Goal: Task Accomplishment & Management: Manage account settings

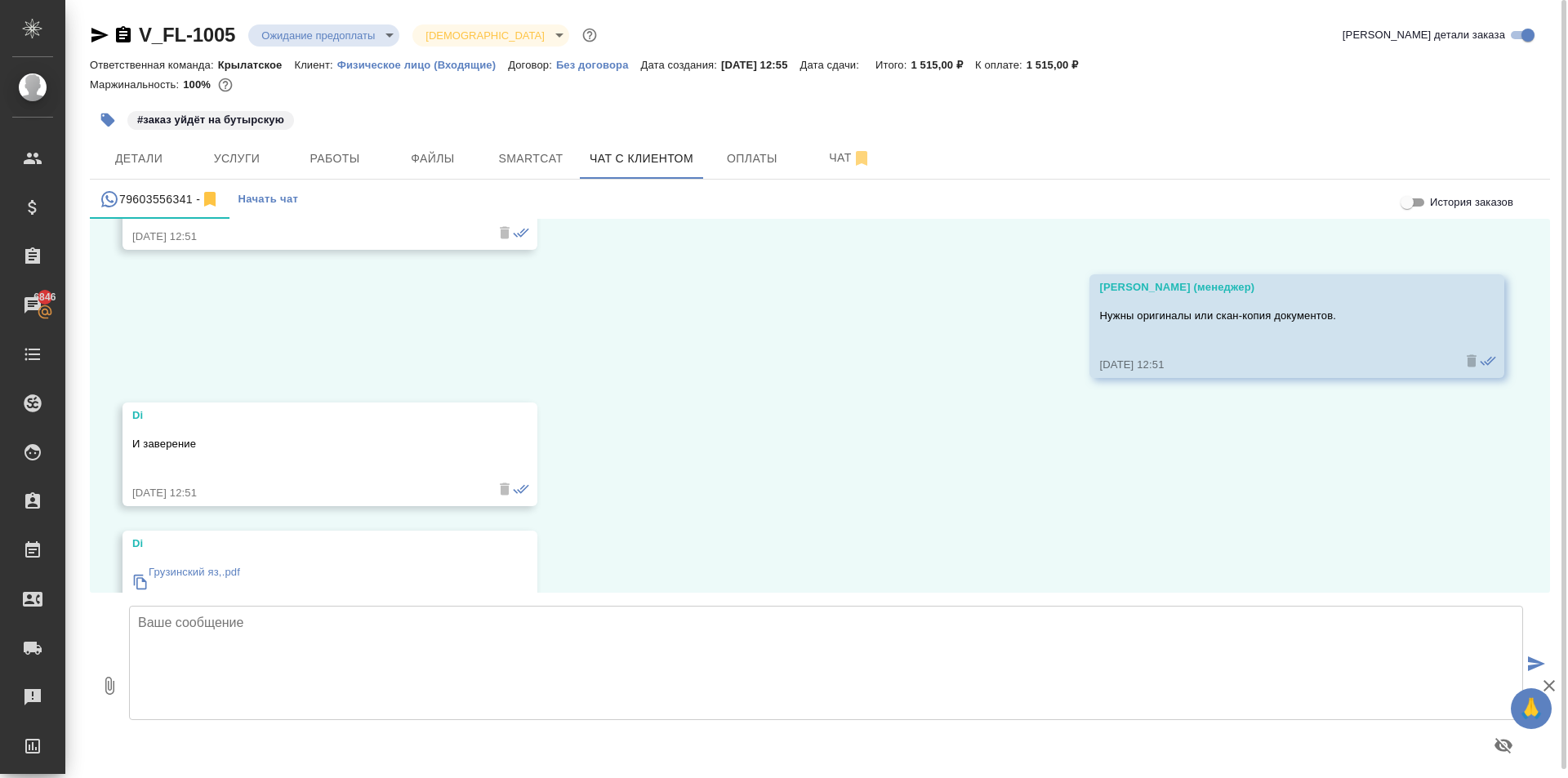
scroll to position [2189, 0]
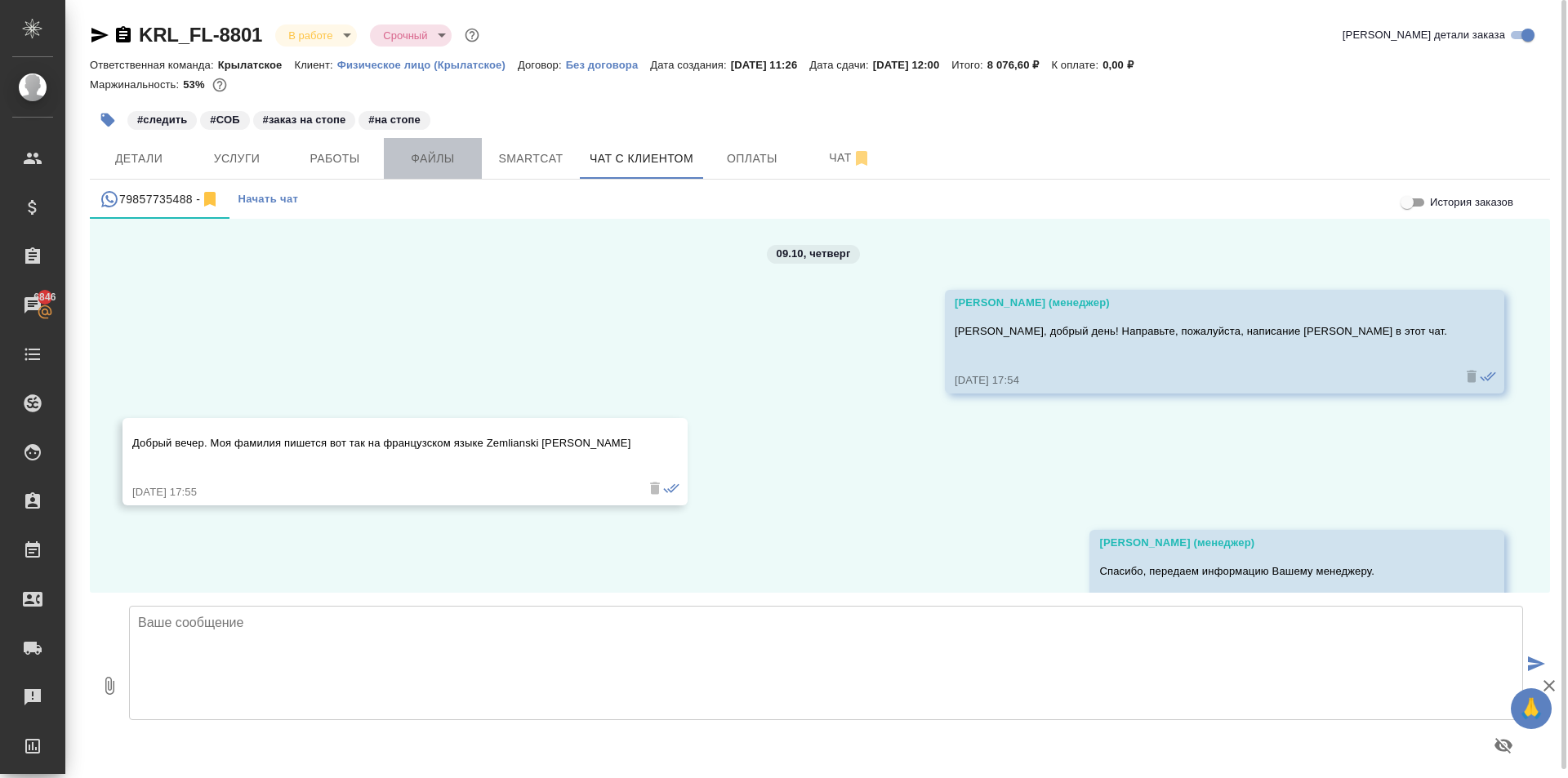
click at [427, 154] on span "Файлы" at bounding box center [433, 159] width 79 height 21
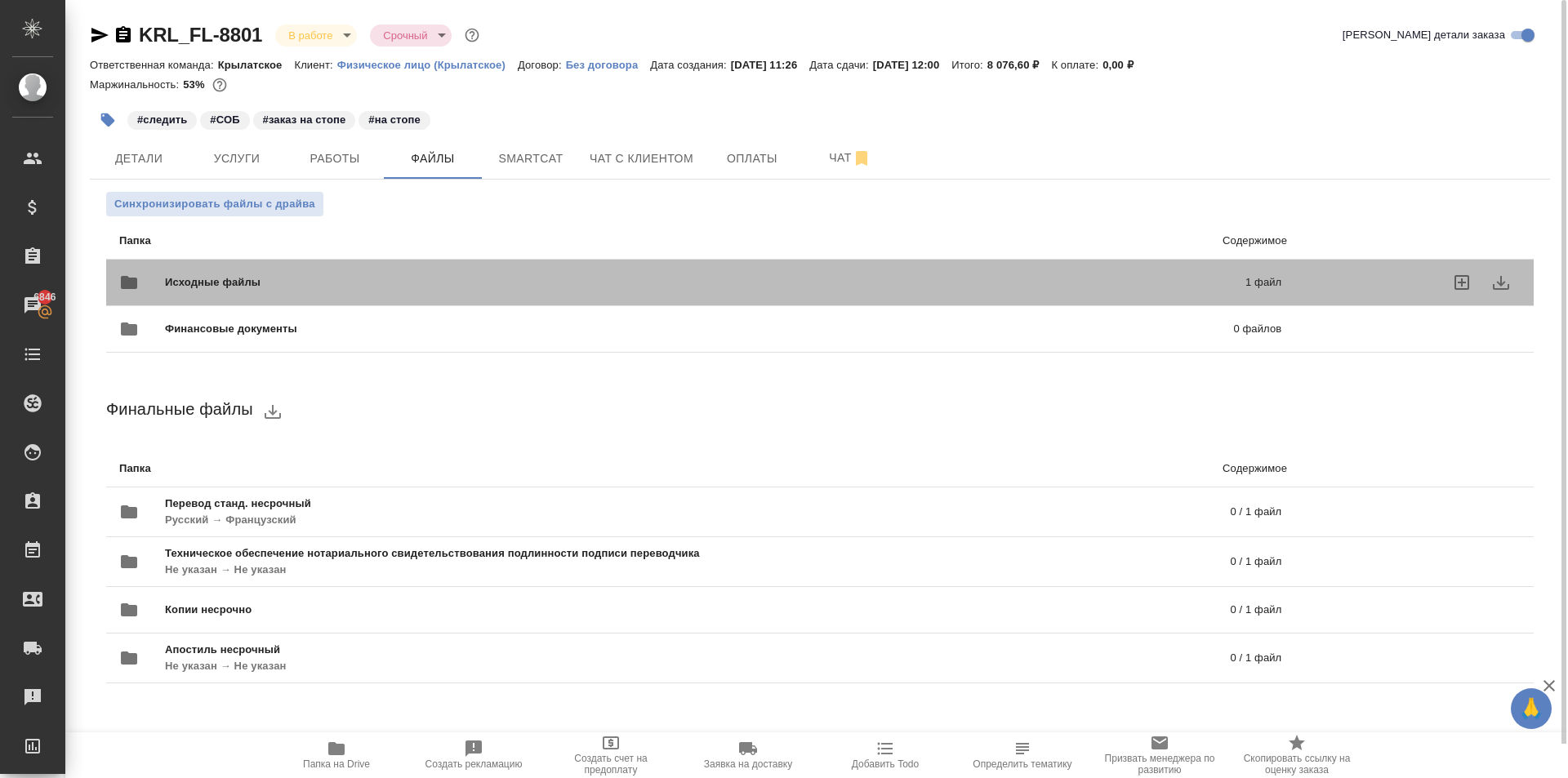
click at [331, 279] on span "Исходные файлы" at bounding box center [459, 282] width 588 height 16
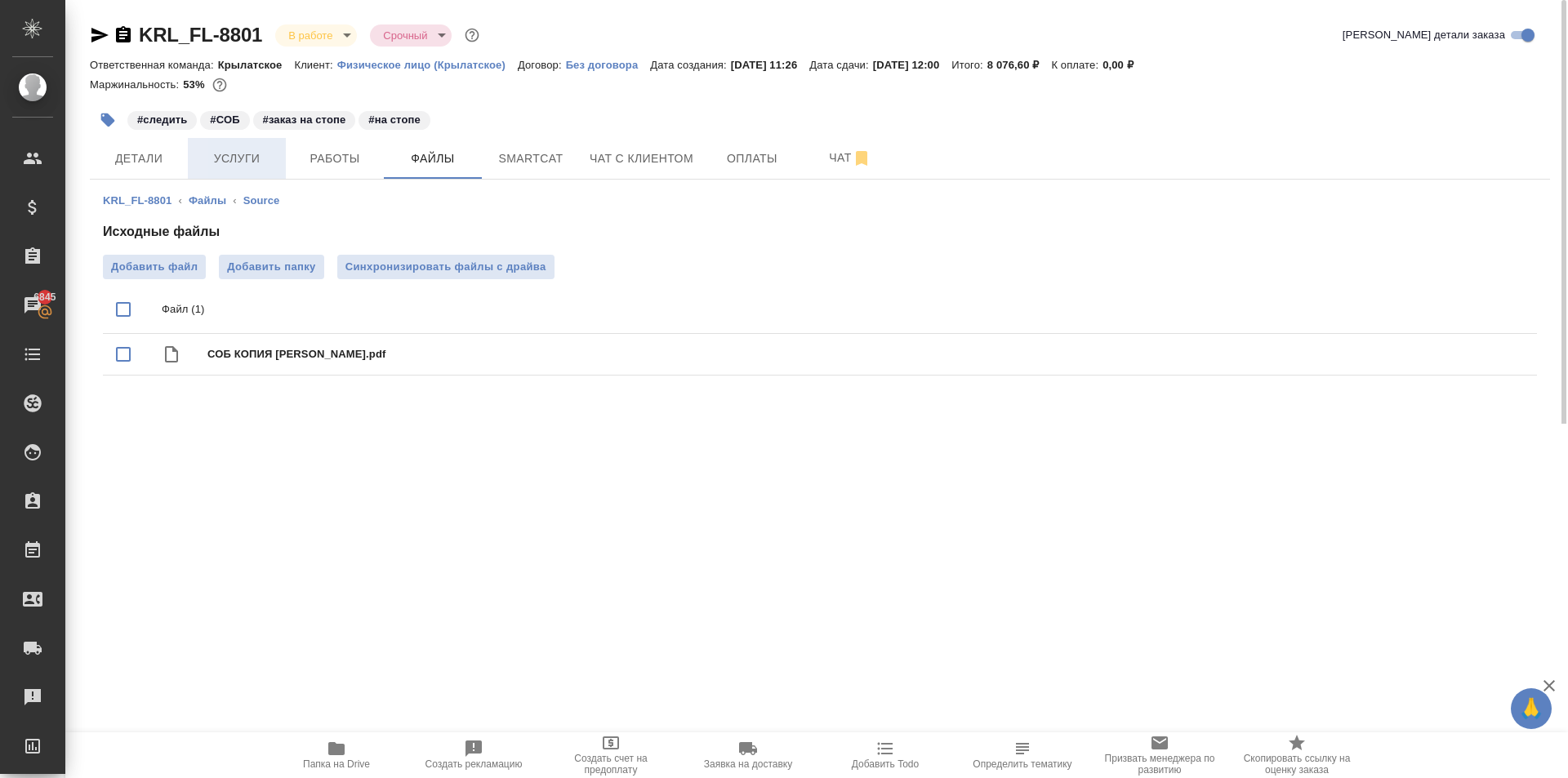
click at [278, 165] on button "Услуги" at bounding box center [236, 159] width 98 height 41
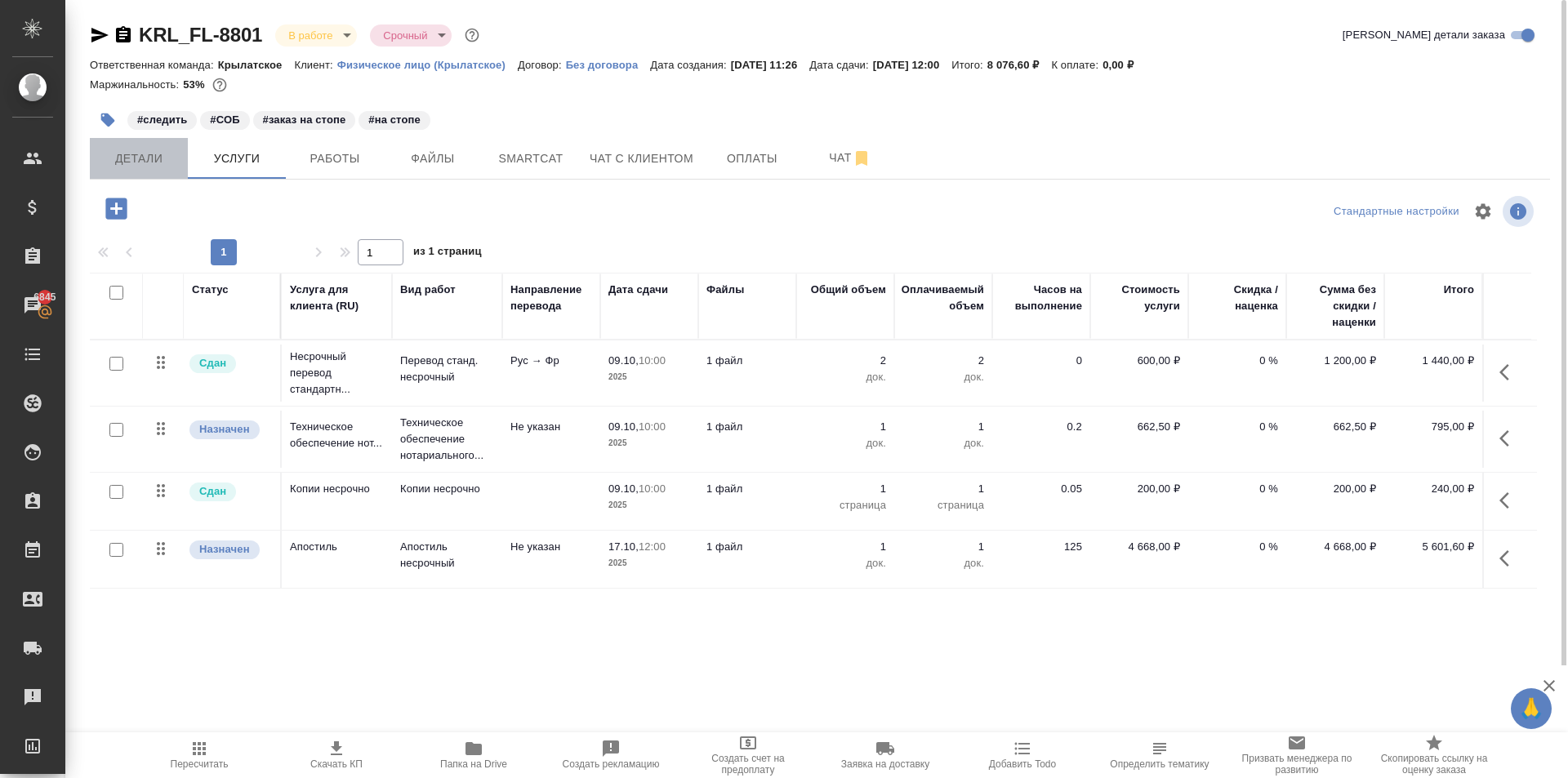
click at [159, 175] on button "Детали" at bounding box center [139, 159] width 98 height 41
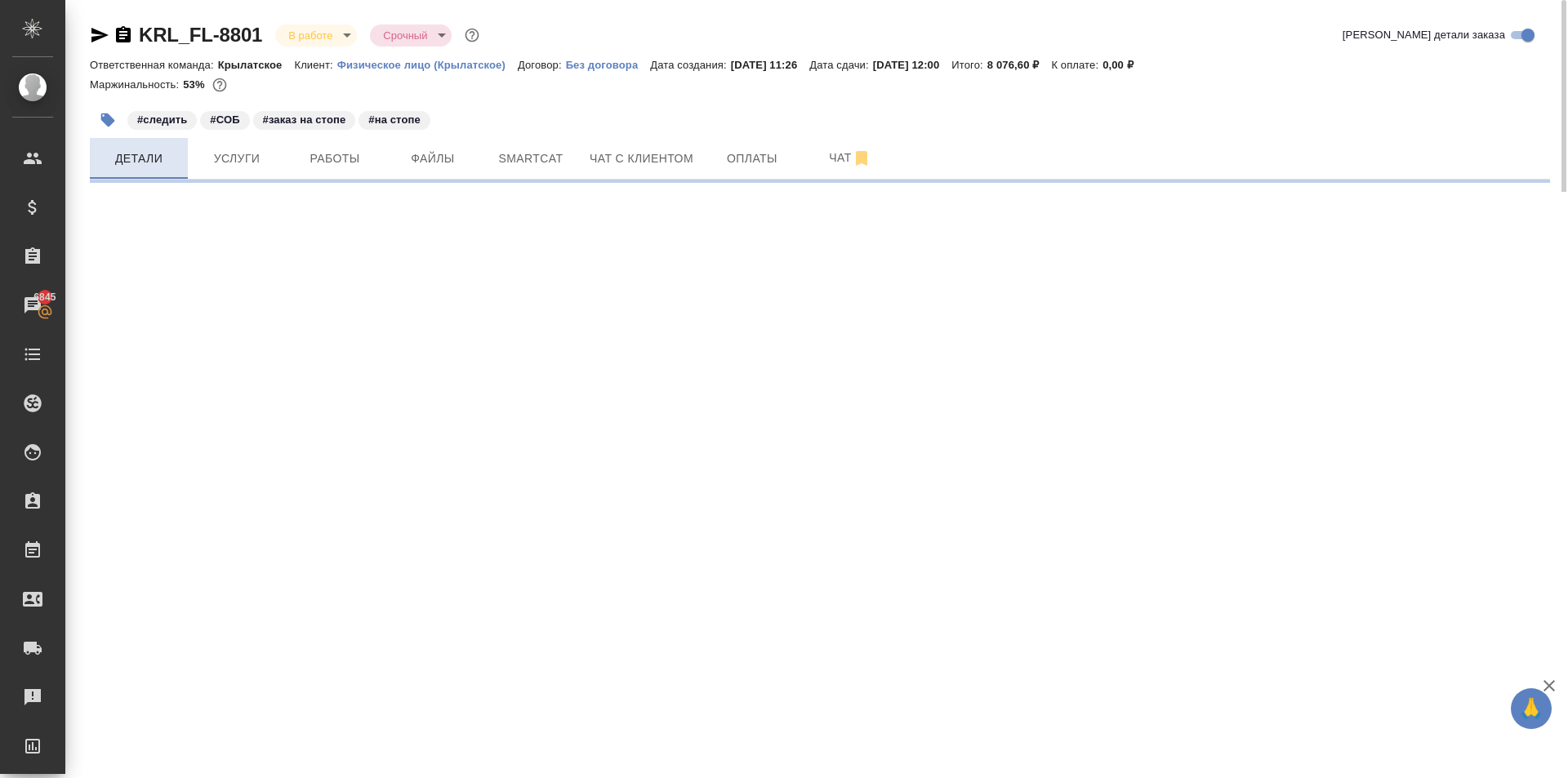
select select "RU"
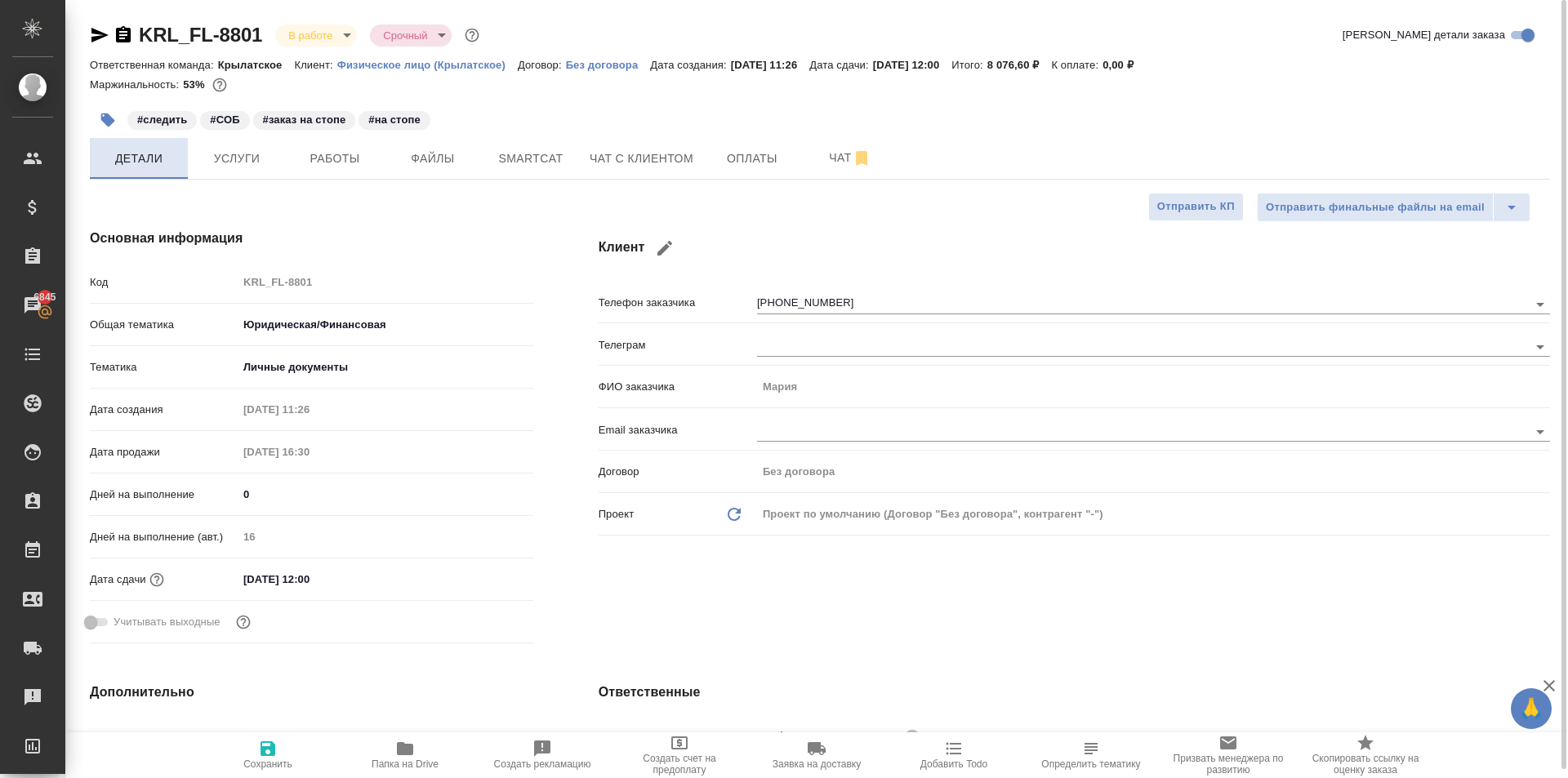
type textarea "x"
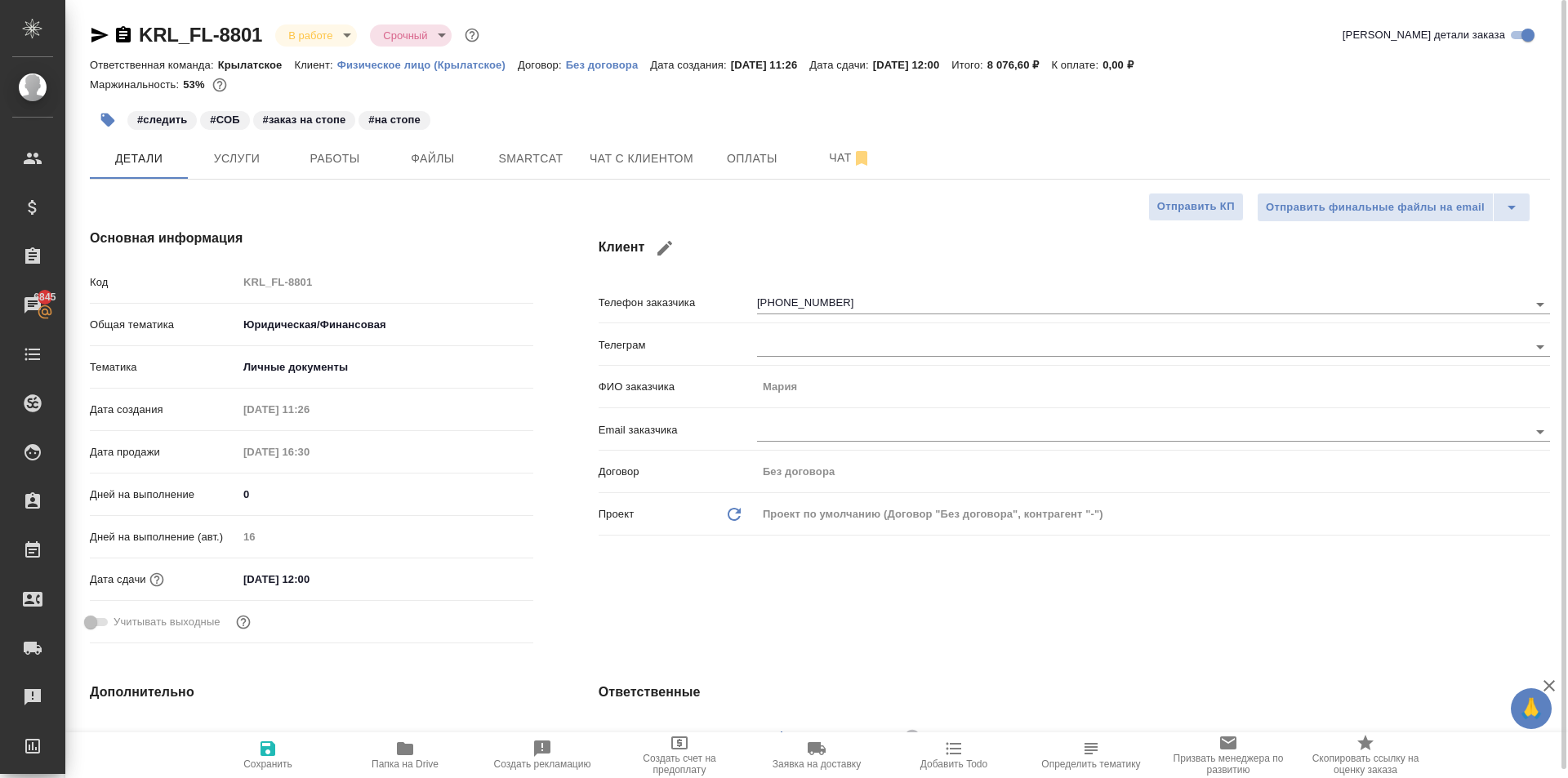
type textarea "x"
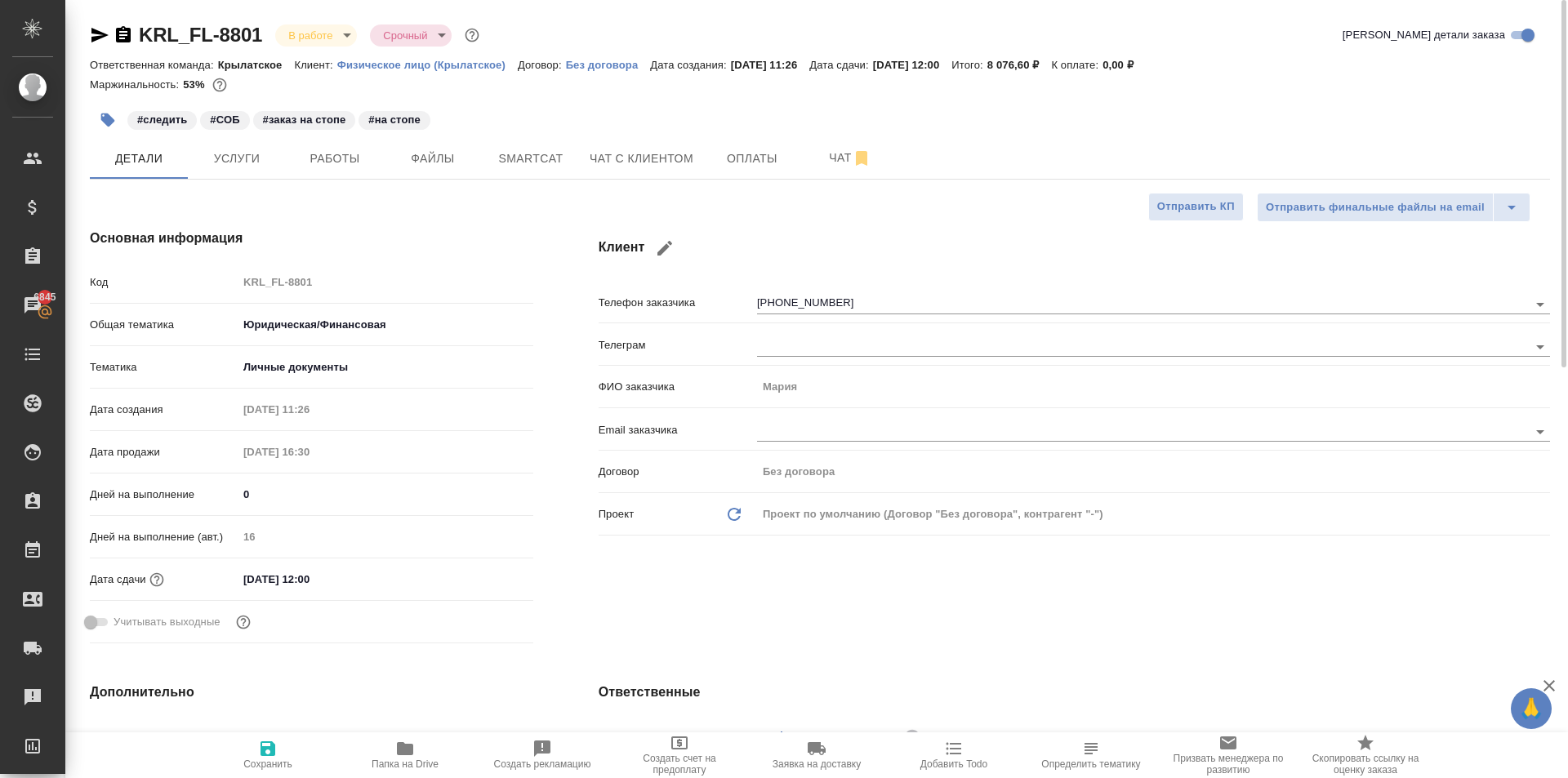
type textarea "x"
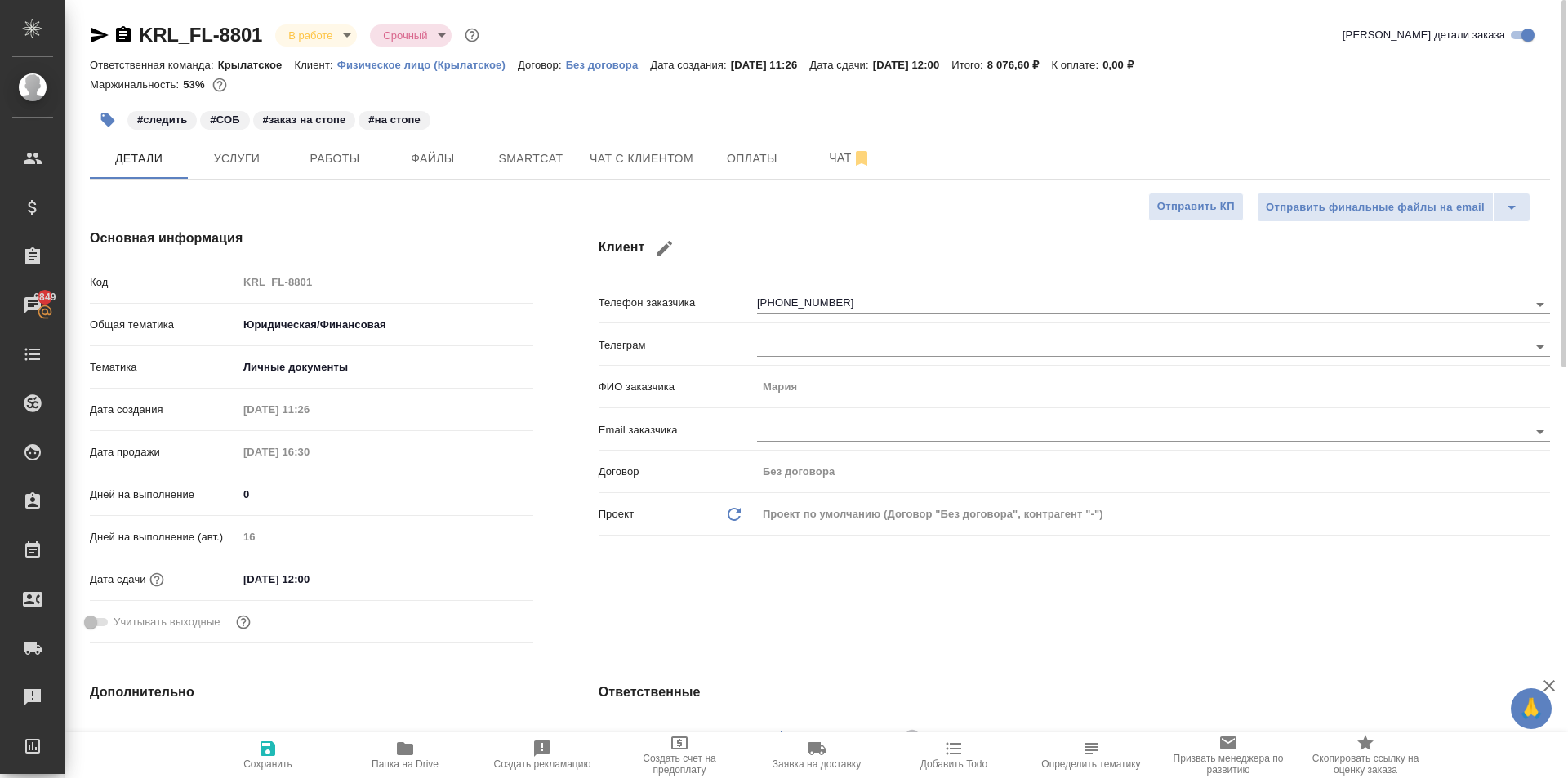
scroll to position [571, 0]
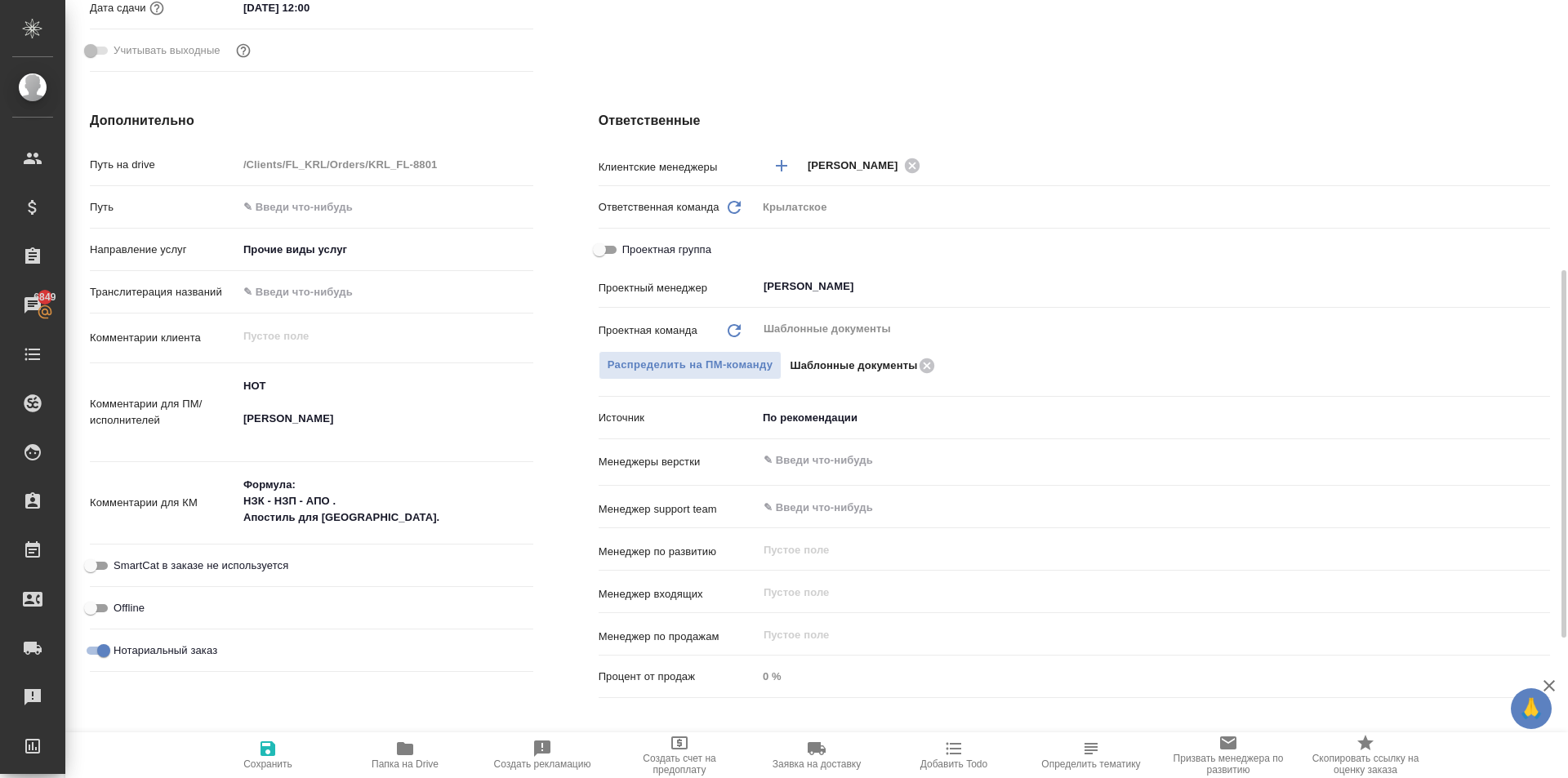
click at [561, 167] on div "Дополнительно Путь на drive /Clients/FL_KRL/Orders/KRL_FL-8801 Путь Направление…" at bounding box center [311, 408] width 509 height 658
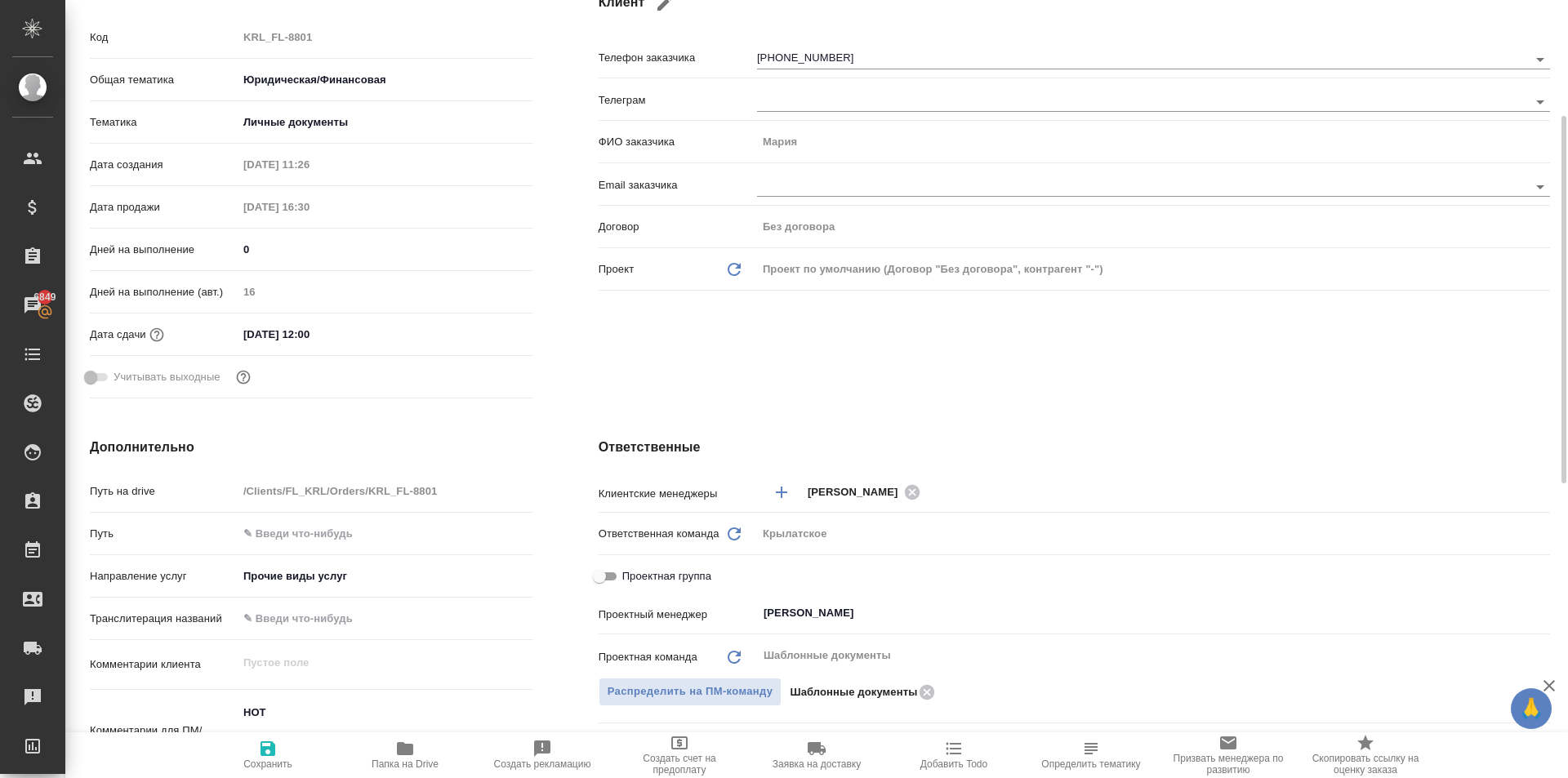
type textarea "x"
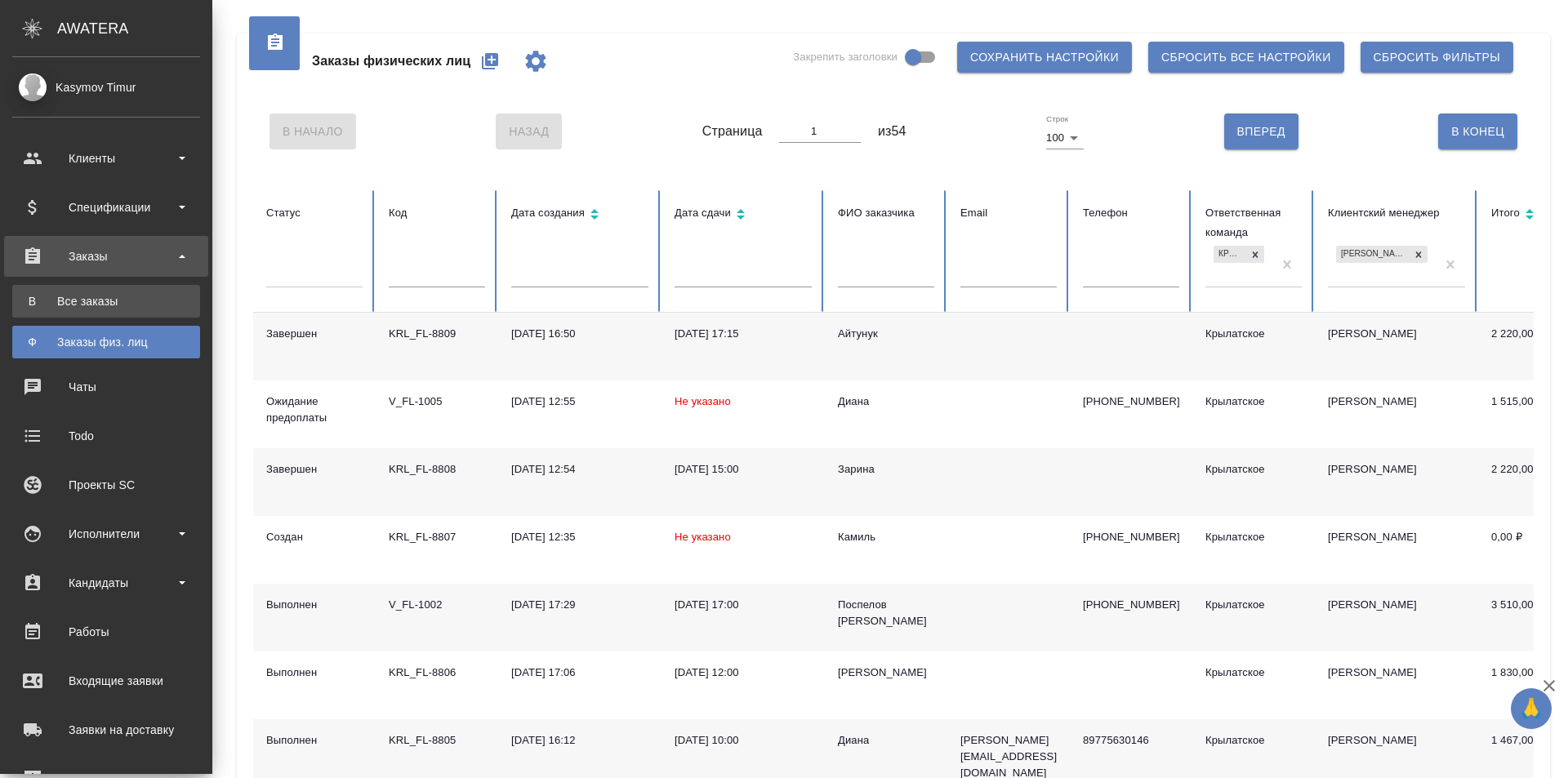
click at [41, 308] on div "Все заказы" at bounding box center [106, 301] width 171 height 16
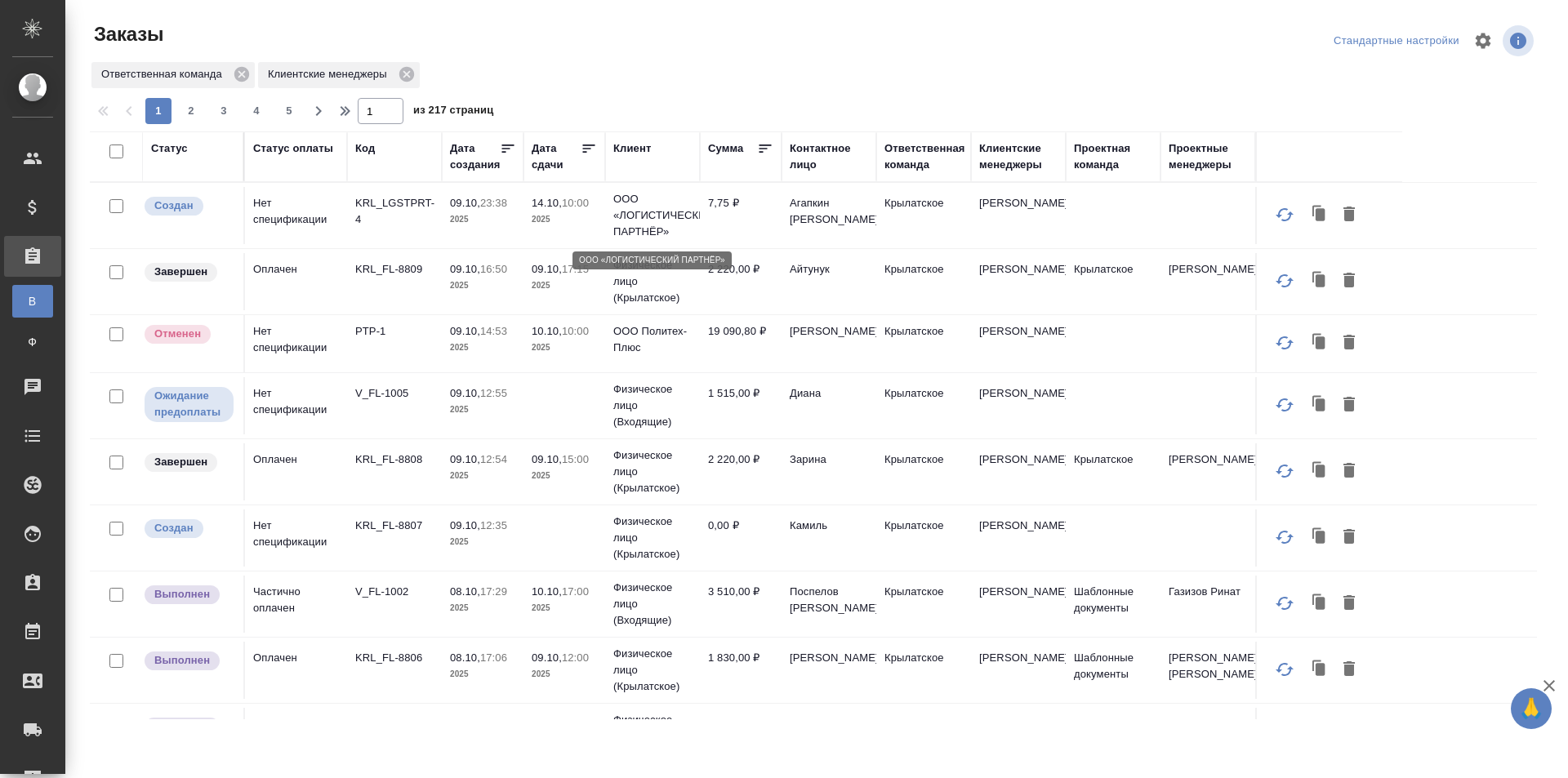
click at [658, 224] on p "ООО «ЛОГИСТИЧЕСКИЙ ПАРТНЁР»" at bounding box center [652, 215] width 79 height 49
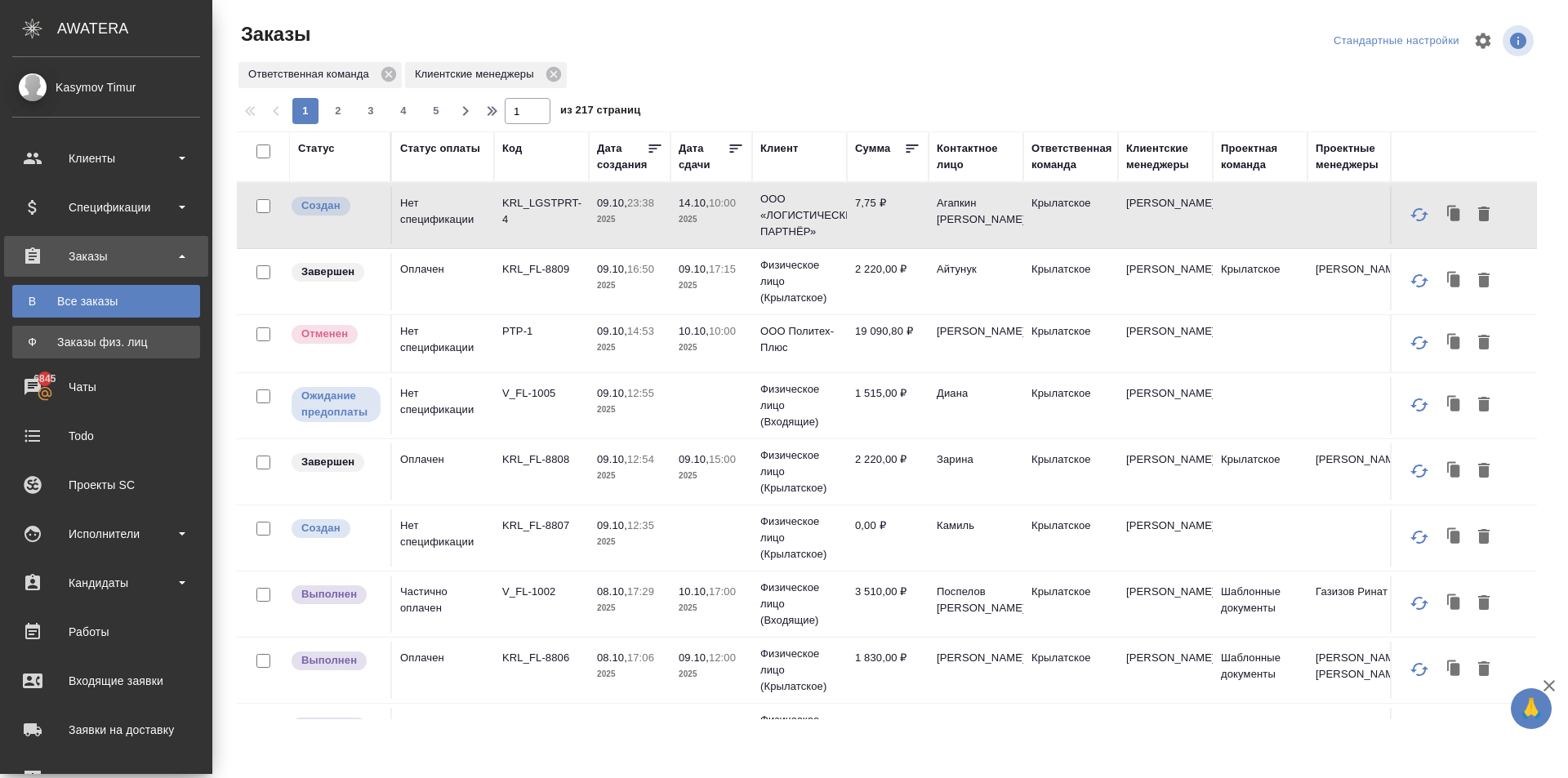
click at [69, 336] on div "Заказы физ. лиц" at bounding box center [106, 342] width 171 height 16
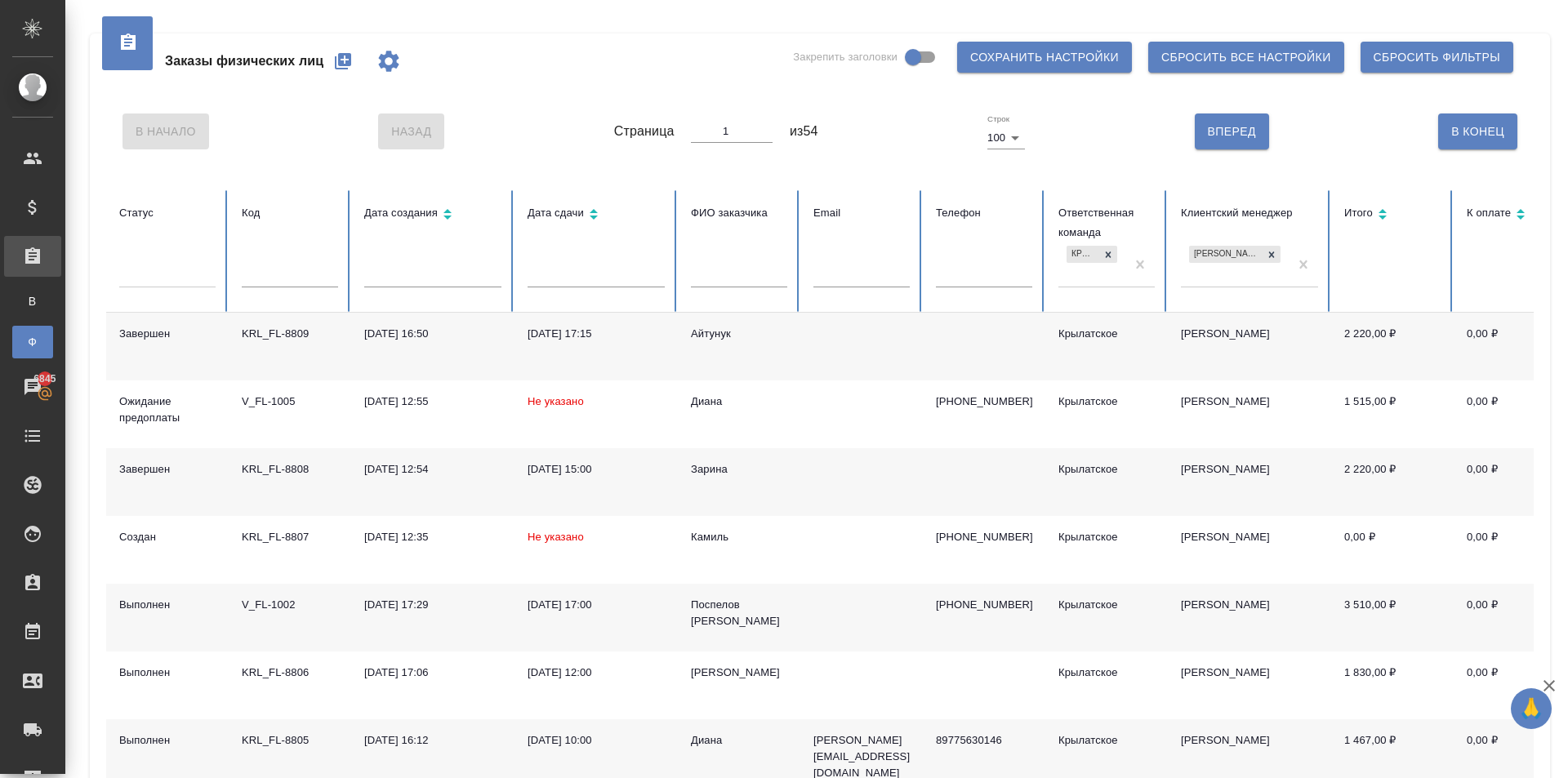
click at [312, 53] on span "Заказы физических лиц" at bounding box center [245, 62] width 159 height 20
click at [359, 62] on button "button" at bounding box center [343, 62] width 39 height 39
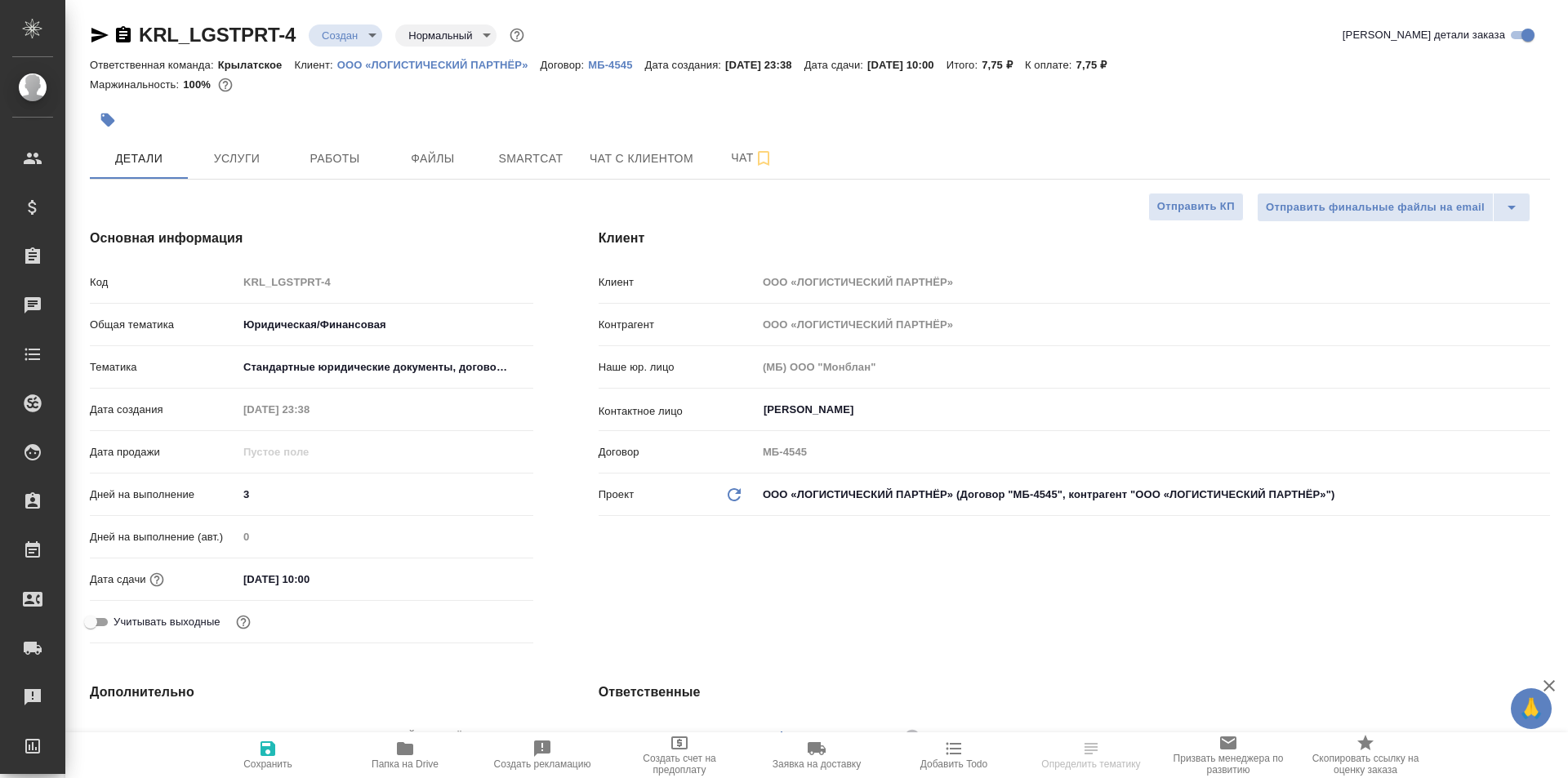
select select "RU"
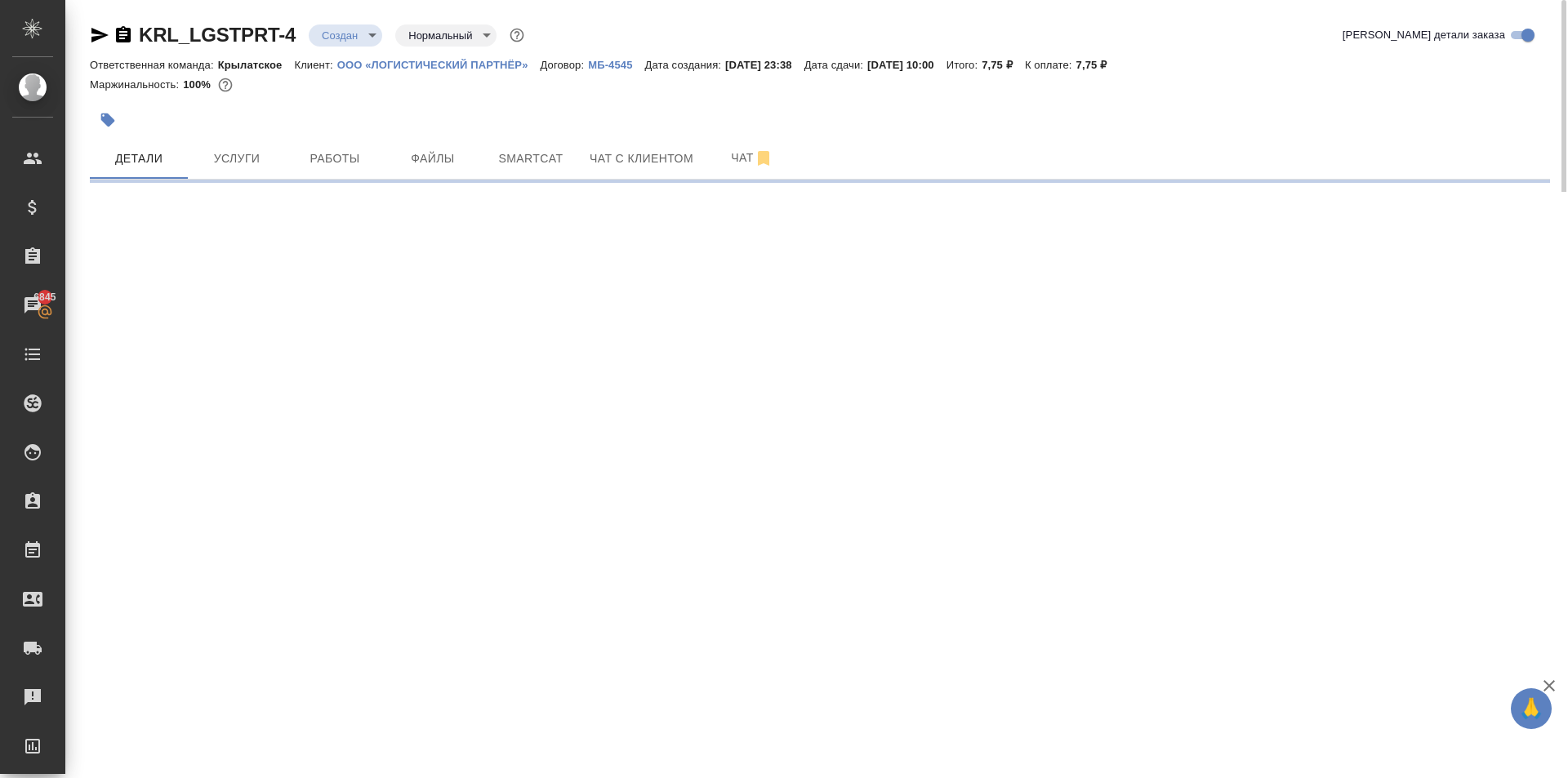
select select "RU"
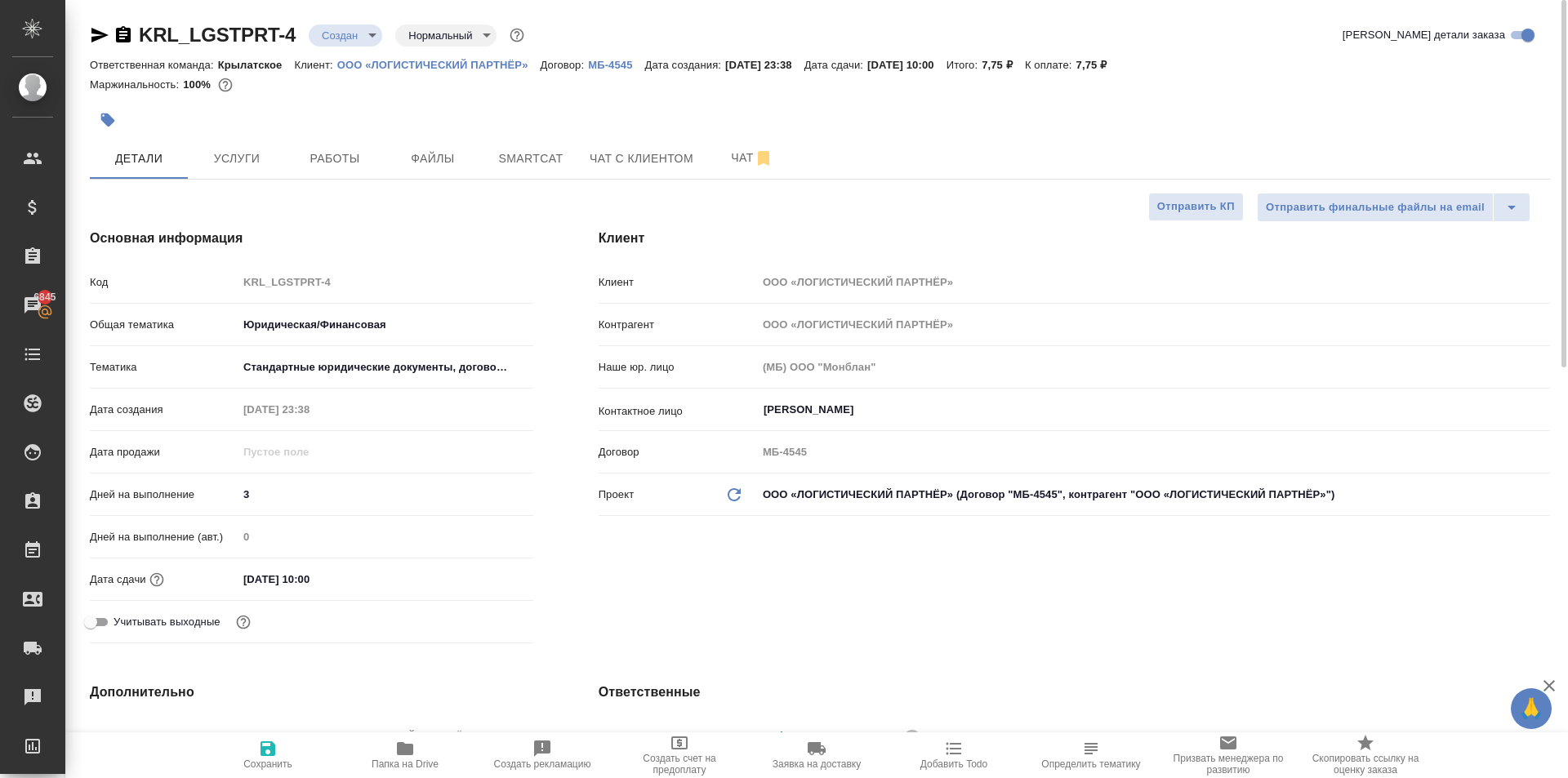
type textarea "x"
click at [222, 170] on button "Услуги" at bounding box center [236, 159] width 98 height 41
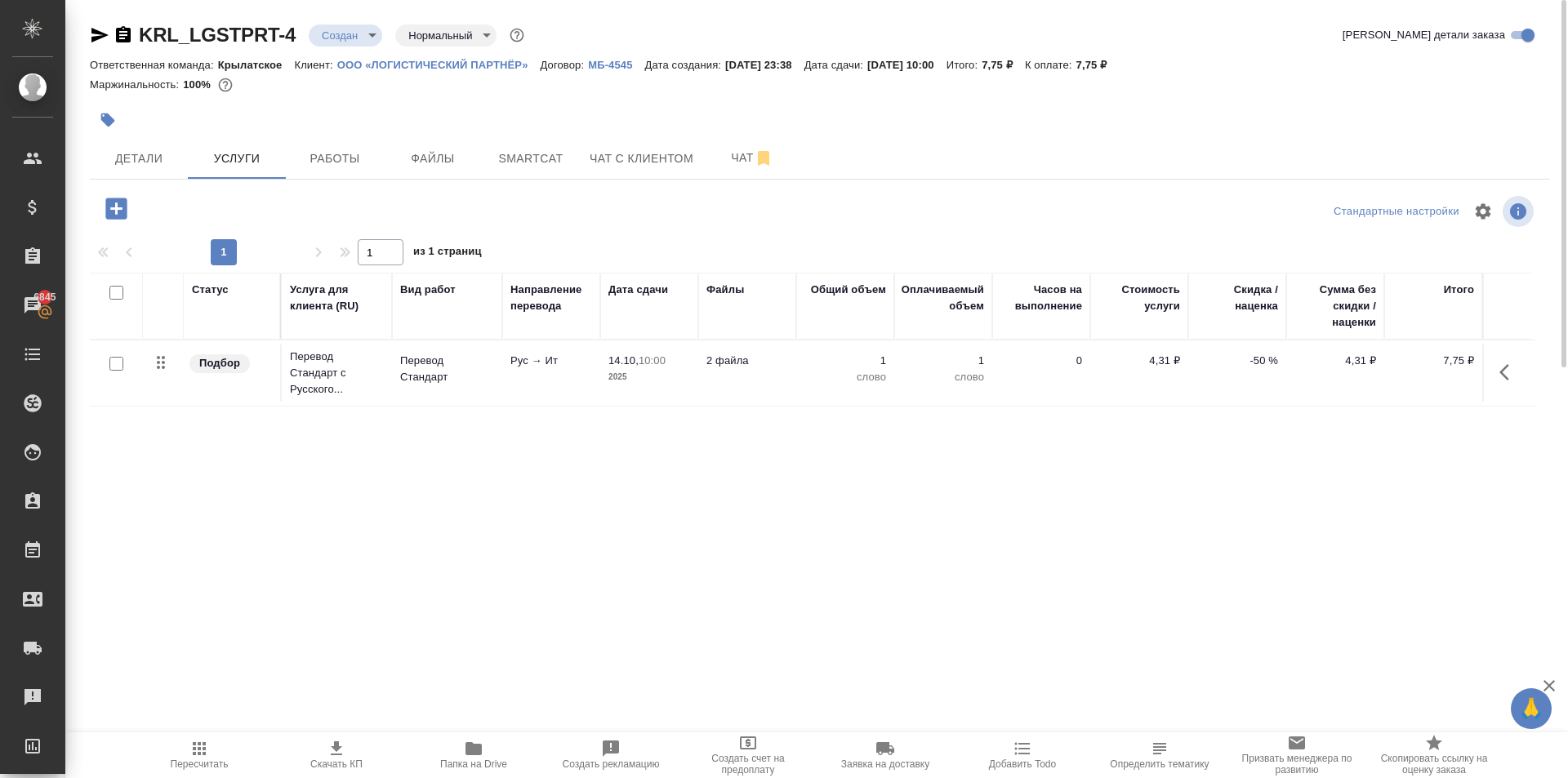
click at [408, 122] on div at bounding box center [577, 120] width 974 height 36
click at [414, 153] on span "Файлы" at bounding box center [433, 159] width 79 height 21
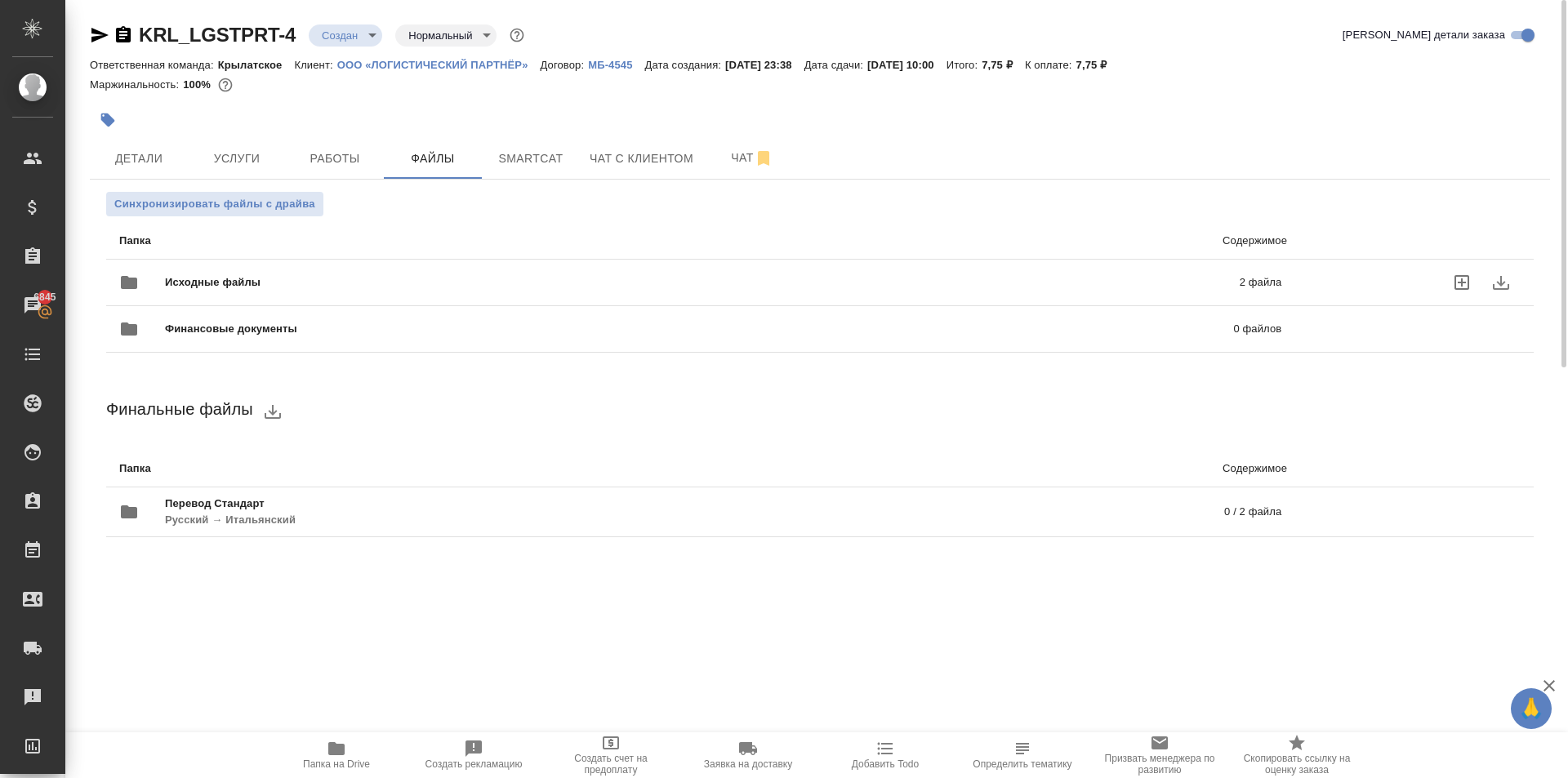
click at [907, 262] on div "Исходные файлы 2 файла" at bounding box center [700, 282] width 1195 height 72
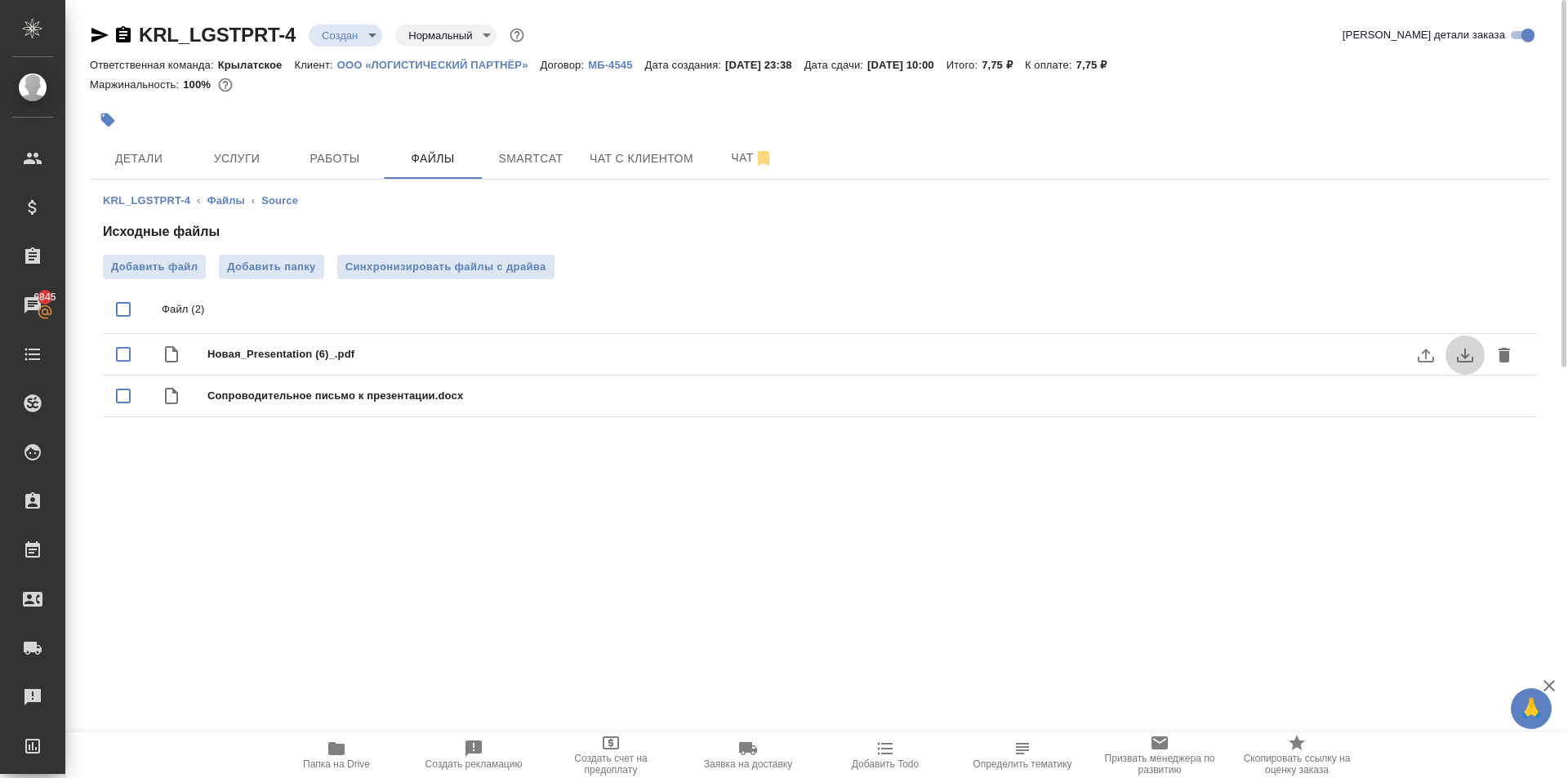
click at [1466, 356] on icon "download" at bounding box center [1464, 356] width 16 height 14
click at [1317, 167] on div "Детали Услуги Работы Файлы Smartcat Чат с клиентом Чат" at bounding box center [820, 159] width 1460 height 41
click at [503, 62] on p "ООО «ЛОГИСТИЧЕСКИЙ ПАРТНЁР»" at bounding box center [439, 65] width 203 height 12
click at [152, 158] on span "Детали" at bounding box center [139, 159] width 79 height 21
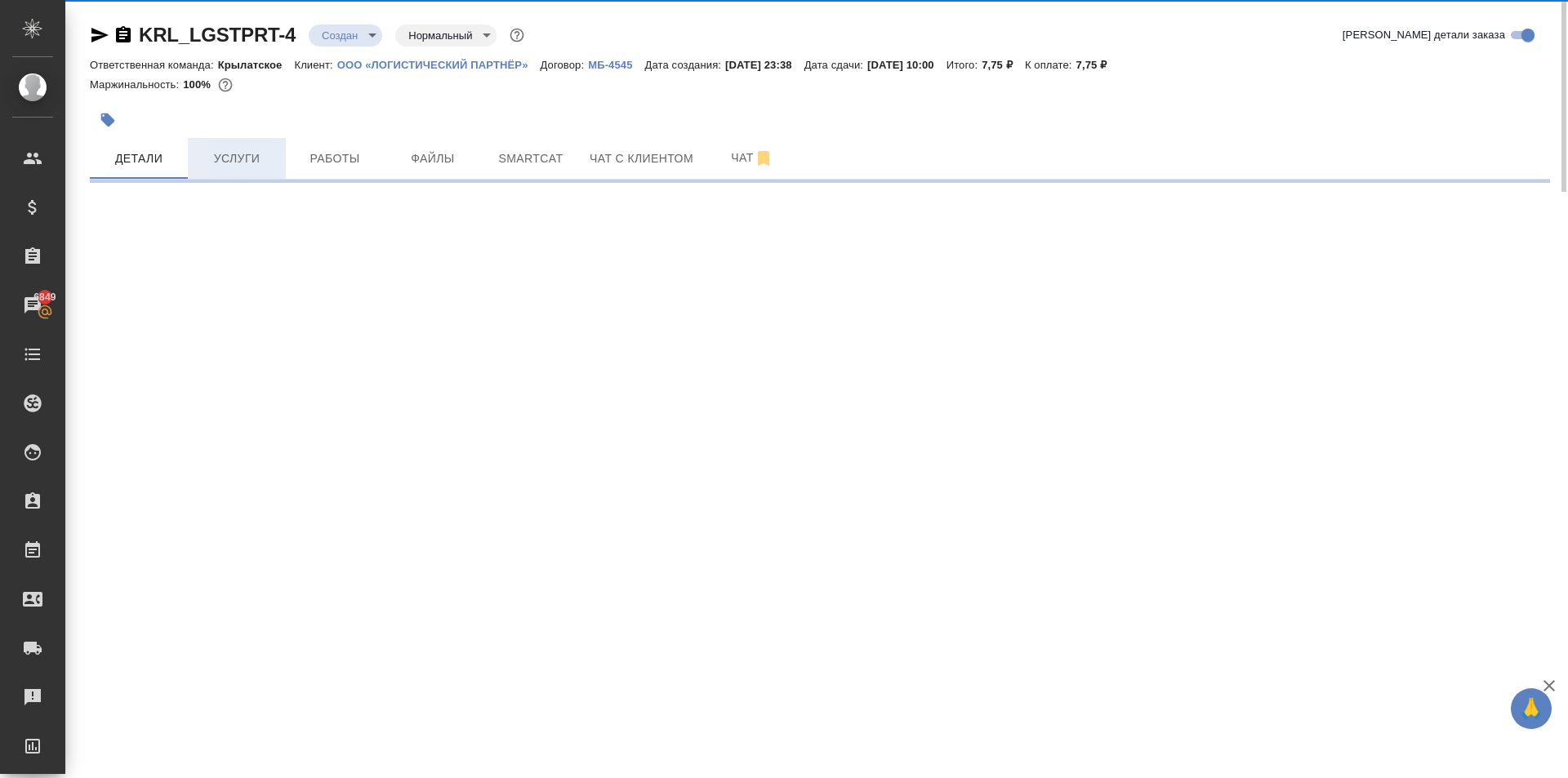
select select "RU"
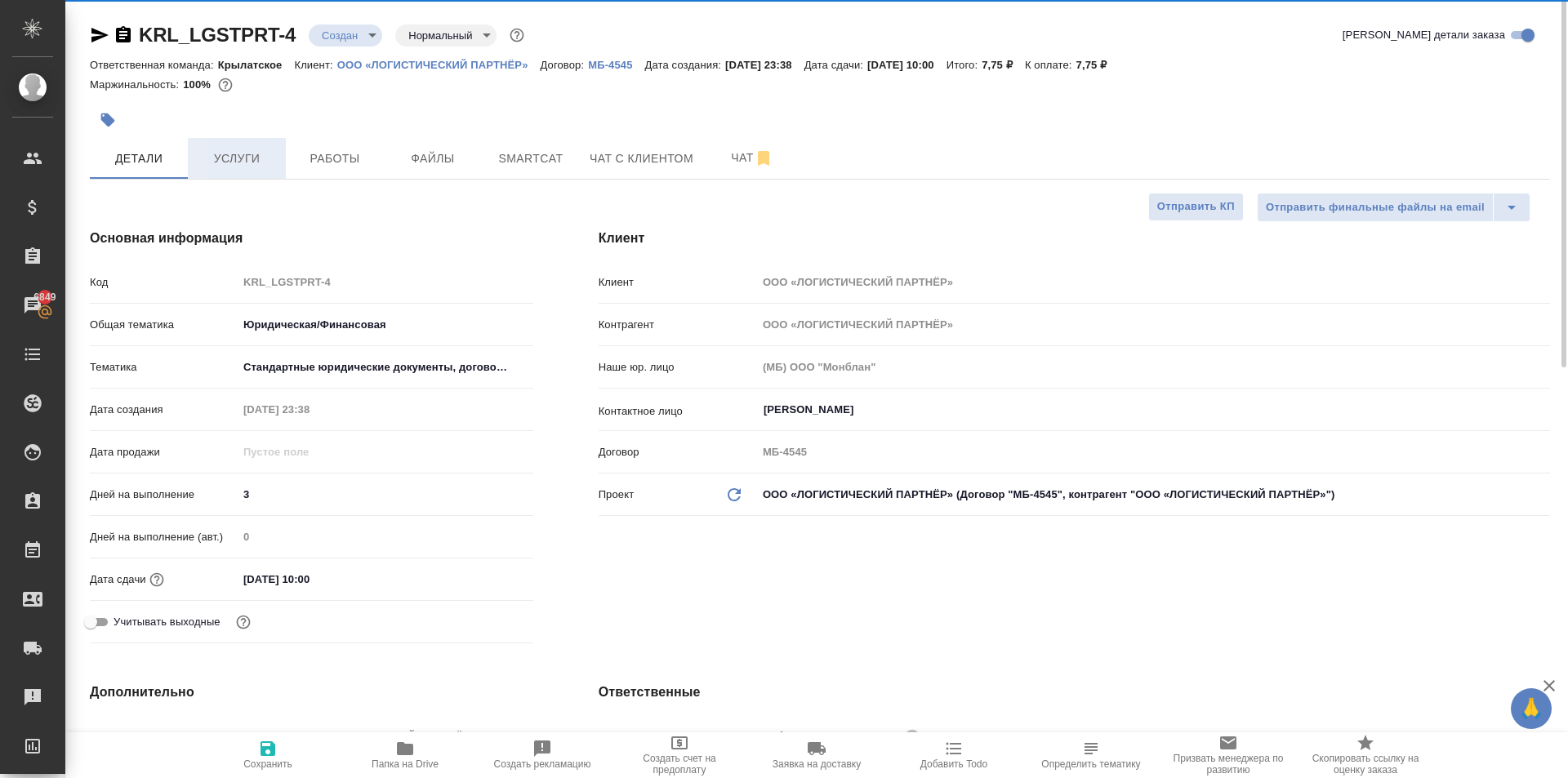
type textarea "x"
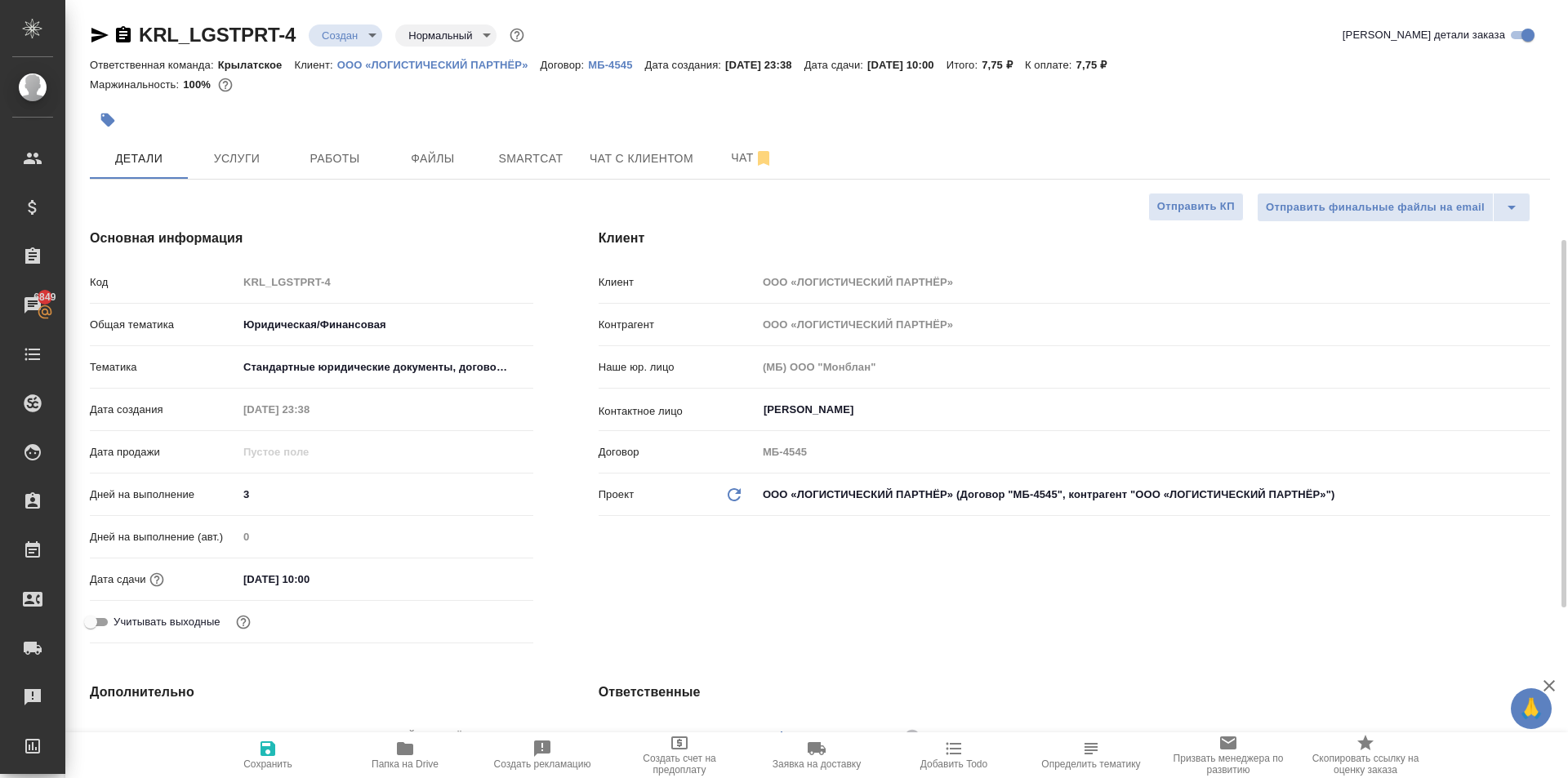
scroll to position [408, 0]
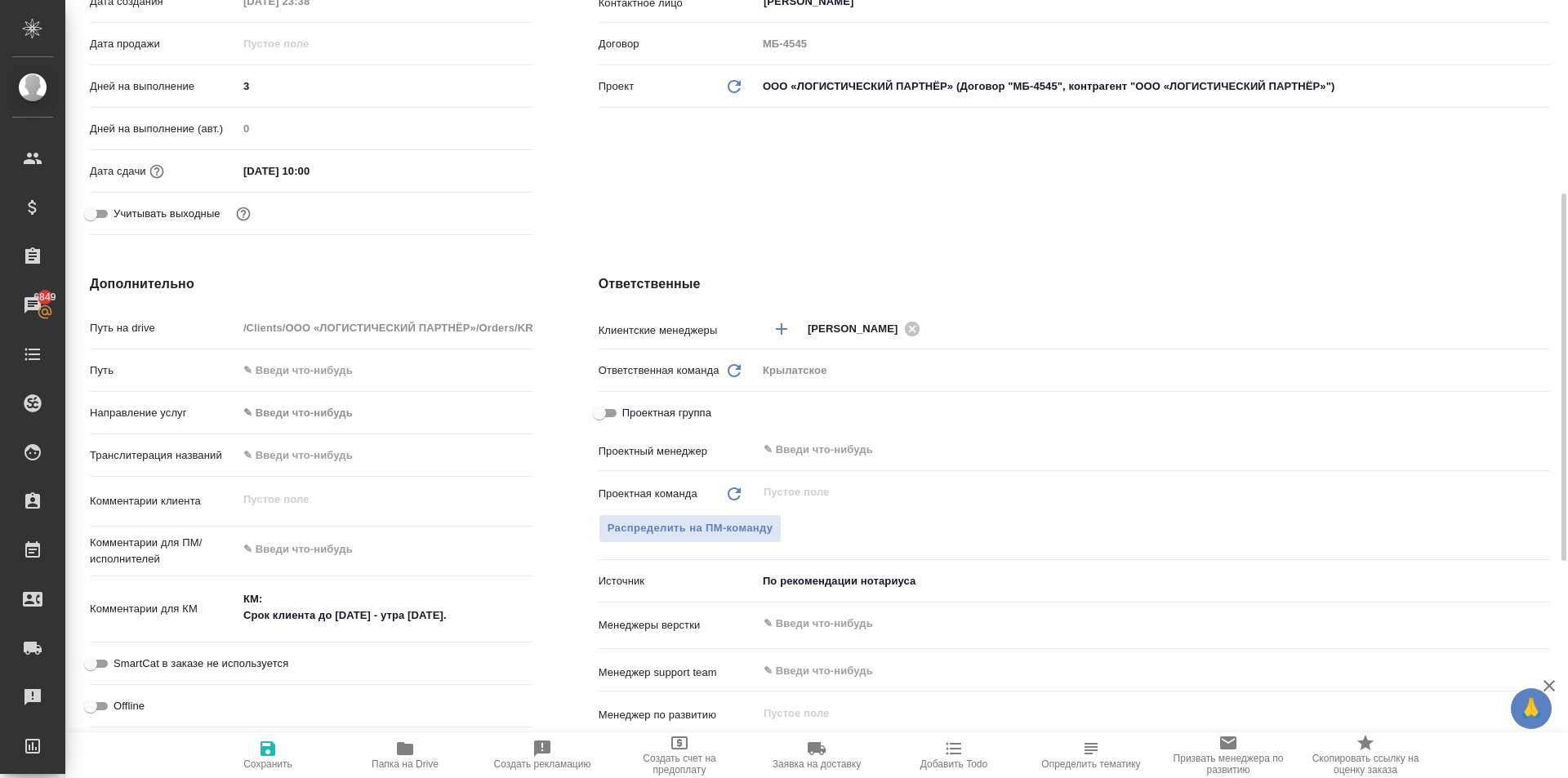
drag, startPoint x: 303, startPoint y: 429, endPoint x: 309, endPoint y: 416, distance: 14.3
click at [305, 422] on div "Направление услуг ✎ Введи что-нибудь" at bounding box center [311, 420] width 444 height 43
click at [308, 416] on body "🙏 .cls-1 fill:#fff; AWATERA Kasymov Timur Клиенты Спецификации Заказы 6849 Чаты…" at bounding box center [784, 389] width 1568 height 778
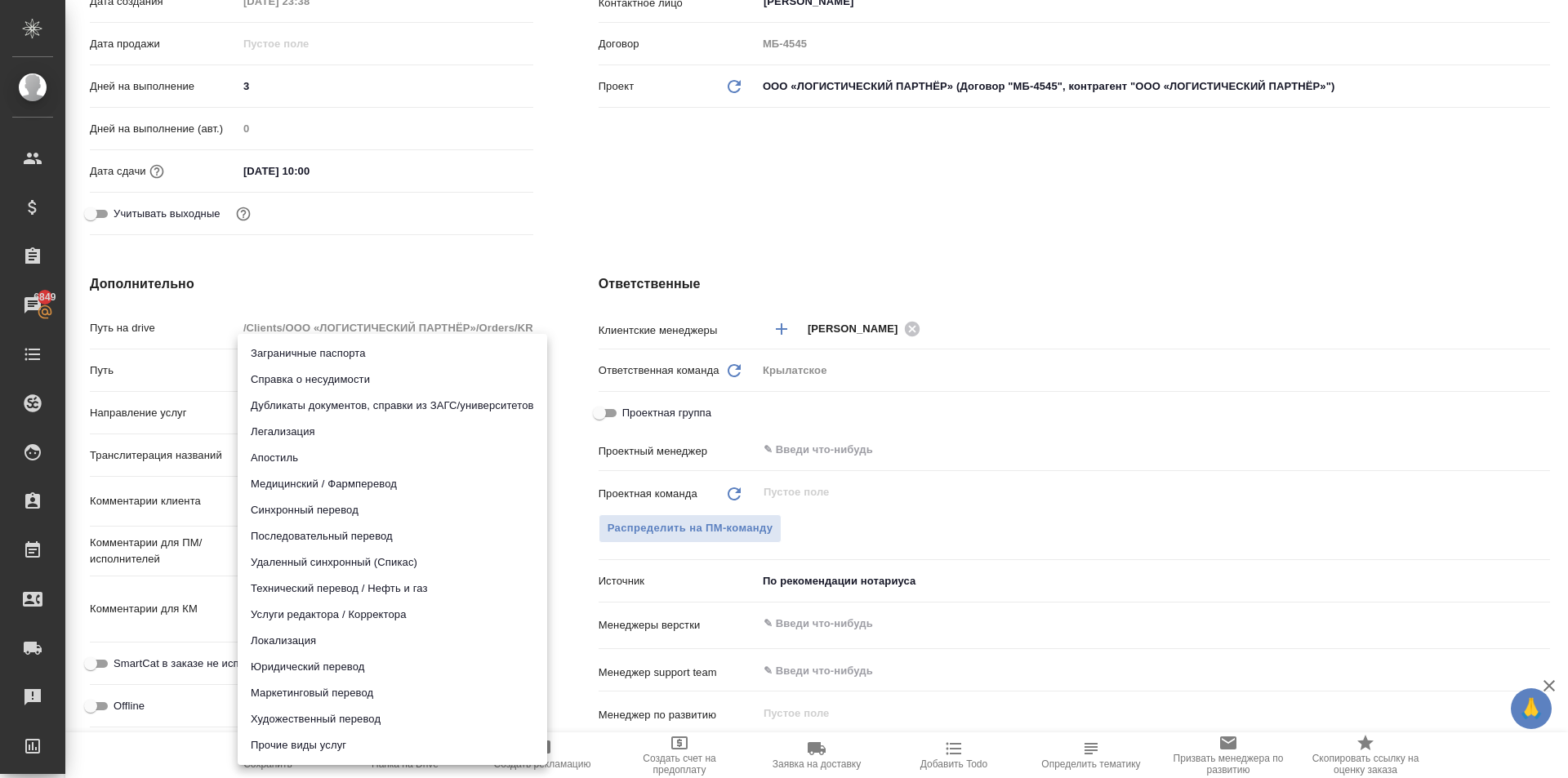
type textarea "x"
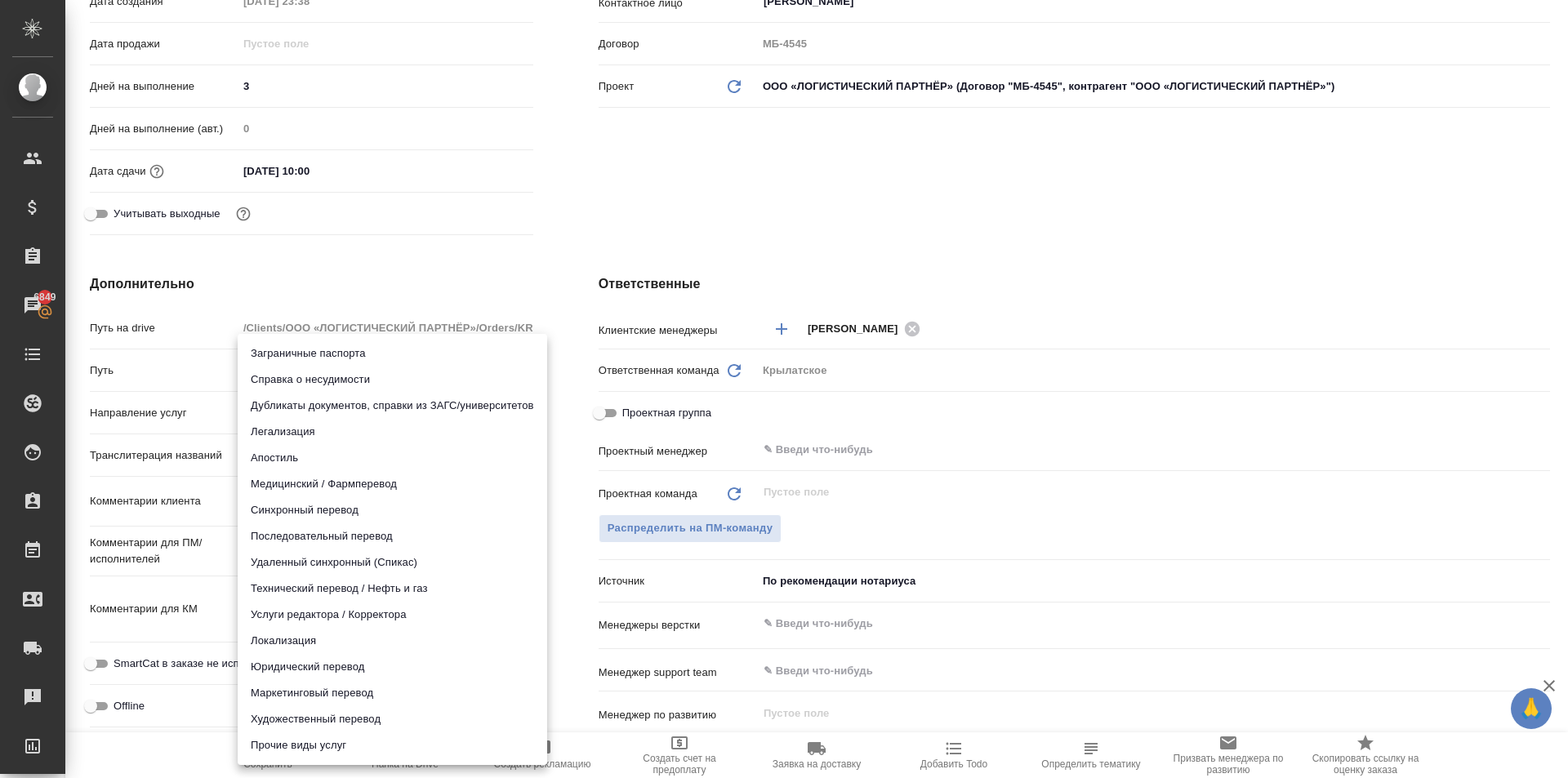
type textarea "x"
drag, startPoint x: 382, startPoint y: 674, endPoint x: 383, endPoint y: 664, distance: 10.0
click at [383, 664] on li "Юридический перевод" at bounding box center [392, 666] width 310 height 26
type input "legalTranslation"
type textarea "x"
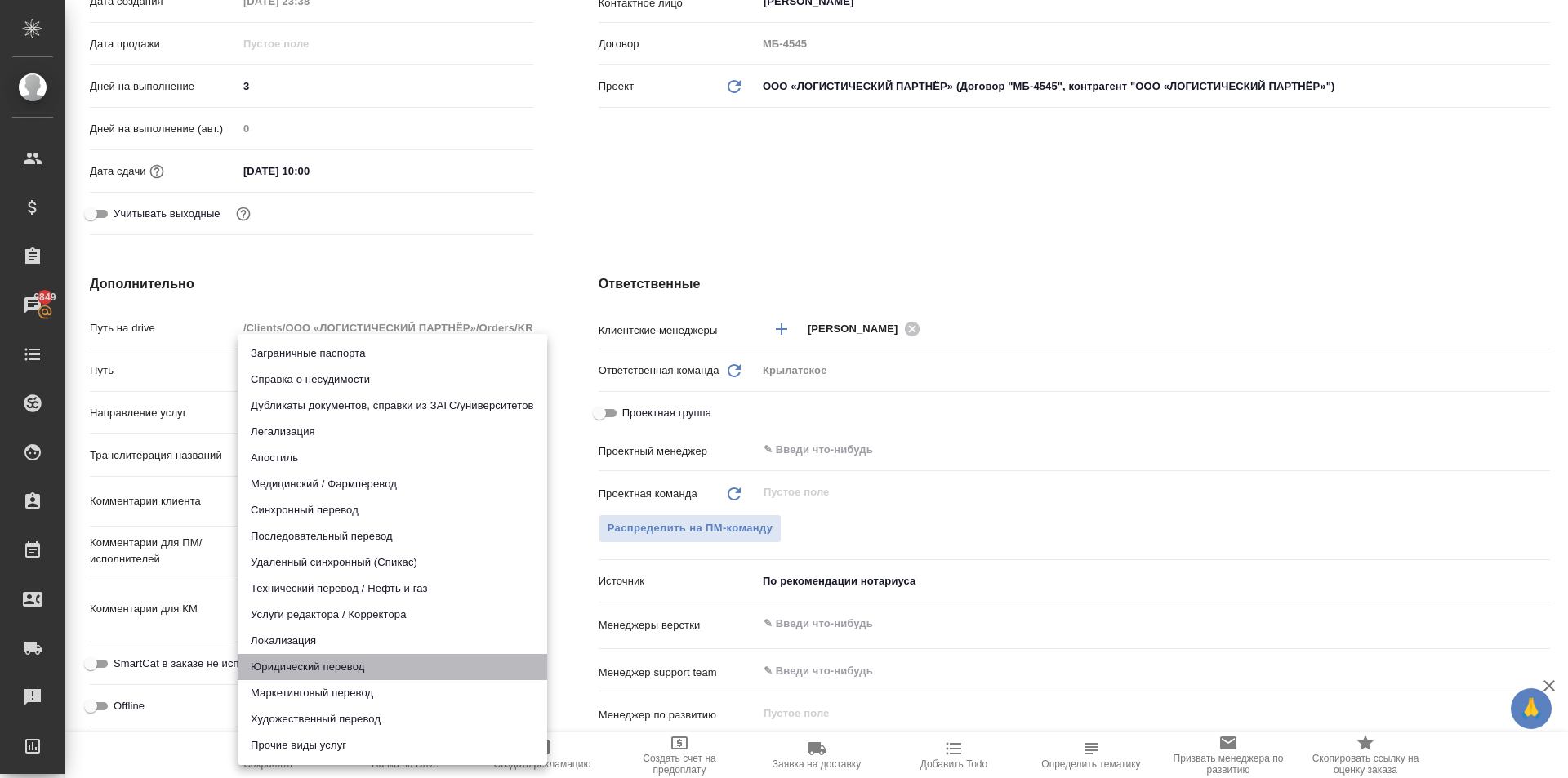
type textarea "x"
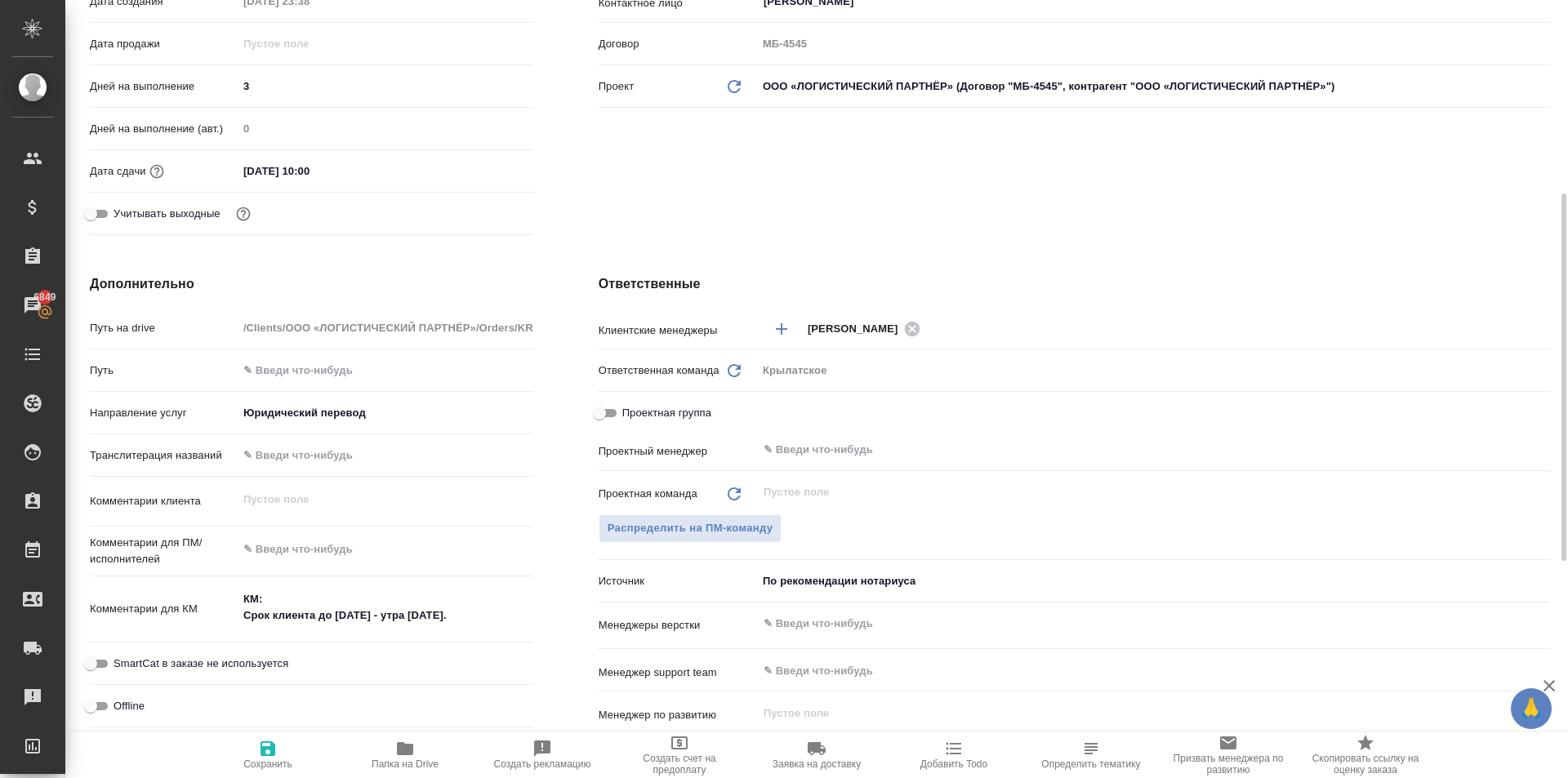
click at [277, 770] on button "Сохранить" at bounding box center [268, 755] width 137 height 46
type textarea "x"
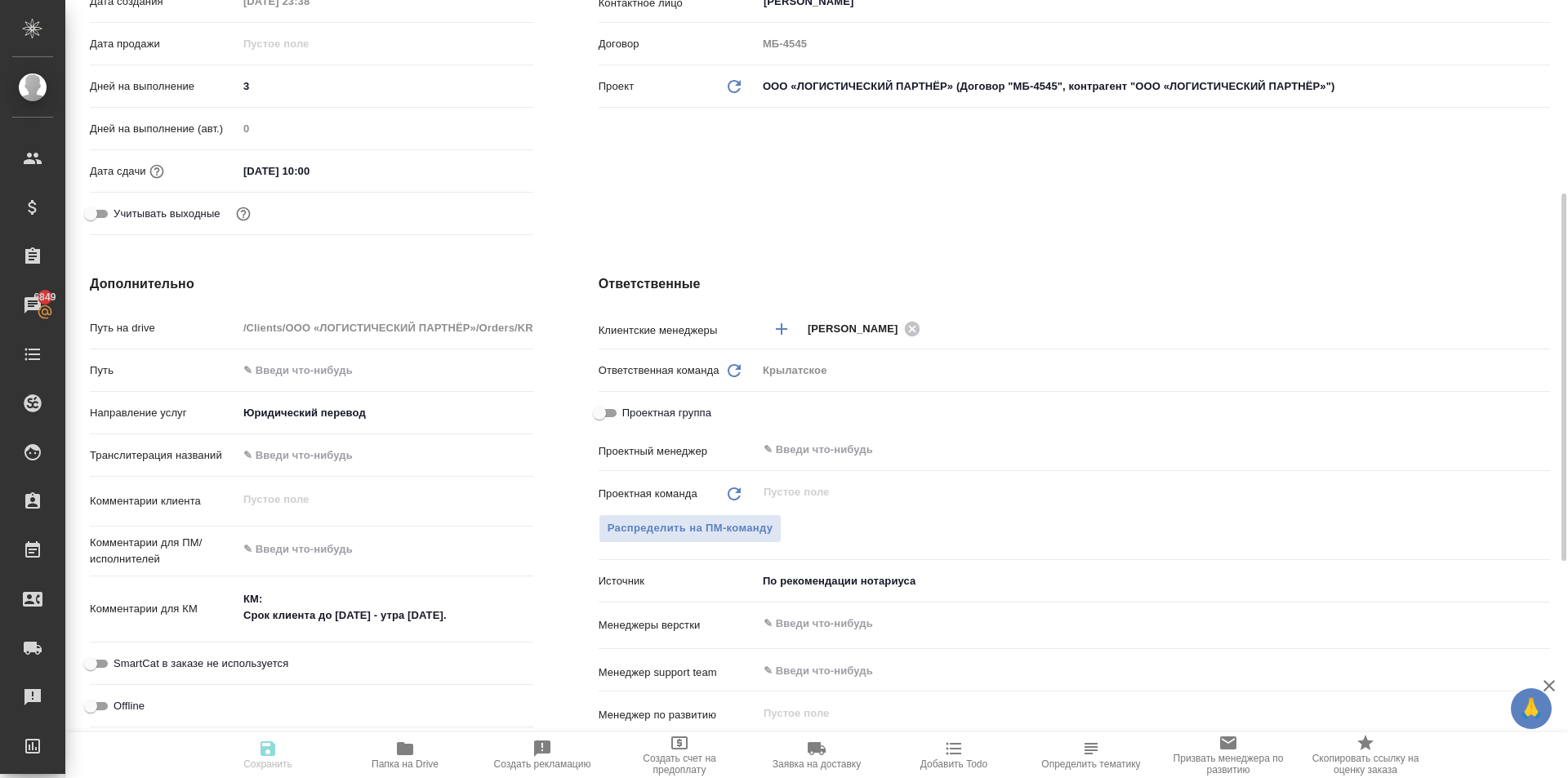
type textarea "x"
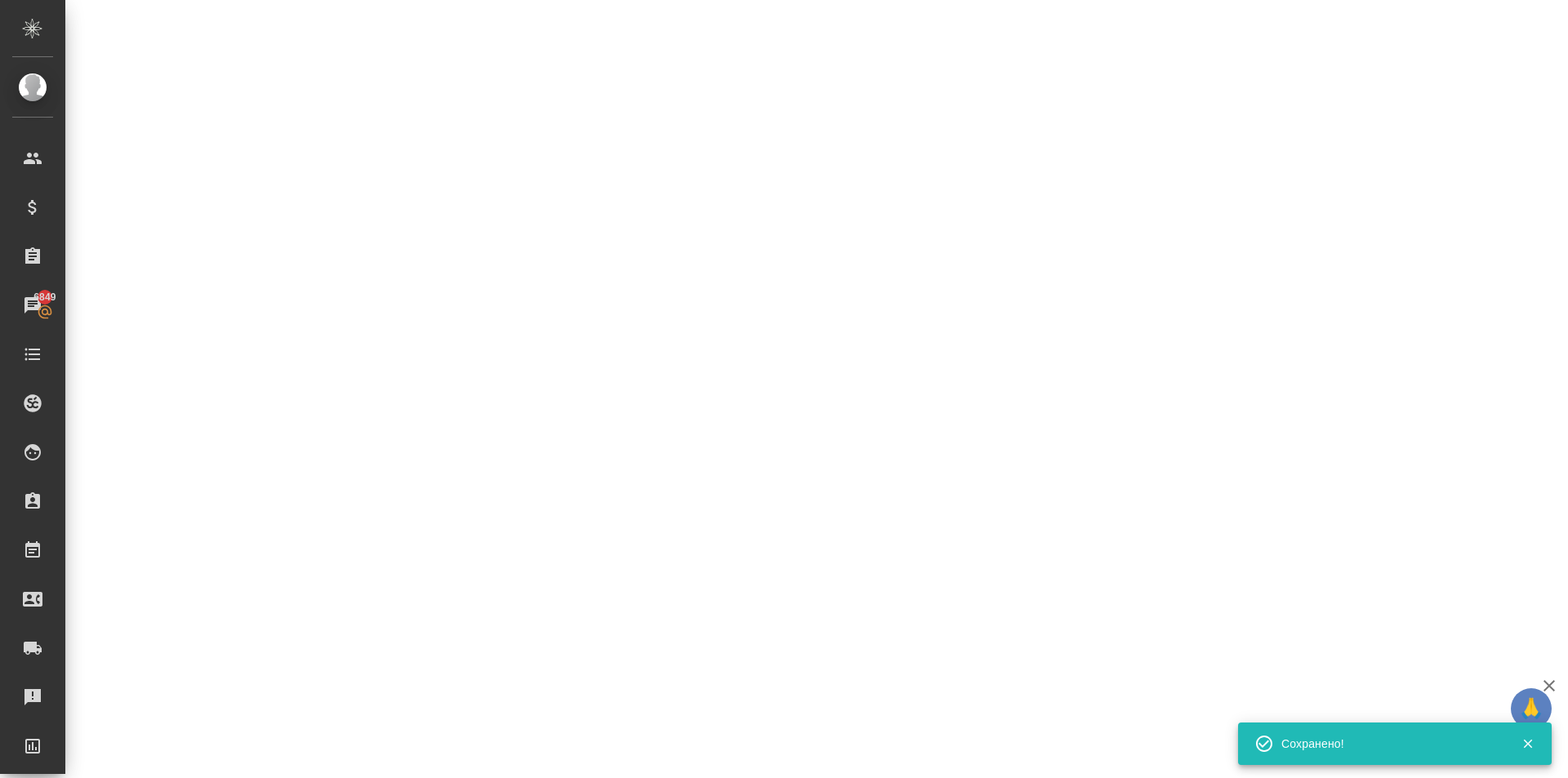
select select "RU"
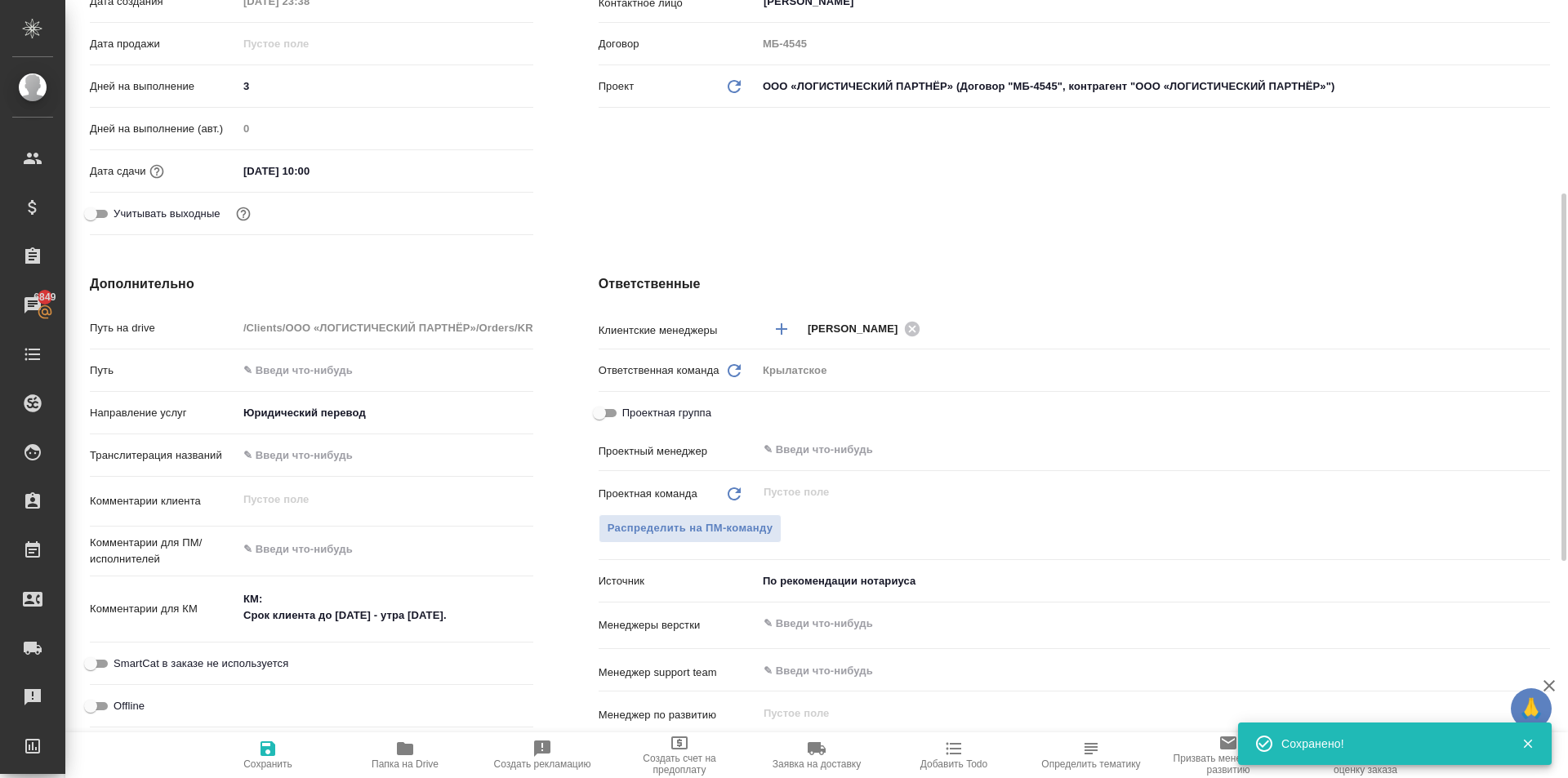
type textarea "x"
click at [370, 520] on div "Комментарии клиента x" at bounding box center [311, 509] width 444 height 50
type textarea "x"
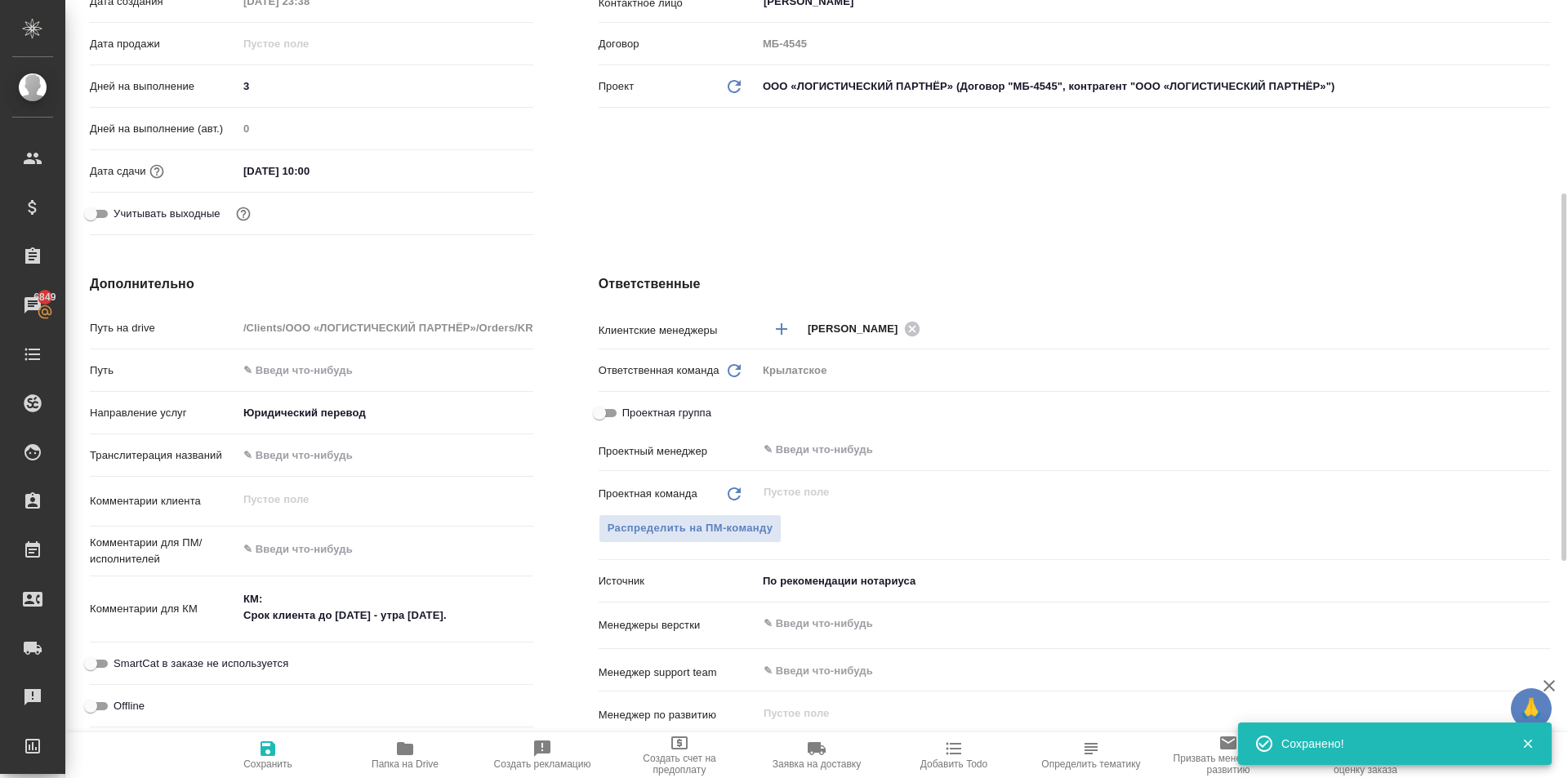
click at [371, 537] on textarea at bounding box center [385, 549] width 295 height 28
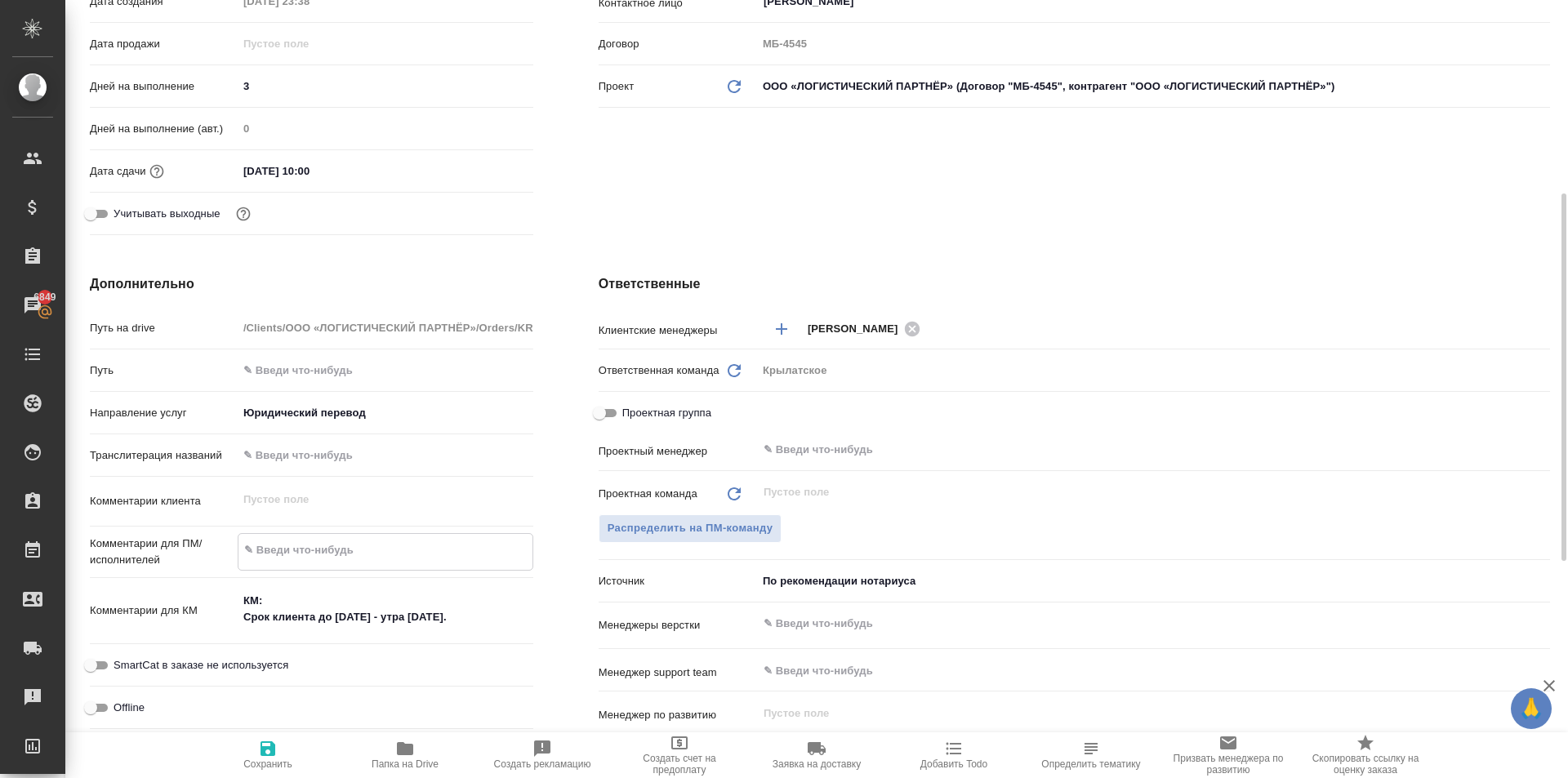
type textarea "x"
type textarea "н"
type textarea "x"
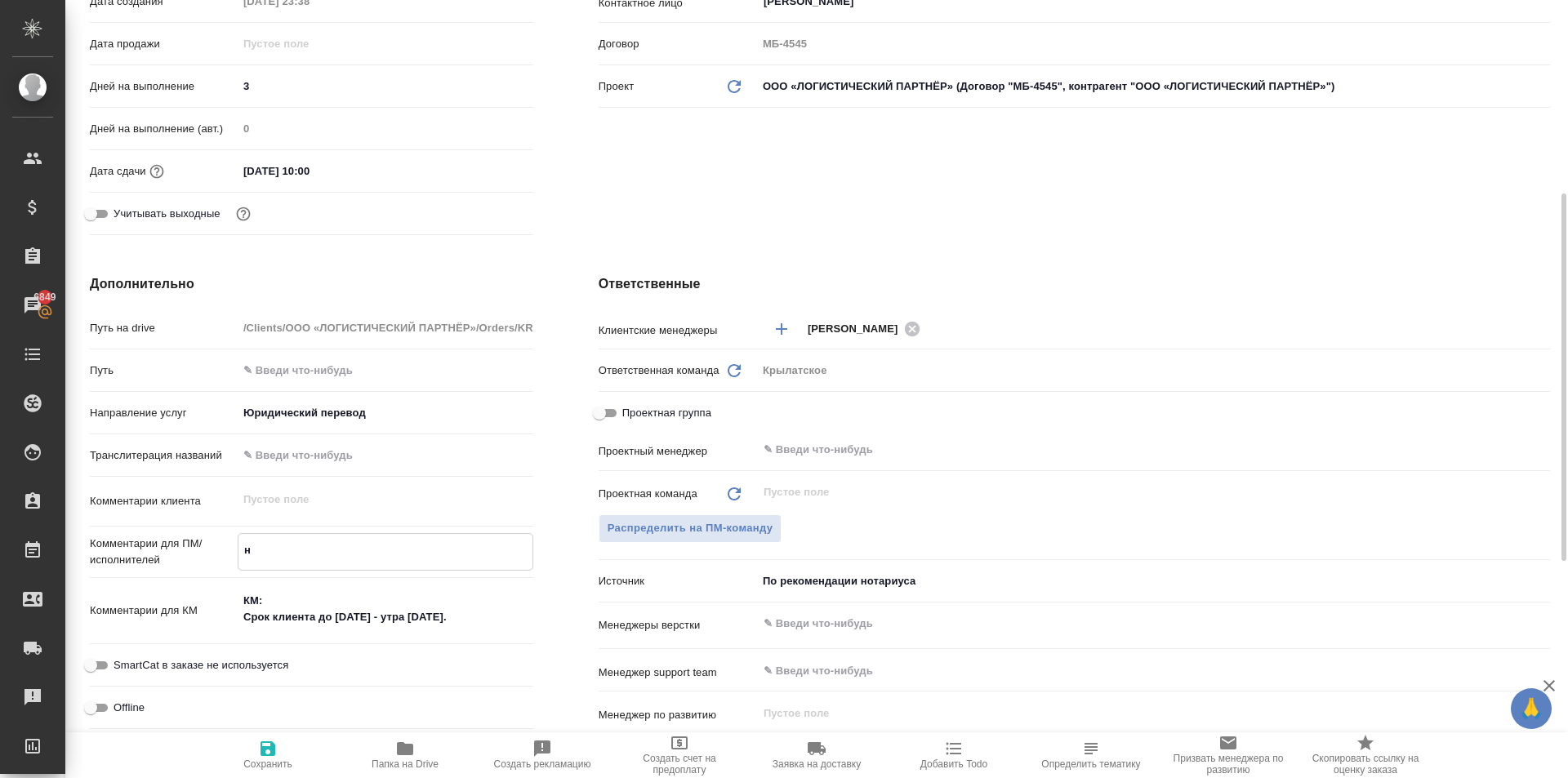
type textarea "не"
type textarea "x"
type textarea "не"
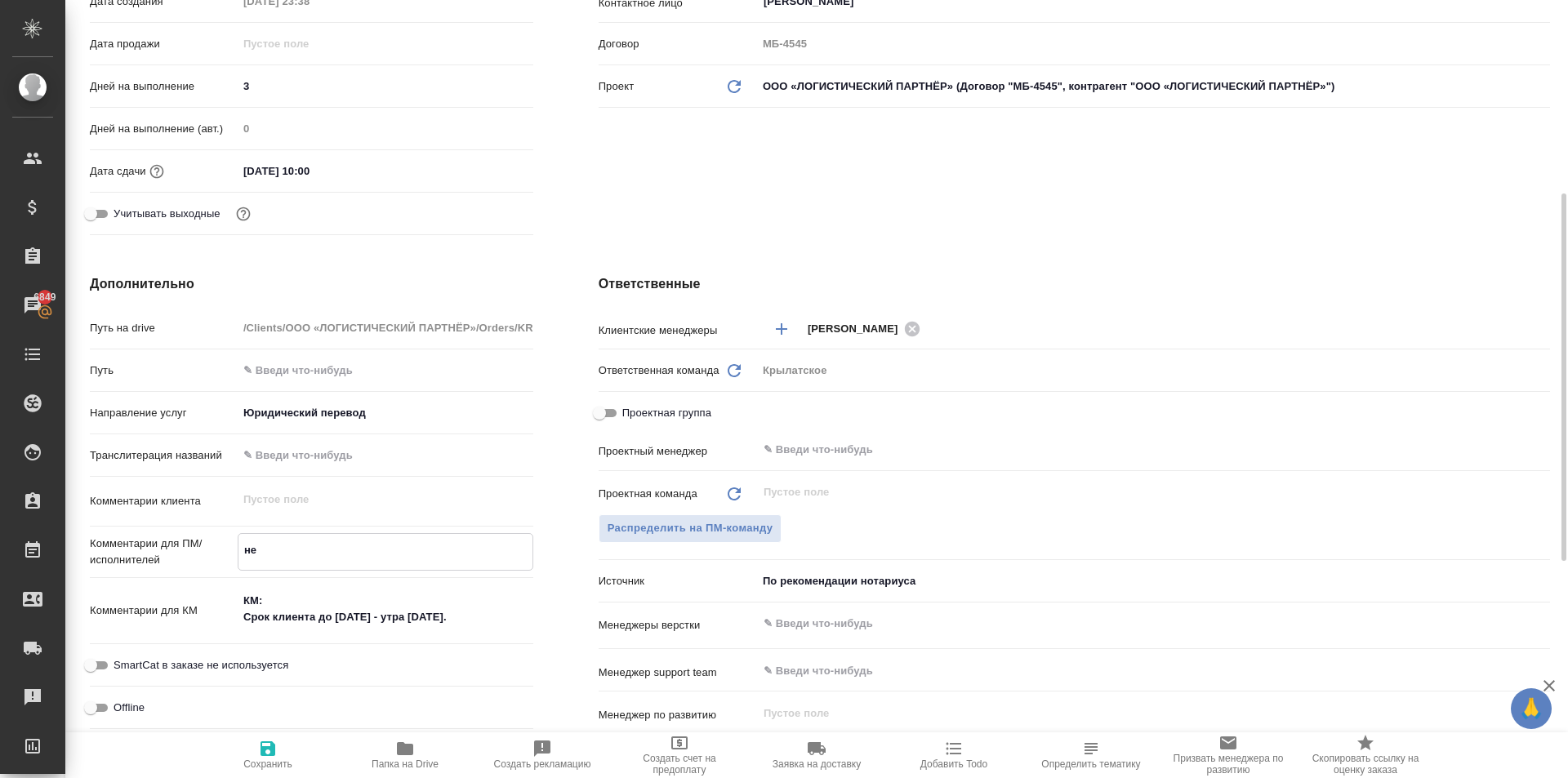
type textarea "x"
type textarea "не Н"
type textarea "x"
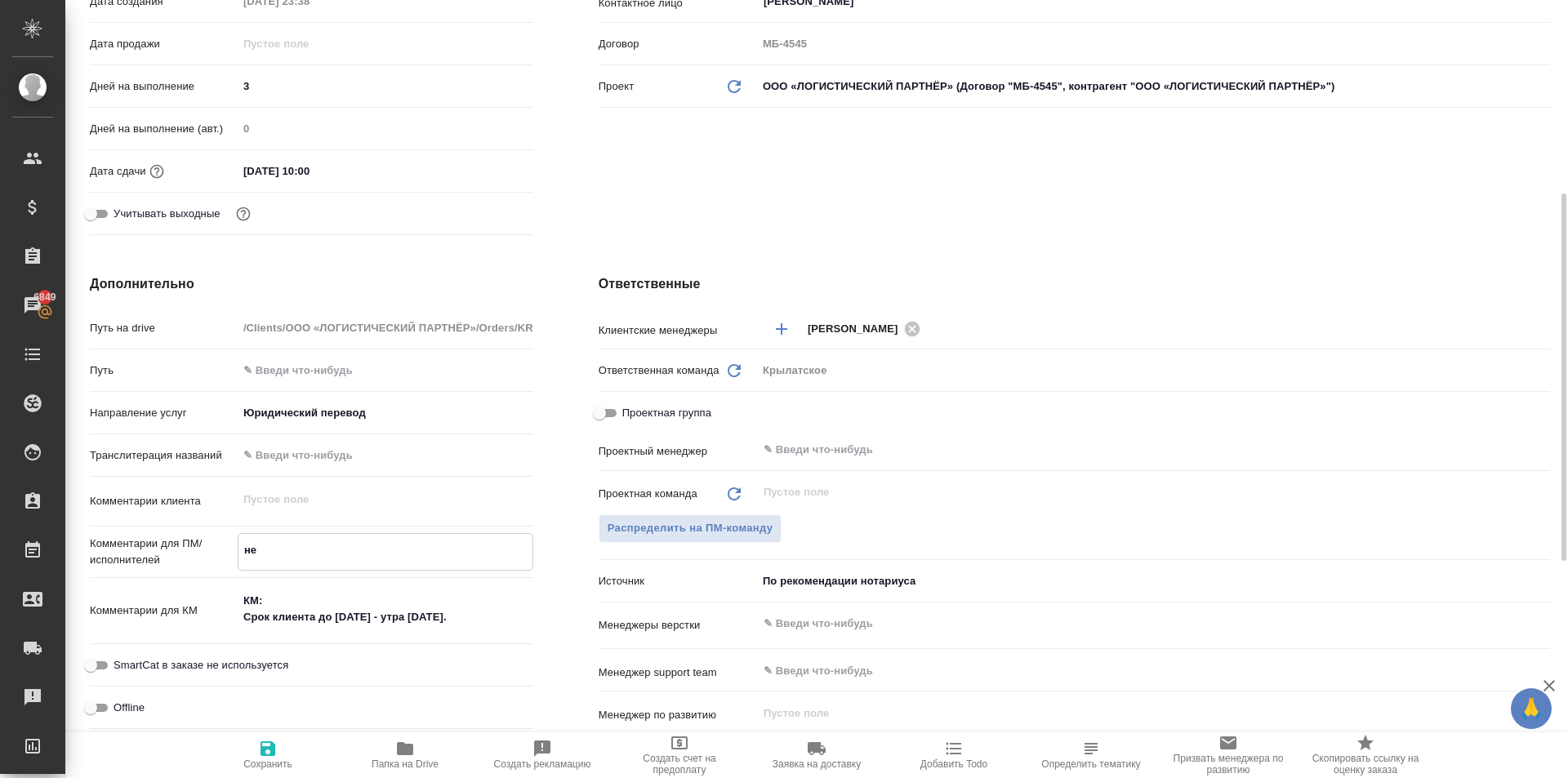
type textarea "x"
type textarea "не НО"
type textarea "x"
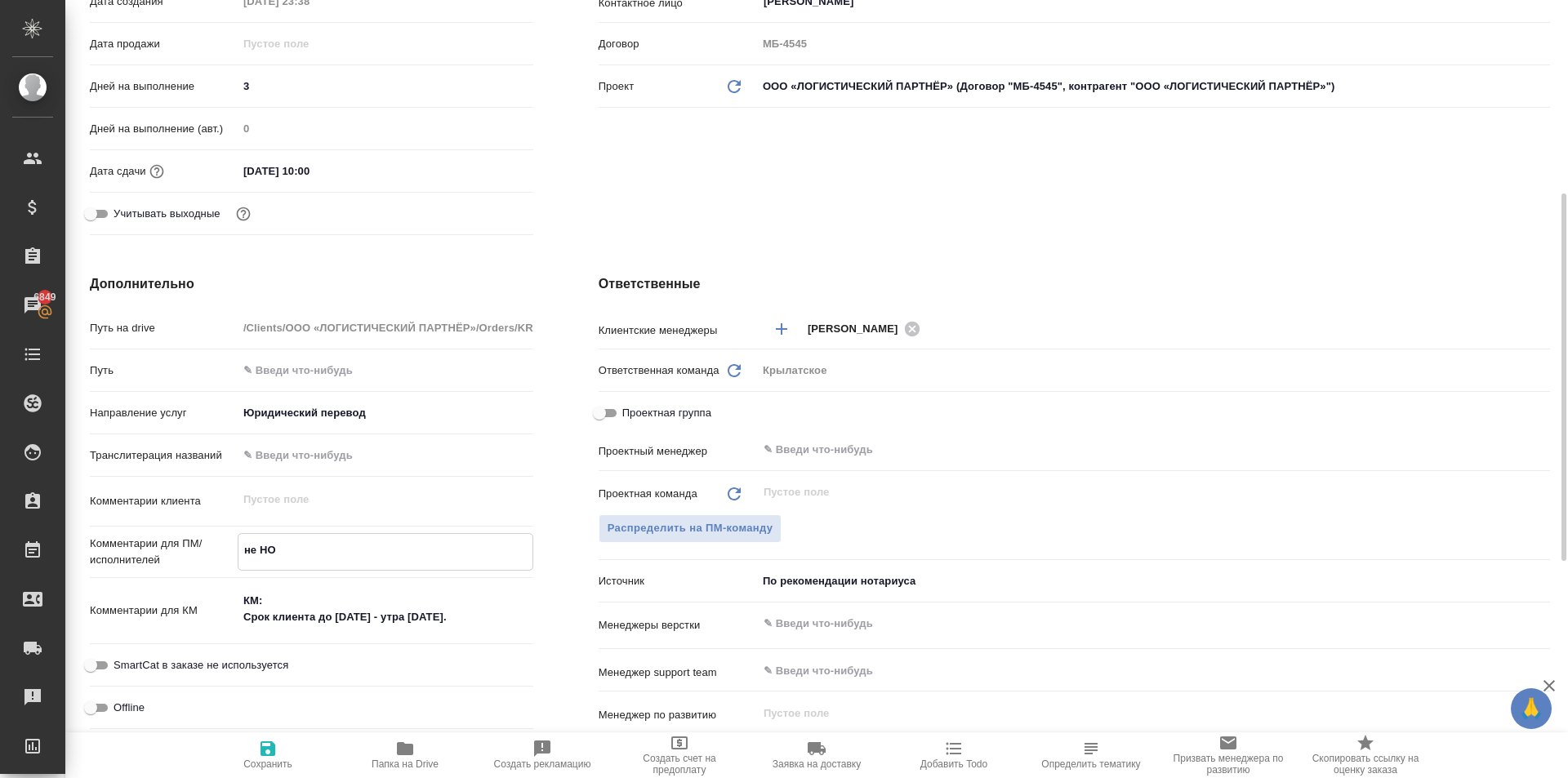
type textarea "x"
type textarea "не НОТ"
type textarea "x"
type textarea "не НОТ"
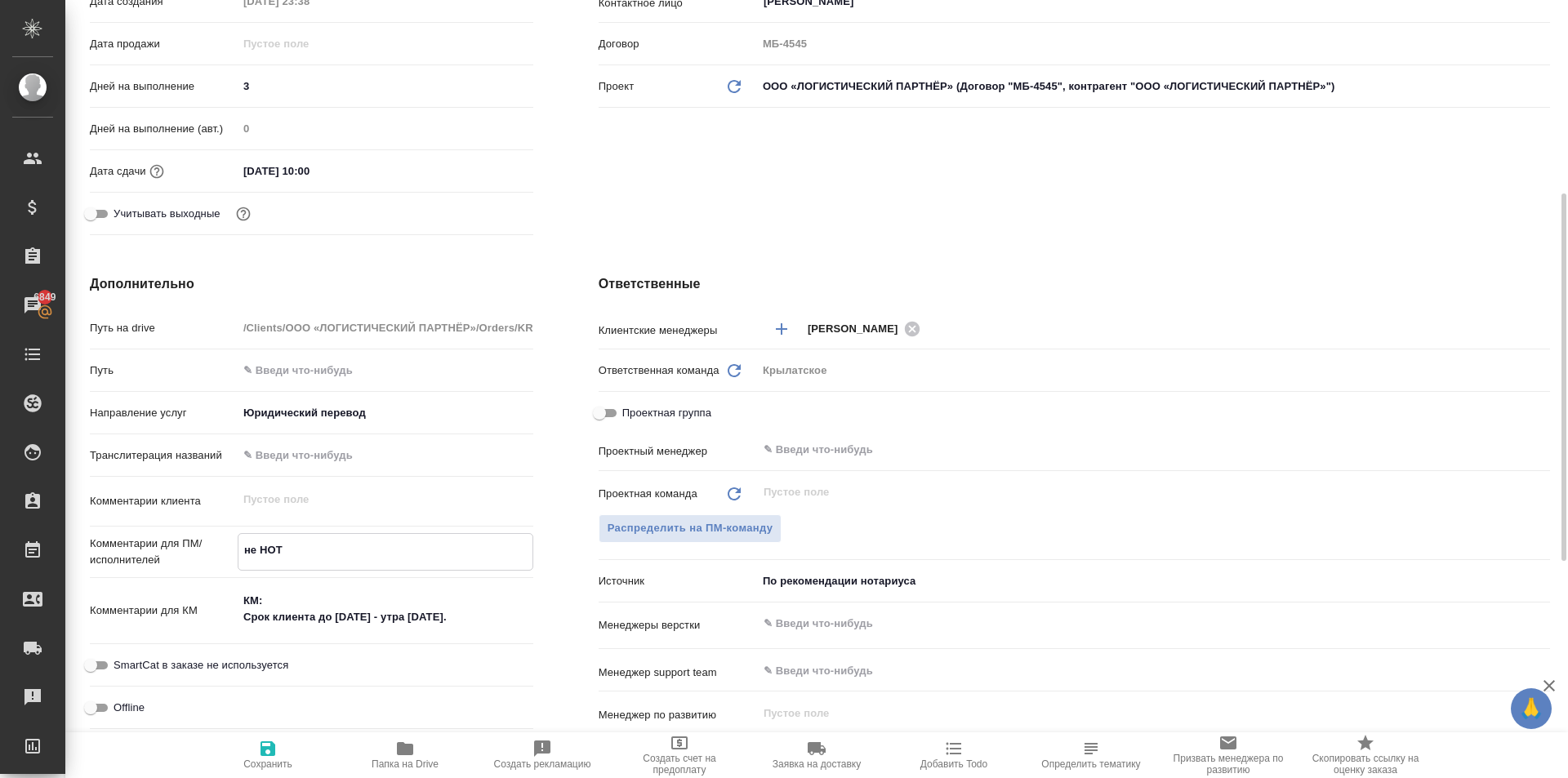
type textarea "x"
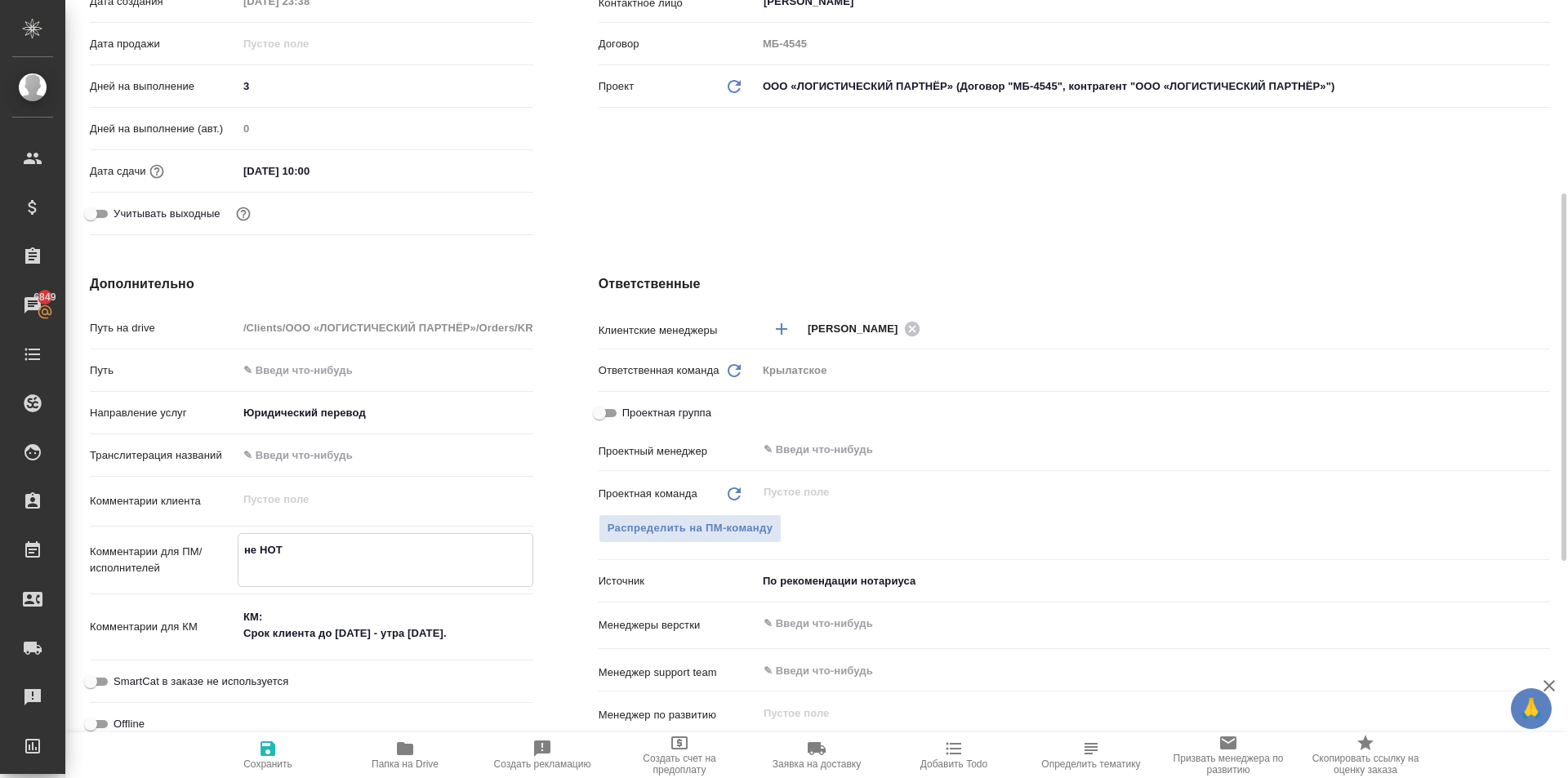
type textarea "x"
type textarea "не НОТ"
type textarea "x"
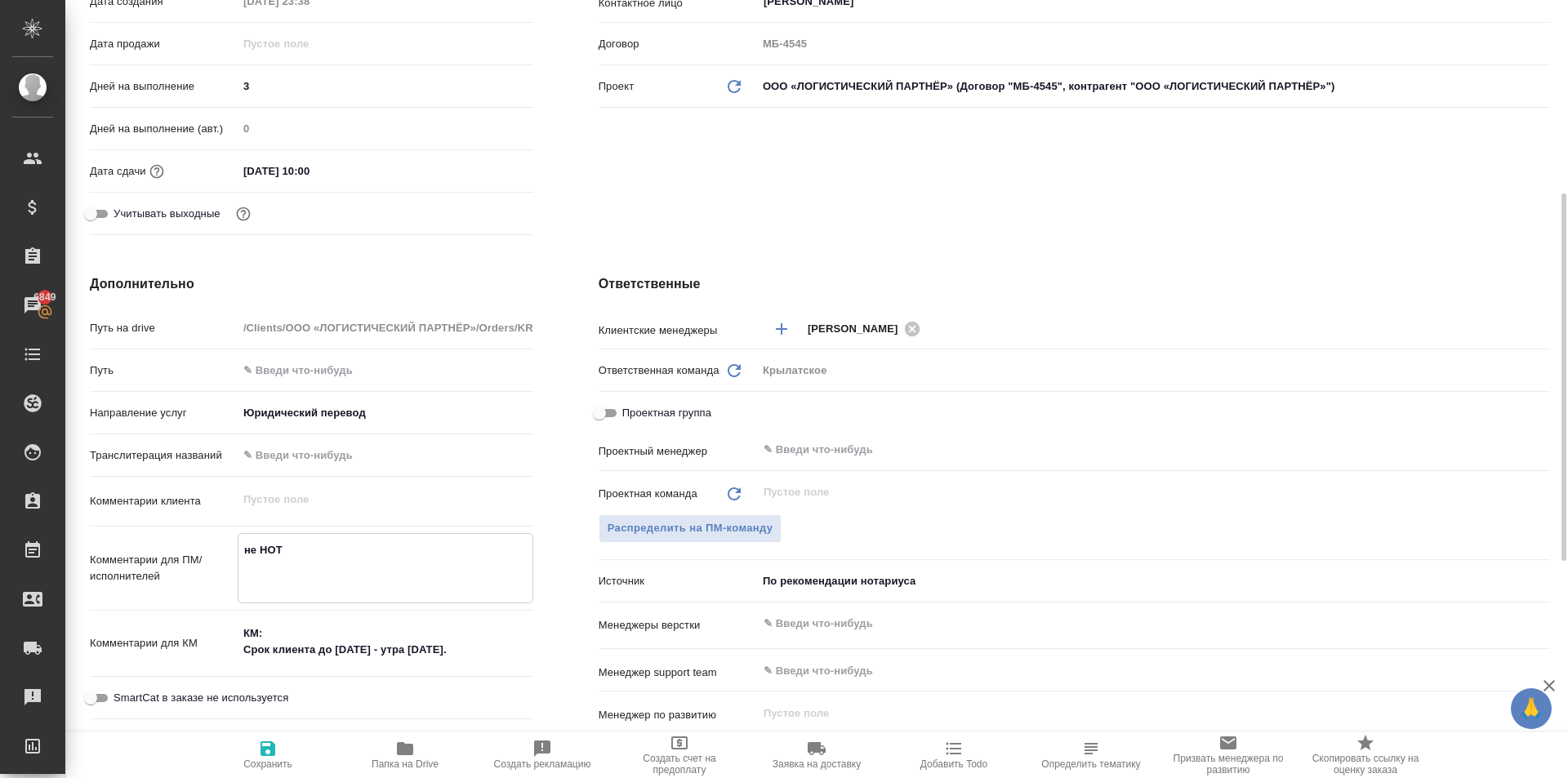
type textarea "x"
type textarea "не НОТ Т"
type textarea "x"
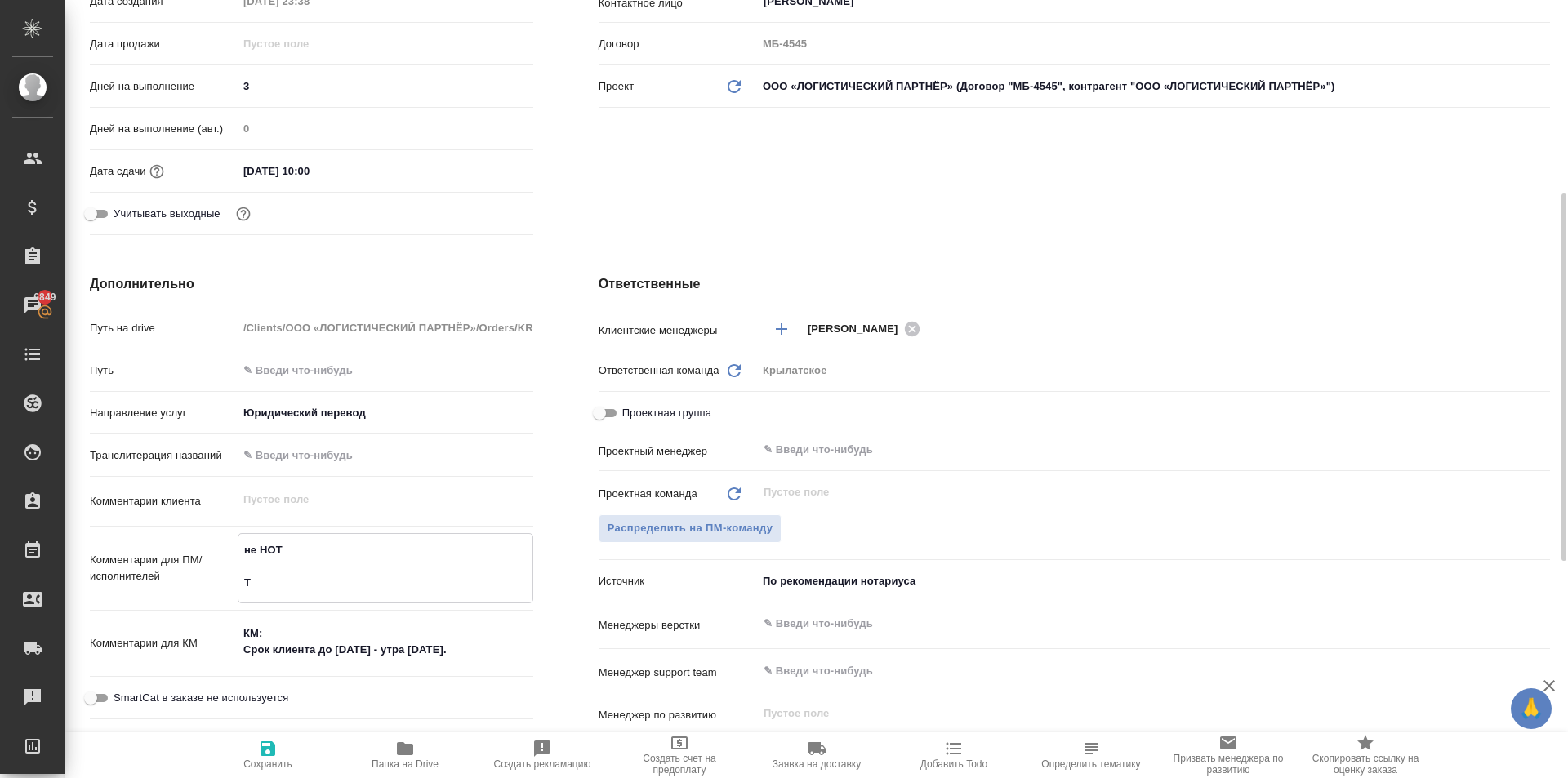
type textarea "не НОТ Та"
type textarea "x"
type textarea "не НОТ Так"
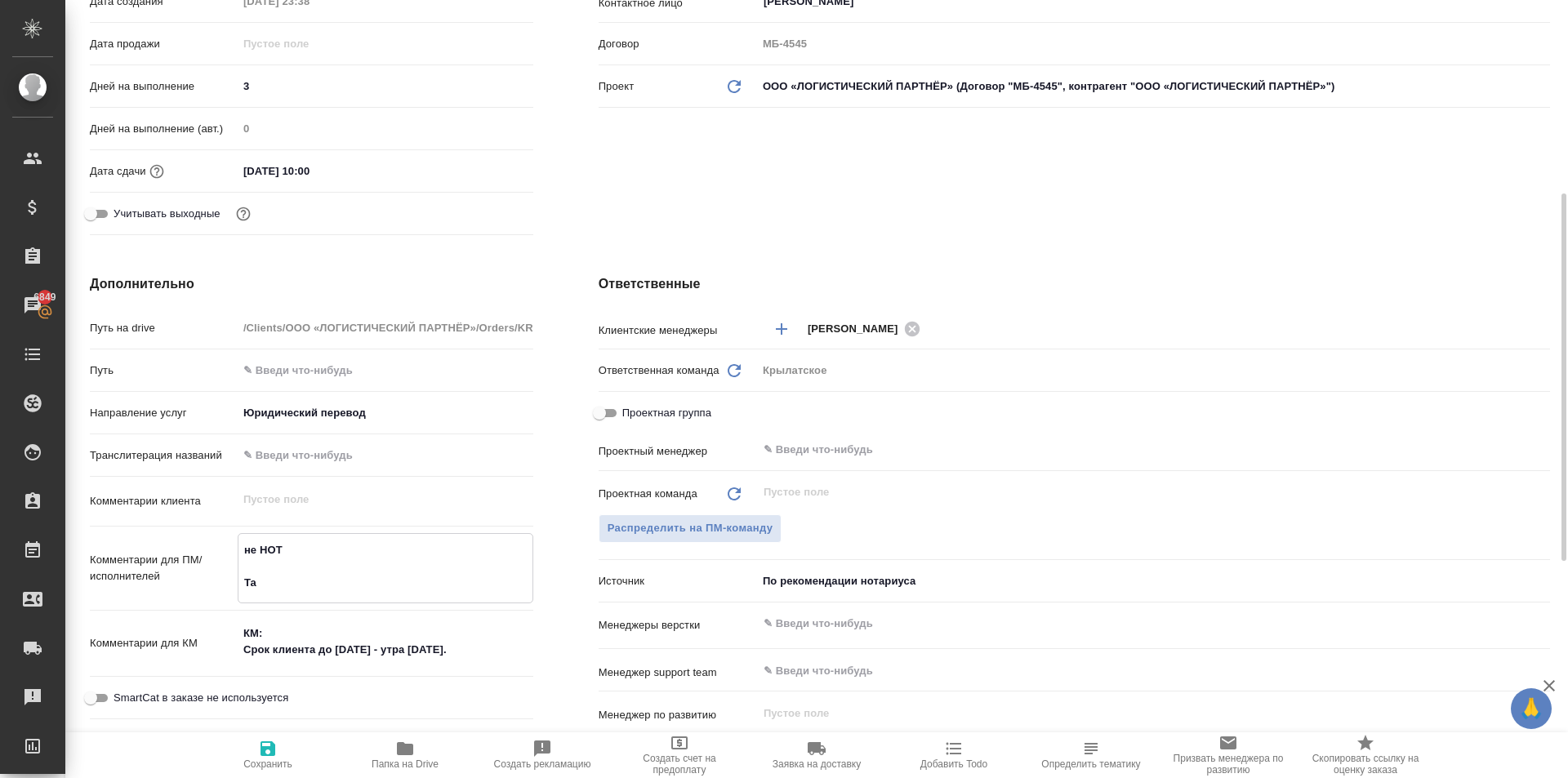
type textarea "x"
type textarea "не НОТ Таку"
type textarea "x"
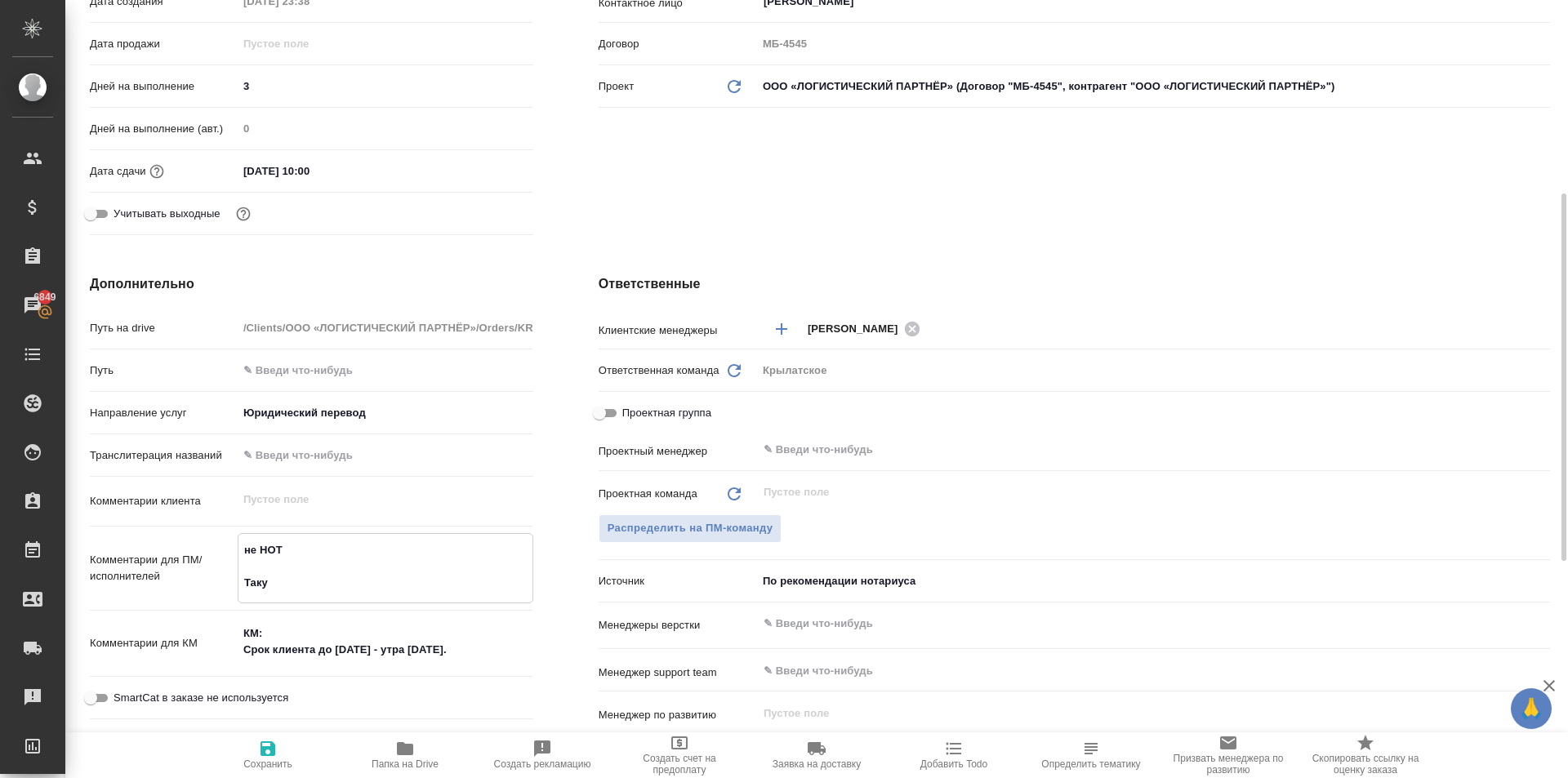
type textarea "x"
type textarea "не НОТ Такую"
type textarea "x"
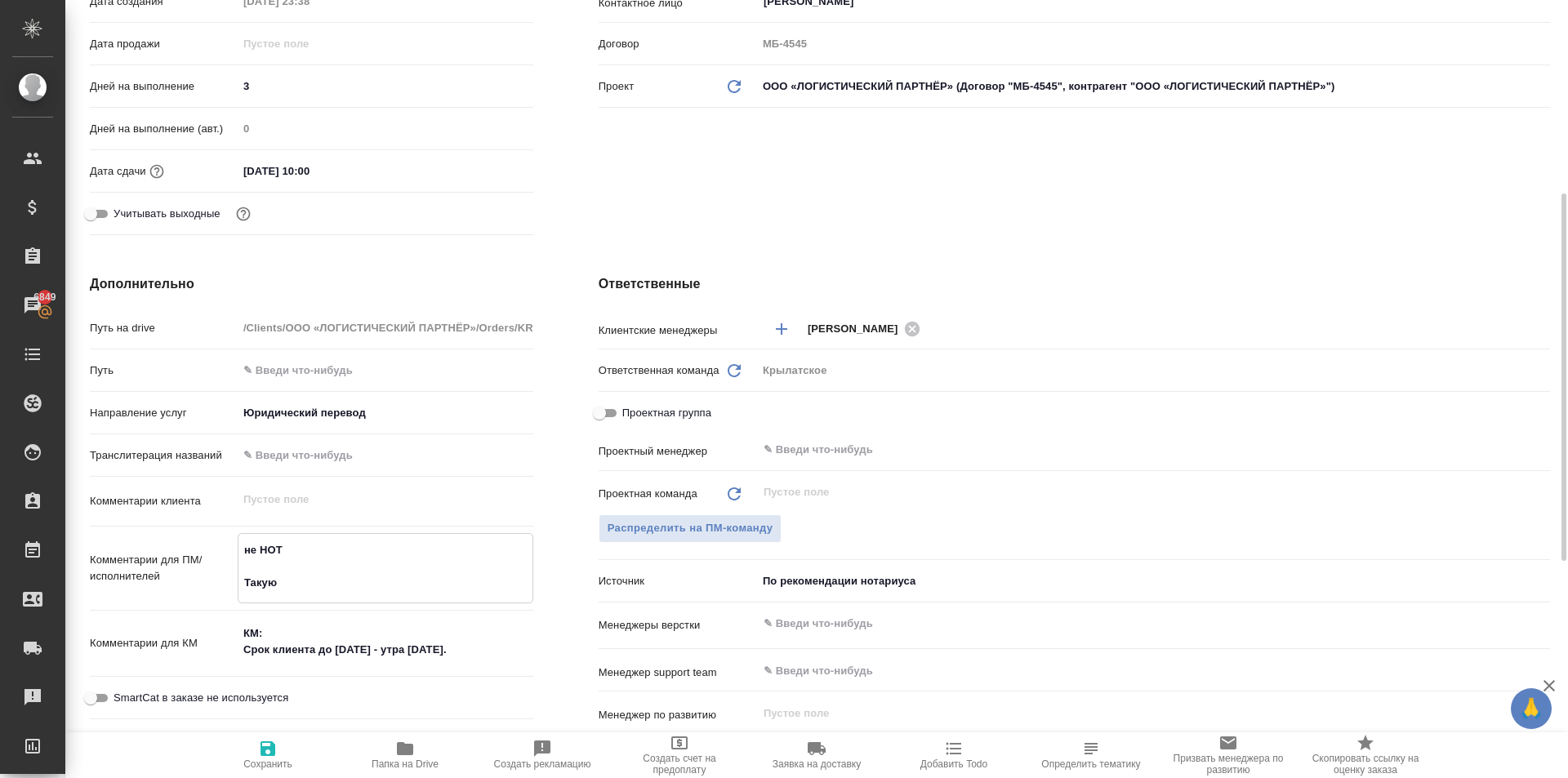
type textarea "x"
type textarea "не НОТ Такую"
type textarea "x"
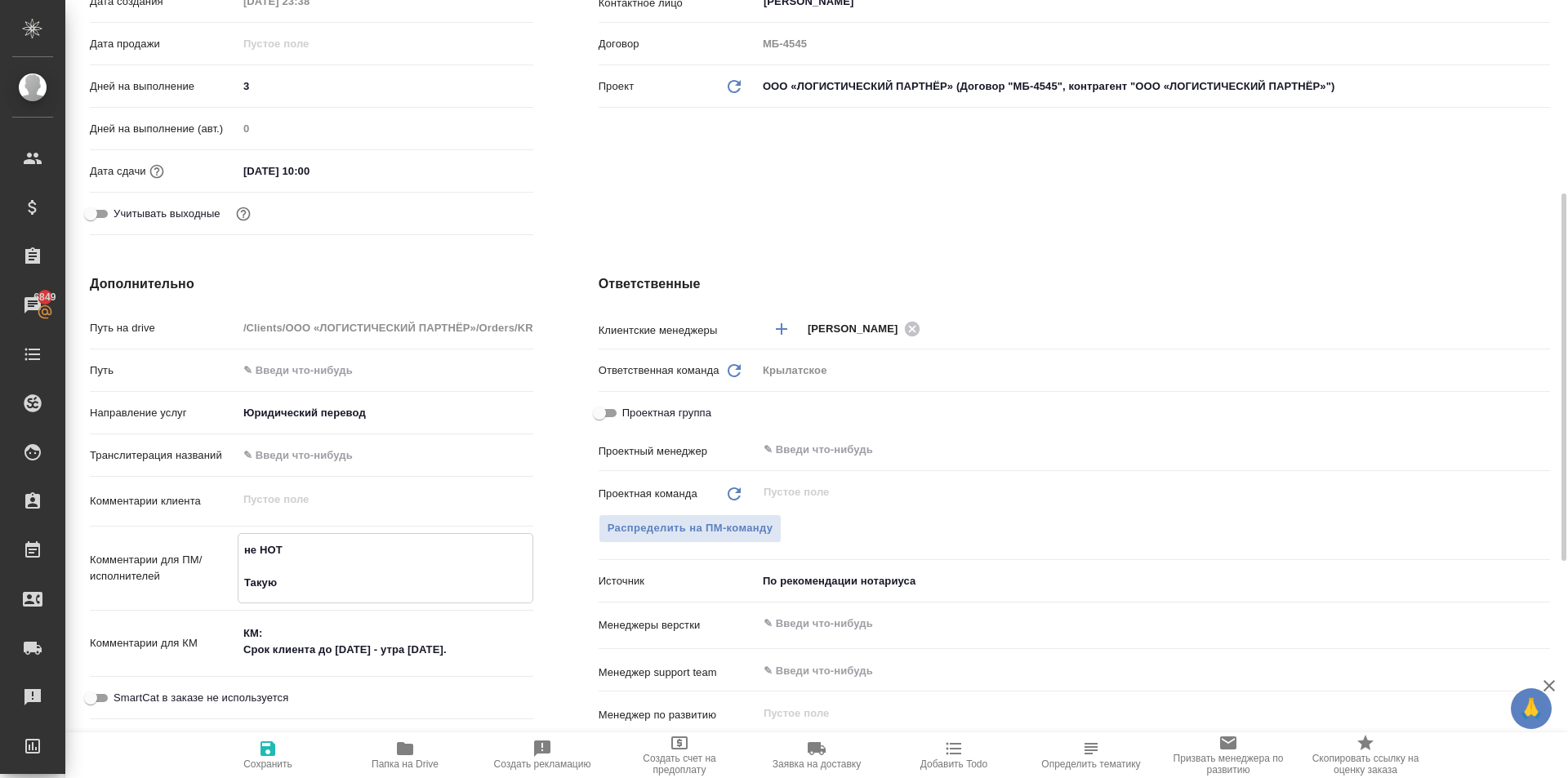
type textarea "не НОТ Такую ж"
type textarea "x"
type textarea "не НОТ Такую же"
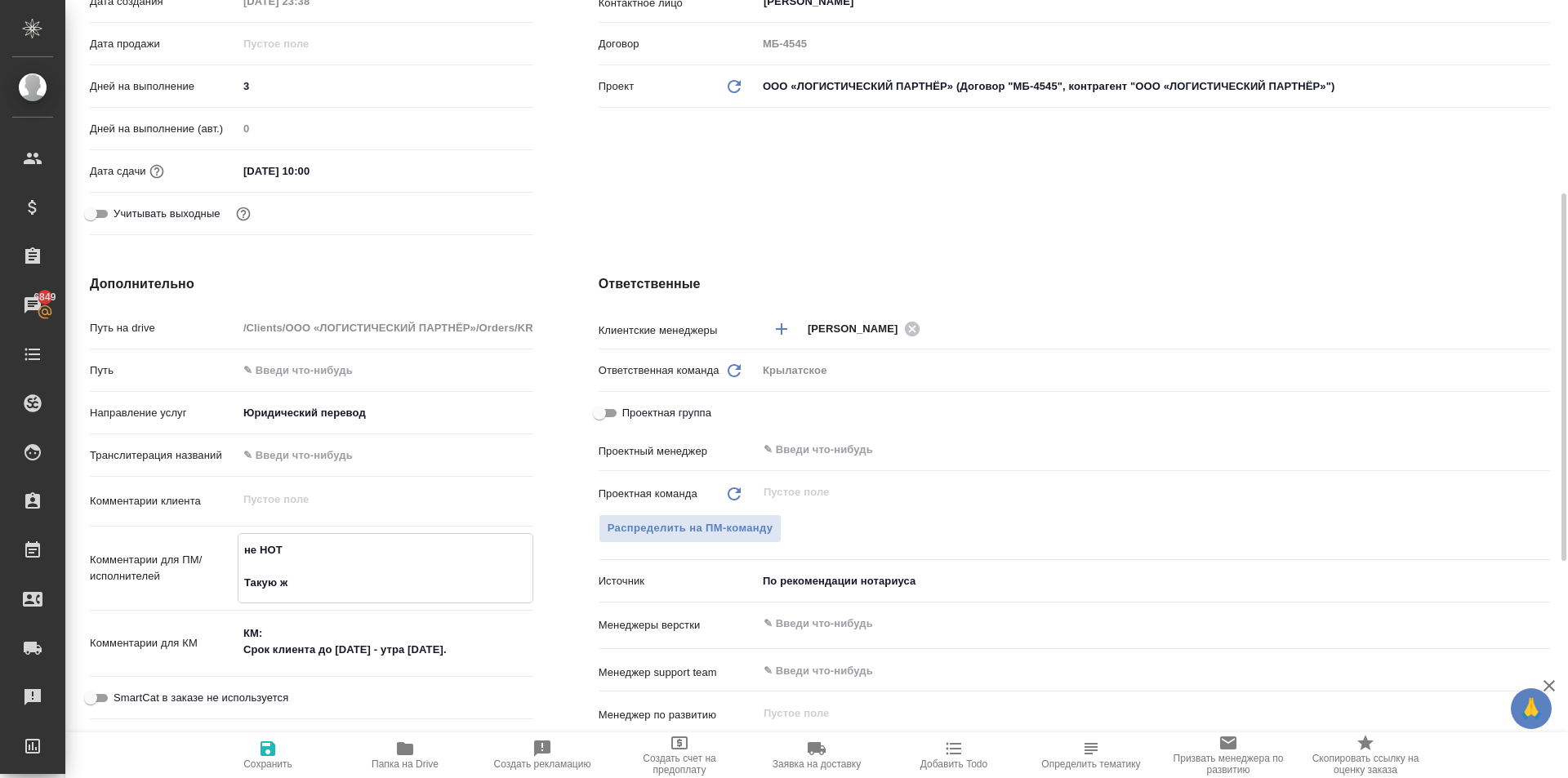
type textarea "x"
type textarea "не НОТ Такую же"
type textarea "x"
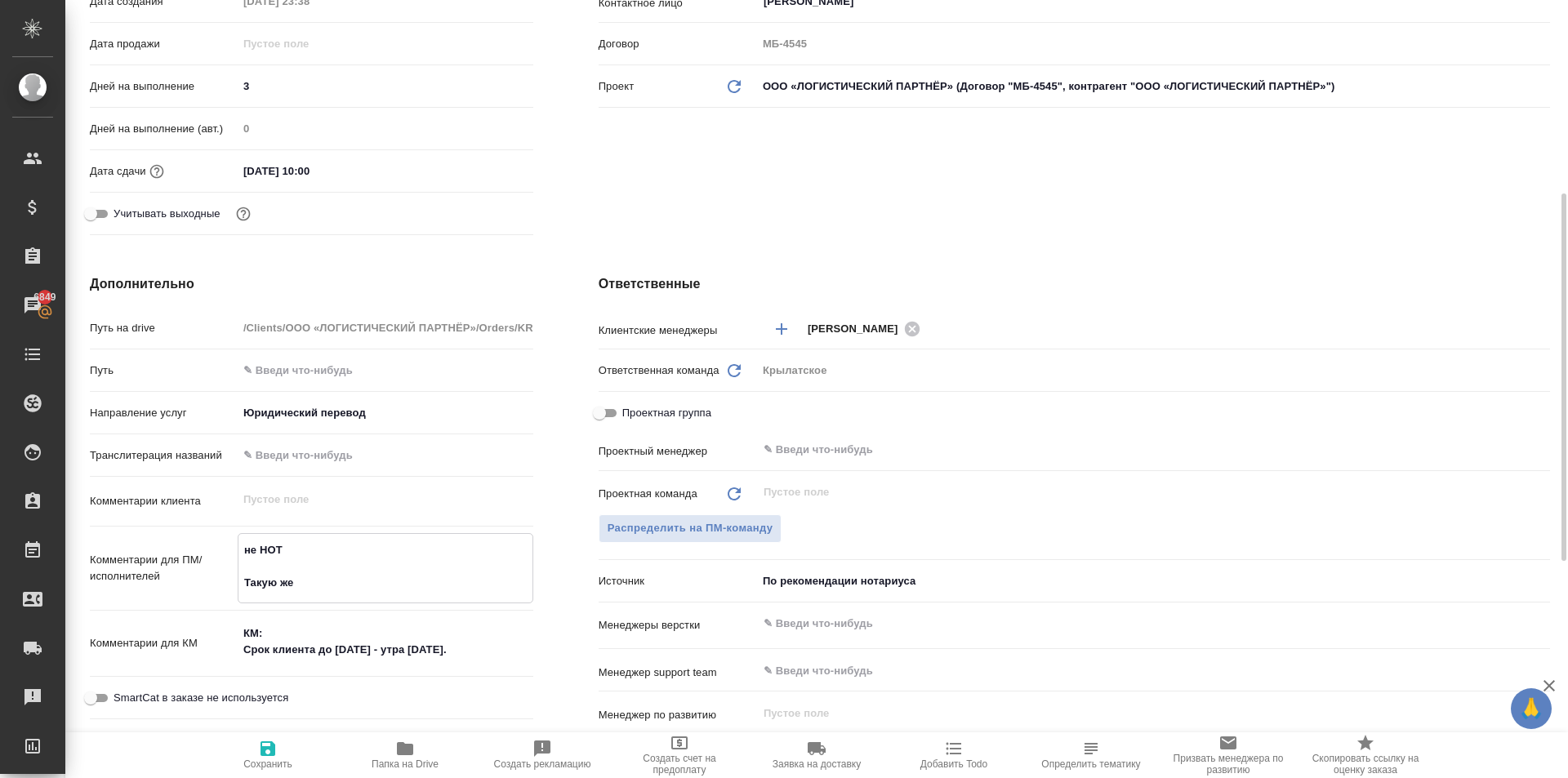
type textarea "x"
type textarea "не НОТ Такую же п"
type textarea "x"
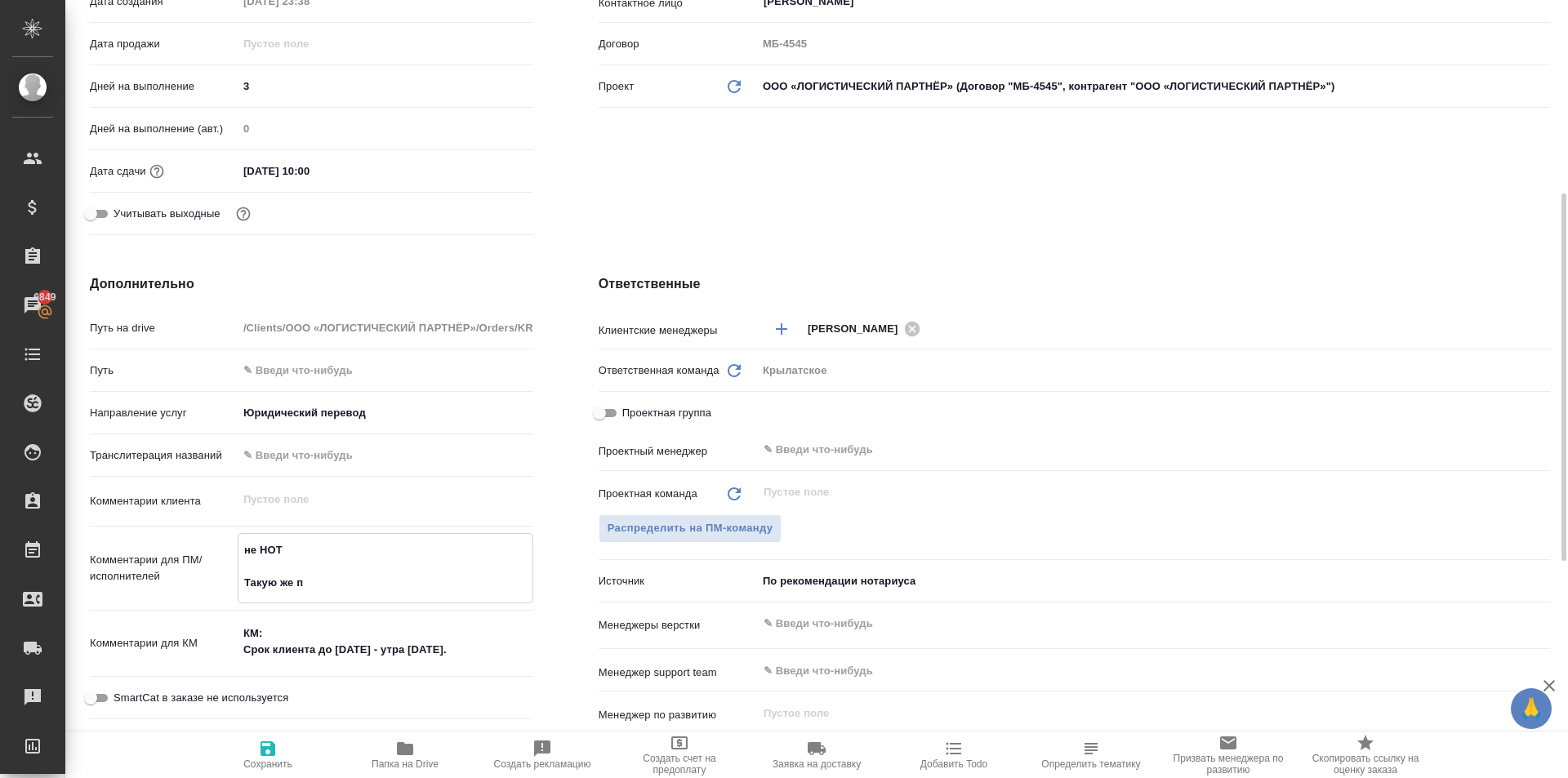
type textarea "x"
type textarea "не НОТ Такую же пр"
type textarea "x"
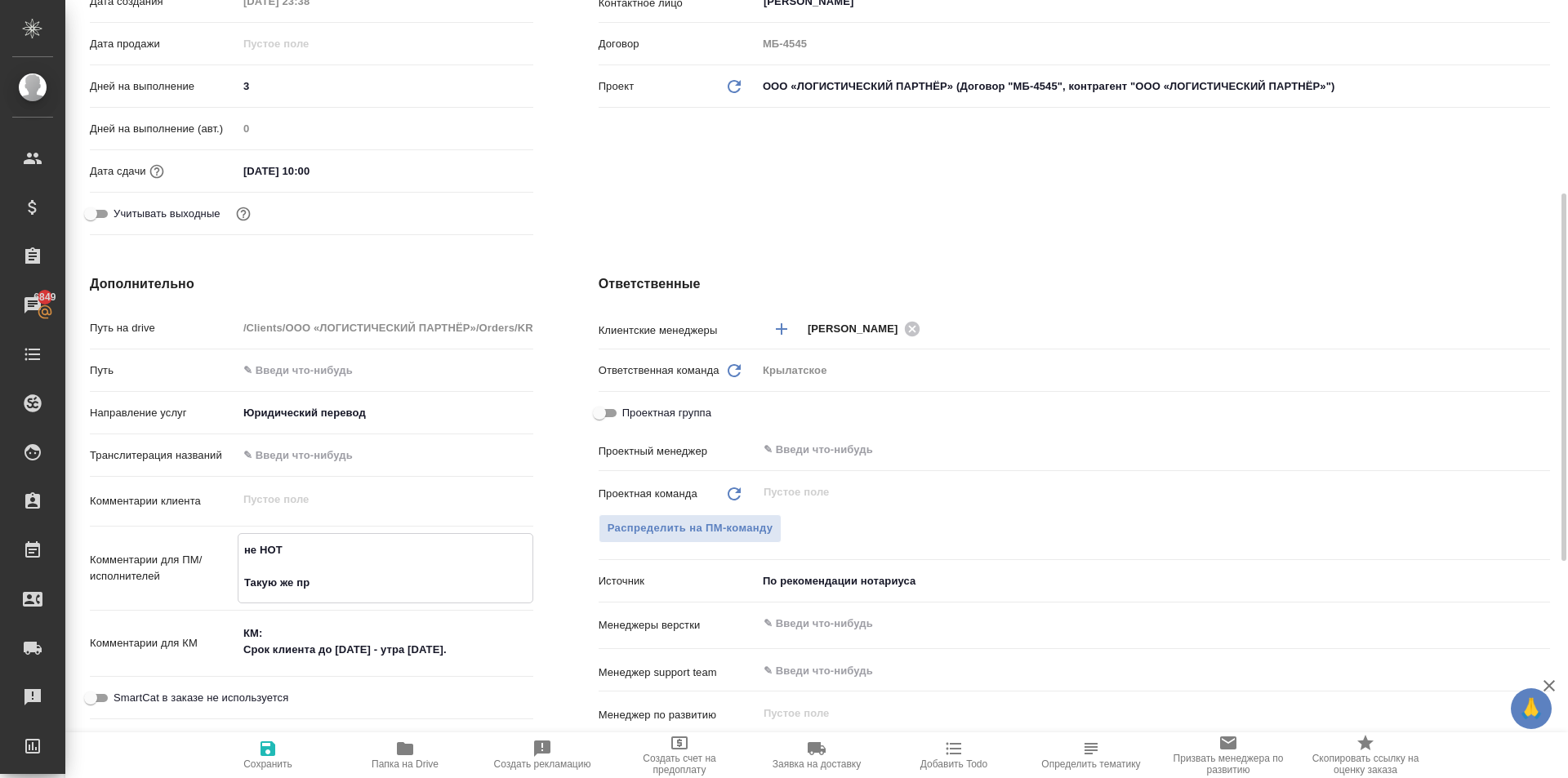
type textarea "не НОТ Такую же пре"
type textarea "x"
type textarea "не НОТ Такую же през"
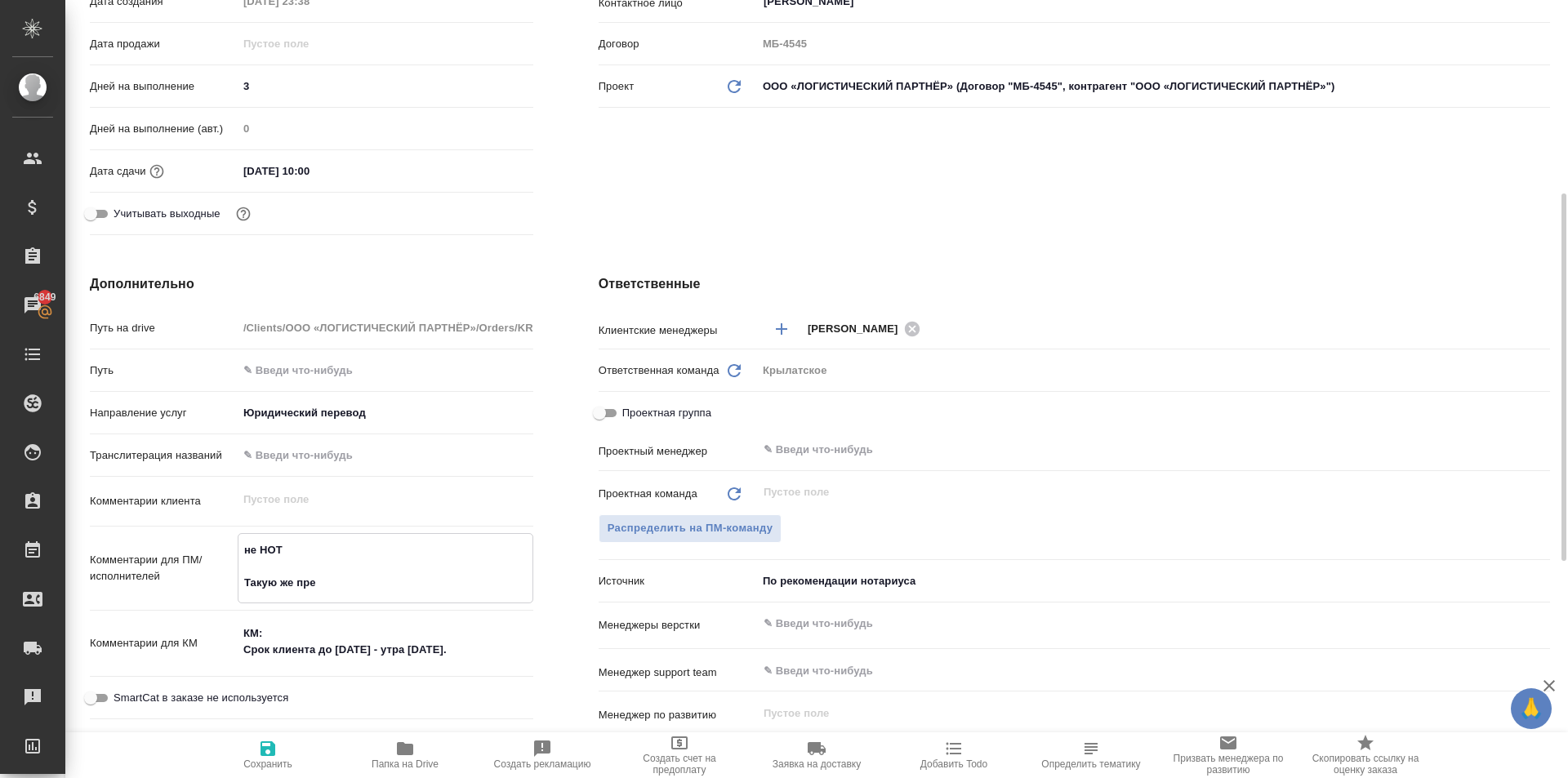
type textarea "x"
type textarea "не НОТ Такую же презе"
type textarea "x"
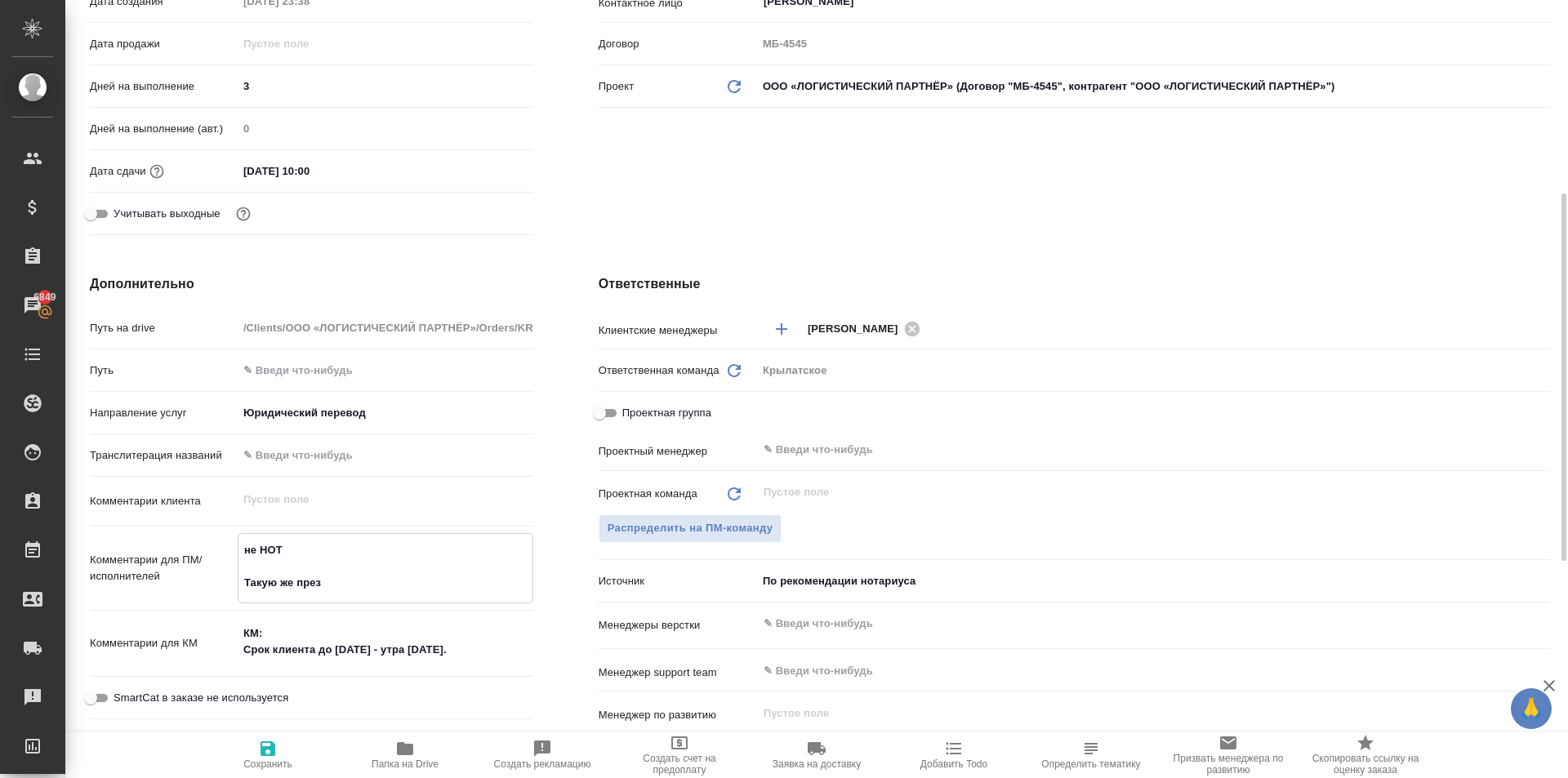
type textarea "x"
type textarea "не НОТ Такую же презен"
type textarea "x"
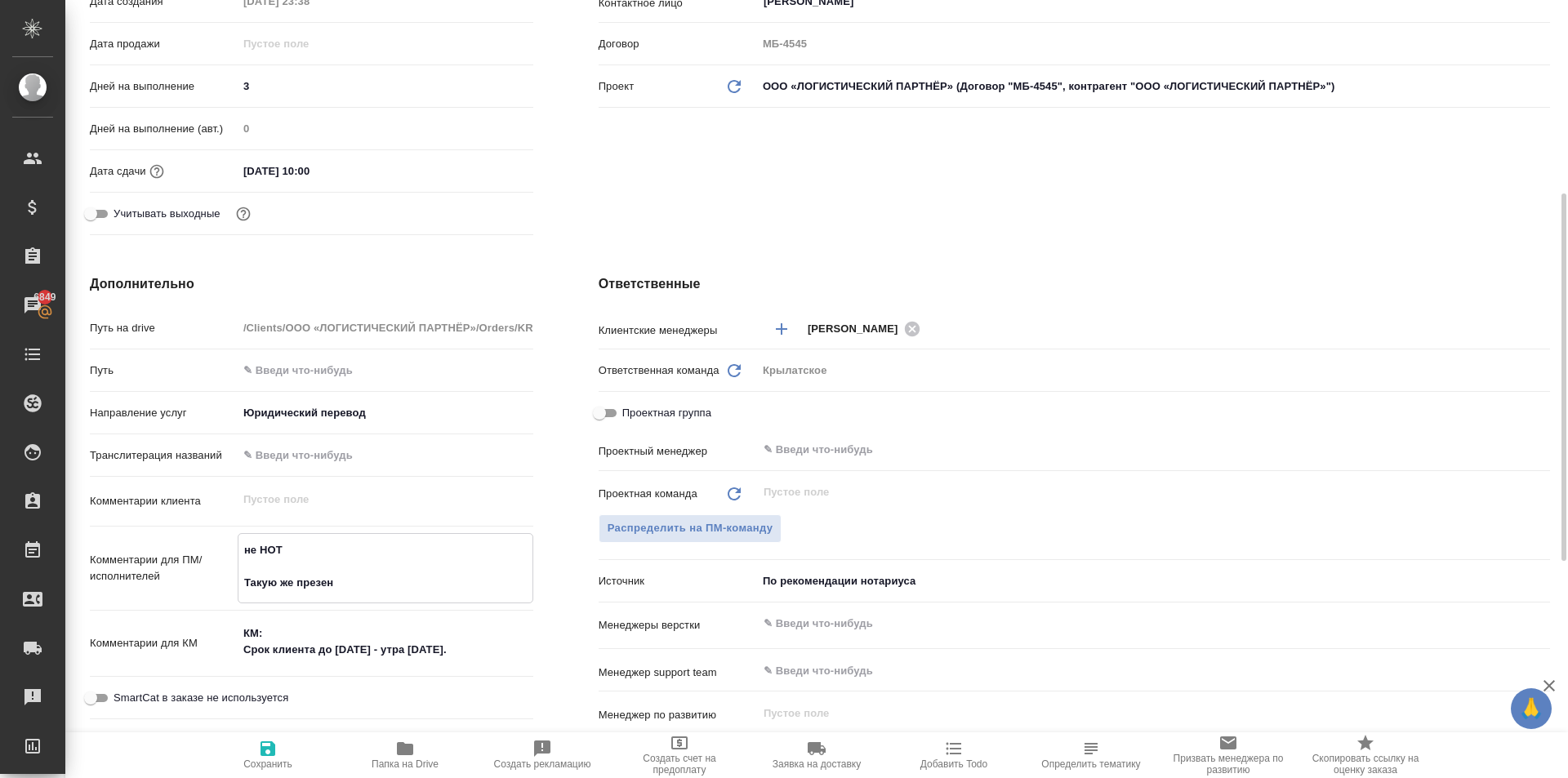
type textarea "x"
type textarea "не НОТ Такую же презент"
type textarea "x"
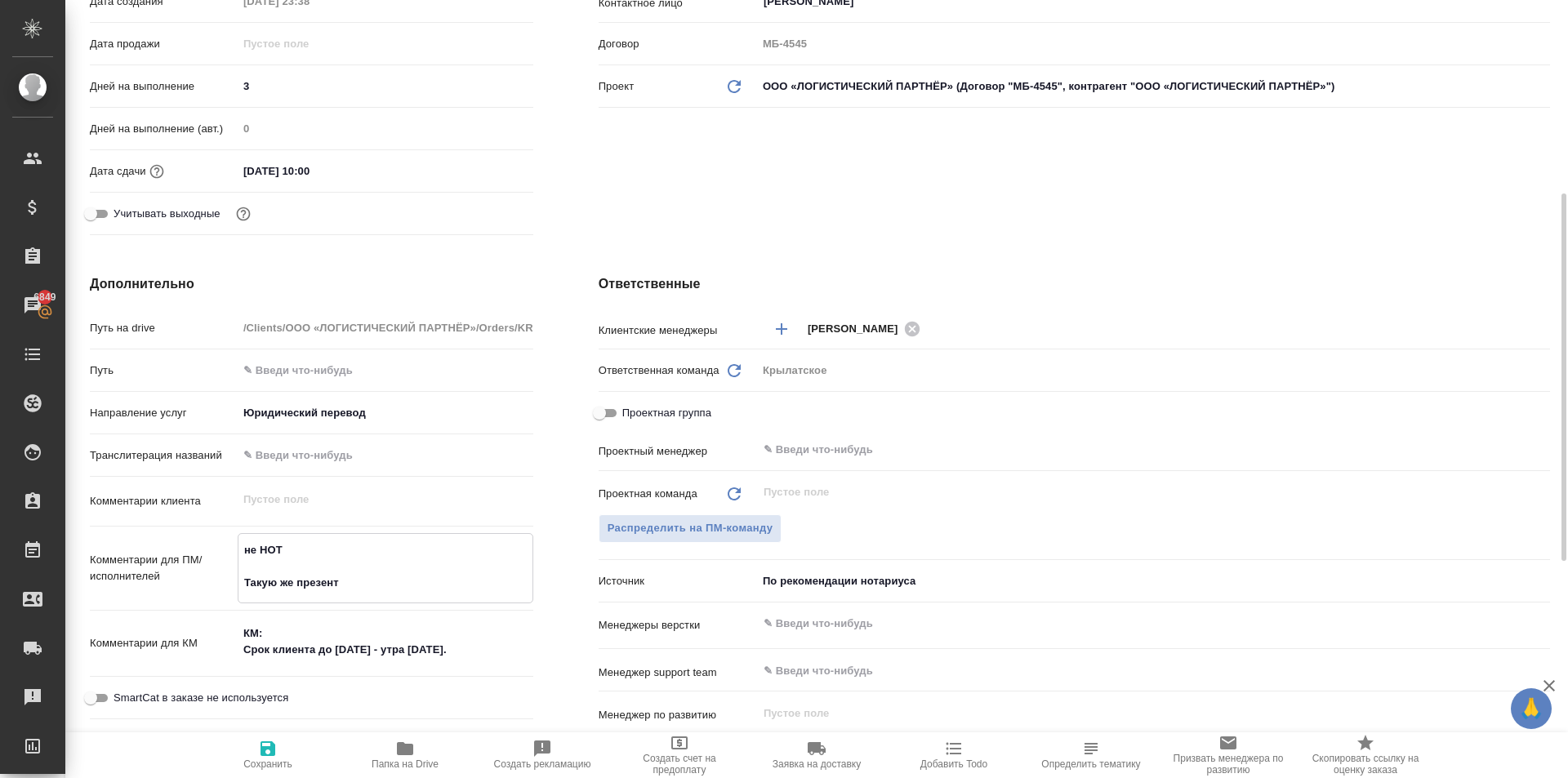
type textarea "не НОТ Такую же презента"
type textarea "x"
type textarea "не НОТ Такую же презентац"
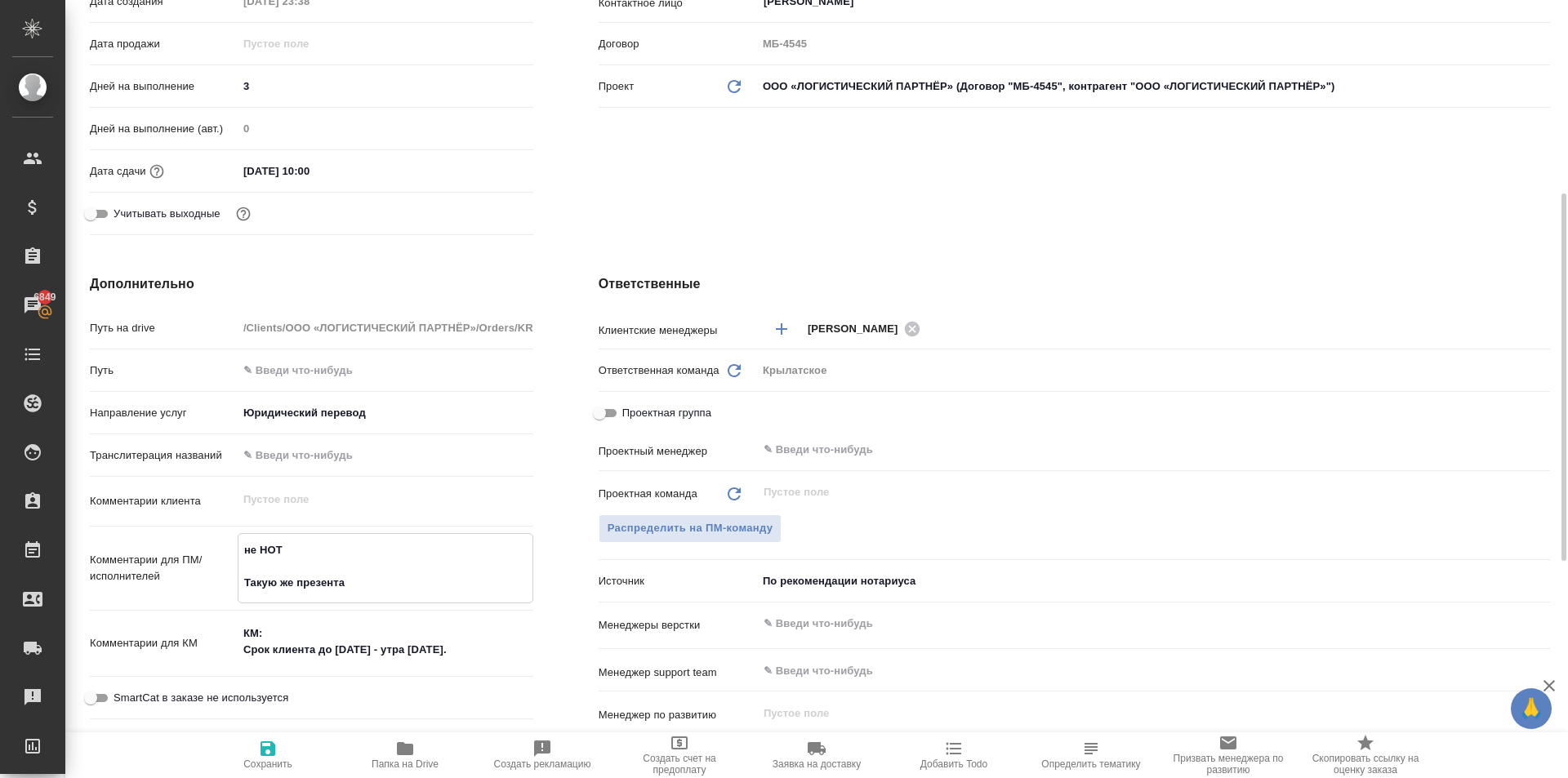
type textarea "x"
type textarea "не НОТ Такую же презентаци"
type textarea "x"
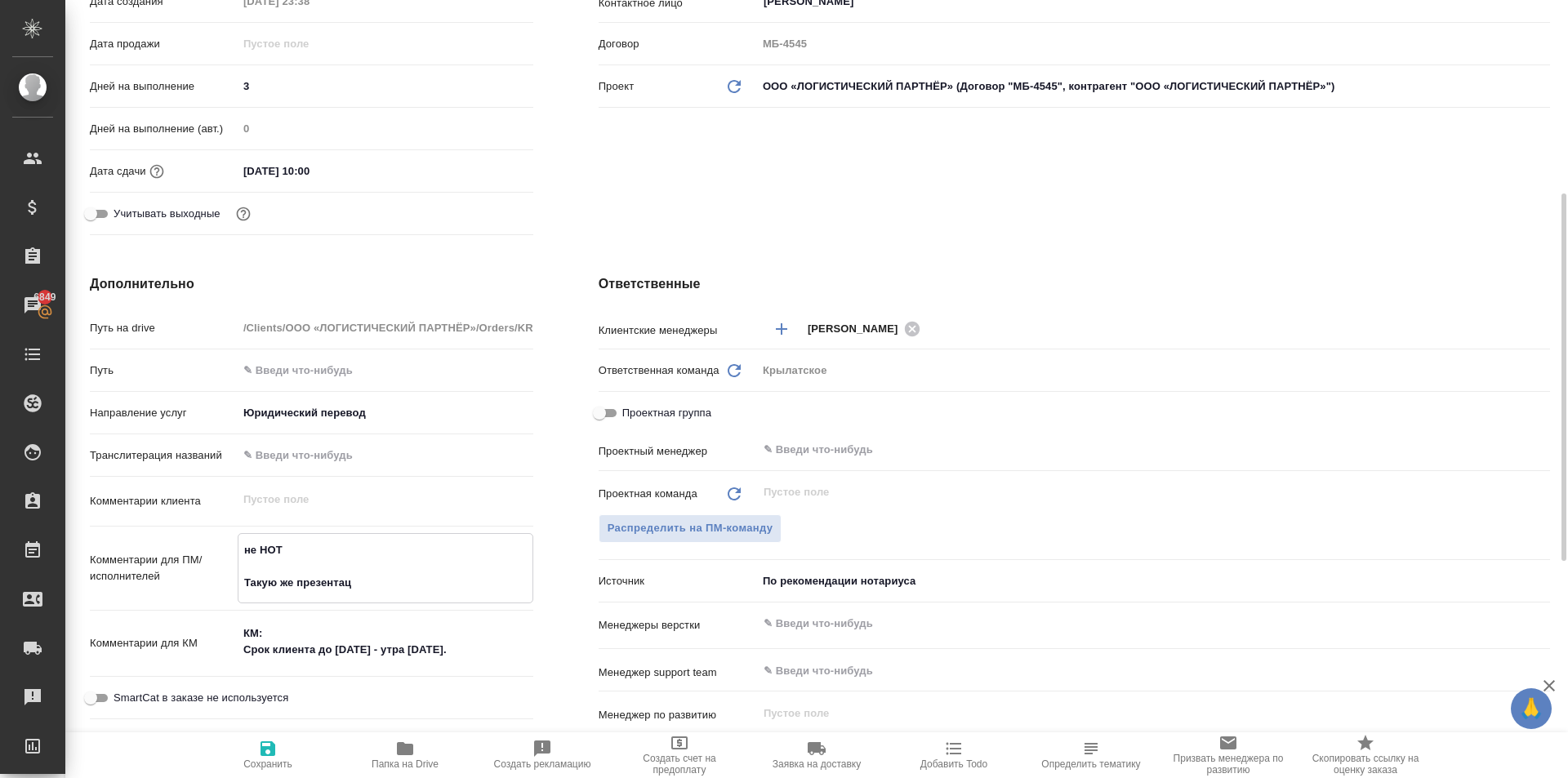
type textarea "x"
type textarea "не НОТ Такую же презентацию"
type textarea "x"
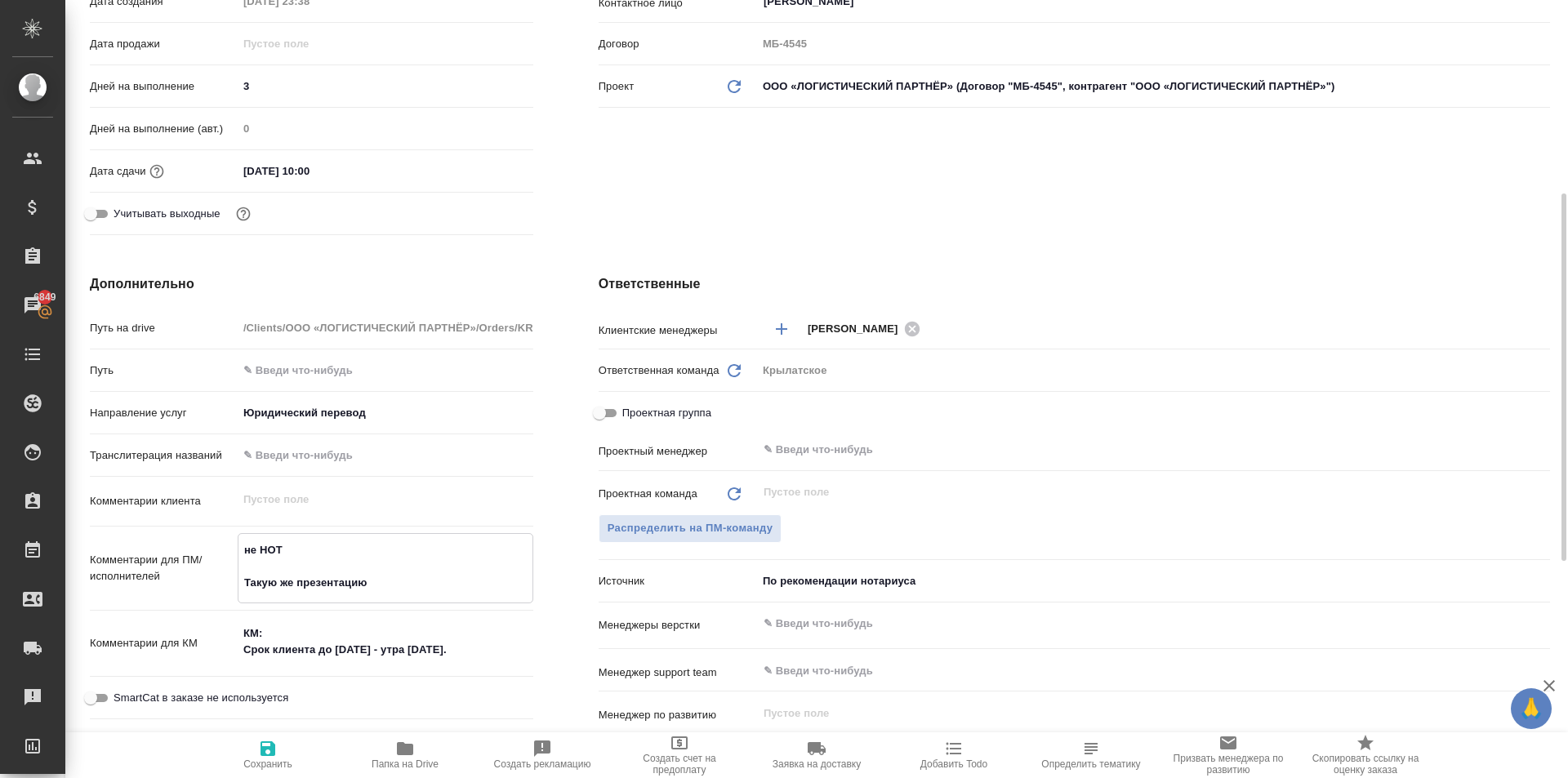
type textarea "x"
type textarea "не НОТ Такую же презентацию"
type textarea "x"
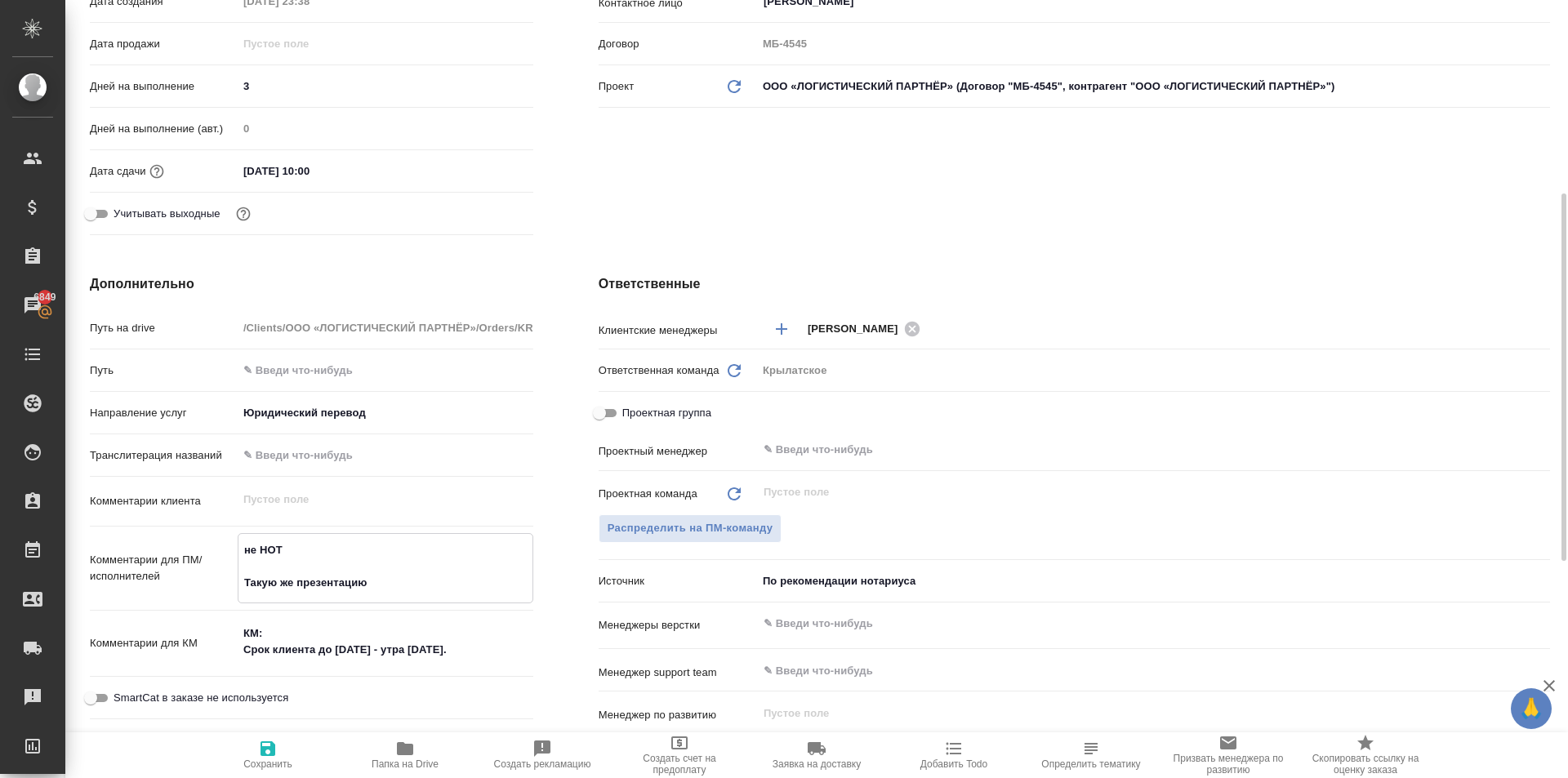
type textarea "не НОТ Такую же презентацию м"
type textarea "x"
type textarea "не НОТ Такую же презентацию мы"
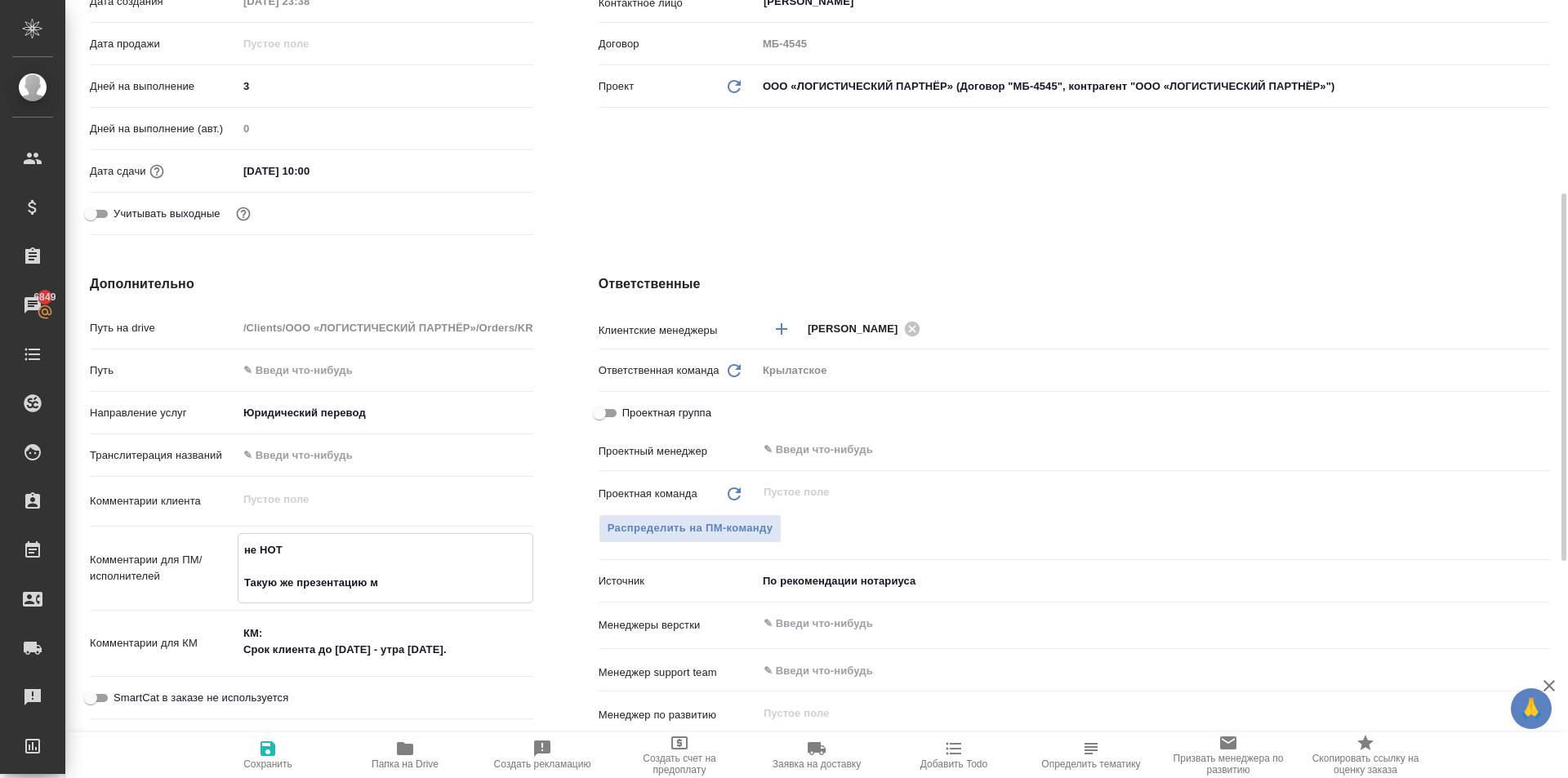
type textarea "x"
type textarea "не НОТ Такую же презентацию мы"
type textarea "x"
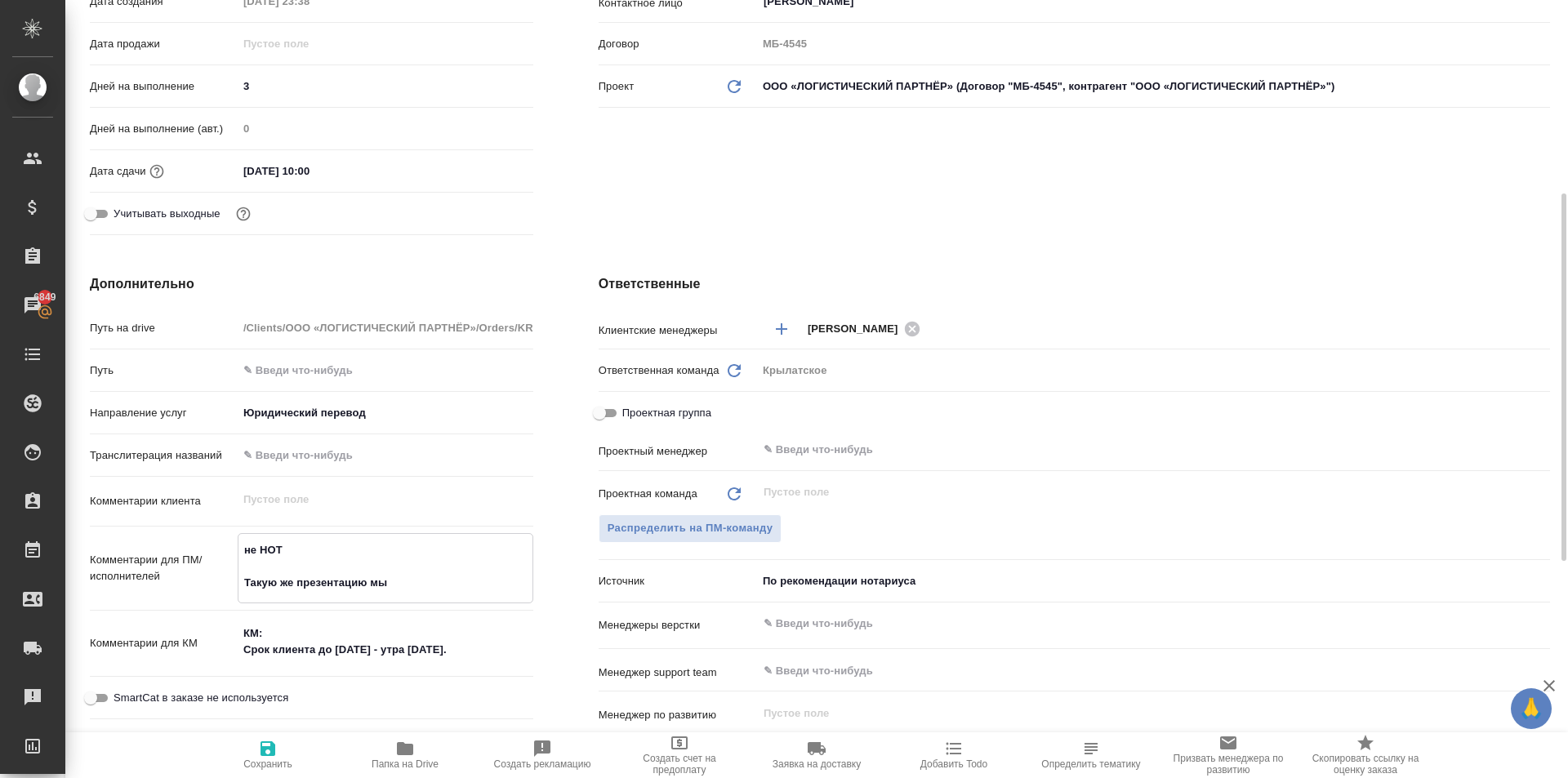
type textarea "x"
type textarea "не НОТ Такую же презентацию мы п"
type textarea "x"
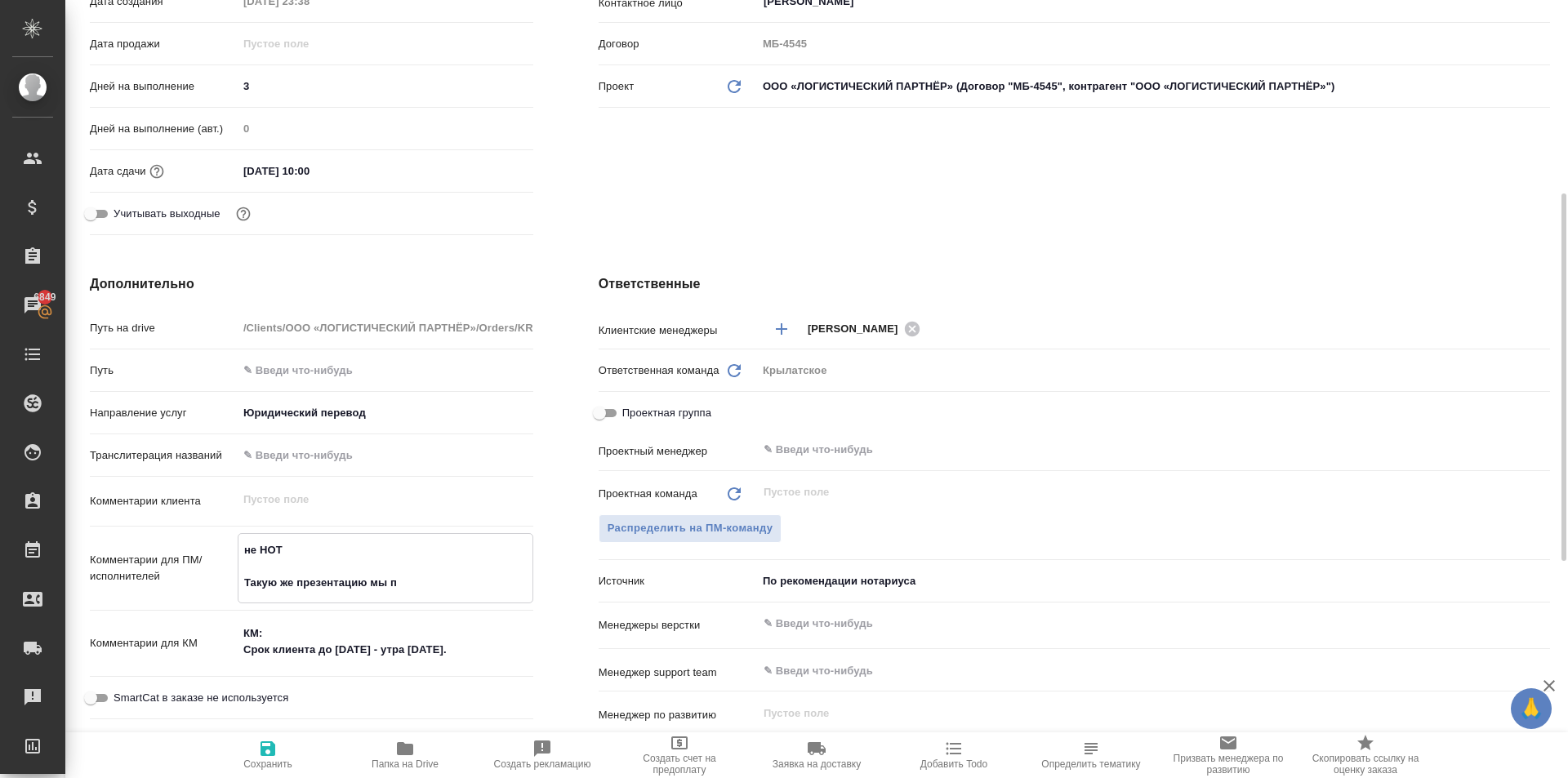
type textarea "x"
type textarea "не НОТ Такую же презентацию мы пе"
type textarea "x"
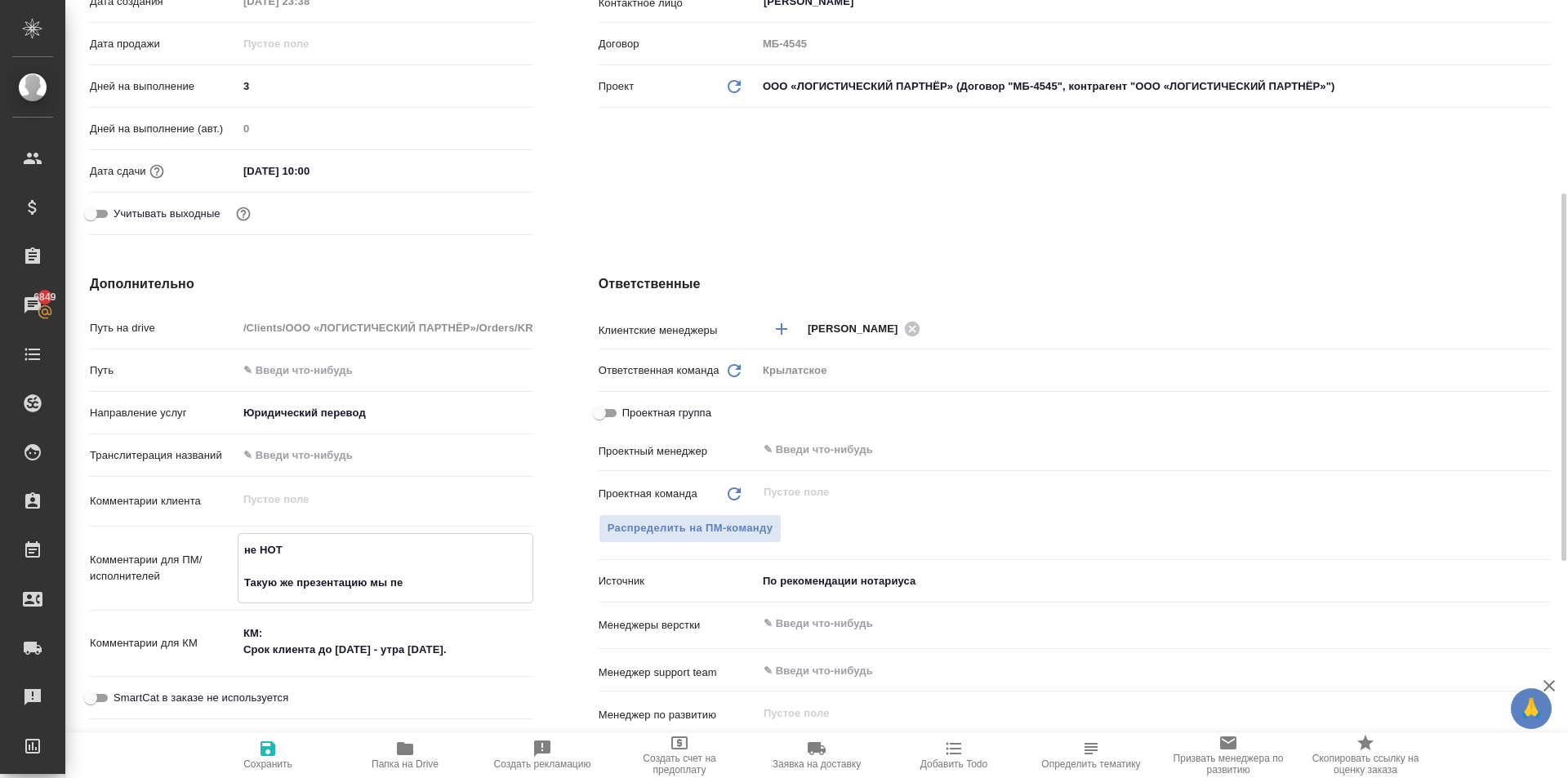
type textarea "не НОТ Такую же презентацию мы пер"
type textarea "x"
type textarea "не НОТ Такую же презентацию мы перев"
type textarea "x"
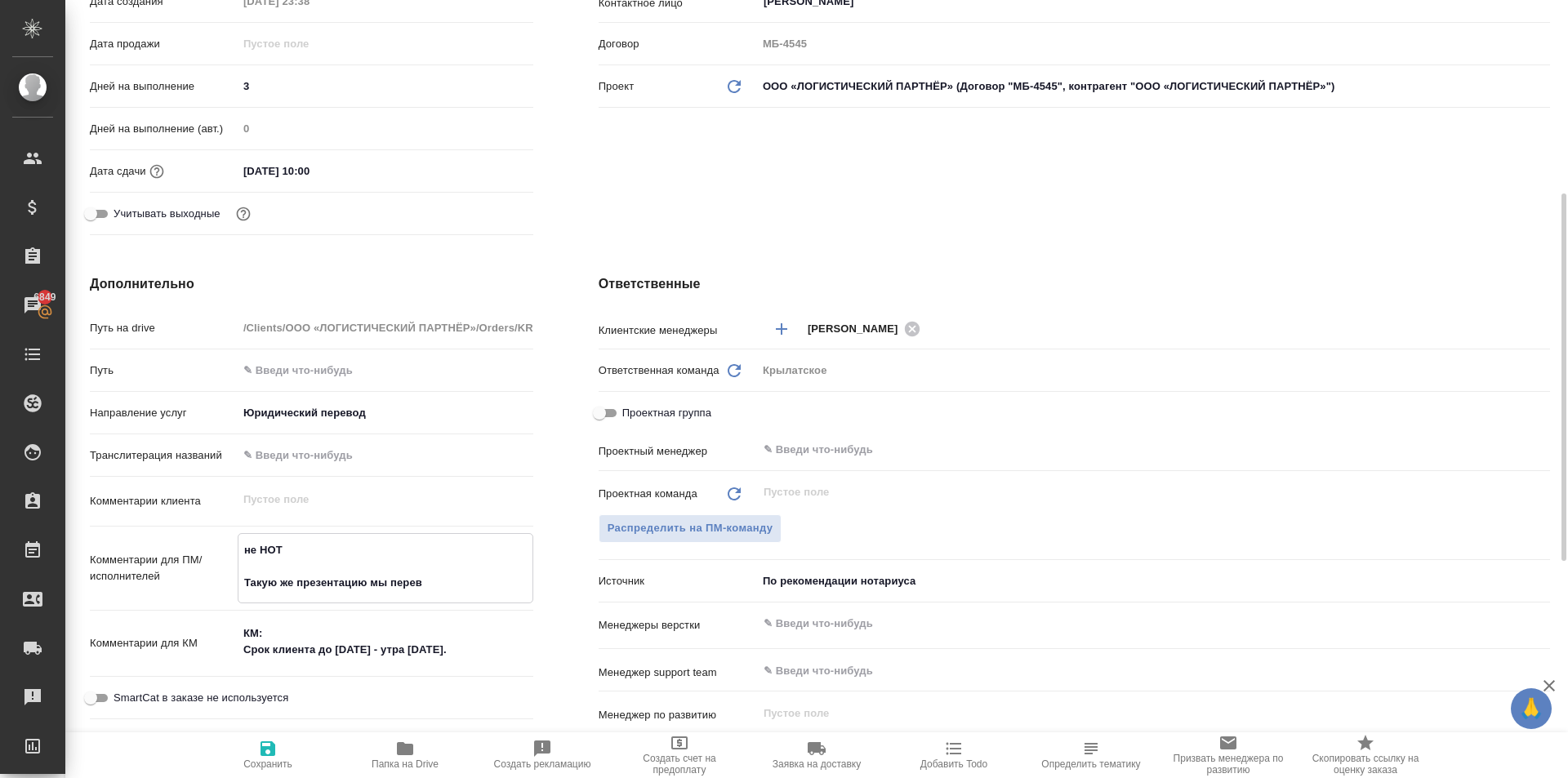
type textarea "не НОТ Такую же презентацию мы перево"
type textarea "x"
type textarea "не НОТ Такую же презентацию мы перевож"
type textarea "x"
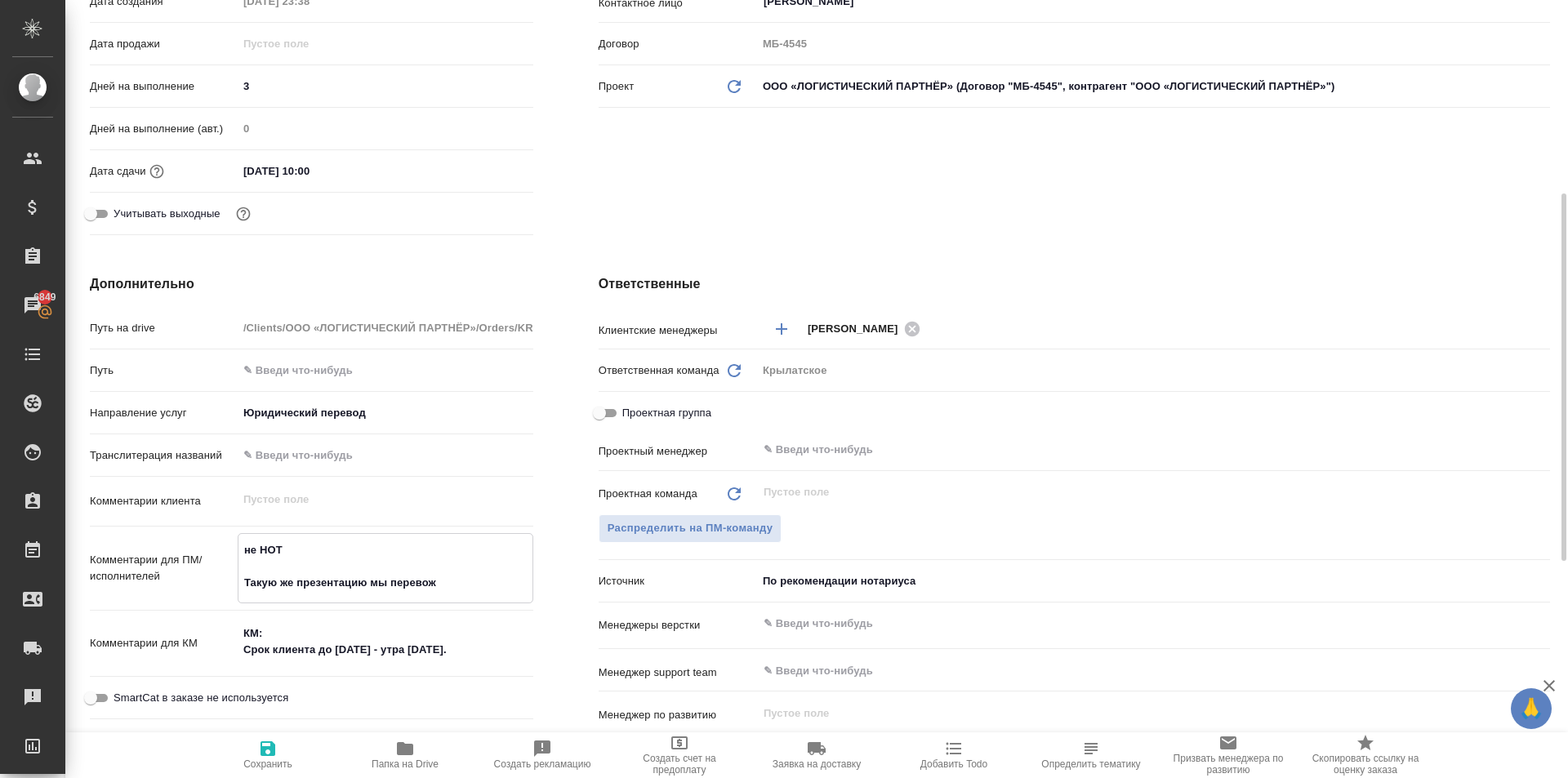
type textarea "x"
type textarea "не НОТ Такую же презентацию мы перевожи"
type textarea "x"
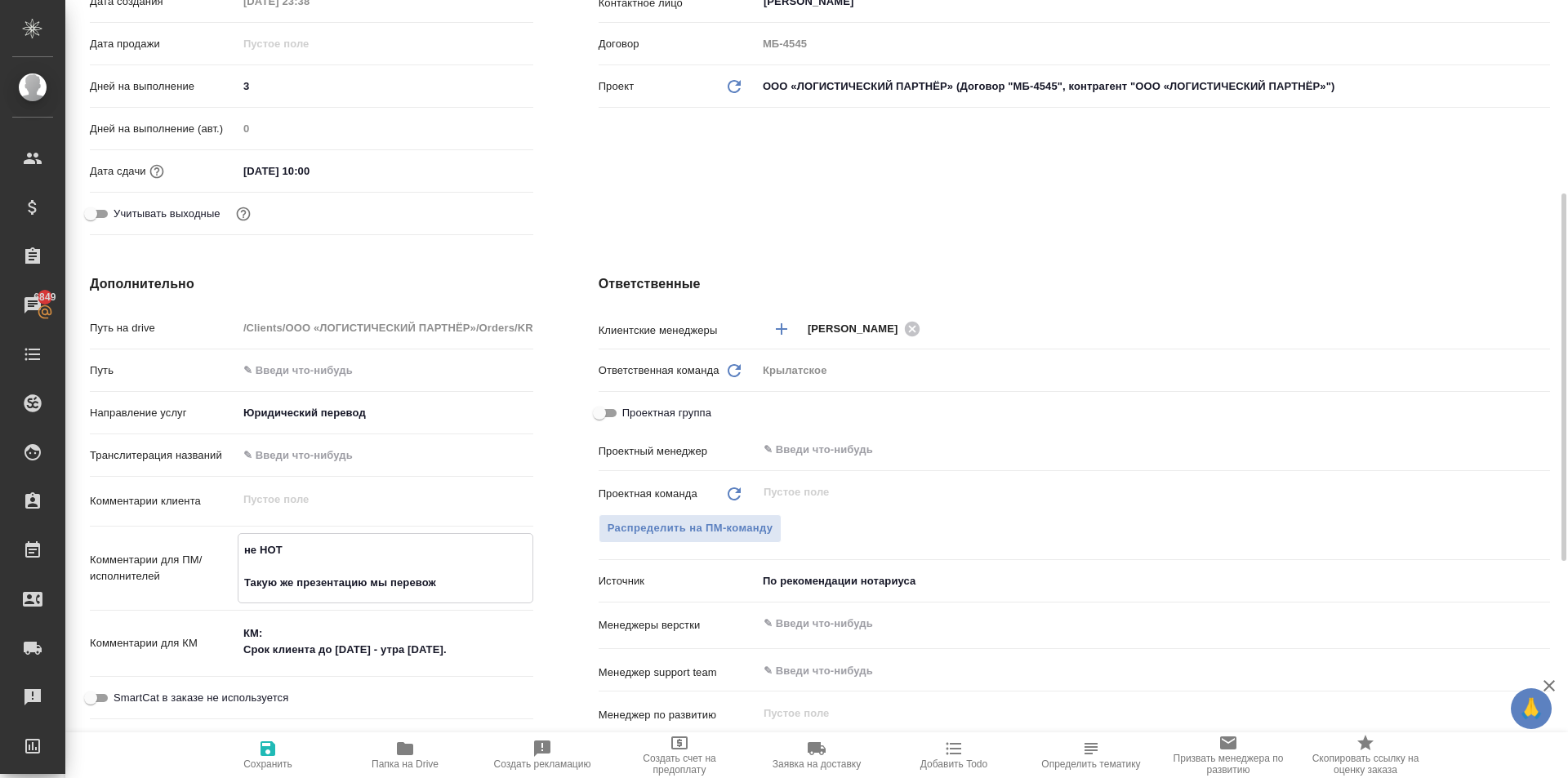
type textarea "x"
type textarea "не НОТ Такую же презентацию мы перевожил"
type textarea "x"
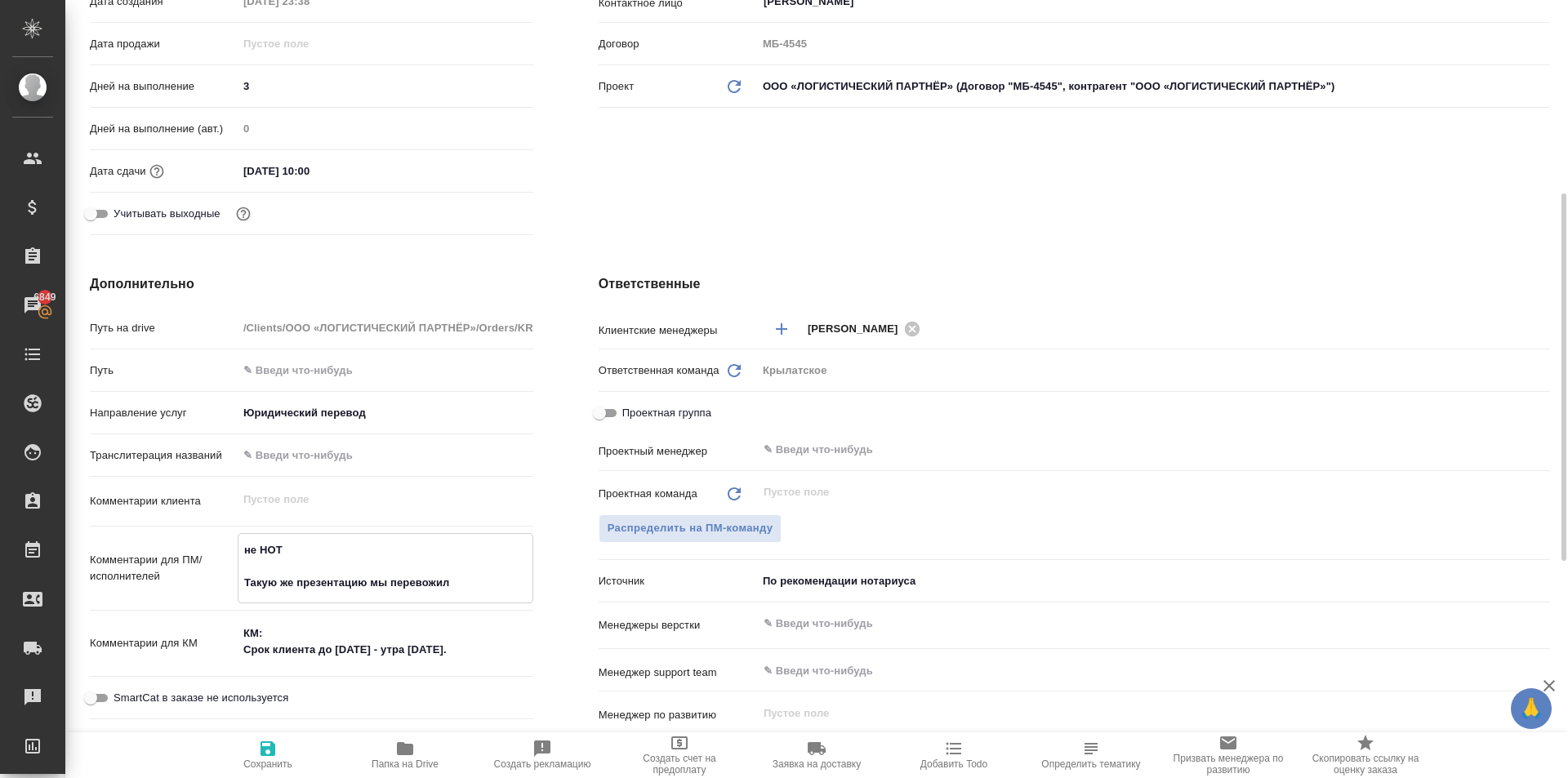
type textarea "не НОТ Такую же презентацию мы перевожили"
type textarea "x"
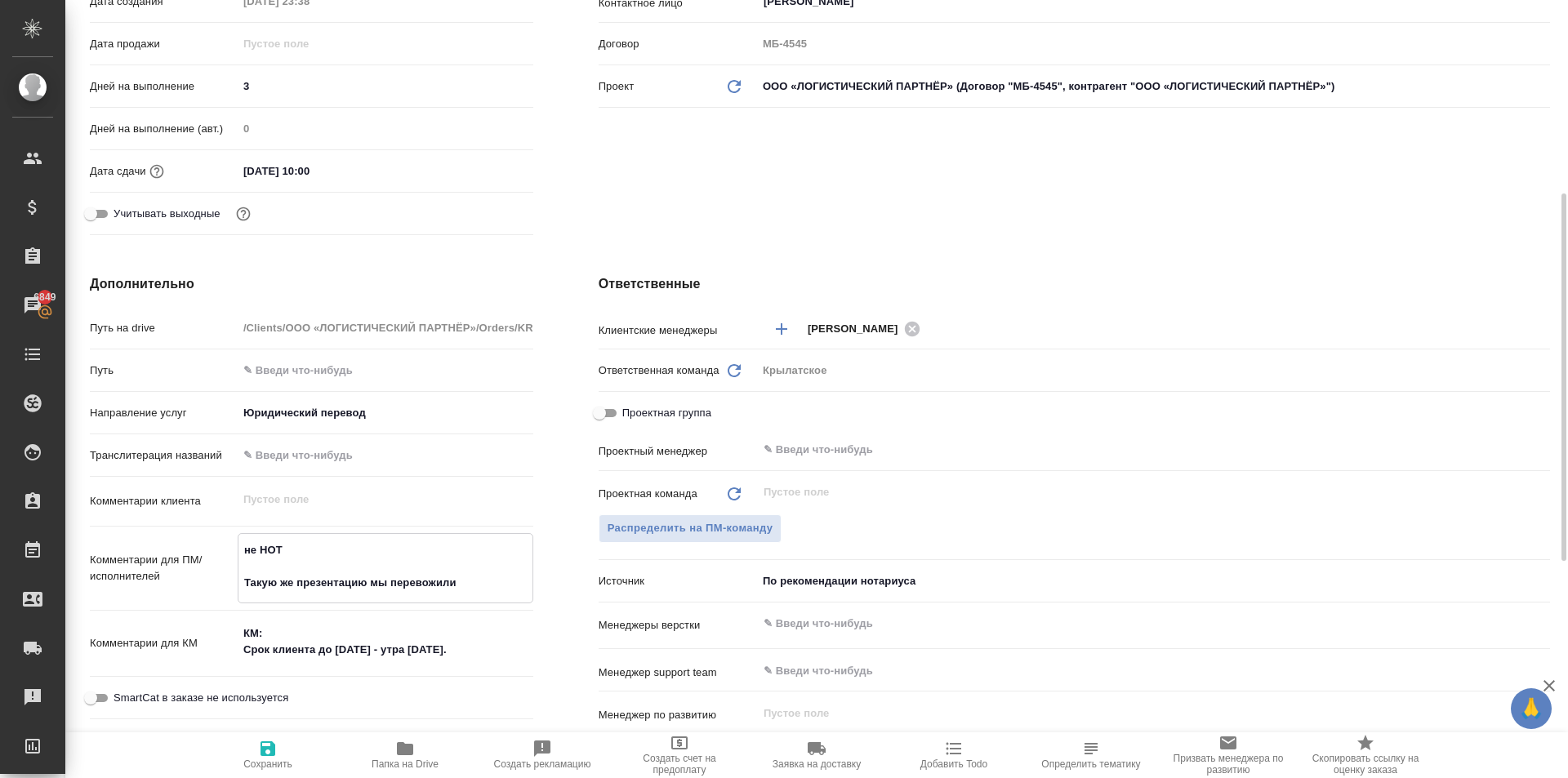
type textarea "не НОТ Такую же презентацию мы перевожил"
type textarea "x"
type textarea "не НОТ Такую же презентацию мы перевожи"
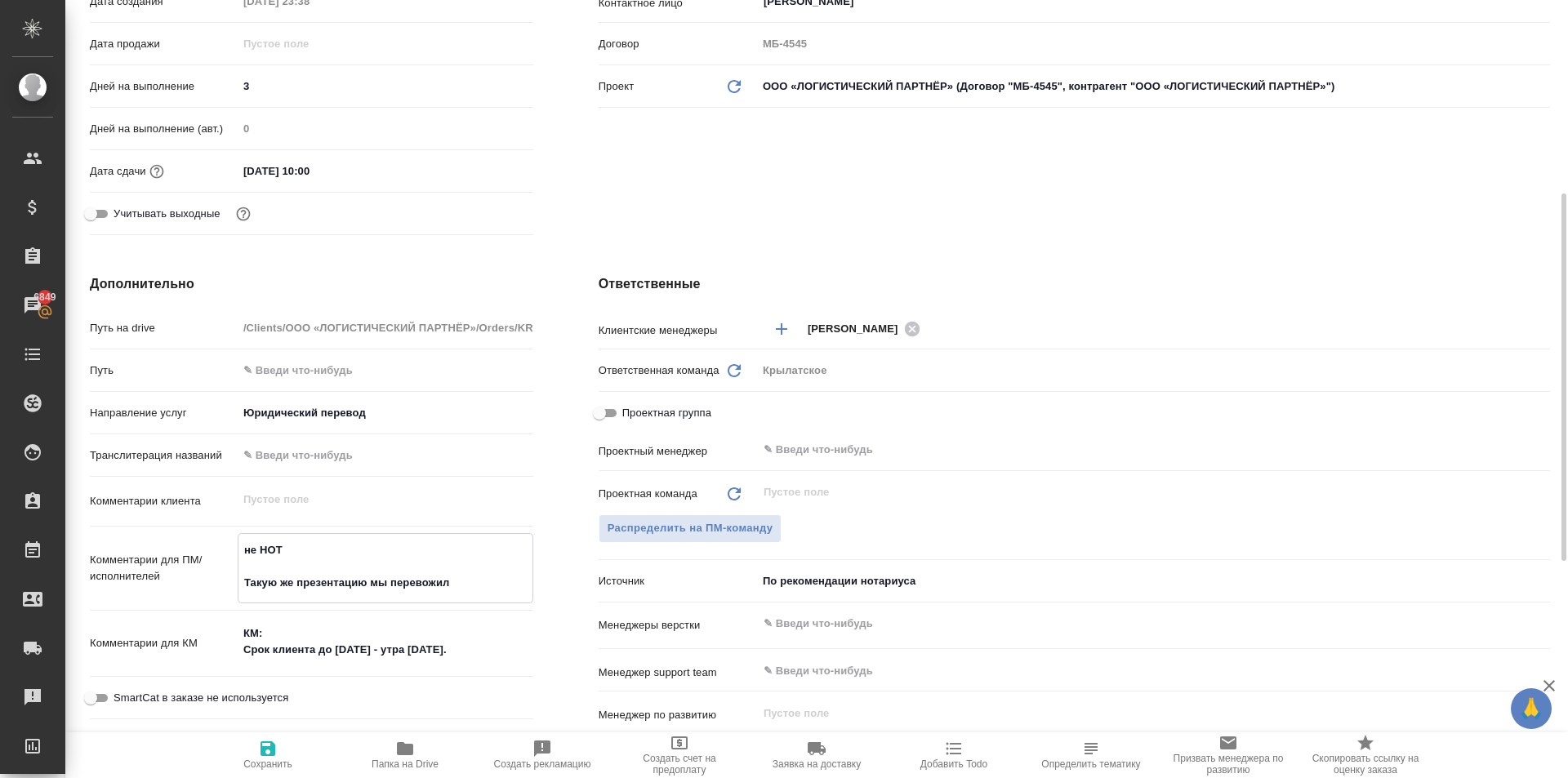
type textarea "x"
paste textarea "KRL_LGSTPRT-1"
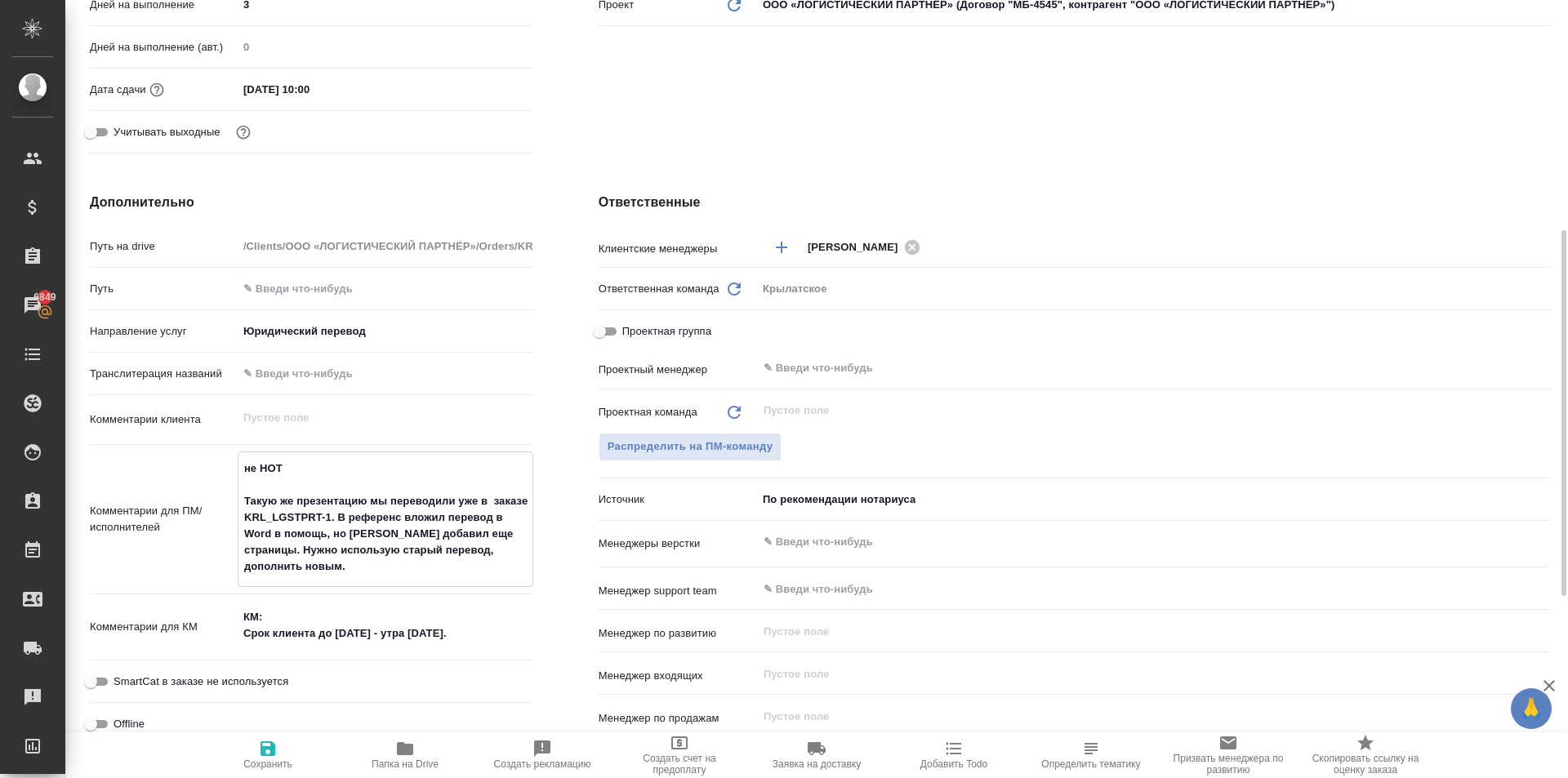
scroll to position [571, 0]
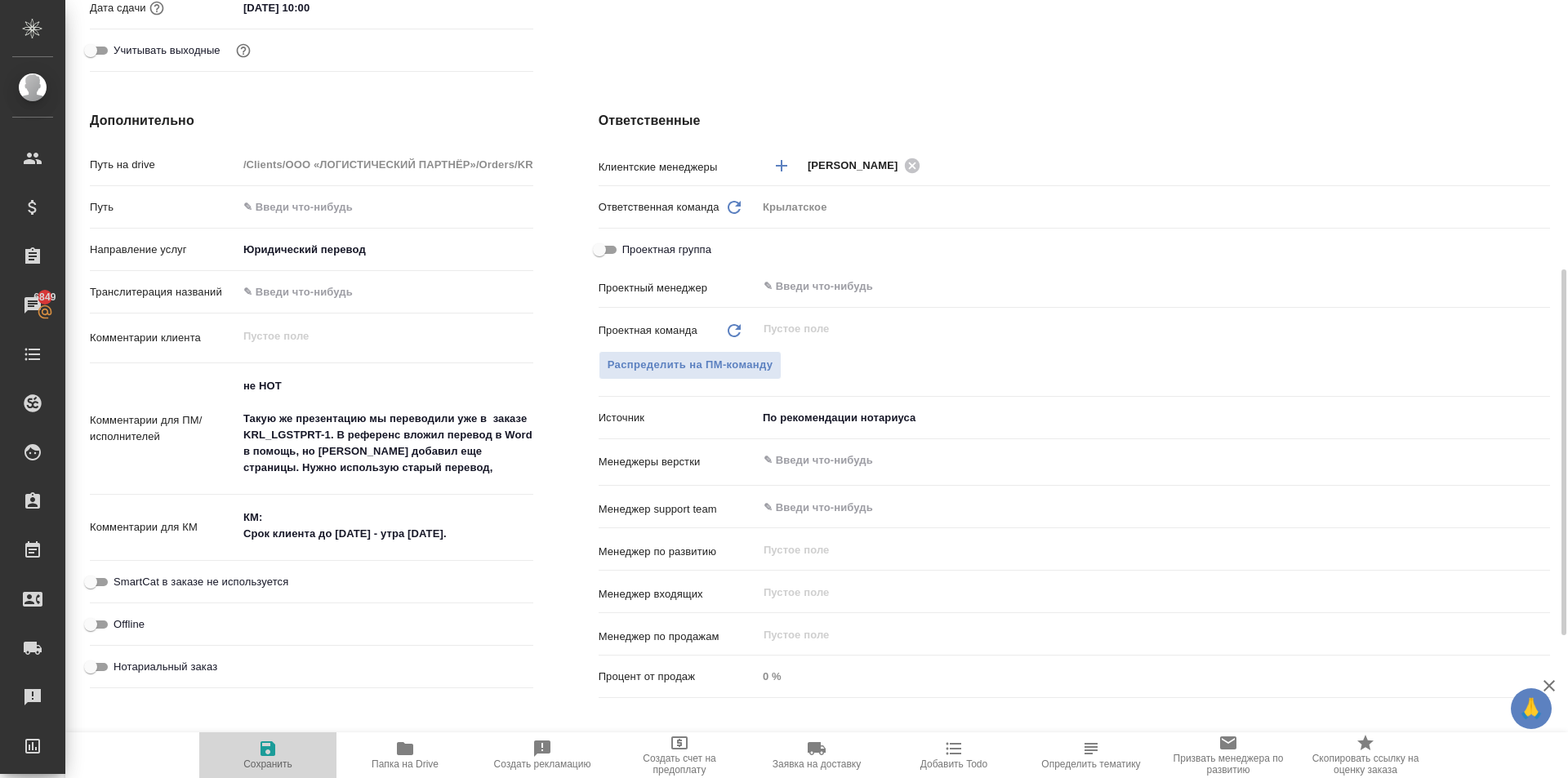
click at [268, 743] on icon "button" at bounding box center [268, 749] width 14 height 14
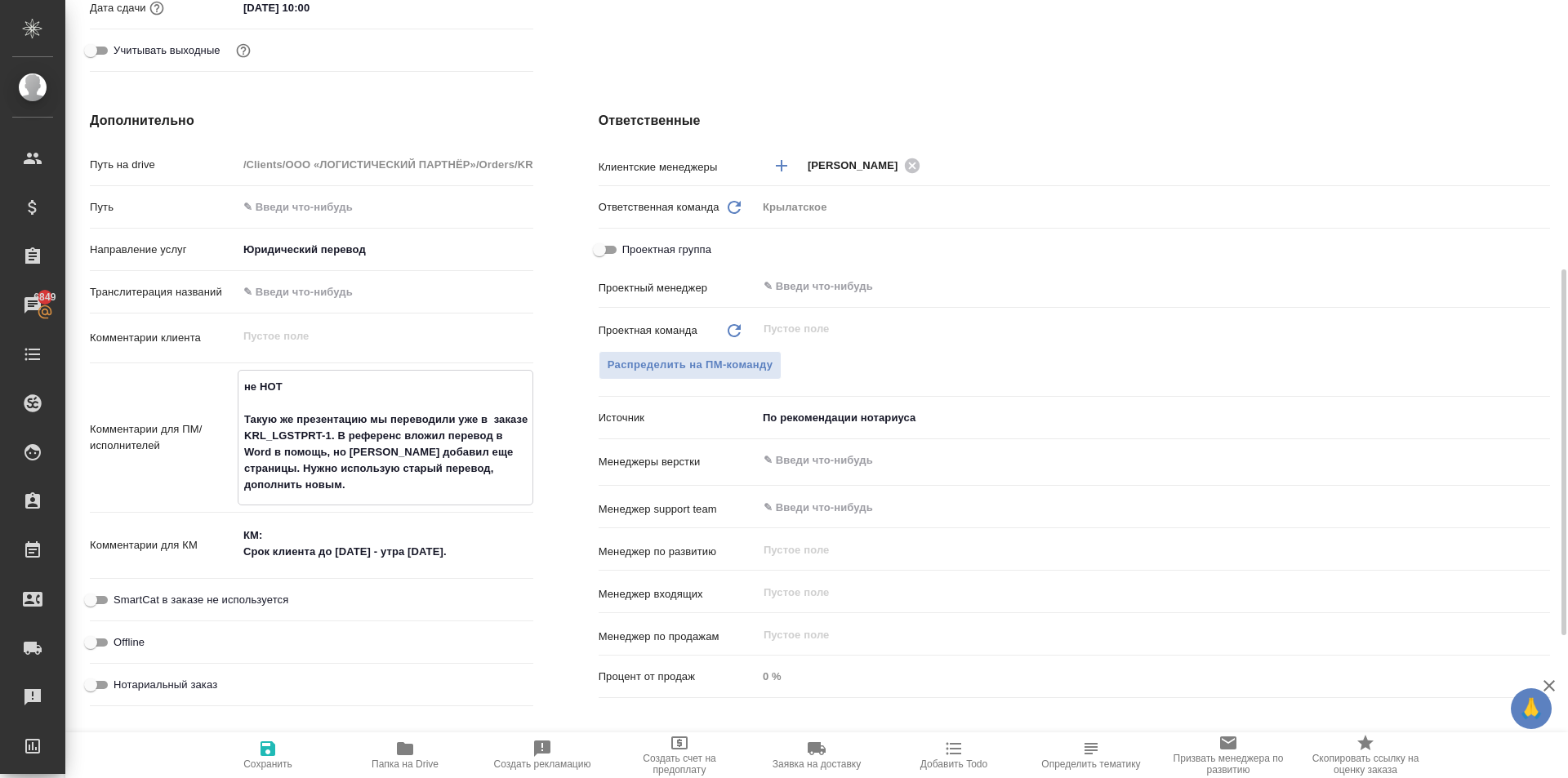
drag, startPoint x: 338, startPoint y: 437, endPoint x: 344, endPoint y: 451, distance: 15.2
click at [344, 451] on textarea "не НОТ Такую же презентацию мы переводили уже в заказе KRL_LGSTPRT-1. В референ…" at bounding box center [385, 435] width 294 height 126
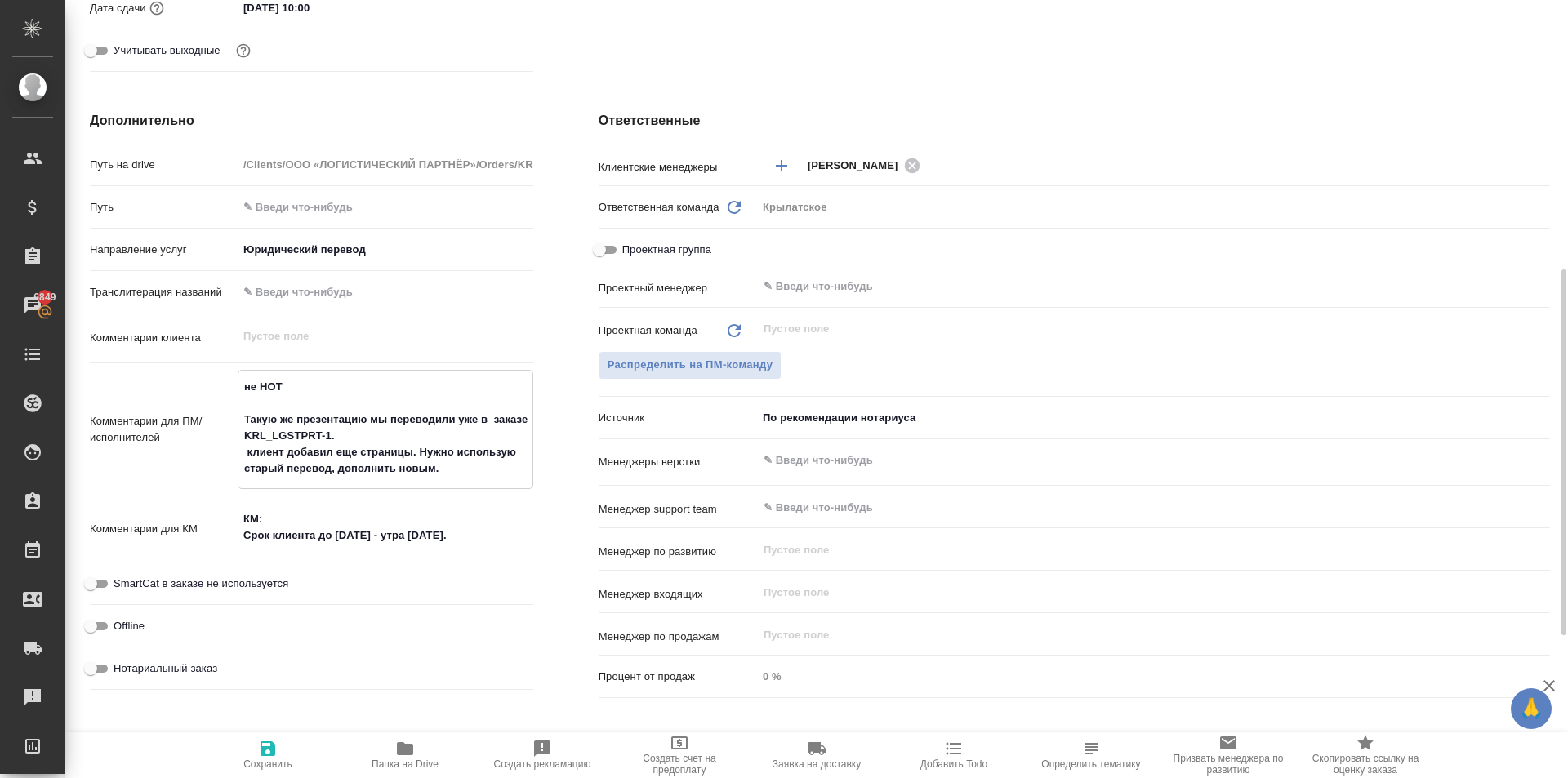
click at [504, 448] on textarea "не НОТ Такую же презентацию мы переводили уже в заказе KRL_LGSTPRT-1. клиент до…" at bounding box center [385, 427] width 294 height 110
click at [516, 455] on textarea "не НОТ Такую же презентацию мы переводили уже в заказе KRL_LGSTPRT-1. клиент до…" at bounding box center [385, 427] width 294 height 110
click at [488, 470] on textarea "не НОТ Такую же презентацию мы переводили уже в заказе KRL_LGSTPRT-1. клиент до…" at bounding box center [385, 427] width 294 height 110
click at [424, 545] on textarea "КМ: Срок клиента до [DATE] - утра [DATE]." at bounding box center [385, 526] width 295 height 44
click at [418, 538] on textarea "КМ: Срок клиента до [DATE] - утра [DATE]." at bounding box center [385, 526] width 294 height 44
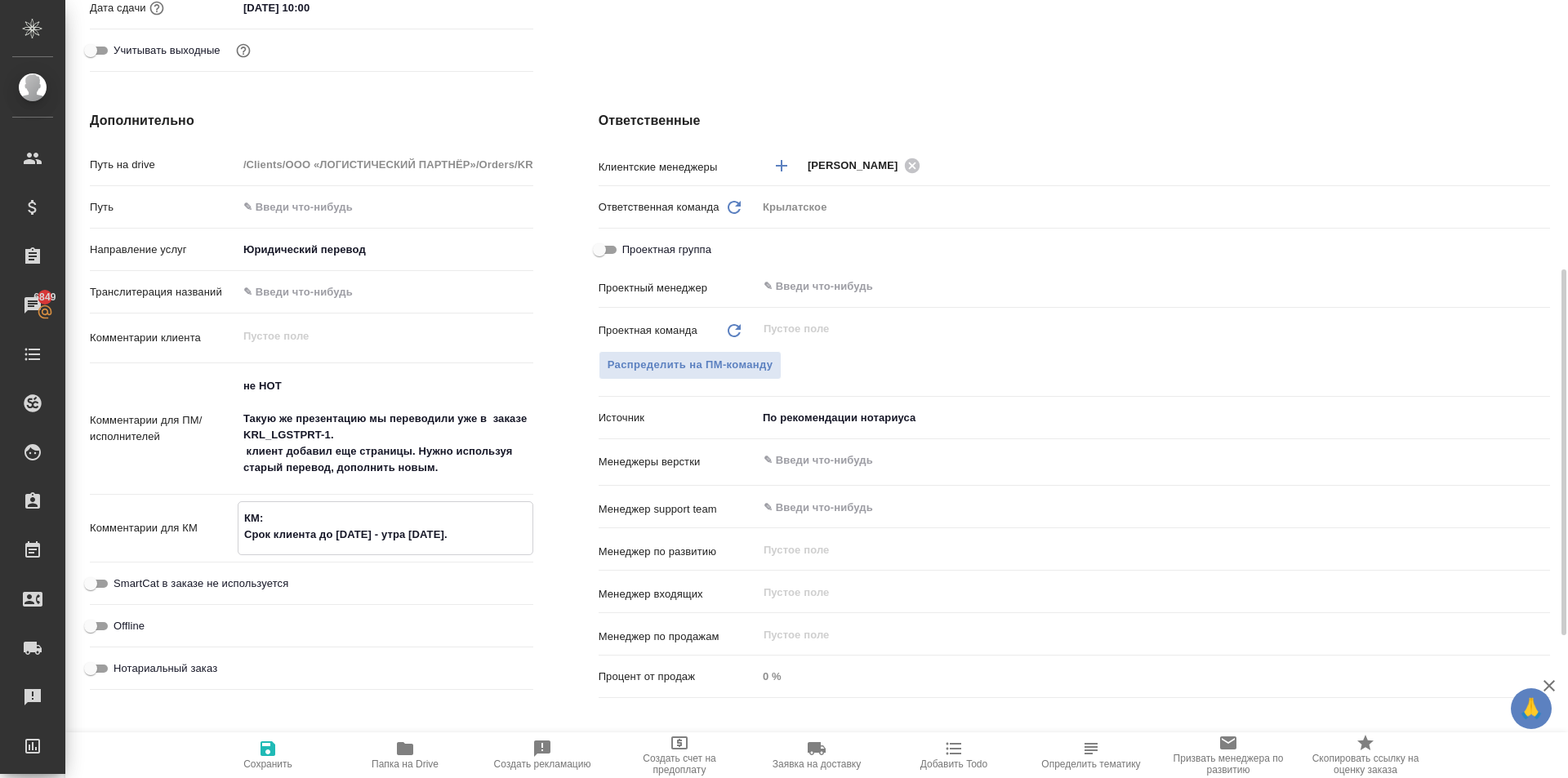
click at [417, 538] on textarea "КМ: Срок клиента до [DATE] - утра [DATE]." at bounding box center [385, 526] width 294 height 44
click at [460, 468] on textarea "не НОТ Такую же презентацию мы переводили уже в заказе KRL_LGSTPRT-1. клиент до…" at bounding box center [385, 427] width 294 height 110
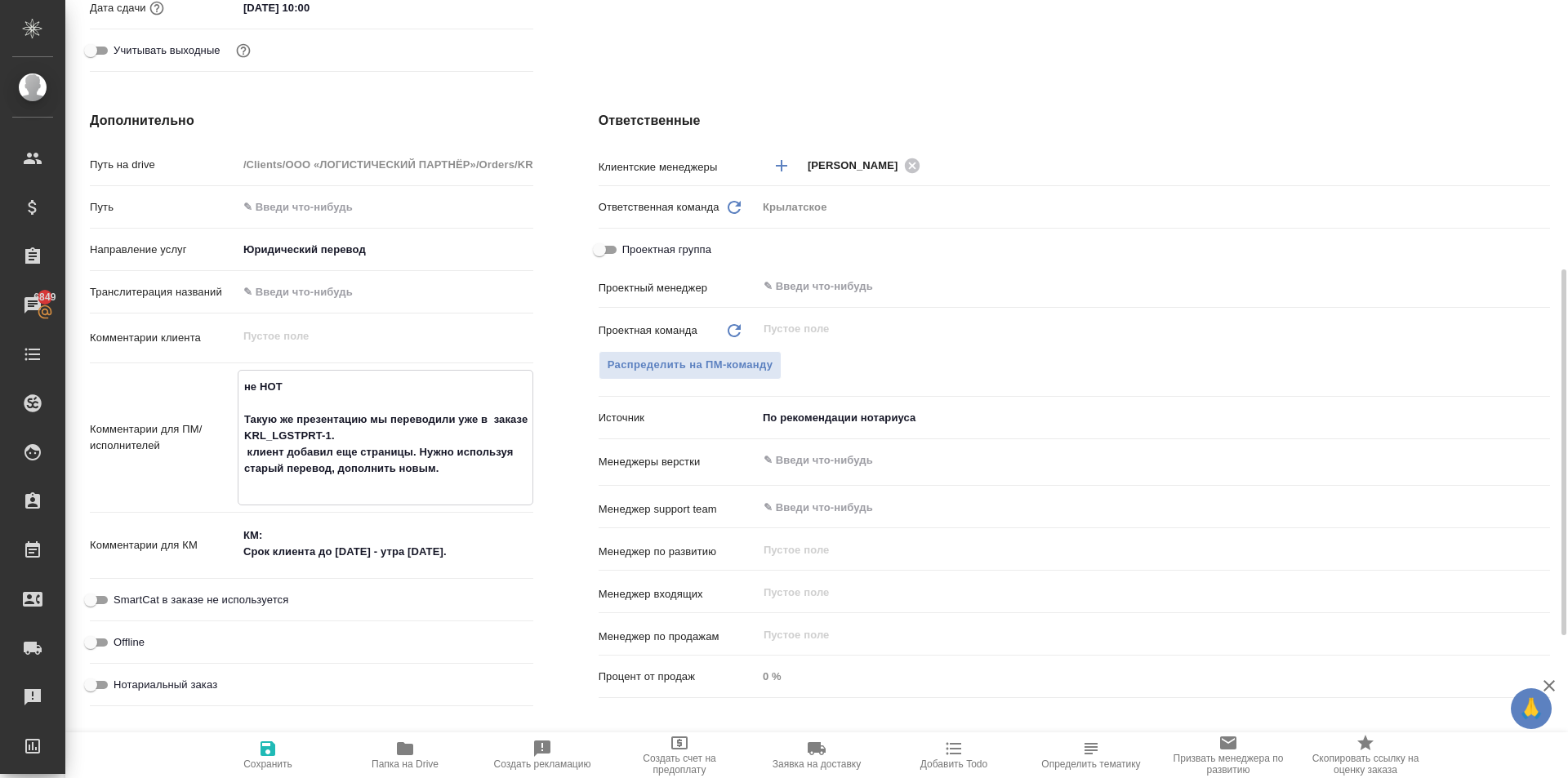
paste textarea "Срок клиента до вторника - утра среды."
click at [462, 464] on textarea "не НОТ Такую же презентацию мы переводили уже в заказе KRL_LGSTPRT-1. клиент до…" at bounding box center [385, 435] width 294 height 126
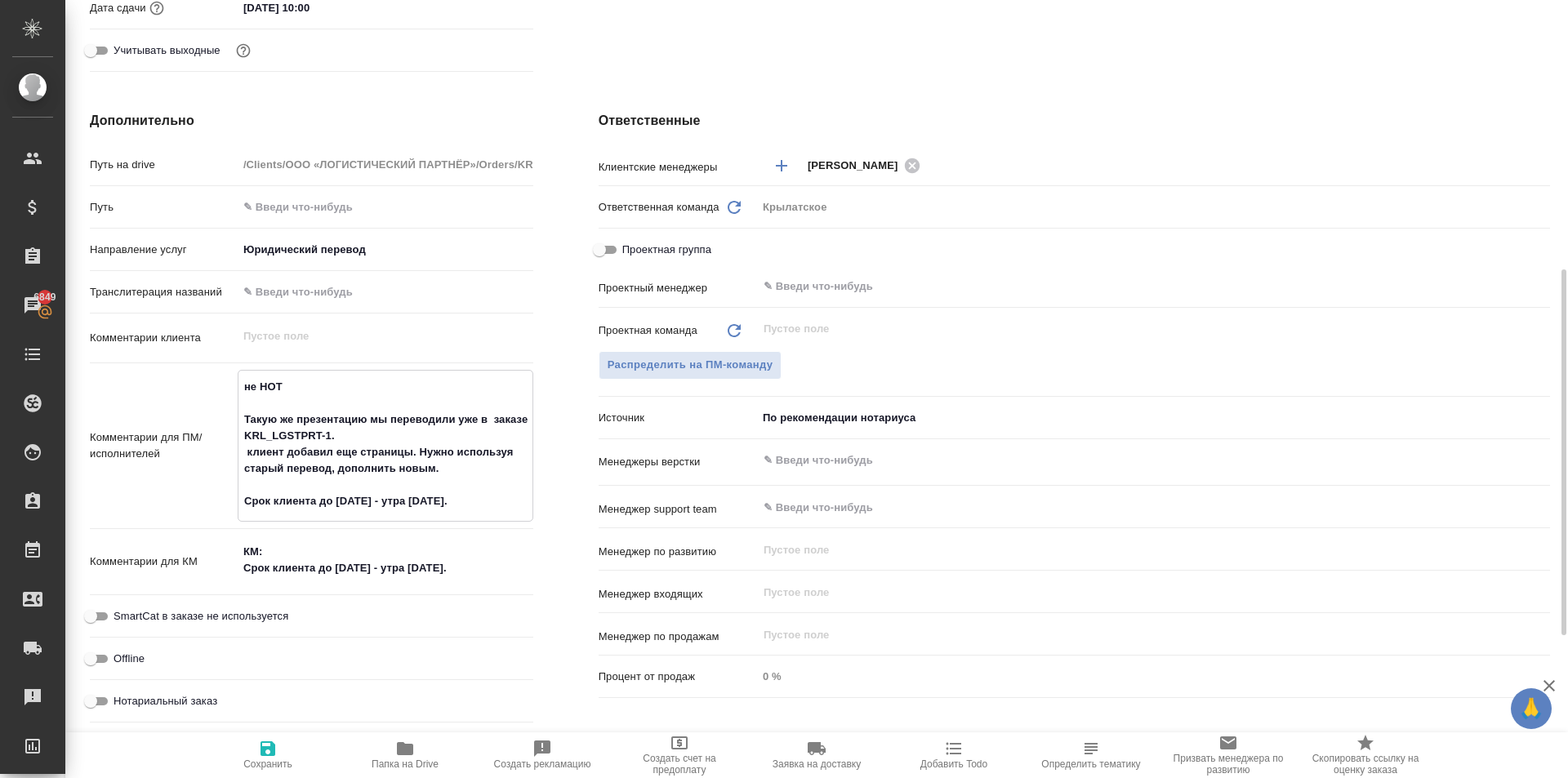
click at [251, 776] on button "Сохранить" at bounding box center [268, 755] width 137 height 46
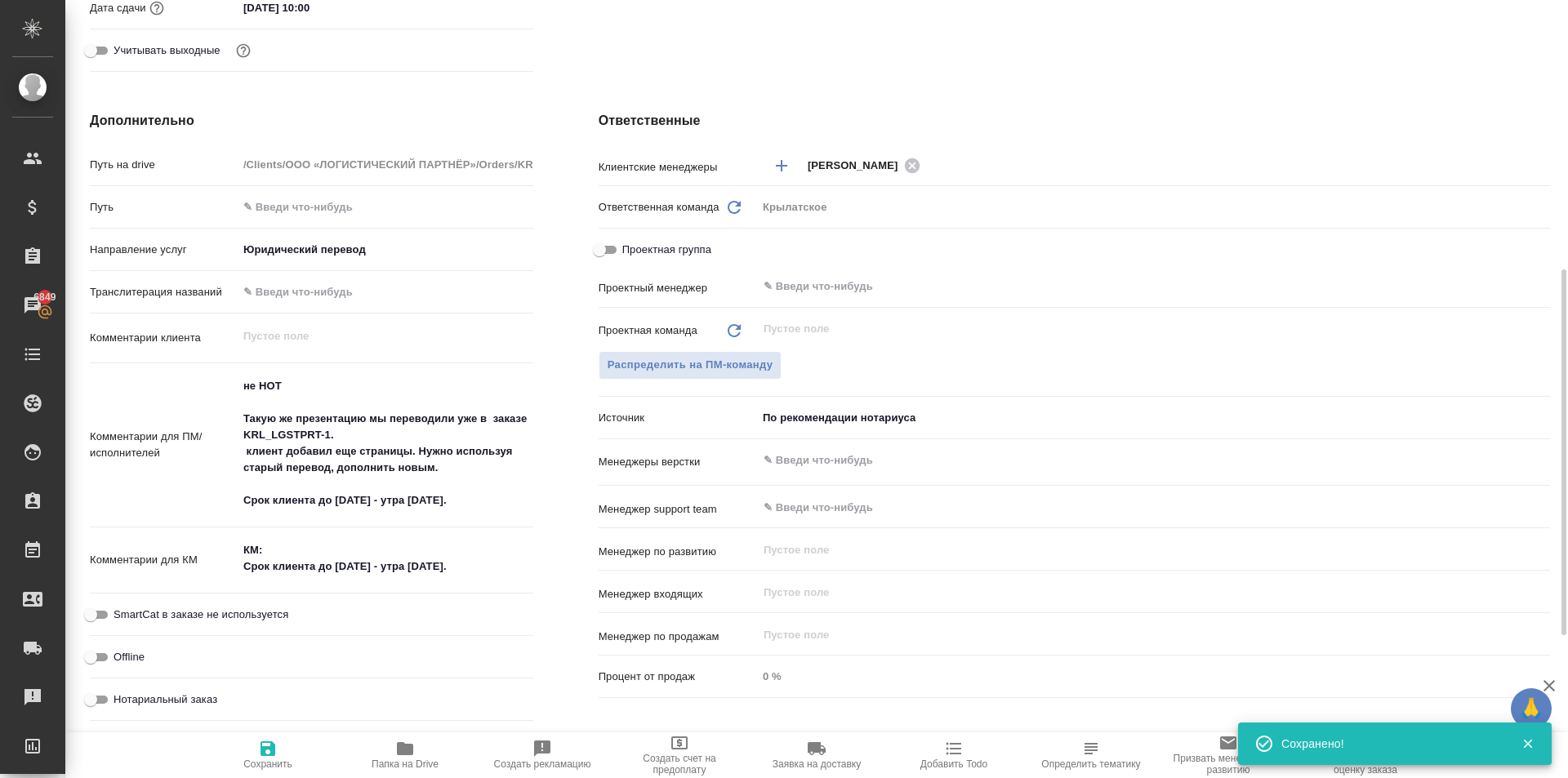
click at [273, 752] on icon "button" at bounding box center [268, 749] width 14 height 14
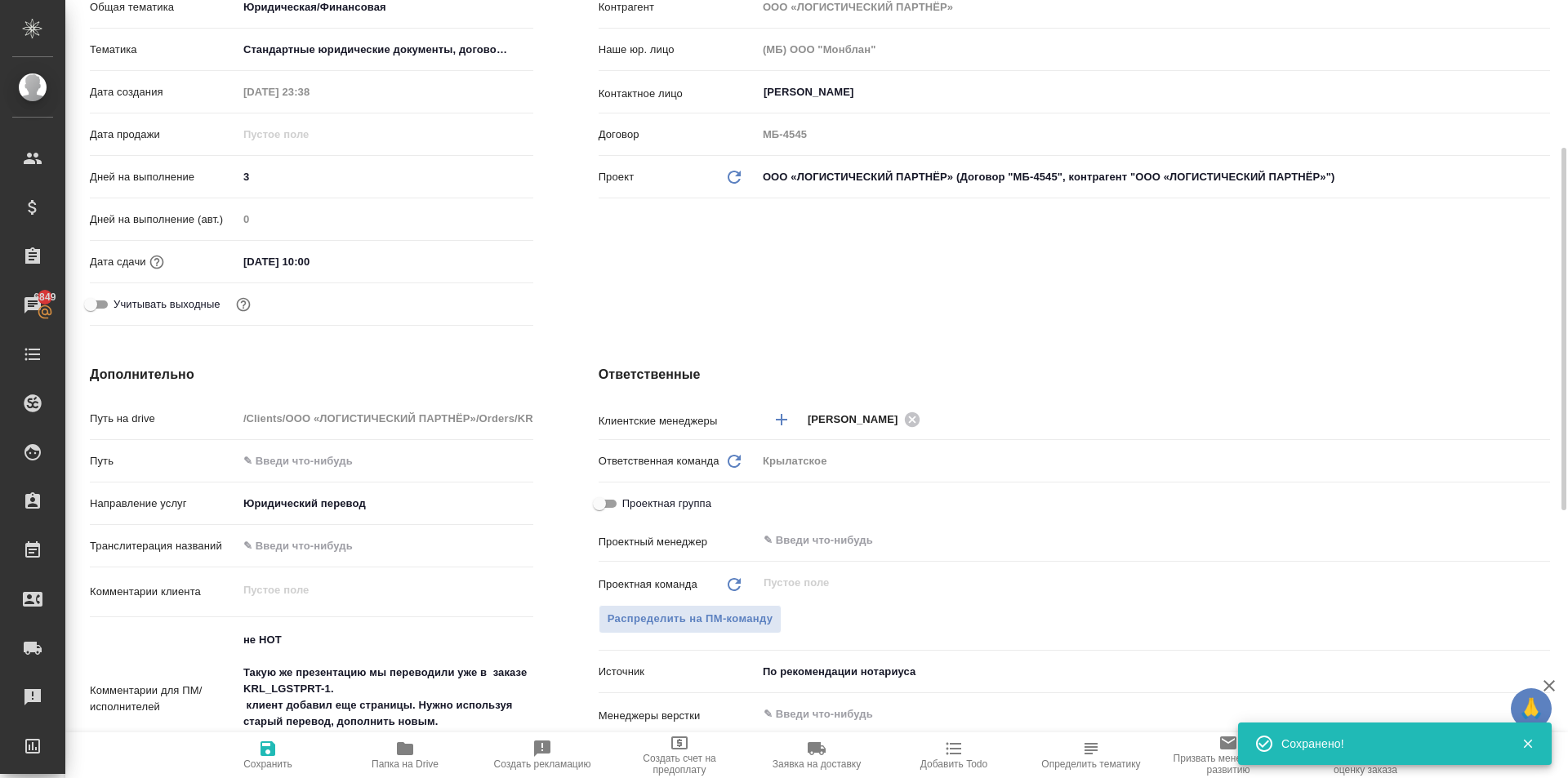
scroll to position [0, 0]
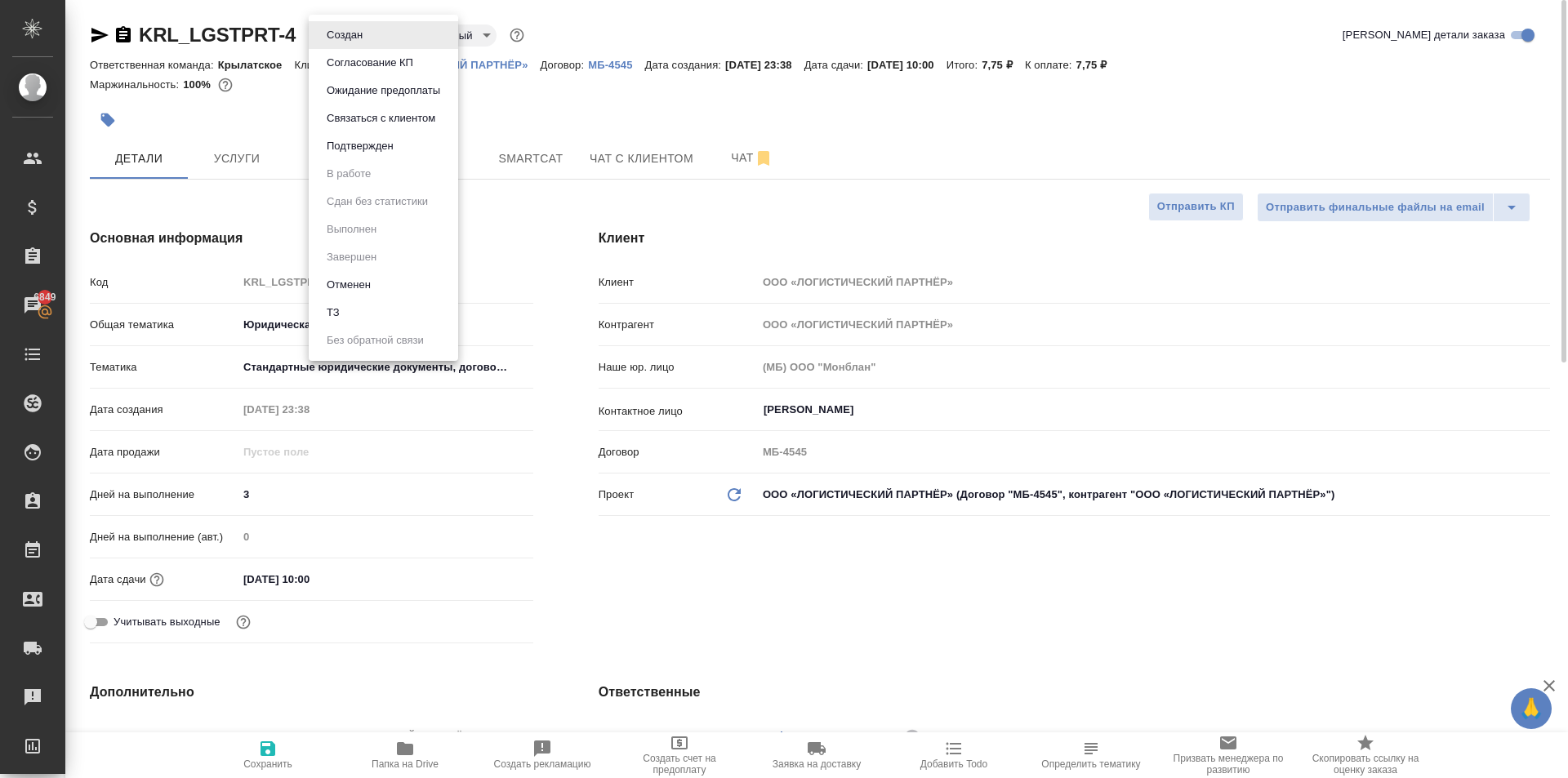
click at [355, 25] on body "🙏 .cls-1 fill:#fff; AWATERA Kasymov Timur Клиенты Спецификации Заказы 6849 Чаты…" at bounding box center [784, 389] width 1568 height 778
click at [578, 263] on div at bounding box center [784, 389] width 1568 height 778
click at [327, 44] on body "🙏 .cls-1 fill:#fff; AWATERA Kasymov Timur Клиенты Спецификации Заказы 6849 Чаты…" at bounding box center [784, 389] width 1568 height 778
drag, startPoint x: 352, startPoint y: 304, endPoint x: 364, endPoint y: 296, distance: 14.4
click at [353, 302] on li "ТЗ" at bounding box center [383, 312] width 149 height 28
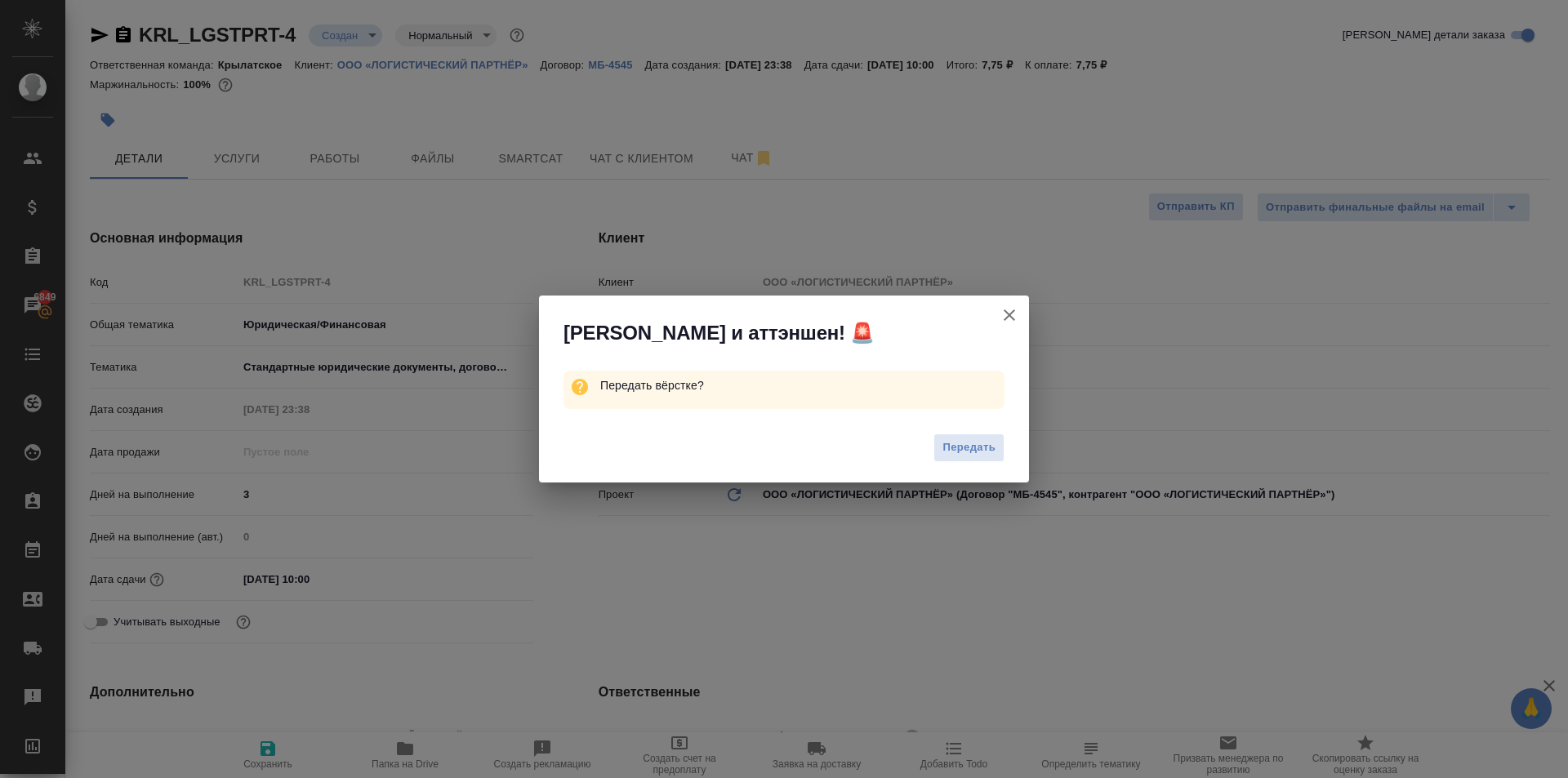
drag, startPoint x: 939, startPoint y: 456, endPoint x: 942, endPoint y: 446, distance: 10.4
click at [941, 449] on button "Передать" at bounding box center [969, 448] width 71 height 29
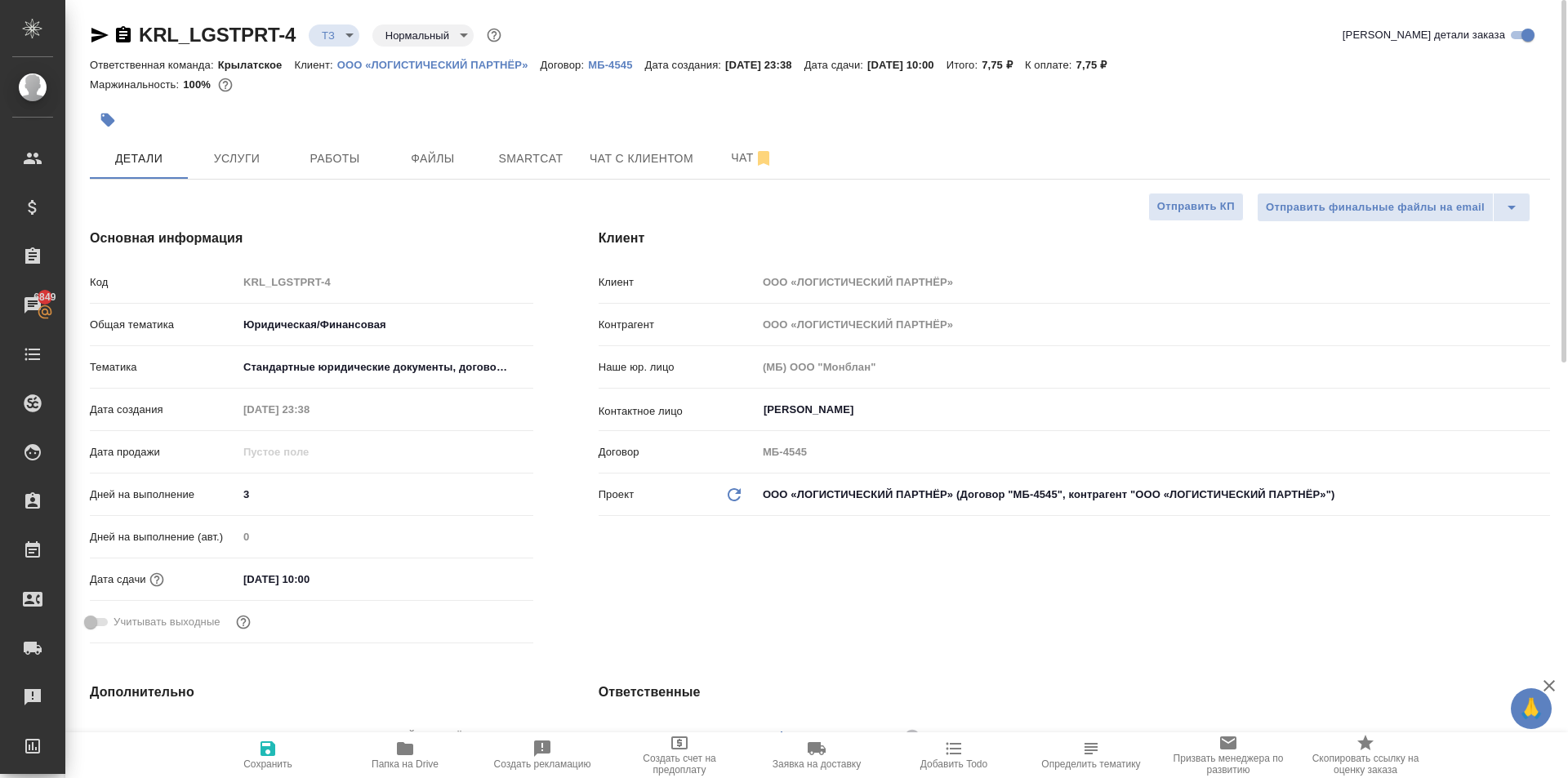
scroll to position [408, 0]
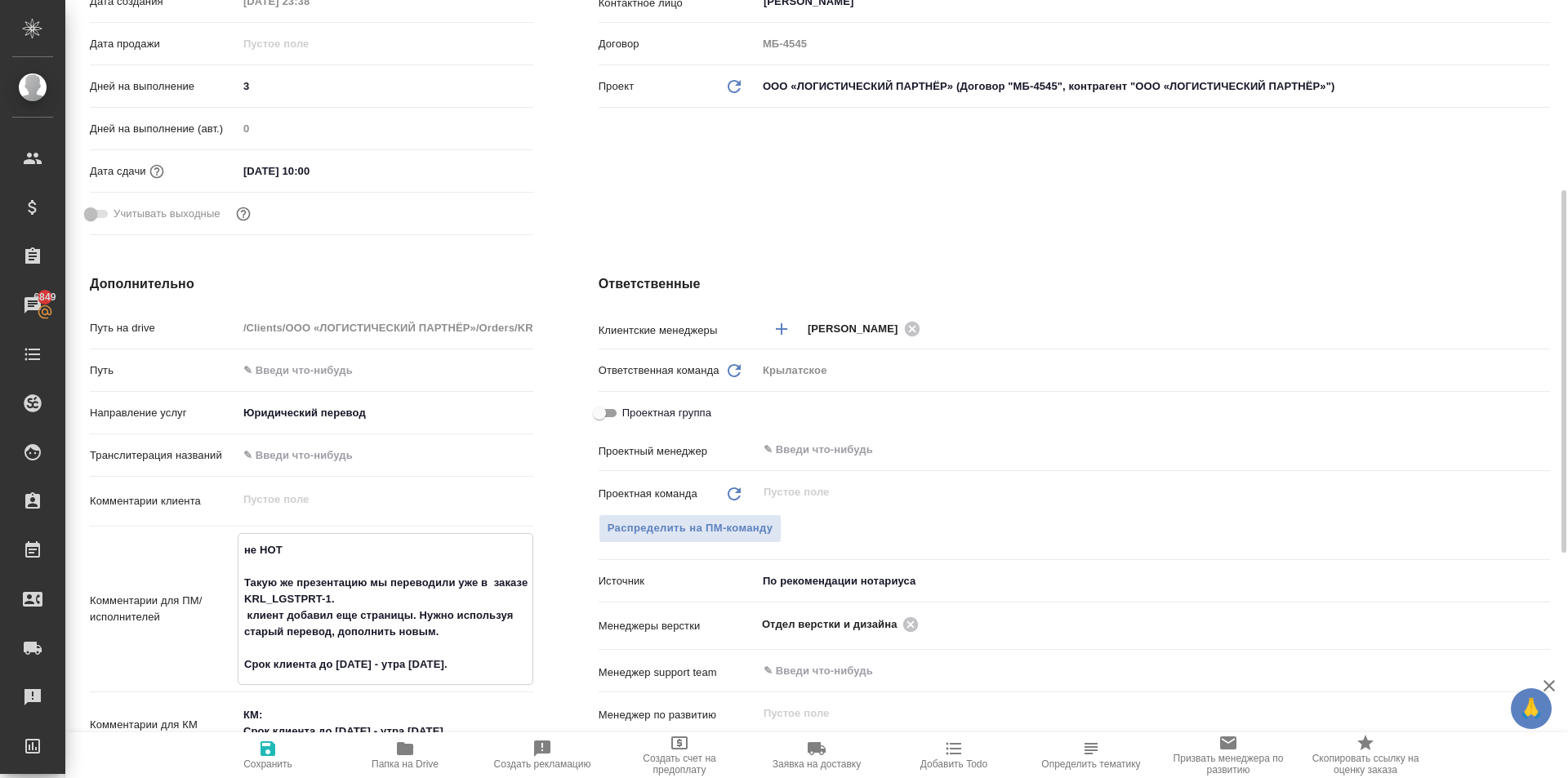
click at [483, 642] on textarea "не НОТ Такую же презентацию мы переводили уже в заказе KRL_LGSTPRT-1. клиент до…" at bounding box center [385, 607] width 294 height 142
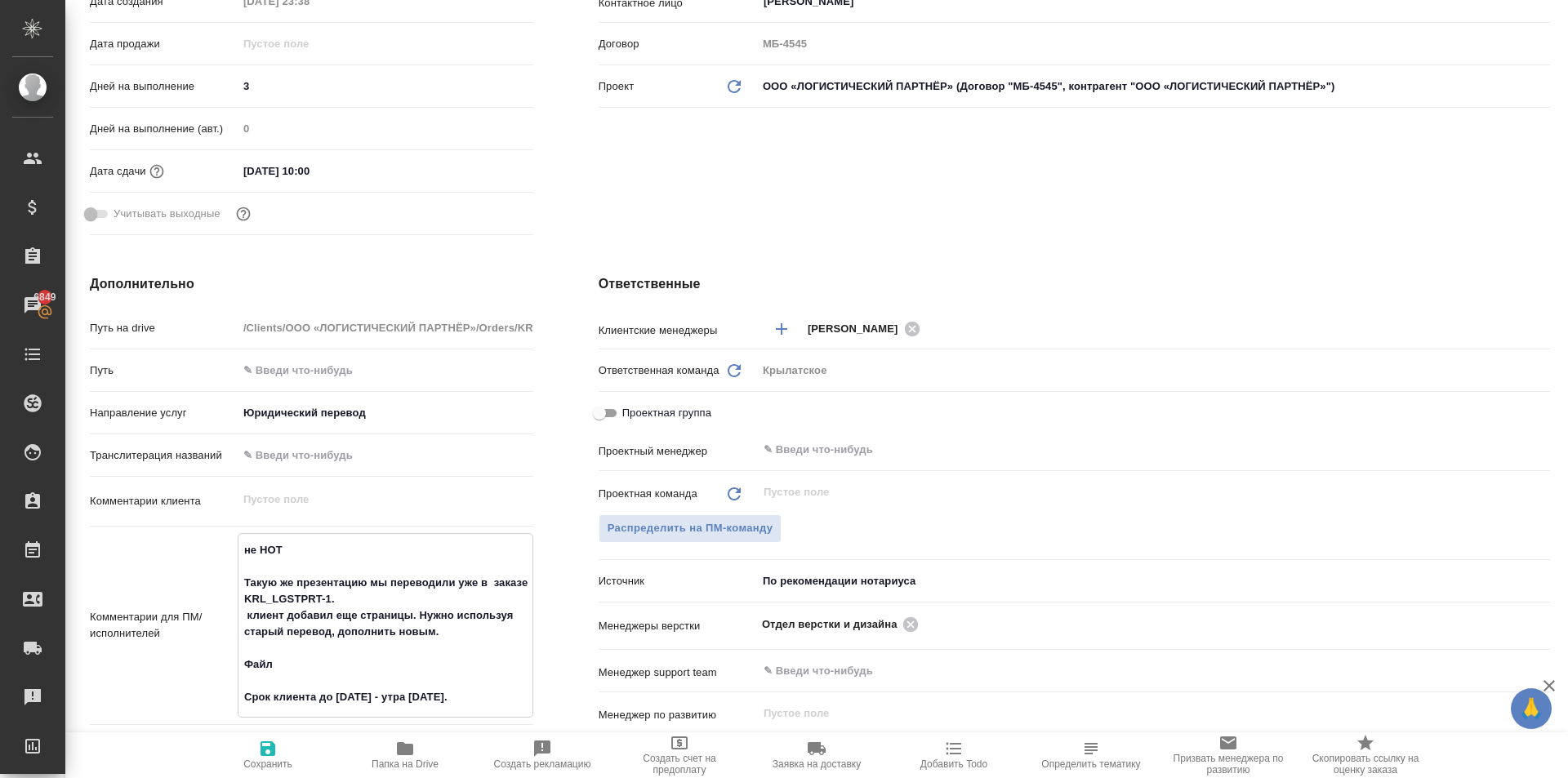
scroll to position [0, 0]
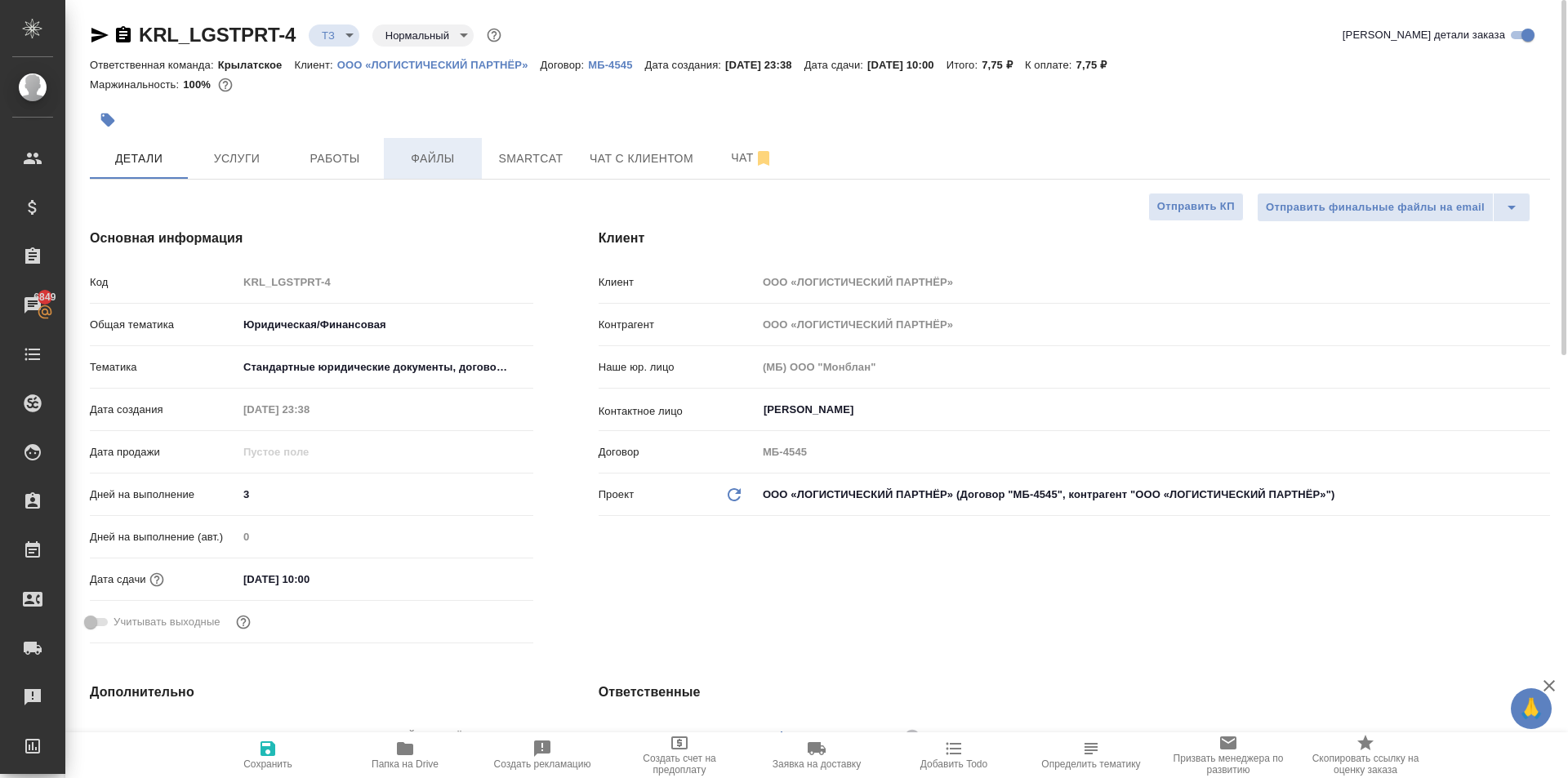
click at [442, 150] on span "Файлы" at bounding box center [433, 159] width 79 height 21
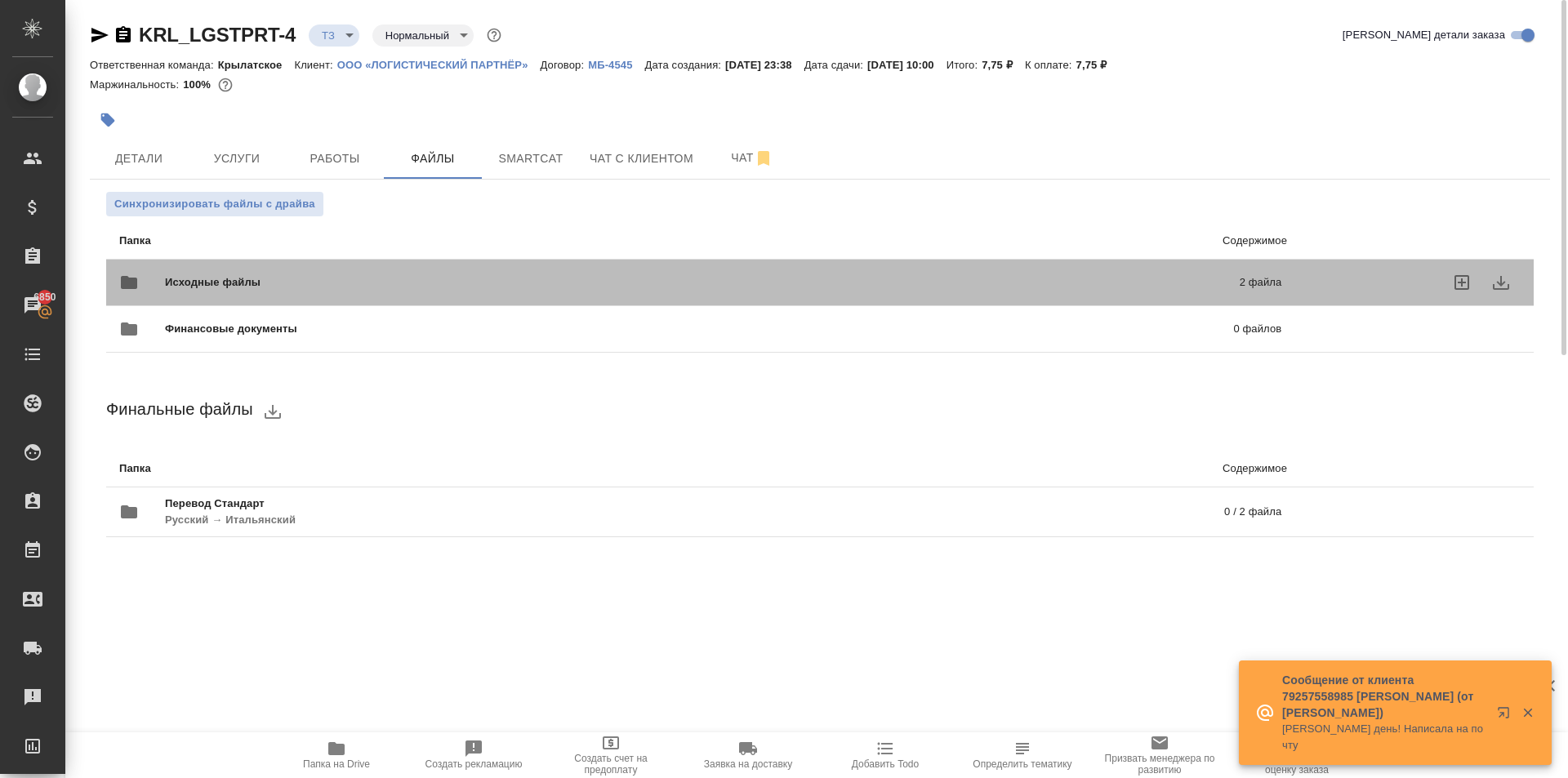
click at [284, 288] on span "Исходные файлы" at bounding box center [457, 282] width 585 height 16
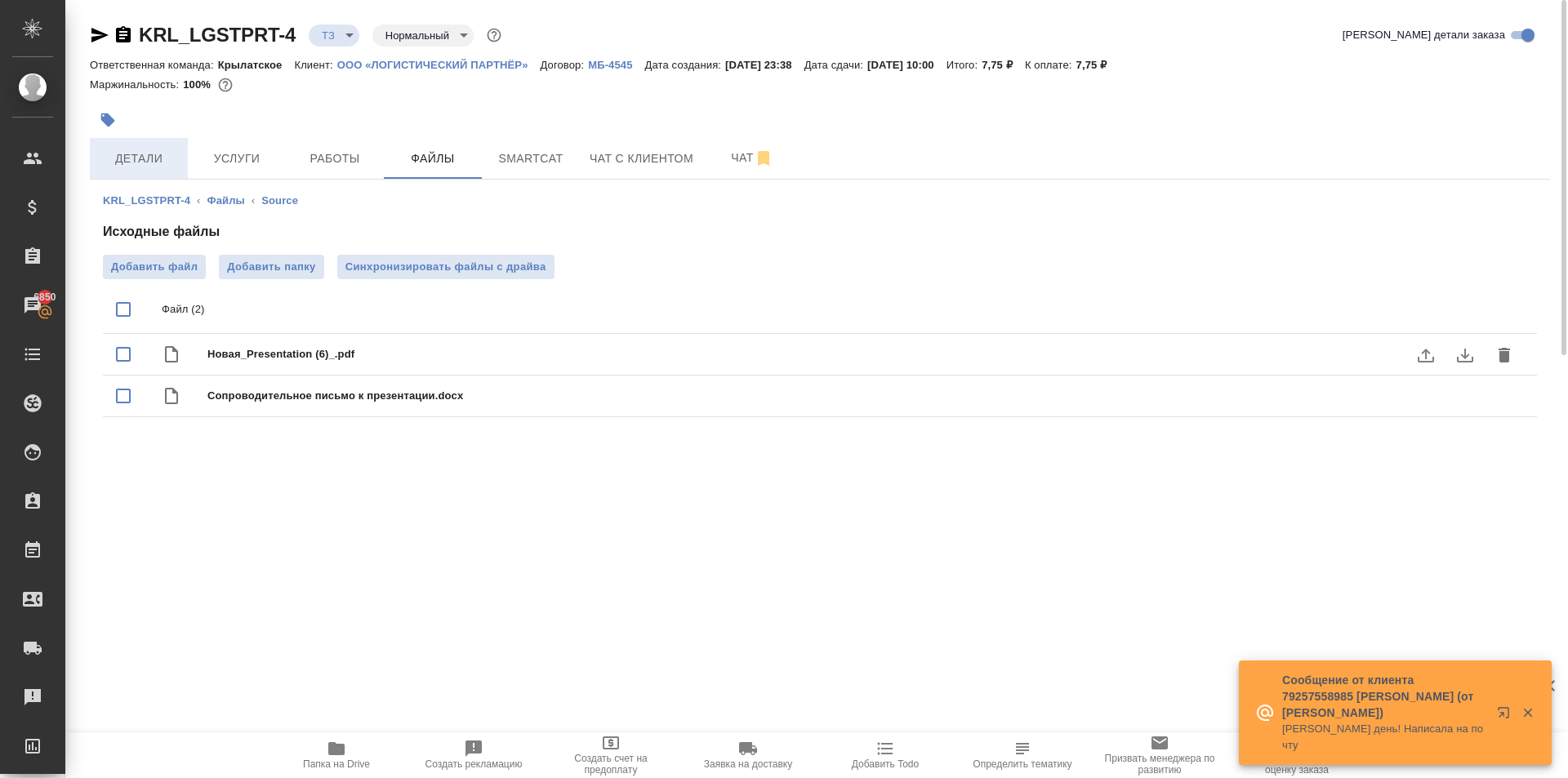
click at [129, 169] on button "Детали" at bounding box center [139, 159] width 98 height 41
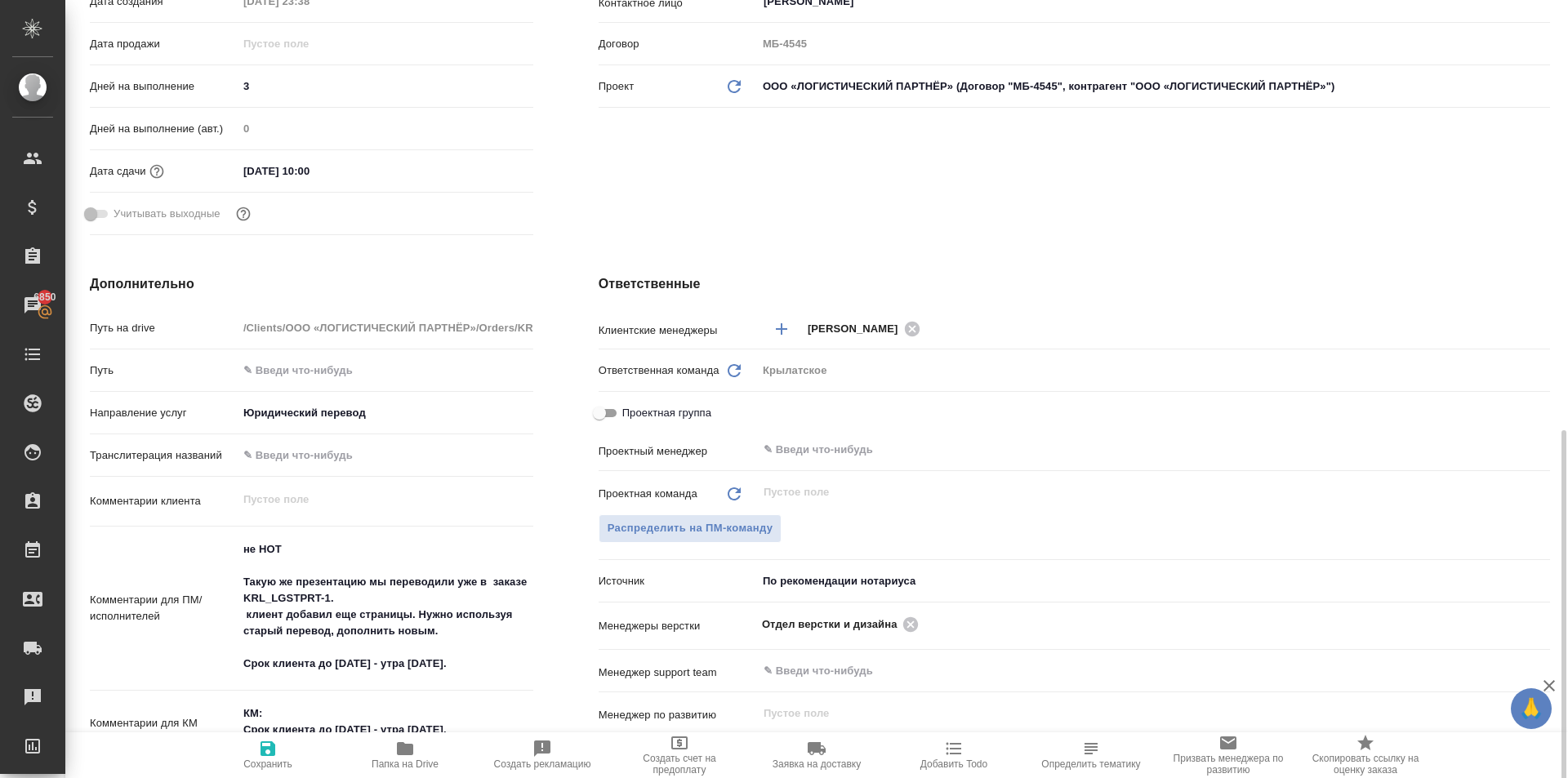
scroll to position [734, 0]
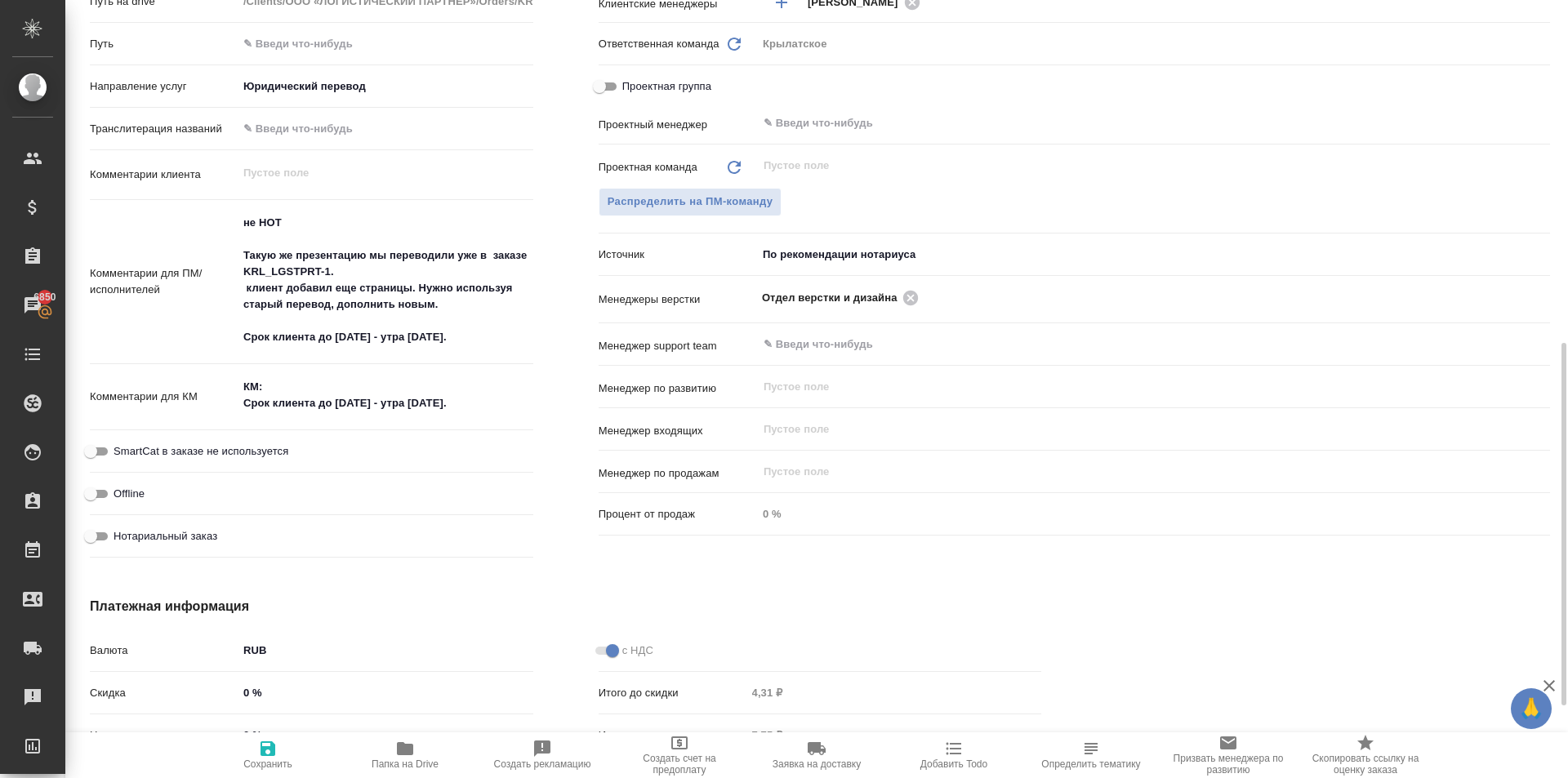
click at [491, 302] on textarea "не НОТ Такую же презентацию мы переводили уже в заказе KRL_LGSTPRT-1. клиент до…" at bounding box center [385, 279] width 295 height 142
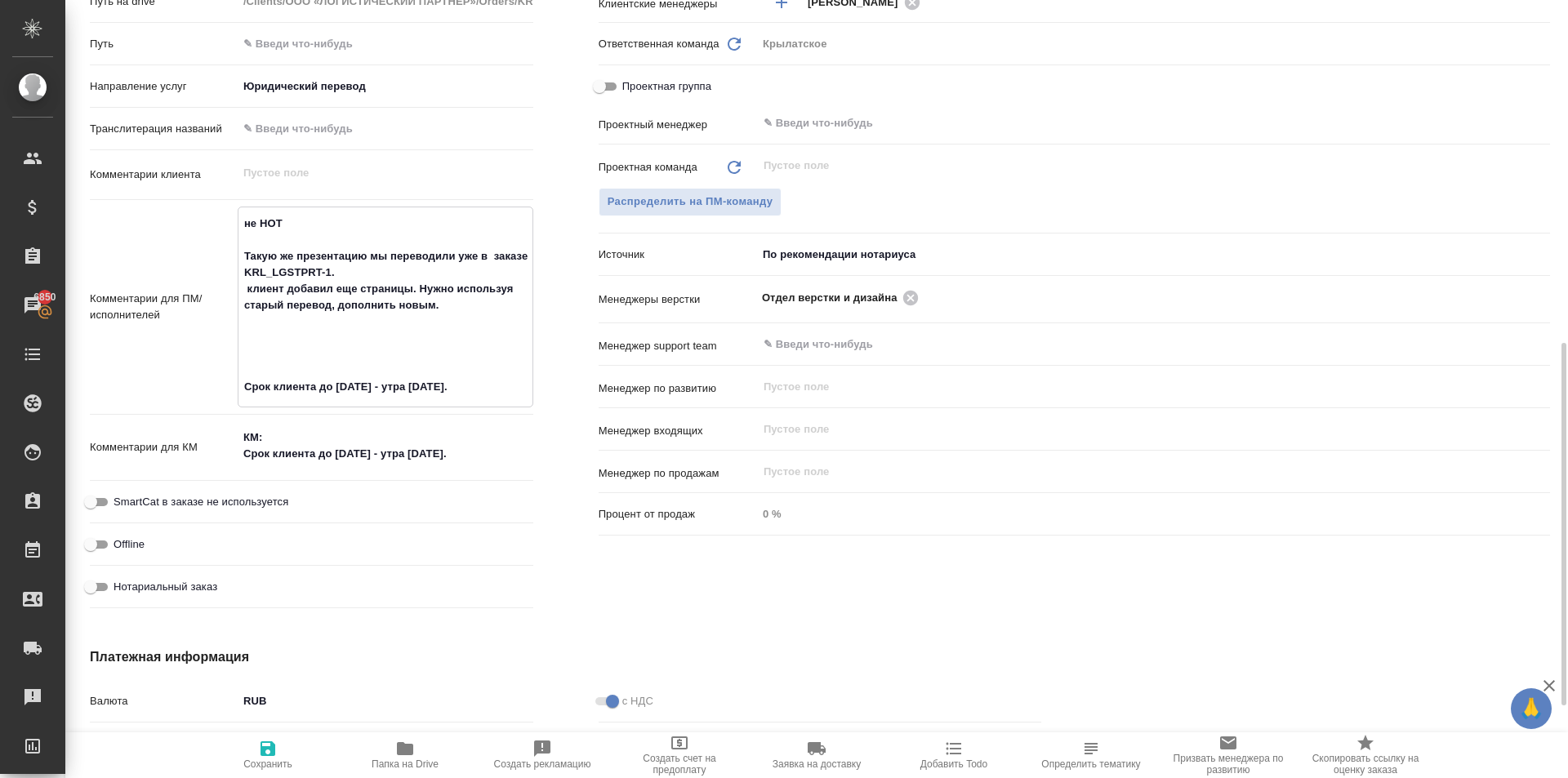
click at [267, 341] on textarea "не НОТ Такую же презентацию мы переводили уже в заказе KRL_LGSTPRT-1. клиент до…" at bounding box center [385, 305] width 294 height 191
click at [331, 346] on textarea "не НОТ Такую же презентацию мы переводили уже в заказе KRL_LGSTPRT-1. клиент до…" at bounding box center [385, 305] width 294 height 191
click at [330, 341] on textarea "не НОТ Такую же презентацию мы переводили уже в заказе KRL_LGSTPRT-1. клиент до…" at bounding box center [385, 305] width 294 height 191
click at [456, 337] on textarea "не НОТ Такую же презентацию мы переводили уже в заказе KRL_LGSTPRT-1. клиент до…" at bounding box center [385, 305] width 294 height 191
click at [291, 739] on span "Сохранить" at bounding box center [268, 754] width 118 height 31
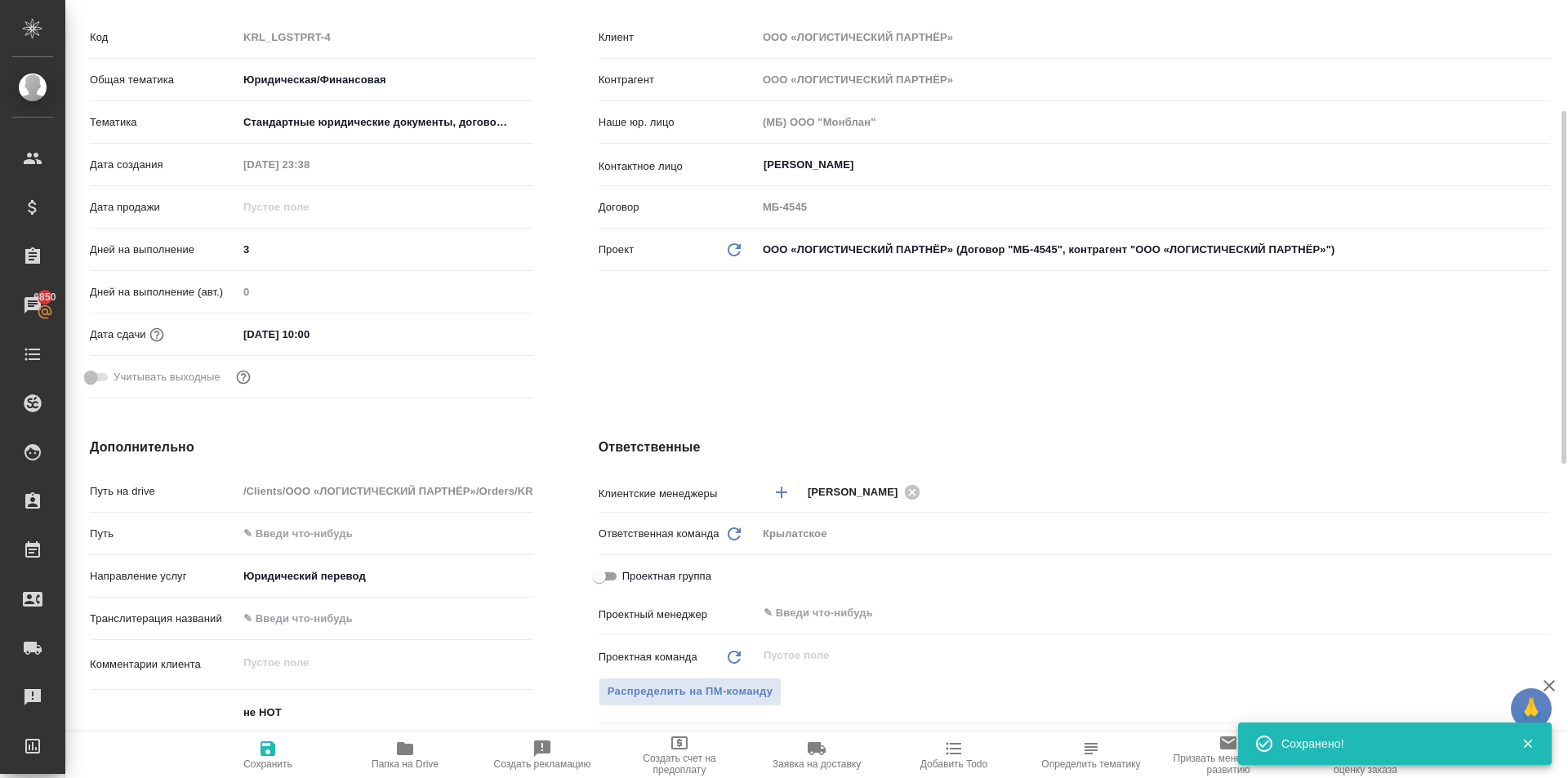
scroll to position [0, 0]
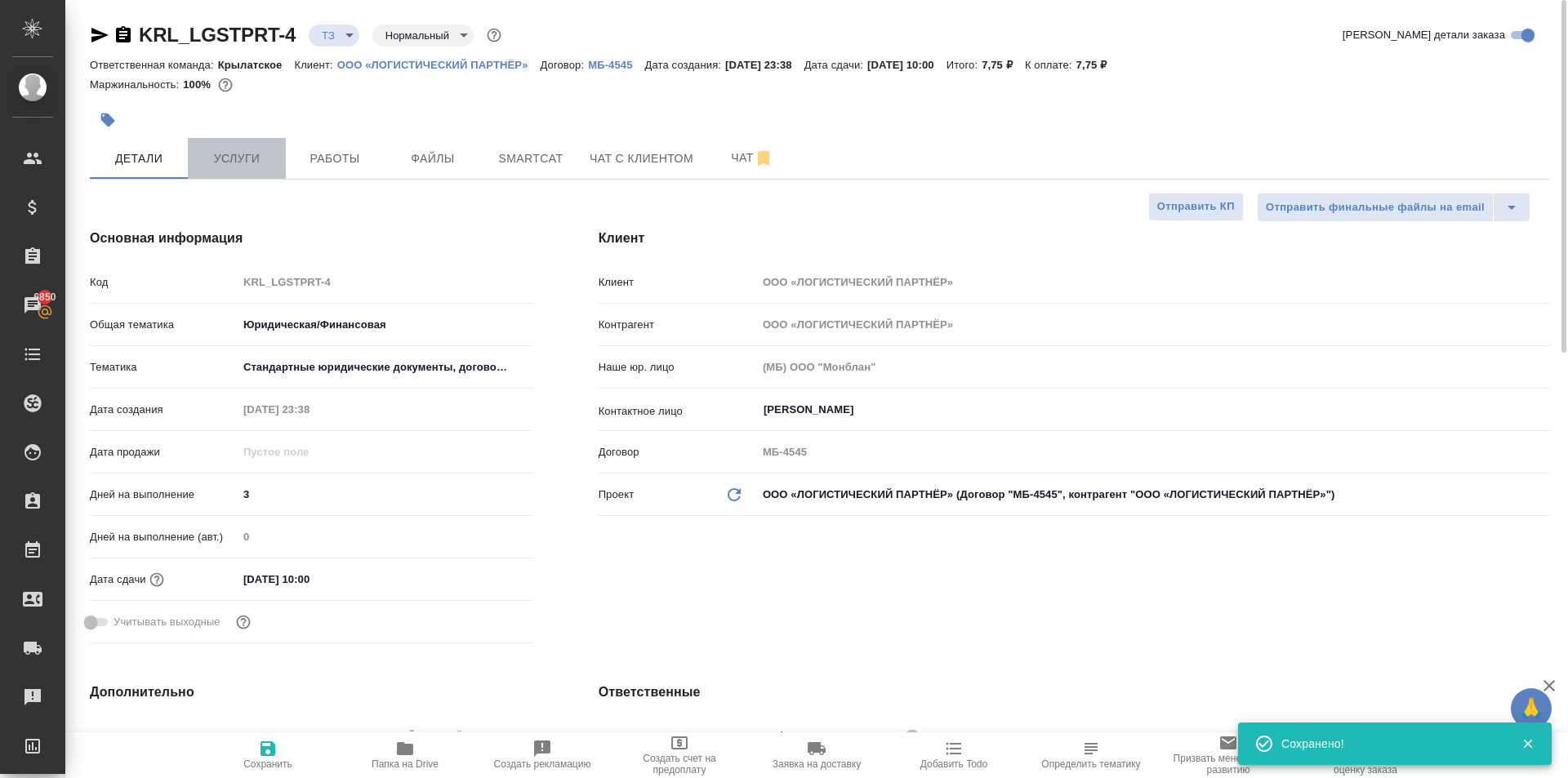
click at [236, 159] on span "Услуги" at bounding box center [236, 159] width 79 height 21
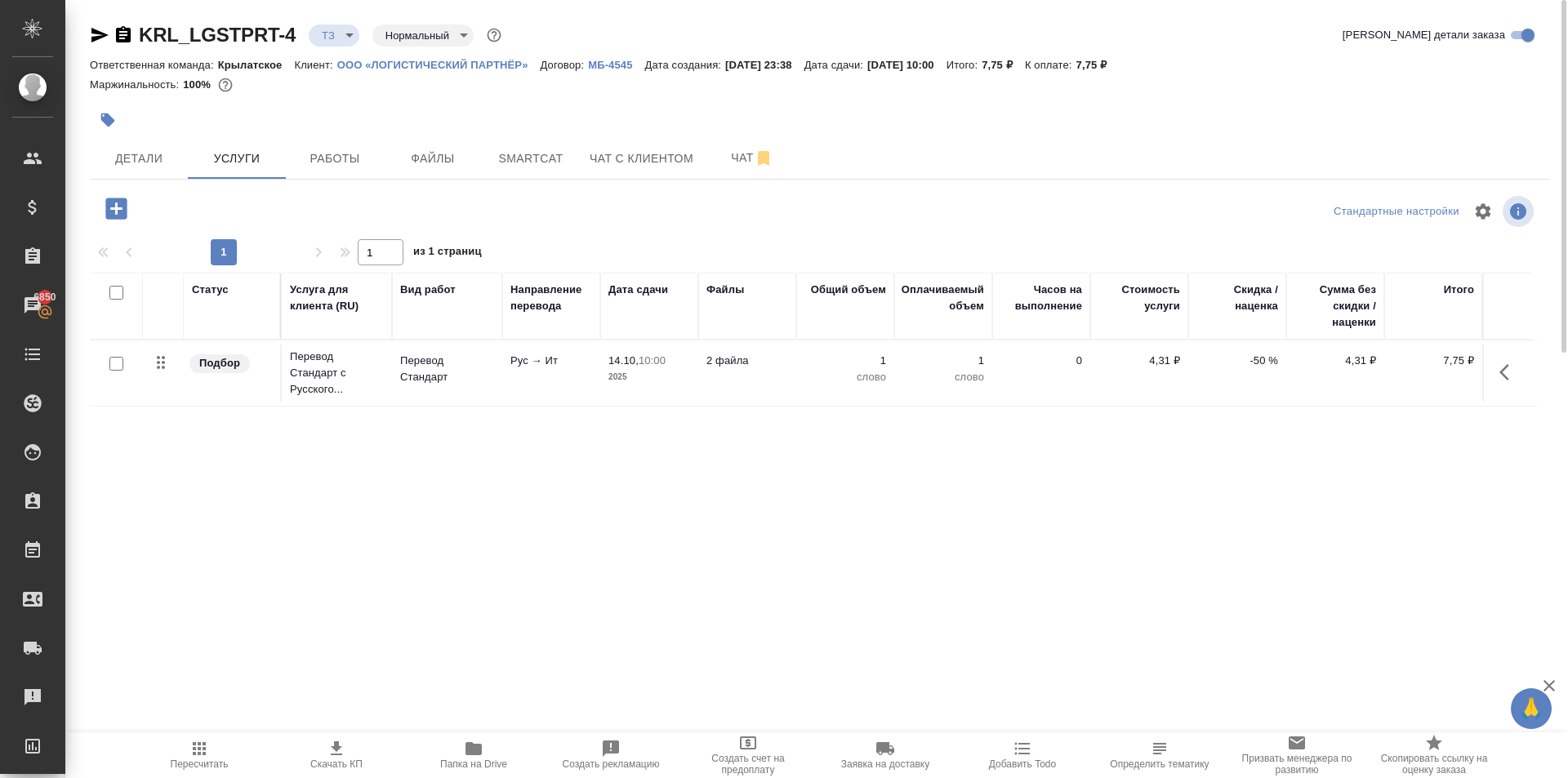
click at [117, 365] on input "checkbox" at bounding box center [117, 364] width 14 height 14
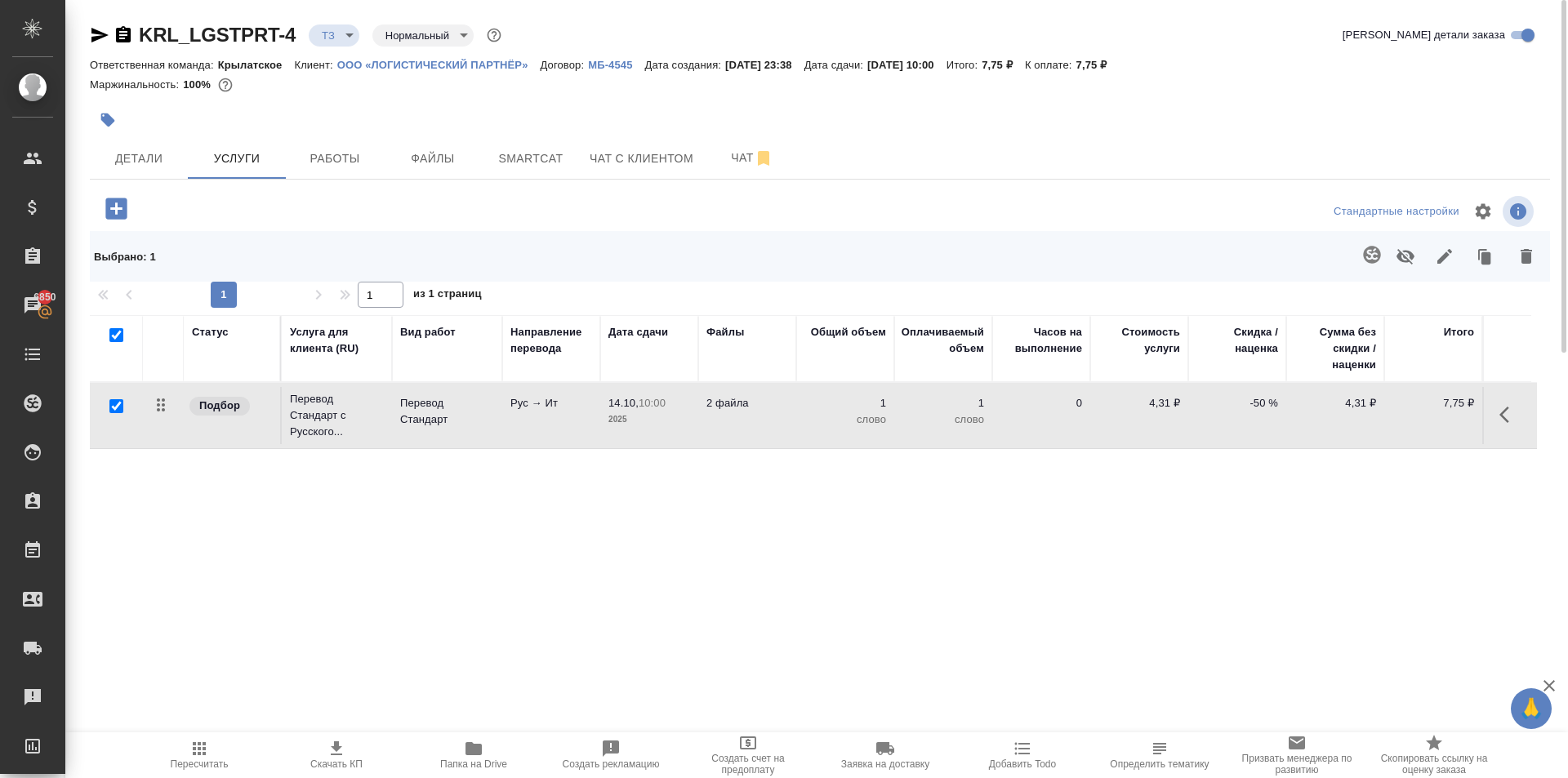
click at [1368, 257] on icon "button" at bounding box center [1371, 253] width 17 height 17
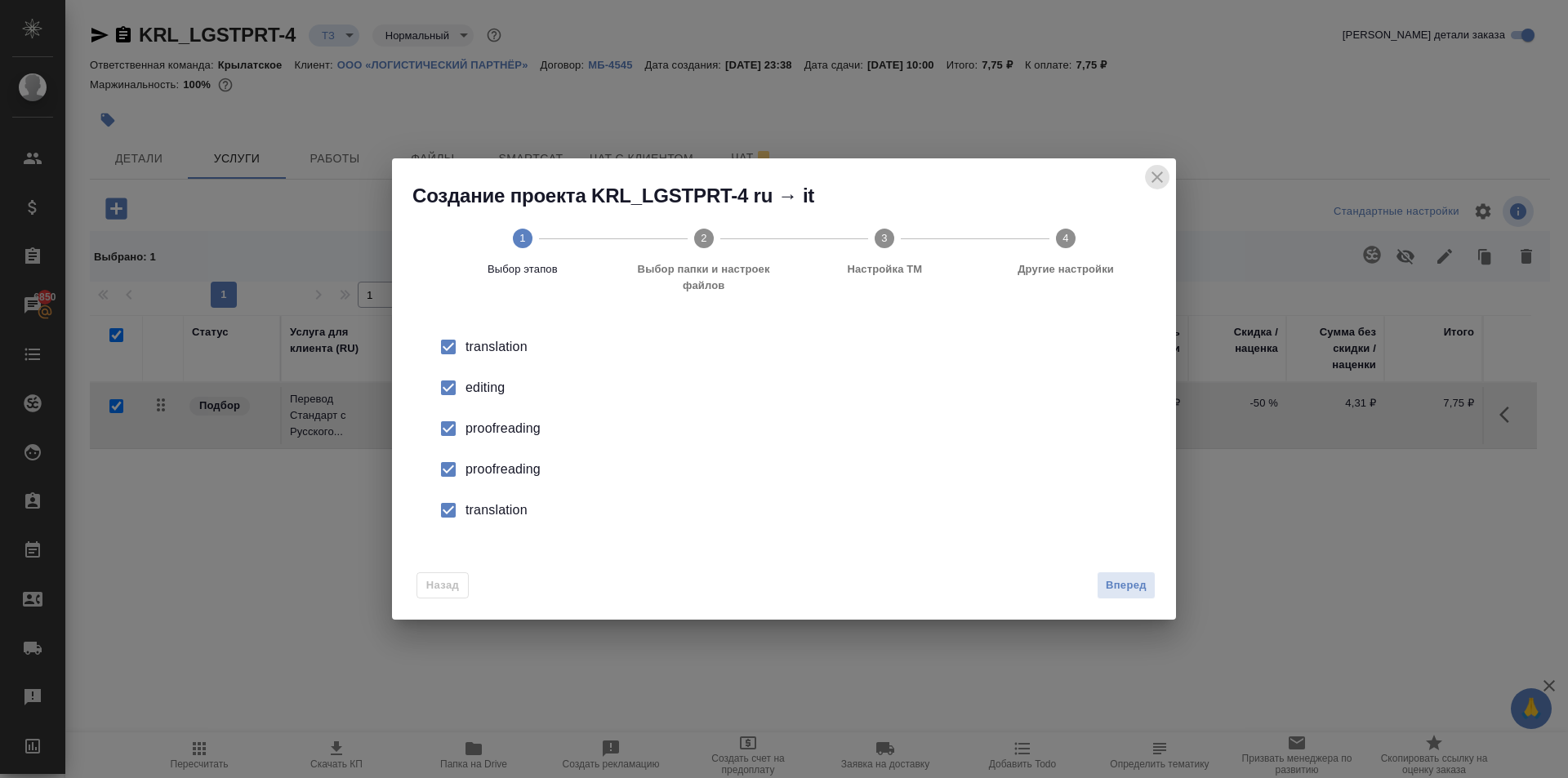
click at [1155, 178] on icon "close" at bounding box center [1157, 178] width 20 height 20
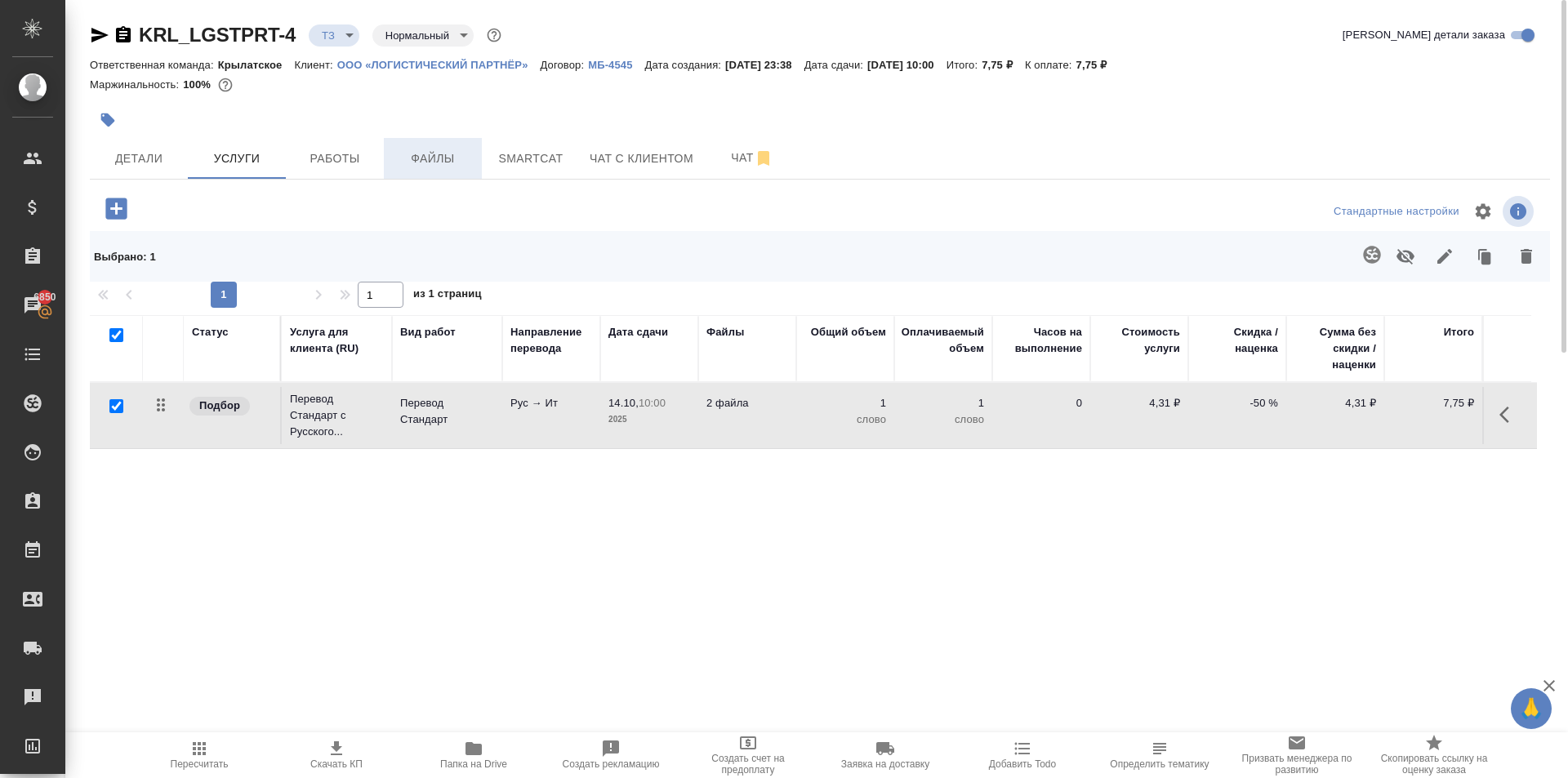
click at [440, 171] on button "Файлы" at bounding box center [433, 159] width 98 height 41
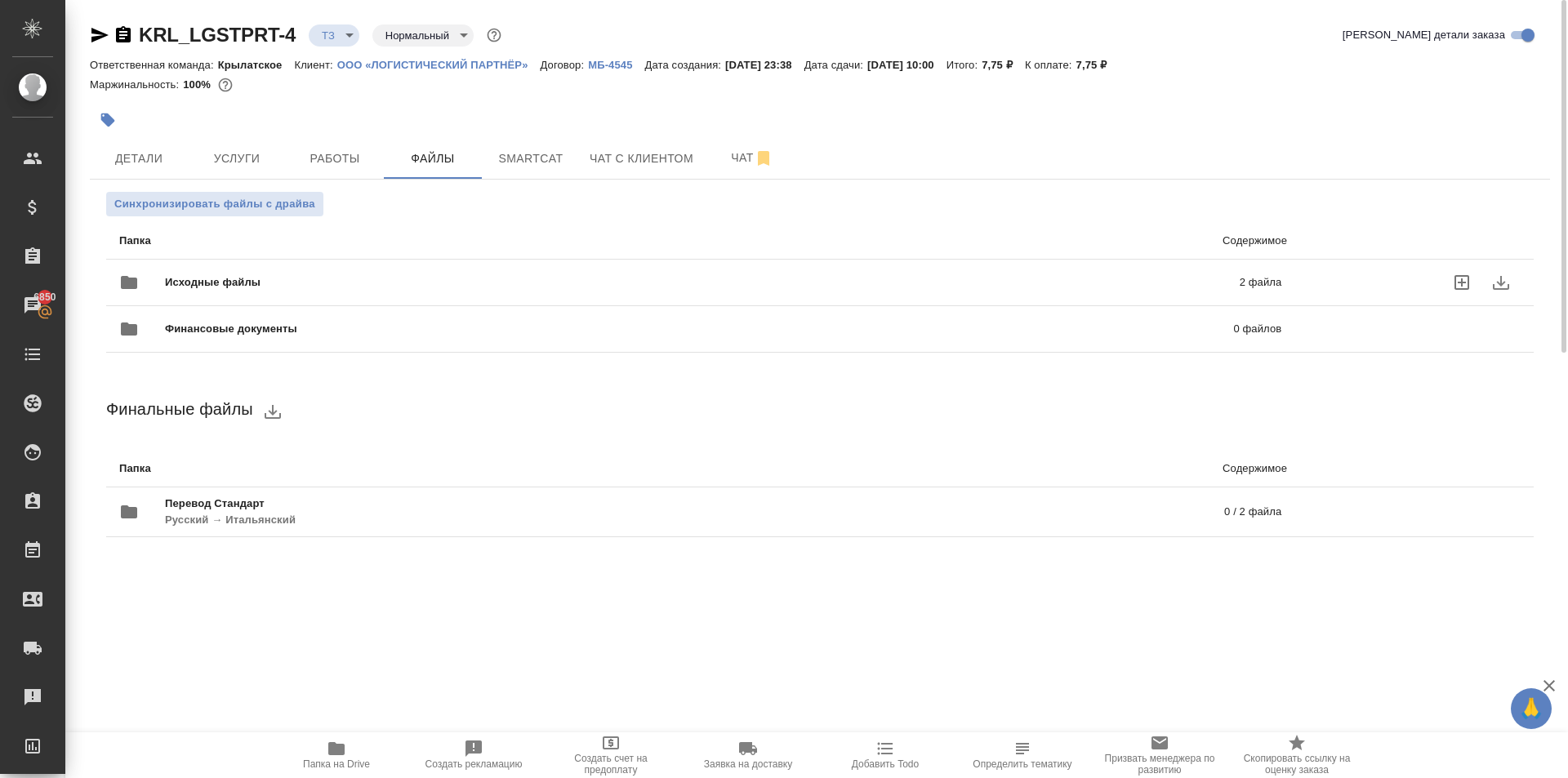
click at [236, 279] on span "Исходные файлы" at bounding box center [457, 282] width 585 height 16
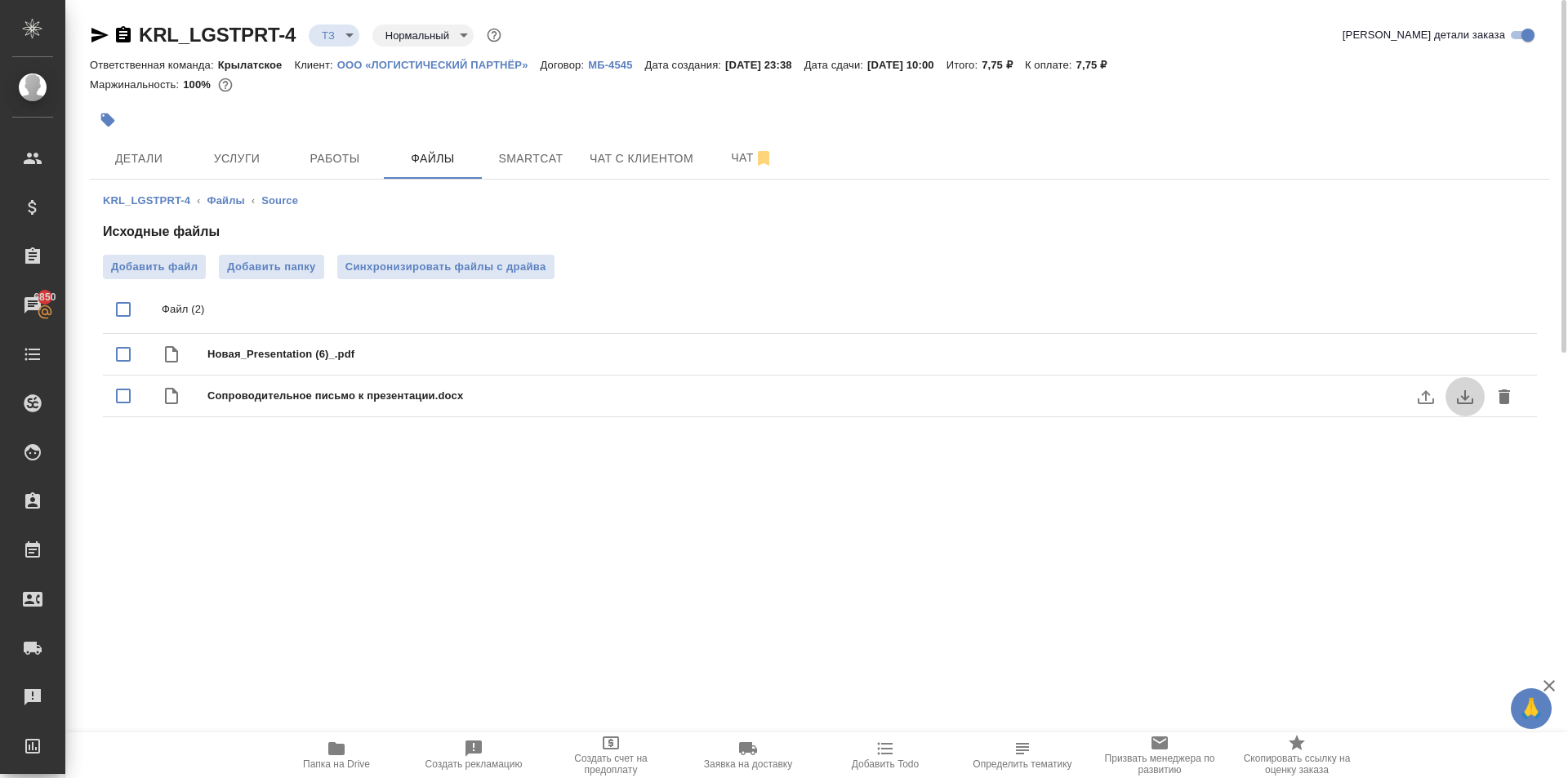
click at [1454, 389] on button "download" at bounding box center [1464, 397] width 39 height 39
click at [119, 29] on icon "button" at bounding box center [123, 34] width 14 height 16
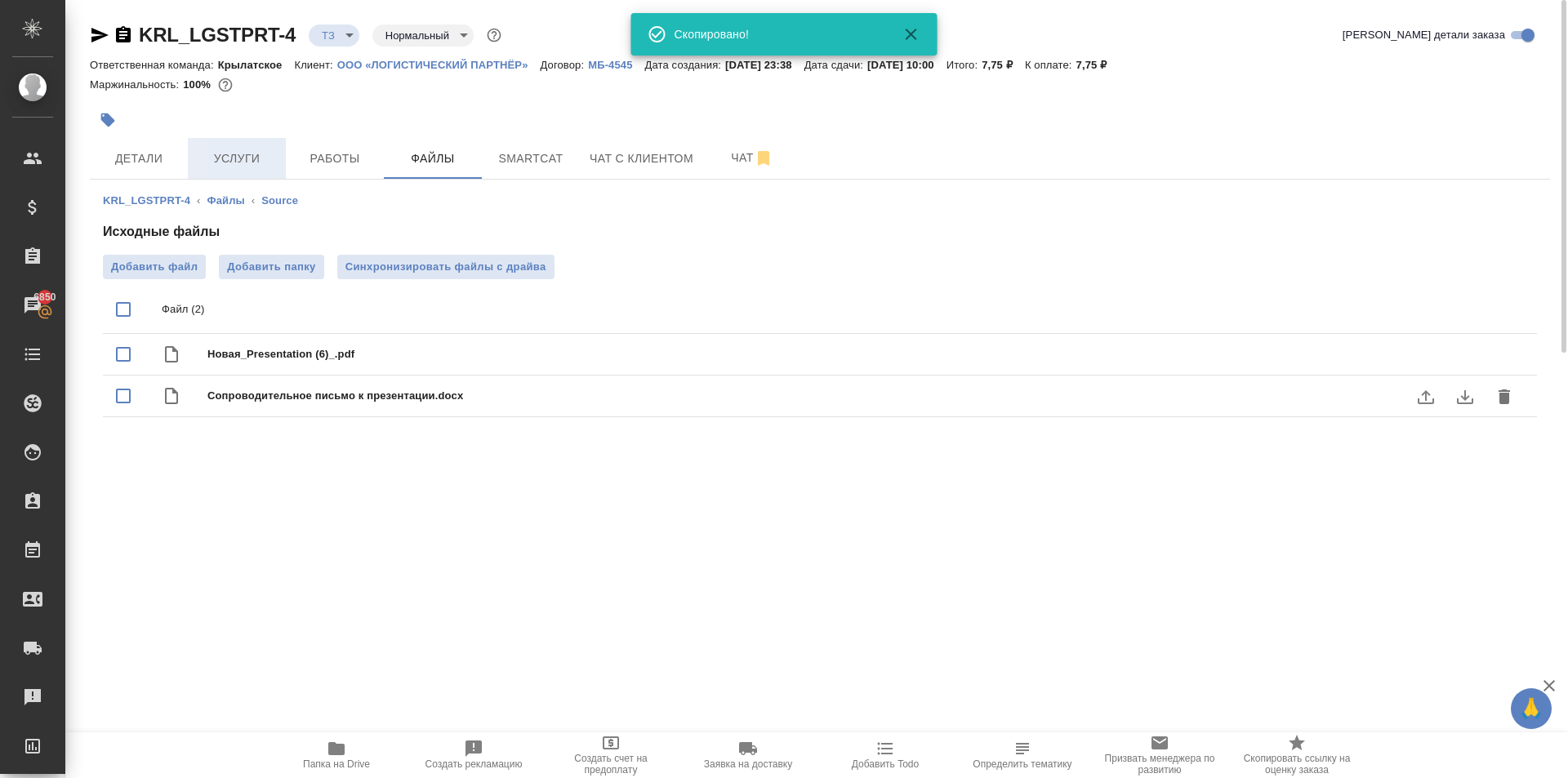
click at [259, 160] on span "Услуги" at bounding box center [236, 159] width 79 height 21
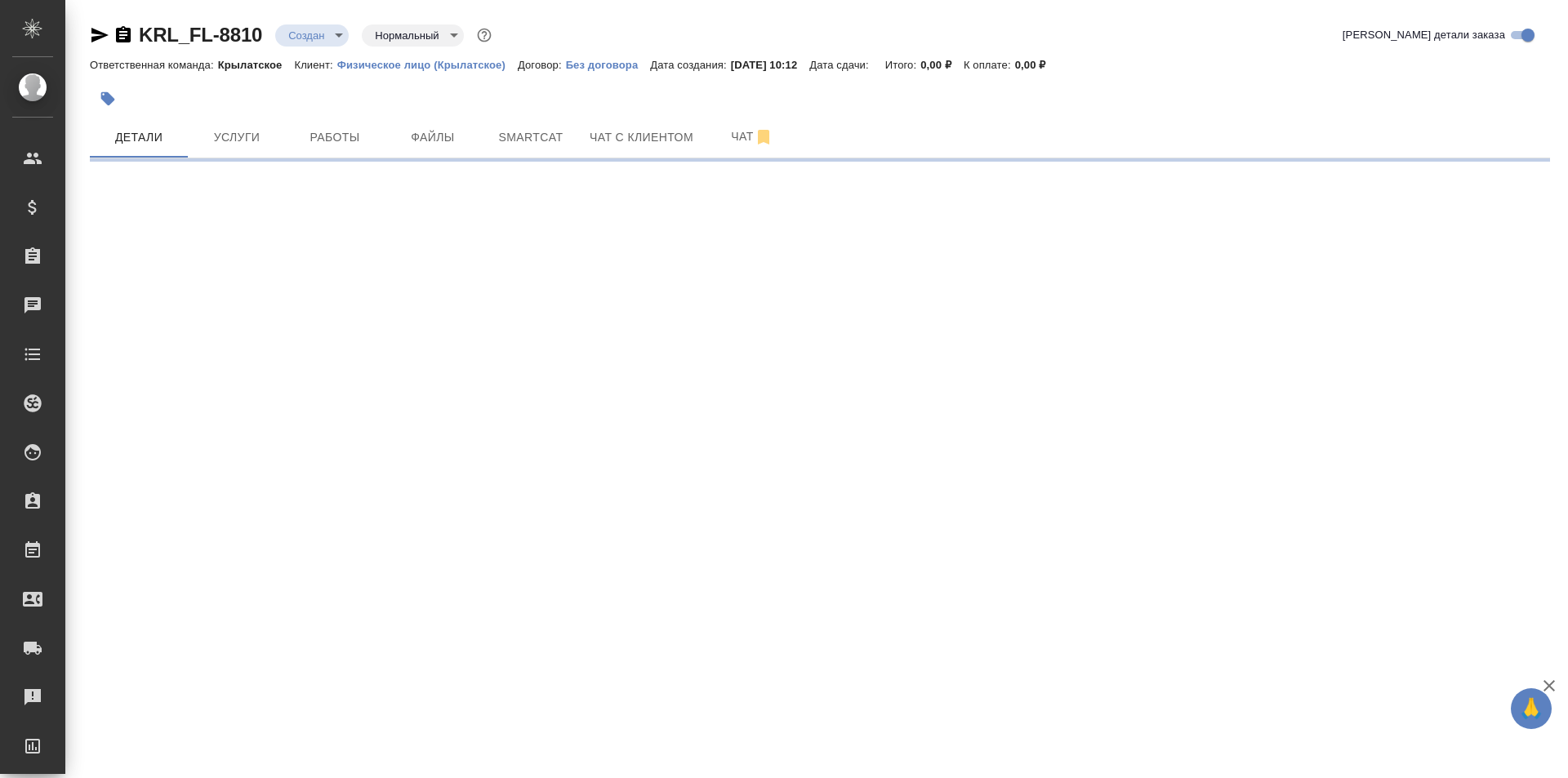
select select "RU"
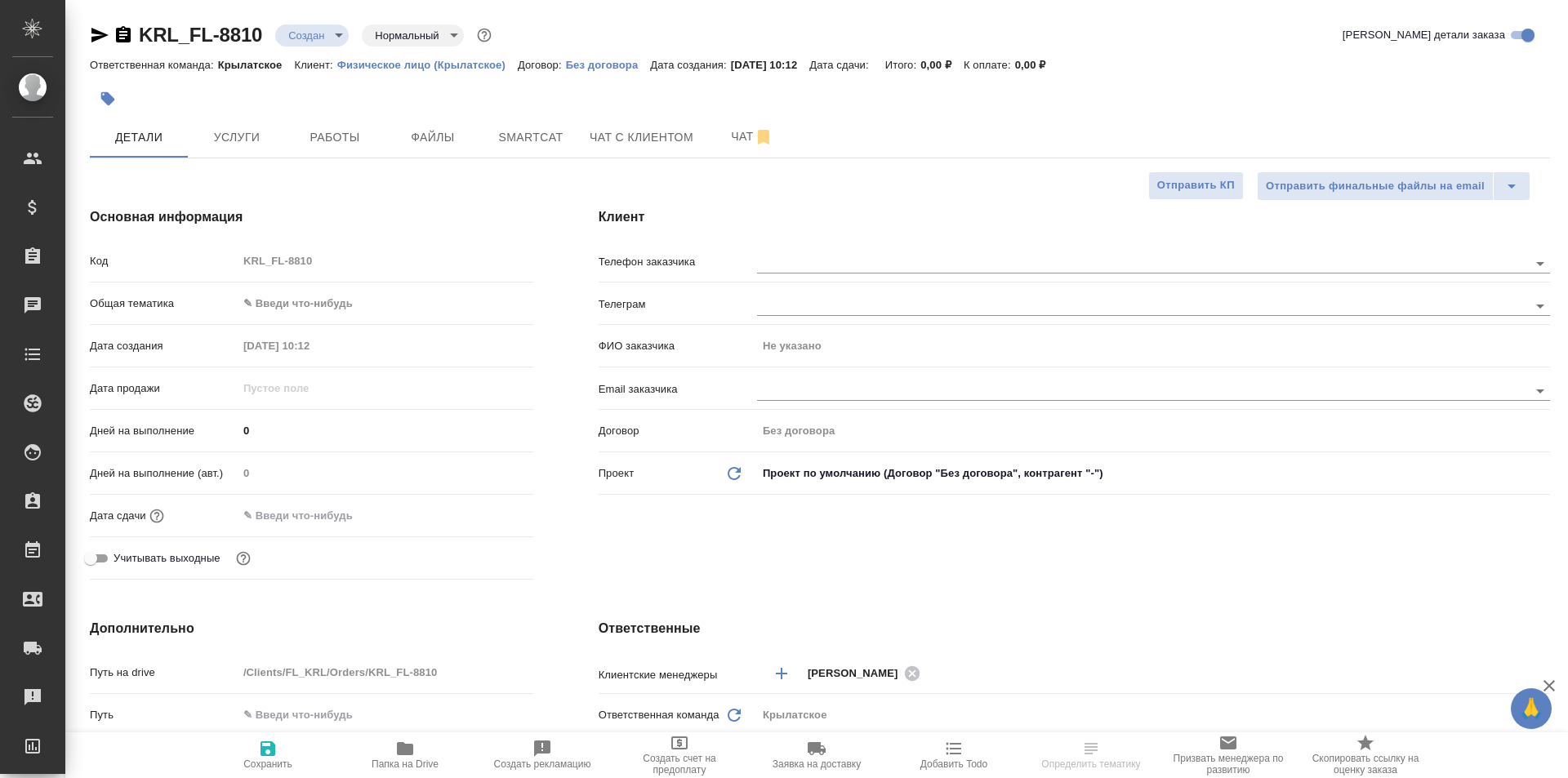
type textarea "x"
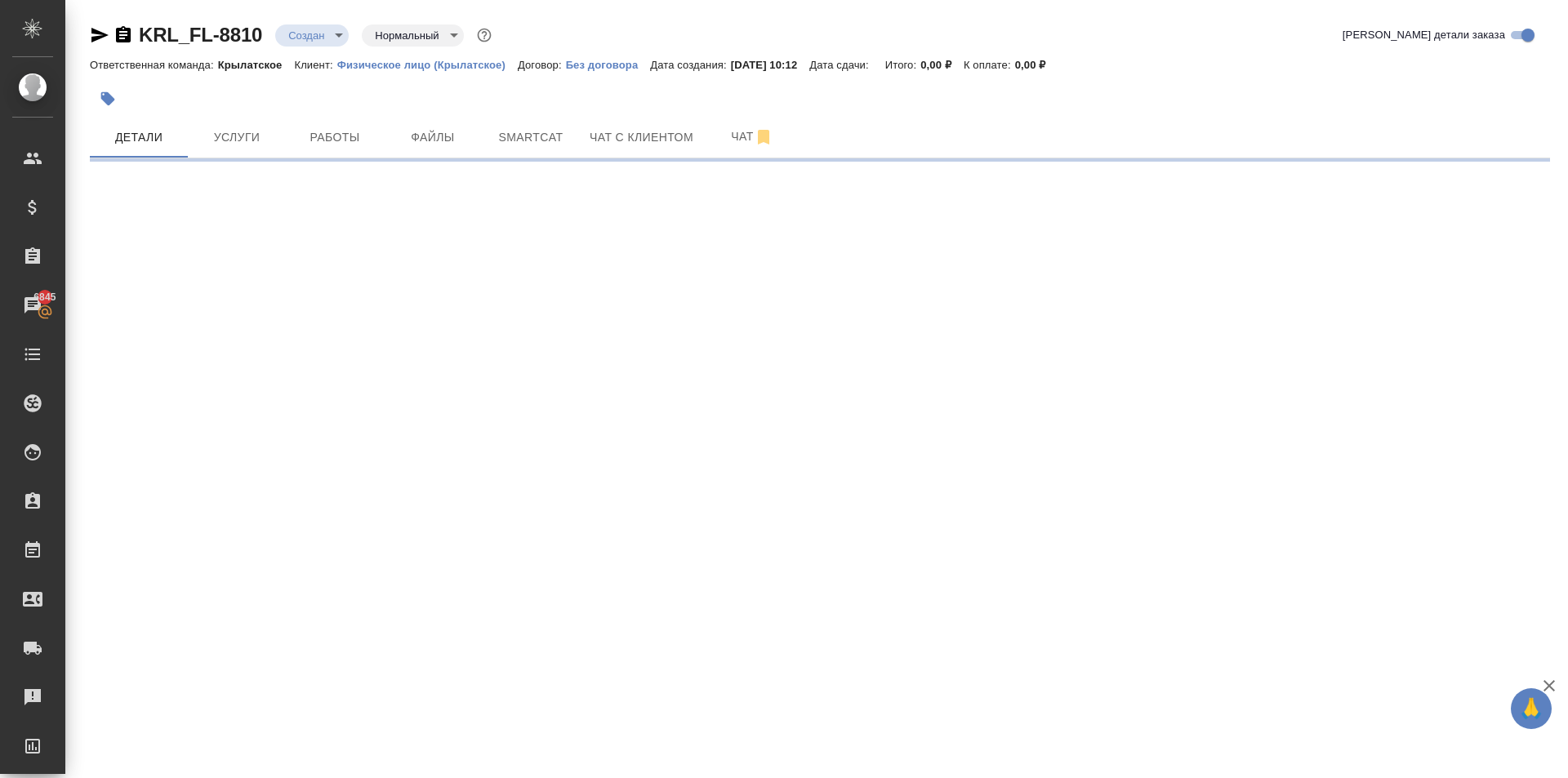
select select "RU"
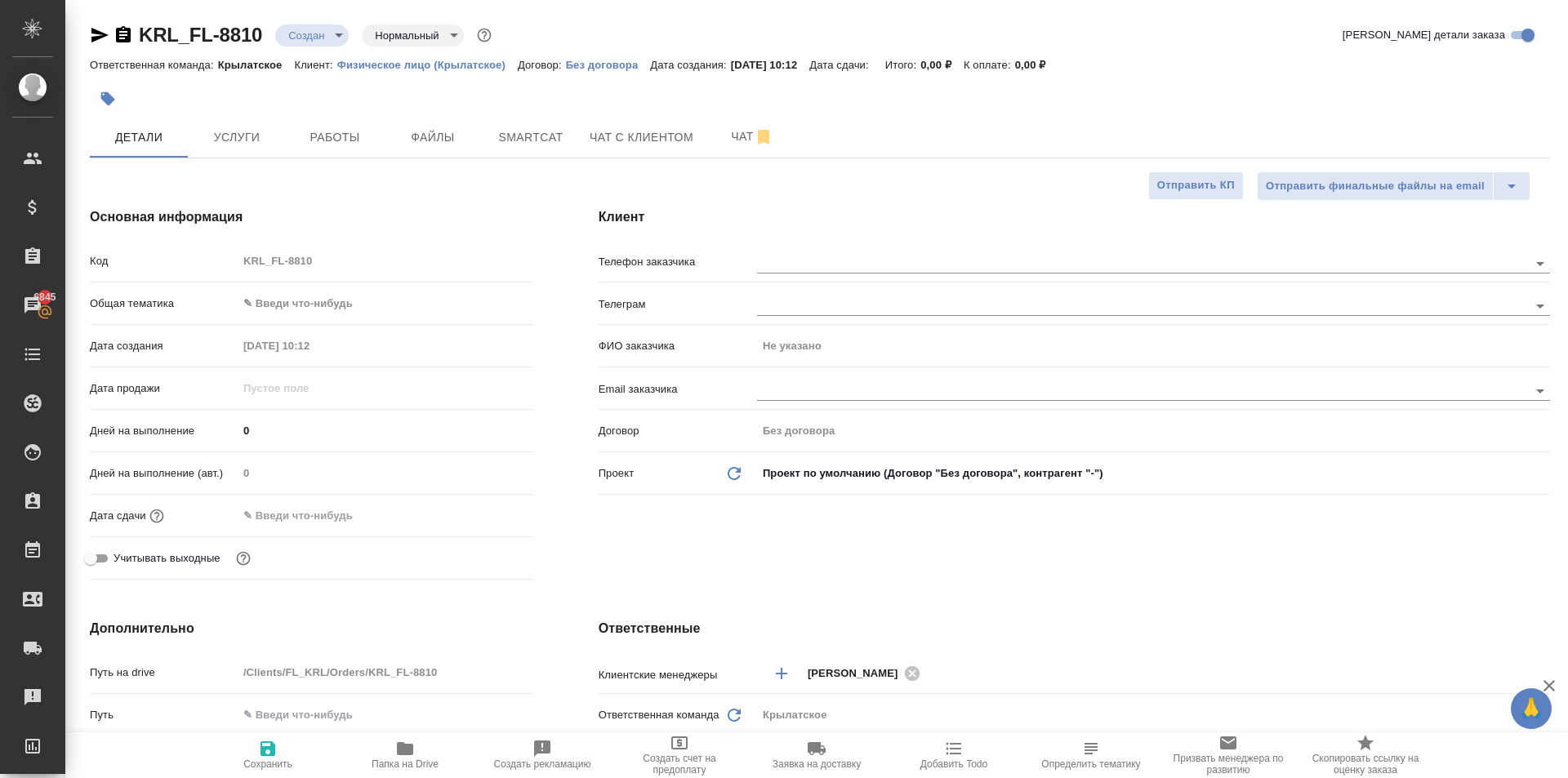
type textarea "x"
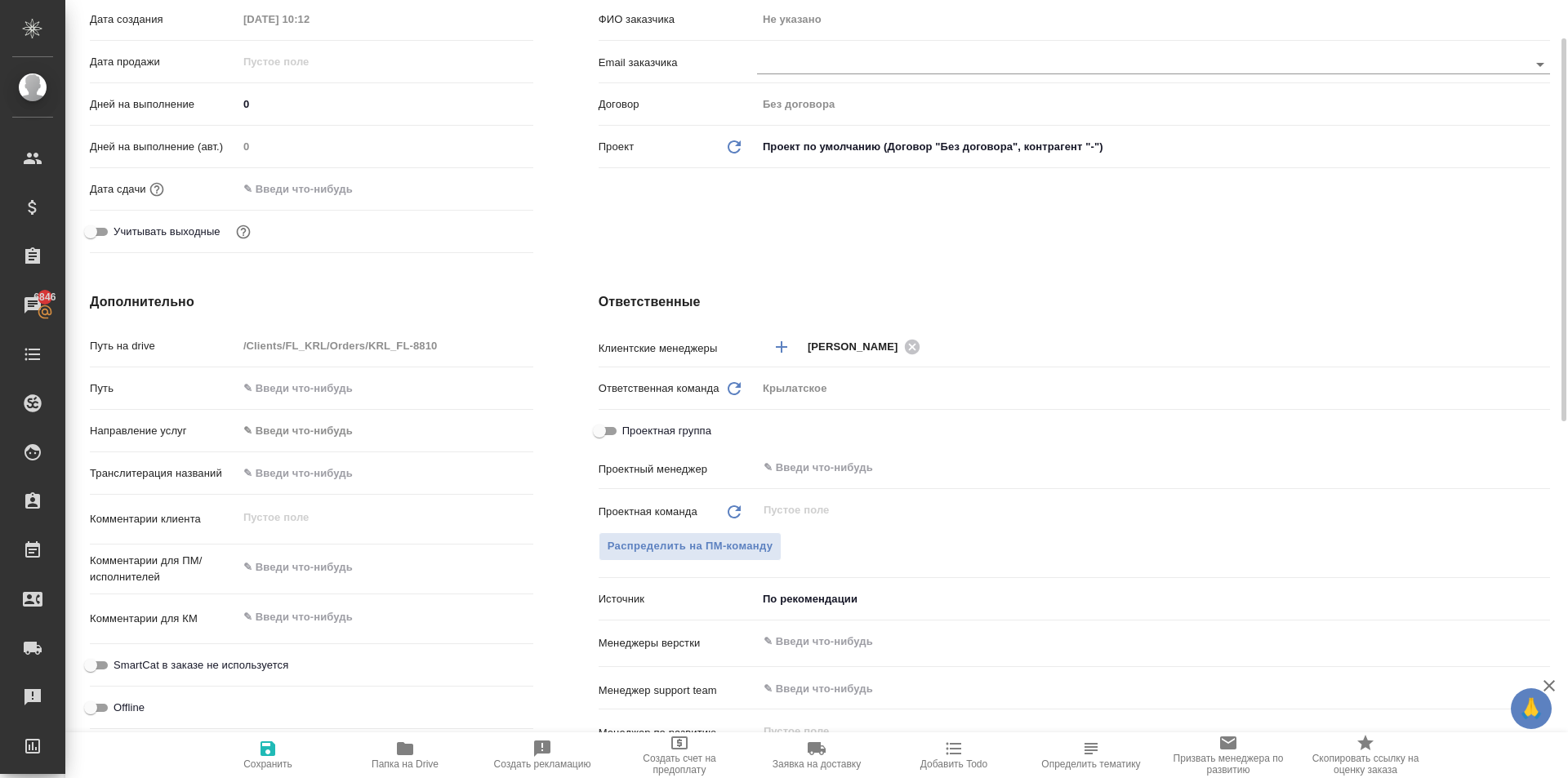
scroll to position [408, 0]
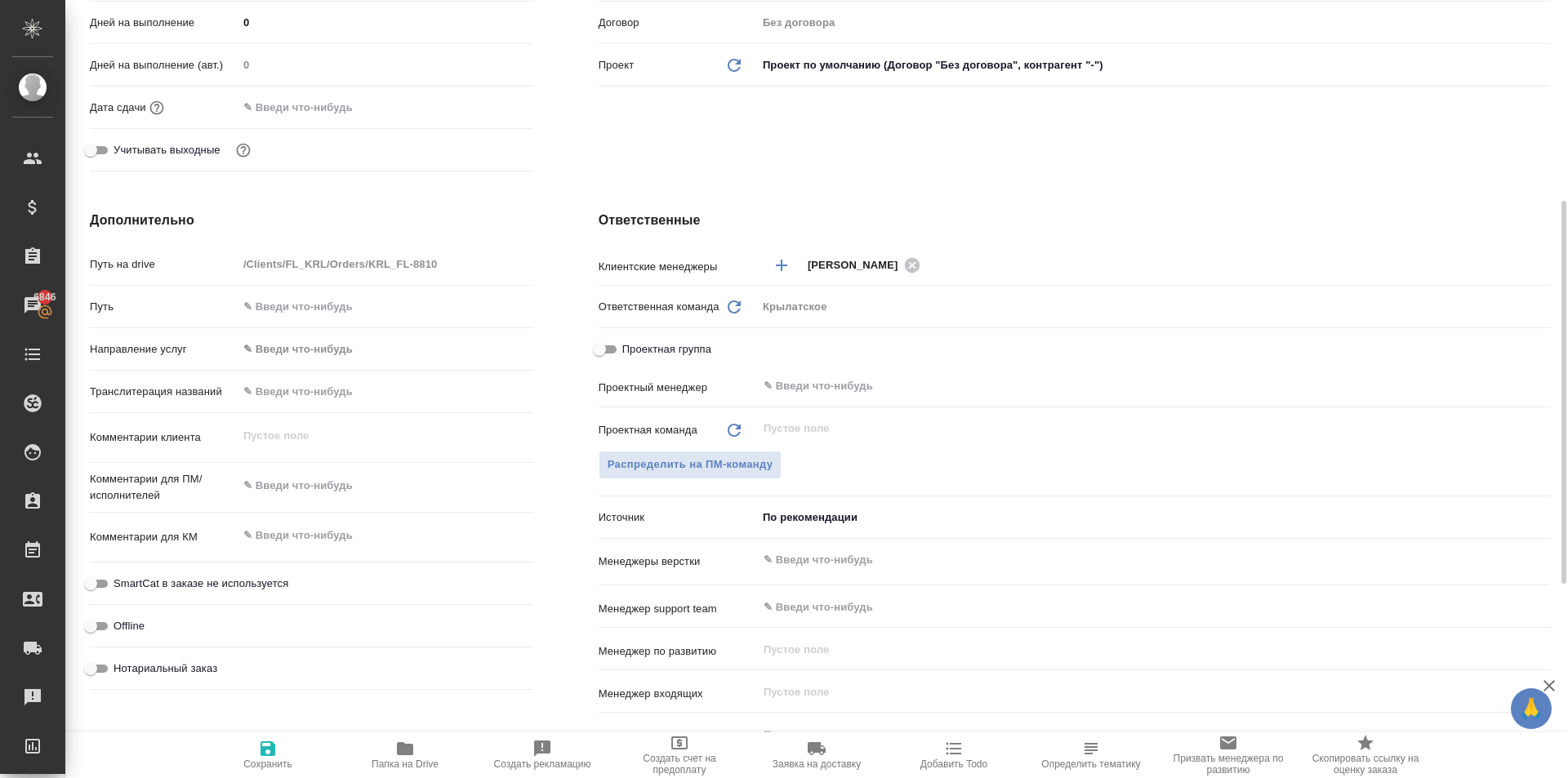
click at [321, 399] on input "text" at bounding box center [385, 391] width 295 height 24
type input "Ж"
type textarea "x"
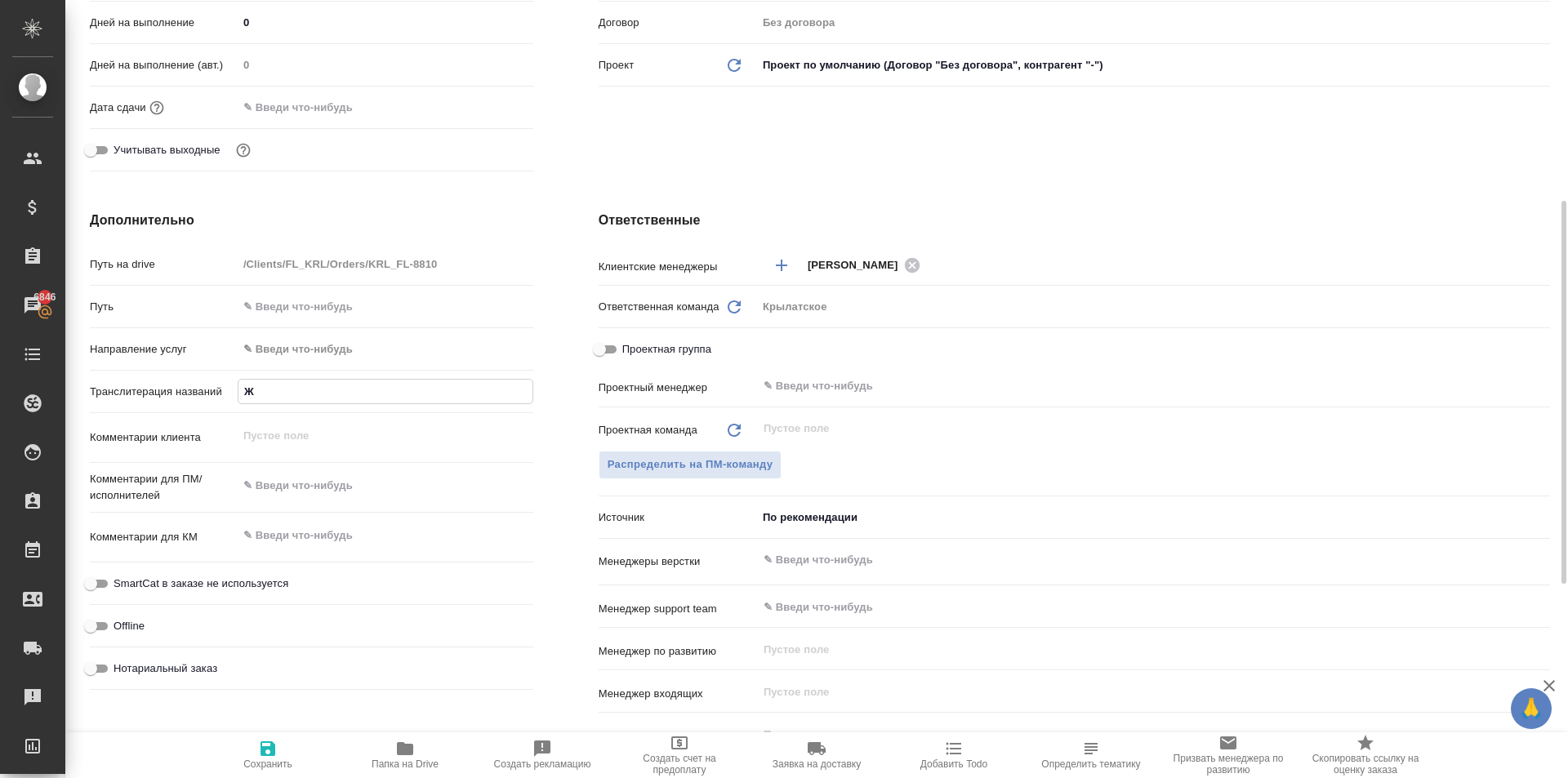
type input "ЖУ"
type textarea "x"
type input "ЖУР"
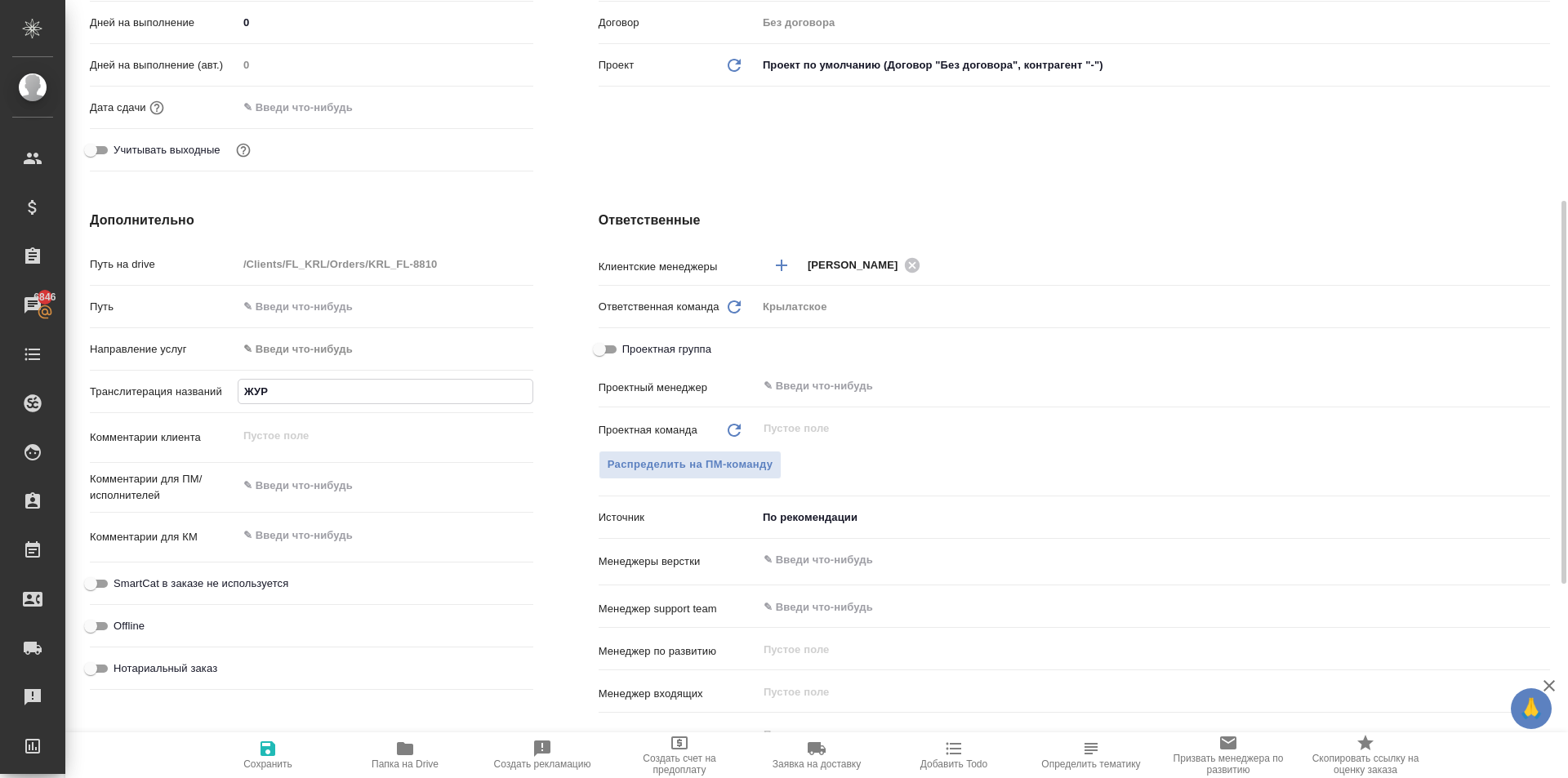
type textarea "x"
type input "ЖУРА"
type textarea "x"
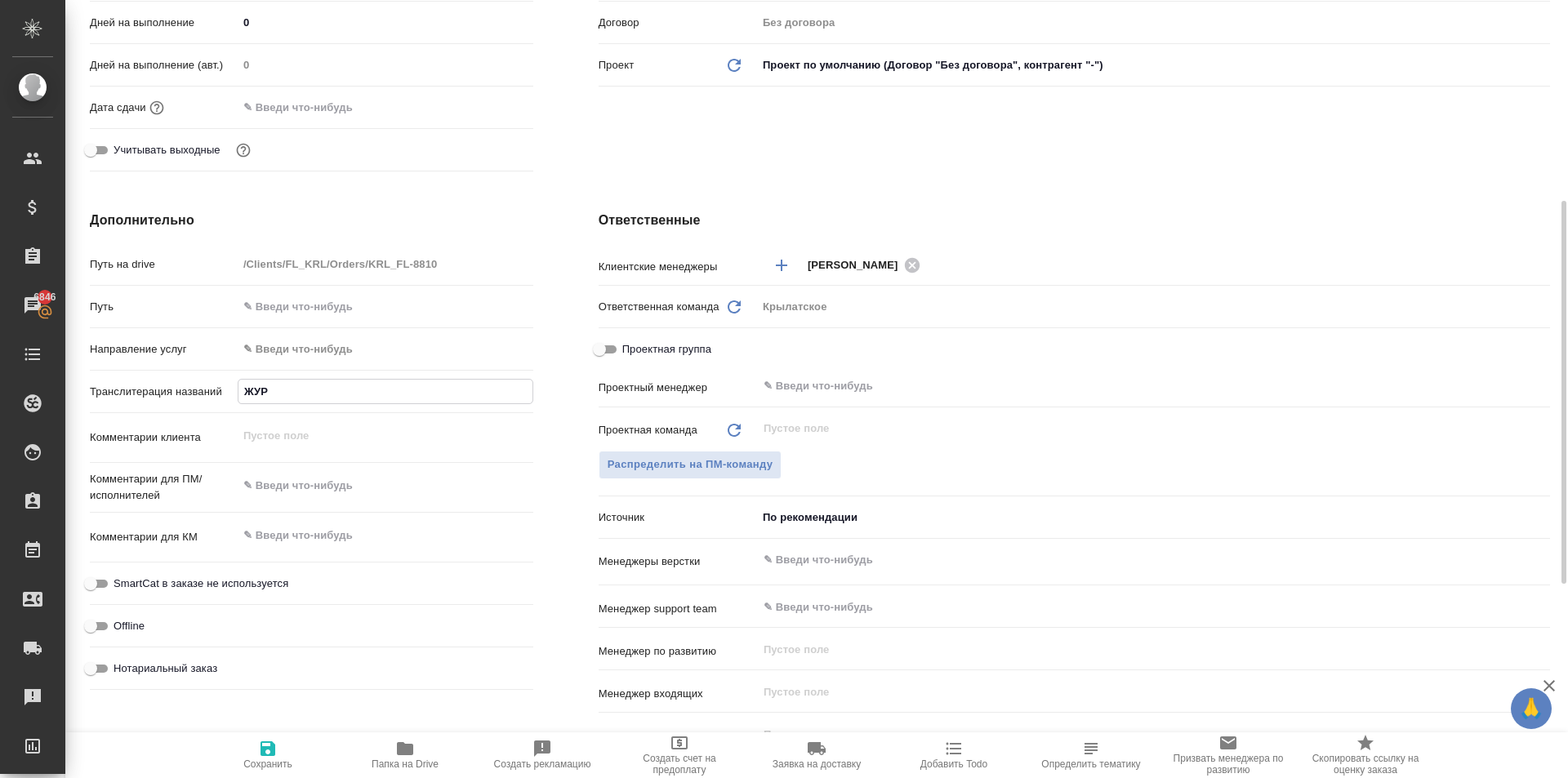
type textarea "x"
type input "ЖУРАЕ"
type textarea "x"
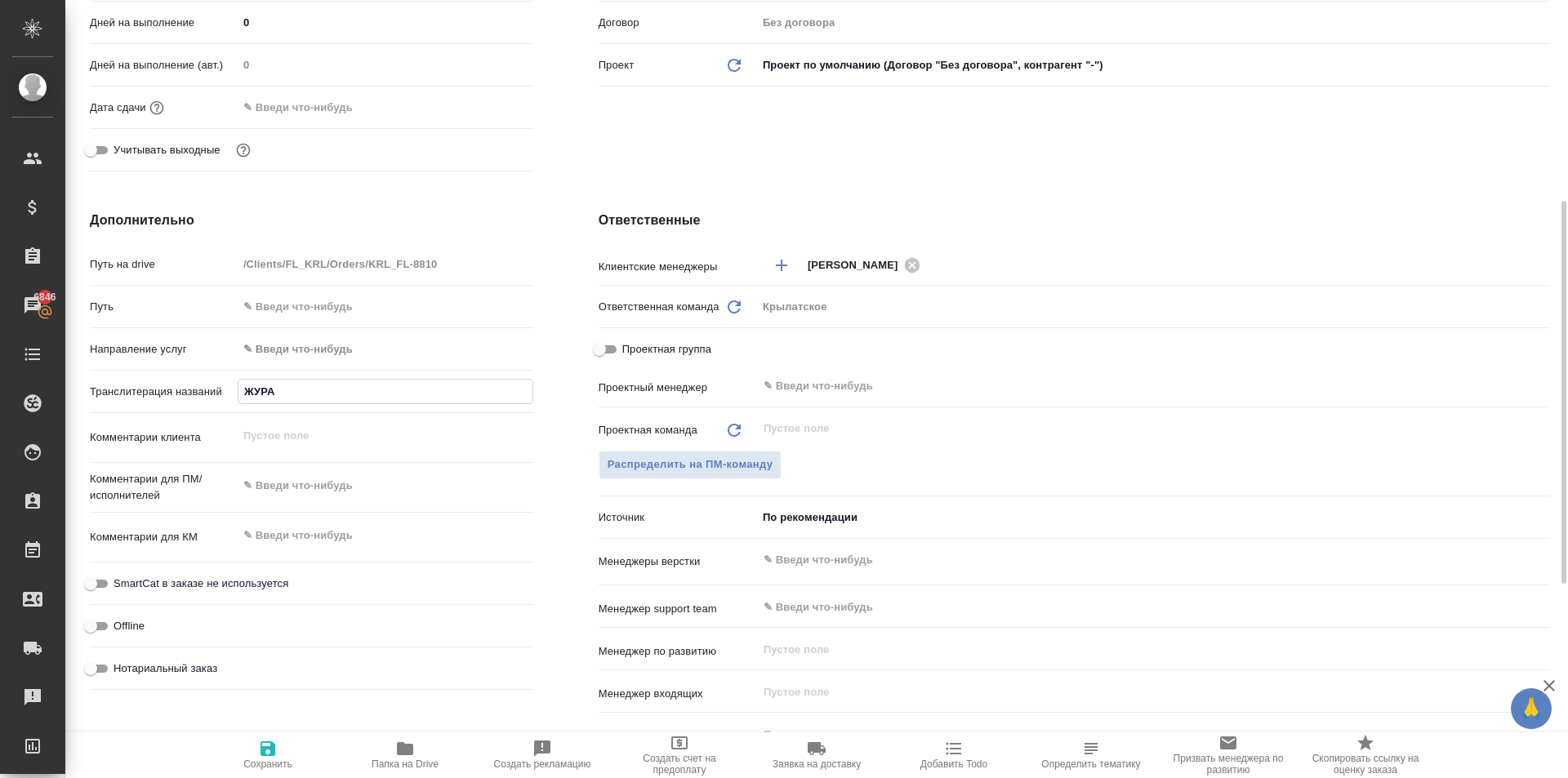
type textarea "x"
type input "ЖУРАЕА"
type textarea "x"
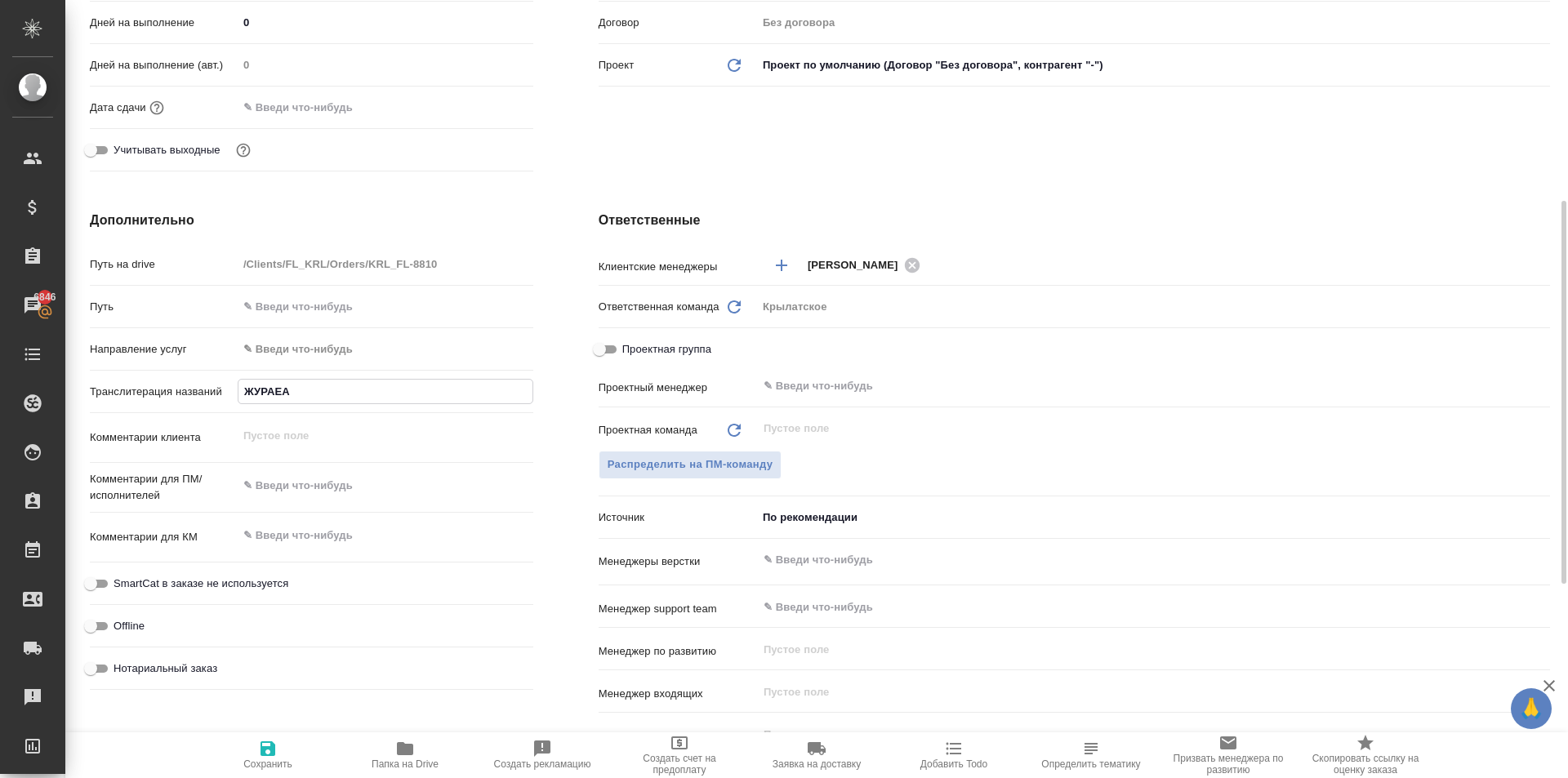
type input "ЖУРАЕА"
type textarea "x"
type input "ЖУРАЕА"
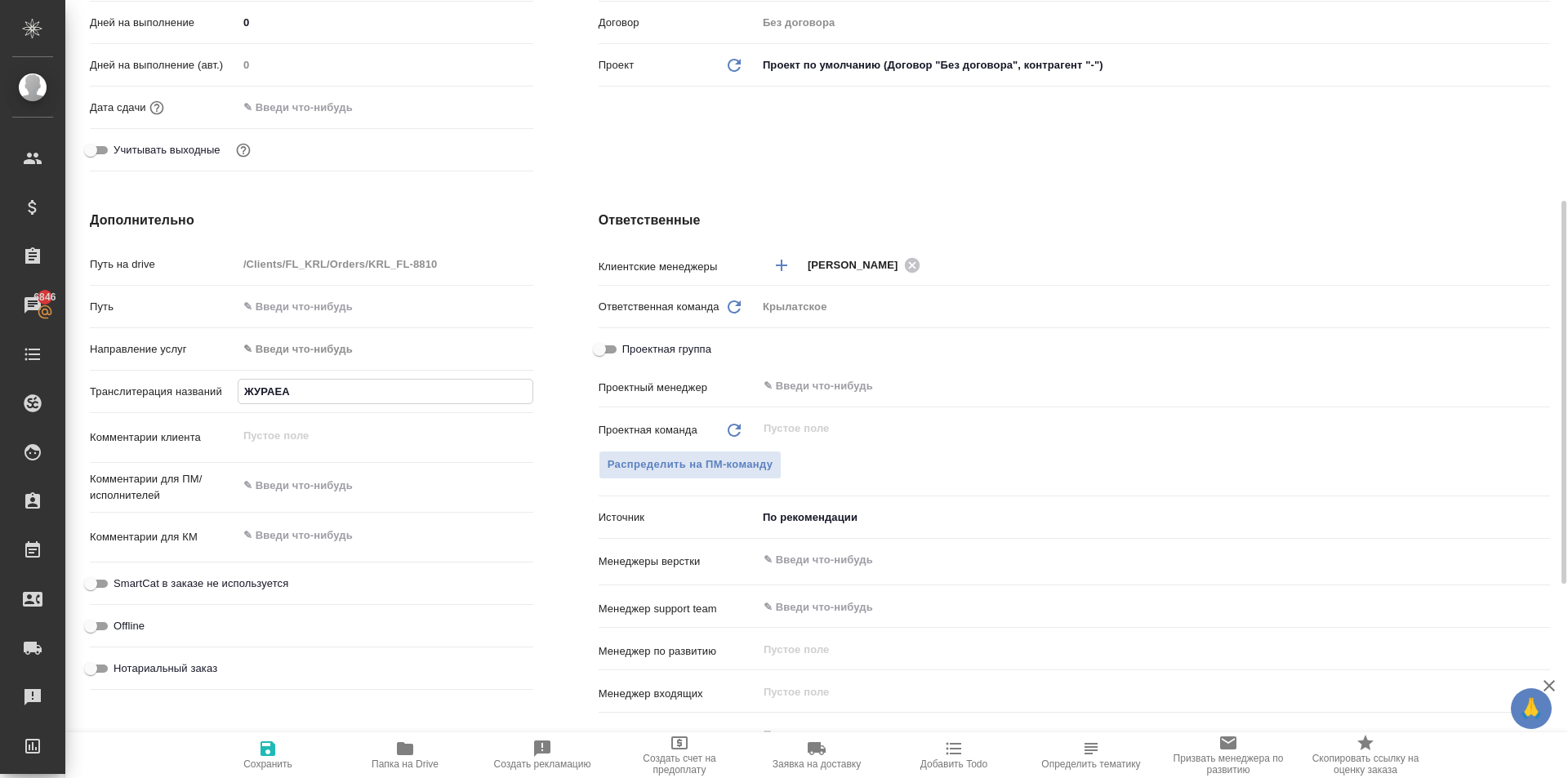
type textarea "x"
type input "ЖУРАЕ"
type textarea "x"
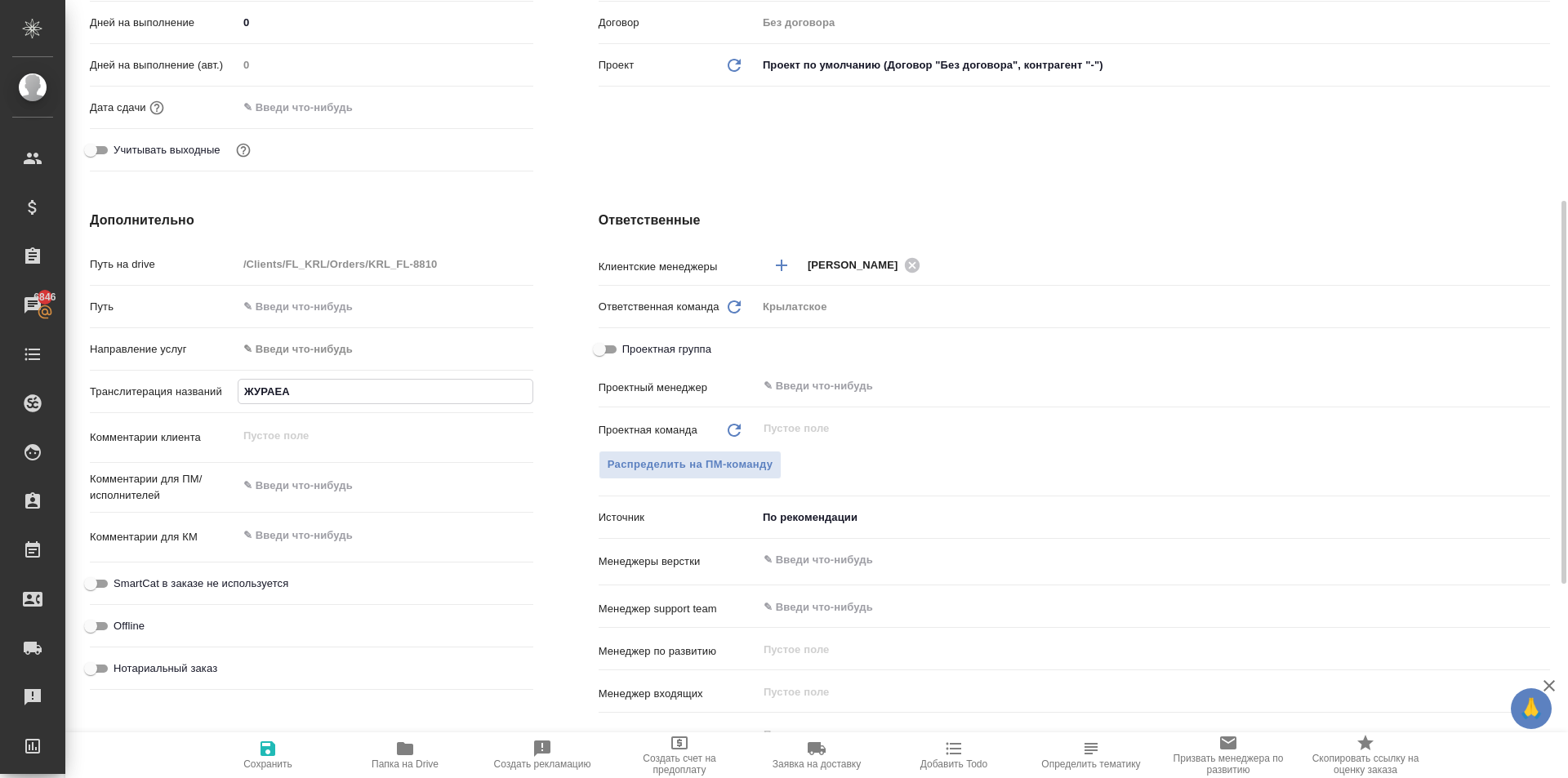
type textarea "x"
type input "ЖУРАЕВ"
type textarea "x"
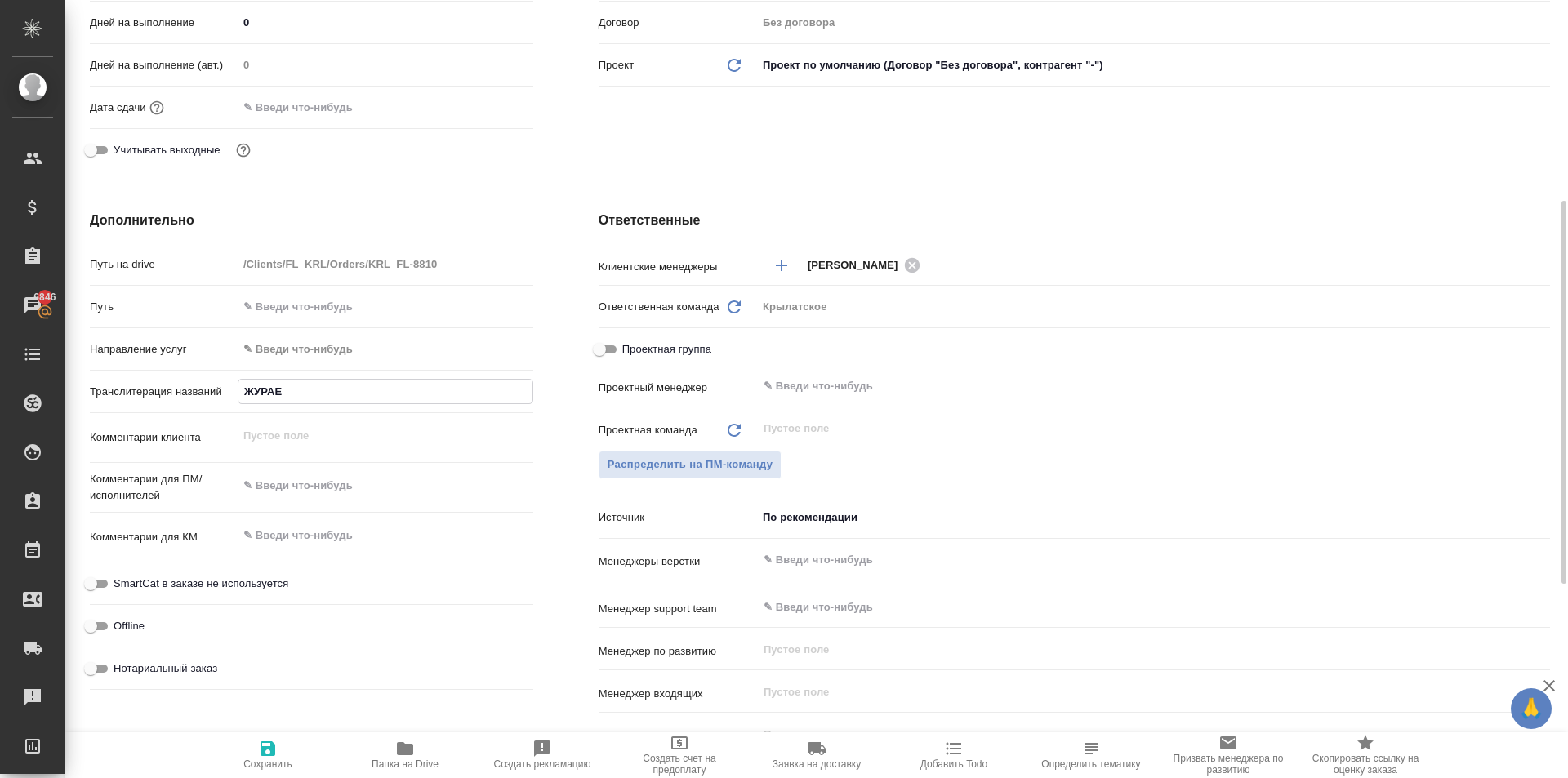
type textarea "x"
type input "ЖУРАЕВА"
type textarea "x"
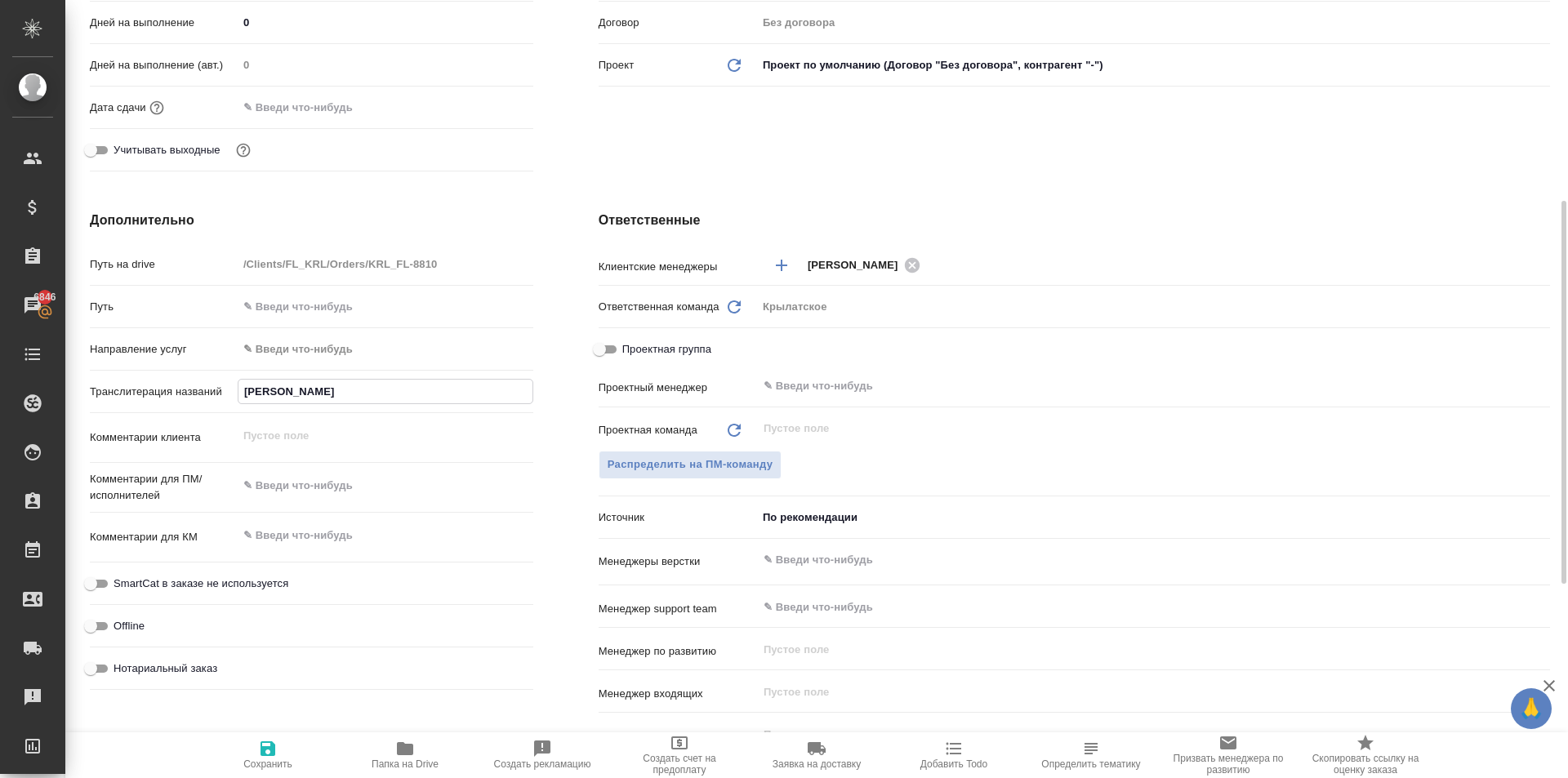
type input "ЖУРАЕВА"
type textarea "x"
type input "ЖУРАЕВА Р"
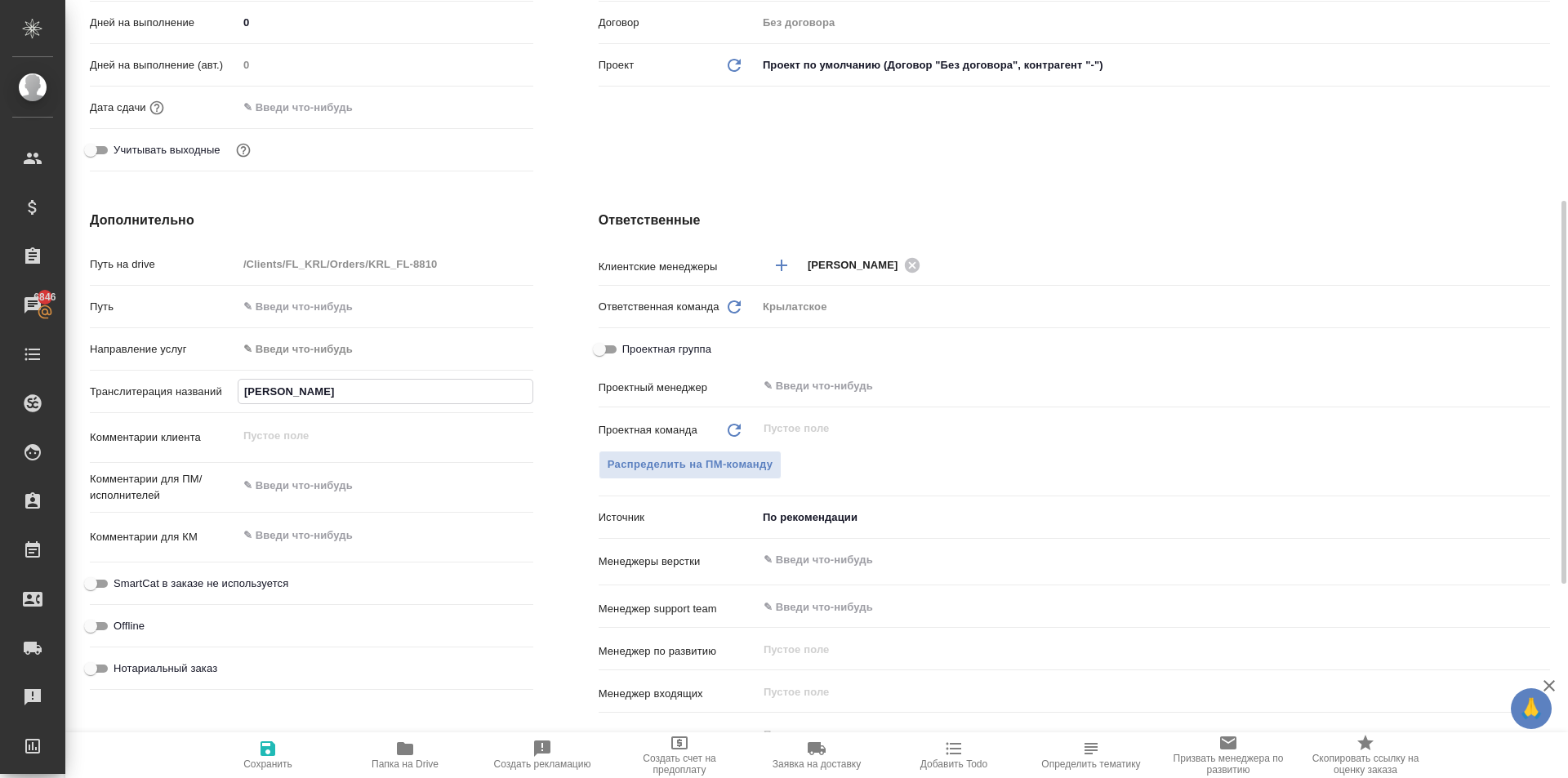
type textarea "x"
type input "ЖУРАЕВА РУ"
type textarea "x"
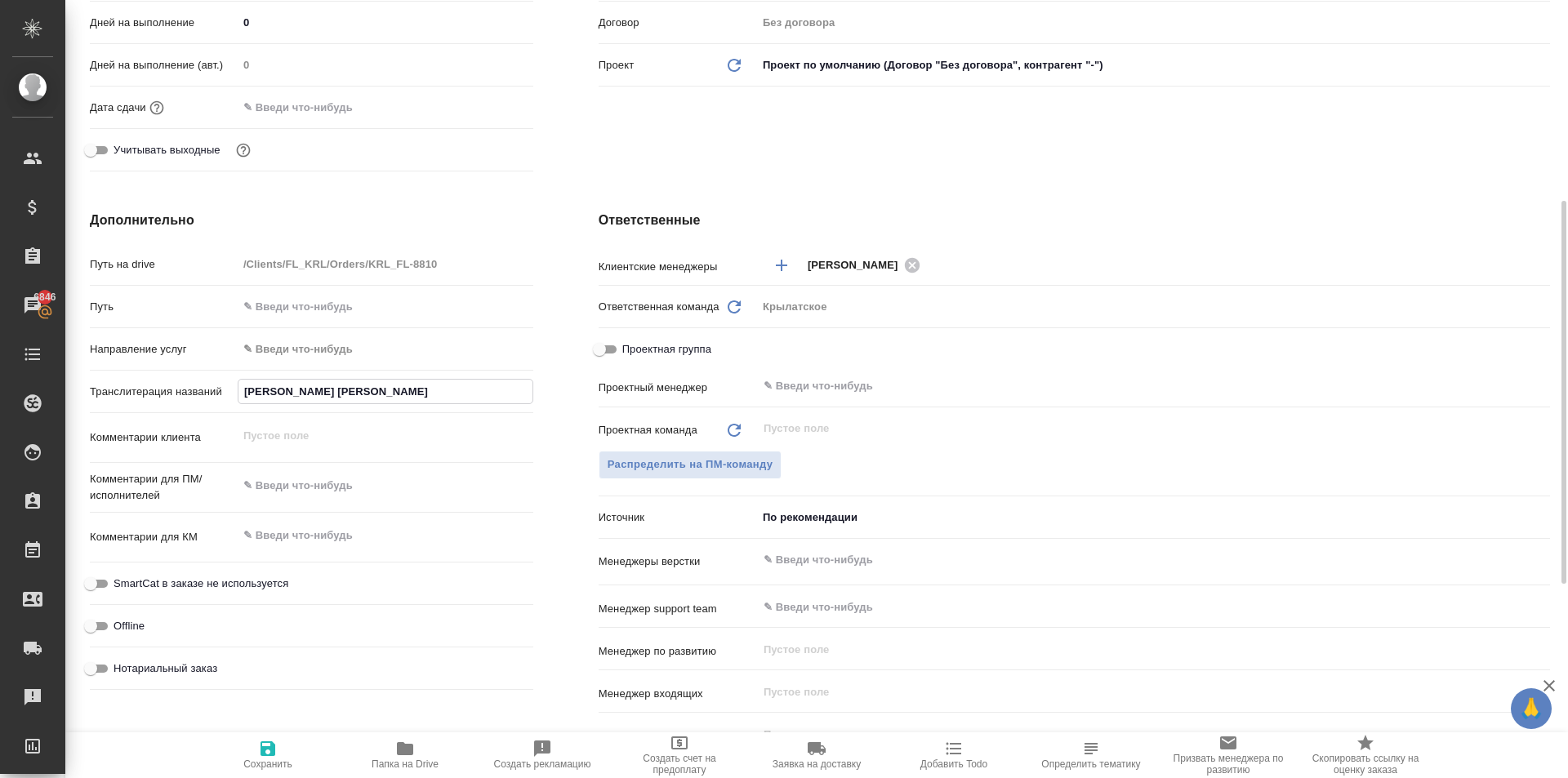
type textarea "x"
type input "ЖУРАЕВА РУХ"
type textarea "x"
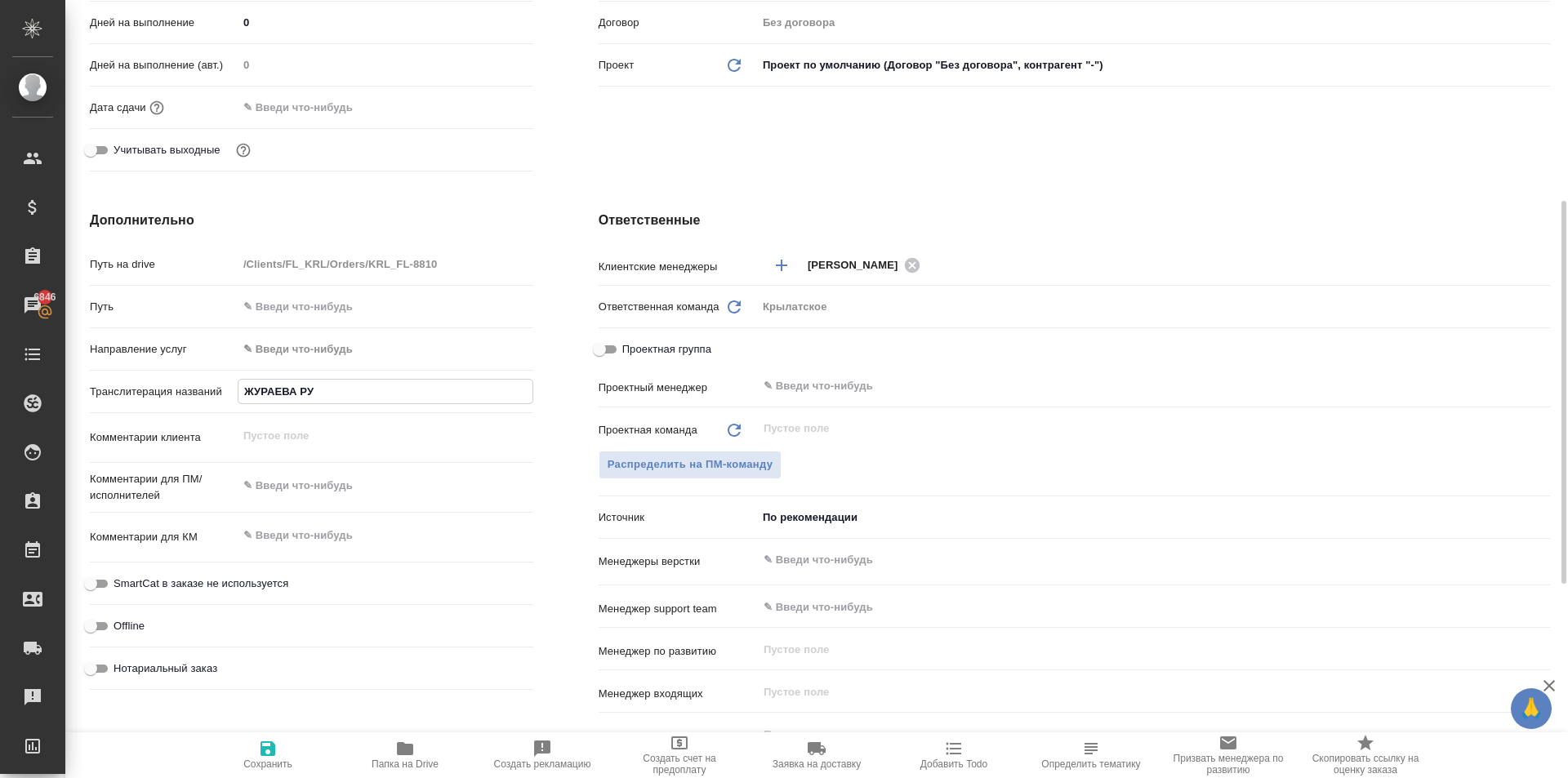
type textarea "x"
type input "ЖУРАЕВА РУХС"
type textarea "x"
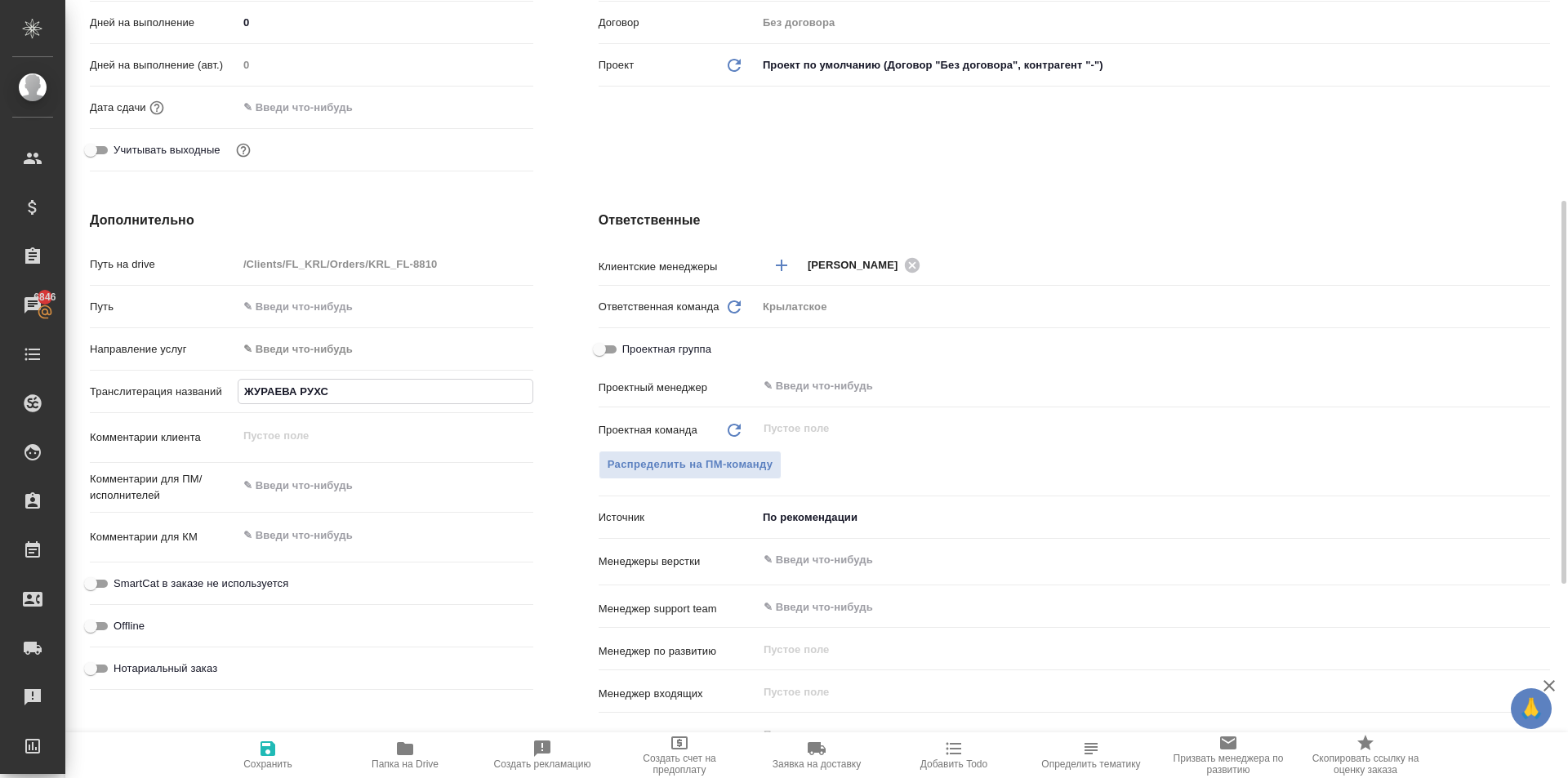
type input "ЖУРАЕВА РУХСО"
type textarea "x"
type input "ЖУРАЕВА РУХСОР"
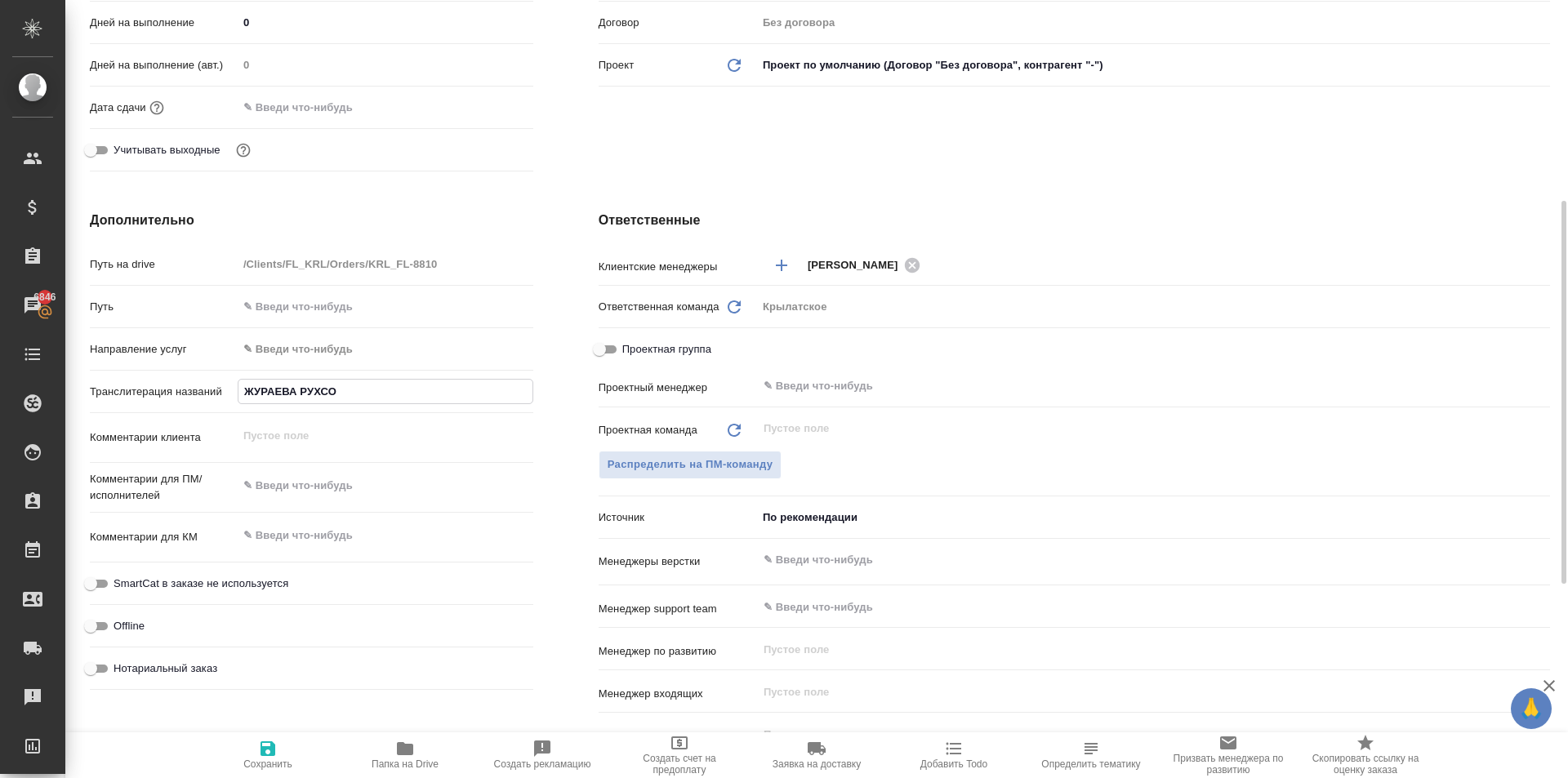
type textarea "x"
type input "ЖУРАЕВА РУХСОРА"
type textarea "x"
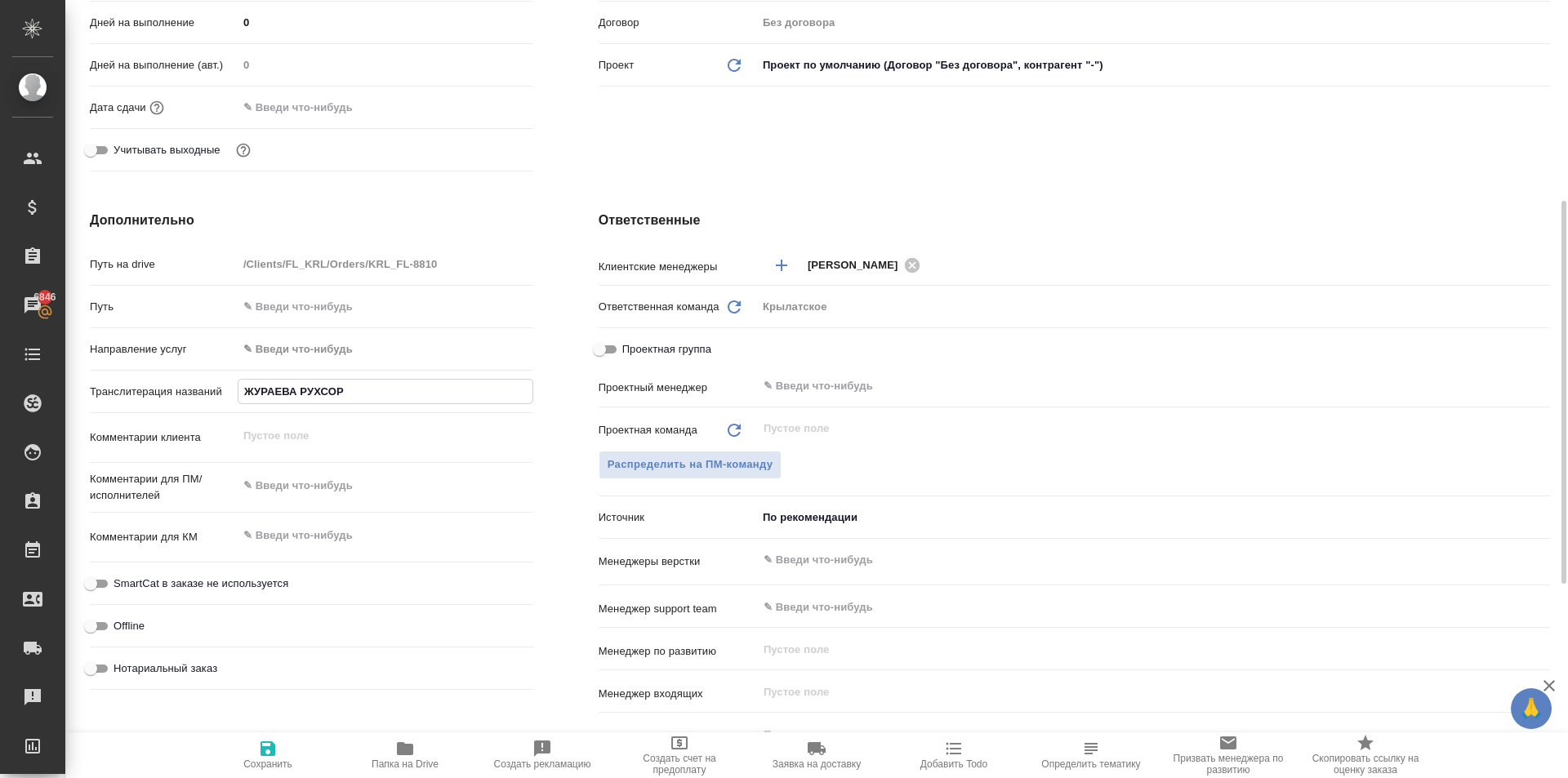
type textarea "x"
type input "ЖУРАЕВА РУХСОРАХ"
type textarea "x"
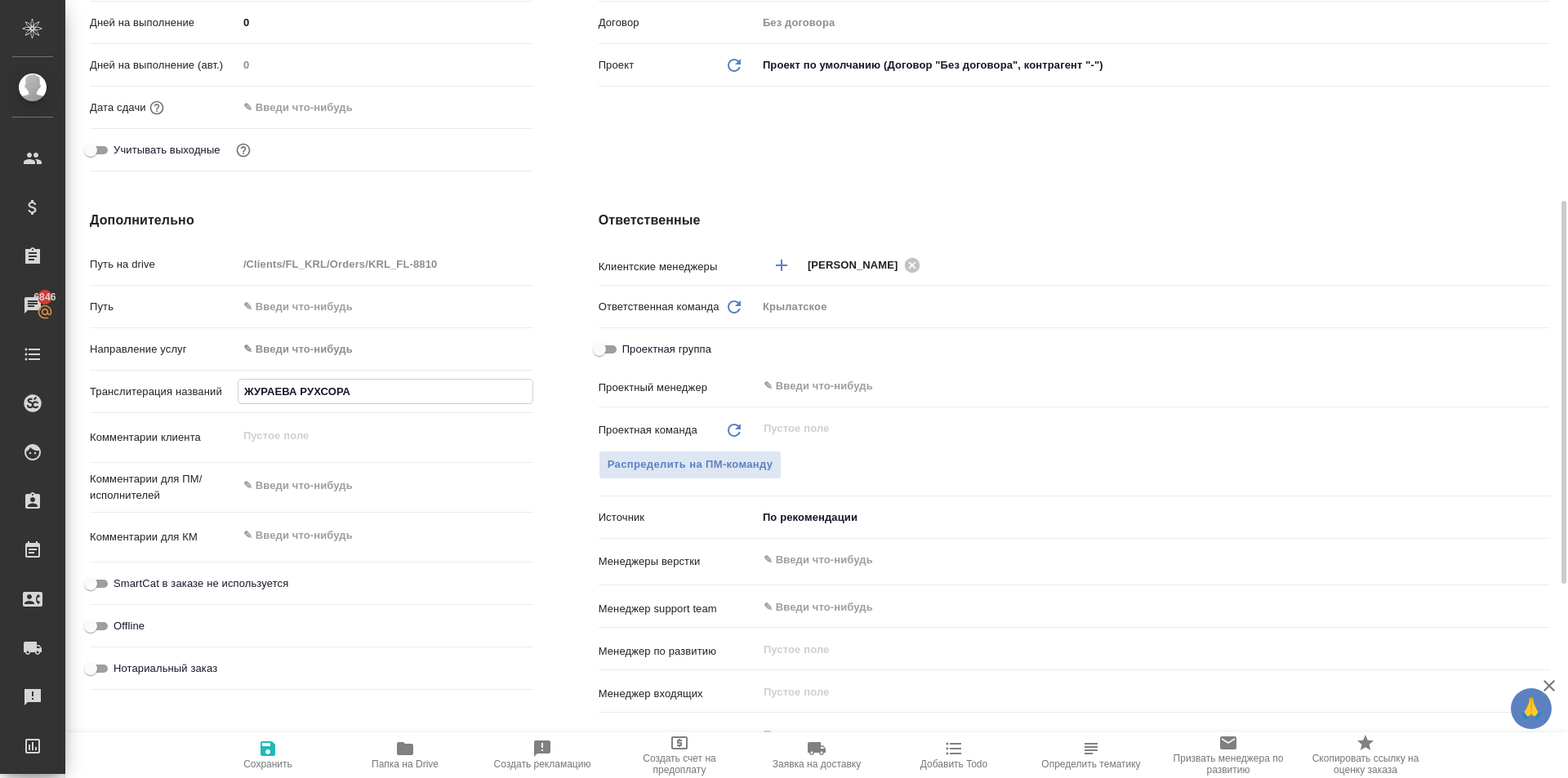
type textarea "x"
type input "ЖУРАЕВА РУХСОРАХО"
type textarea "x"
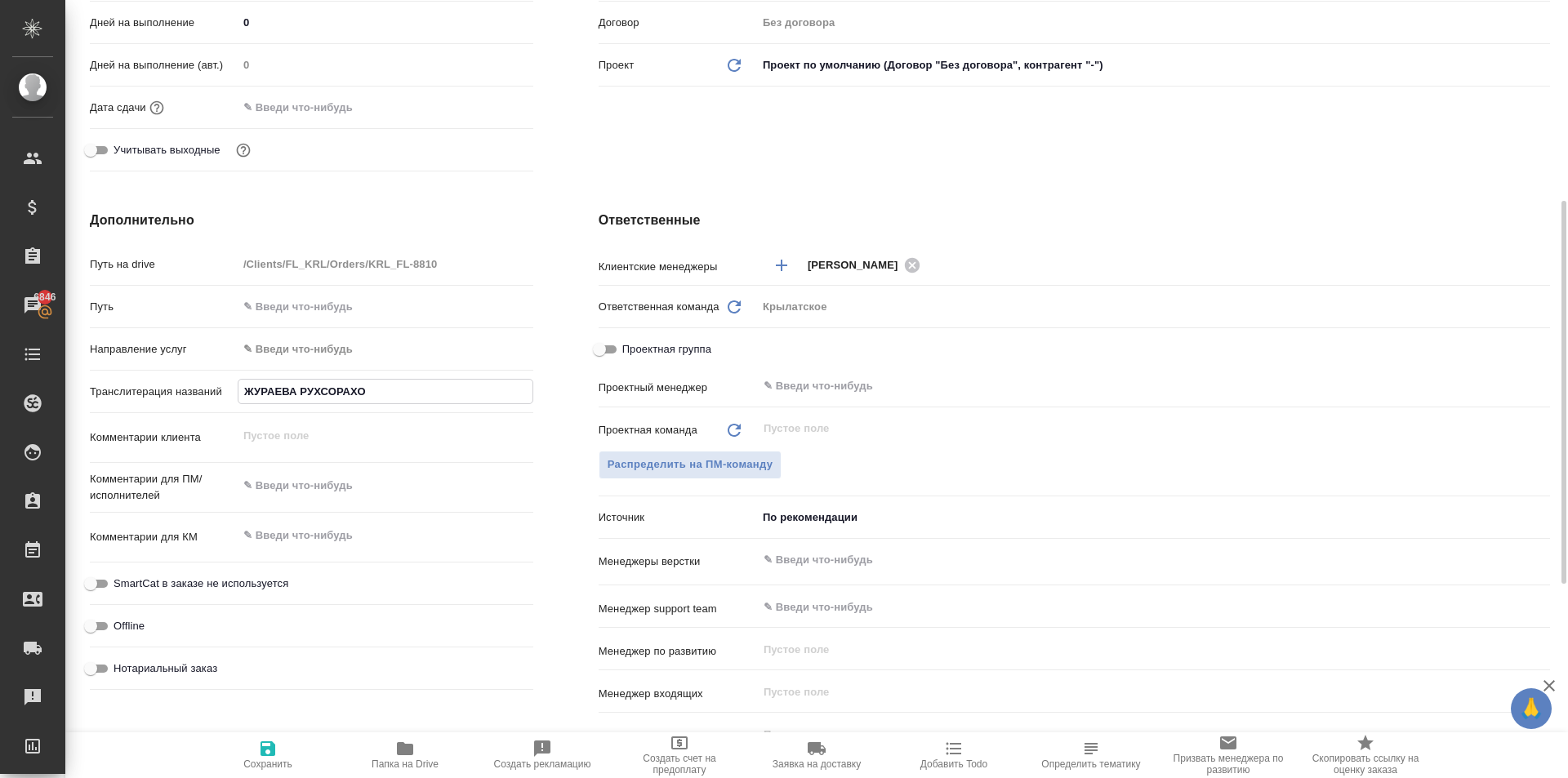
type input "ЖУРАЕВА РУХСОРАХОН"
type textarea "x"
type input "ЖУРАЕВА РУХСОРАХОН"
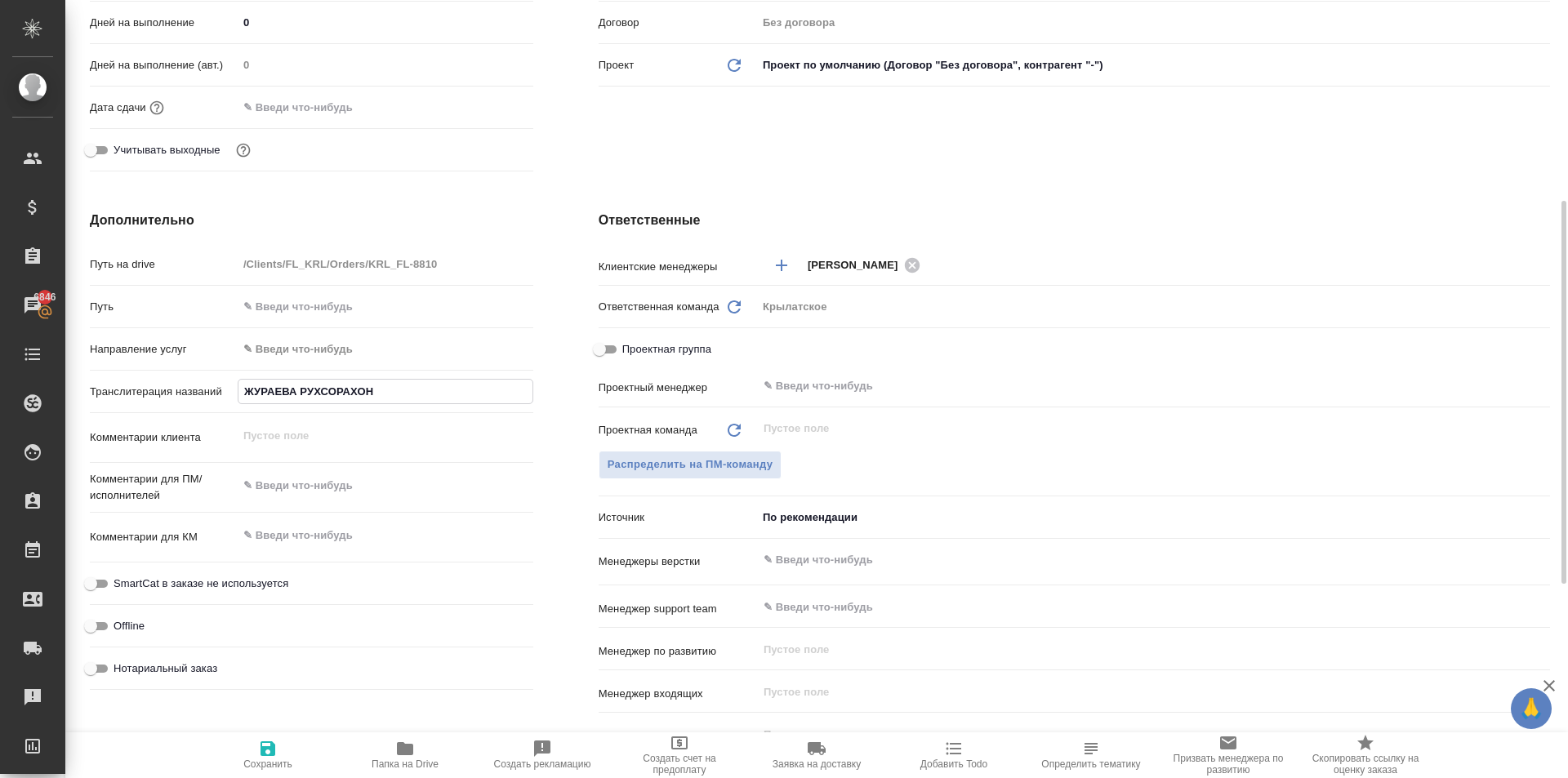
type textarea "x"
type input "ЖУРАЕВА РУХСОРАХОН О"
type textarea "x"
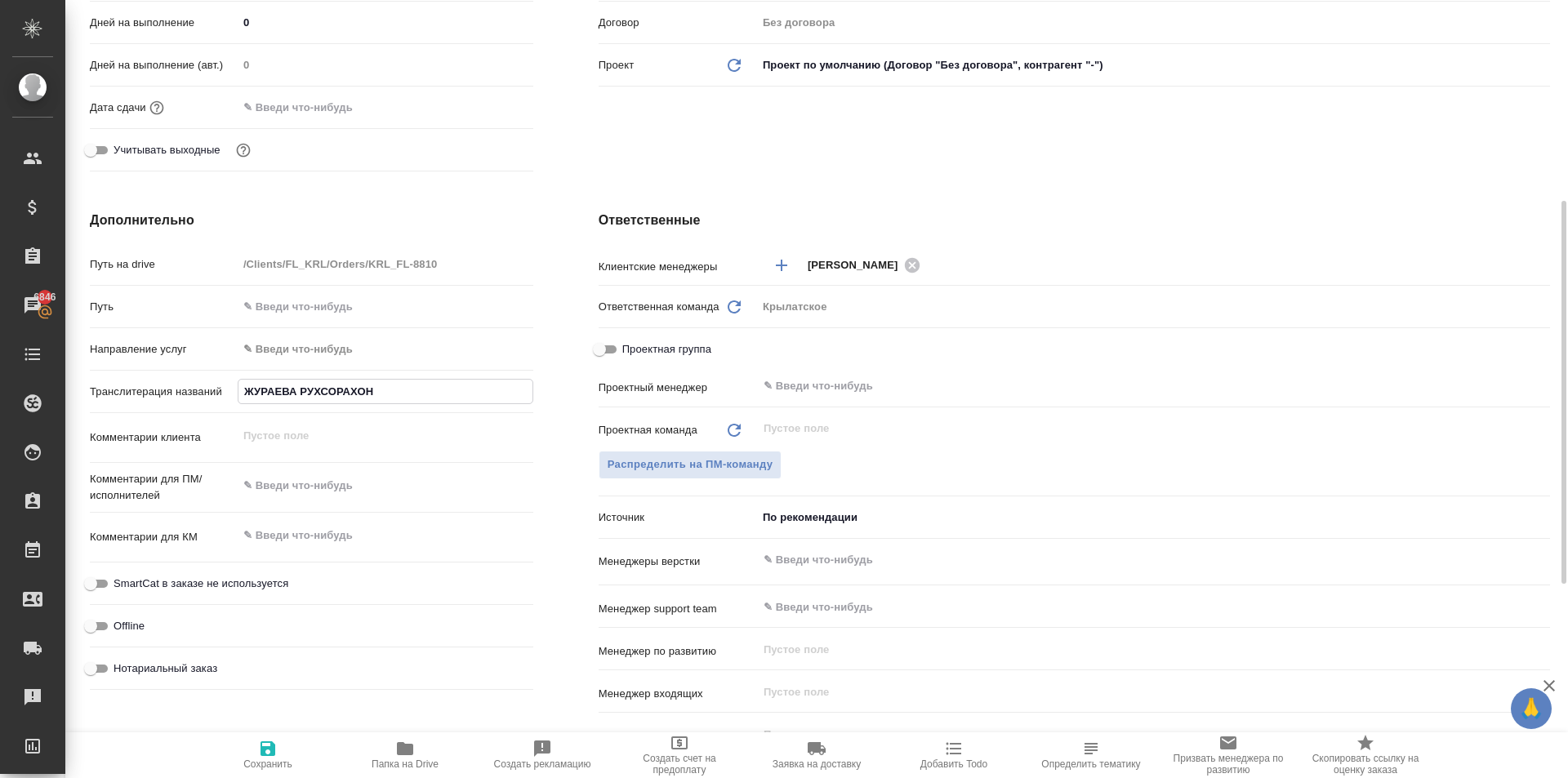
type textarea "x"
type input "ЖУРАЕВА РУХСОРАХОН ОТ"
type textarea "x"
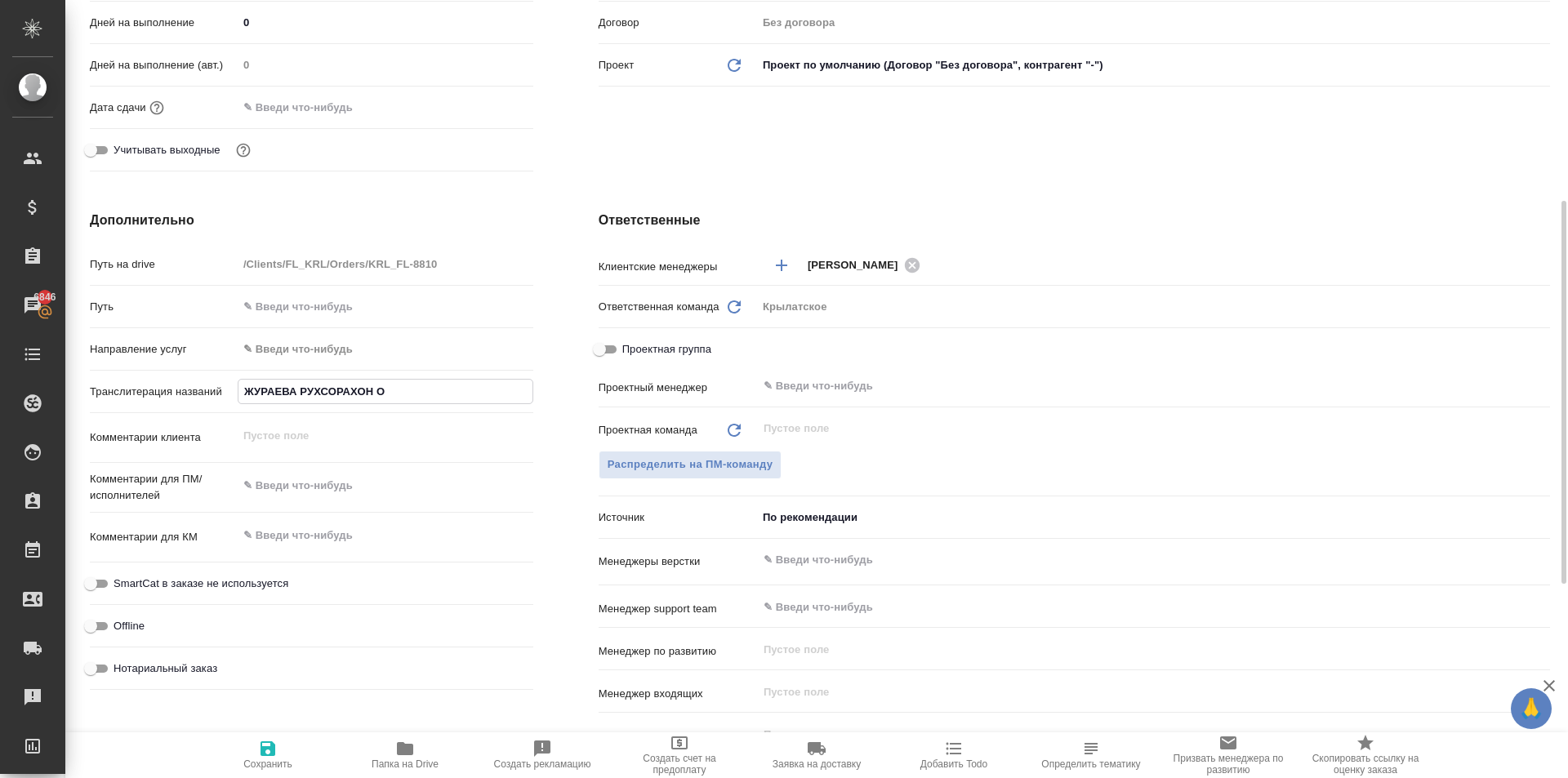
type textarea "x"
type input "ЖУРАЕВА РУХСОРАХОН ОТА"
type textarea "x"
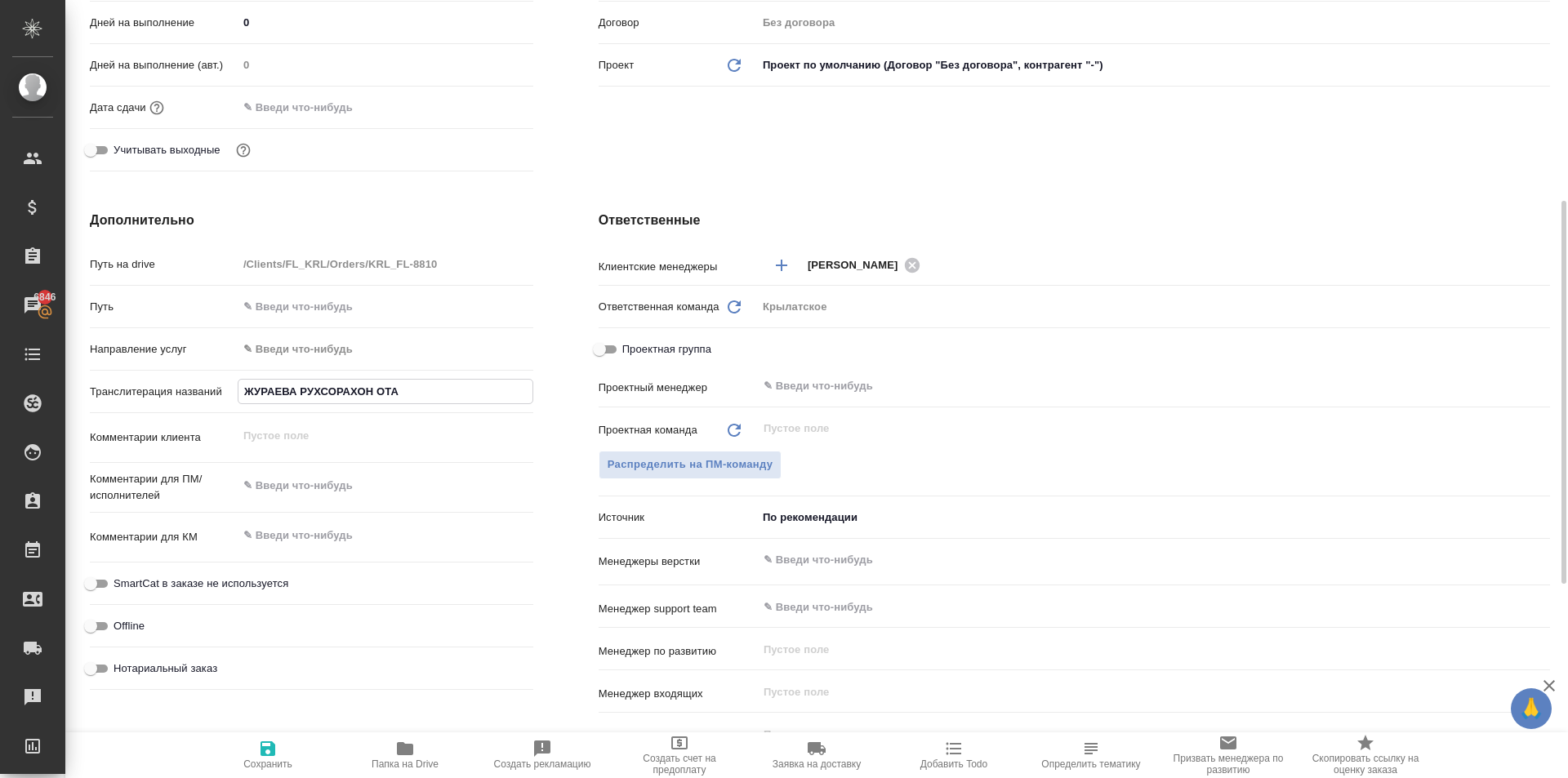
type input "ЖУРАЕВА РУХСОРАХОН ОТАБ"
type textarea "x"
type input "ЖУРАЕВА РУХСОРАХОН ОТАБЕ"
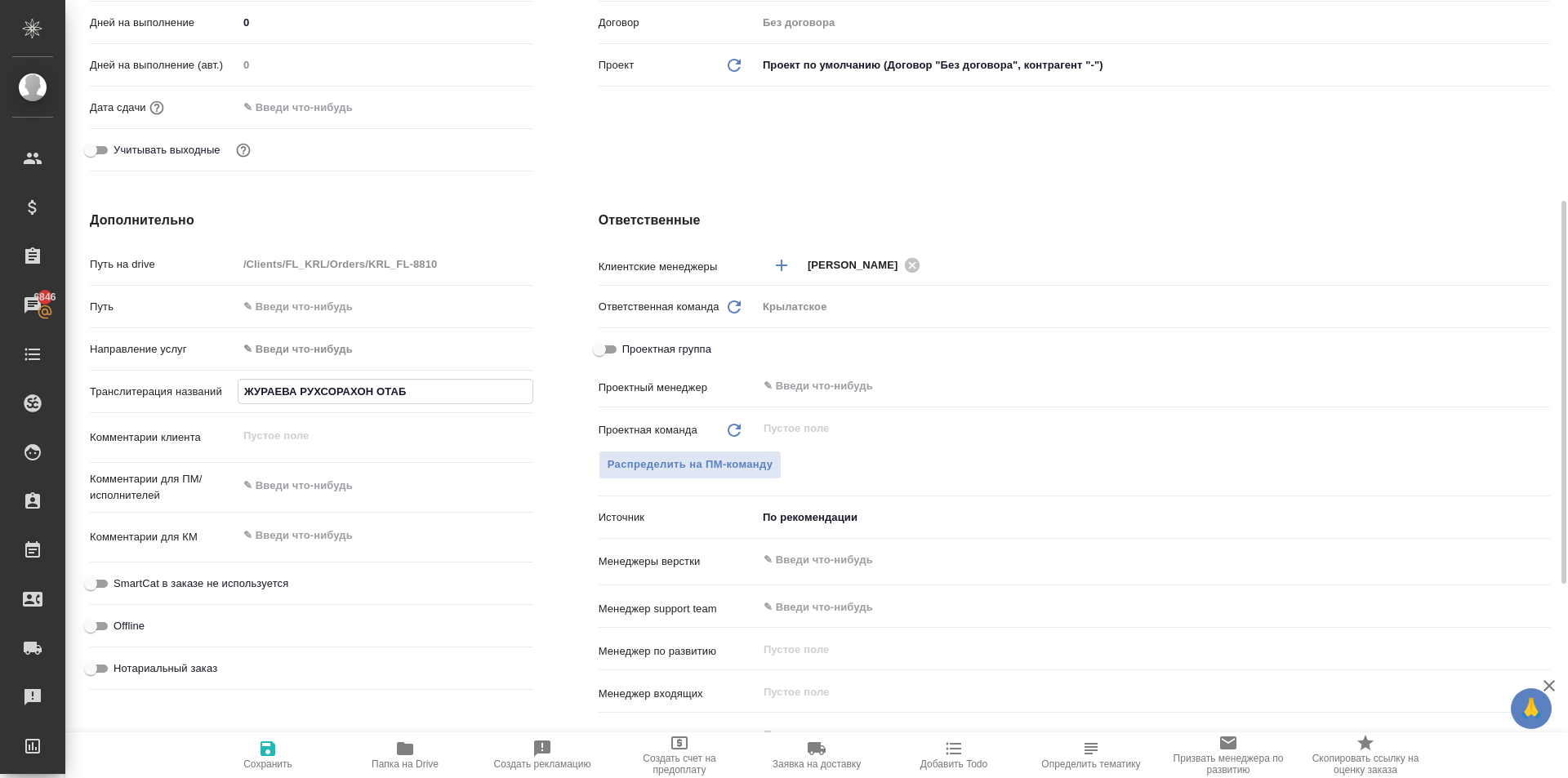
type textarea "x"
type input "ЖУРАЕВА РУХСОРАХОН ОТАБЕК"
type textarea "x"
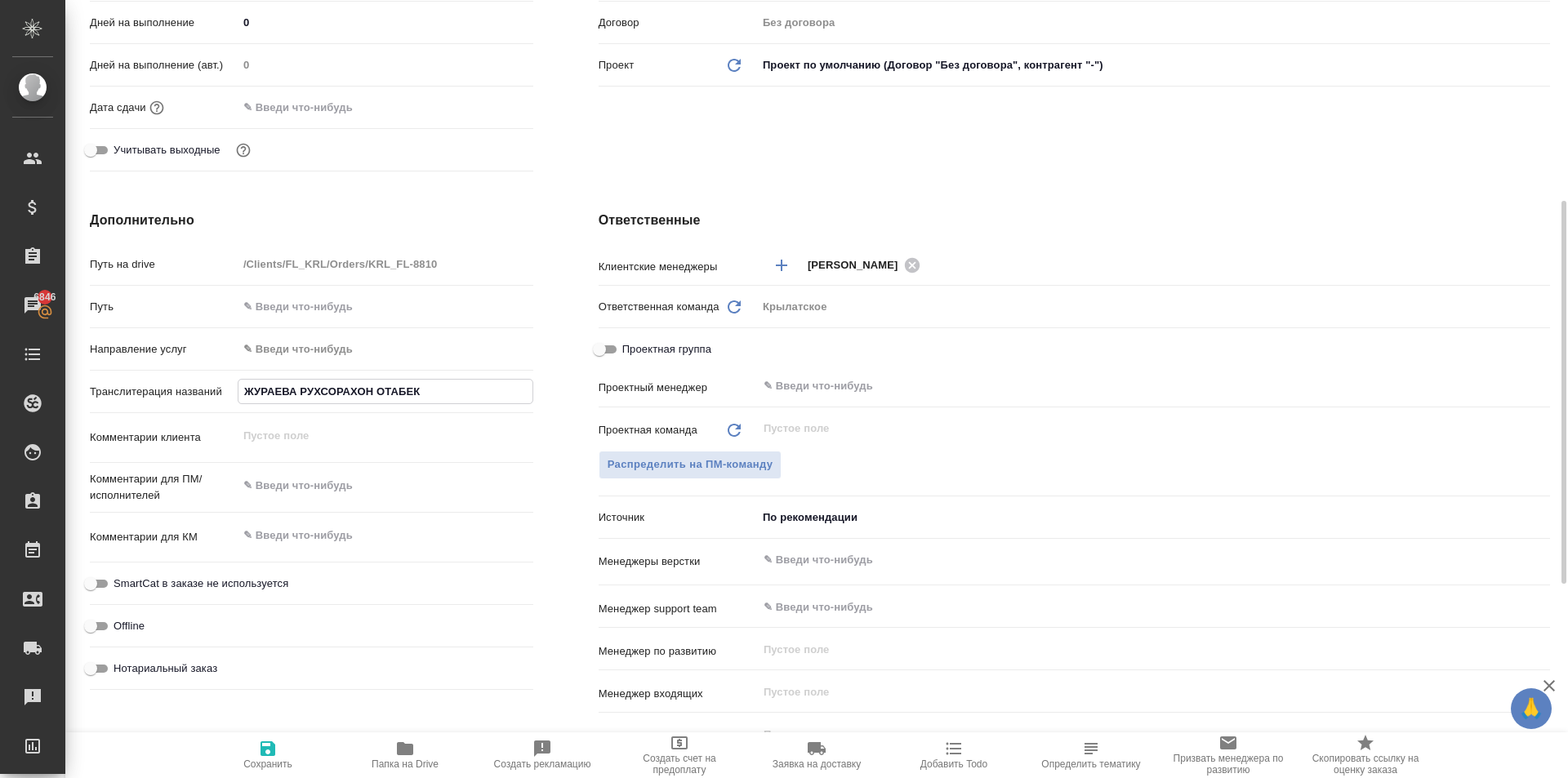
type textarea "x"
type input "ЖУРАЕВА РУХСОРАХОН ОТАБЕК"
type textarea "x"
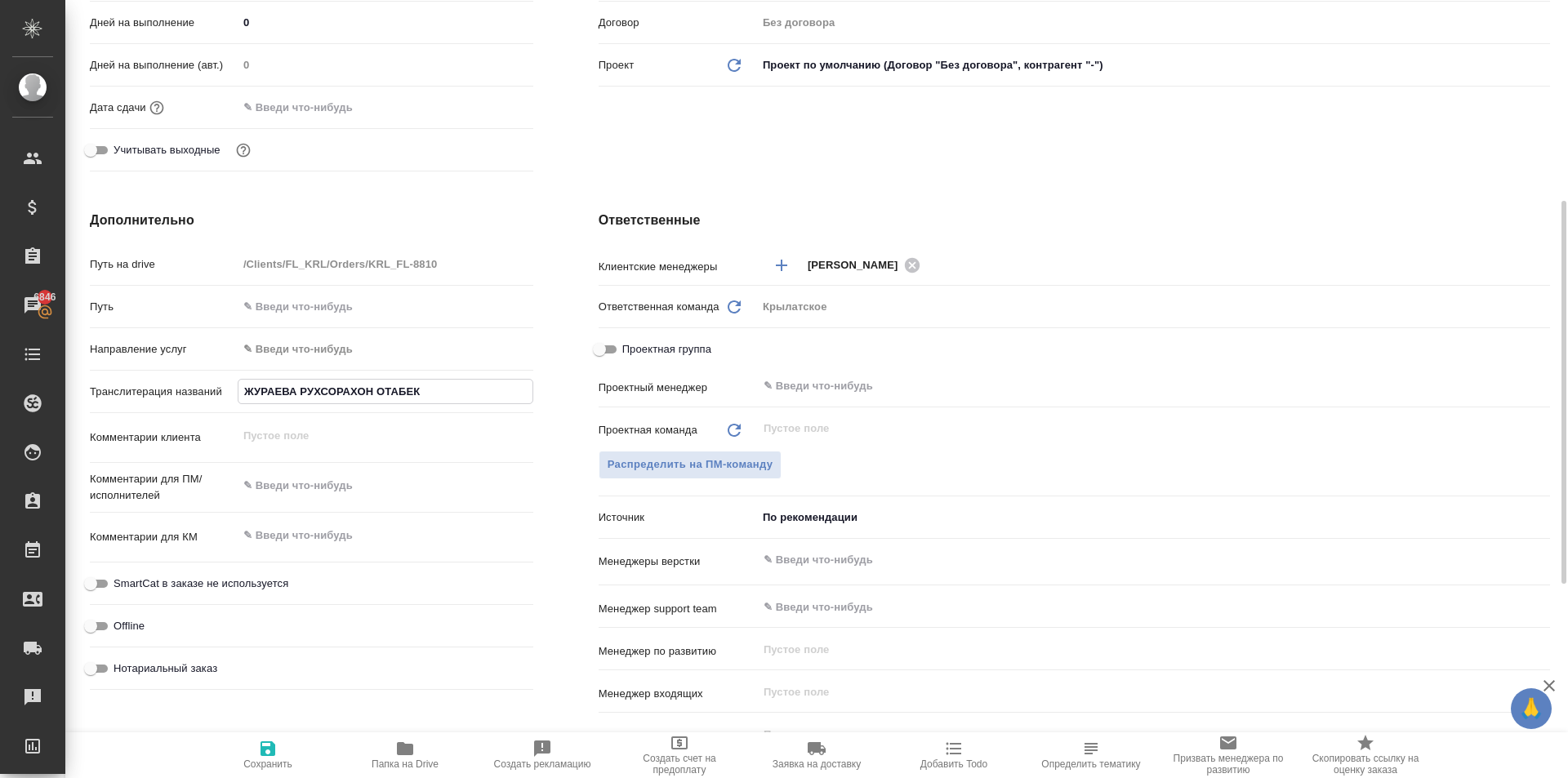
type textarea "x"
type input "ЖУРАЕВА РУХСОРАХОН ОТАБЕК К"
type textarea "x"
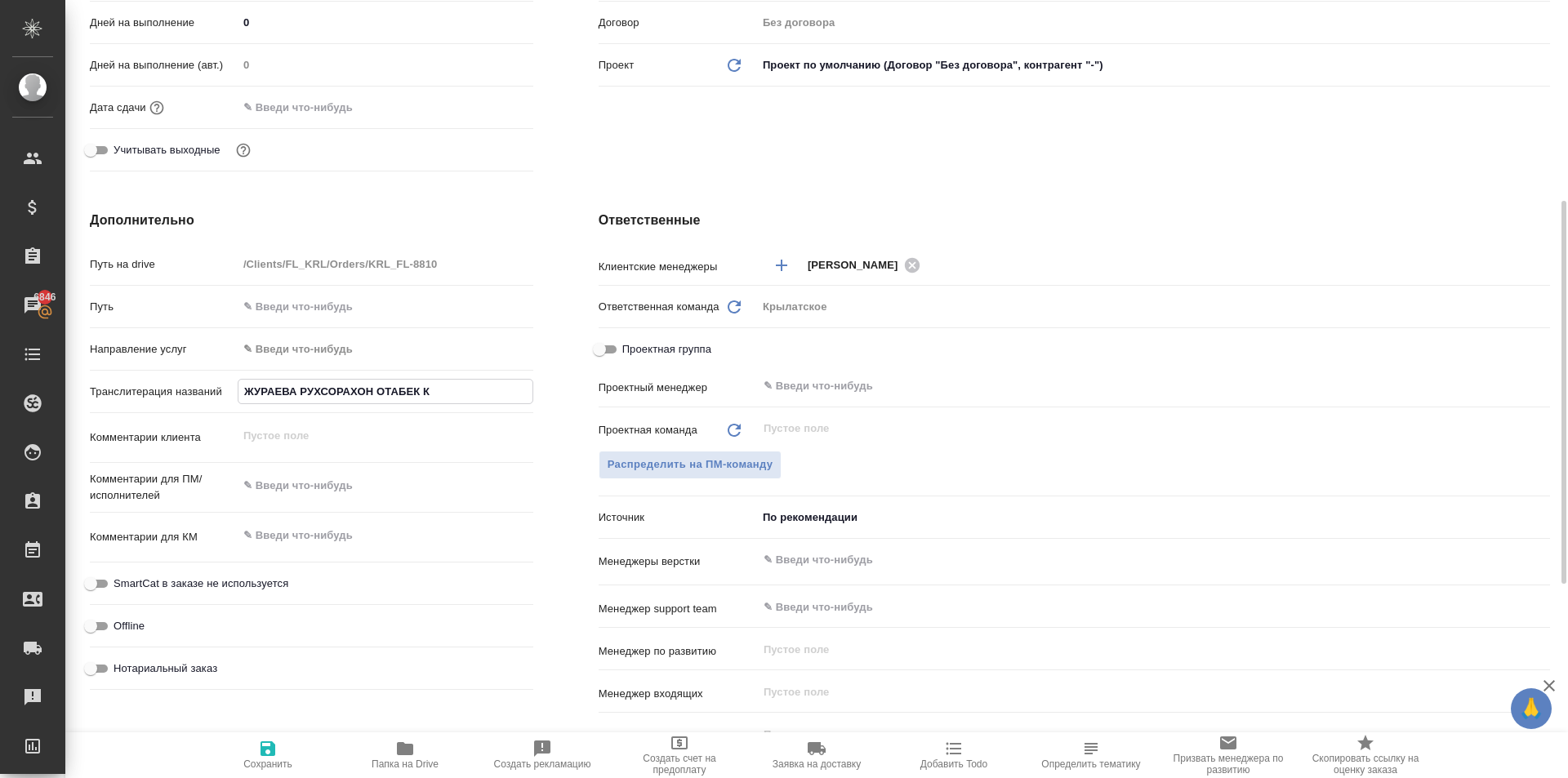
type input "ЖУРАЕВА РУХСОРАХОН ОТАБЕК КИ"
type textarea "x"
type input "ЖУРАЕВА РУХСОРАХОН ОТАБЕК КИЗ"
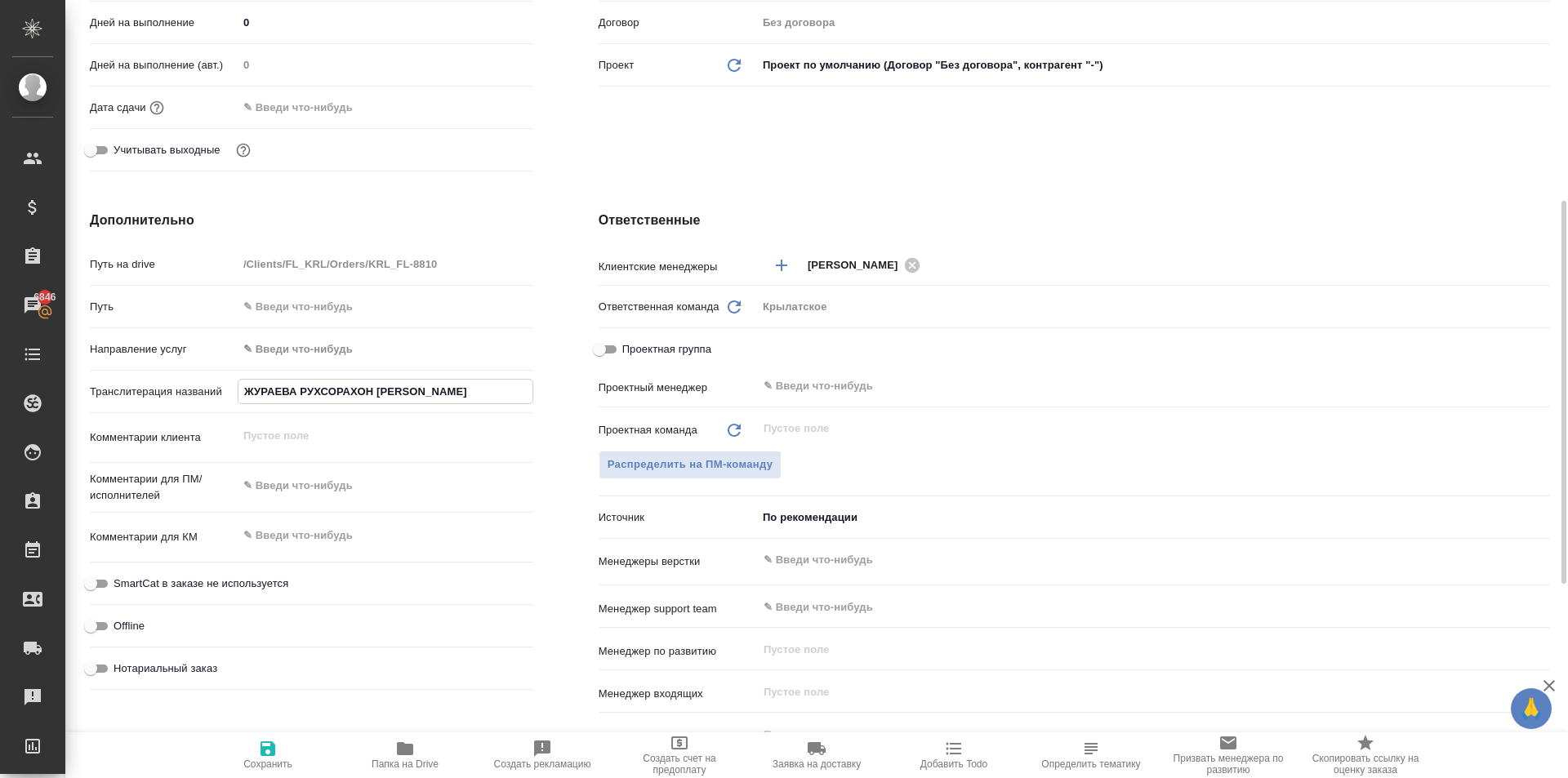
type textarea "x"
type input "ЖУРАЕВА РУХСОРАХОН ОТАБЕК КИЗИ"
type textarea "x"
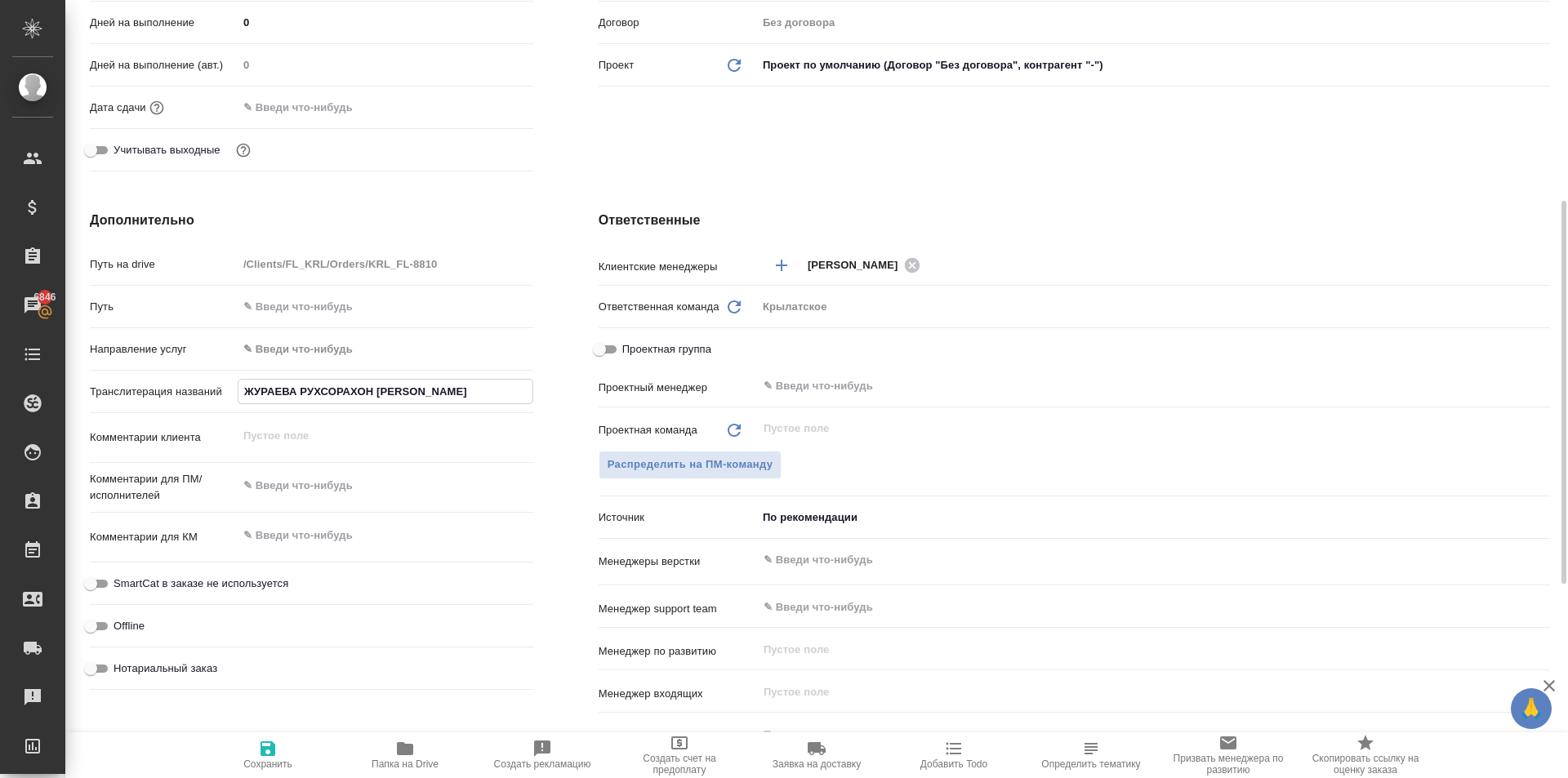
type textarea "x"
type input "ЖУРАЕВА РУХСОРАХОН ОТАБЕК КИЗИ"
type textarea "x"
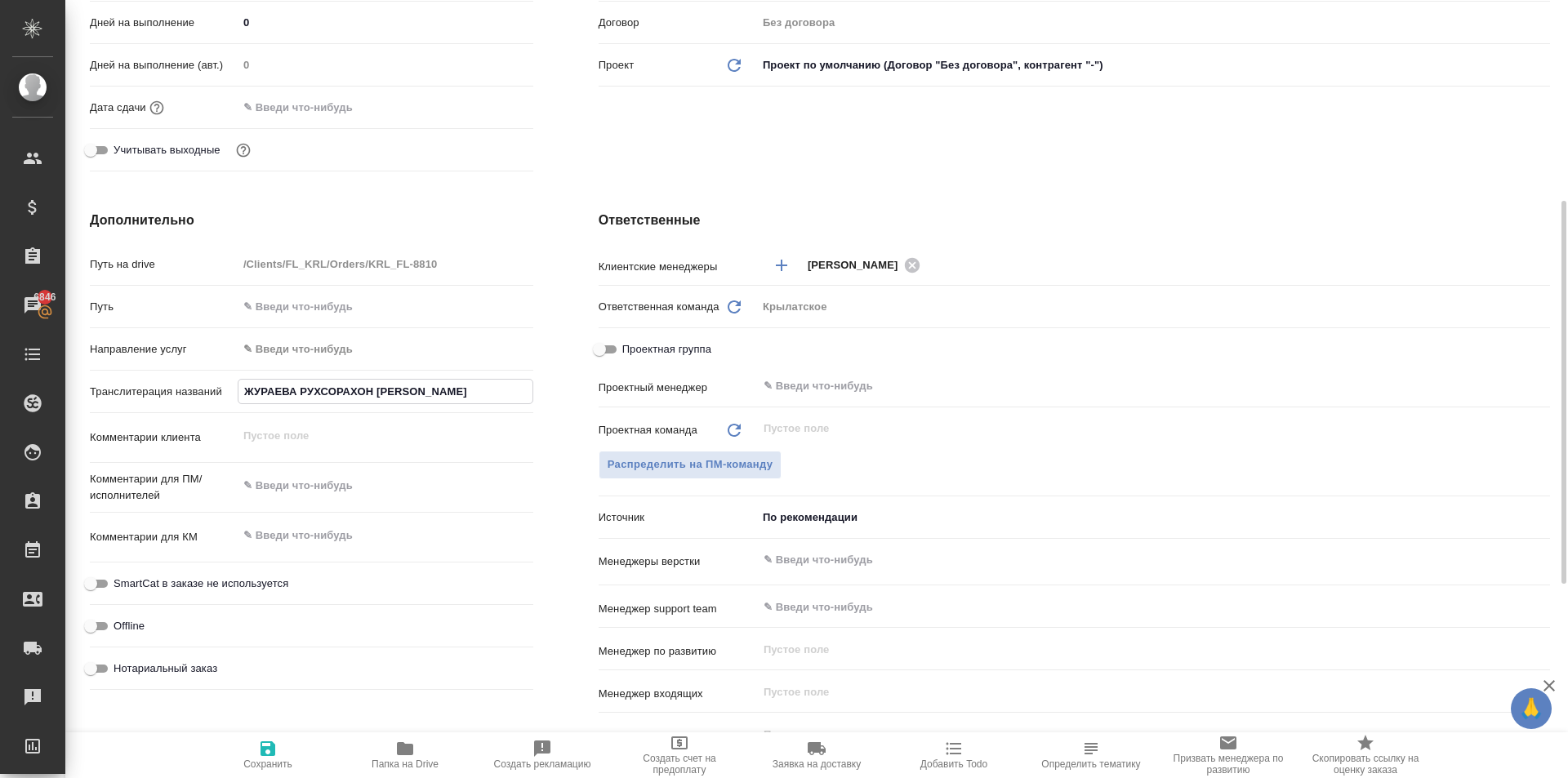
type textarea "x"
type input "ЖУРАЕВА РУХСОРАХОН ОТАБЕК КИЗИ"
click at [252, 734] on button "Сохранить" at bounding box center [268, 755] width 137 height 46
type textarea "x"
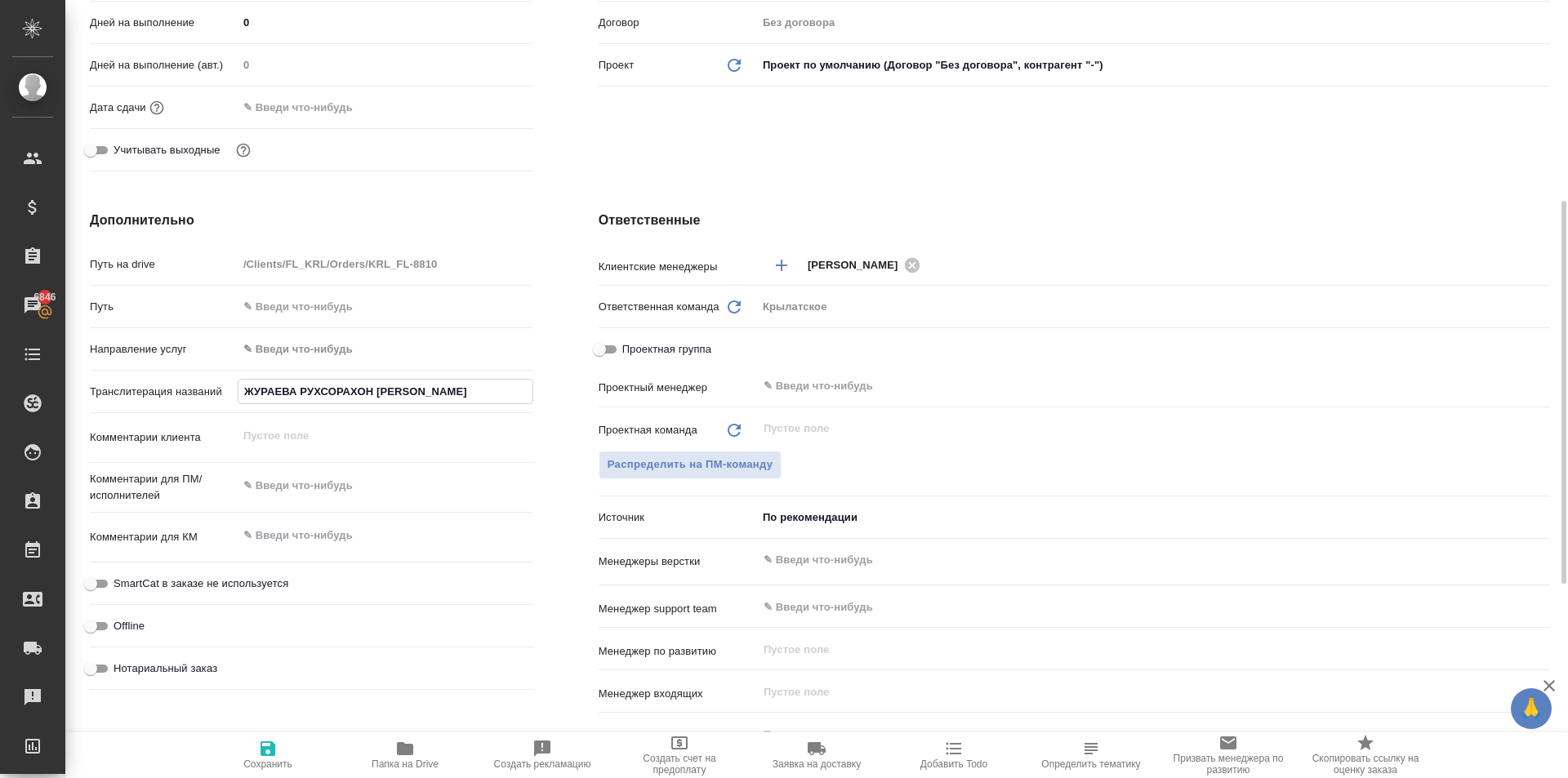
type textarea "x"
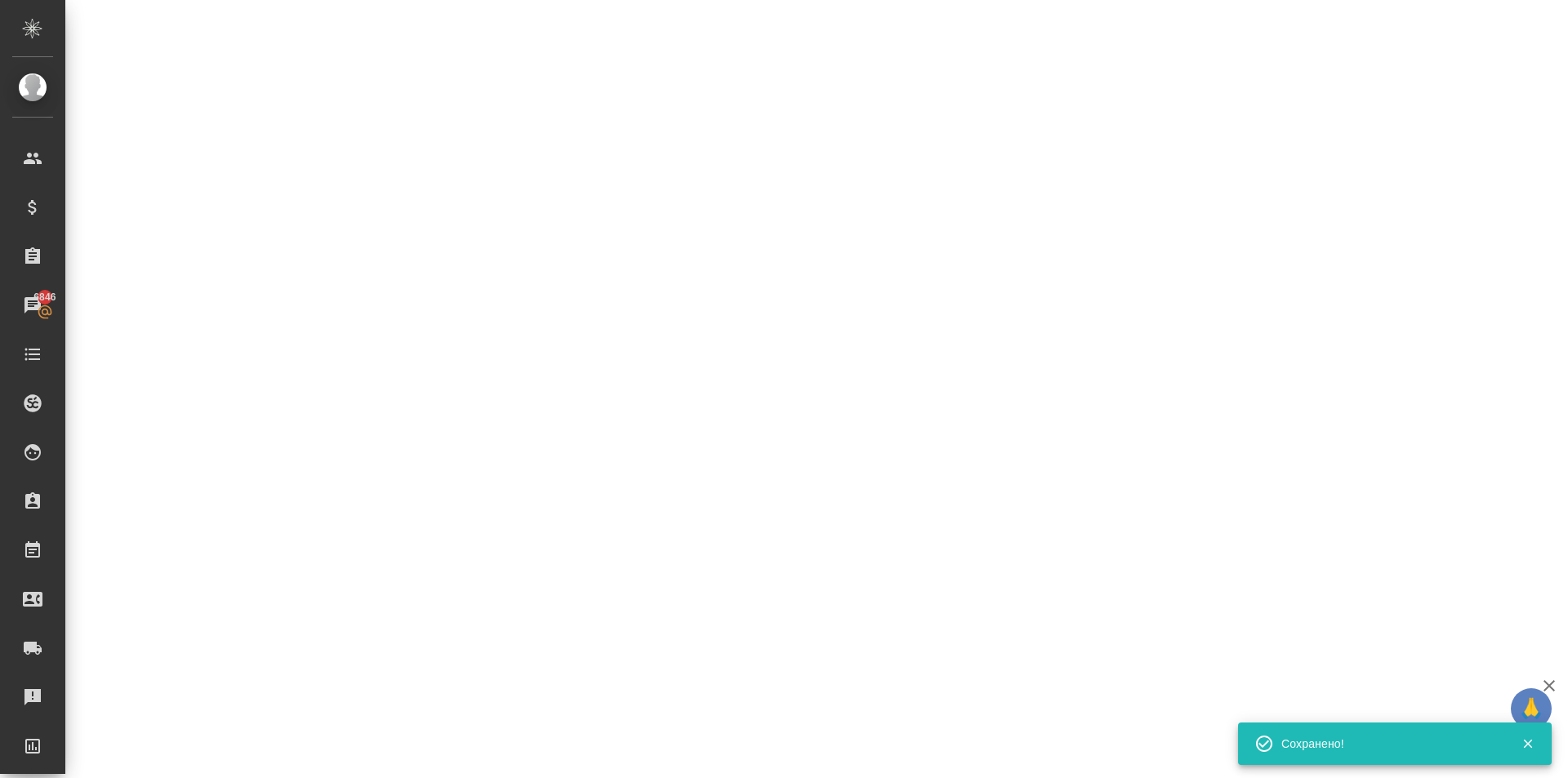
select select "RU"
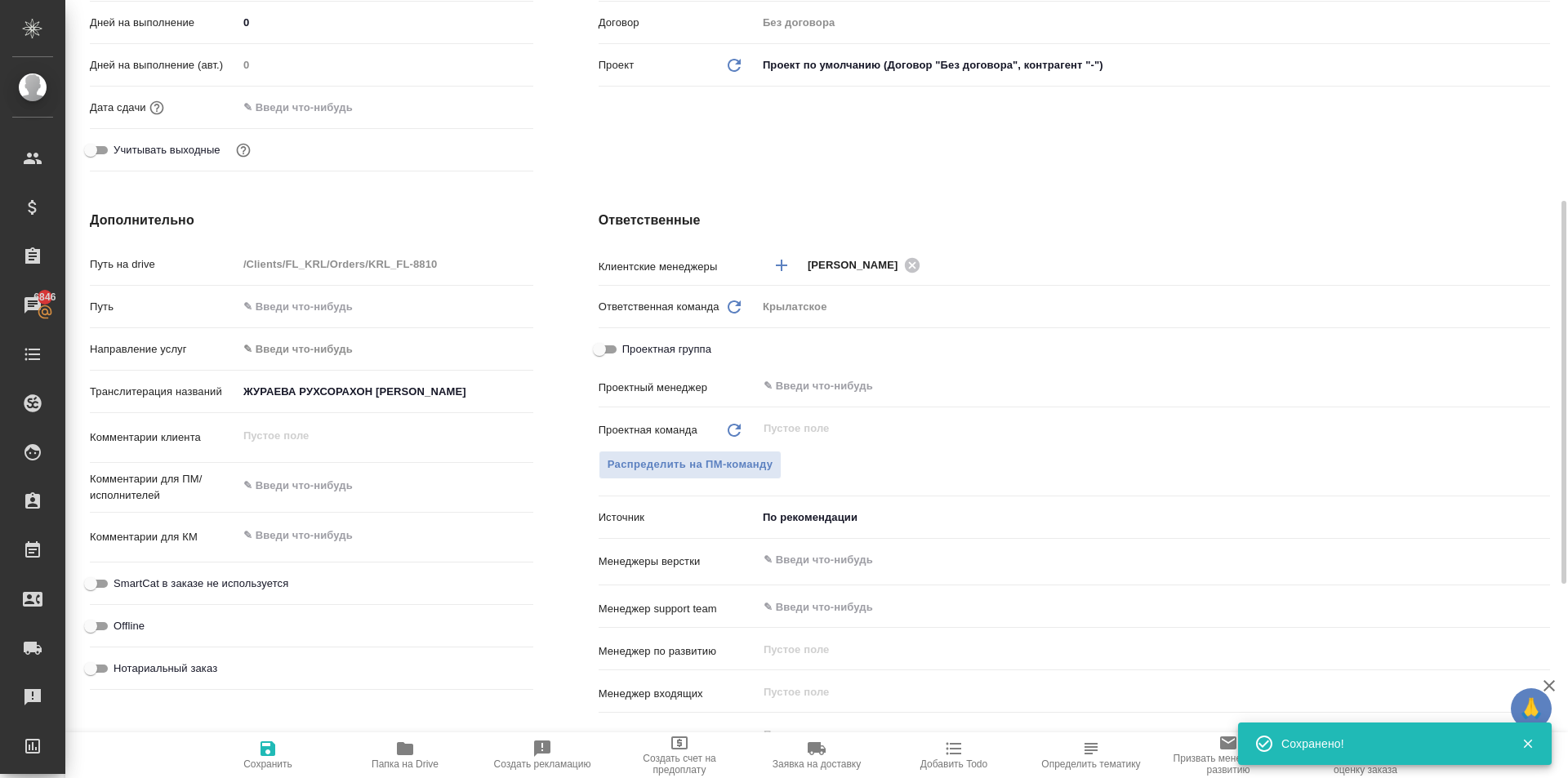
type textarea "x"
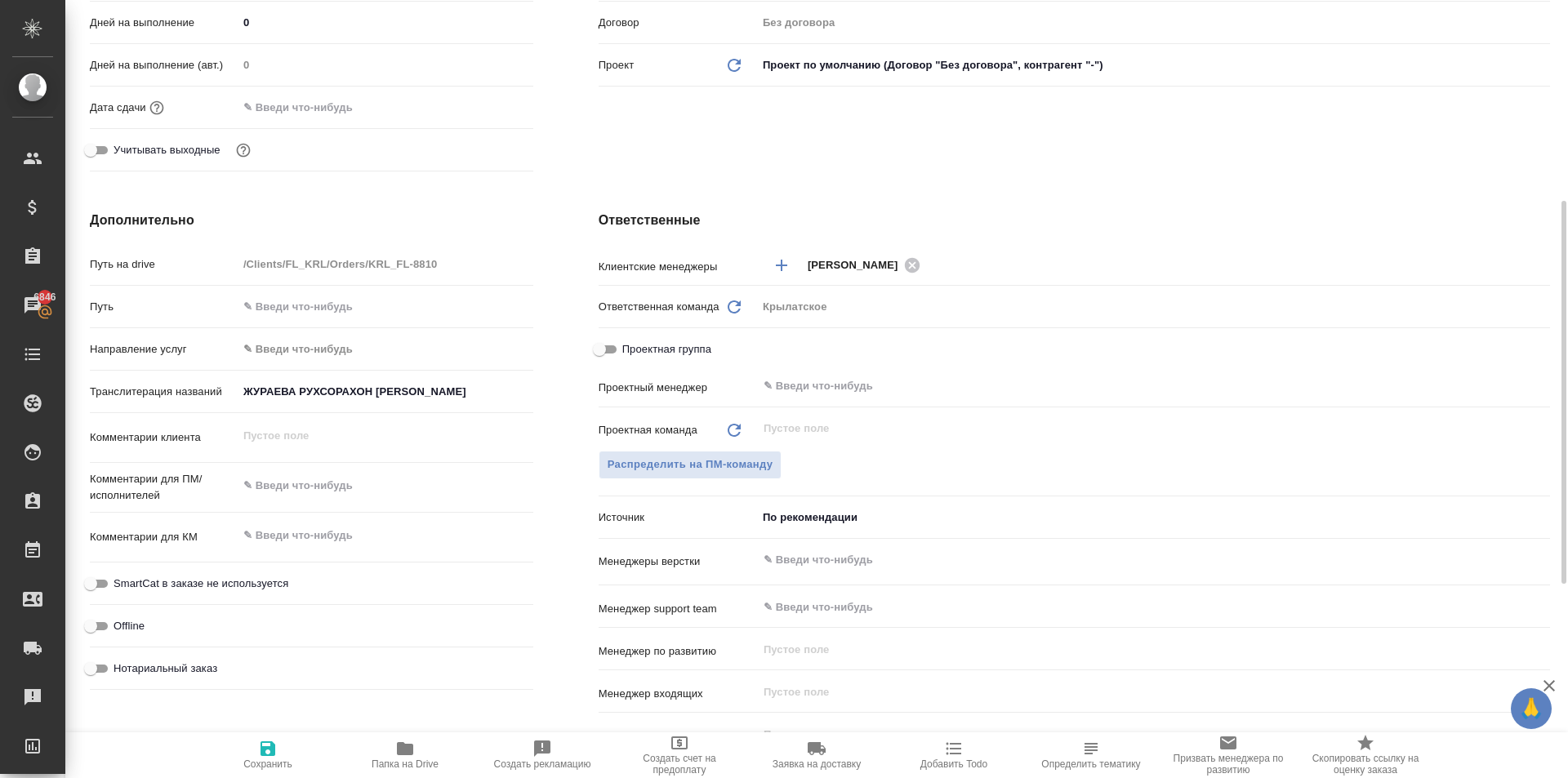
click at [245, 740] on span "Сохранить" at bounding box center [268, 754] width 118 height 31
type textarea "x"
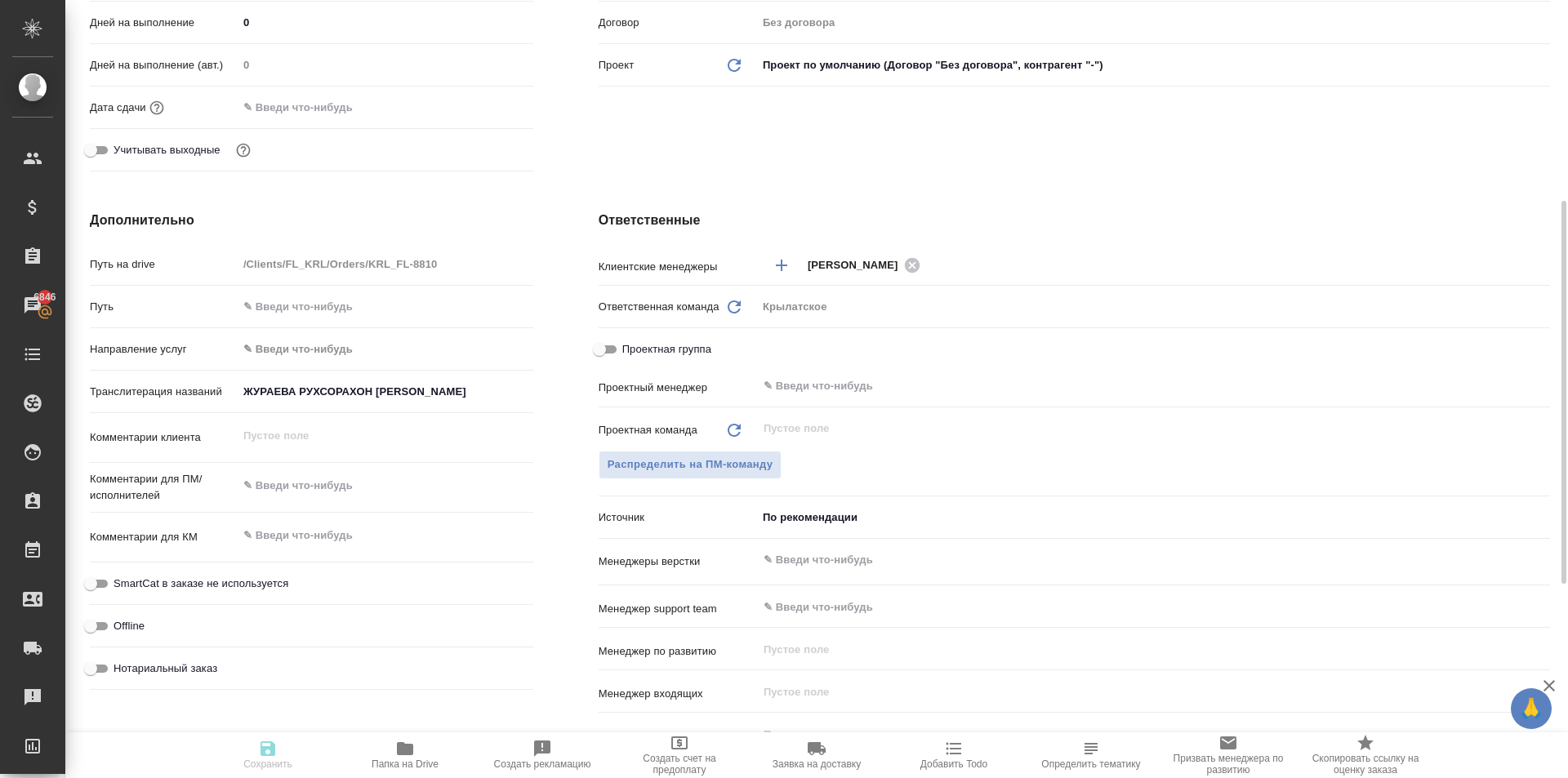
type textarea "x"
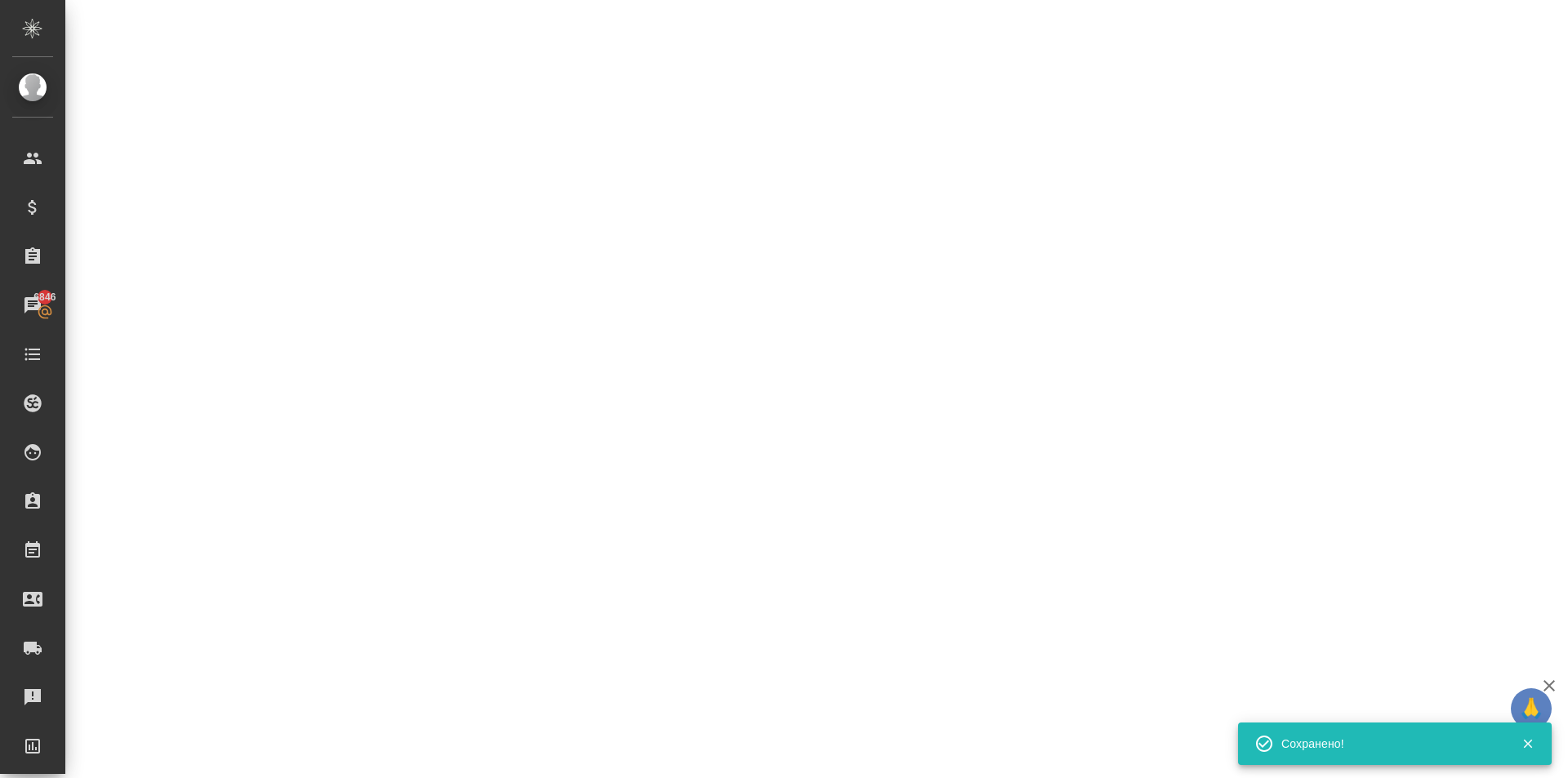
select select "RU"
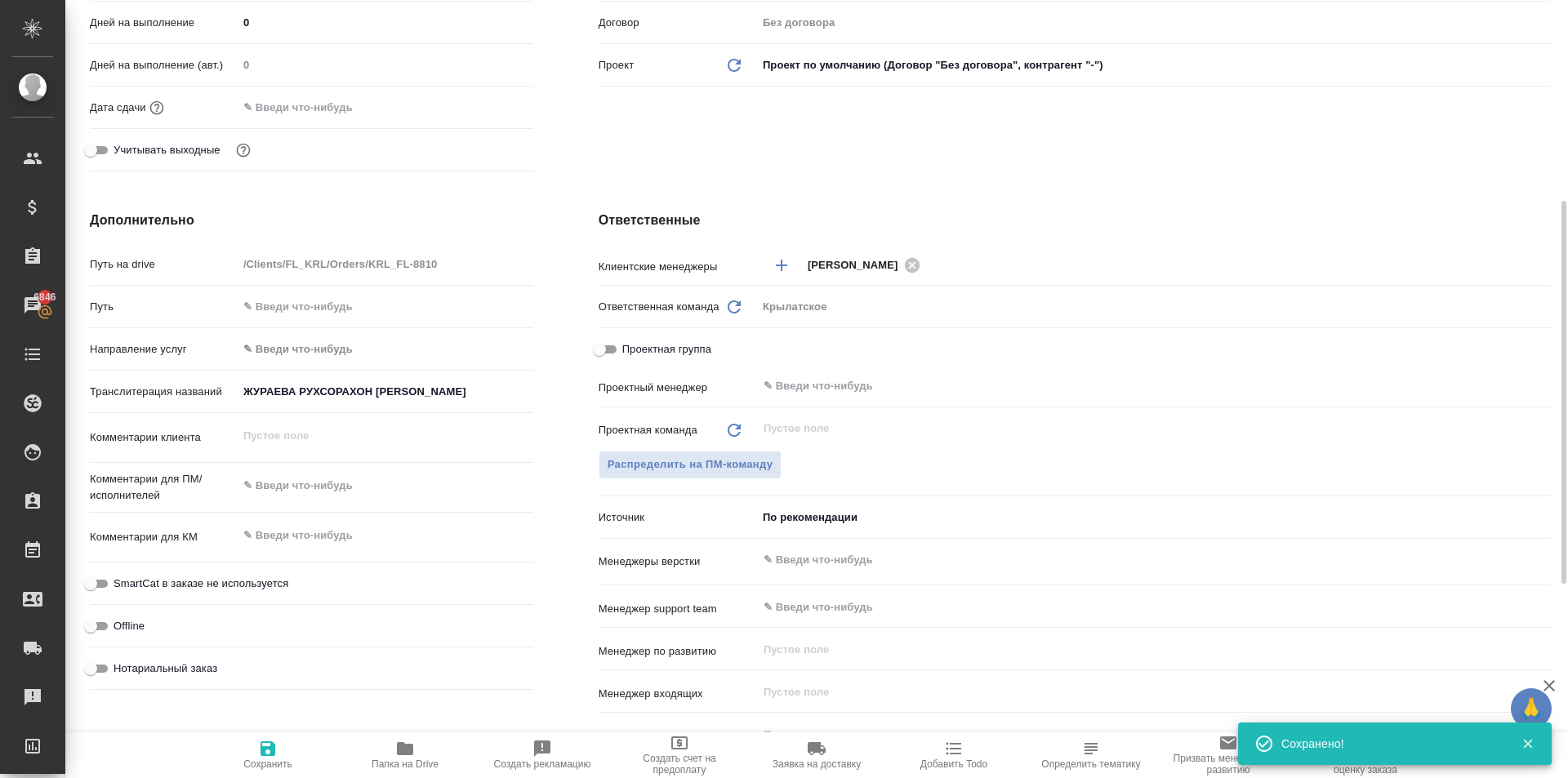
type textarea "x"
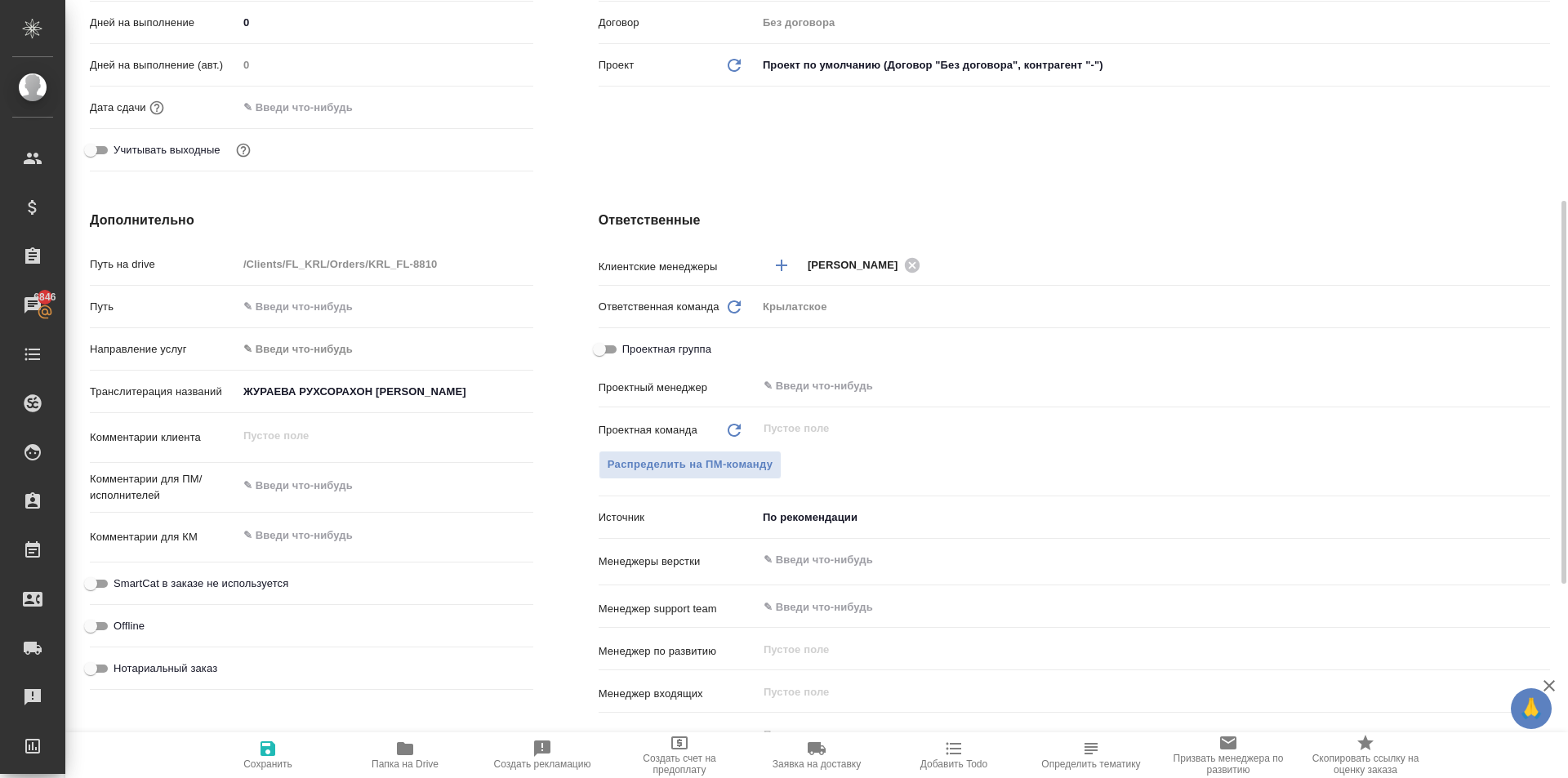
scroll to position [0, 0]
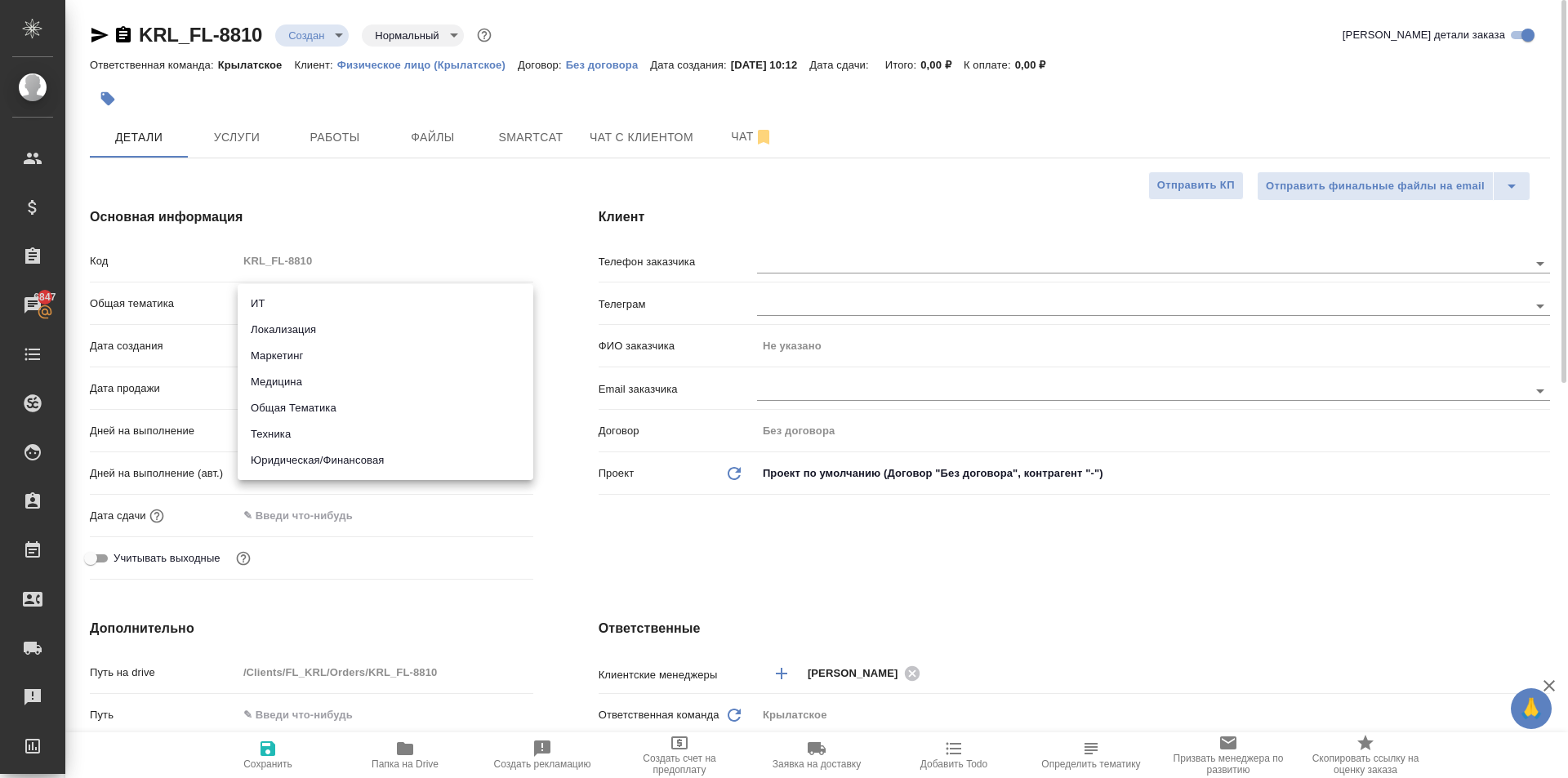
click at [394, 291] on body "🙏 .cls-1 fill:#fff; AWATERA Kasymov Timur Клиенты Спецификации Заказы 6847 Чаты…" at bounding box center [784, 389] width 1568 height 778
click at [344, 446] on li "Техника" at bounding box center [385, 434] width 295 height 26
type input "tech"
type textarea "x"
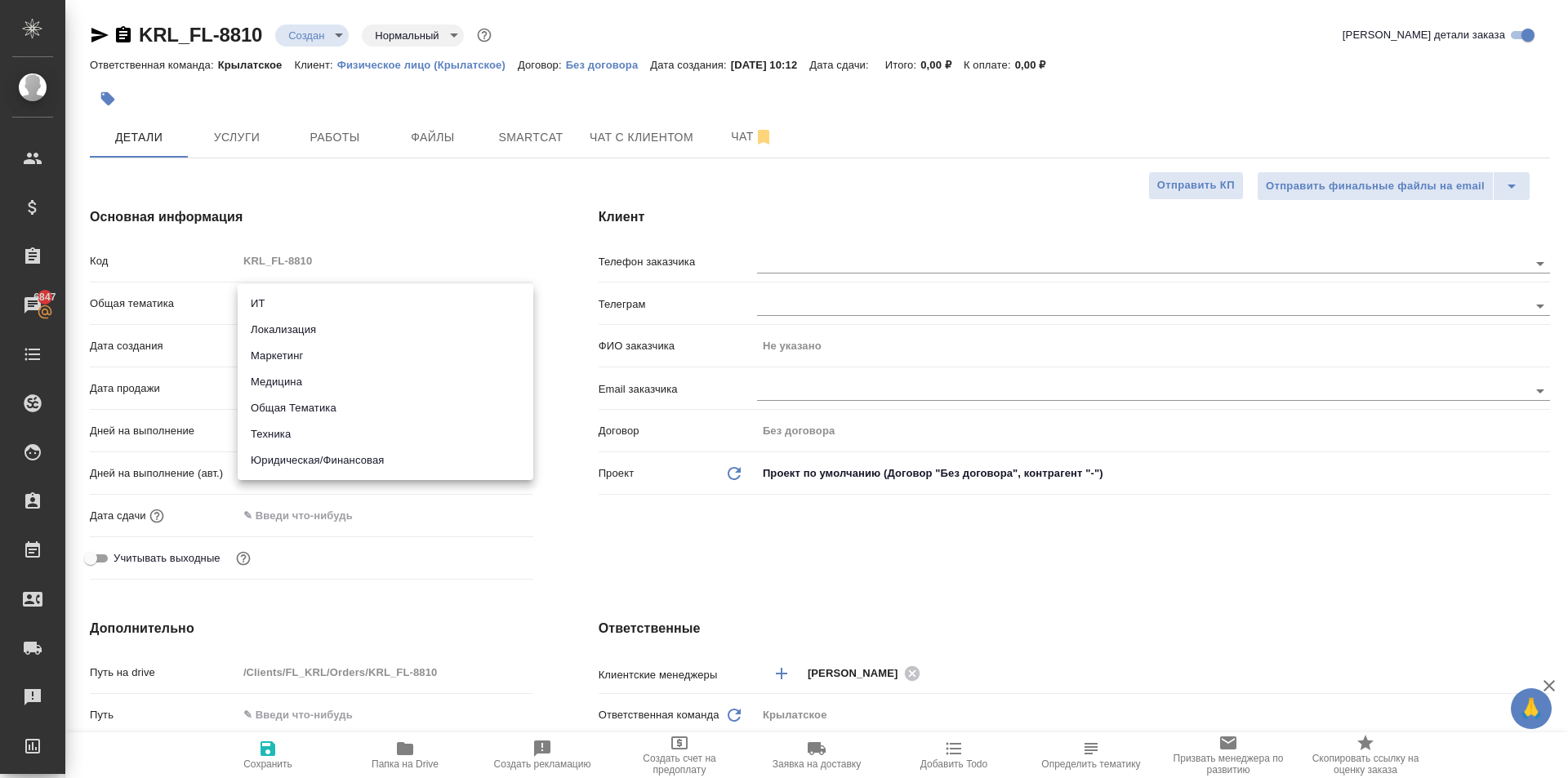
type textarea "x"
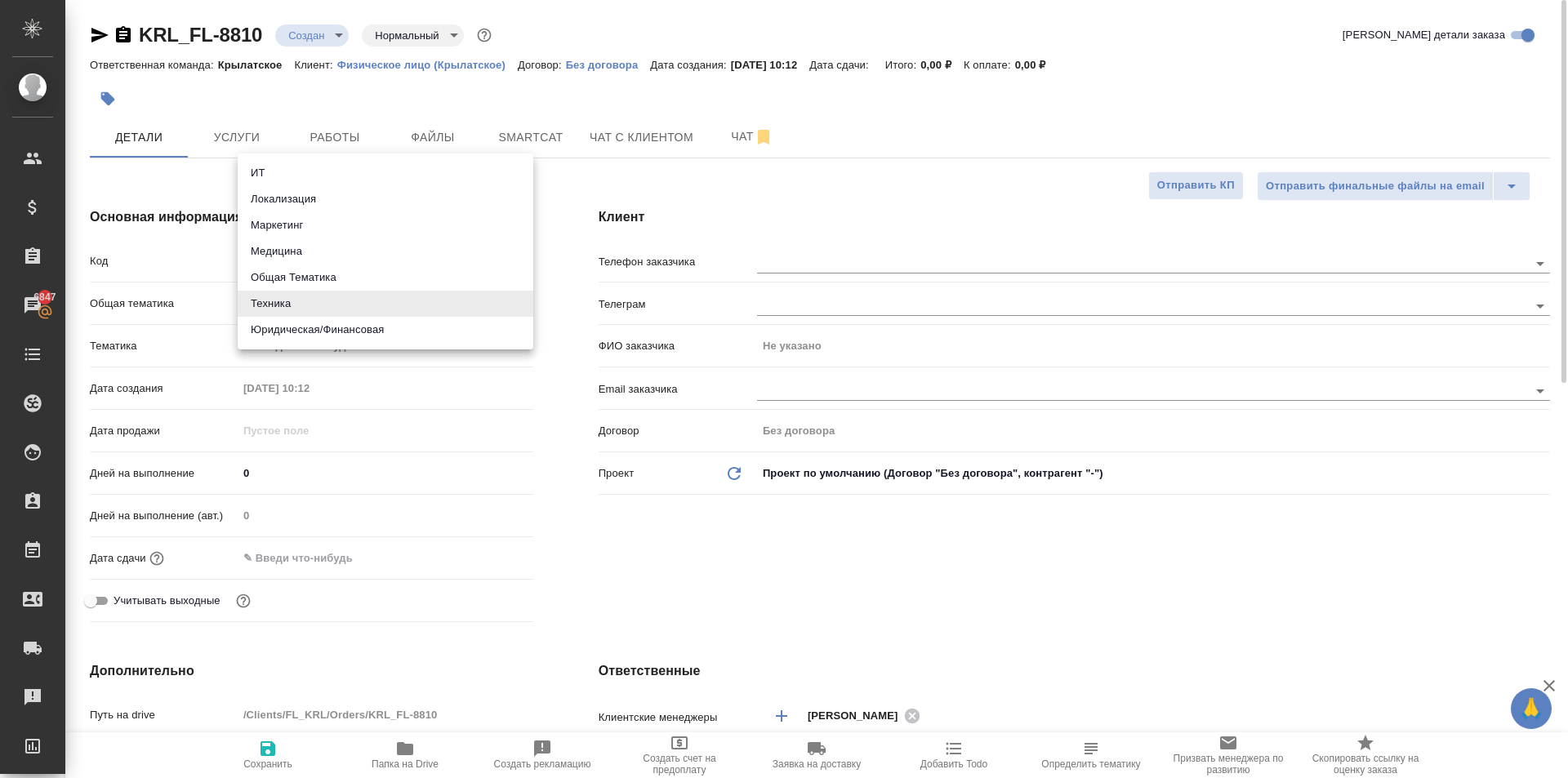
click at [278, 299] on body "🙏 .cls-1 fill:#fff; AWATERA Kasymov Timur Клиенты Спецификации Заказы 6847 Чаты…" at bounding box center [784, 389] width 1568 height 778
click at [283, 335] on li "Юридическая/Финансовая" at bounding box center [385, 329] width 295 height 26
type input "yr-fn"
type textarea "x"
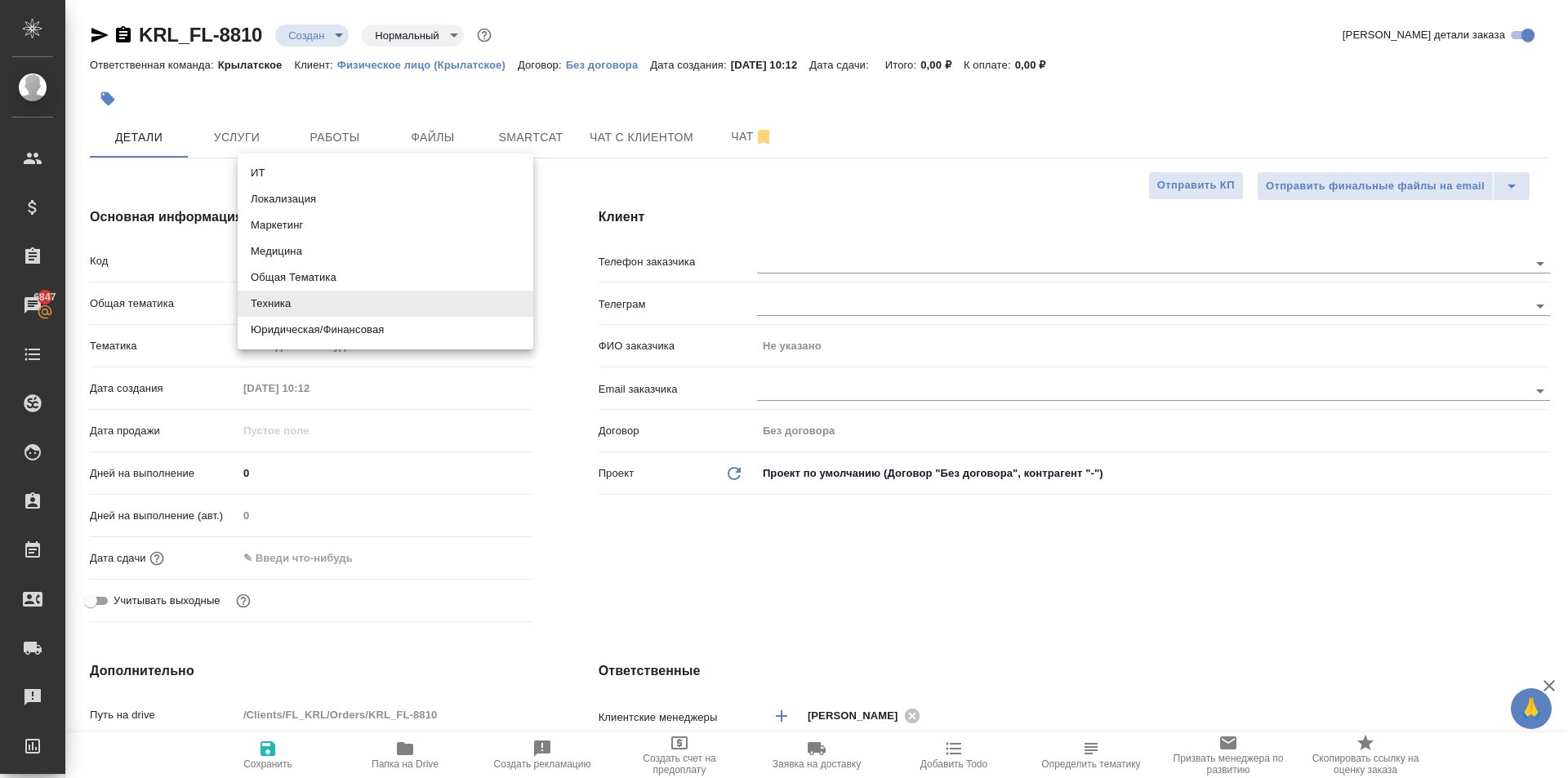
type textarea "x"
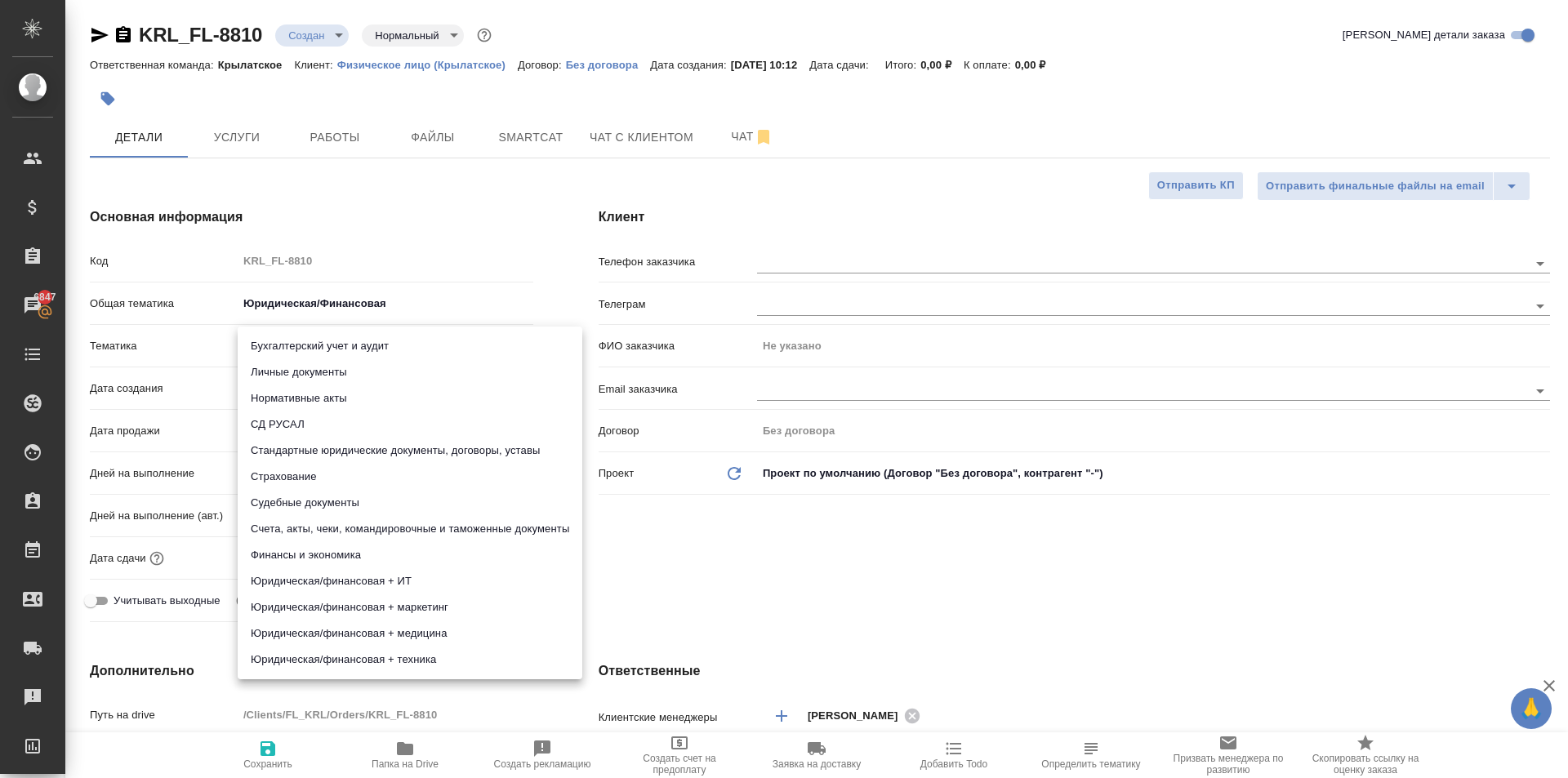
click at [287, 349] on body "🙏 .cls-1 fill:#fff; AWATERA Kasymov Timur Клиенты Спецификации Заказы 6847 Чаты…" at bounding box center [784, 389] width 1568 height 778
click at [283, 367] on li "Личные документы" at bounding box center [410, 372] width 344 height 26
type textarea "x"
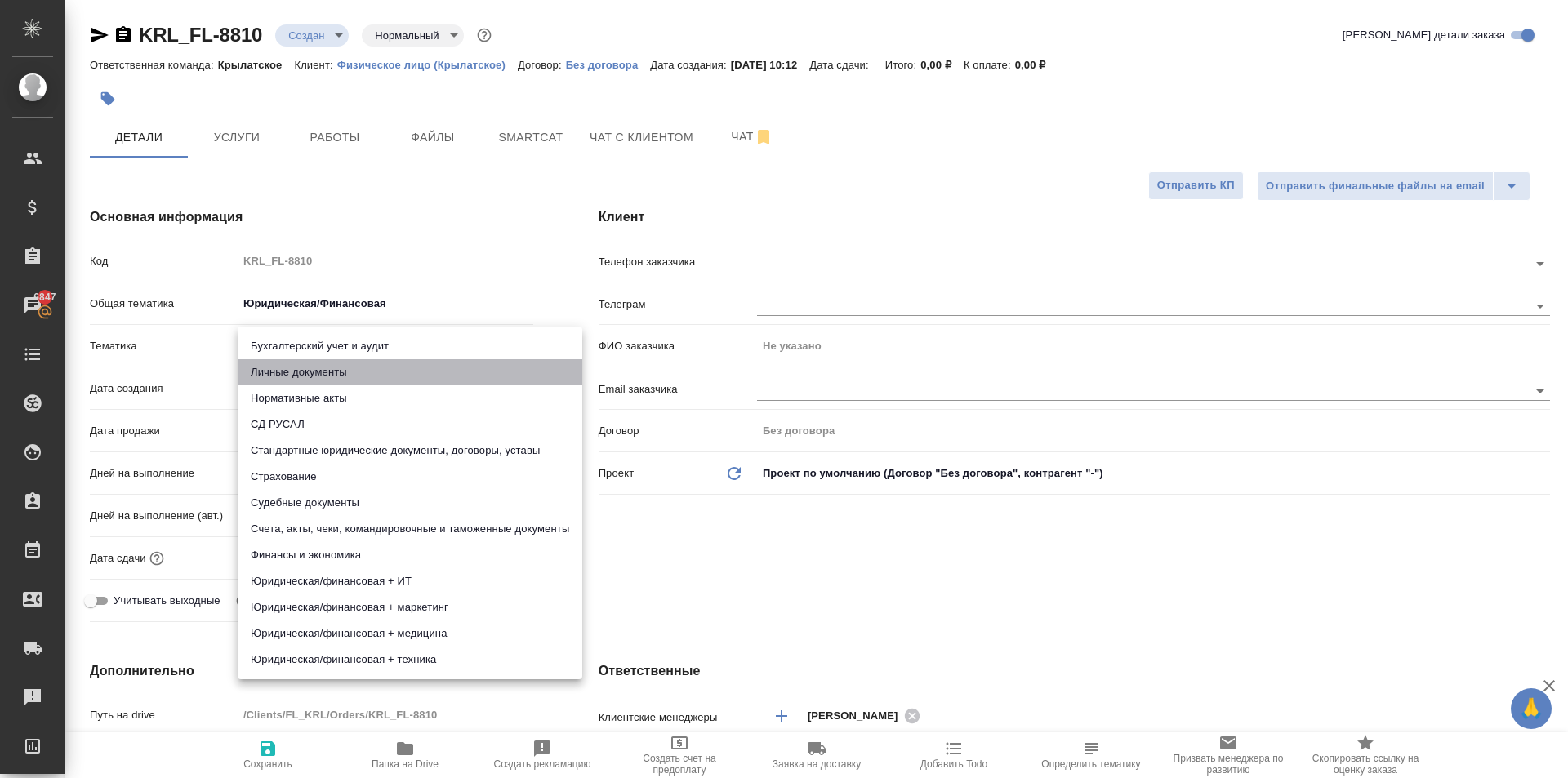
type input "5a8b8b956a9677013d343cfe"
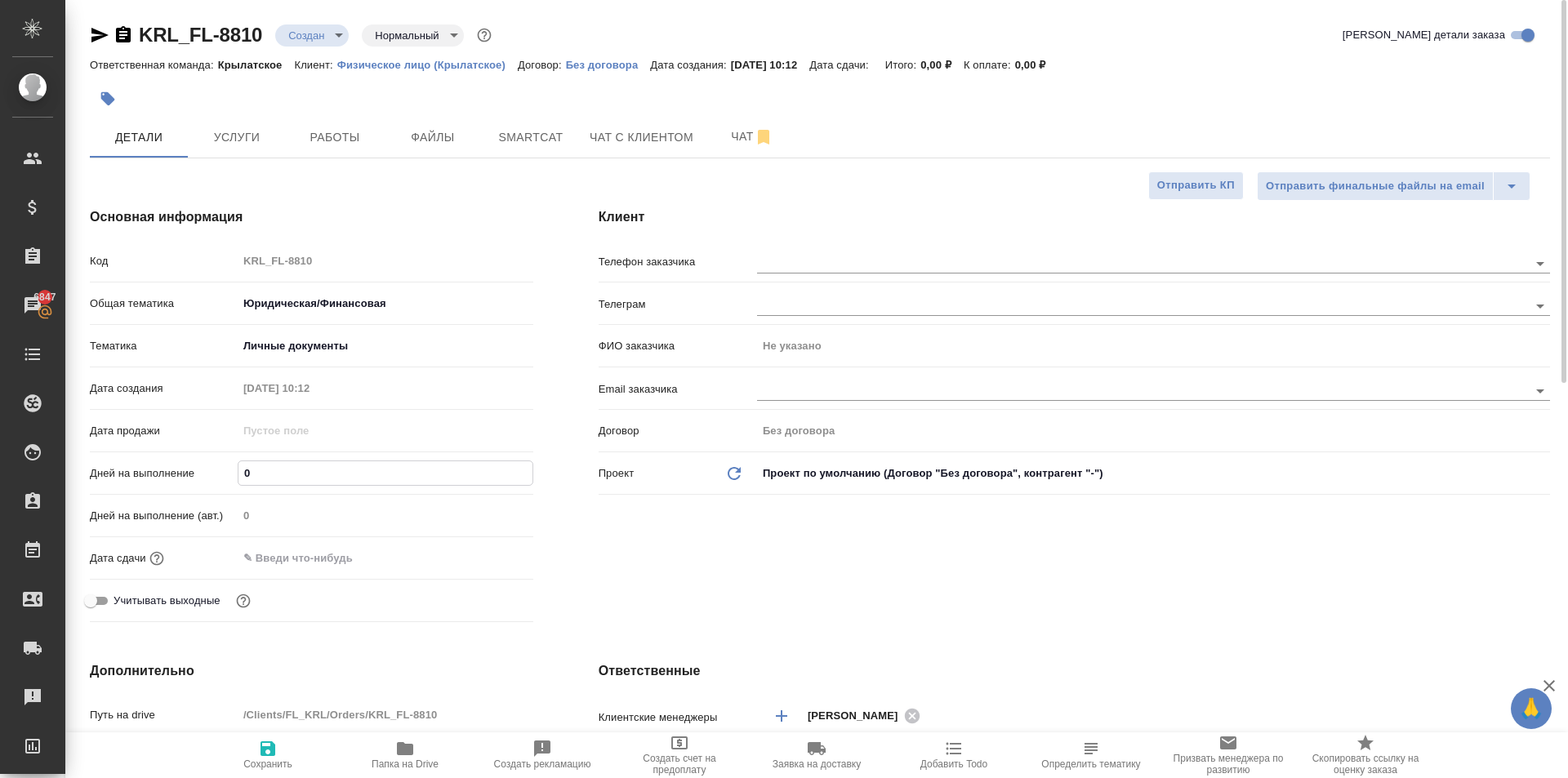
drag, startPoint x: 236, startPoint y: 471, endPoint x: 215, endPoint y: 471, distance: 21.0
click at [215, 471] on div "Дней на выполнение 0" at bounding box center [311, 473] width 444 height 29
type input "1"
type textarea "x"
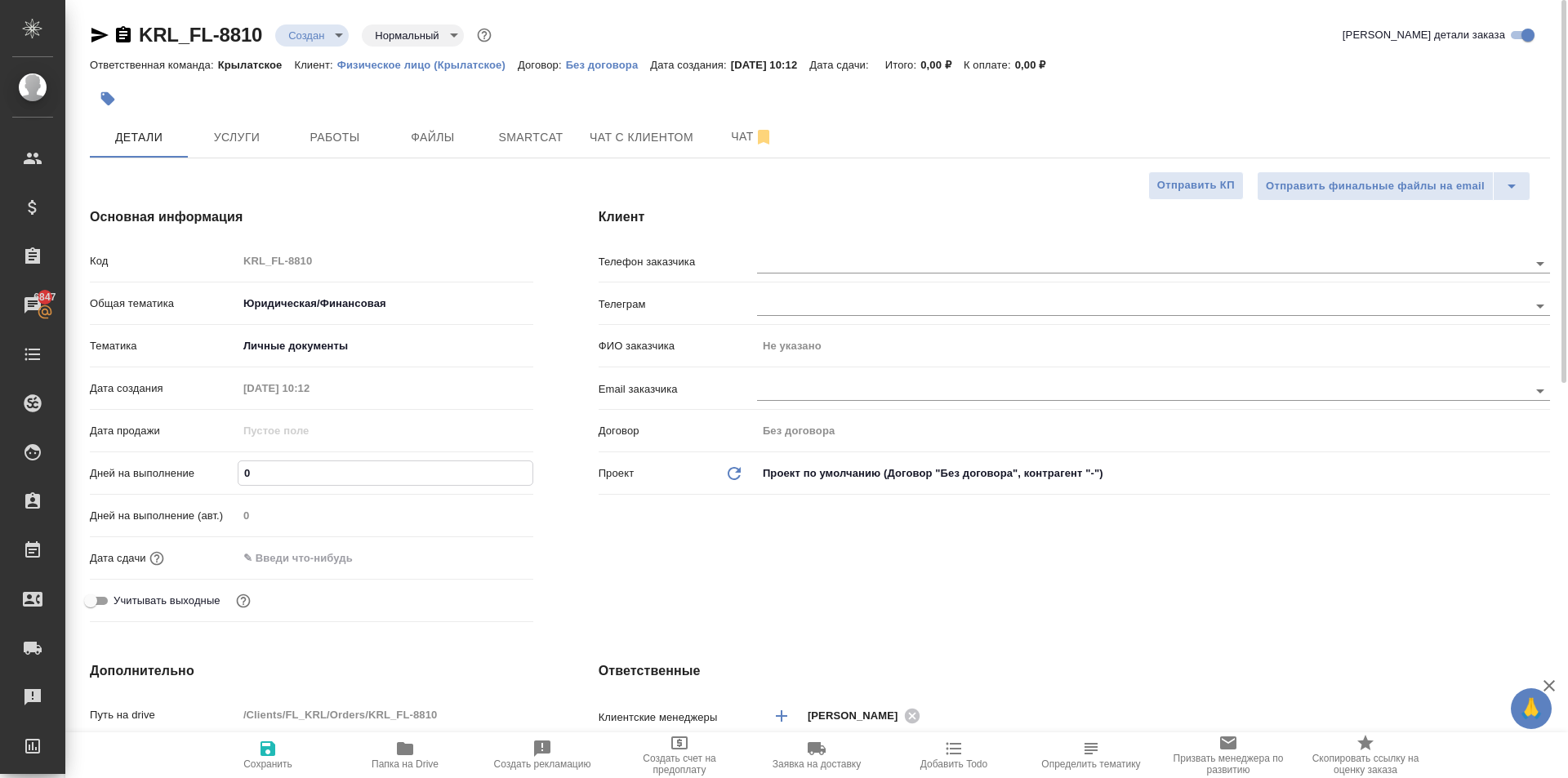
type textarea "x"
type input "1"
click at [266, 548] on input "text" at bounding box center [309, 558] width 143 height 24
click at [485, 557] on icon "button" at bounding box center [485, 558] width 20 height 20
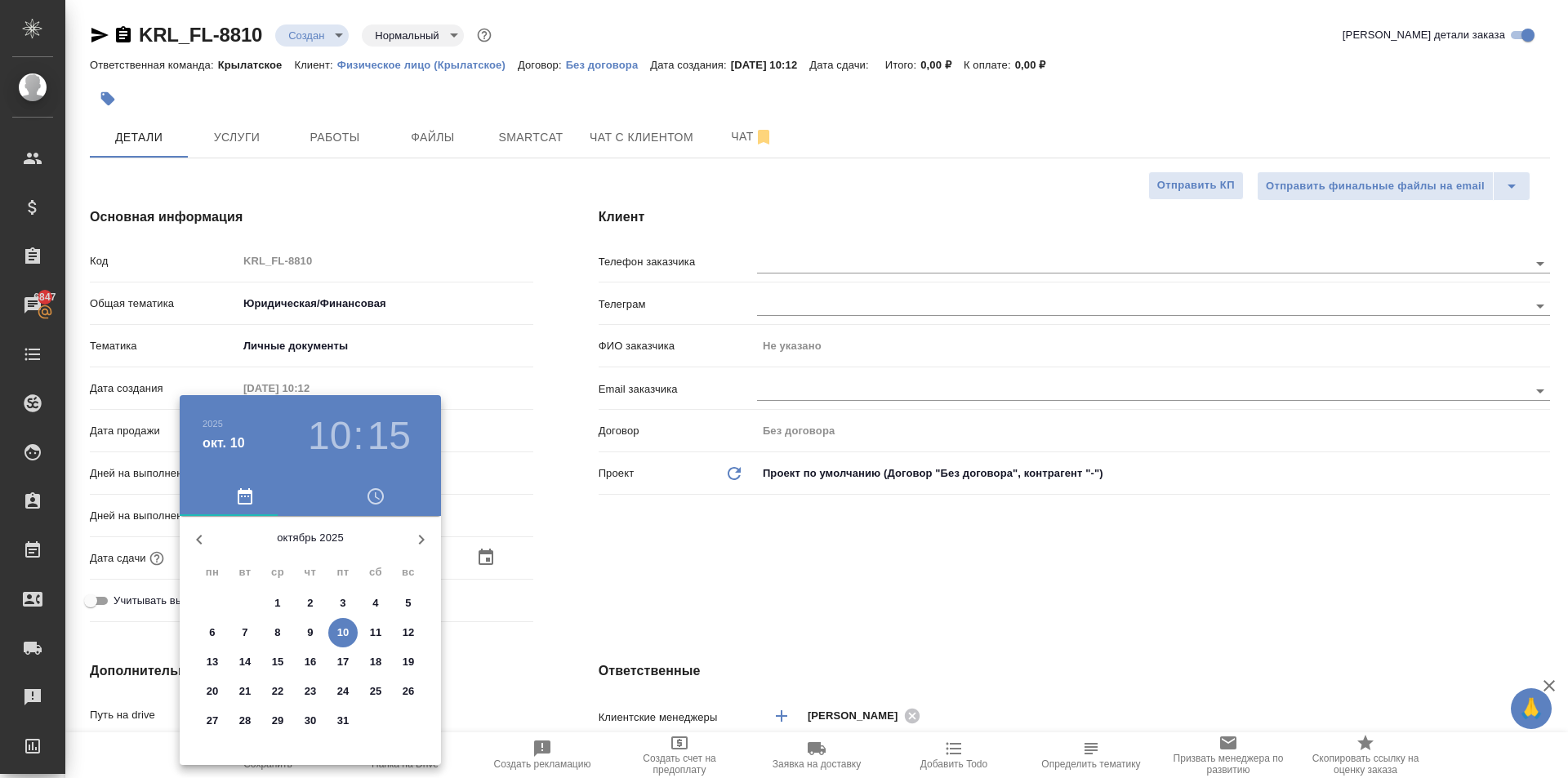
click at [341, 633] on p "10" at bounding box center [344, 633] width 12 height 16
type input "10.10.2025 10:15"
type textarea "x"
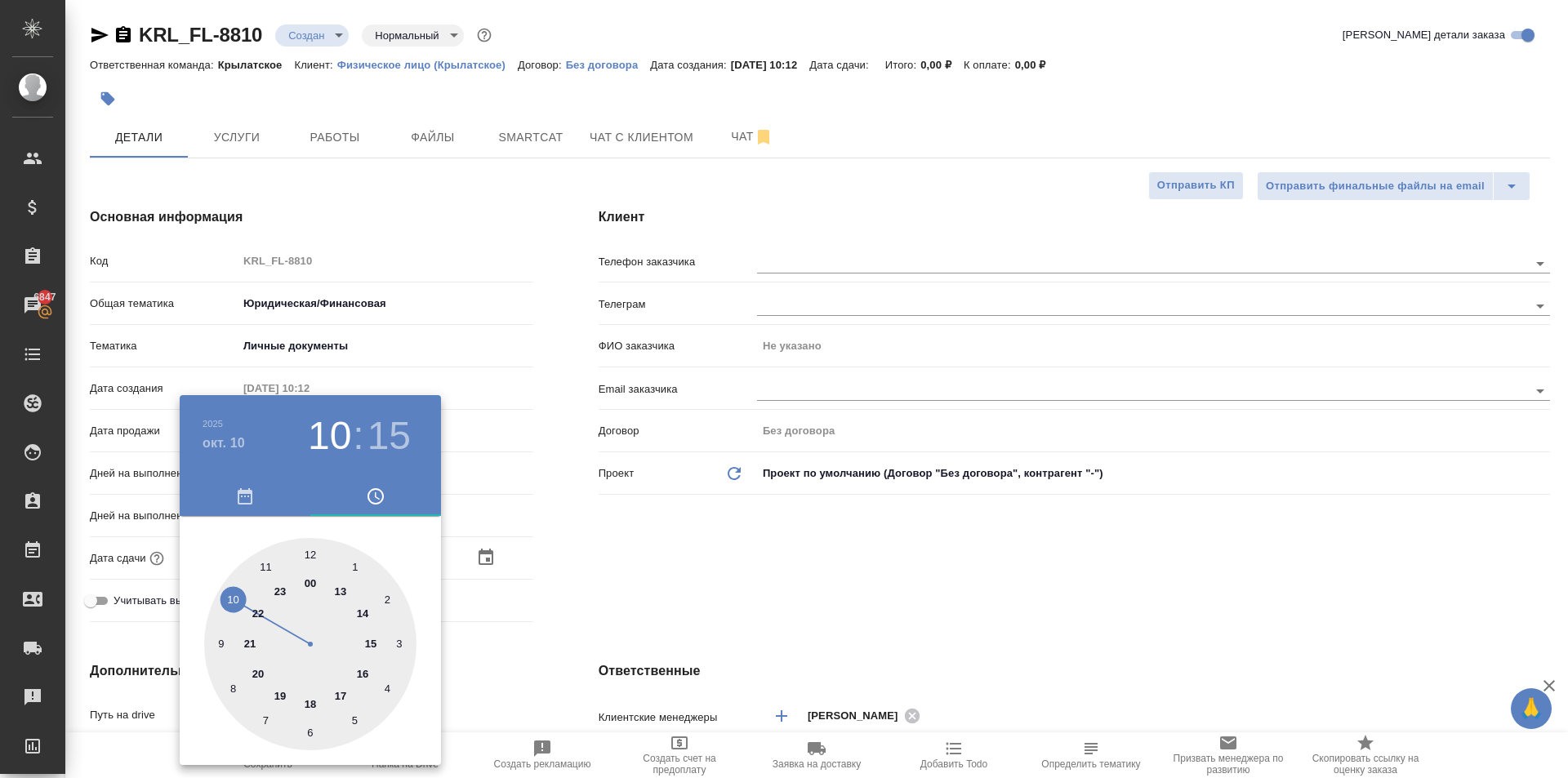
click at [262, 573] on div at bounding box center [311, 644] width 212 height 212
type input "10.10.2025 11:15"
type textarea "x"
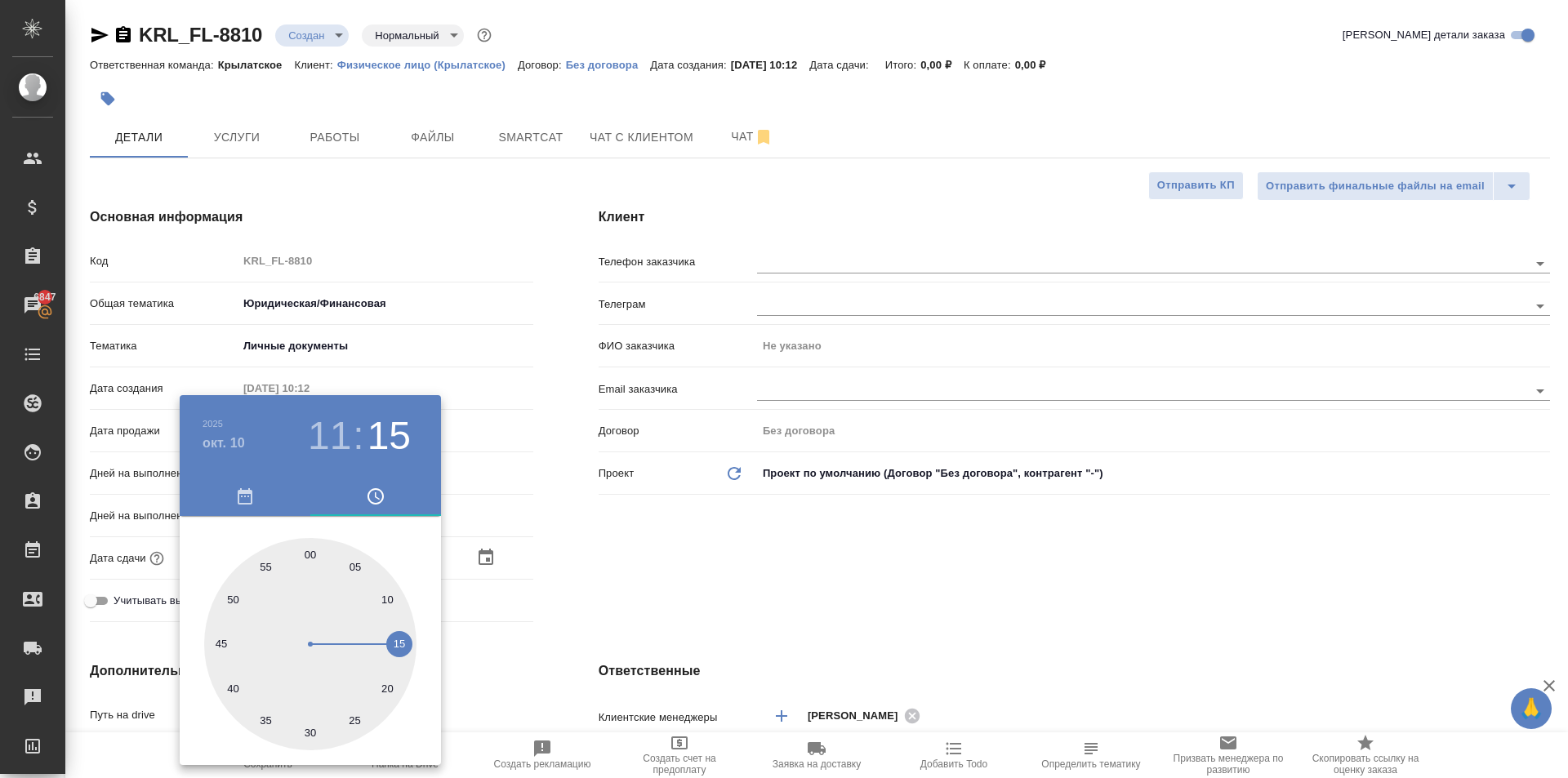
type input "10.10.2025 11:00"
type textarea "x"
click at [312, 550] on div at bounding box center [311, 644] width 212 height 212
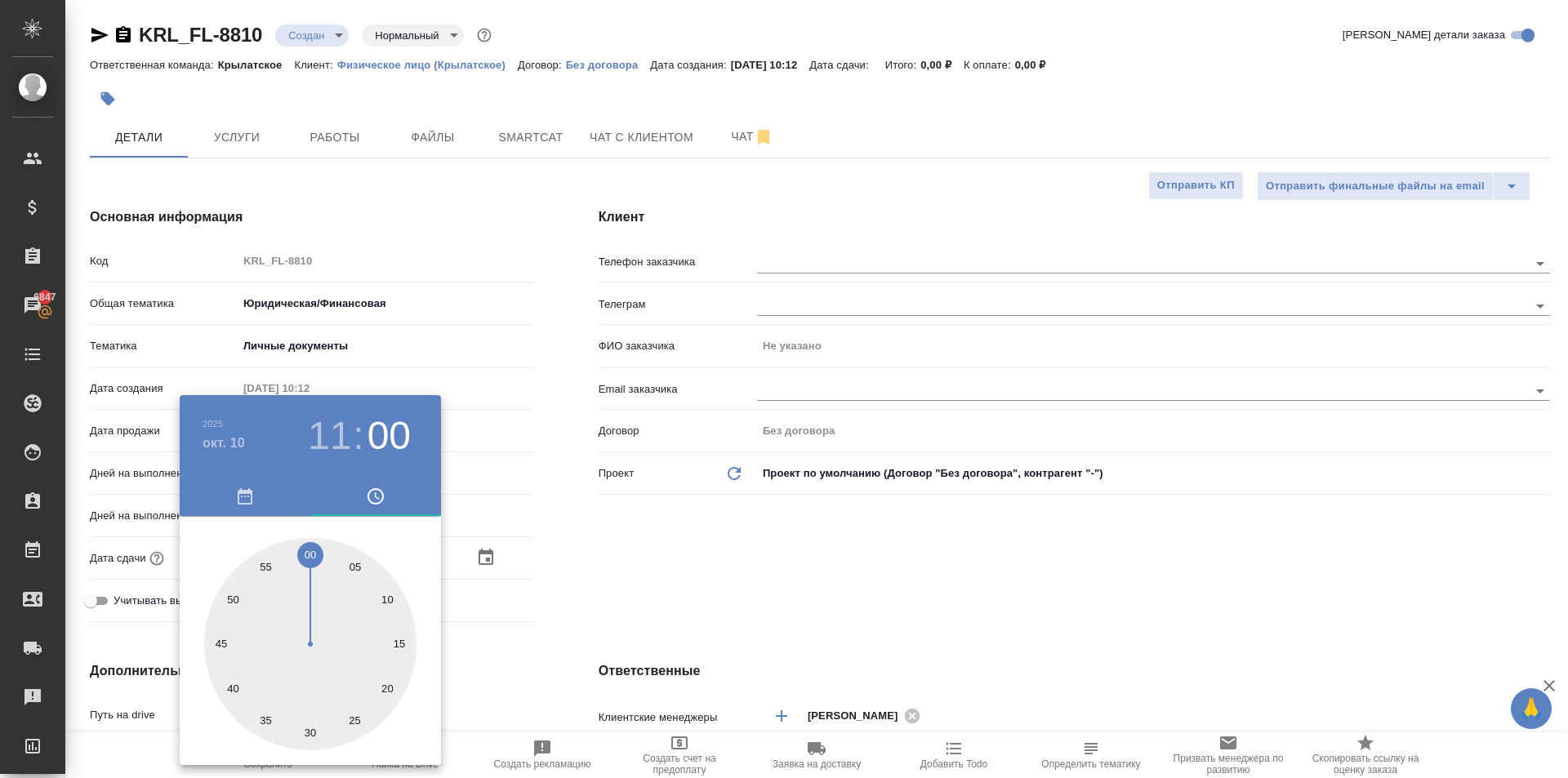
type textarea "x"
click at [524, 557] on div at bounding box center [784, 389] width 1568 height 778
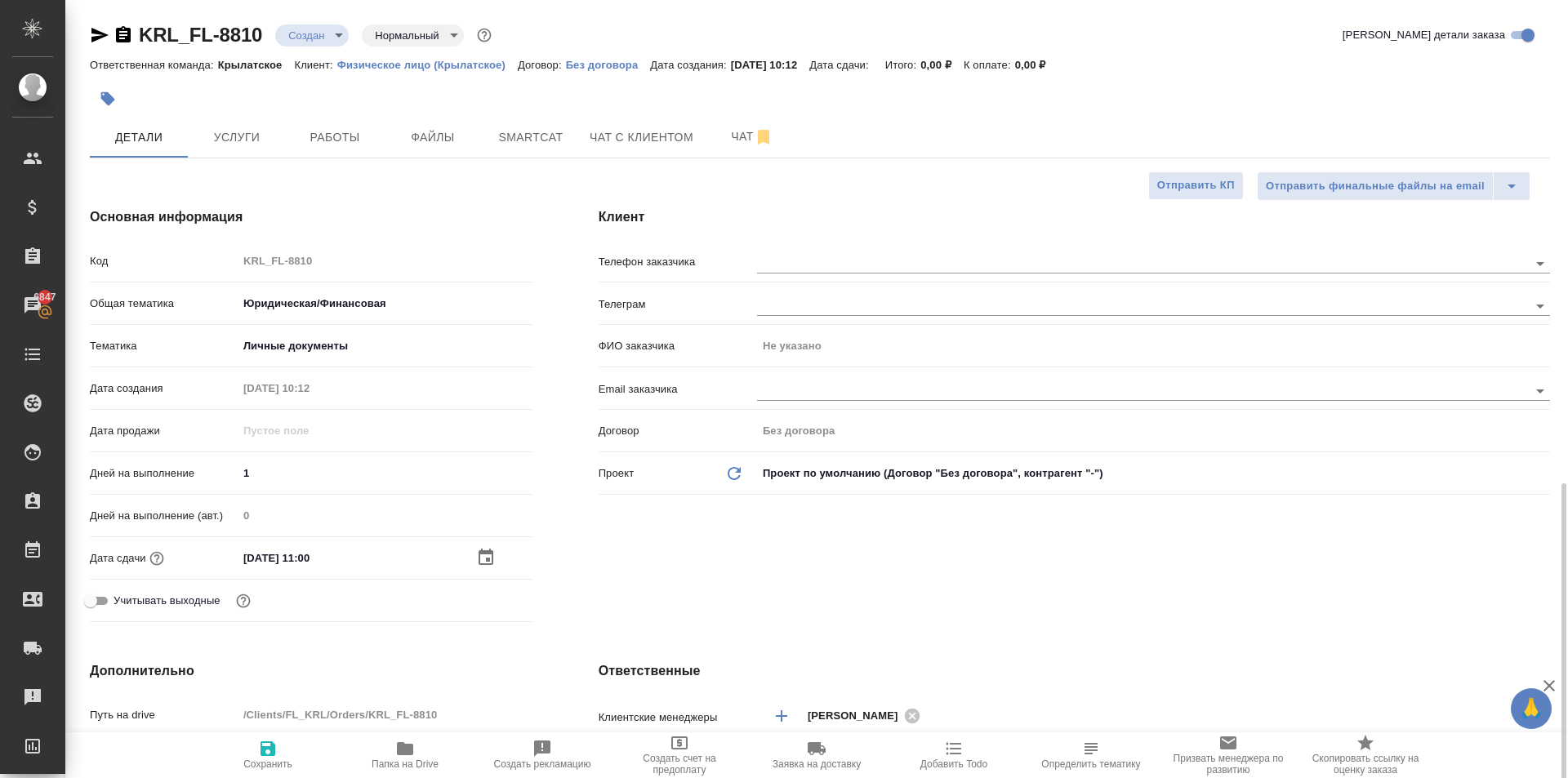
scroll to position [327, 0]
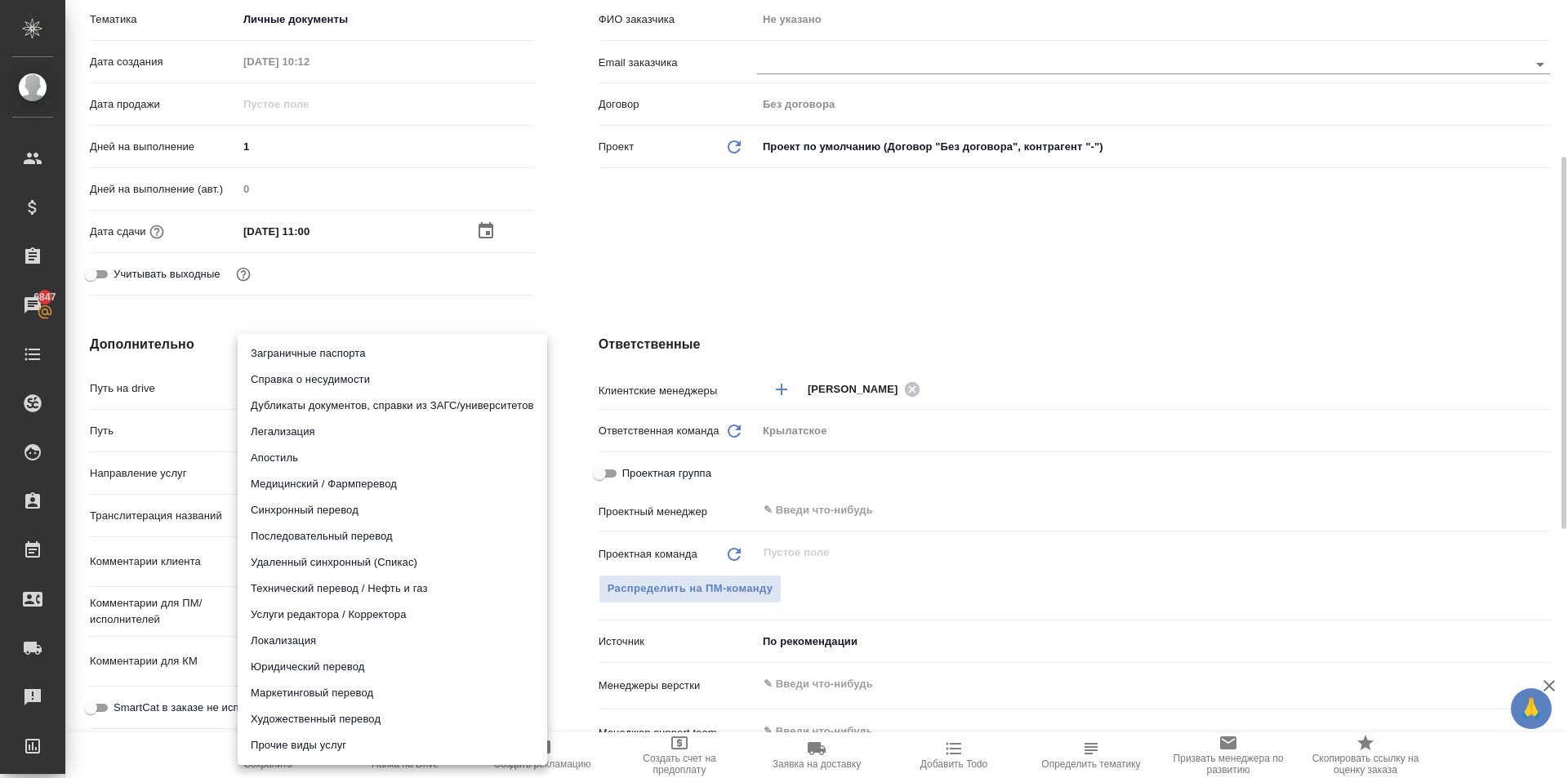
drag, startPoint x: 309, startPoint y: 483, endPoint x: 313, endPoint y: 532, distance: 49.2
click at [308, 483] on body "🙏 .cls-1 fill:#fff; AWATERA Kasymov Timur Клиенты Спецификации Заказы 6847 Чаты…" at bounding box center [784, 389] width 1568 height 778
click at [271, 675] on li "Юридический перевод" at bounding box center [392, 666] width 310 height 26
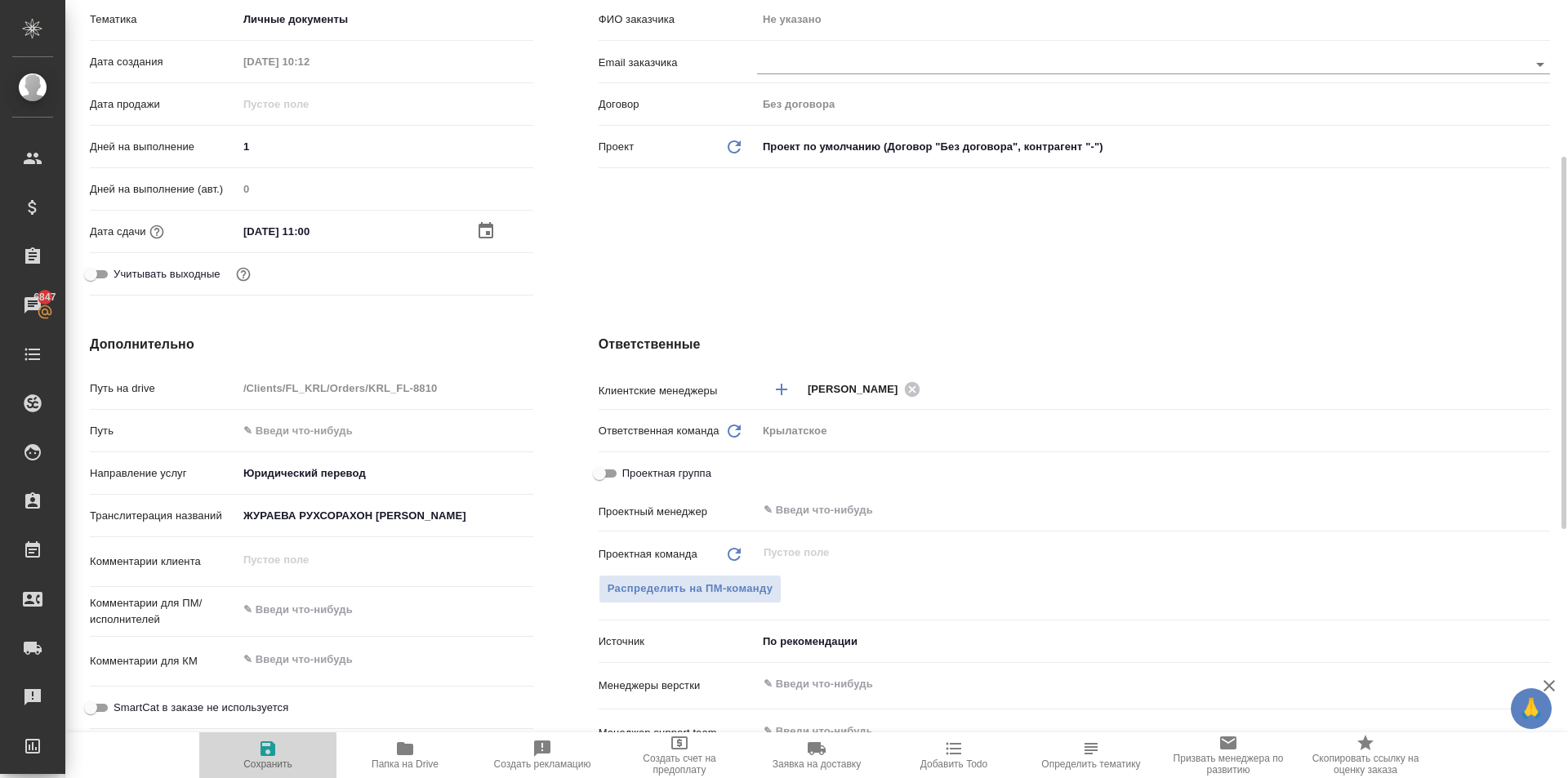
click at [254, 757] on span "Сохранить" at bounding box center [268, 754] width 118 height 31
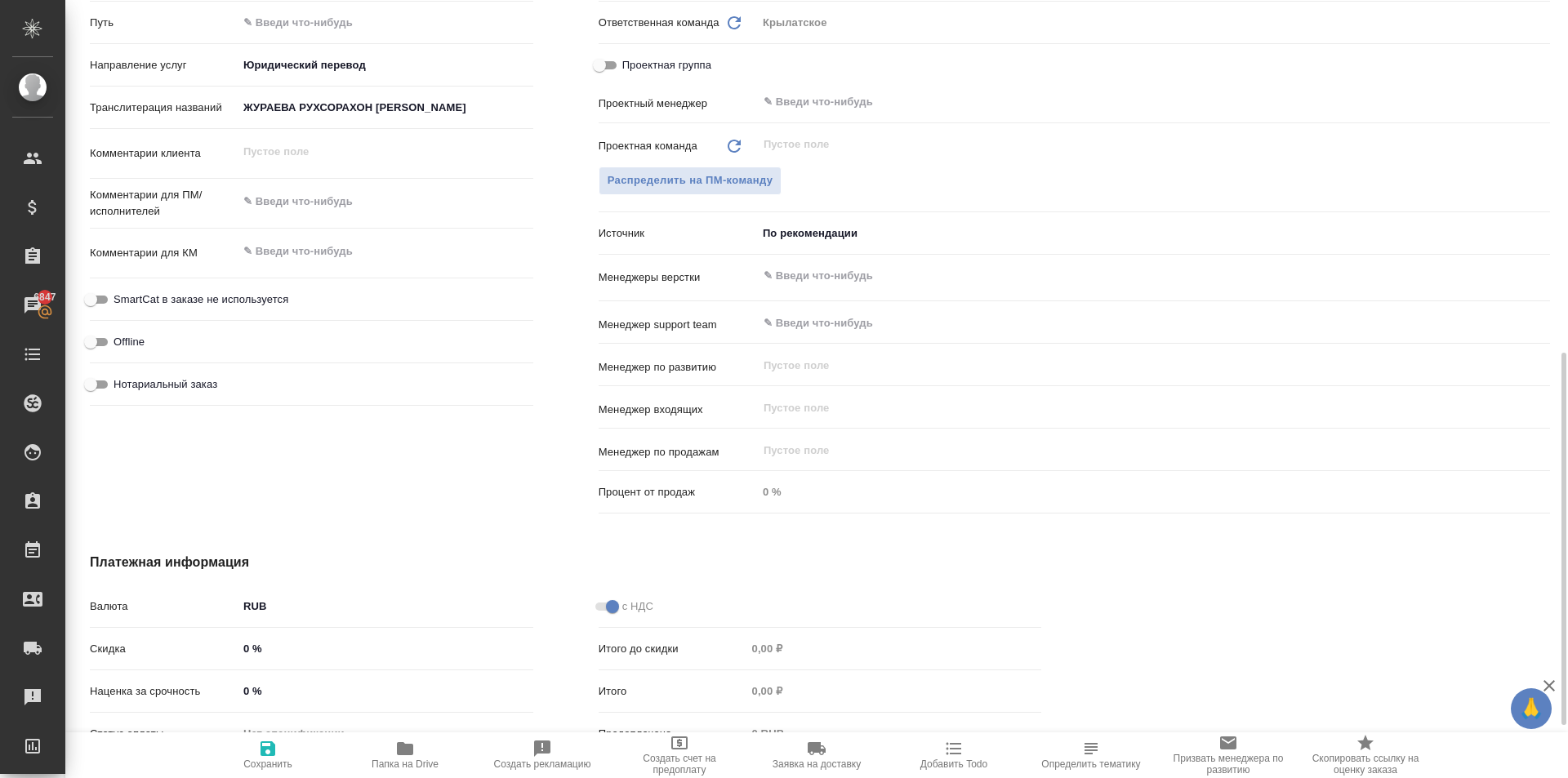
click at [245, 290] on label "SmartCat в заказе не используется" at bounding box center [185, 300] width 207 height 20
click at [120, 290] on input "SmartCat в заказе не используется" at bounding box center [91, 300] width 59 height 20
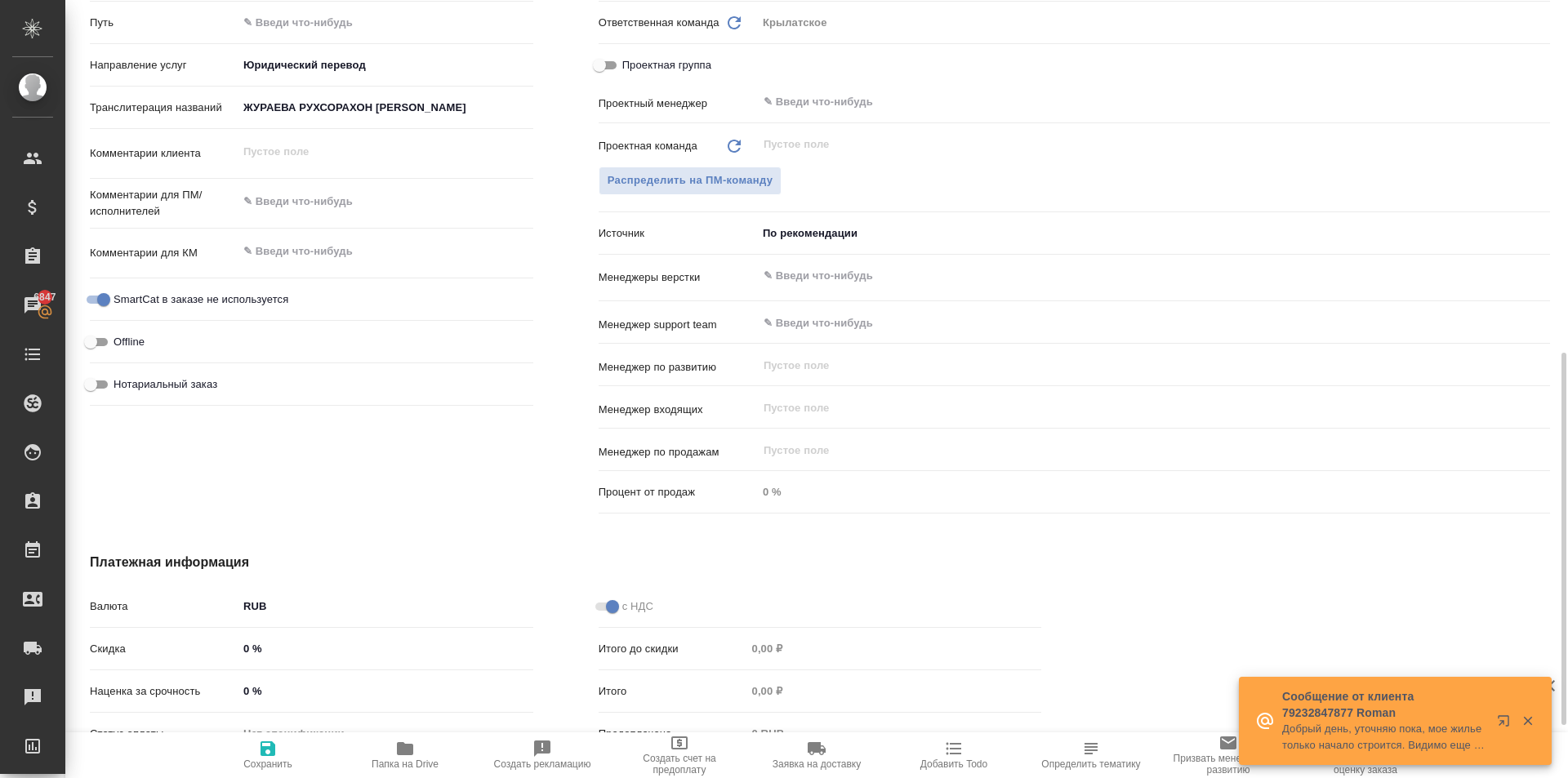
click at [193, 385] on span "Нотариальный заказ" at bounding box center [165, 385] width 104 height 16
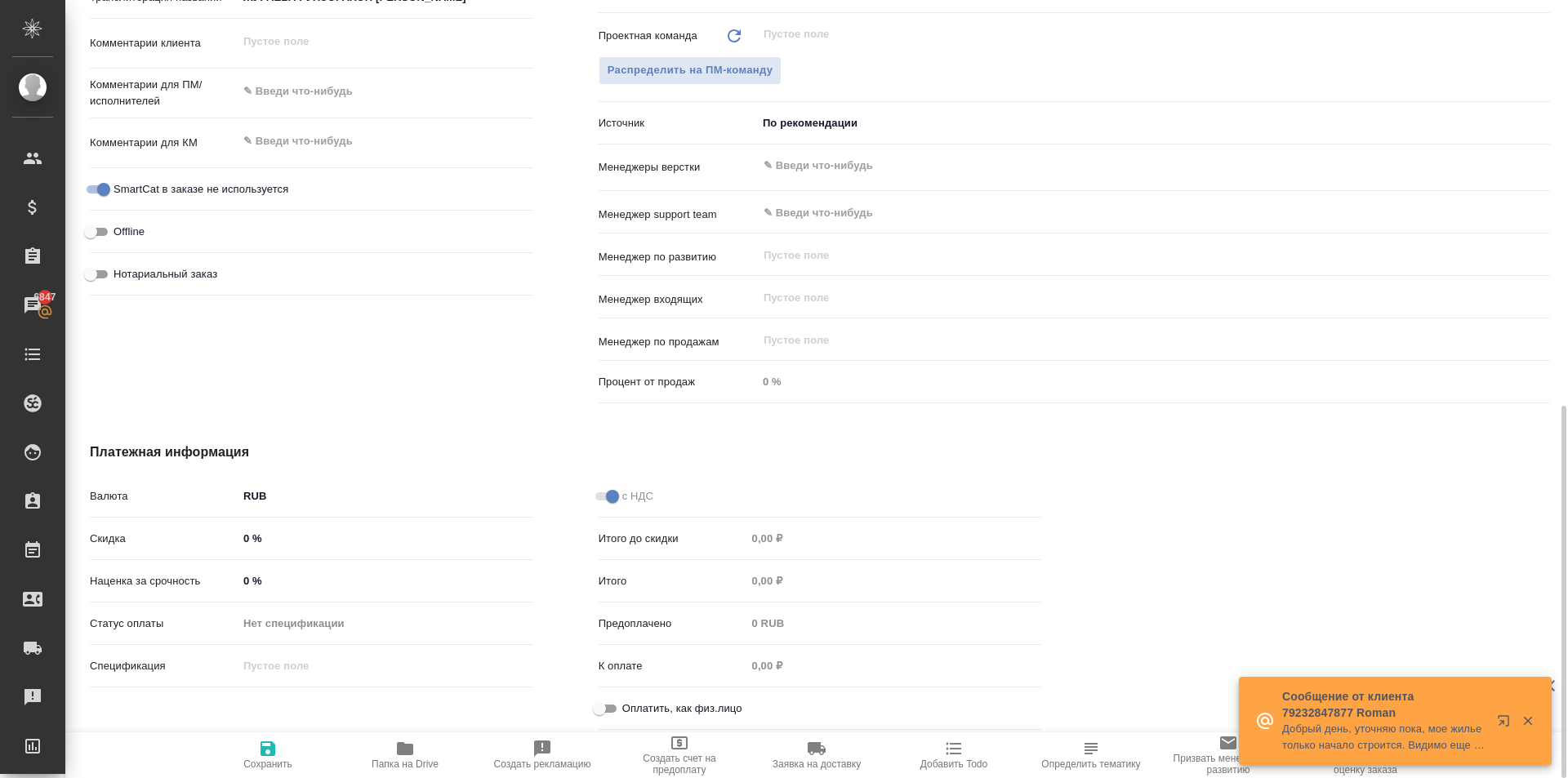
click at [172, 263] on div "Нотариальный заказ" at bounding box center [311, 274] width 444 height 29
click at [169, 266] on span "Нотариальный заказ" at bounding box center [165, 274] width 104 height 16
click at [120, 266] on input "Нотариальный заказ" at bounding box center [91, 274] width 59 height 20
click at [622, 703] on span "Оплатить, как физ.лицо" at bounding box center [682, 708] width 120 height 16
click at [622, 703] on input "Оплатить, как физ.лицо" at bounding box center [600, 708] width 59 height 20
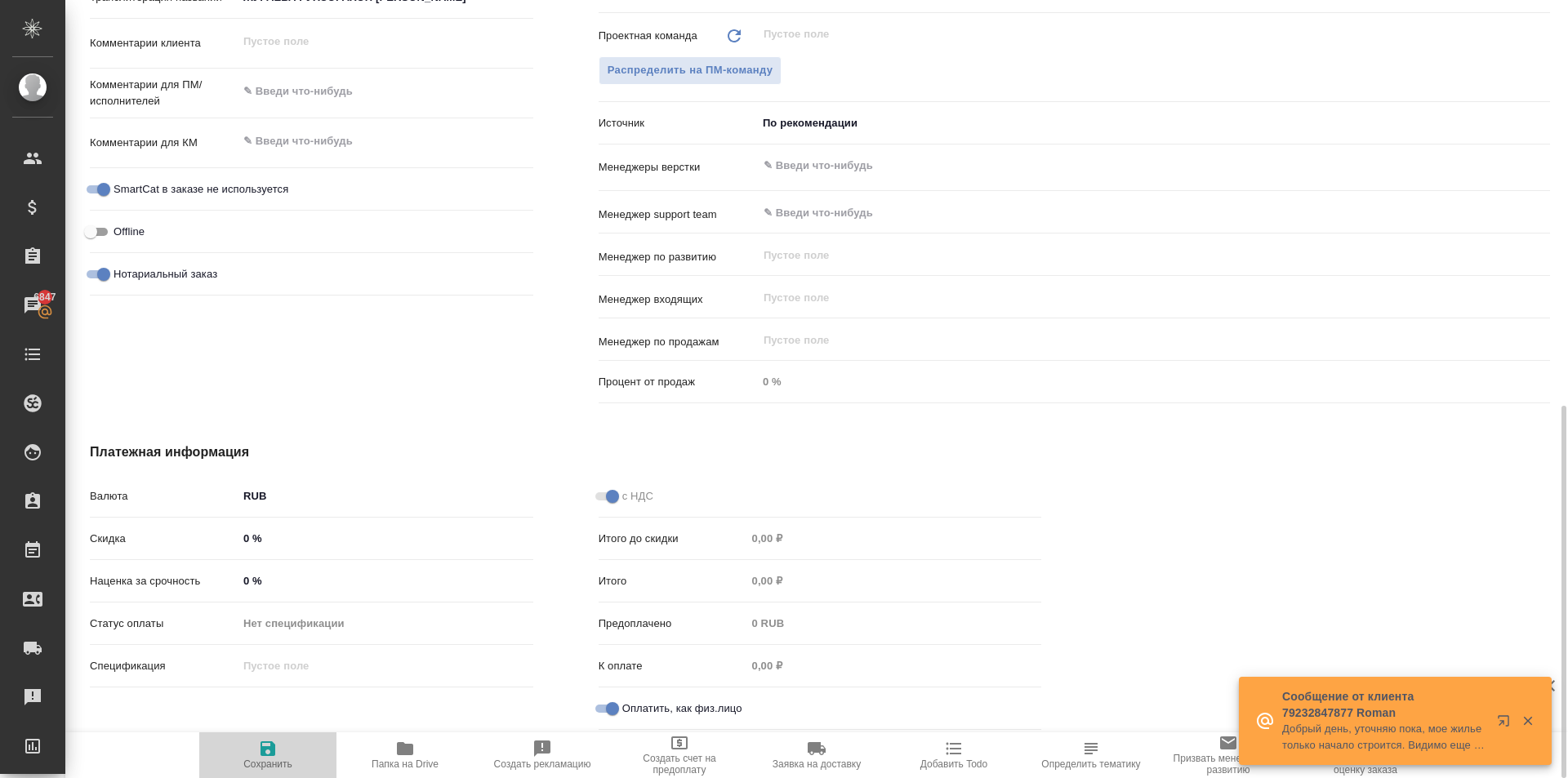
click at [296, 744] on span "Сохранить" at bounding box center [268, 754] width 118 height 31
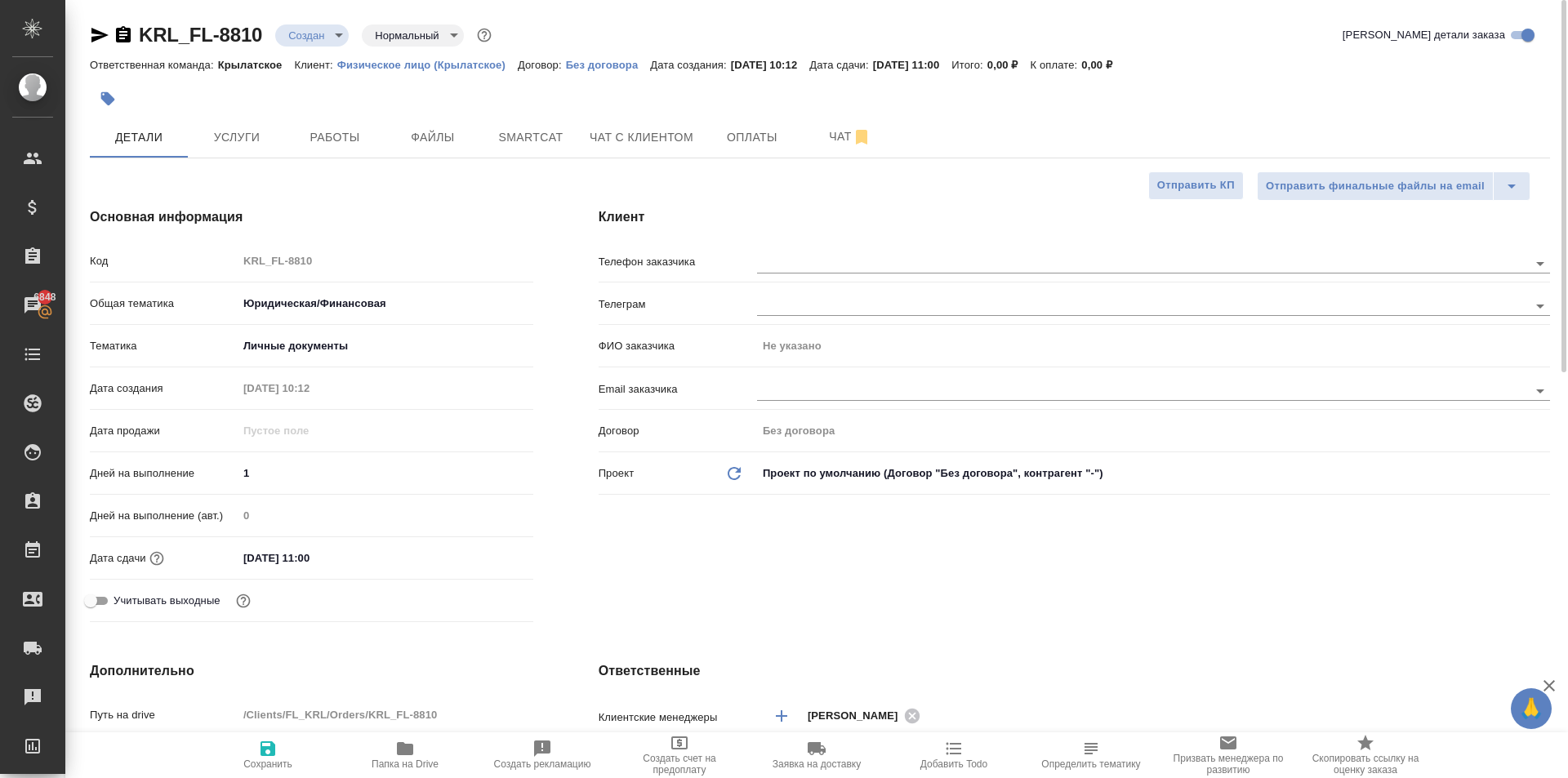
scroll to position [244, 0]
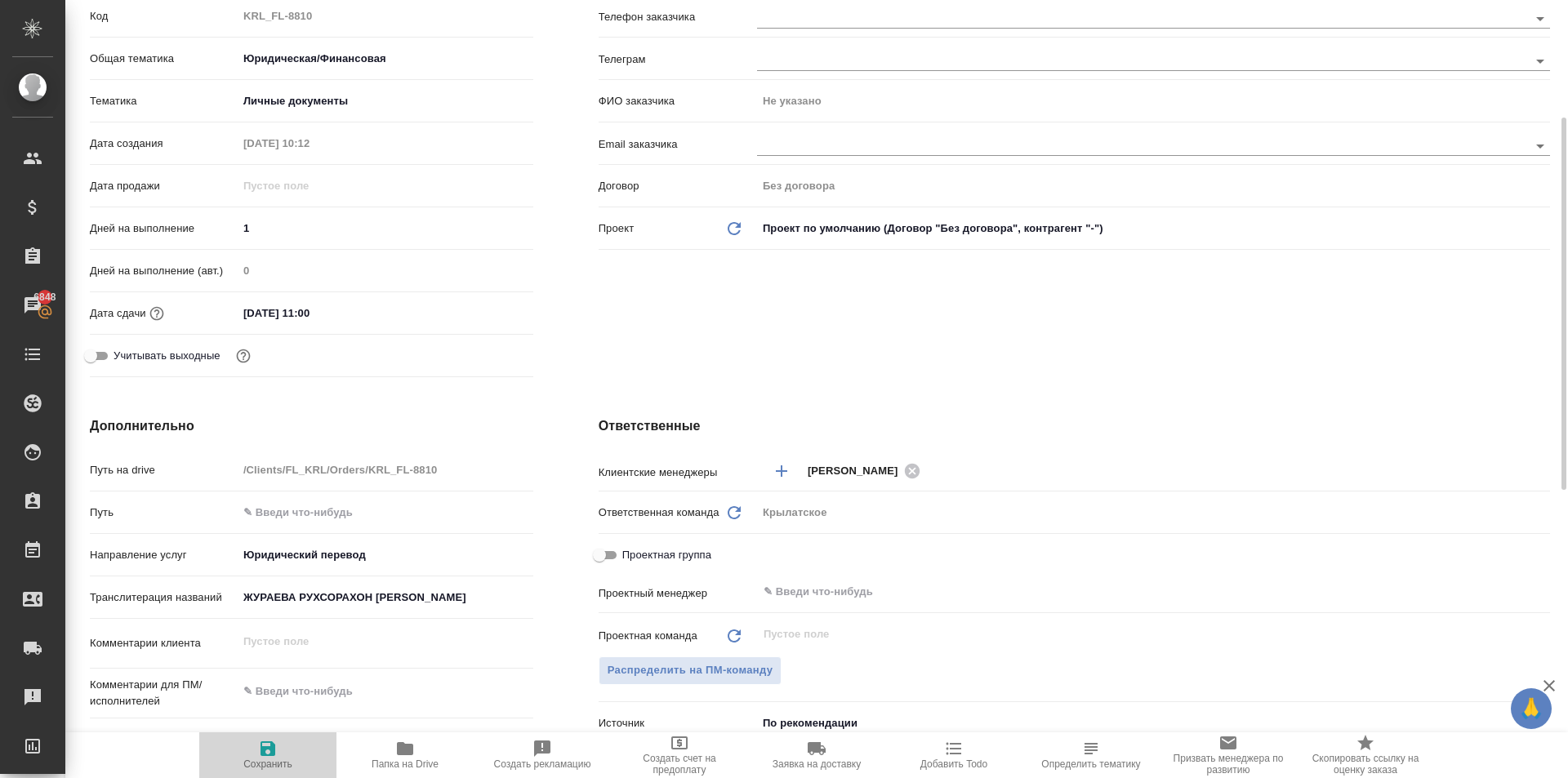
click at [280, 757] on span "Сохранить" at bounding box center [268, 754] width 118 height 31
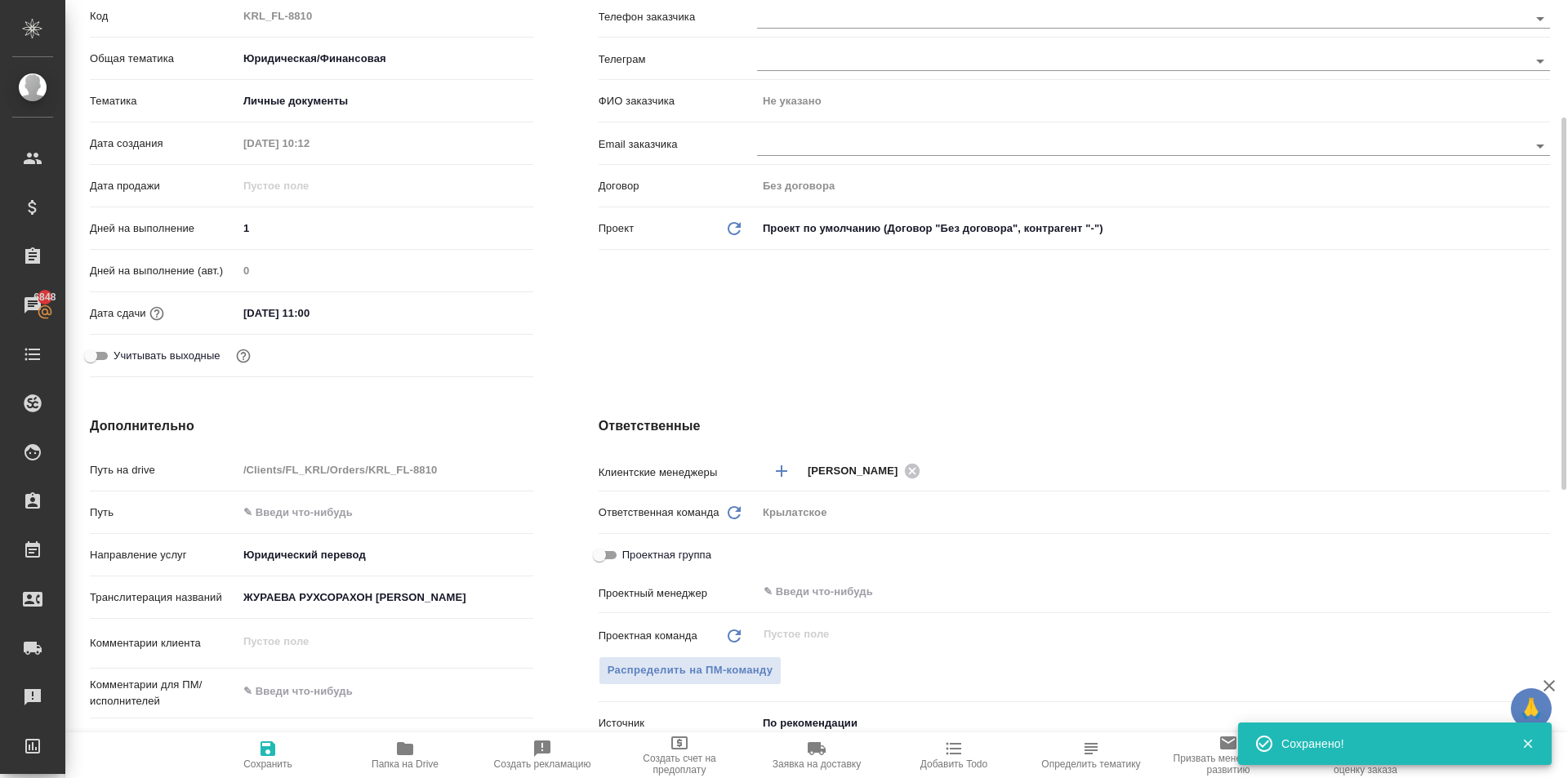
click at [338, 600] on input "ЖУРАЕВА РУХСОРАХОН ОТАБЕК КИЗИ" at bounding box center [385, 597] width 295 height 24
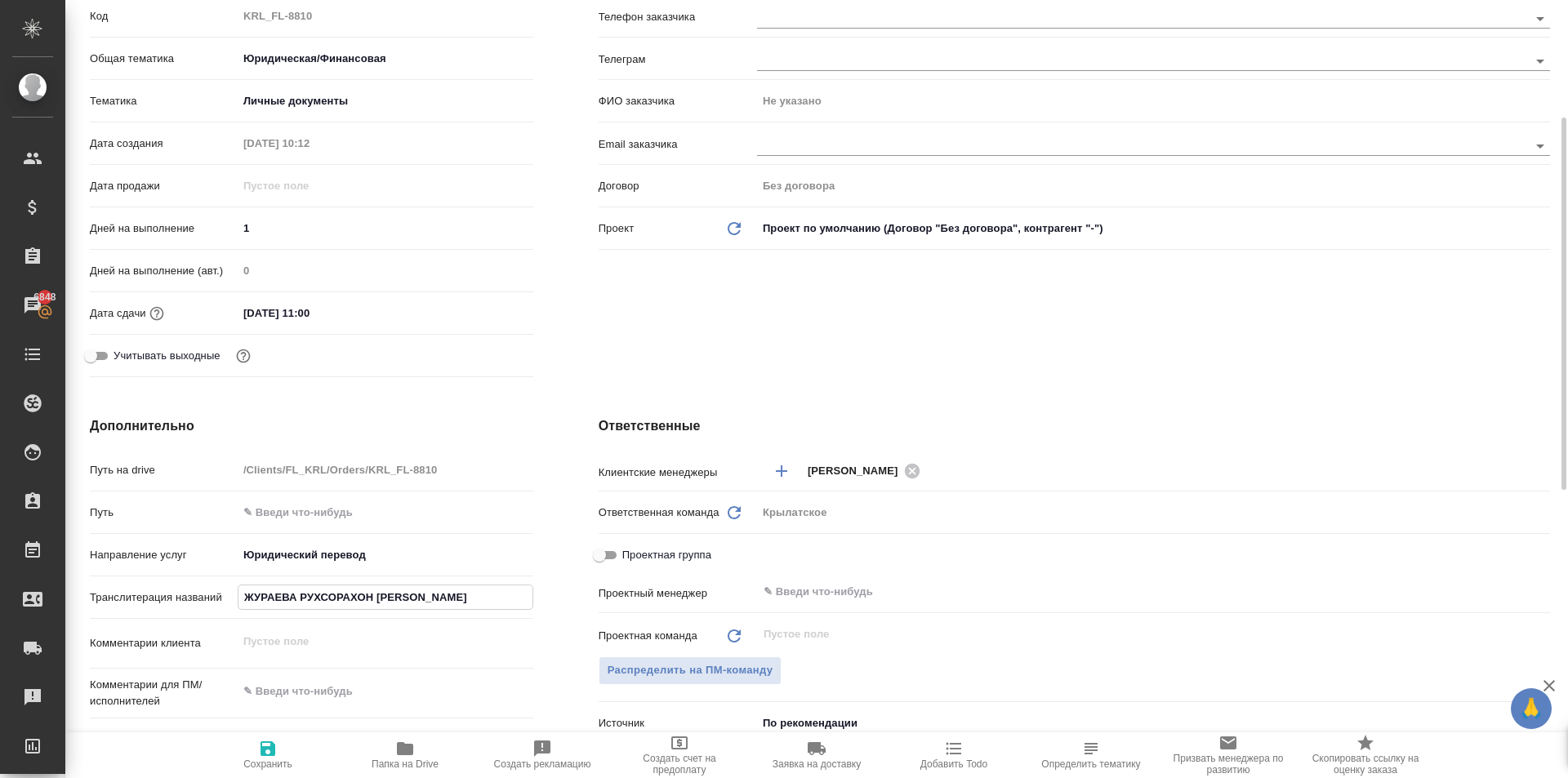
click at [338, 600] on input "ЖУРАЕВА РУХСОРАХОН ОТАБЕК КИЗИ" at bounding box center [385, 597] width 294 height 24
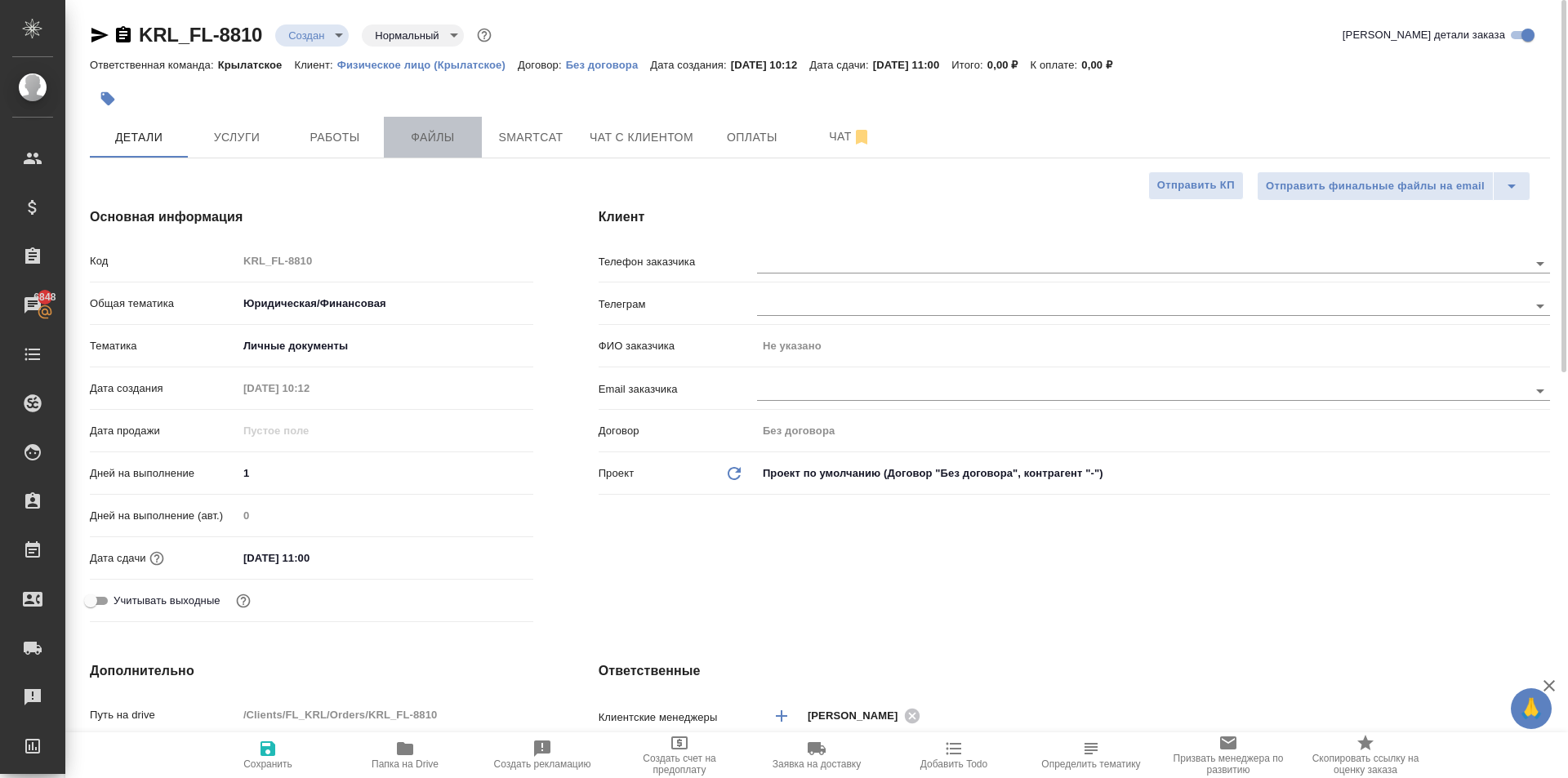
click at [397, 117] on button "Файлы" at bounding box center [433, 137] width 98 height 41
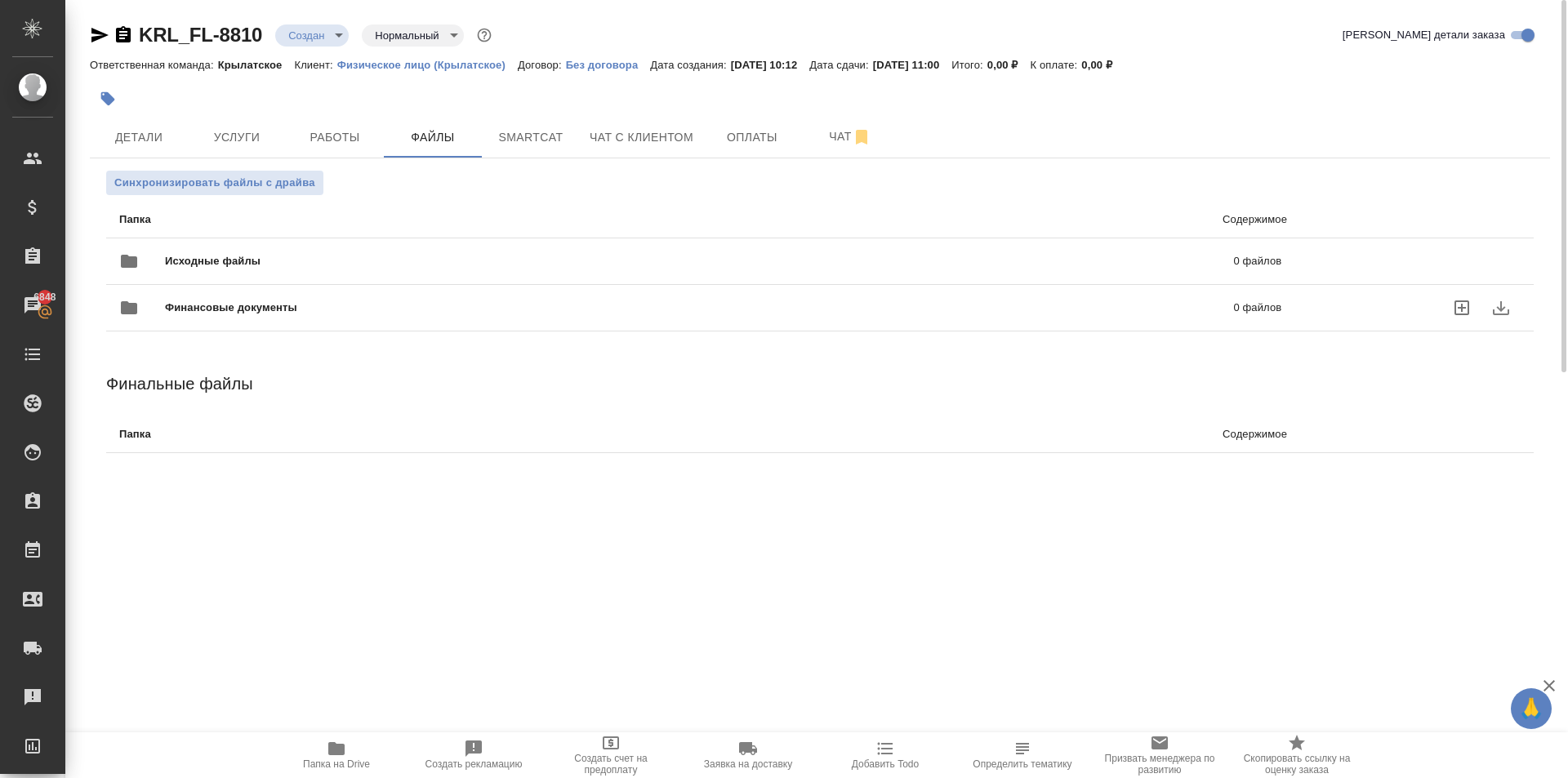
click at [185, 255] on span "Исходные файлы" at bounding box center [456, 261] width 582 height 16
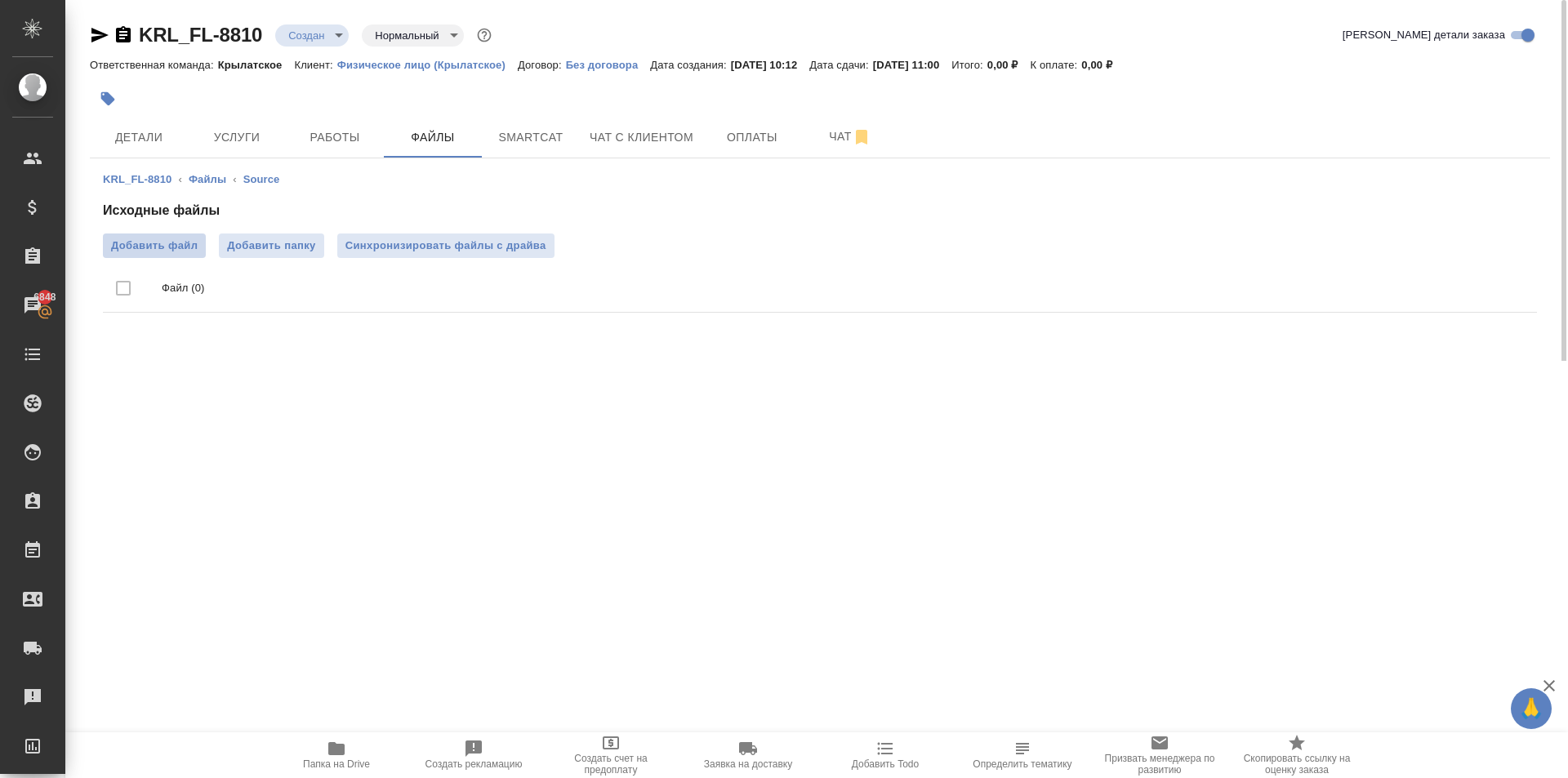
click at [178, 254] on label "Добавить файл" at bounding box center [153, 245] width 103 height 24
click at [0, 0] on input "Добавить файл" at bounding box center [0, 0] width 0 height 0
click at [256, 133] on span "Услуги" at bounding box center [236, 137] width 79 height 21
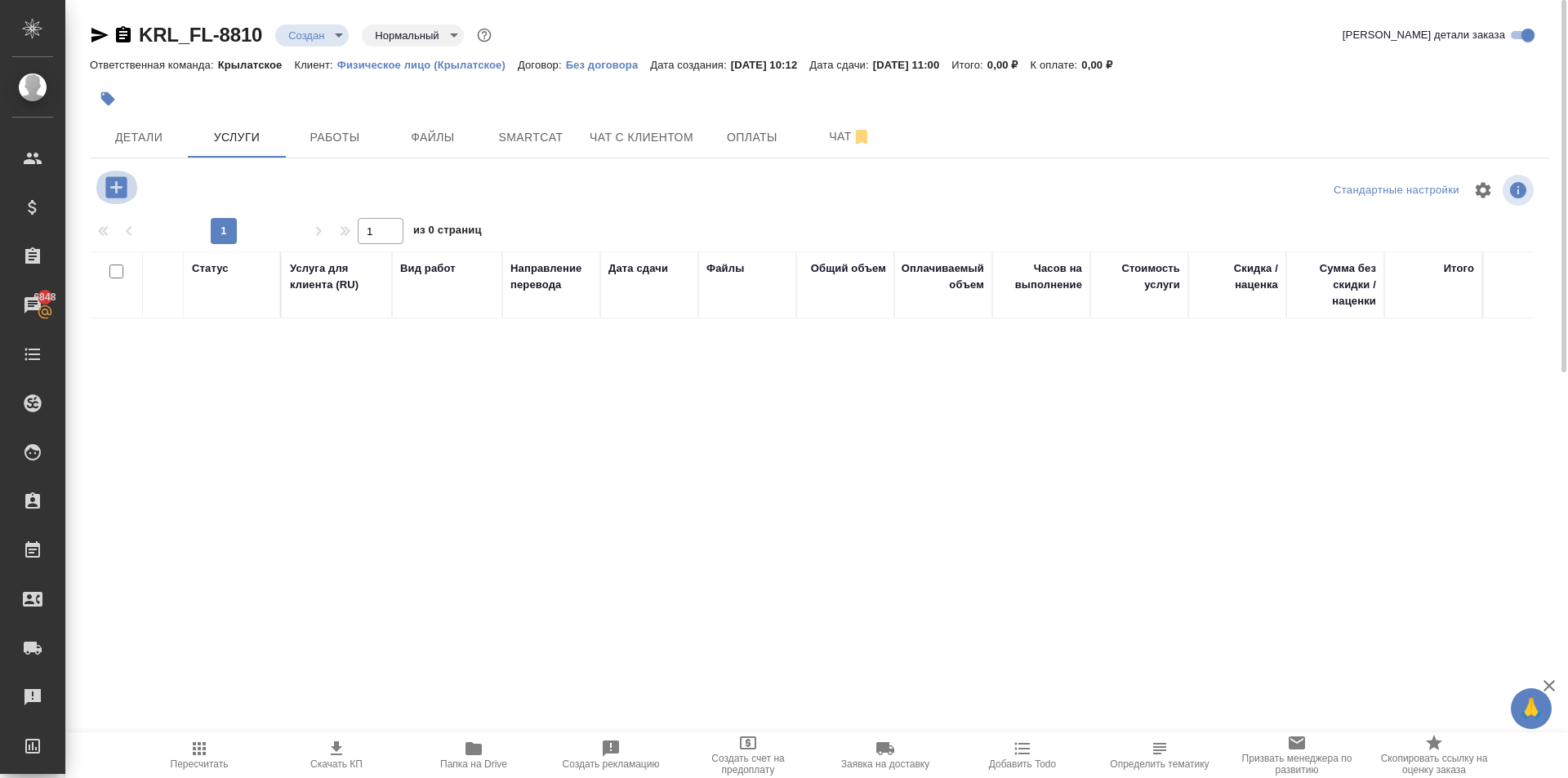
click at [118, 175] on button "button" at bounding box center [116, 187] width 45 height 34
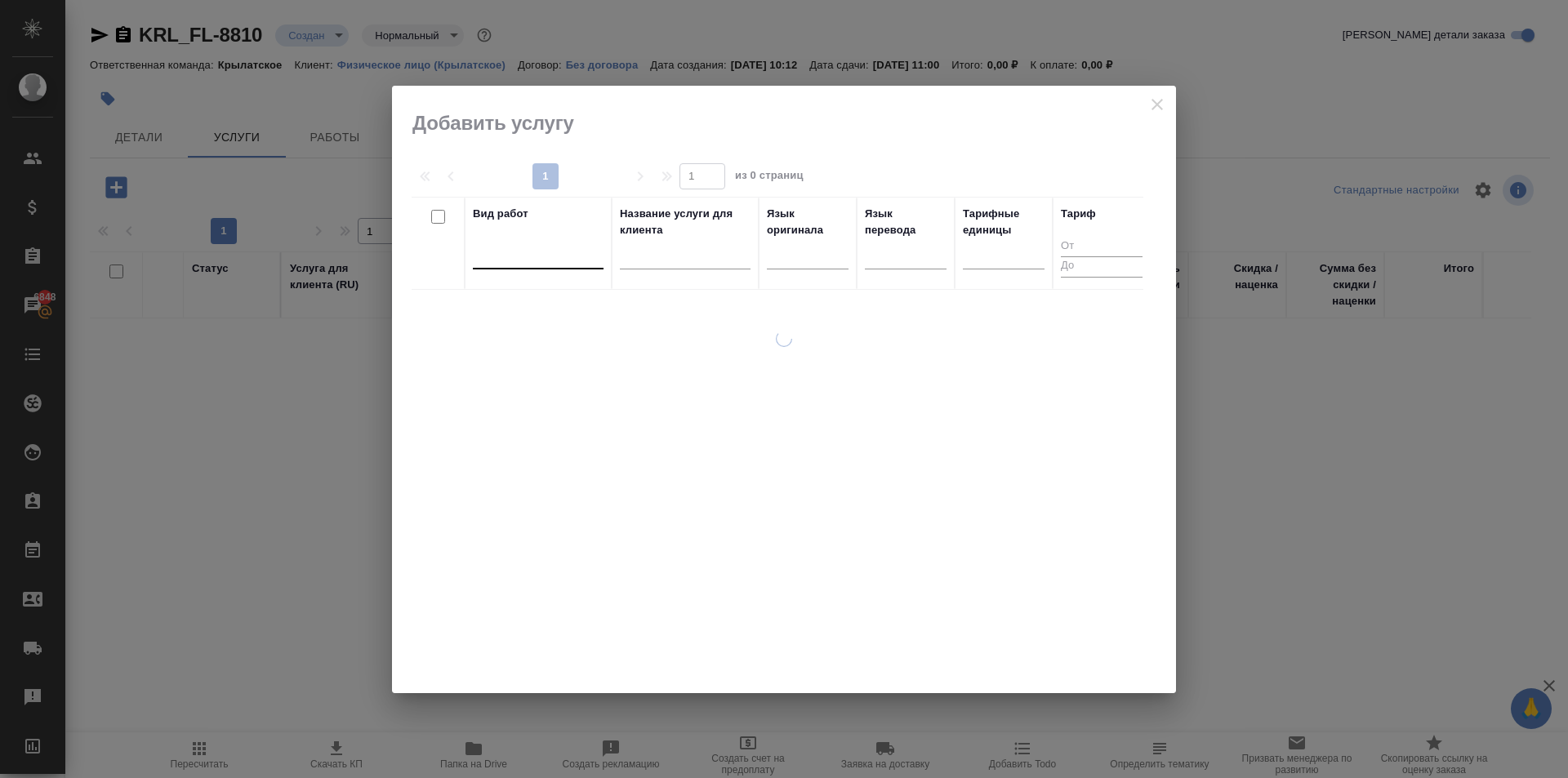
click at [521, 252] on div at bounding box center [538, 252] width 130 height 24
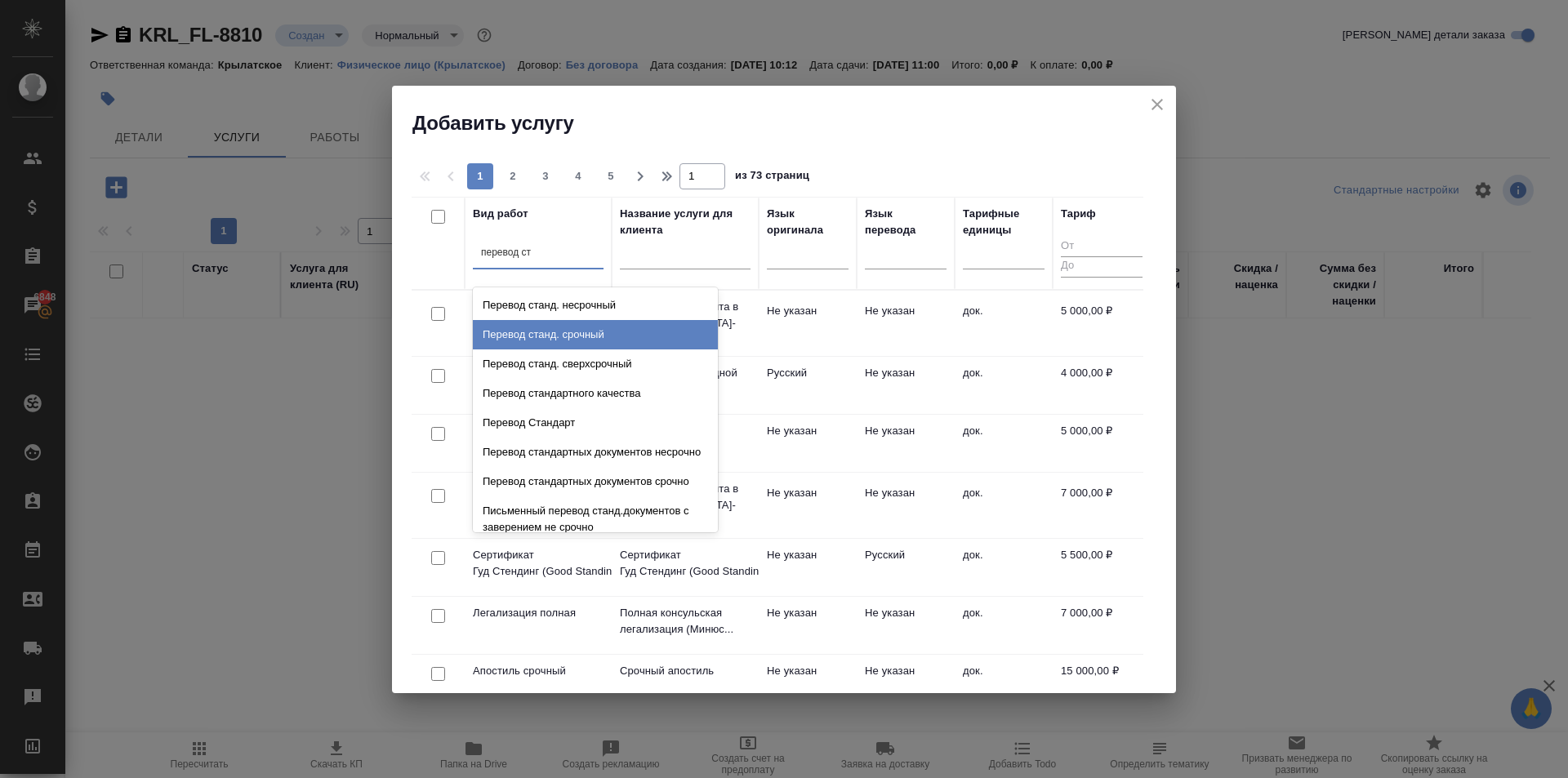
click at [615, 332] on div "Перевод станд. срочный" at bounding box center [595, 335] width 245 height 29
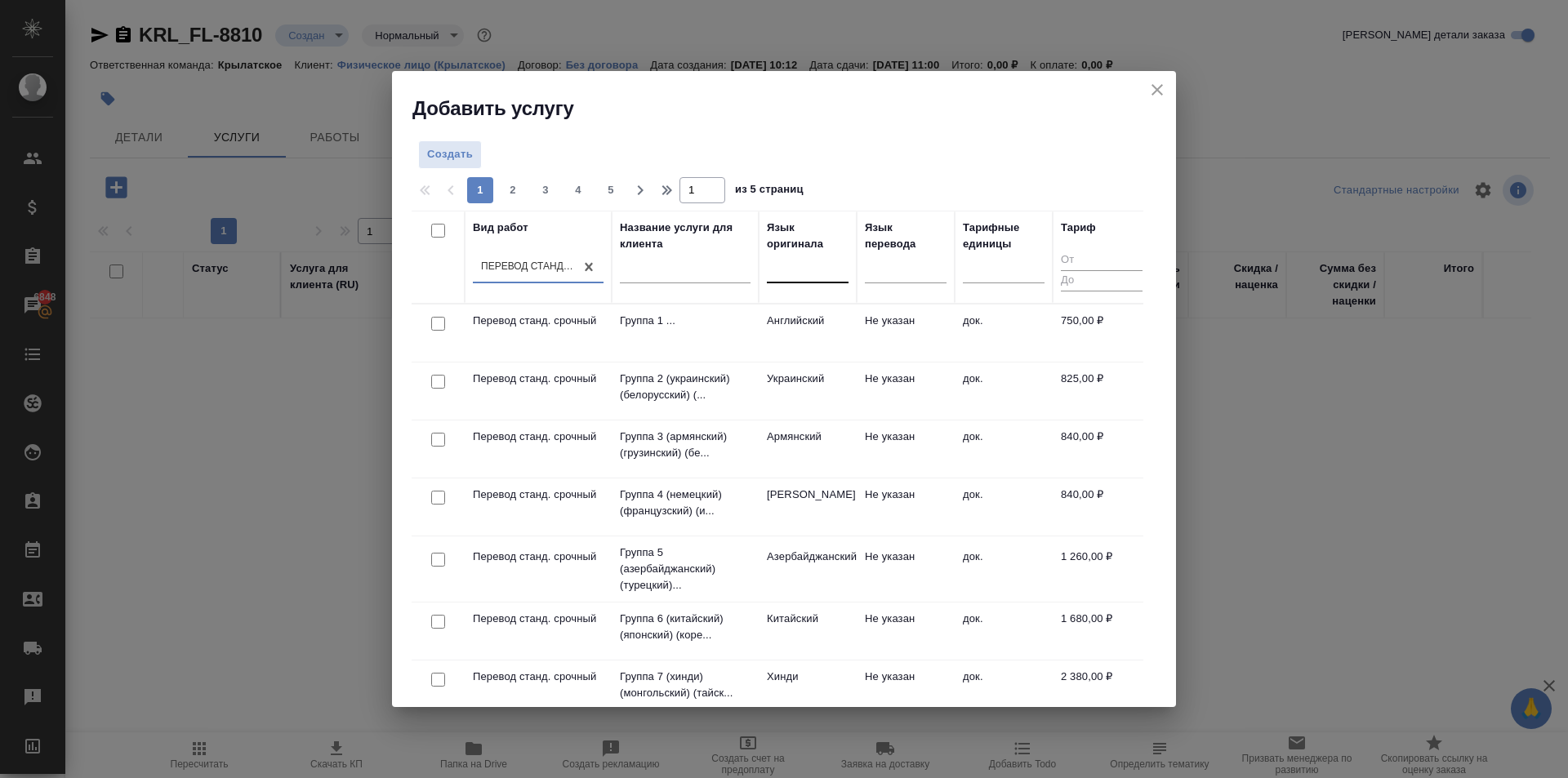
click at [832, 277] on div at bounding box center [807, 266] width 81 height 24
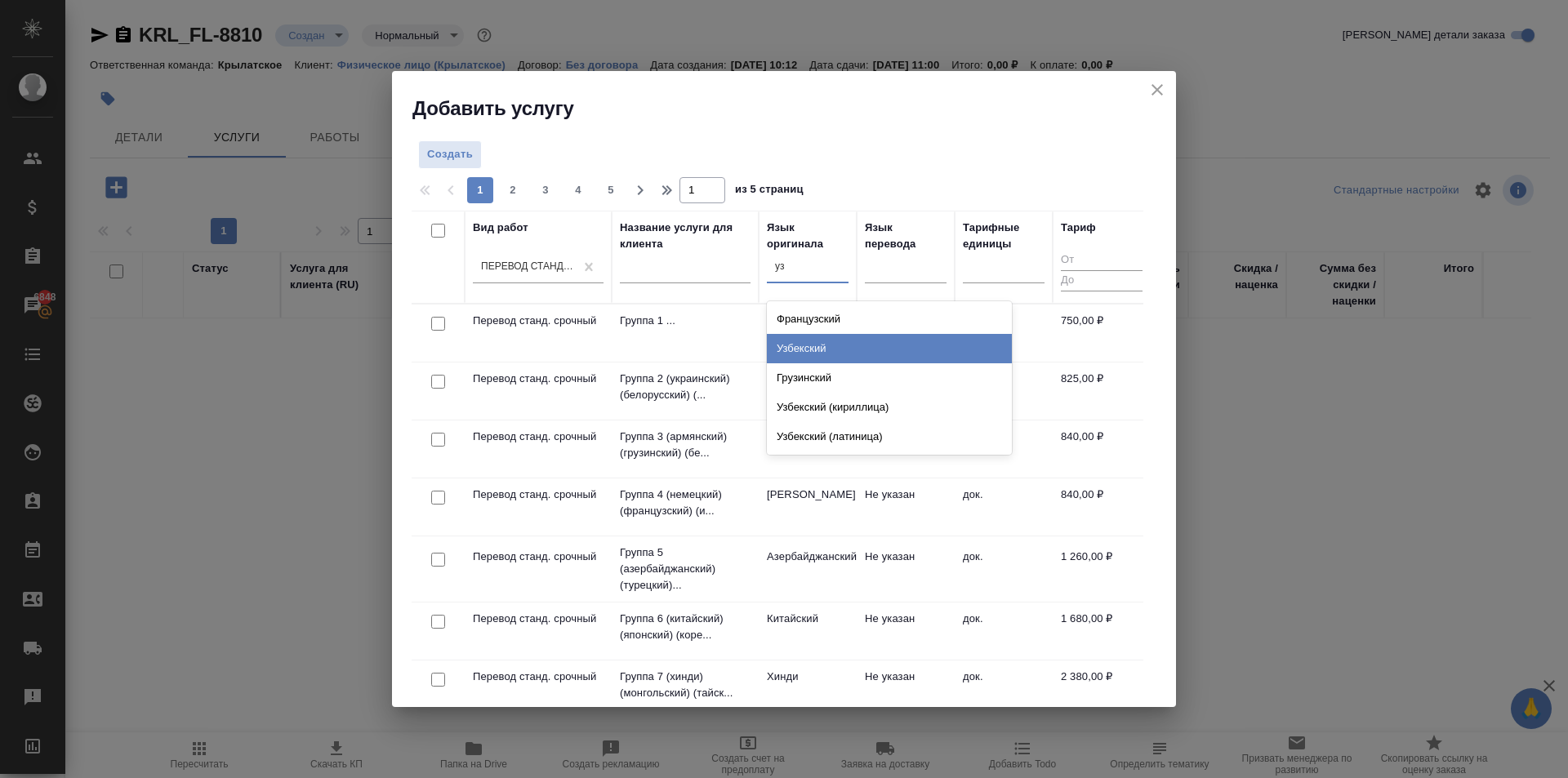
click at [836, 347] on div "Узбекский" at bounding box center [889, 348] width 245 height 29
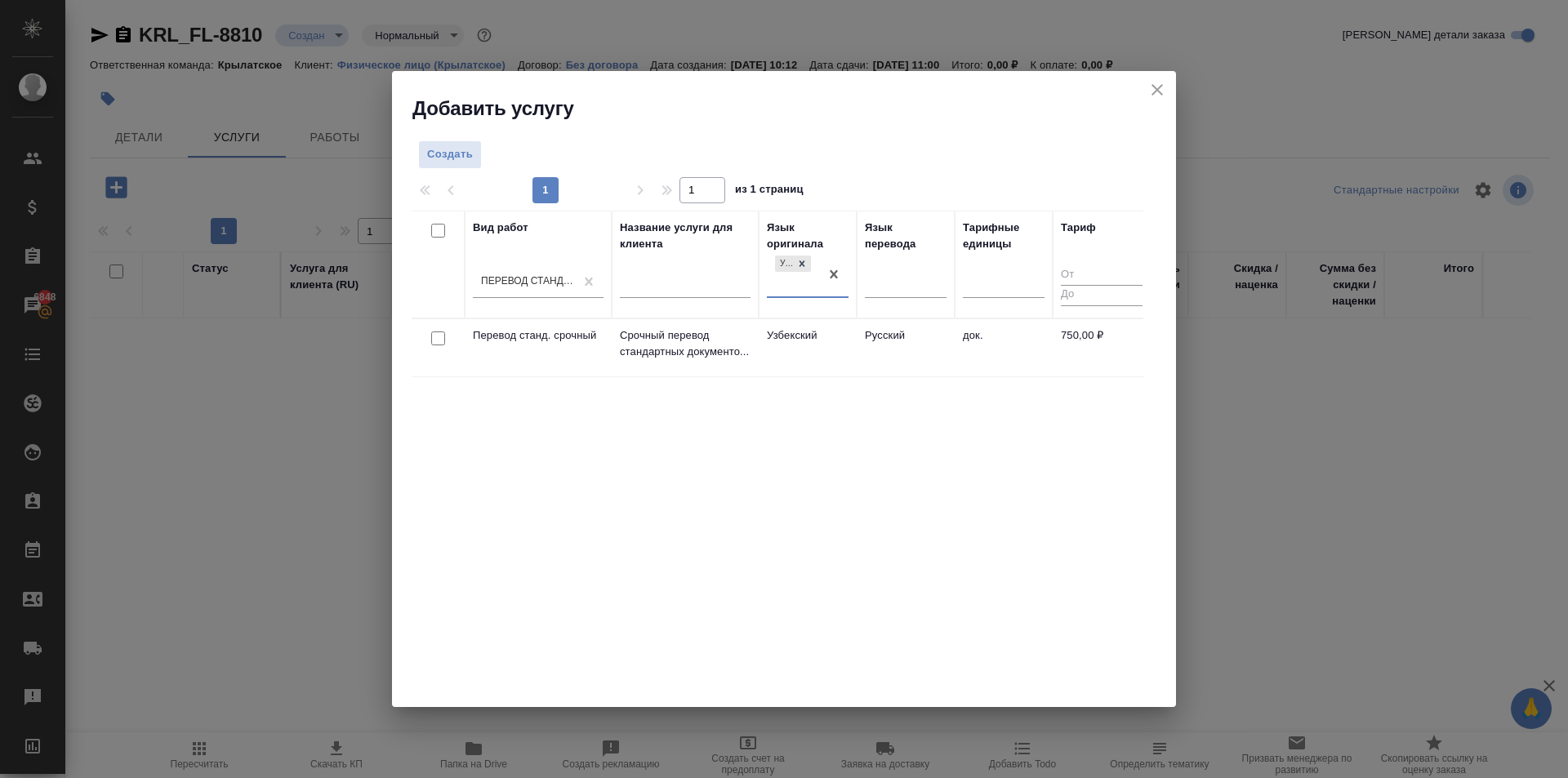
click at [855, 350] on td "Узбекский" at bounding box center [808, 348] width 98 height 57
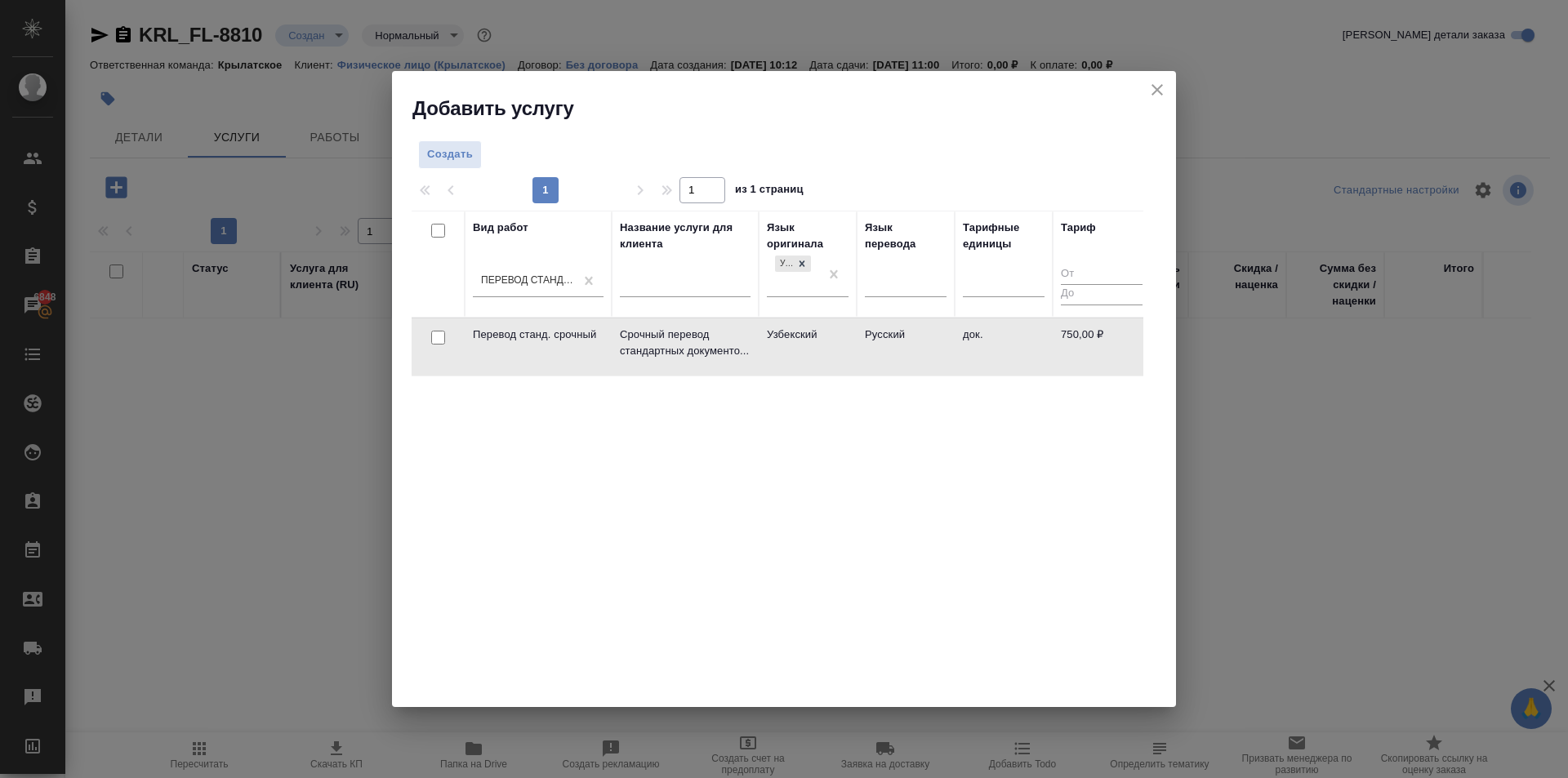
click at [855, 350] on td "Узбекский" at bounding box center [808, 347] width 98 height 57
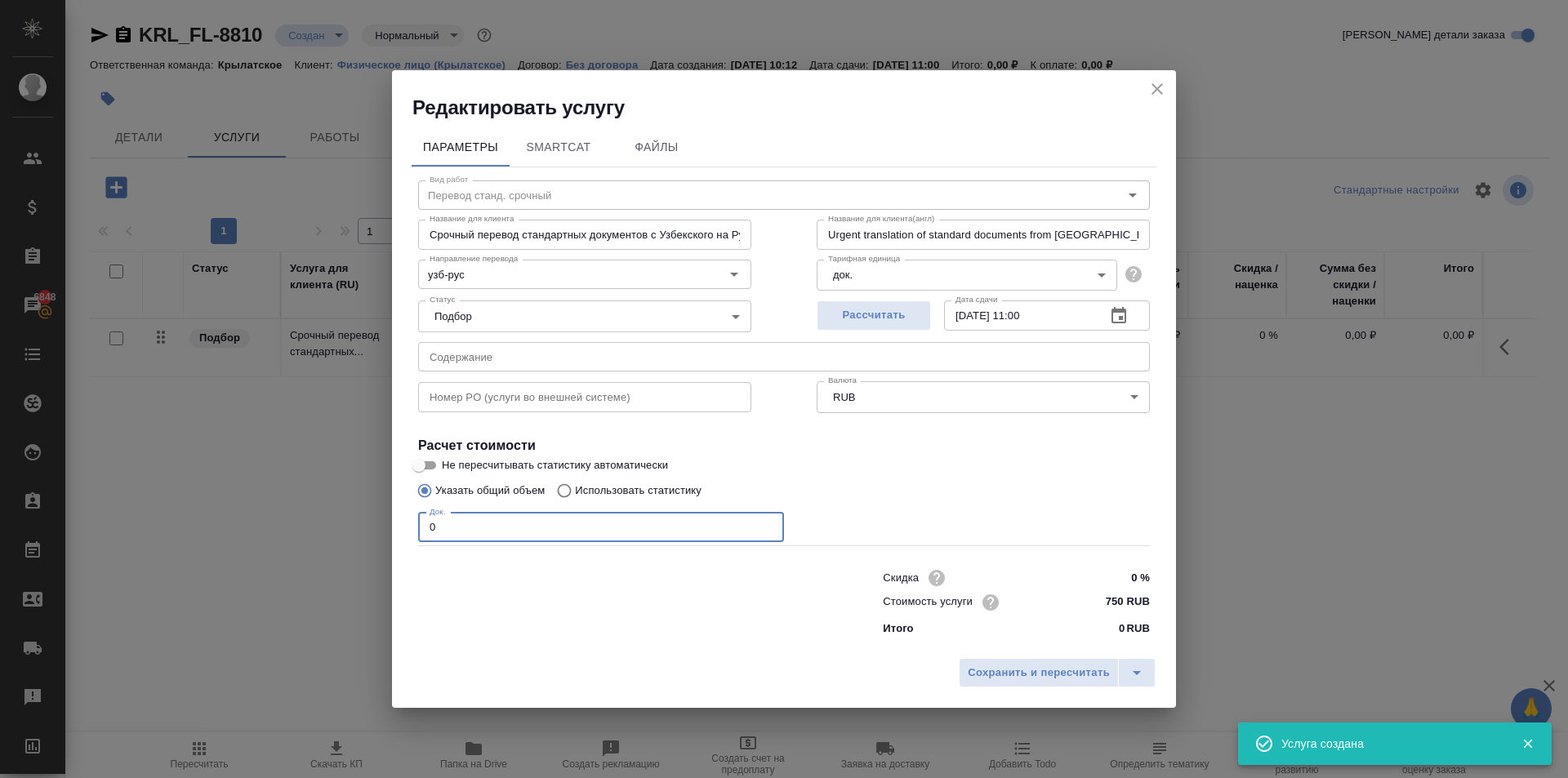
drag, startPoint x: 368, startPoint y: 511, endPoint x: 355, endPoint y: 508, distance: 13.3
click at [355, 508] on div "Редактировать услугу Параметры SmartCat Файлы Вид работ Перевод станд. срочный …" at bounding box center [784, 389] width 1568 height 778
click at [1103, 671] on span "Сохранить и пересчитать" at bounding box center [1038, 673] width 142 height 19
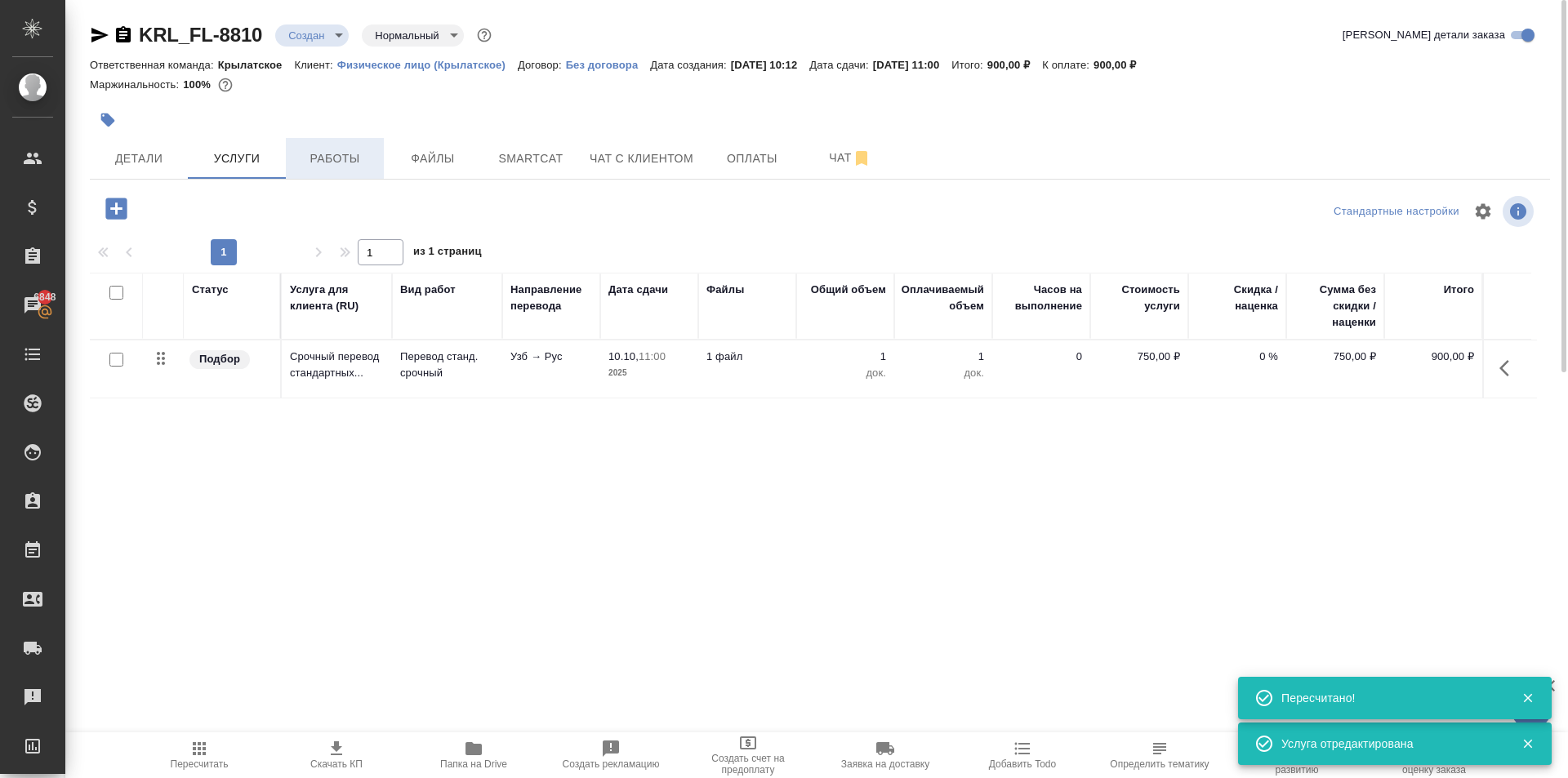
click at [322, 153] on span "Работы" at bounding box center [335, 159] width 79 height 21
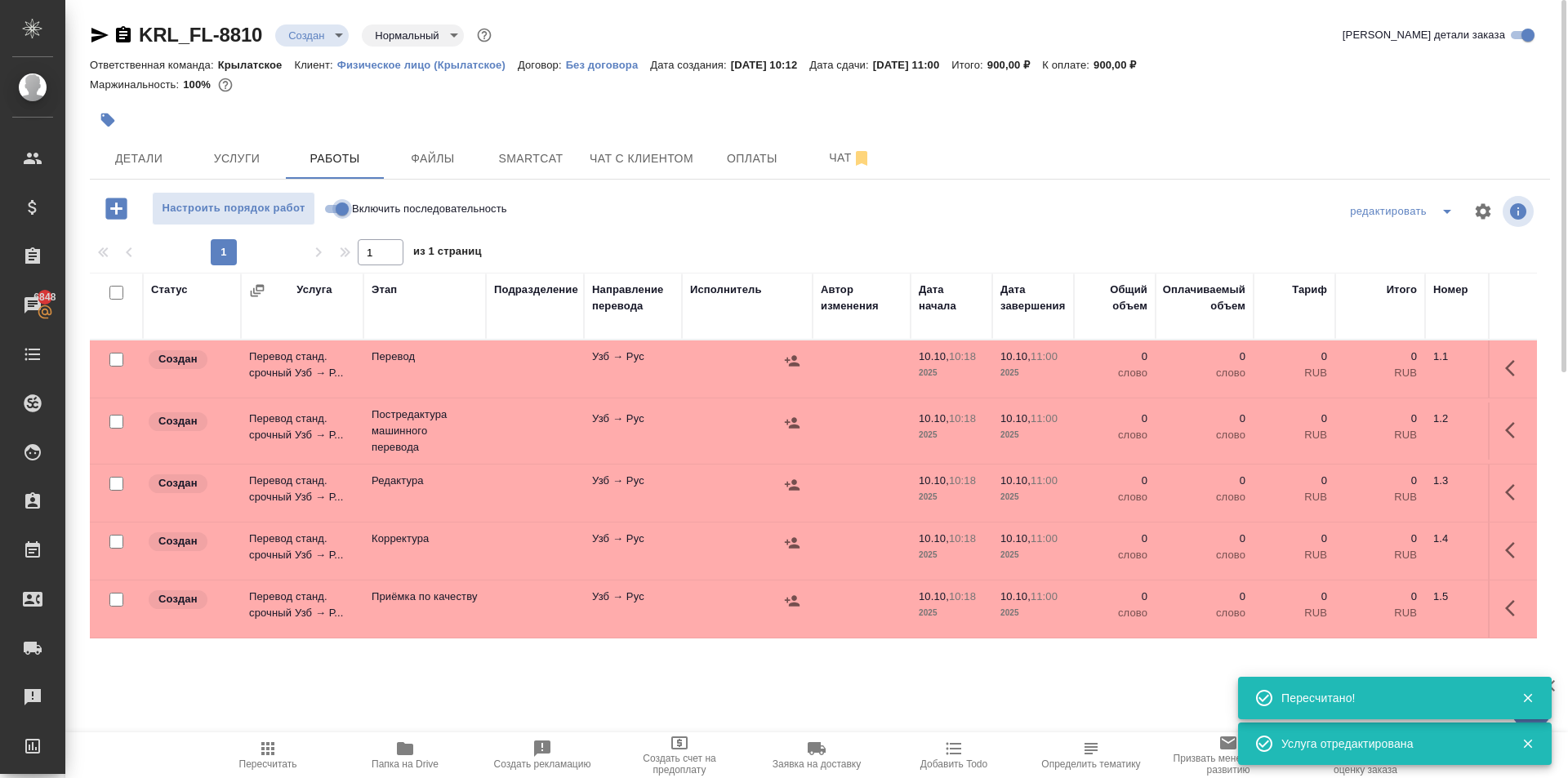
click at [347, 206] on input "Включить последовательность" at bounding box center [342, 209] width 59 height 20
click at [114, 294] on input "checkbox" at bounding box center [117, 293] width 14 height 14
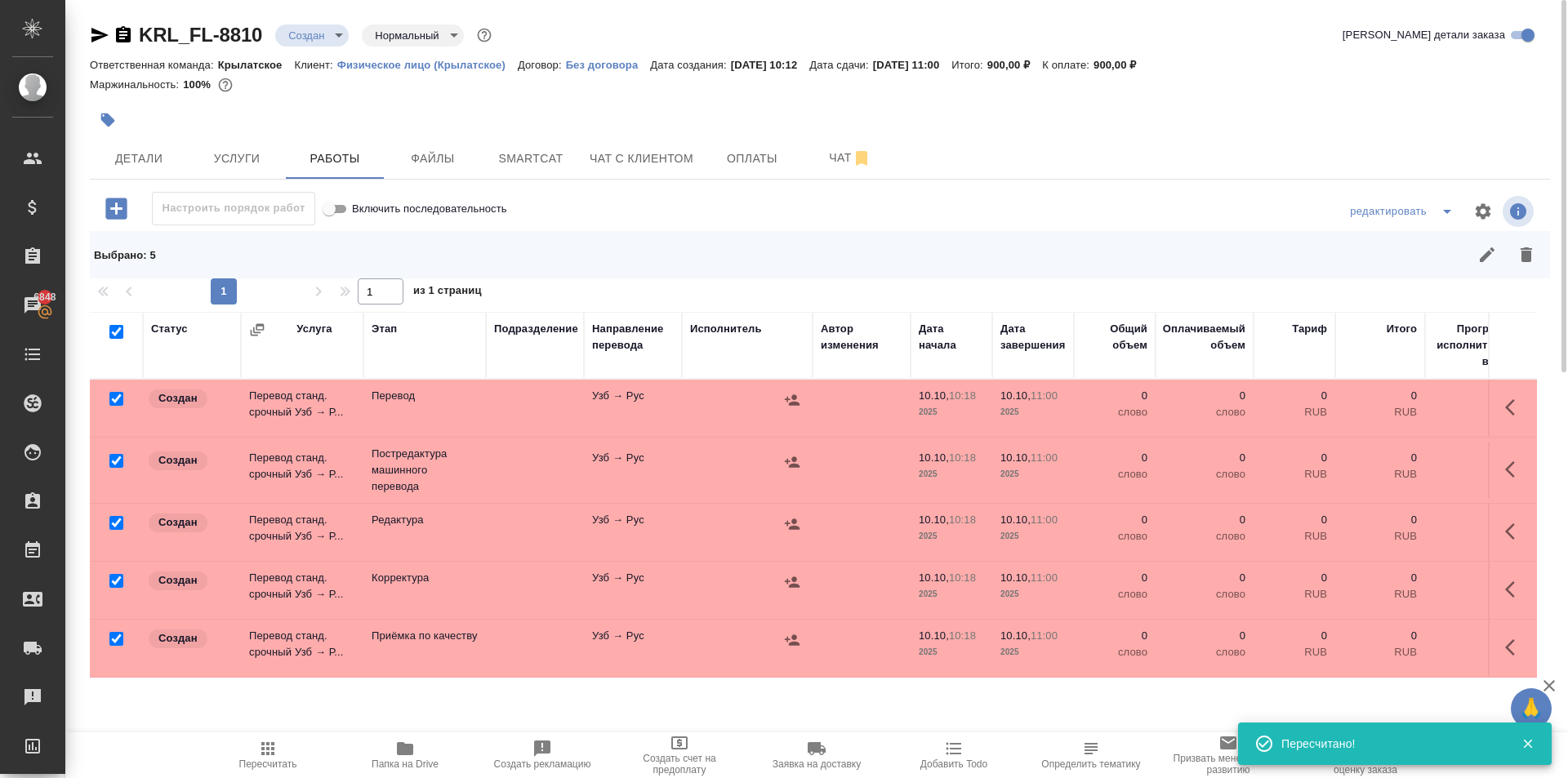
click at [113, 398] on input "checkbox" at bounding box center [117, 399] width 14 height 14
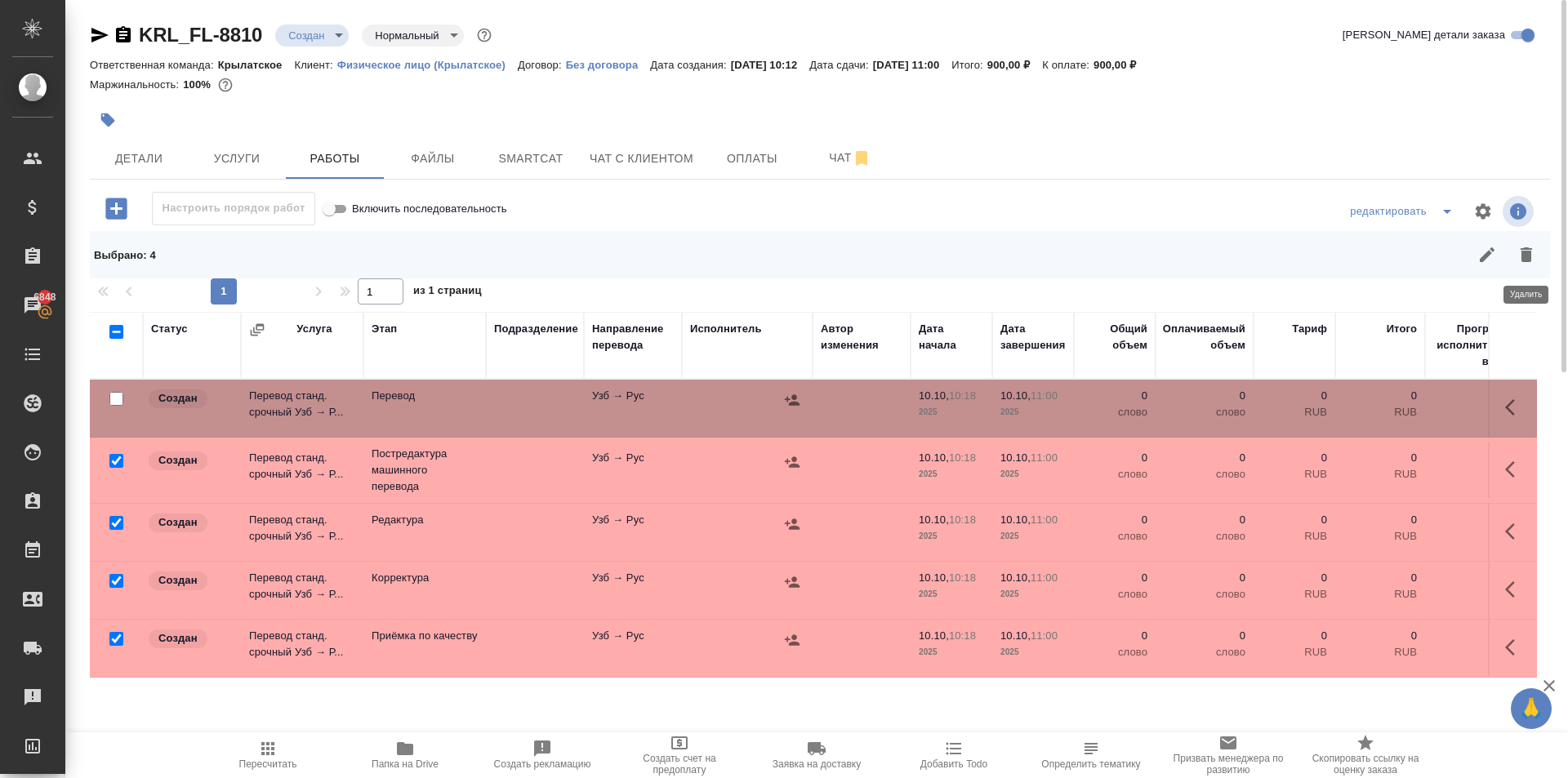
click at [1520, 255] on icon "button" at bounding box center [1526, 254] width 20 height 20
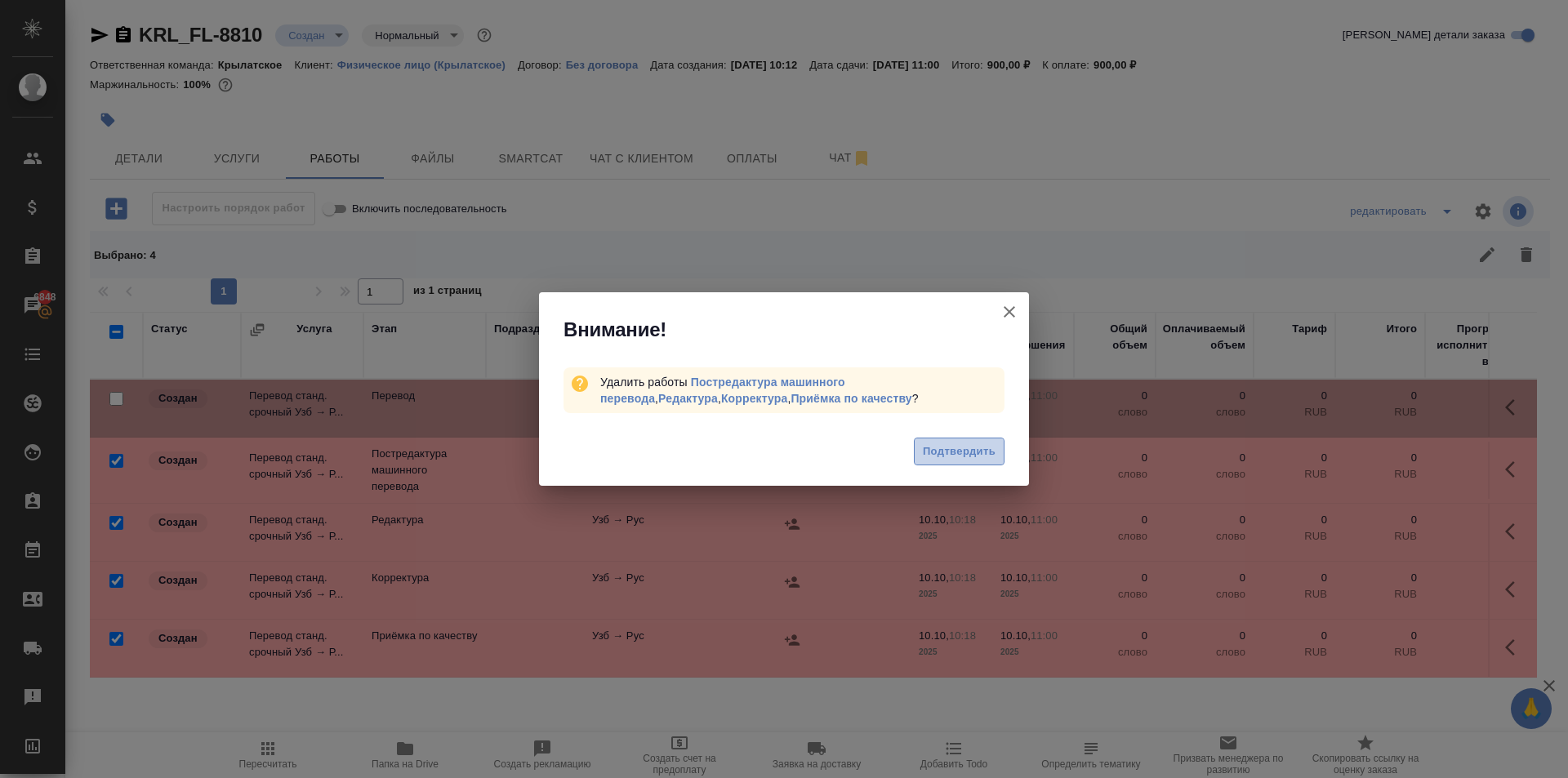
click at [967, 446] on span "Подтвердить" at bounding box center [958, 451] width 72 height 19
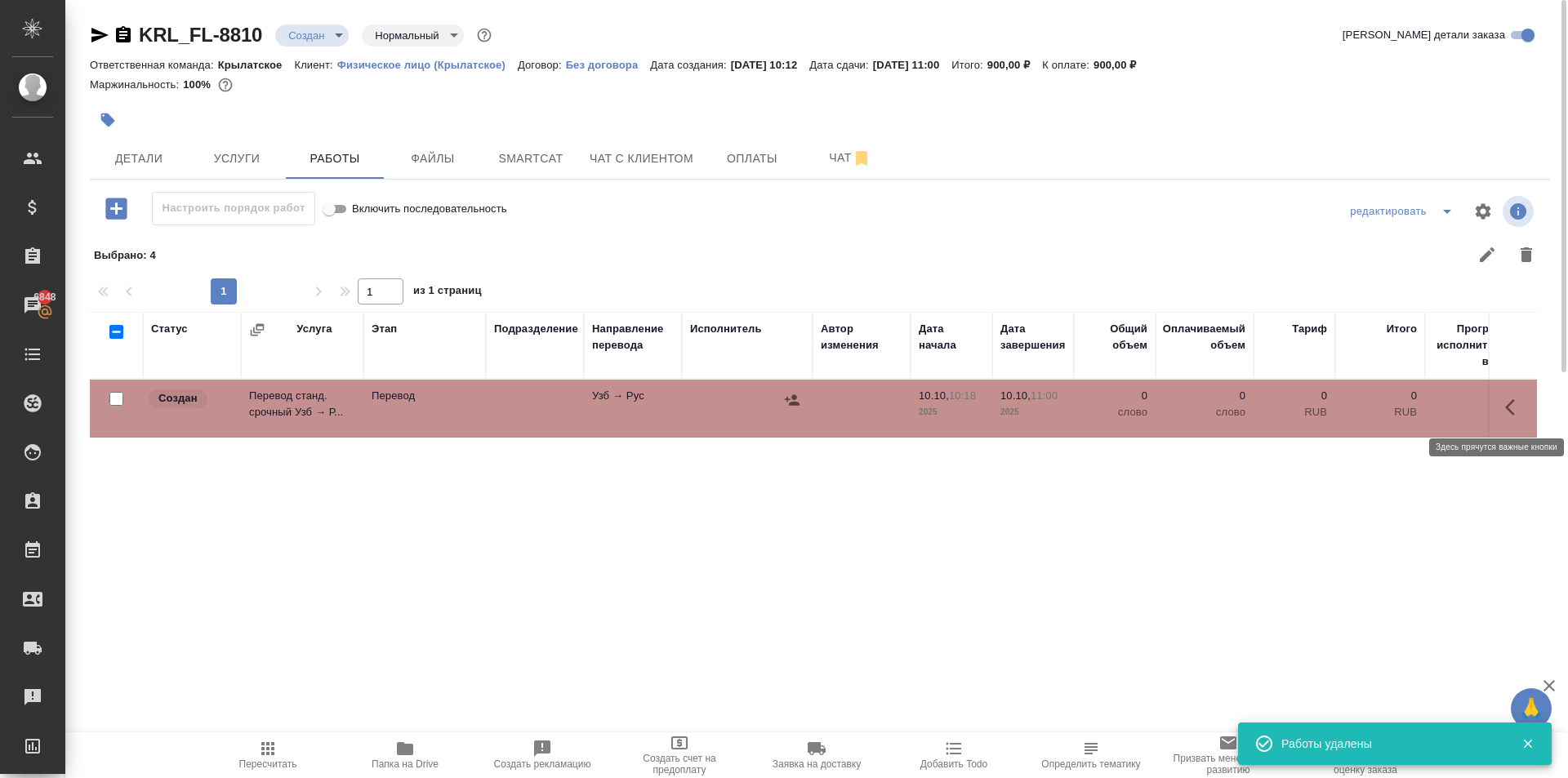
click at [1502, 405] on button "button" at bounding box center [1514, 408] width 39 height 39
click at [1390, 406] on icon "button" at bounding box center [1395, 408] width 20 height 20
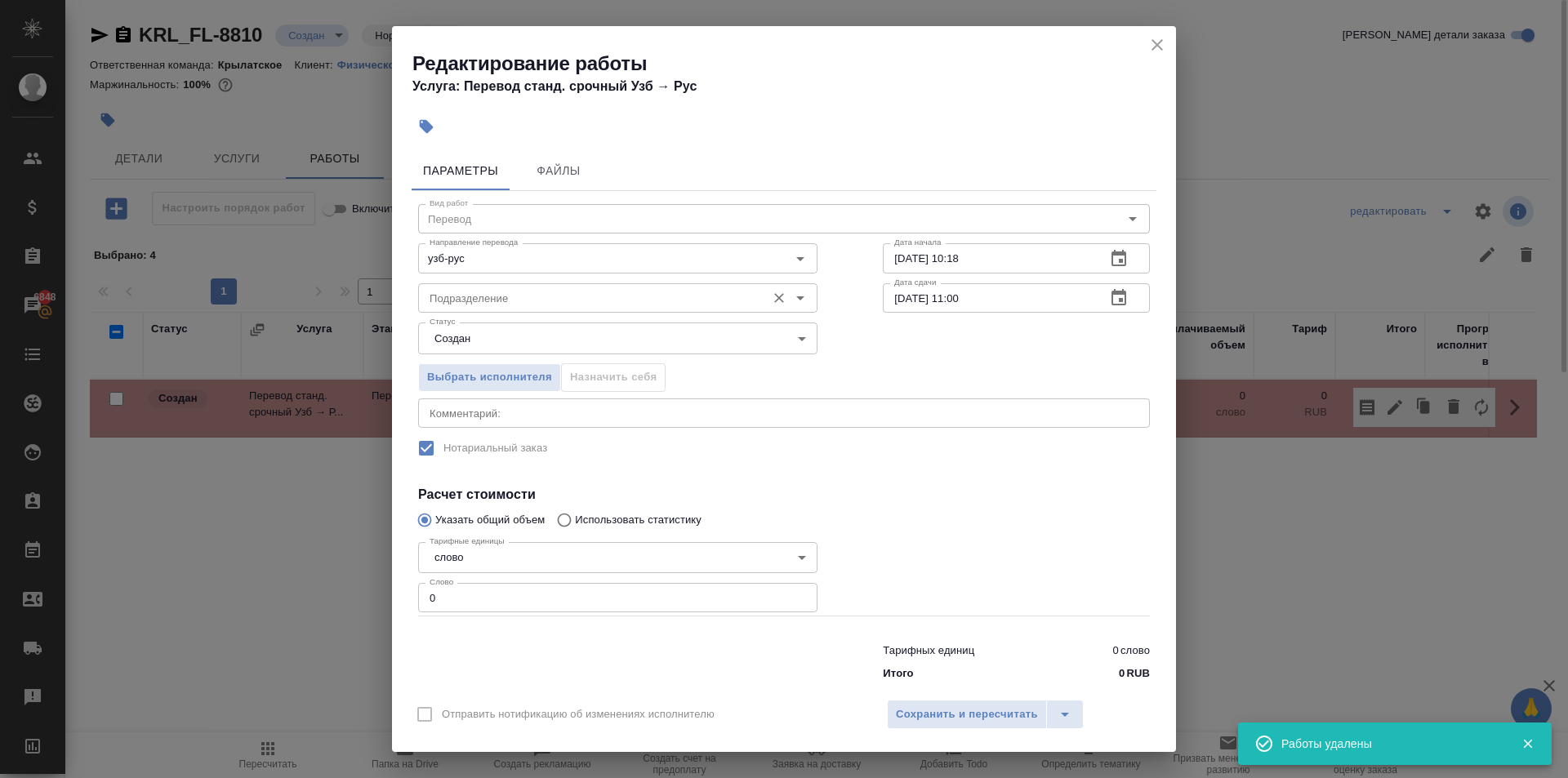
click at [609, 293] on input "Подразделение" at bounding box center [590, 298] width 335 height 20
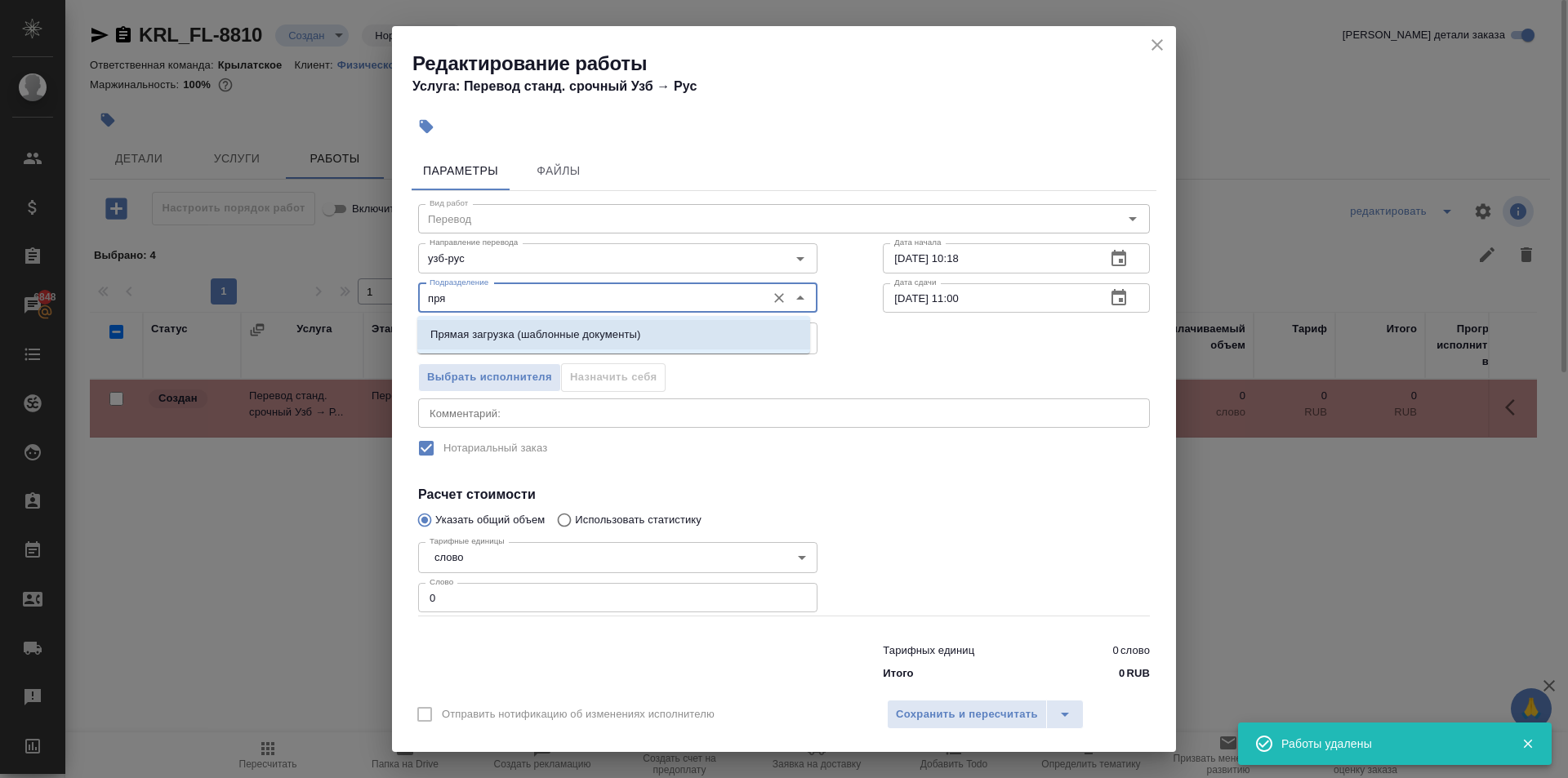
click at [617, 331] on p "Прямая загрузка (шаблонные документы)" at bounding box center [535, 335] width 210 height 16
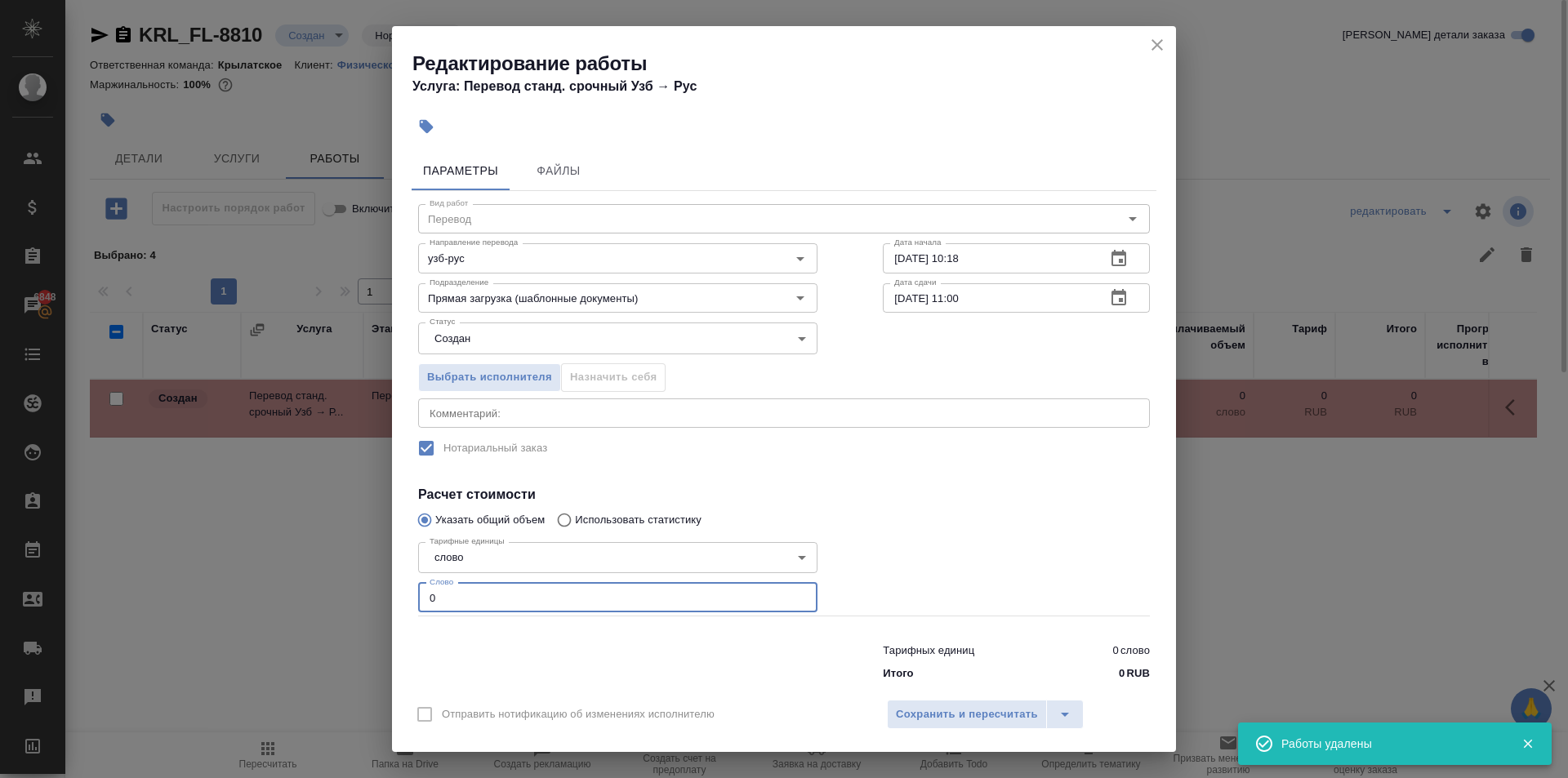
drag, startPoint x: 514, startPoint y: 600, endPoint x: 320, endPoint y: 581, distance: 194.9
click at [320, 581] on div "Редактирование работы Услуга: Перевод станд. срочный Узб → Рус Параметры Файлы …" at bounding box center [784, 389] width 1568 height 778
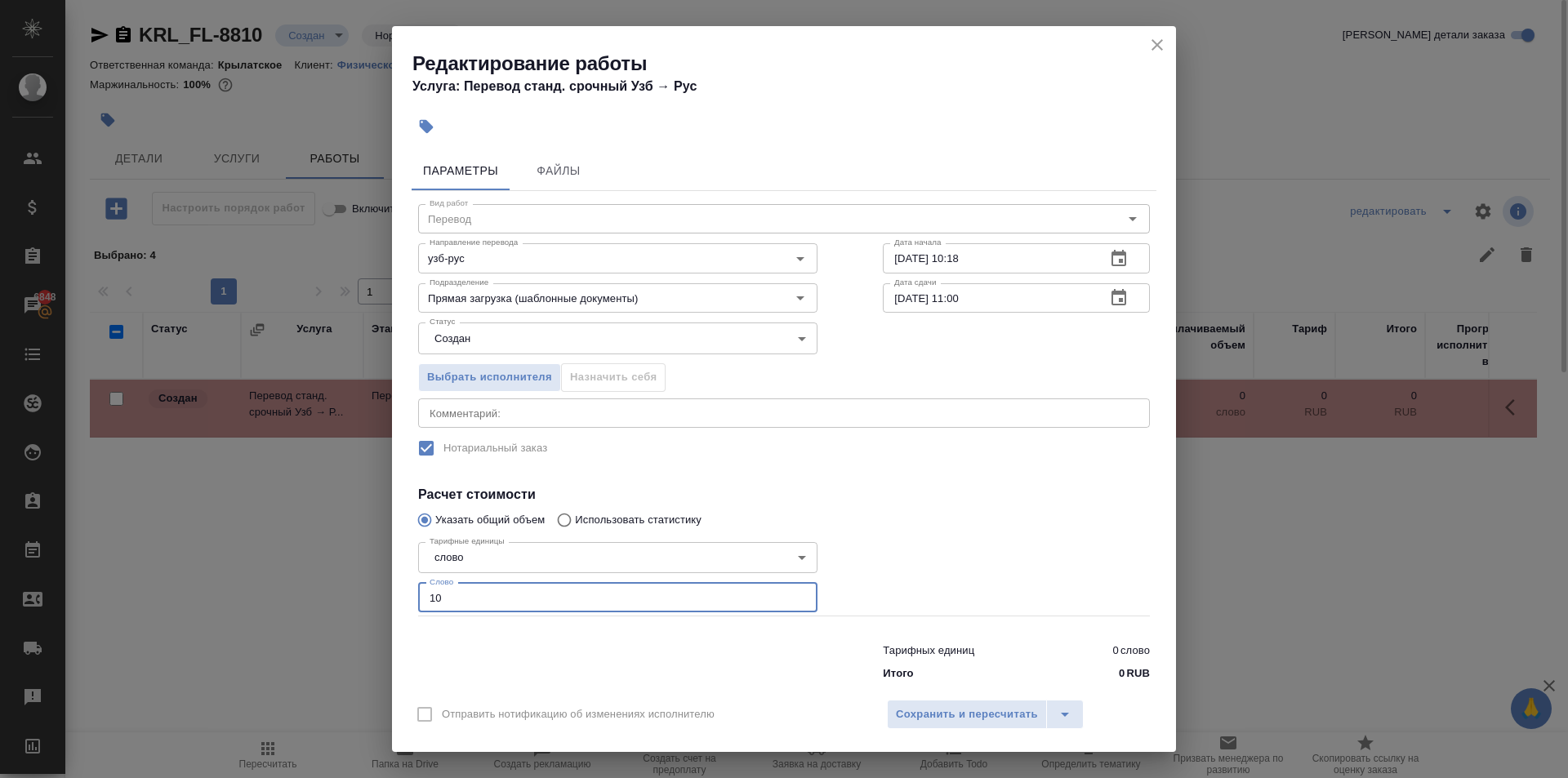
click at [489, 343] on body "🙏 .cls-1 fill:#fff; AWATERA Kasymov Timur Клиенты Спецификации Заказы 6848 Чаты…" at bounding box center [784, 389] width 1568 height 778
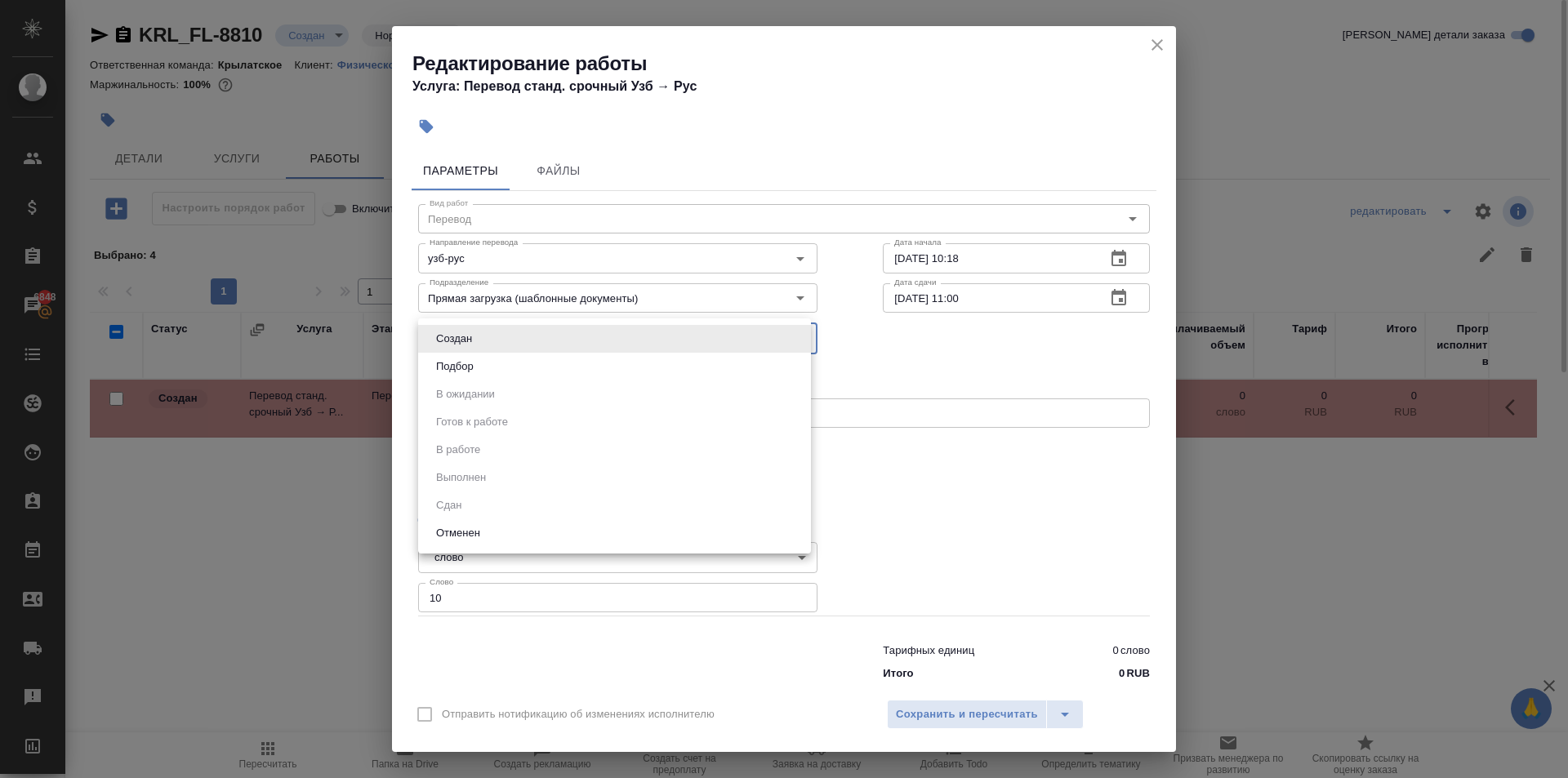
click at [476, 364] on button "Подбор" at bounding box center [454, 367] width 47 height 18
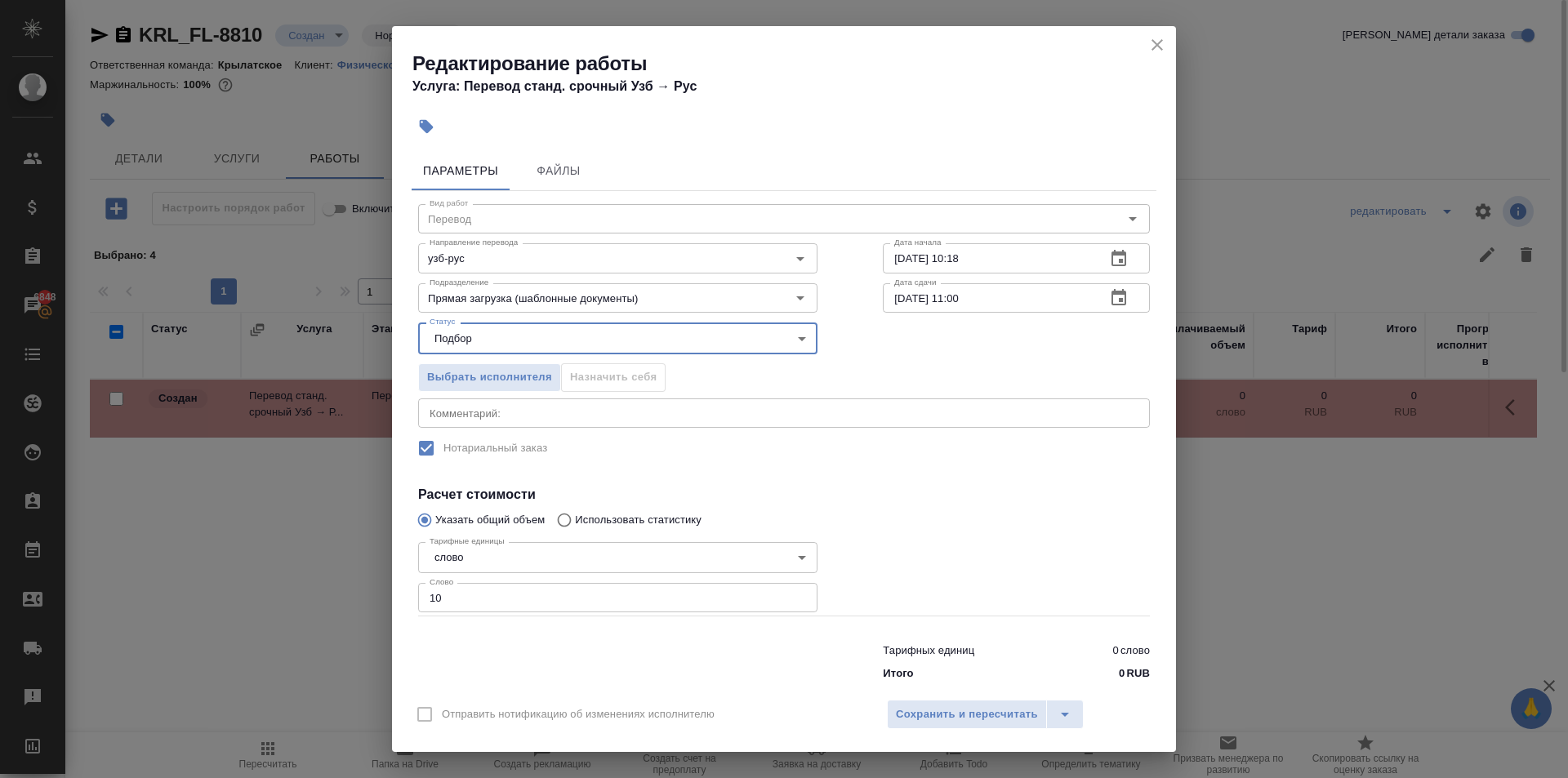
click at [921, 734] on div "Отправить нотификацию об изменениях исполнителю Сохранить и пересчитать" at bounding box center [784, 720] width 784 height 62
click at [925, 722] on span "Сохранить и пересчитать" at bounding box center [967, 715] width 142 height 19
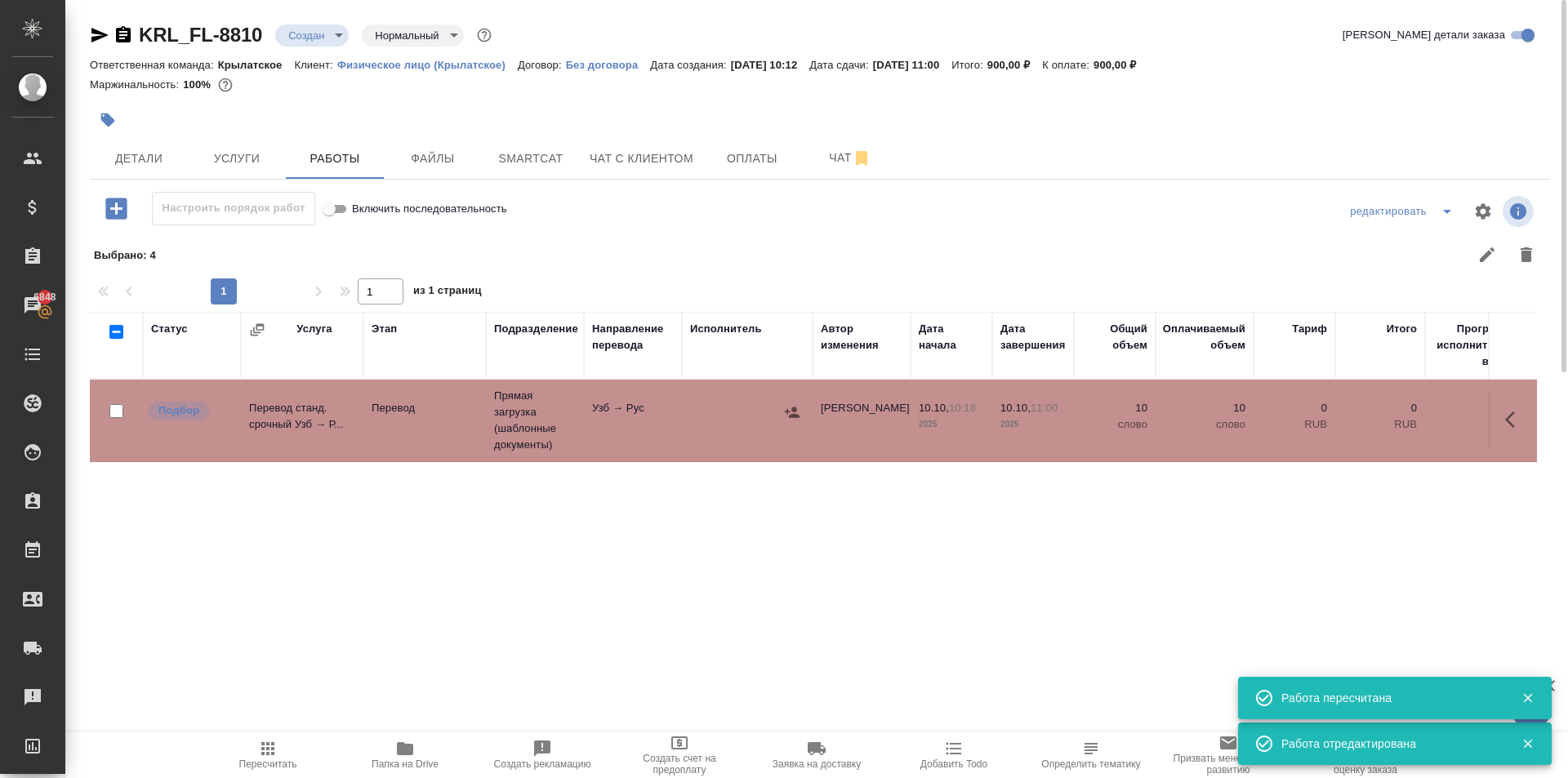
click at [273, 744] on icon "button" at bounding box center [268, 749] width 13 height 13
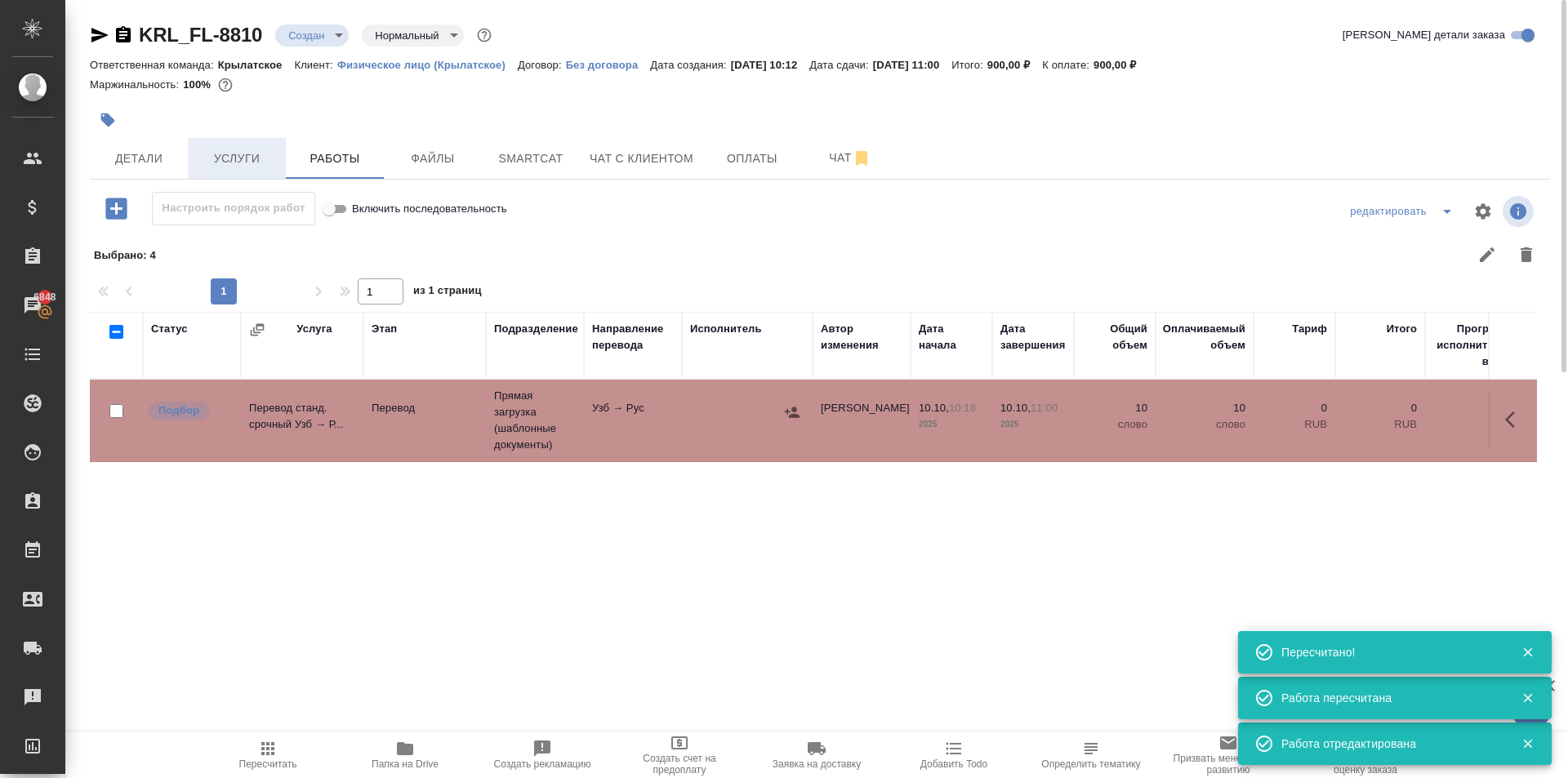
click at [261, 159] on span "Услуги" at bounding box center [236, 159] width 79 height 21
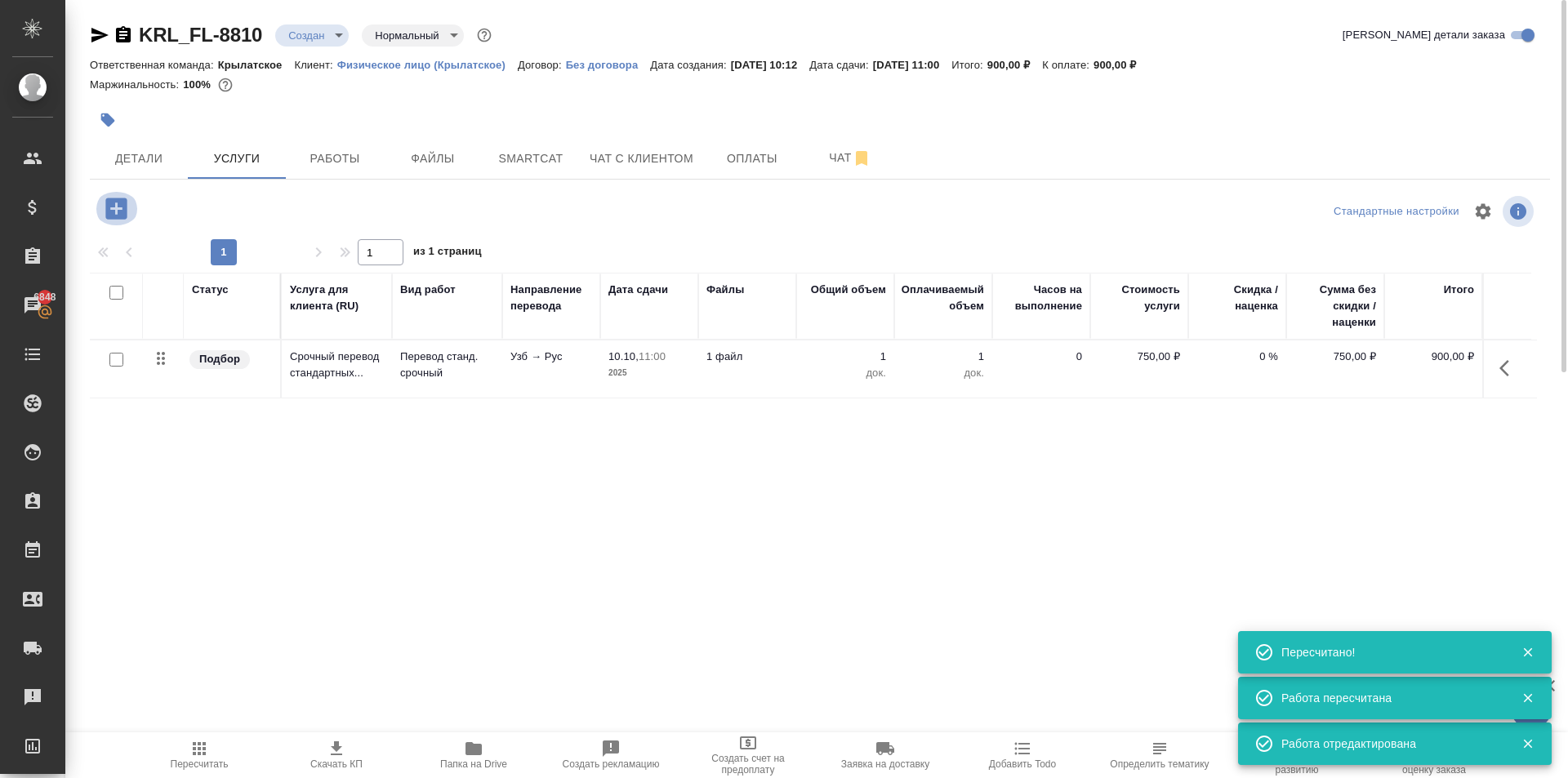
click at [121, 215] on icon "button" at bounding box center [116, 208] width 21 height 21
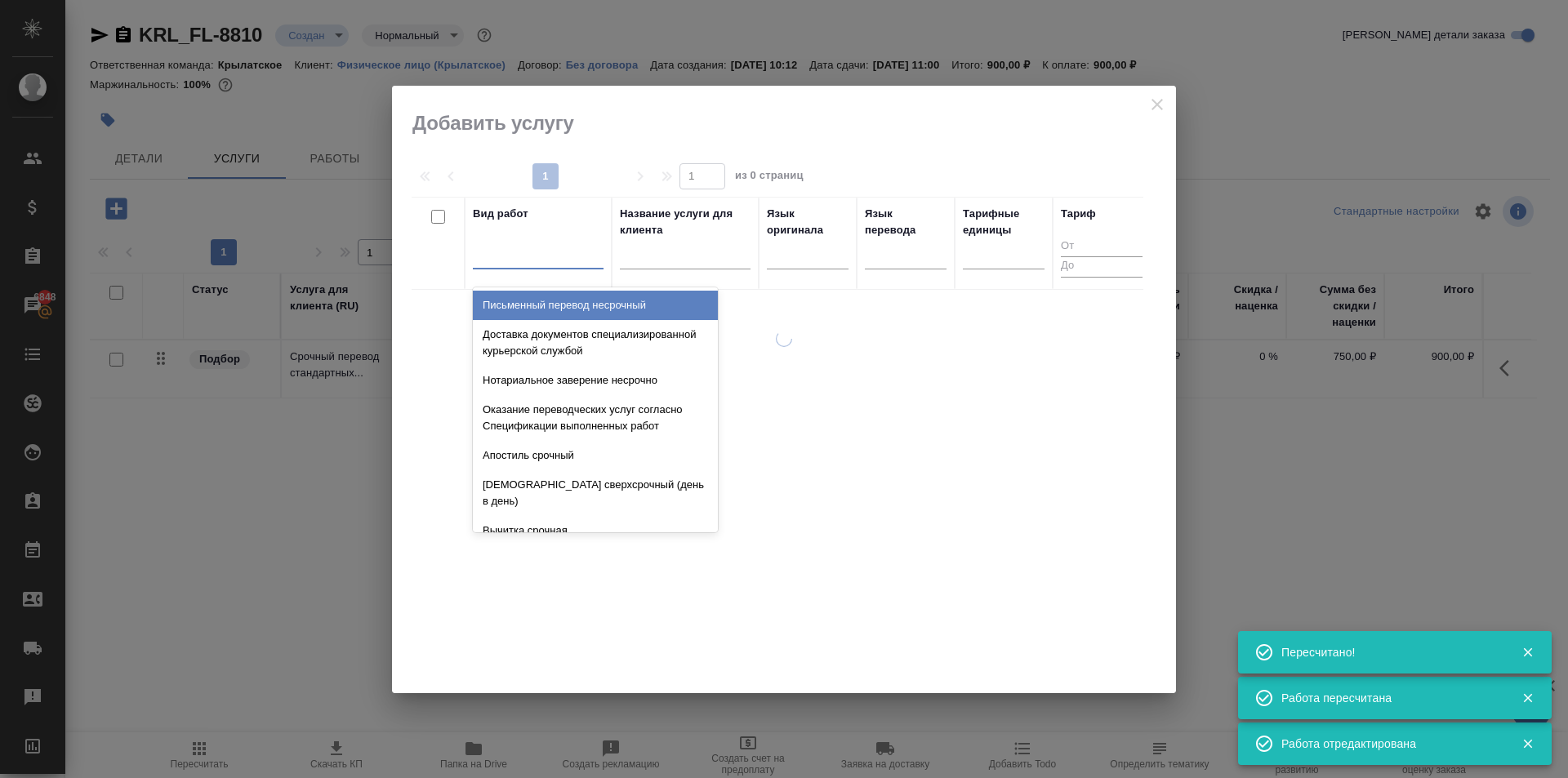
click at [536, 244] on div at bounding box center [538, 252] width 130 height 24
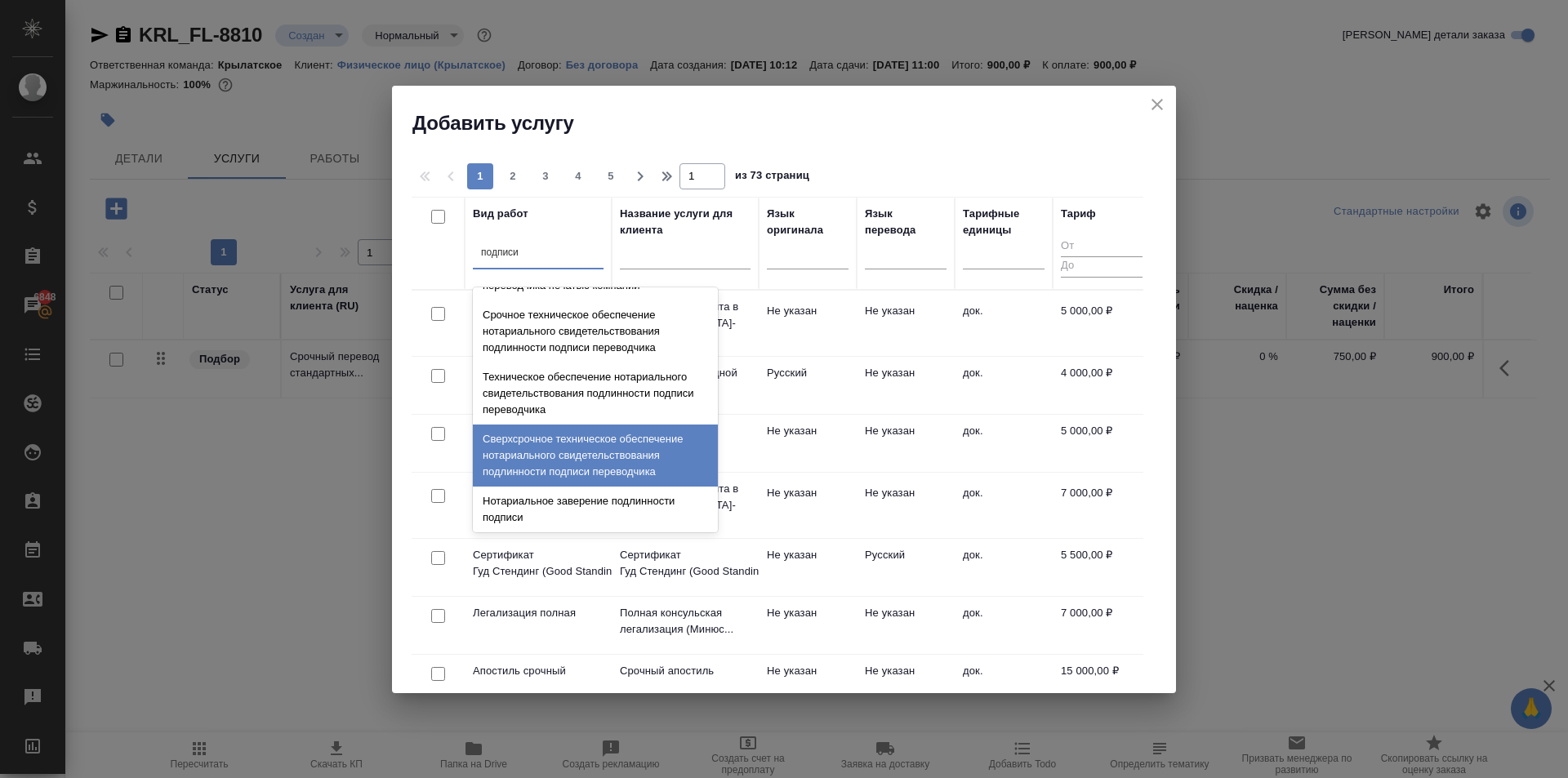
scroll to position [147, 0]
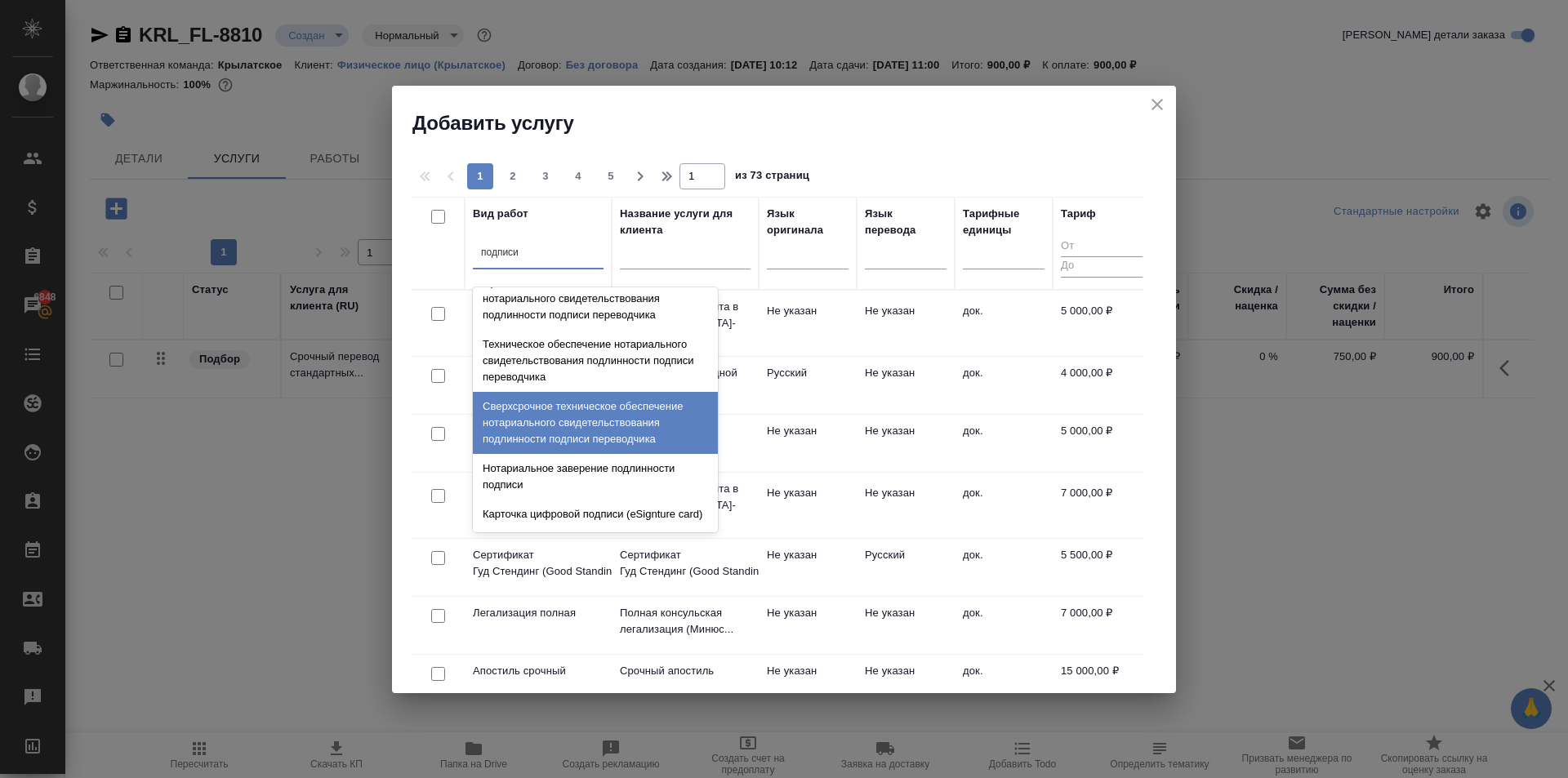
click at [626, 393] on div "Сверхсрочное техническое обеспечение нотариального свидетельствования подлиннос…" at bounding box center [595, 423] width 245 height 62
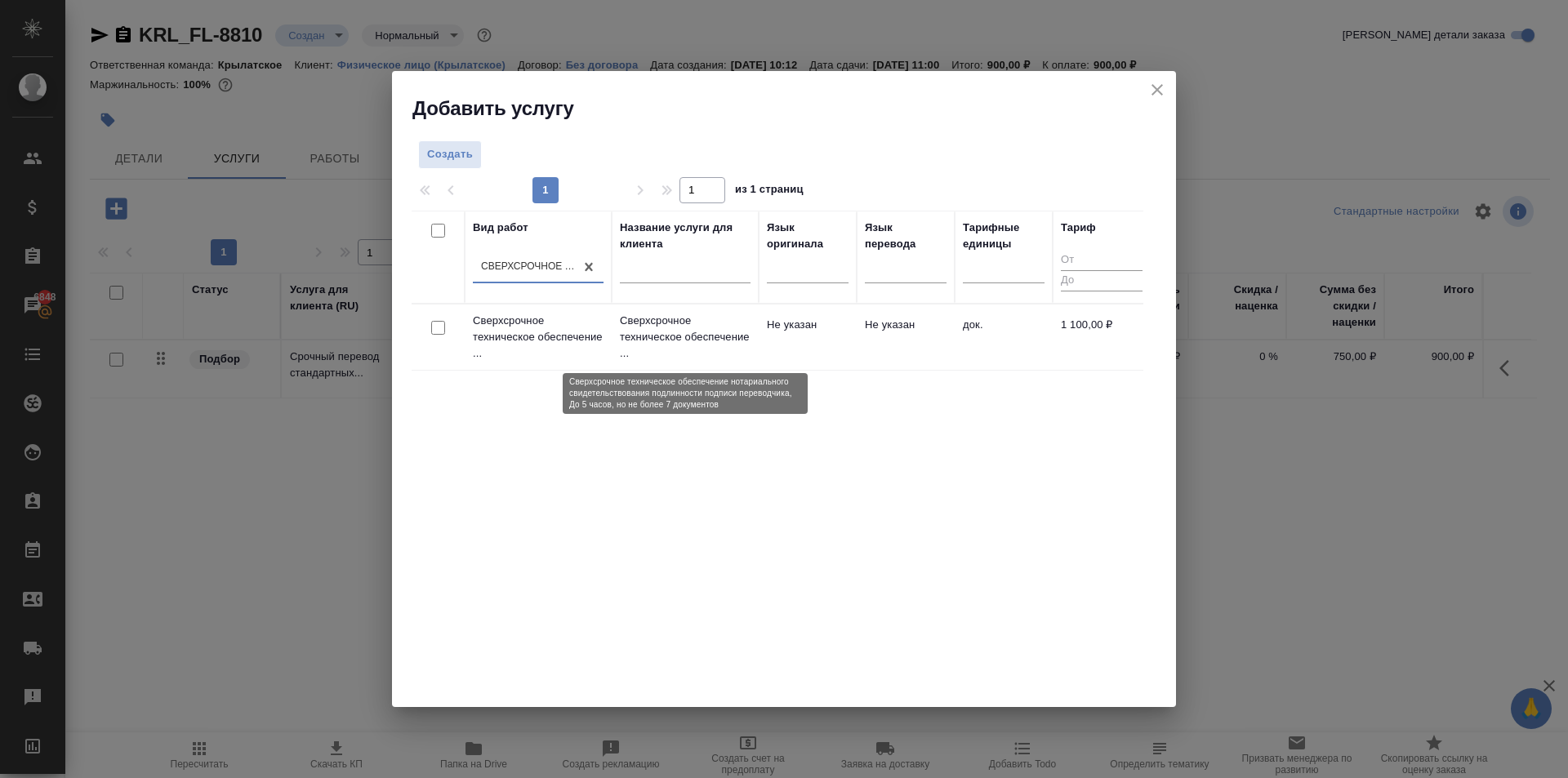
click at [651, 339] on p "Сверхсрочное техническое обеспечение ..." at bounding box center [684, 336] width 130 height 49
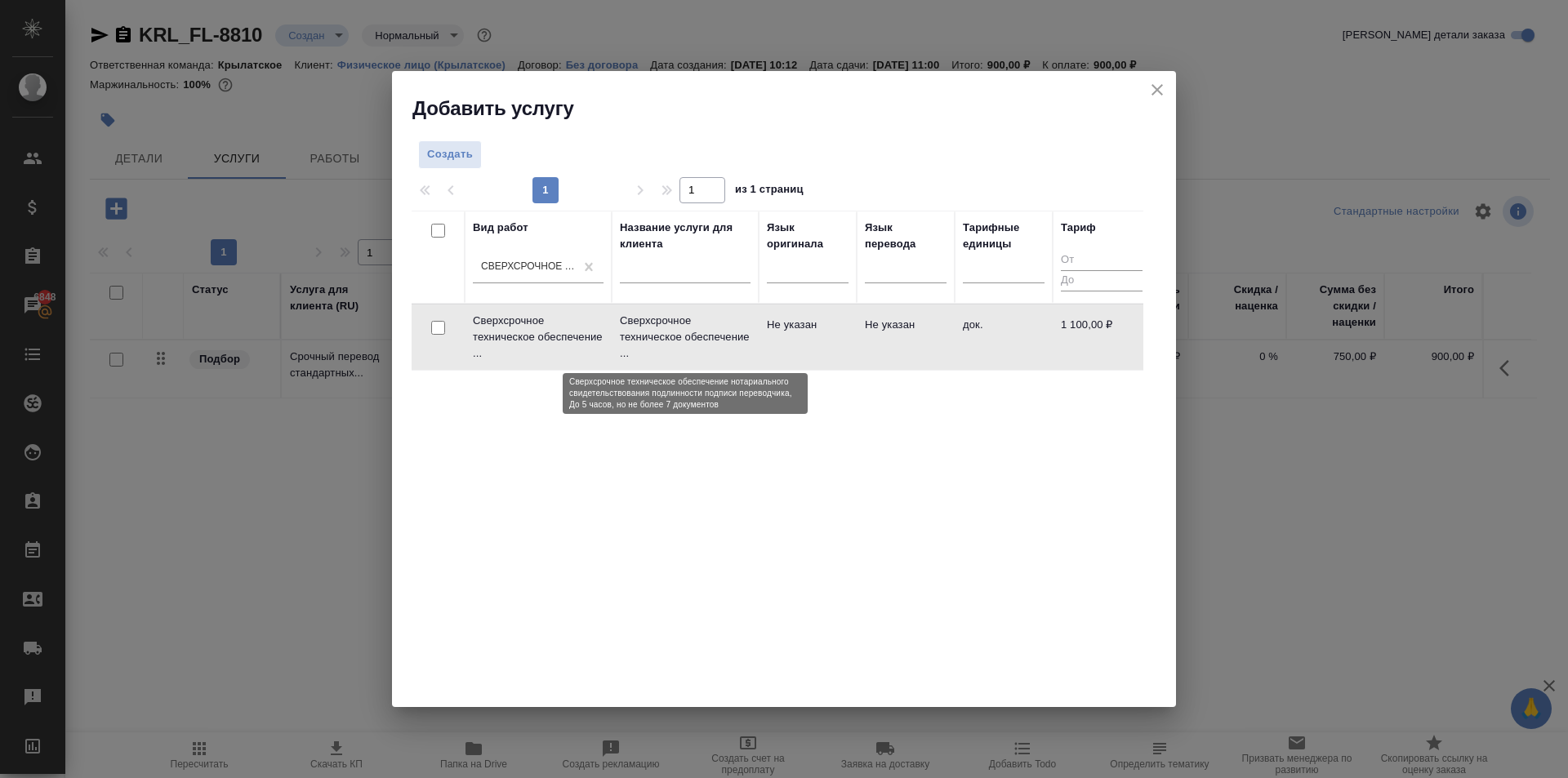
click at [651, 339] on p "Сверхсрочное техническое обеспечение ..." at bounding box center [684, 336] width 130 height 49
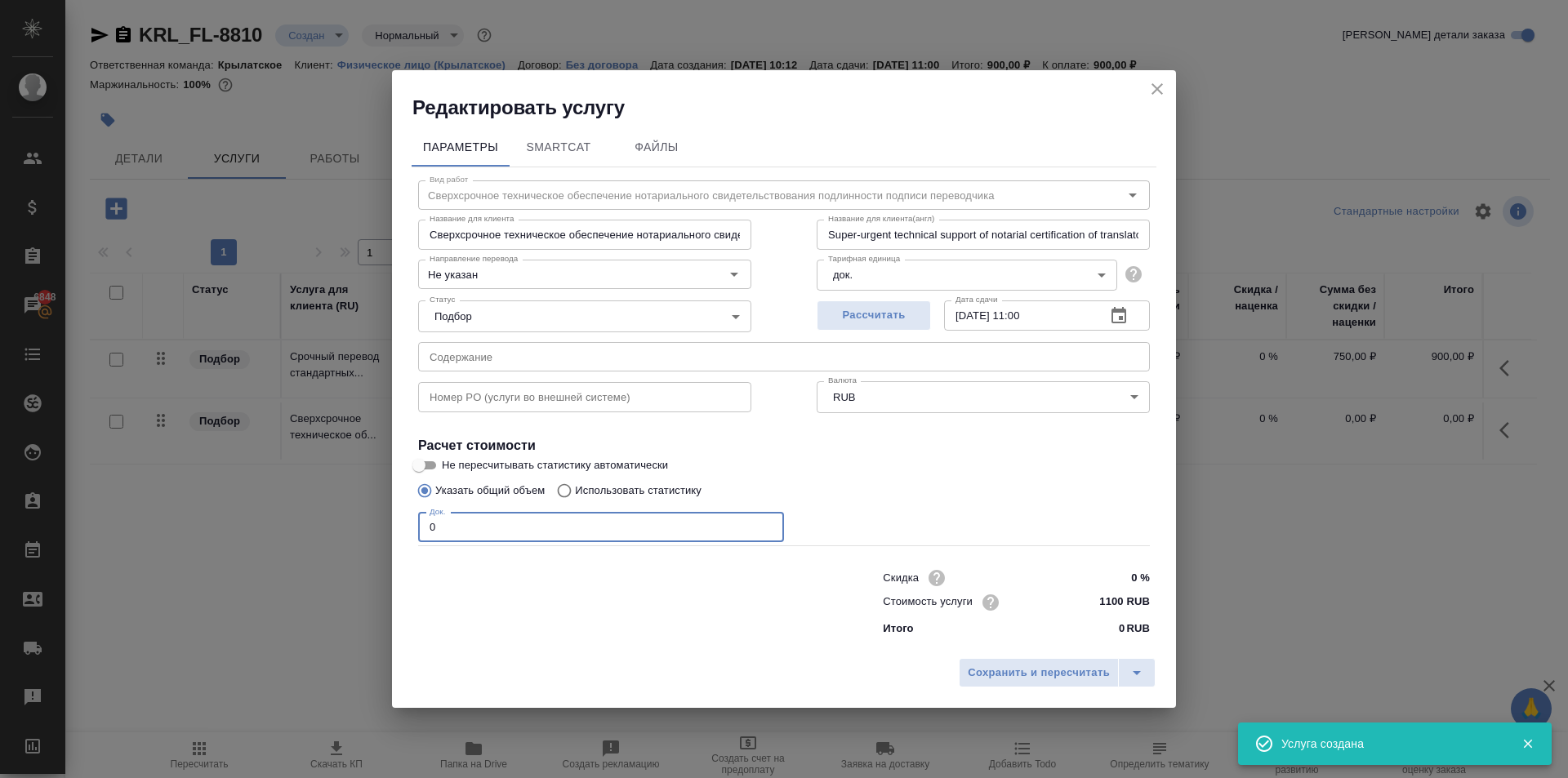
drag, startPoint x: 524, startPoint y: 525, endPoint x: 391, endPoint y: 509, distance: 134.0
click at [391, 509] on div "Редактировать услугу Параметры SmartCat Файлы Вид работ Сверхсрочное техническо…" at bounding box center [784, 389] width 1568 height 778
click at [1074, 675] on span "Сохранить и пересчитать" at bounding box center [1038, 673] width 142 height 19
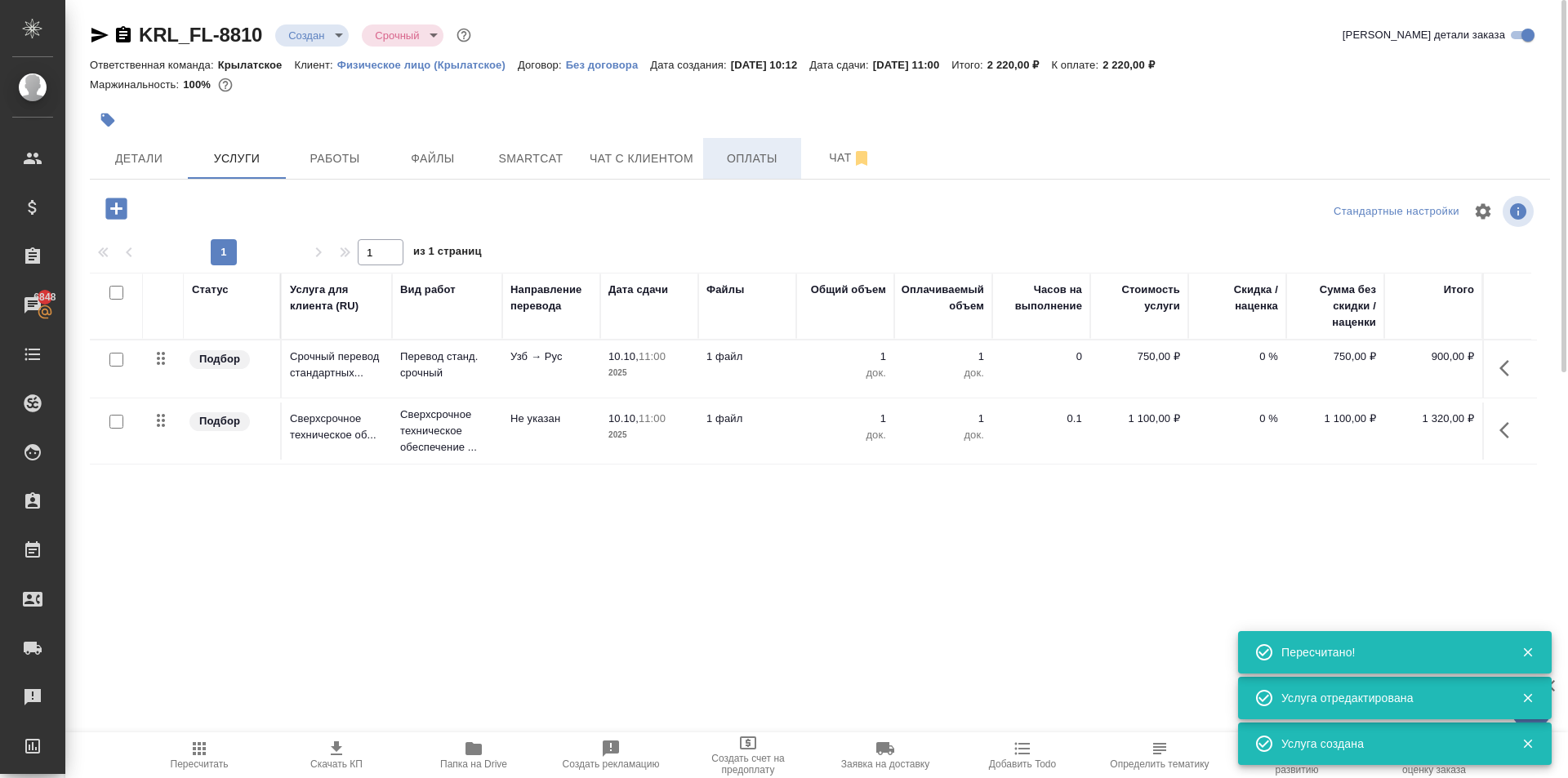
click at [749, 170] on button "Оплаты" at bounding box center [752, 159] width 98 height 41
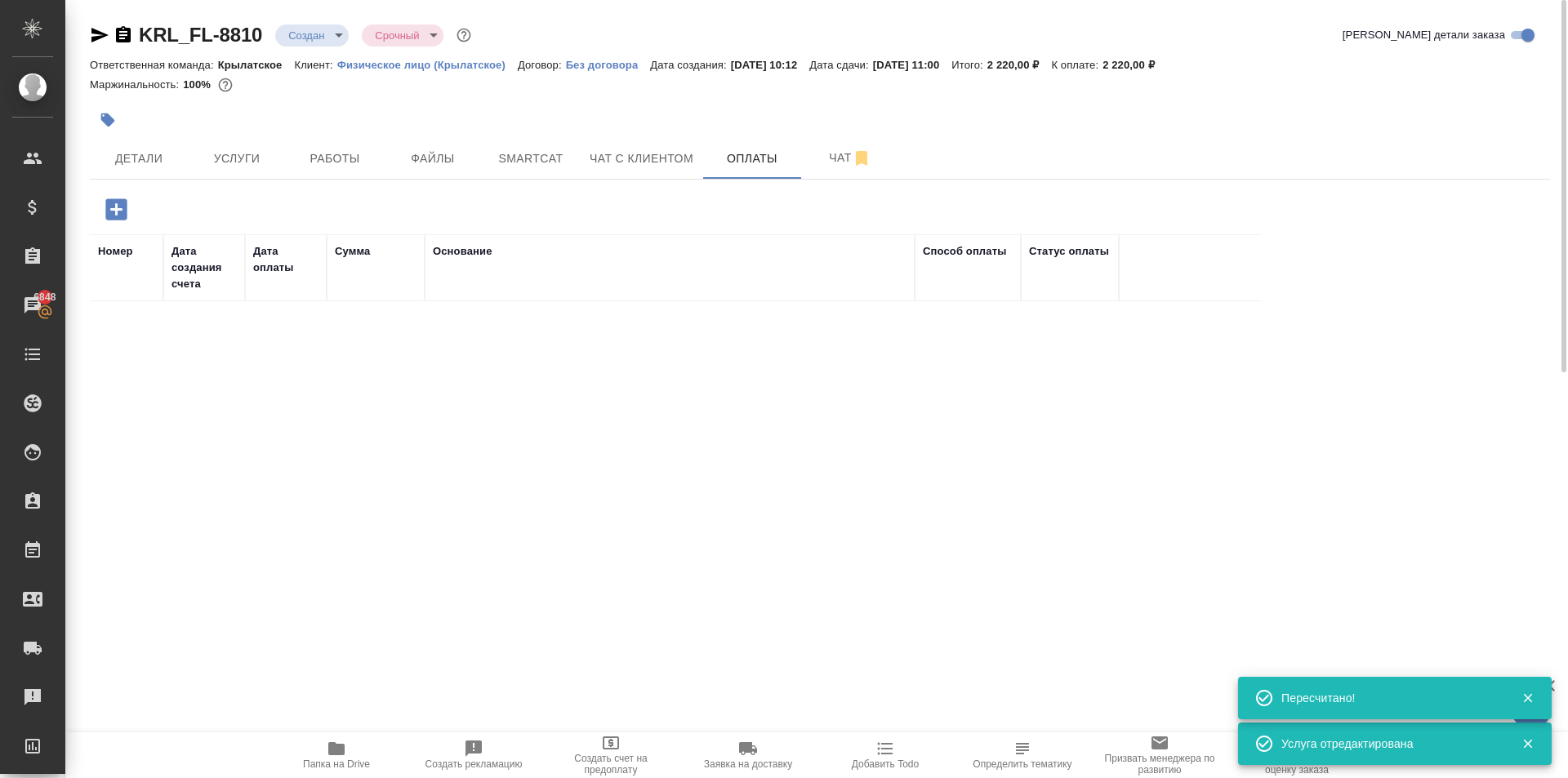
click at [127, 210] on icon "button" at bounding box center [116, 209] width 21 height 21
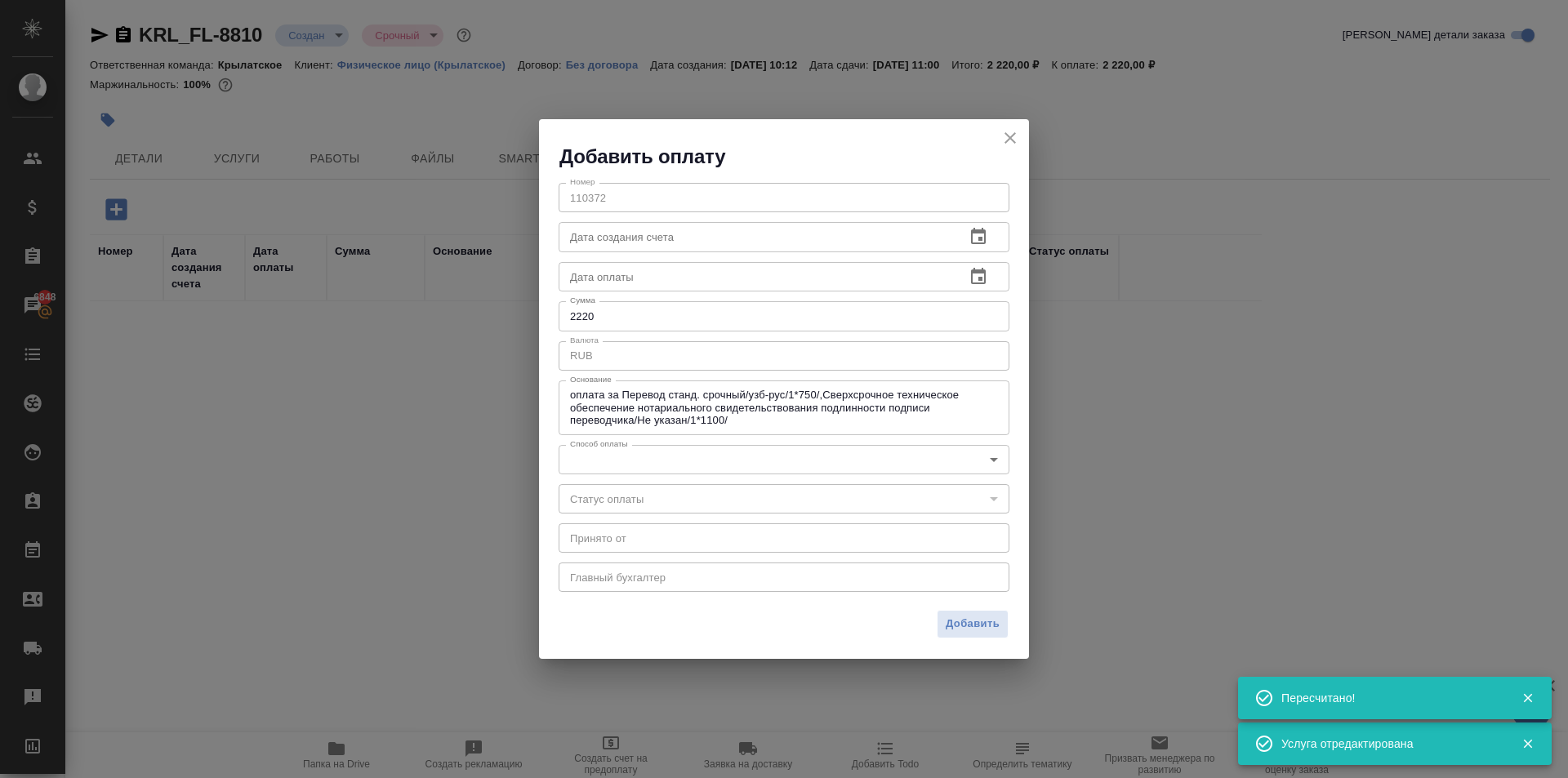
click at [816, 461] on body "🙏 .cls-1 fill:#fff; AWATERA Kasymov Timur Клиенты Спецификации Заказы 6848 Чаты…" at bounding box center [784, 389] width 1568 height 778
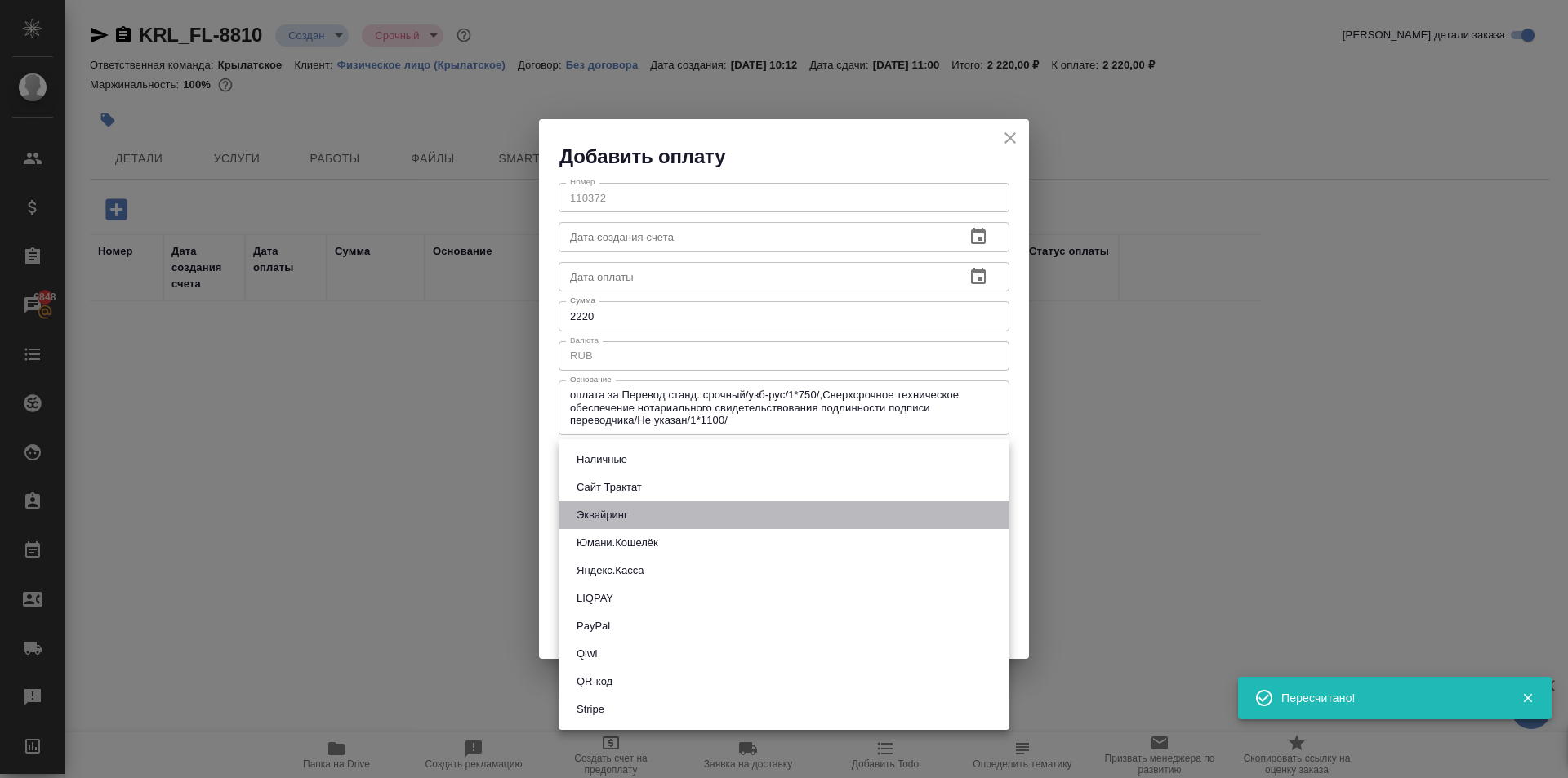
drag, startPoint x: 592, startPoint y: 517, endPoint x: 692, endPoint y: 539, distance: 102.4
click at [592, 517] on button "Эквайринг" at bounding box center [601, 515] width 62 height 18
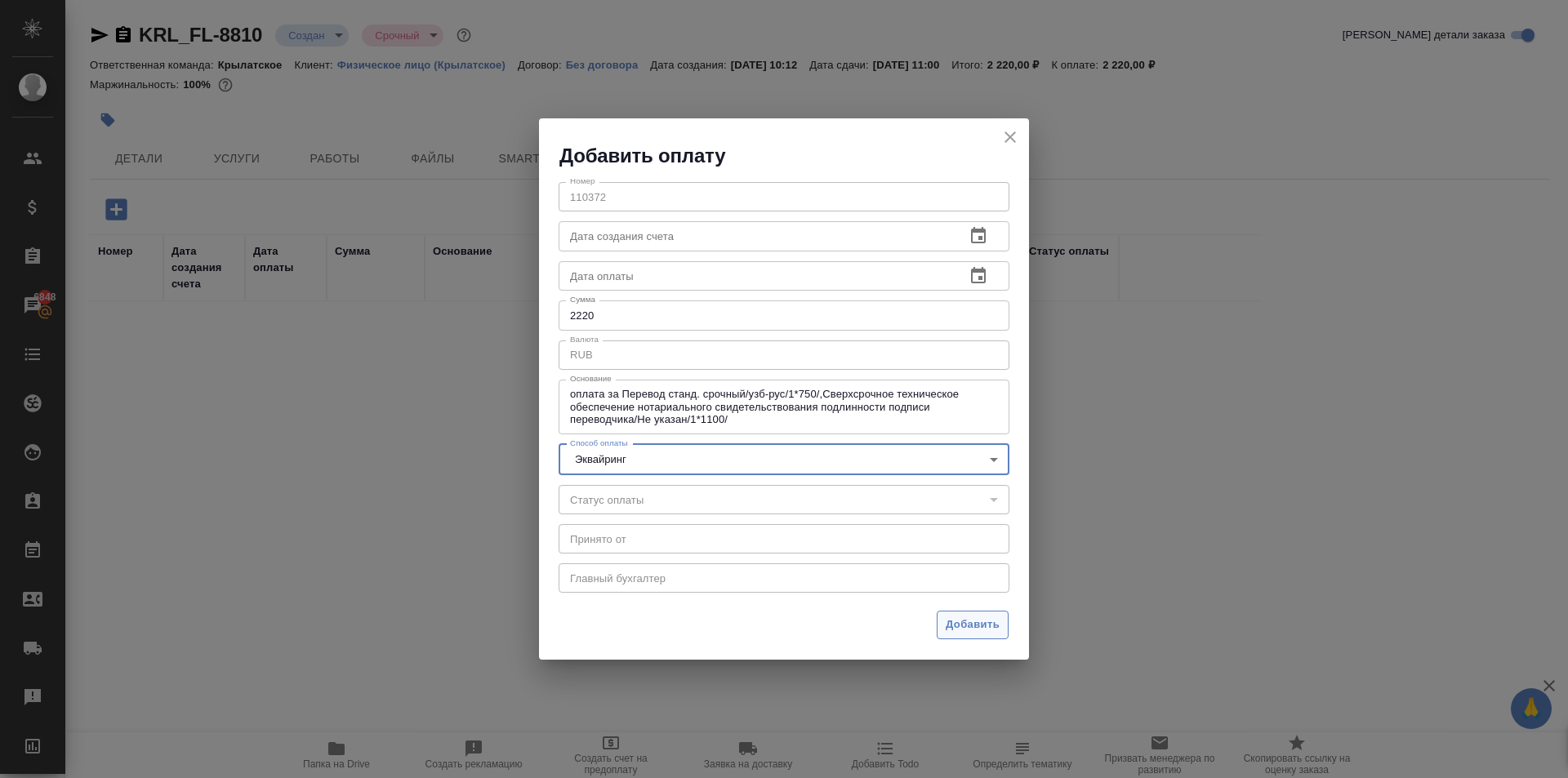
click at [963, 616] on span "Добавить" at bounding box center [973, 625] width 54 height 19
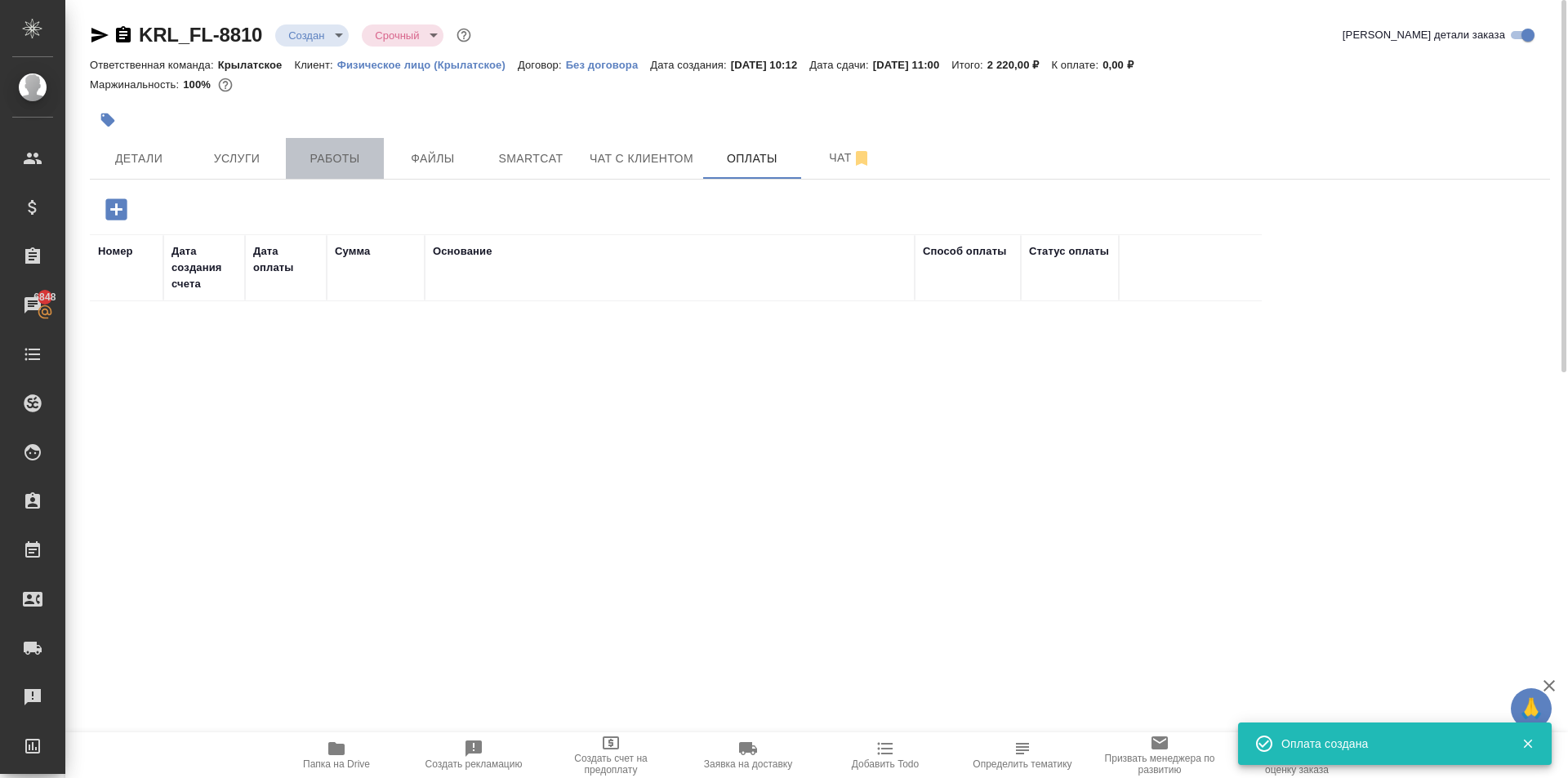
click at [379, 156] on button "Работы" at bounding box center [335, 159] width 98 height 41
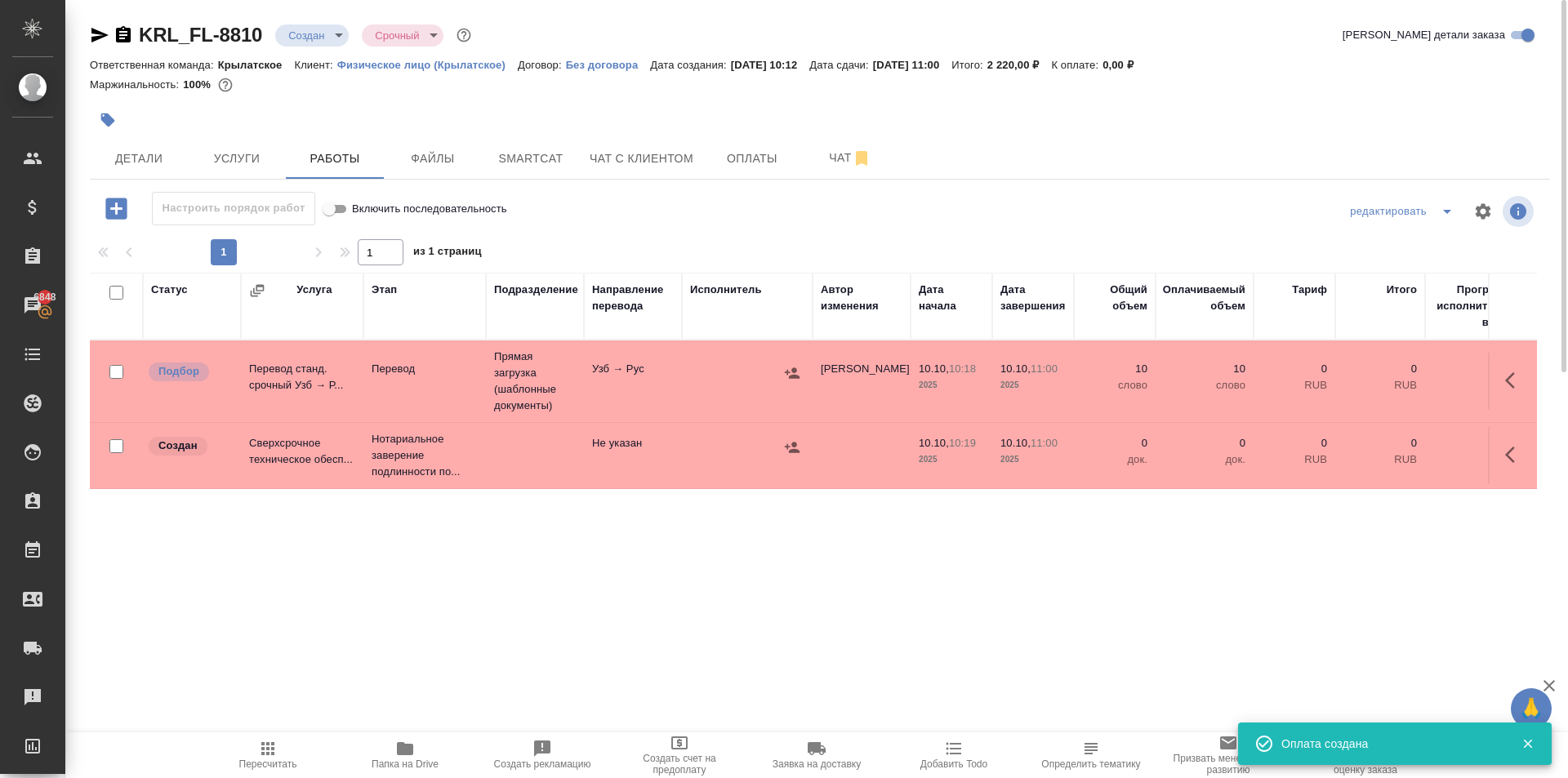
click at [282, 749] on span "Пересчитать" at bounding box center [268, 754] width 118 height 31
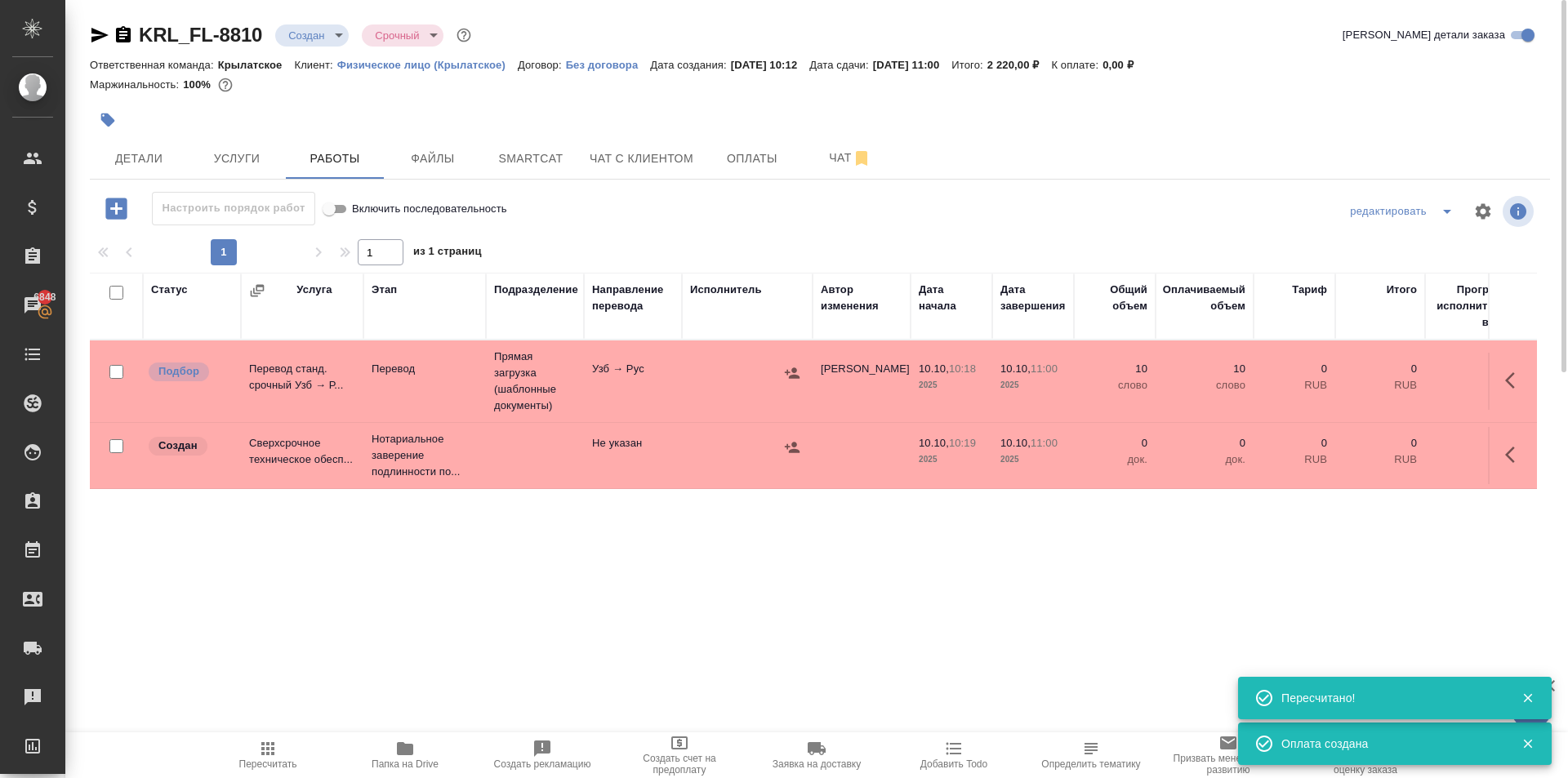
click at [1530, 376] on button "button" at bounding box center [1514, 380] width 39 height 39
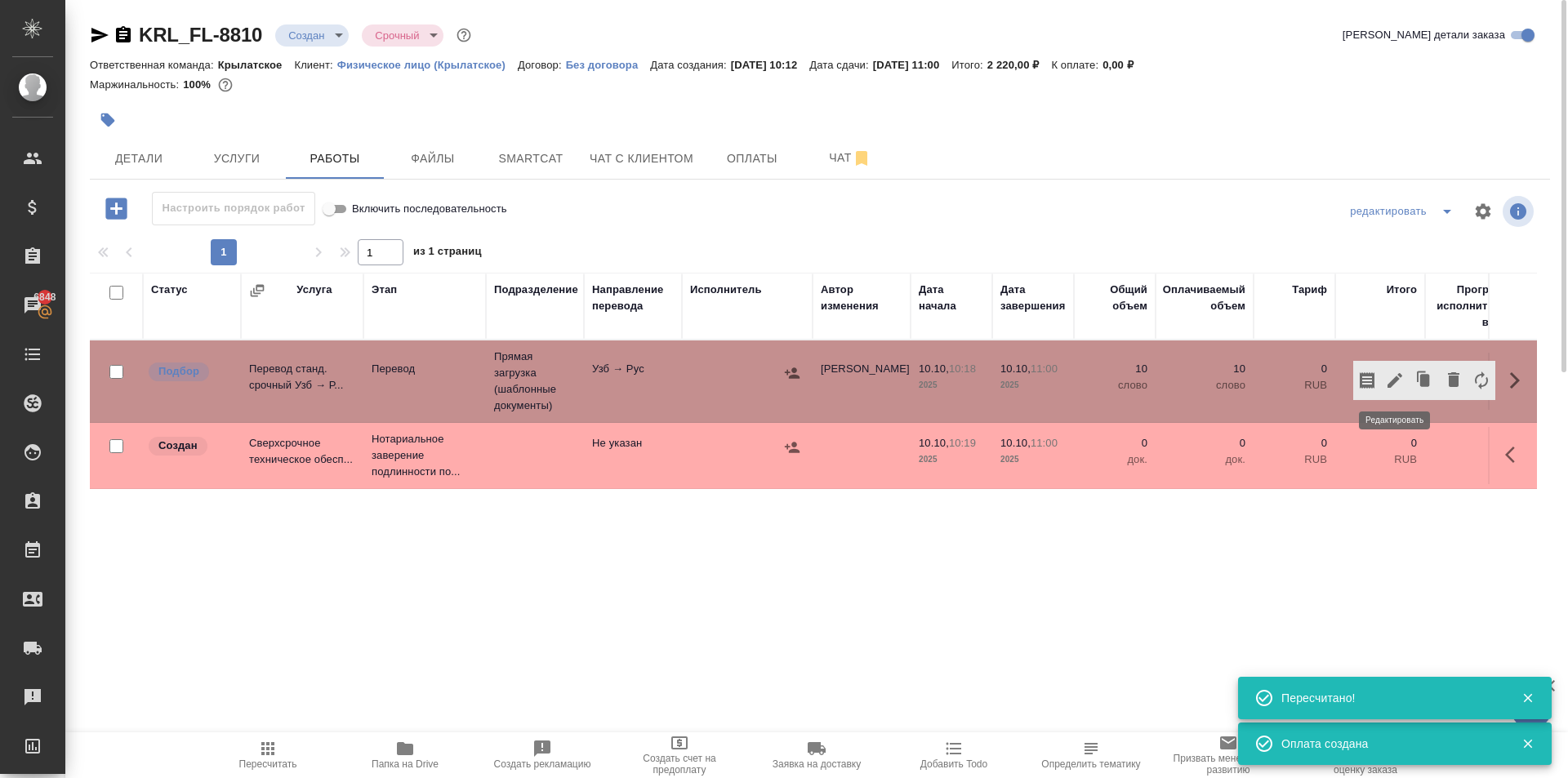
click at [1386, 375] on icon "button" at bounding box center [1395, 380] width 20 height 20
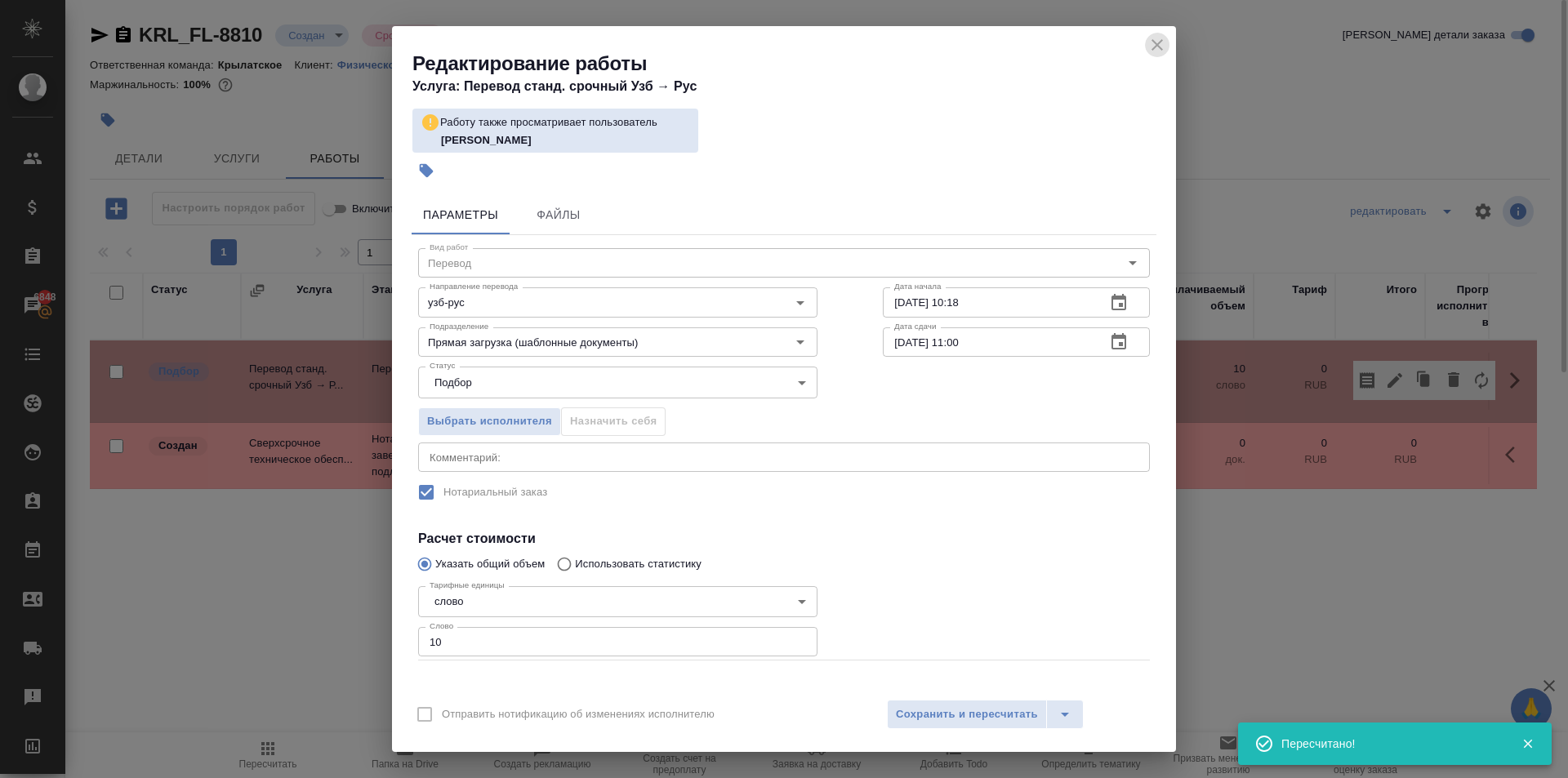
click at [1158, 48] on icon "close" at bounding box center [1157, 45] width 20 height 20
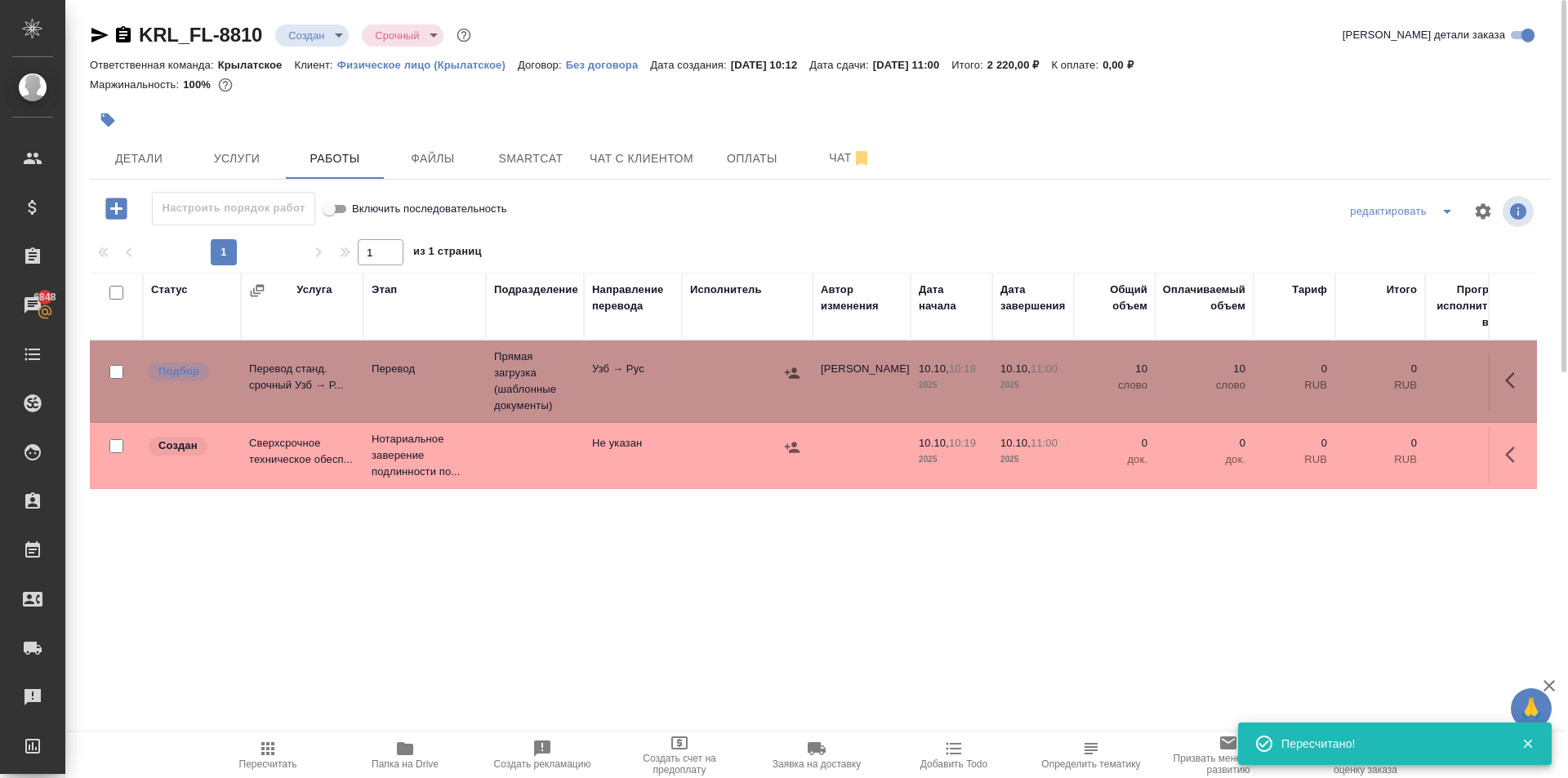
click at [1512, 449] on icon "button" at bounding box center [1509, 454] width 10 height 16
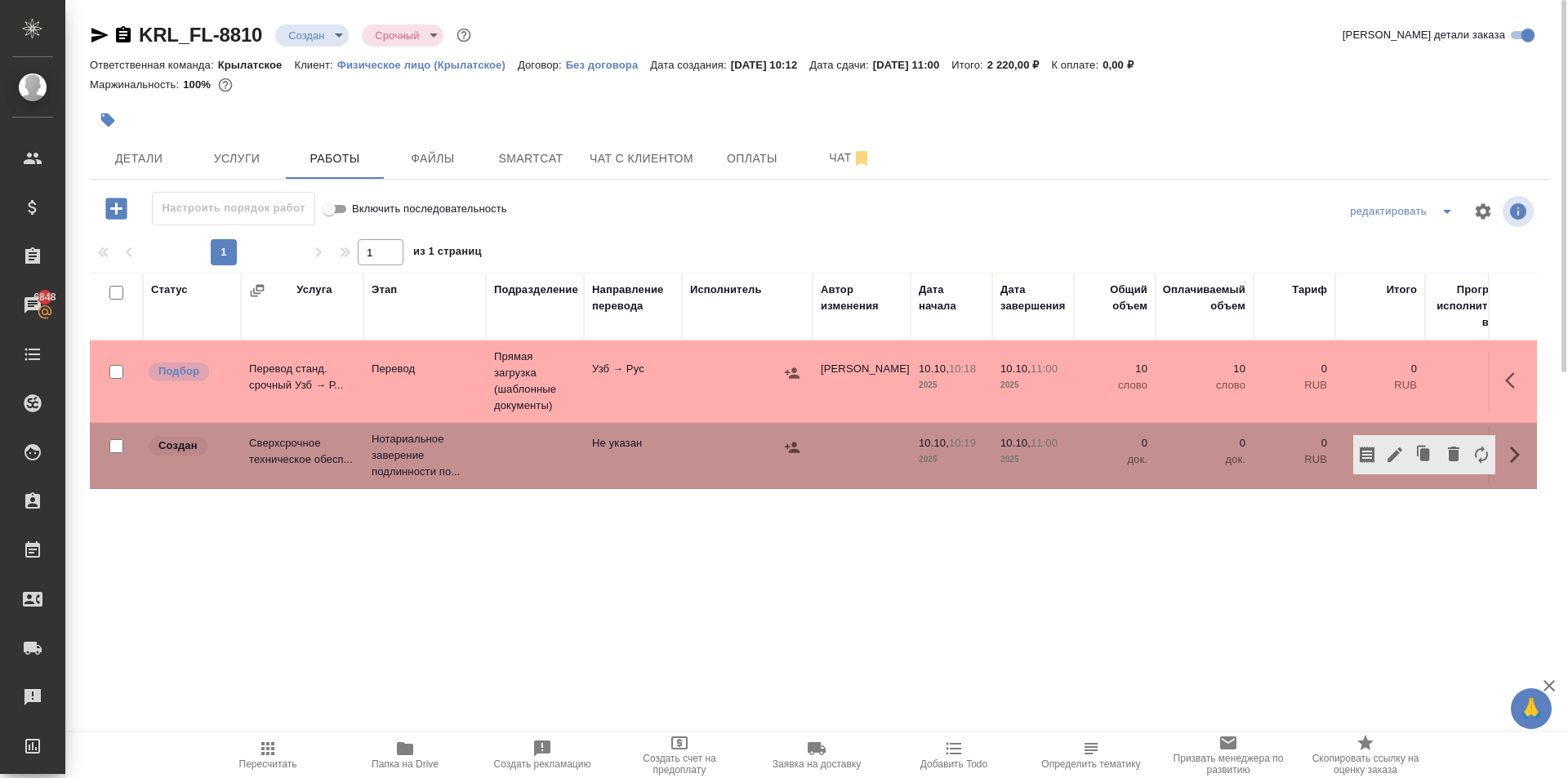
click at [289, 750] on span "Пересчитать" at bounding box center [268, 754] width 118 height 31
click at [283, 748] on span "Пересчитать" at bounding box center [268, 754] width 118 height 31
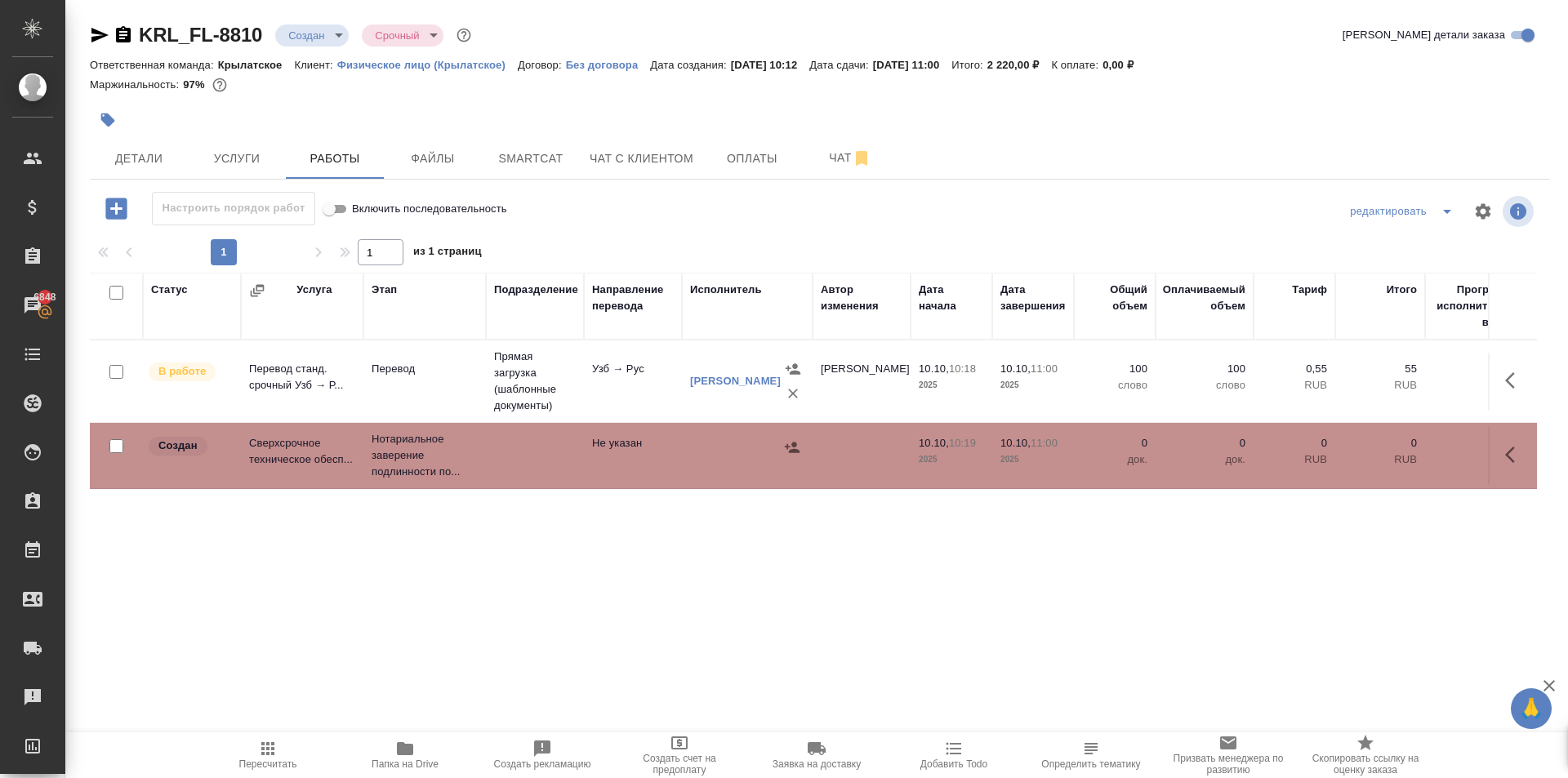
click at [1495, 463] on td at bounding box center [1512, 456] width 49 height 57
click at [1510, 450] on icon "button" at bounding box center [1514, 455] width 20 height 20
click at [1389, 449] on icon "button" at bounding box center [1395, 455] width 20 height 20
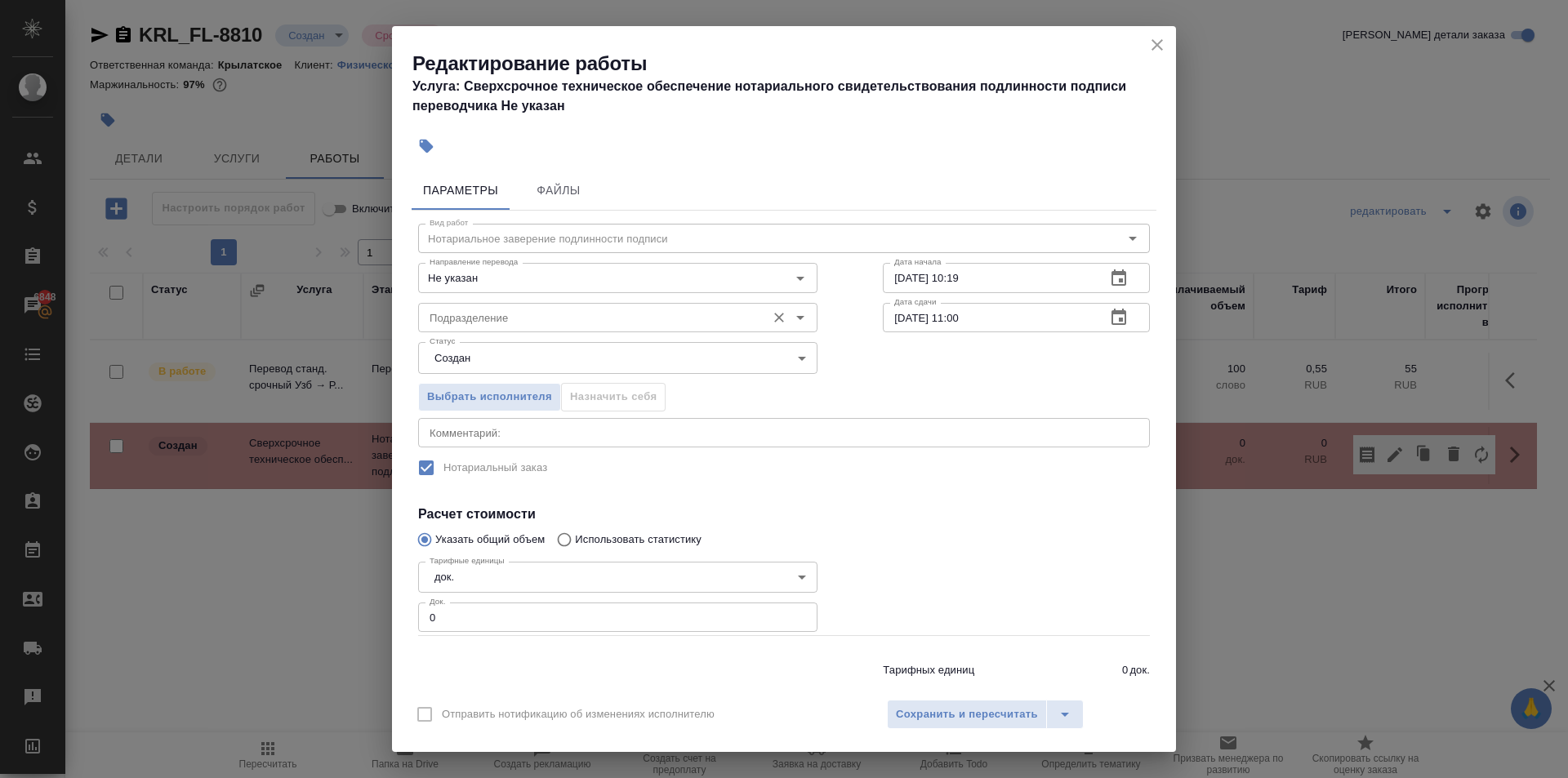
click at [433, 312] on input "Подразделение" at bounding box center [590, 318] width 335 height 20
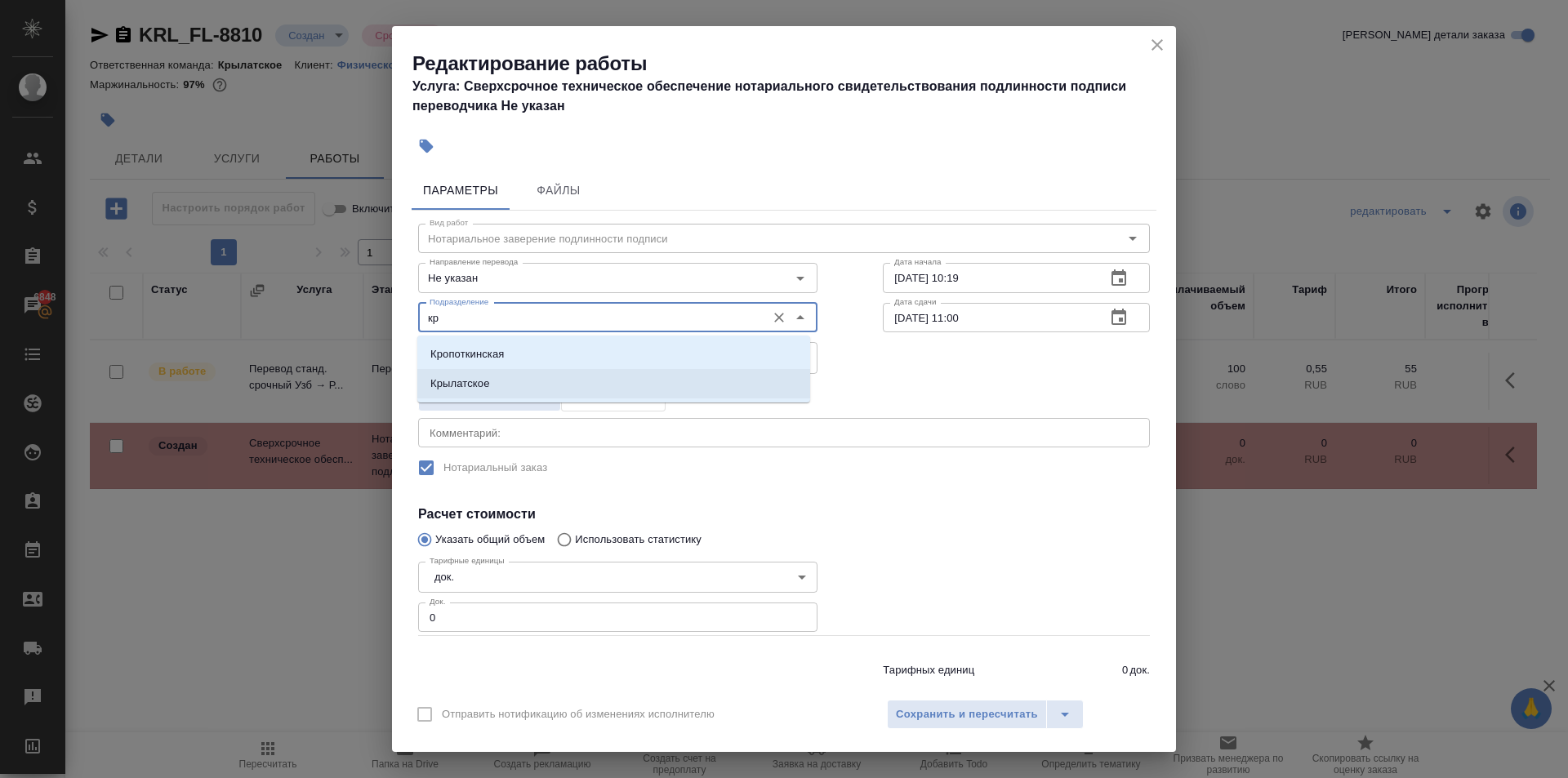
click at [461, 383] on p "Крылатское" at bounding box center [460, 384] width 60 height 16
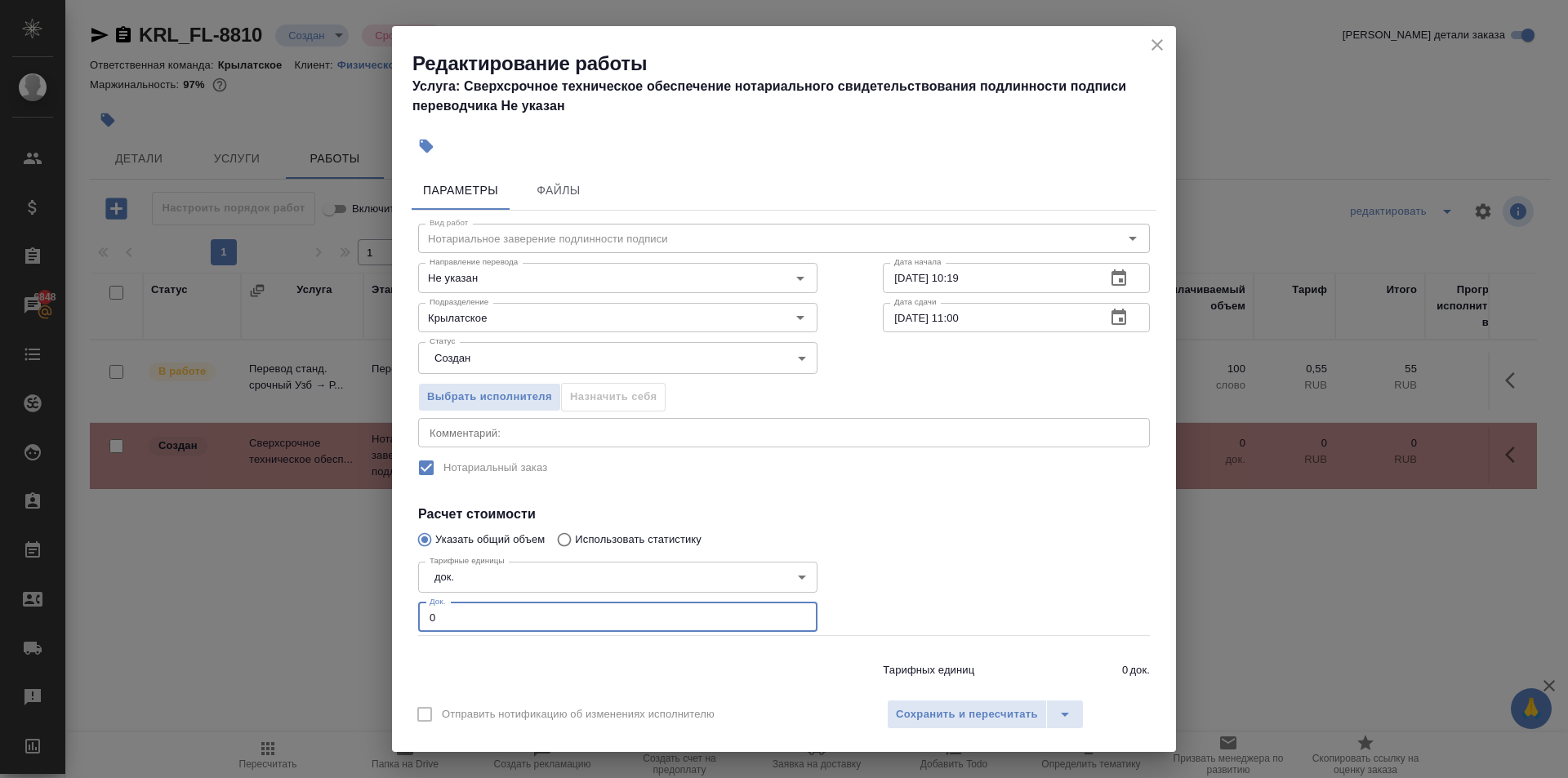
drag, startPoint x: 499, startPoint y: 611, endPoint x: 369, endPoint y: 597, distance: 130.8
click at [369, 597] on div "Редактирование работы Услуга: Сверхсрочное техническое обеспечение нотариальног…" at bounding box center [784, 389] width 1568 height 778
click at [891, 699] on div "Отправить нотификацию об изменениях исполнителю Сохранить и пересчитать" at bounding box center [784, 720] width 784 height 62
click at [899, 706] on span "Сохранить и пересчитать" at bounding box center [967, 715] width 142 height 19
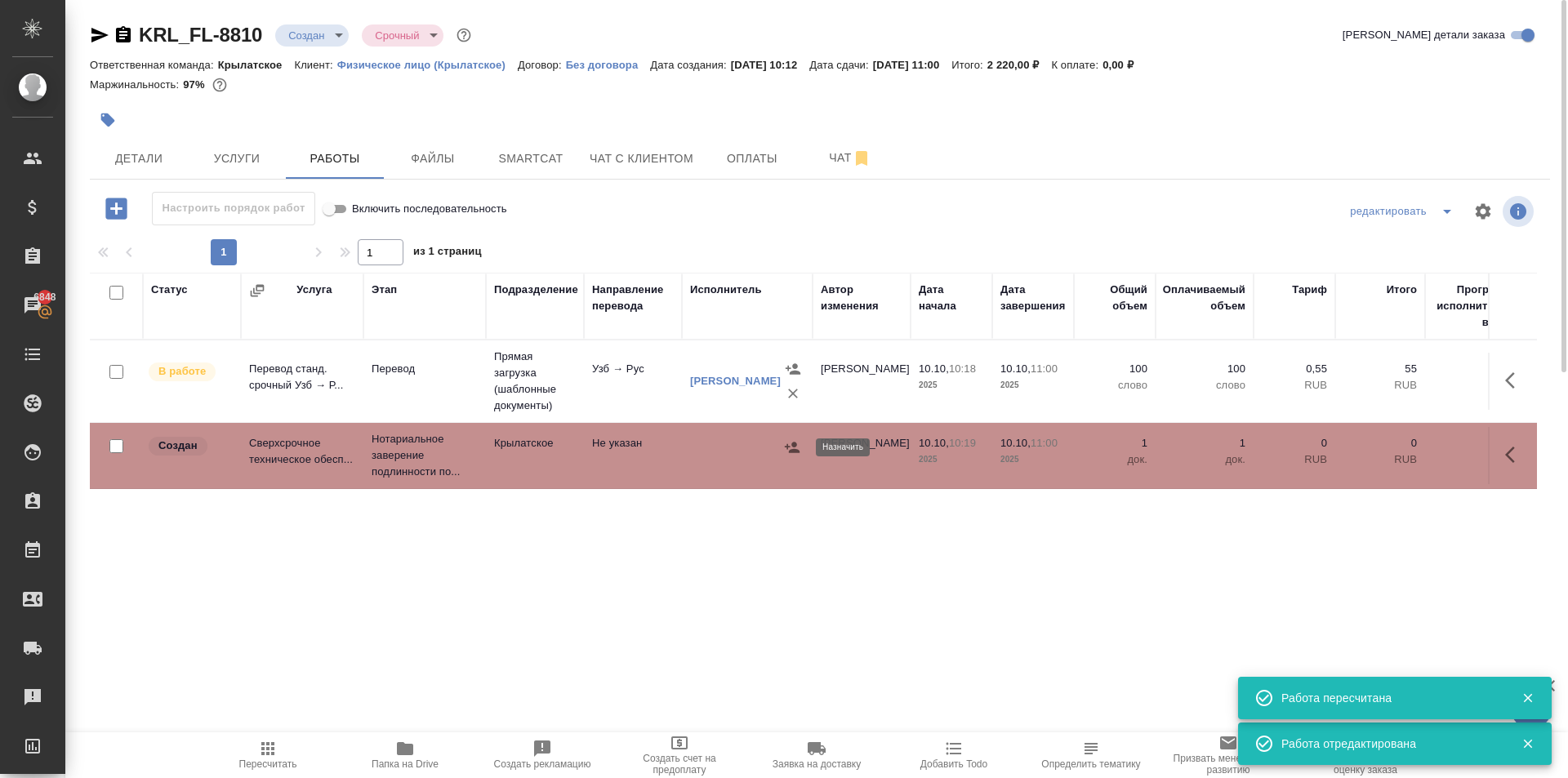
click at [797, 452] on icon "button" at bounding box center [792, 447] width 14 height 11
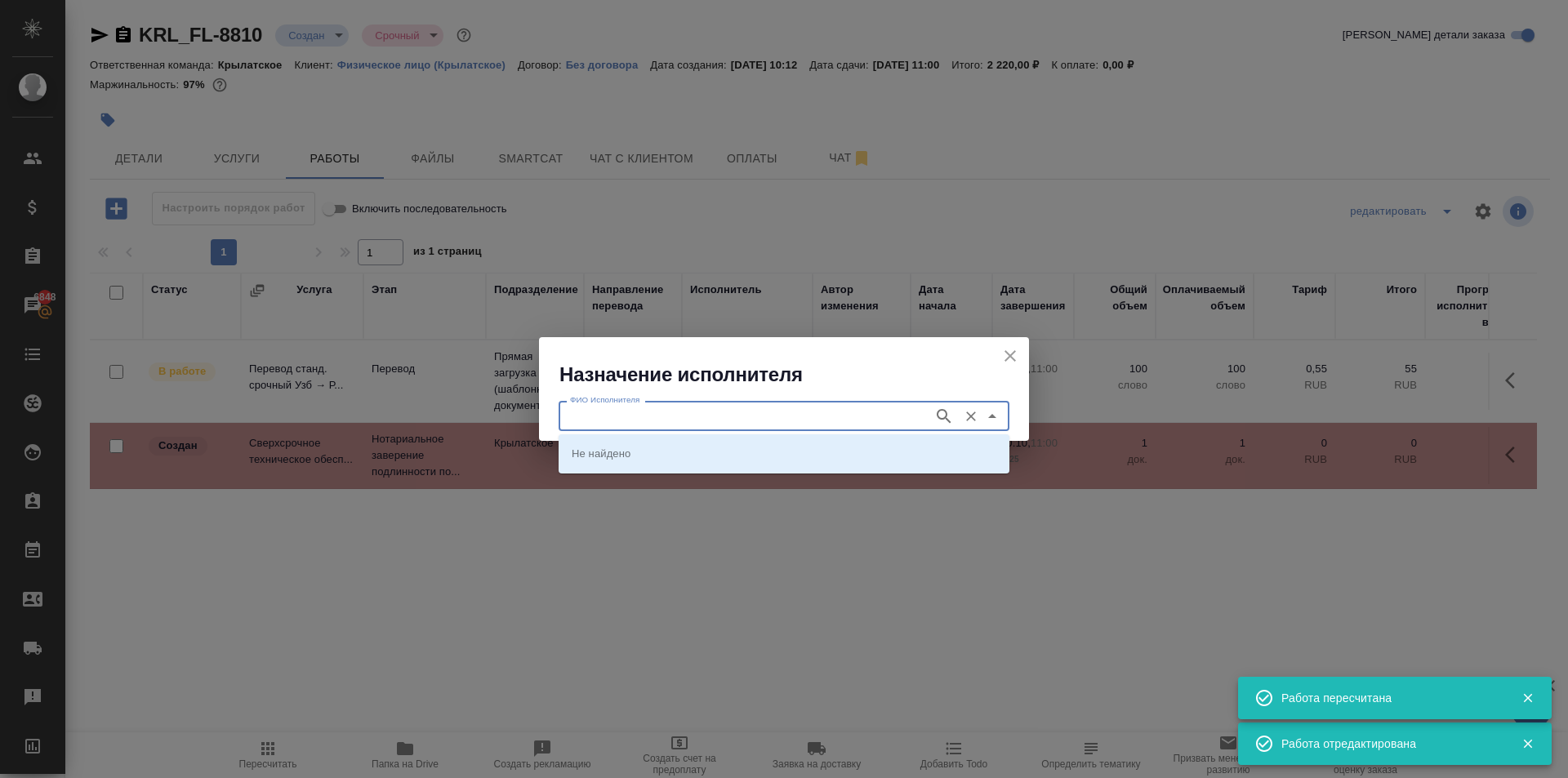
click at [703, 408] on input "ФИО Исполнителя" at bounding box center [743, 416] width 361 height 20
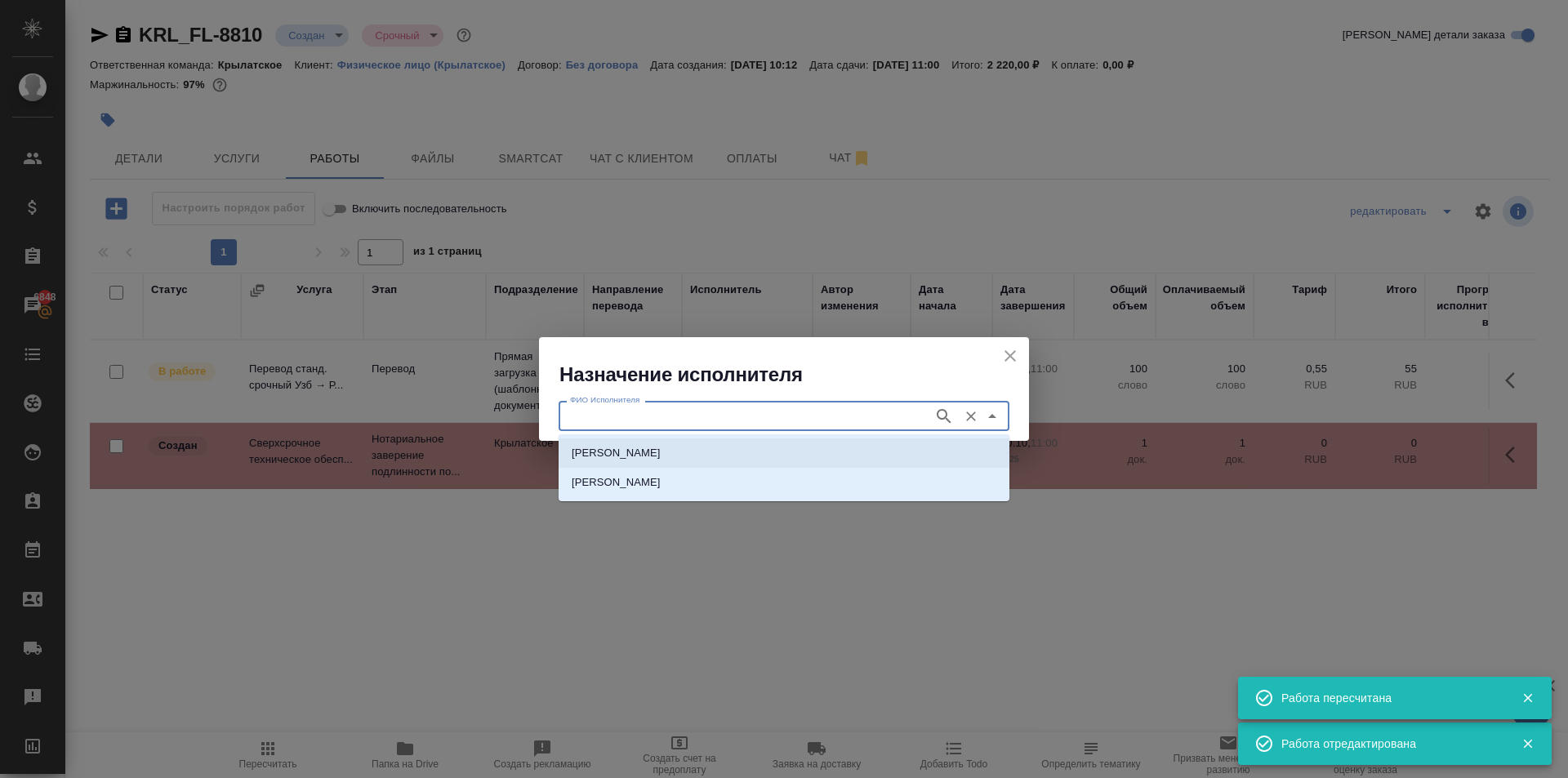
click at [654, 452] on p "НОТАРИУС Мацуленко Юлия Юрьевна" at bounding box center [616, 453] width 89 height 16
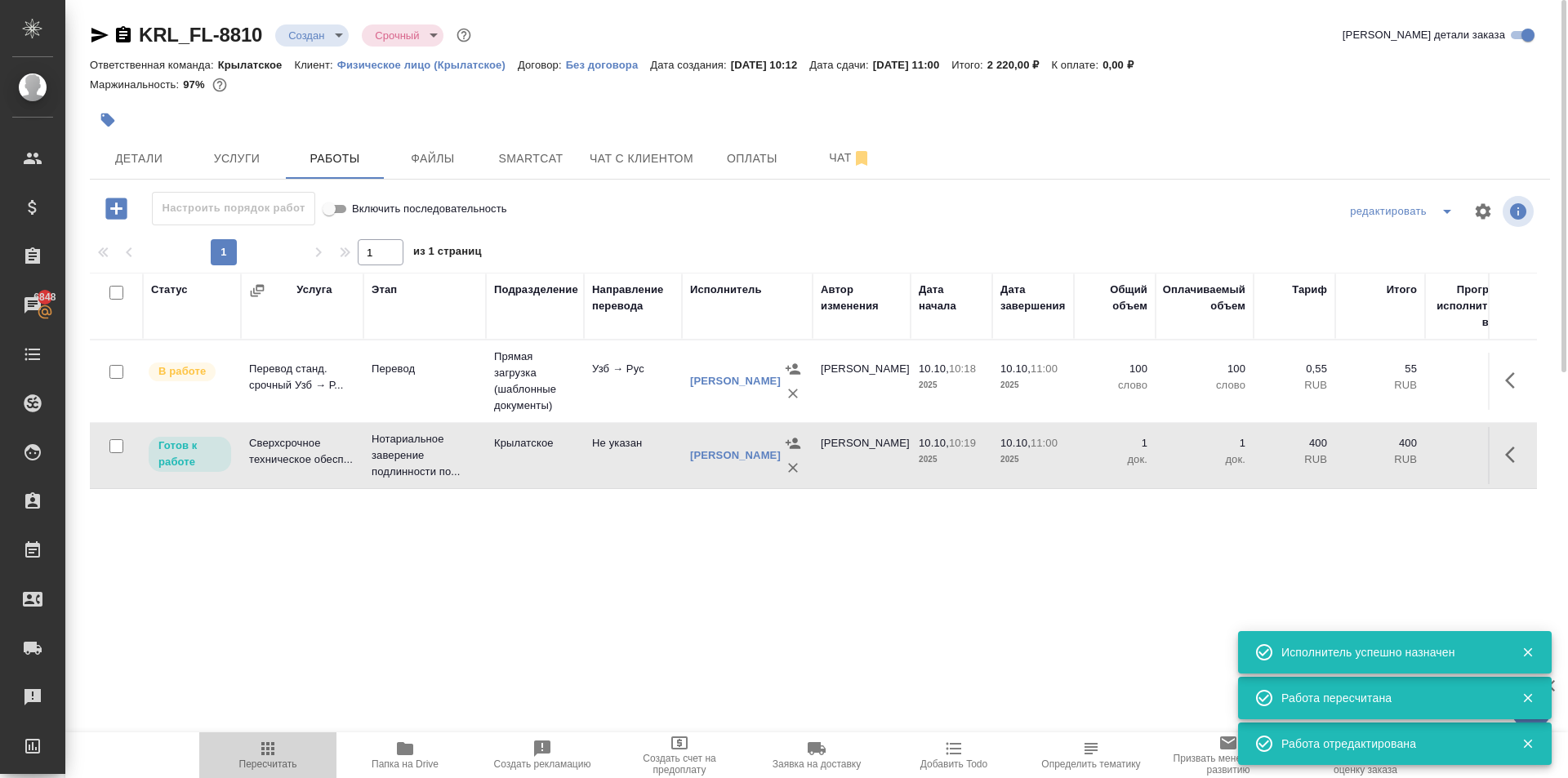
click at [278, 767] on span "Пересчитать" at bounding box center [268, 764] width 58 height 12
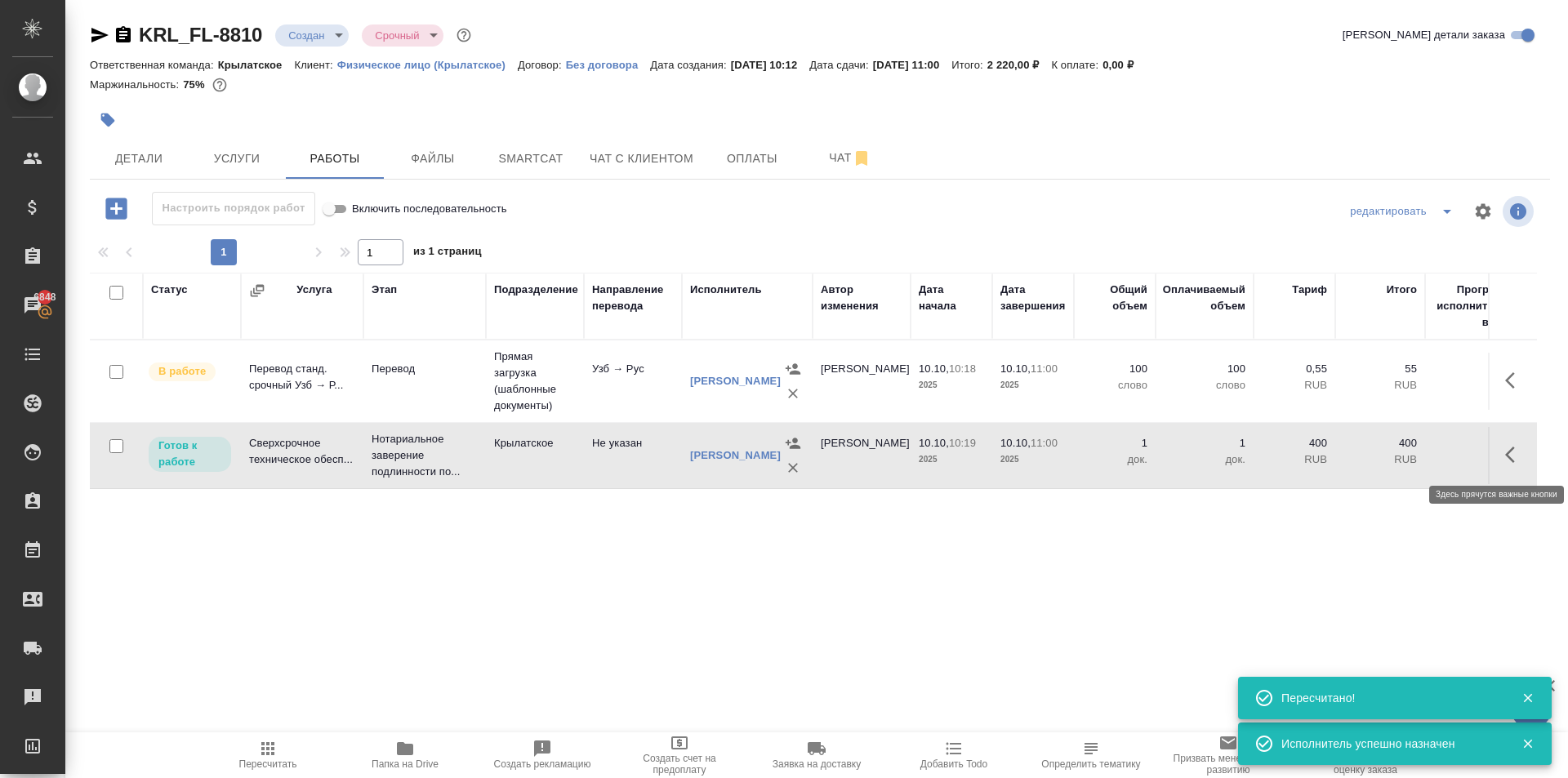
click at [1514, 466] on button "button" at bounding box center [1514, 455] width 39 height 39
click at [1390, 459] on icon "button" at bounding box center [1395, 454] width 14 height 14
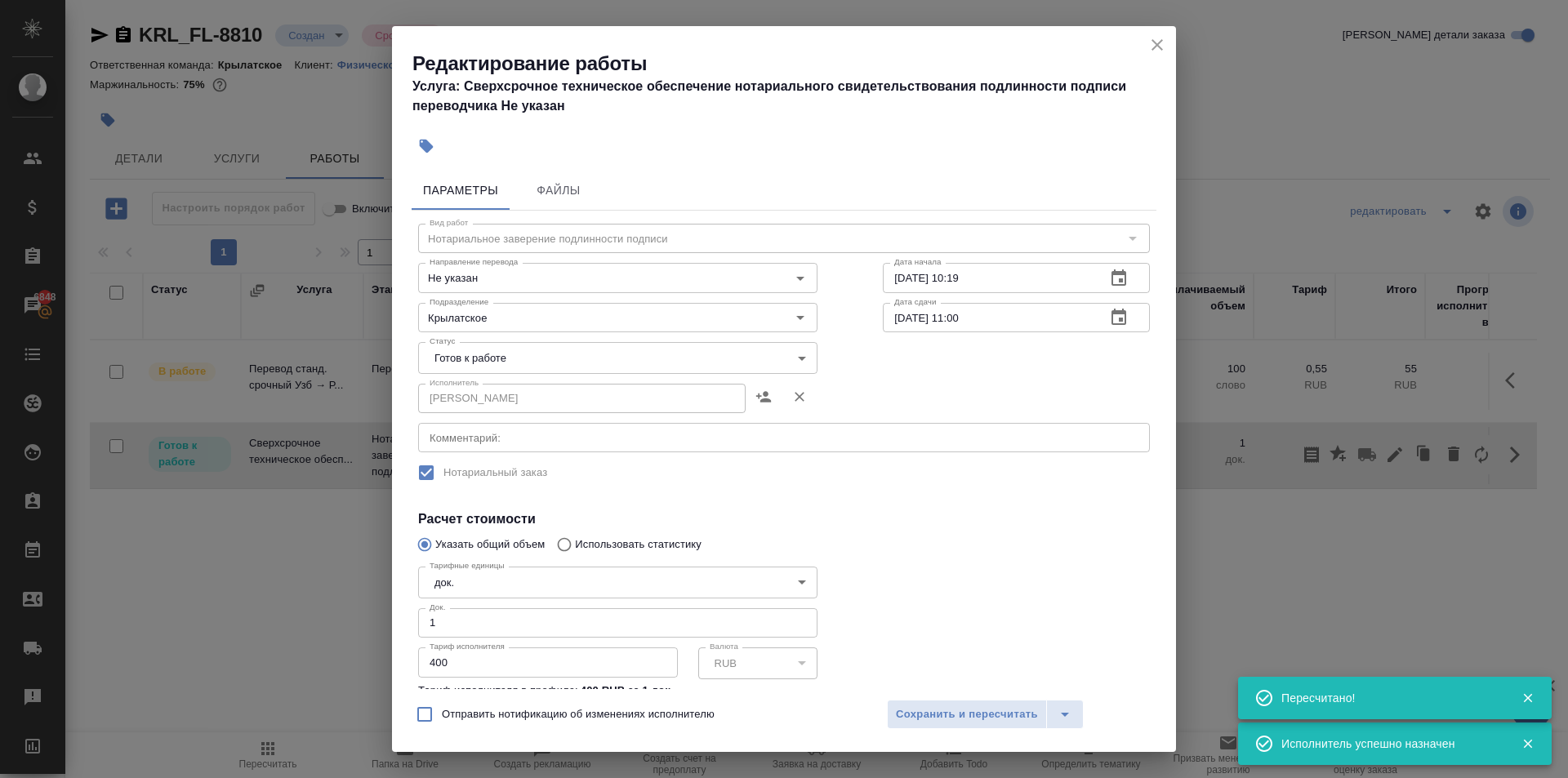
click at [475, 347] on body "🙏 .cls-1 fill:#fff; AWATERA Kasymov Timur Клиенты Спецификации Заказы 6848 Чаты…" at bounding box center [784, 389] width 1568 height 778
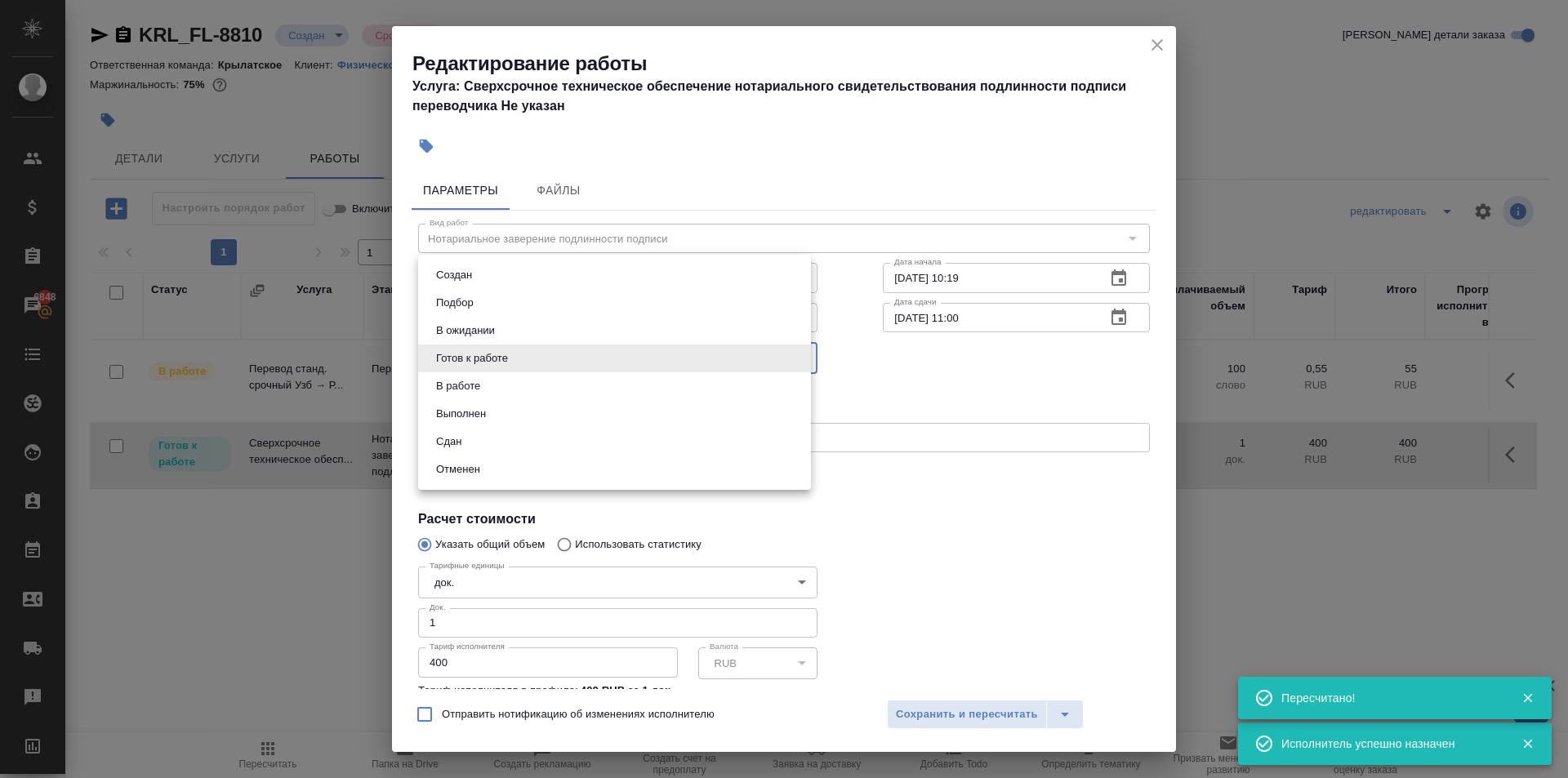
click at [494, 435] on li "Сдан" at bounding box center [614, 441] width 393 height 28
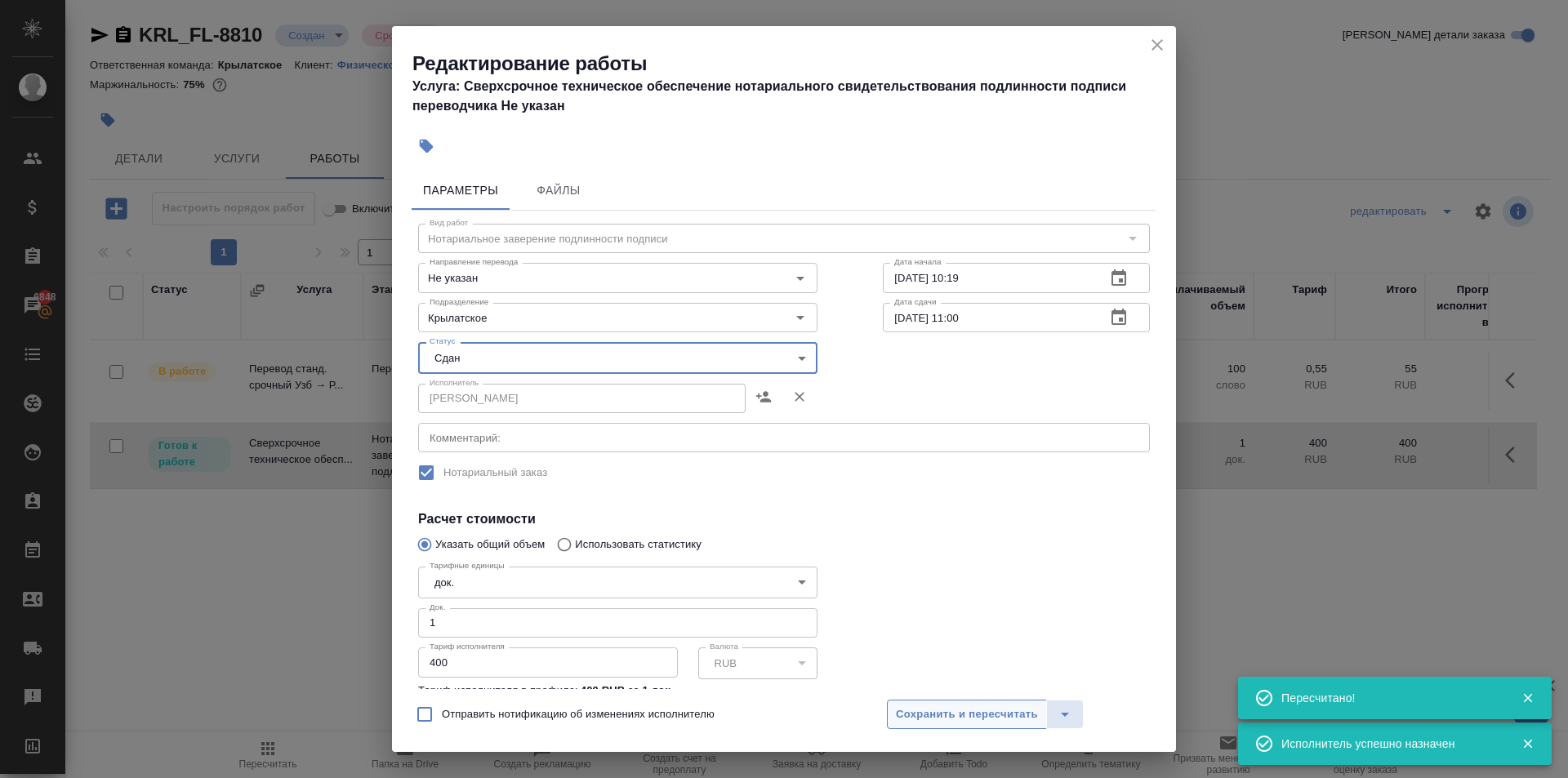
click at [943, 726] on button "Сохранить и пересчитать" at bounding box center [967, 714] width 160 height 29
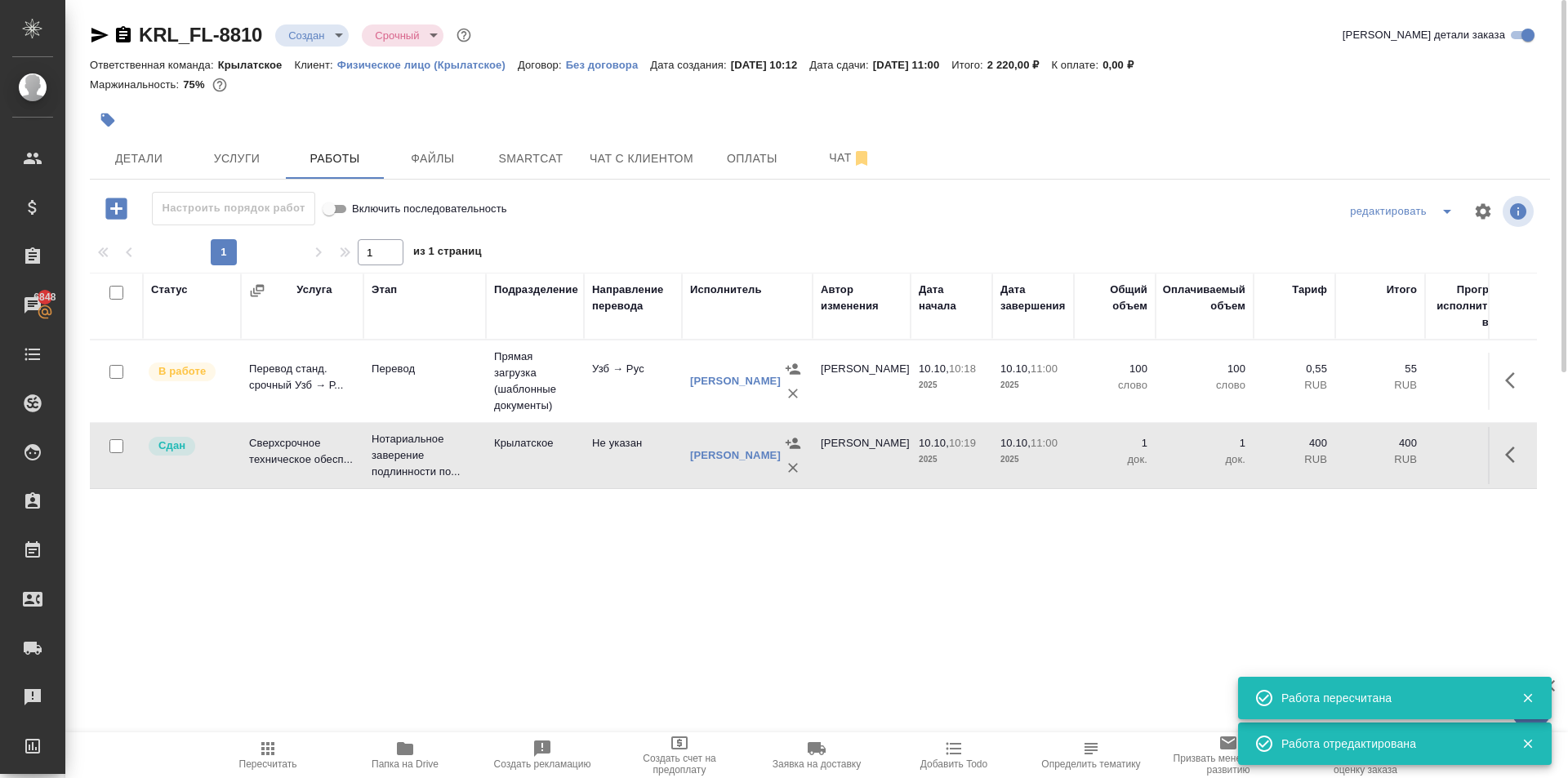
click at [253, 765] on span "Пересчитать" at bounding box center [268, 764] width 58 height 12
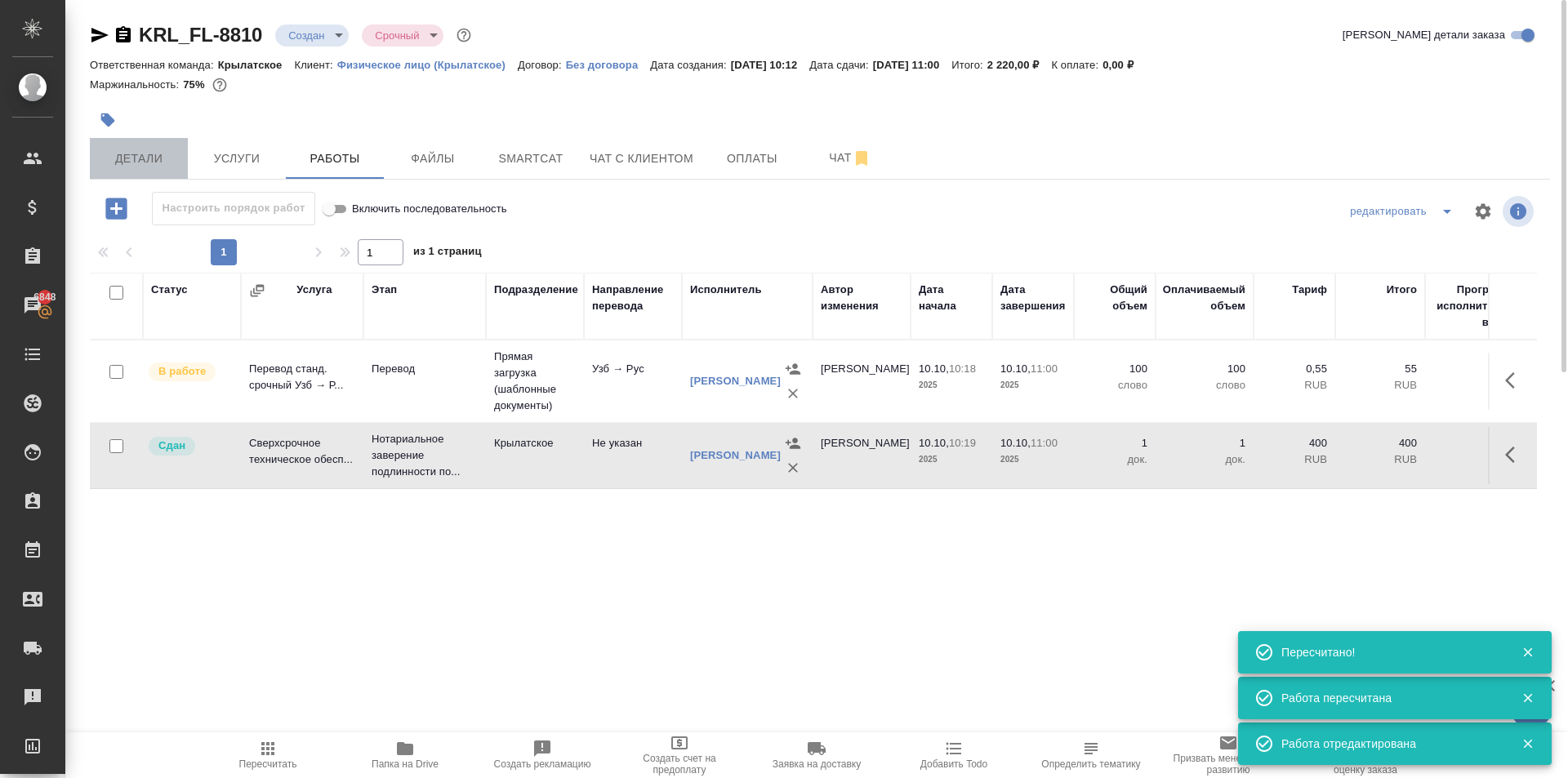
click at [159, 154] on span "Детали" at bounding box center [139, 159] width 79 height 21
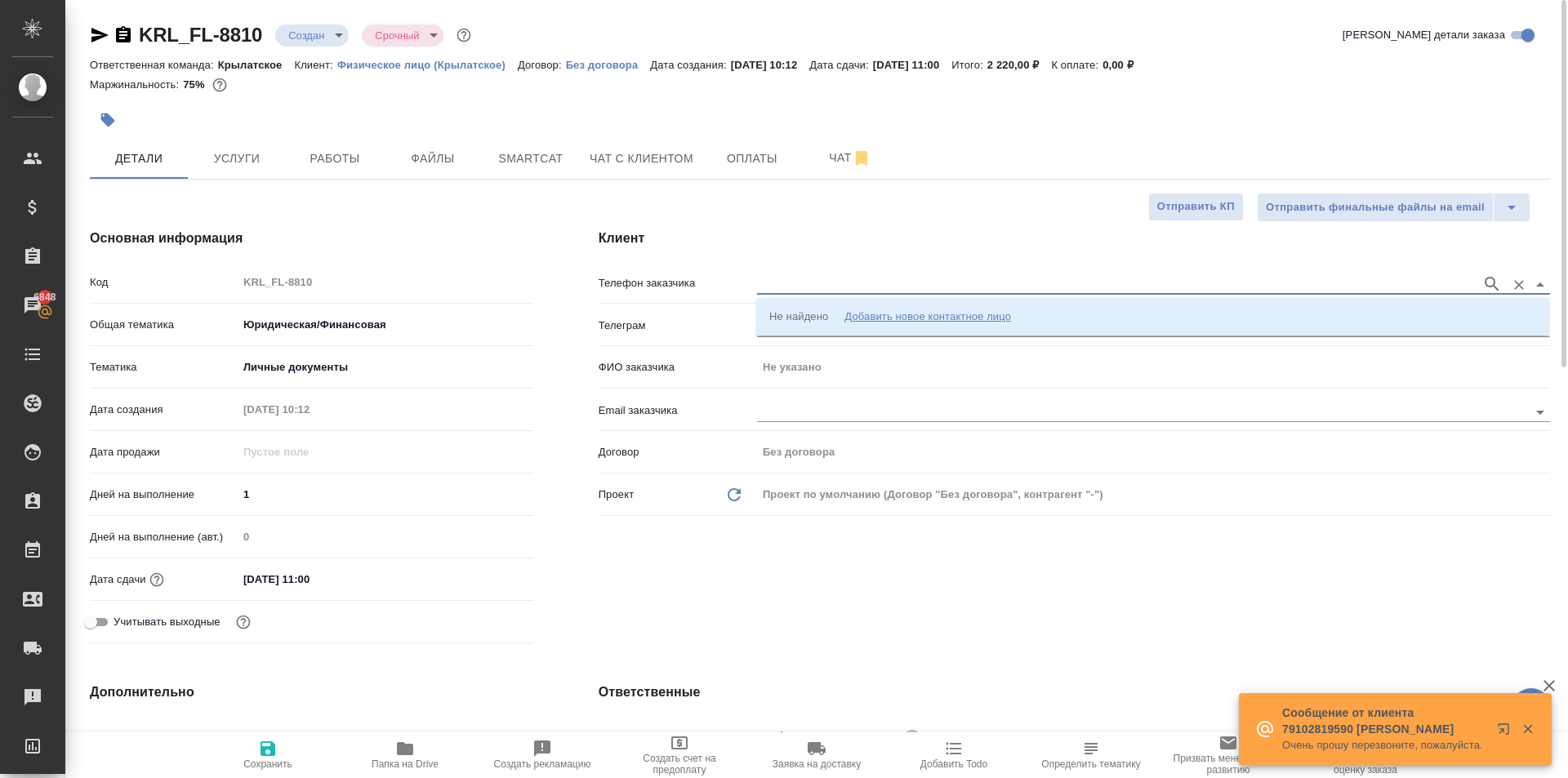
click at [998, 277] on input "text" at bounding box center [1115, 284] width 716 height 20
drag, startPoint x: 950, startPoint y: 303, endPoint x: 905, endPoint y: 315, distance: 46.6
click at [947, 304] on li "Не найдено Добавить новое контактное лицо" at bounding box center [1152, 317] width 792 height 29
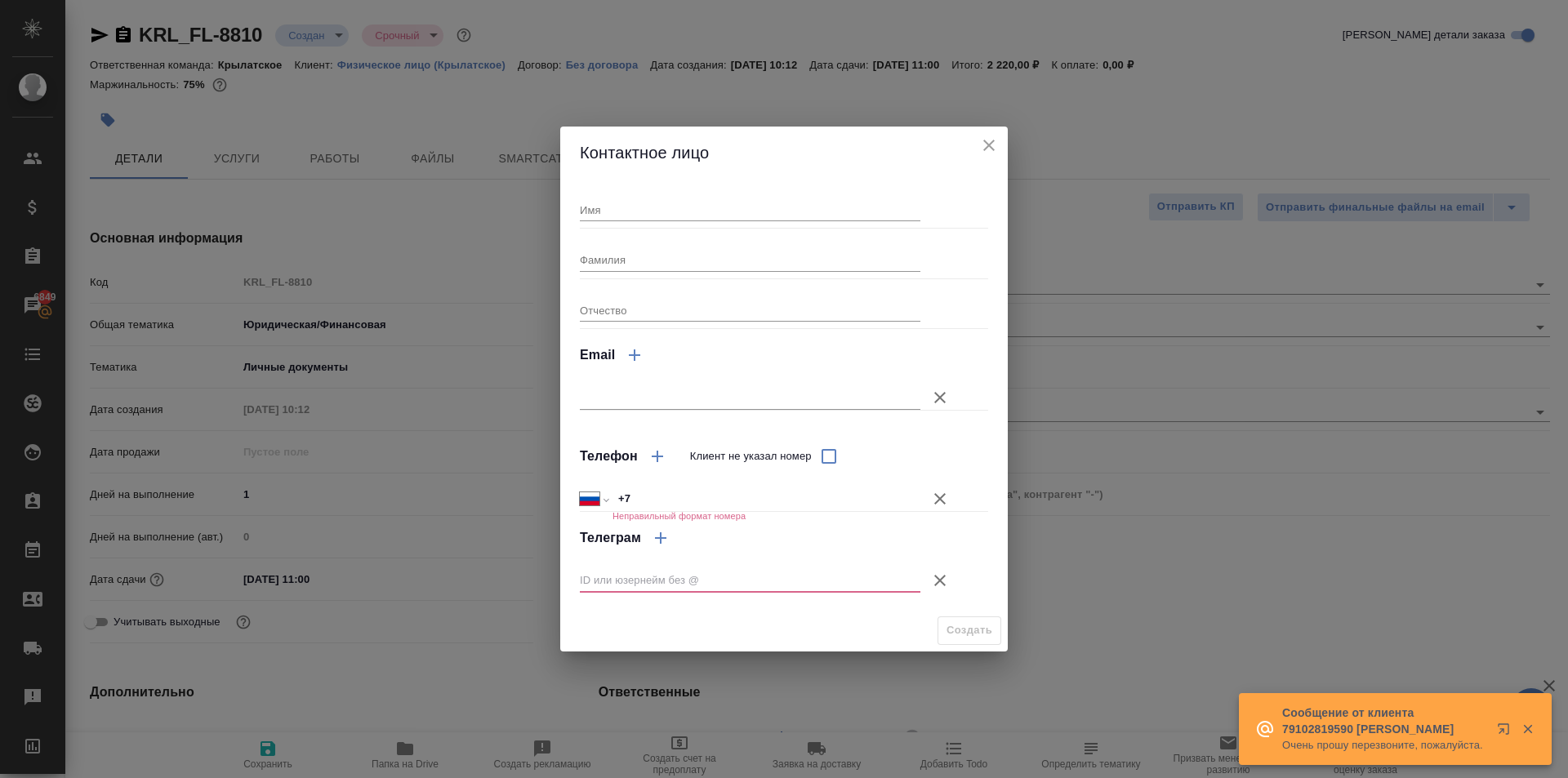
click at [623, 190] on div "Имя" at bounding box center [751, 203] width 341 height 36
click at [625, 204] on input "Имя" at bounding box center [751, 210] width 341 height 23
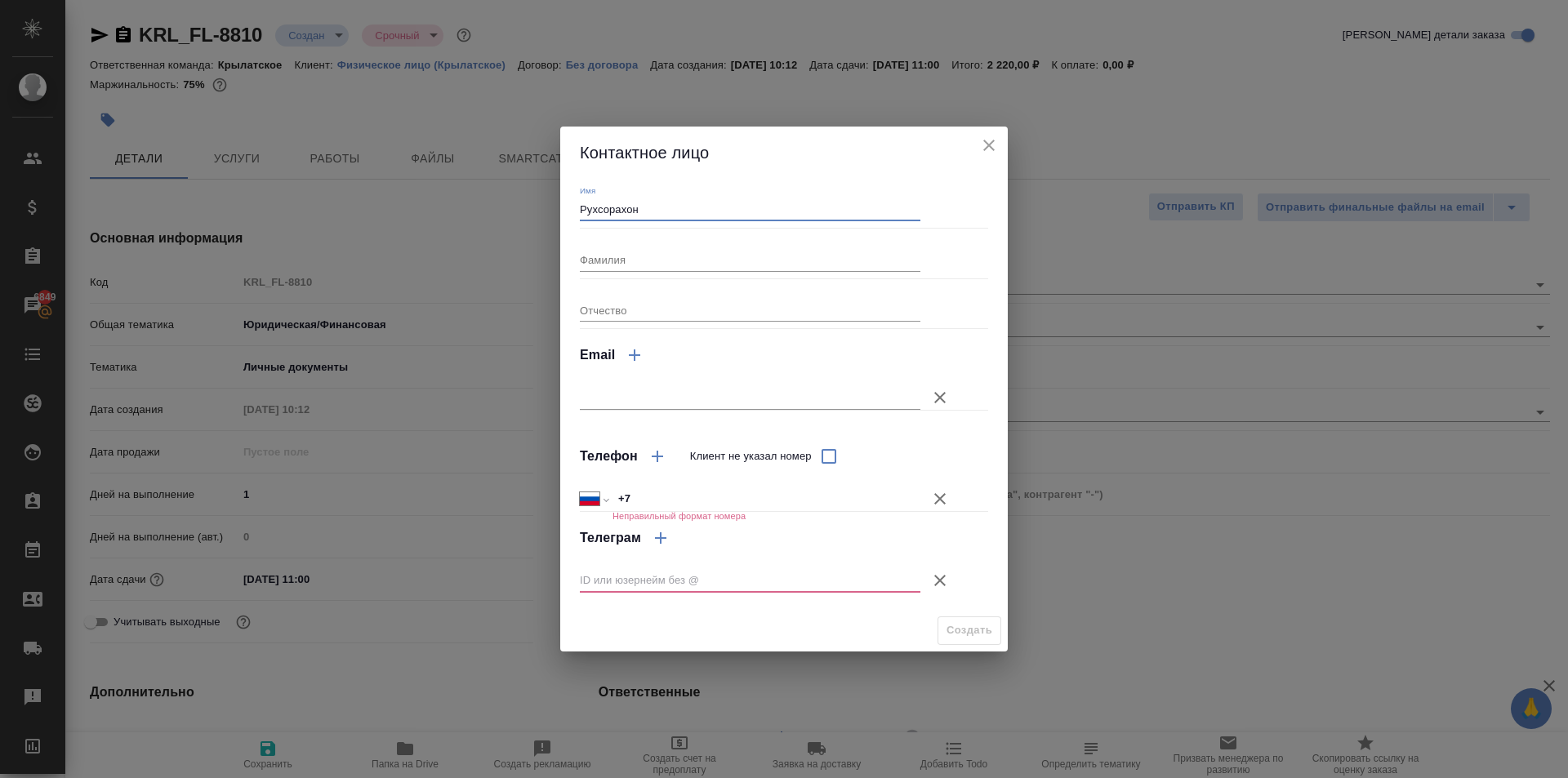
click at [928, 507] on button "Клиент не указал номер" at bounding box center [940, 499] width 39 height 39
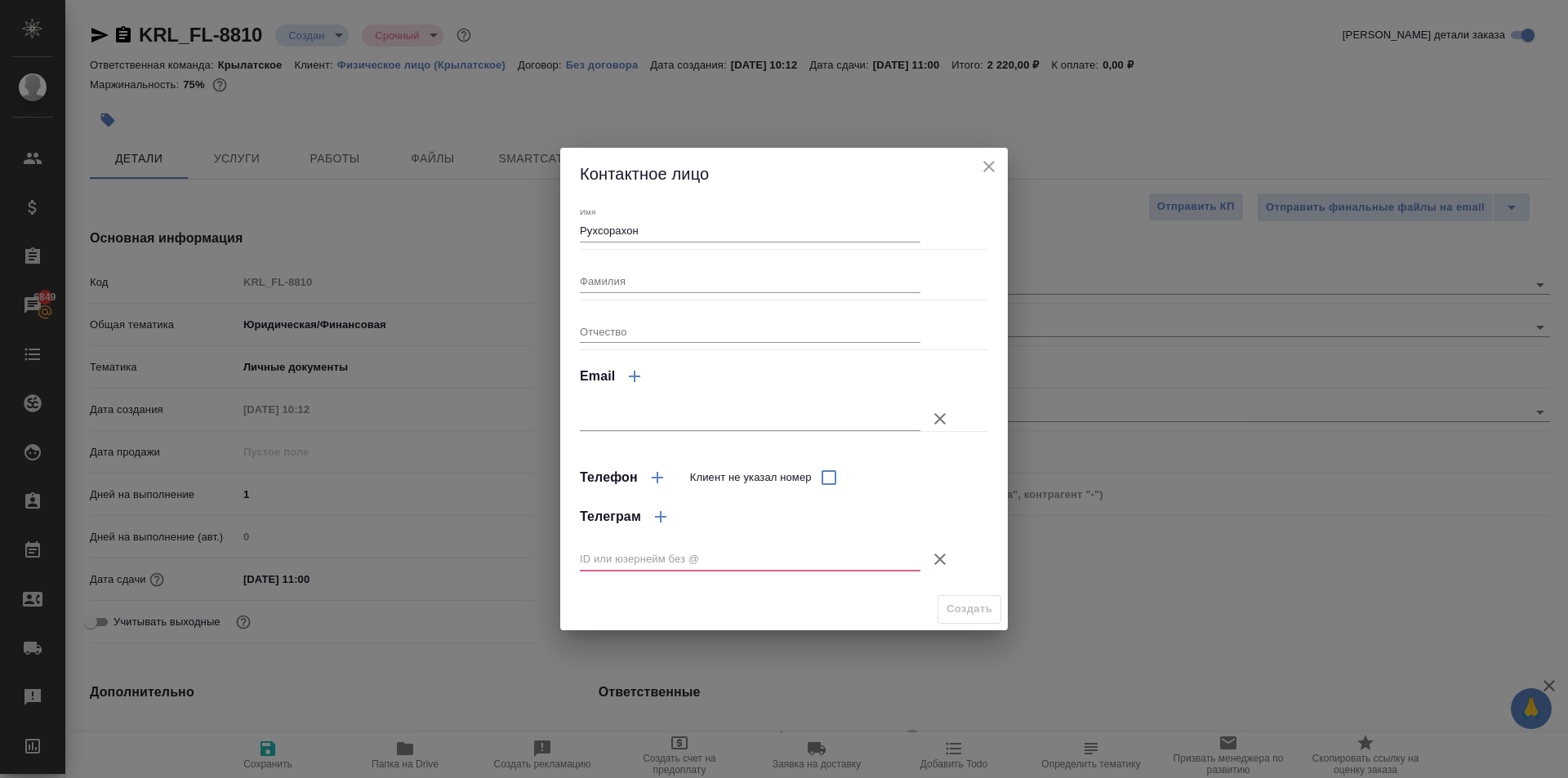
click at [938, 551] on icon "button" at bounding box center [940, 559] width 20 height 20
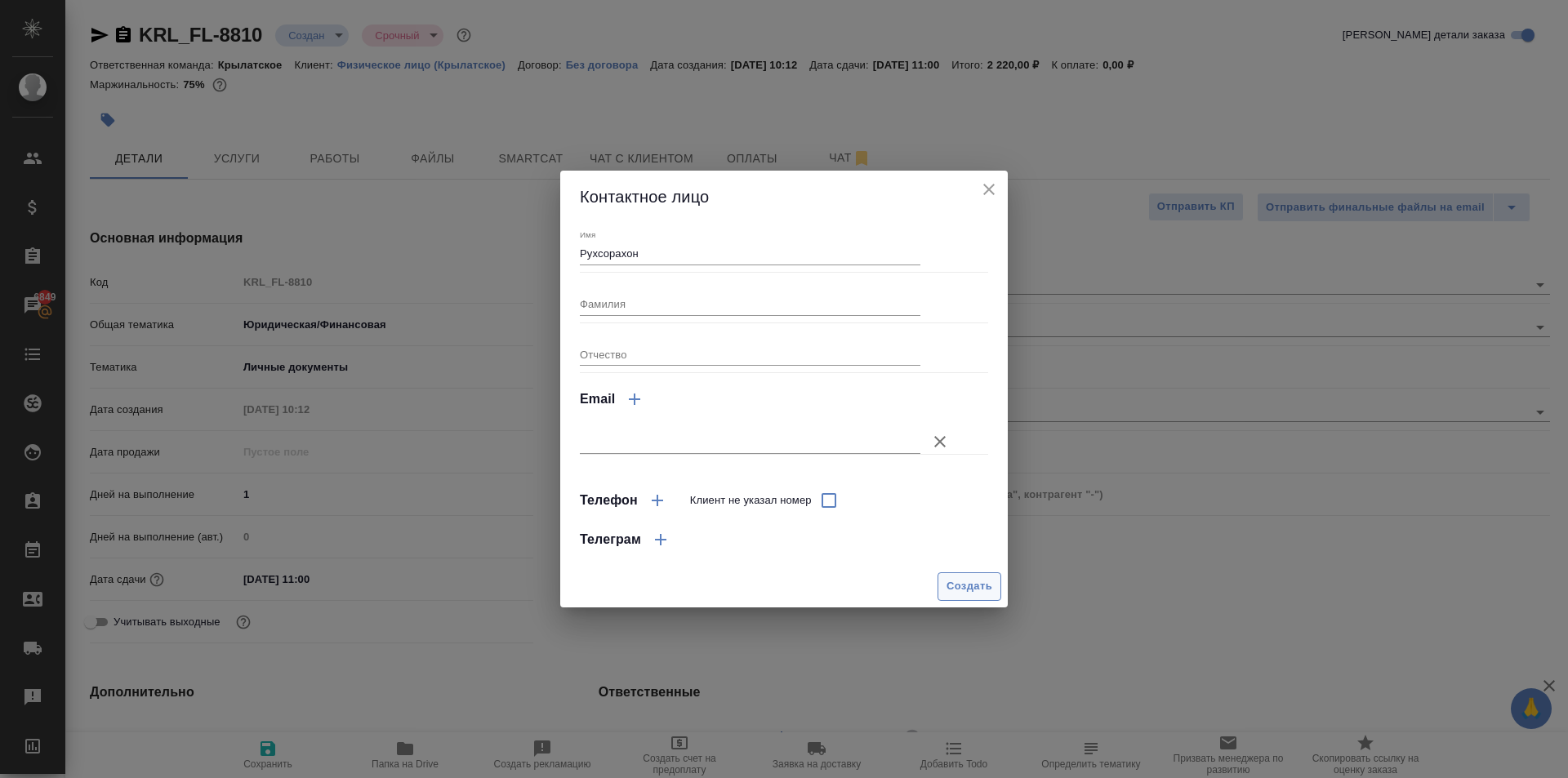
click at [945, 586] on button "Создать" at bounding box center [968, 586] width 63 height 29
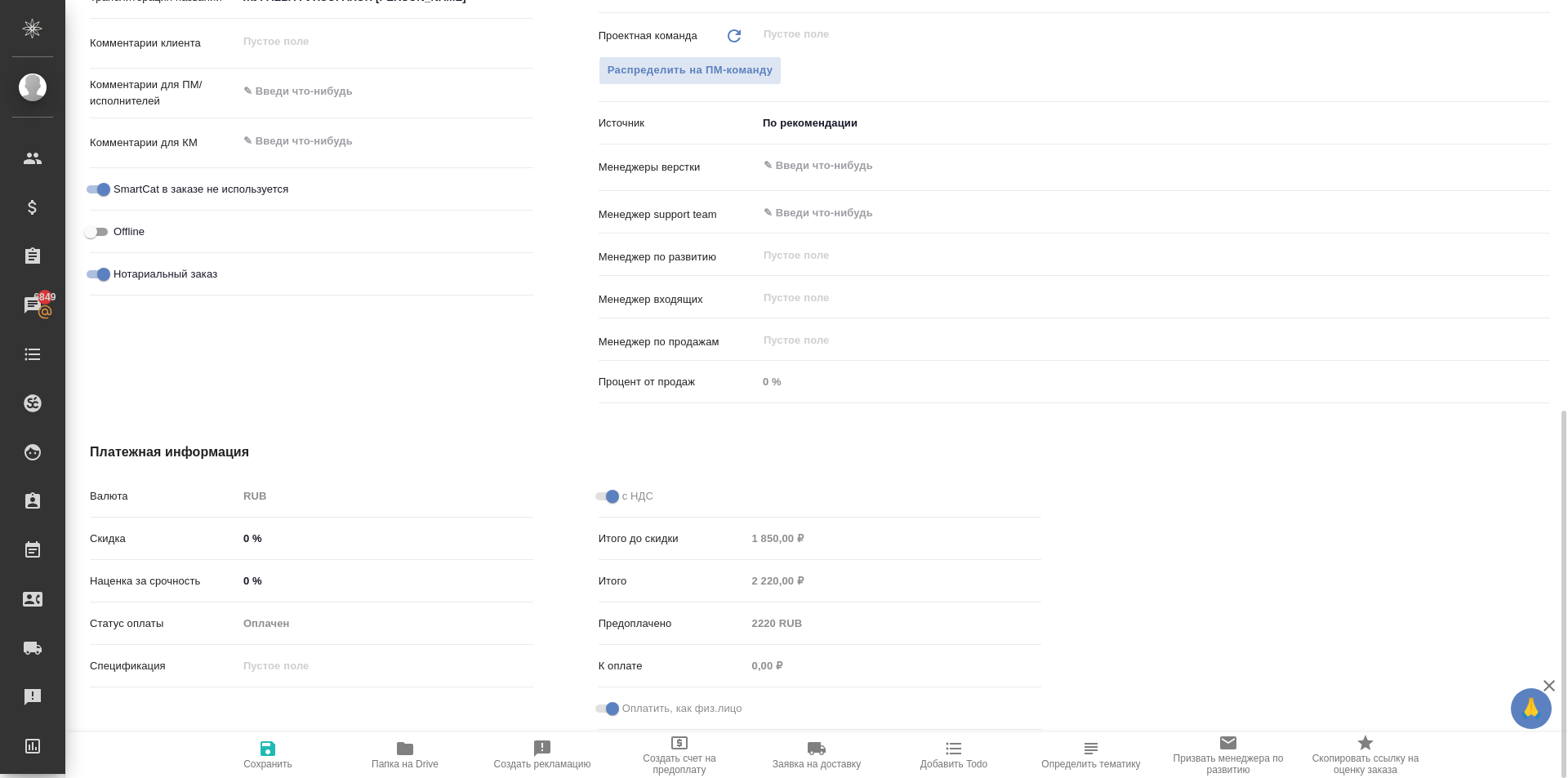
scroll to position [458, 0]
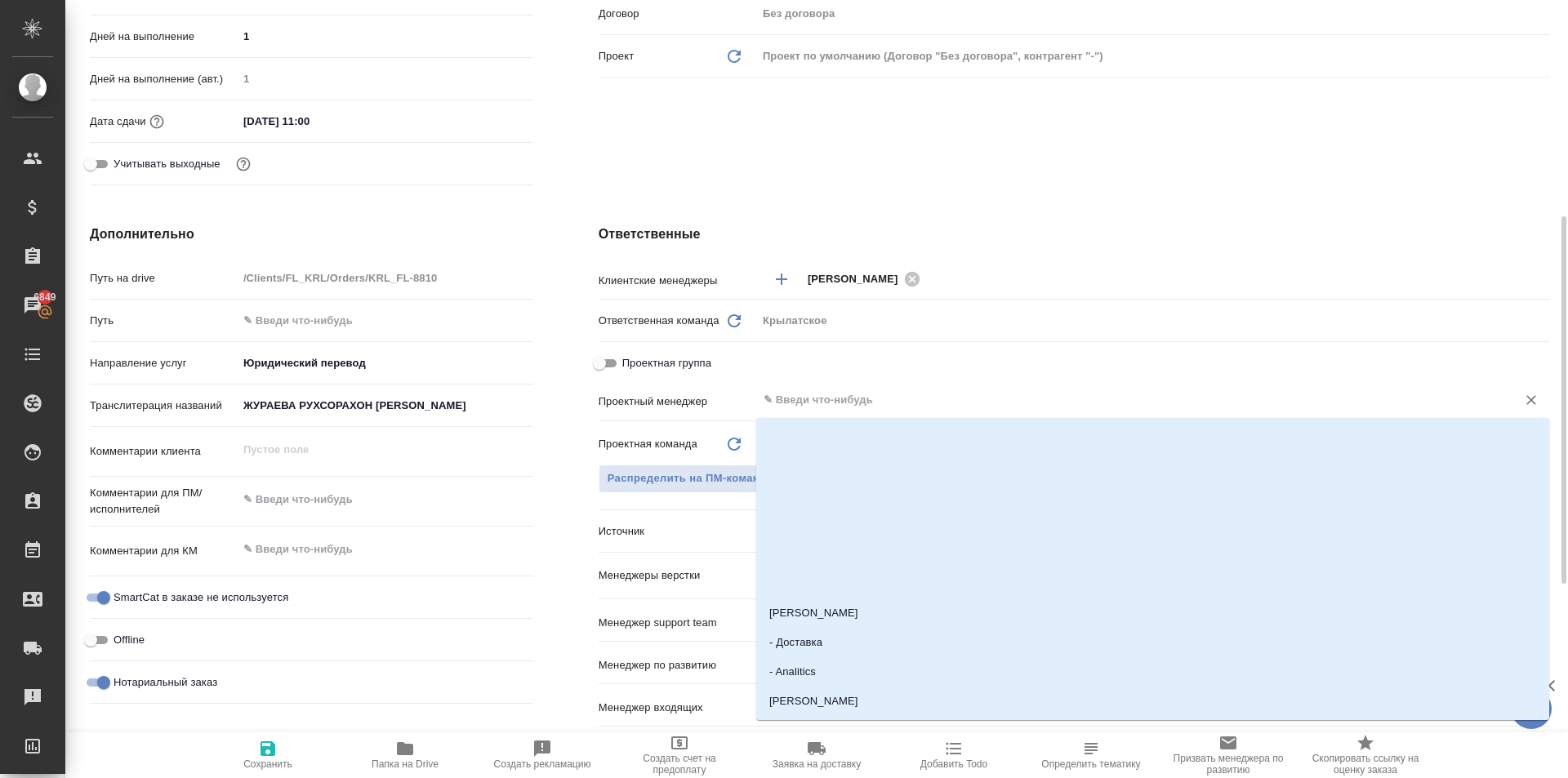
click at [807, 410] on input "text" at bounding box center [1126, 400] width 728 height 20
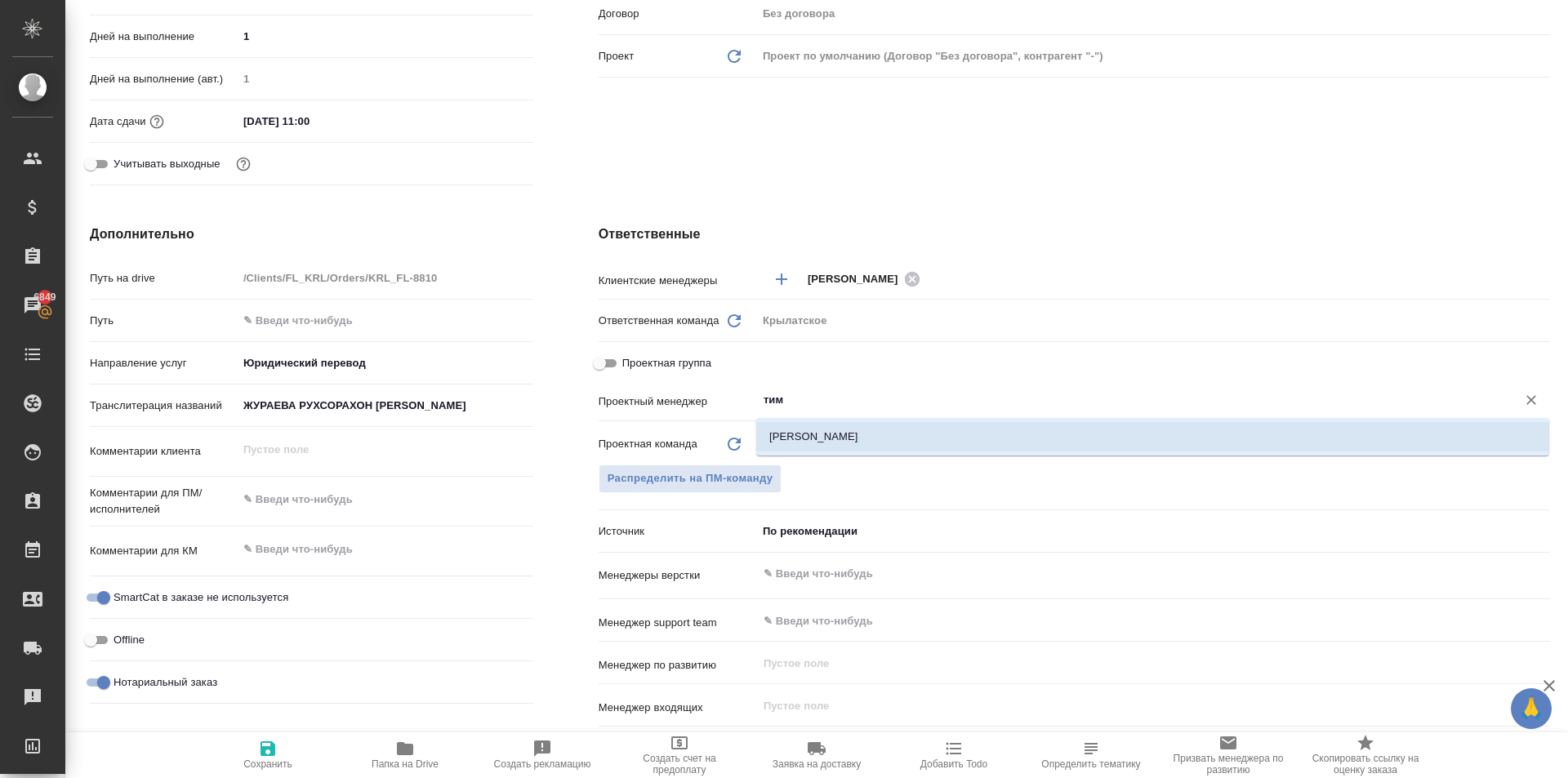
click at [810, 442] on li "[PERSON_NAME]" at bounding box center [1152, 436] width 792 height 29
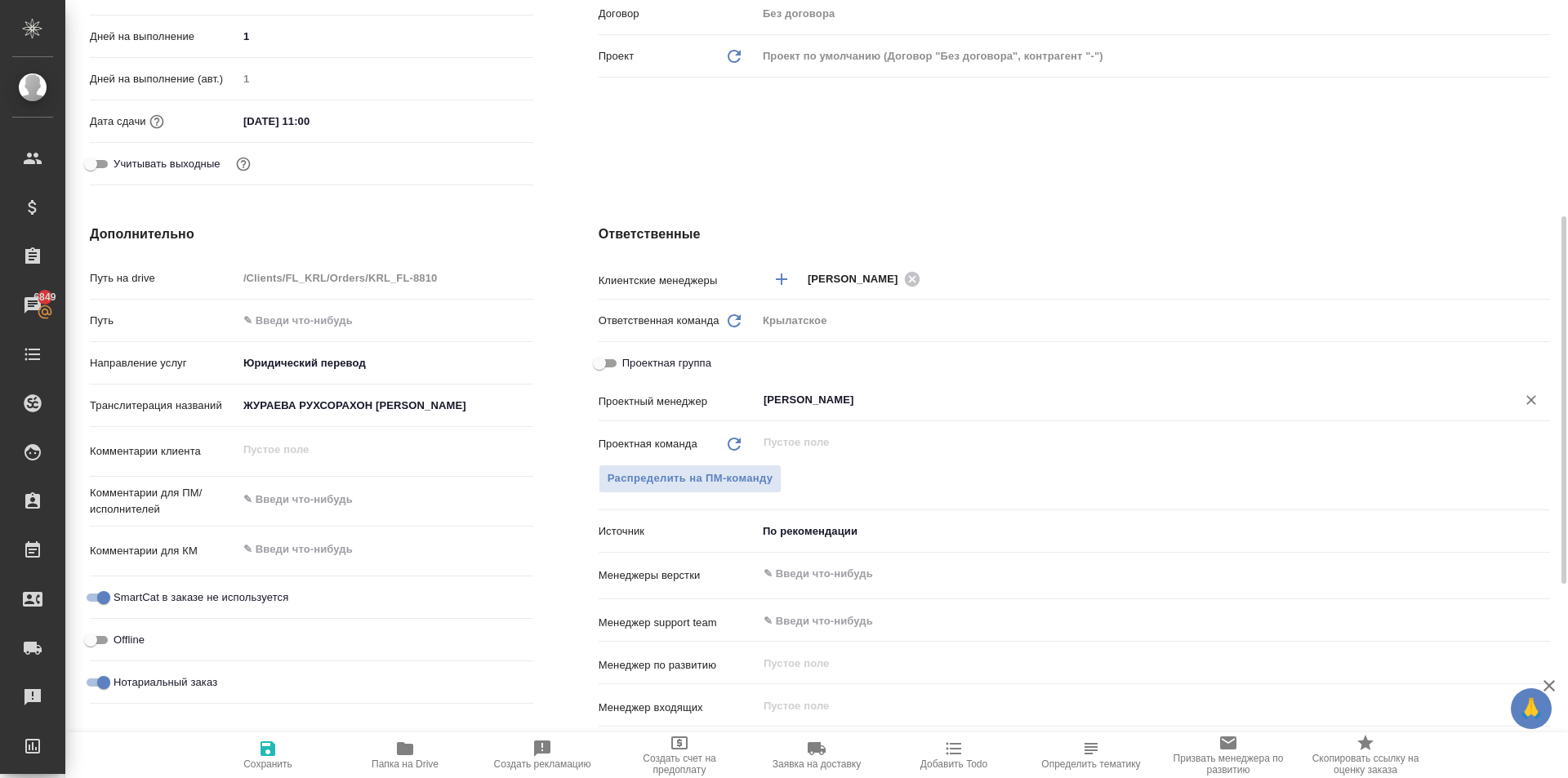
click at [262, 752] on icon "button" at bounding box center [268, 749] width 14 height 14
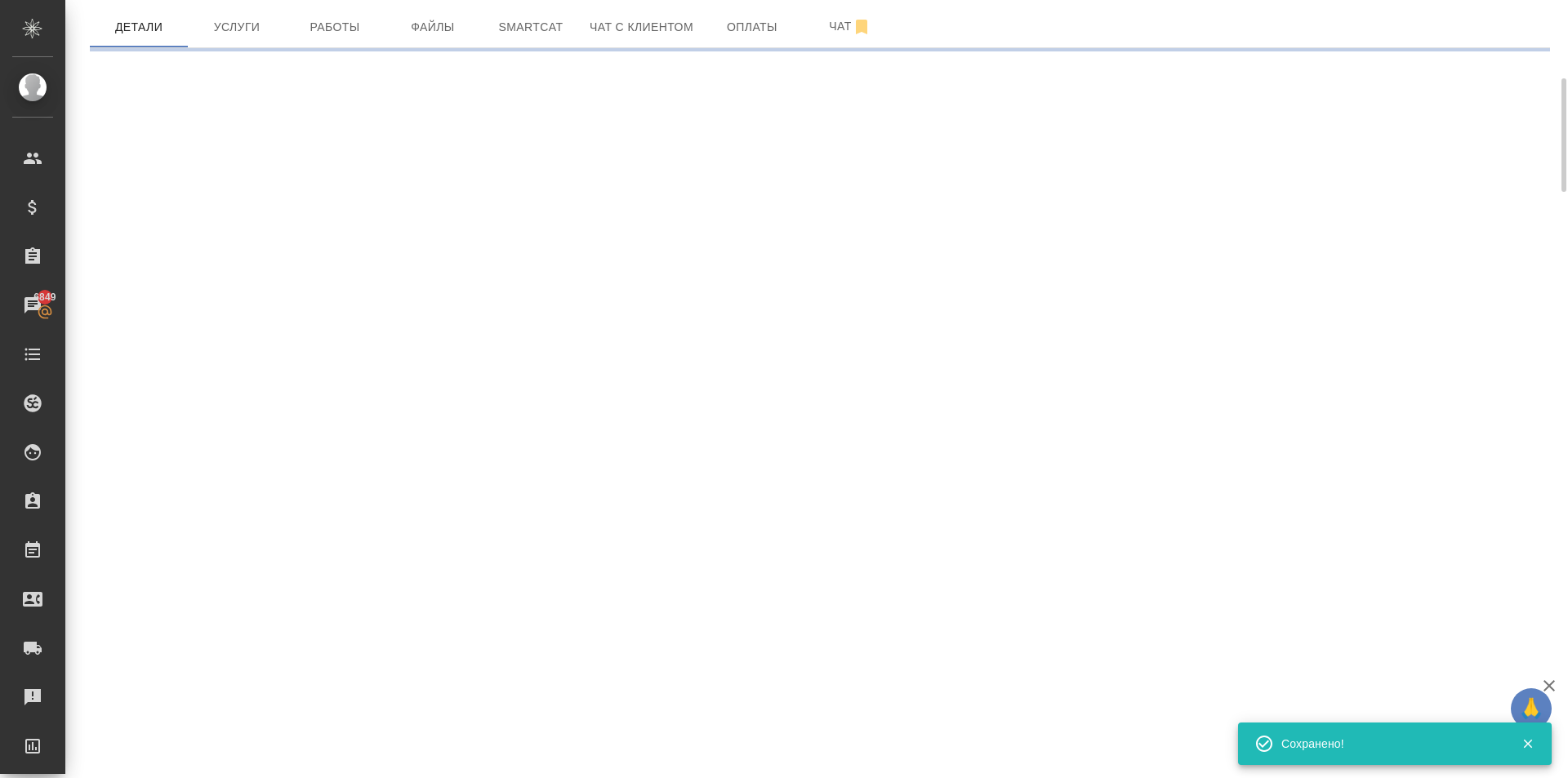
scroll to position [0, 0]
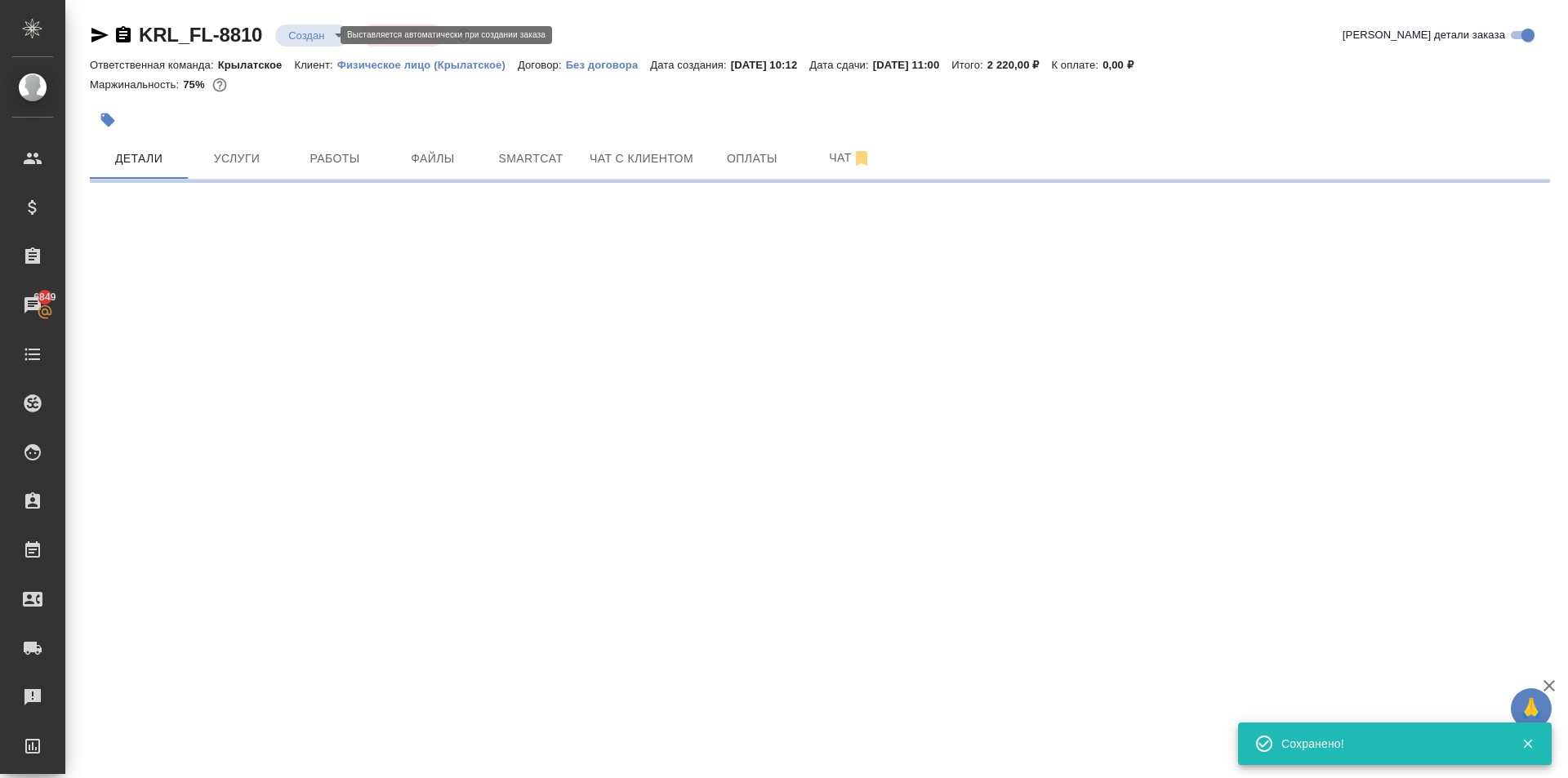
click at [319, 34] on body "🙏 .cls-1 fill:#fff; AWATERA Kasymov Timur Клиенты Спецификации Заказы 6849 Чаты…" at bounding box center [784, 389] width 1568 height 778
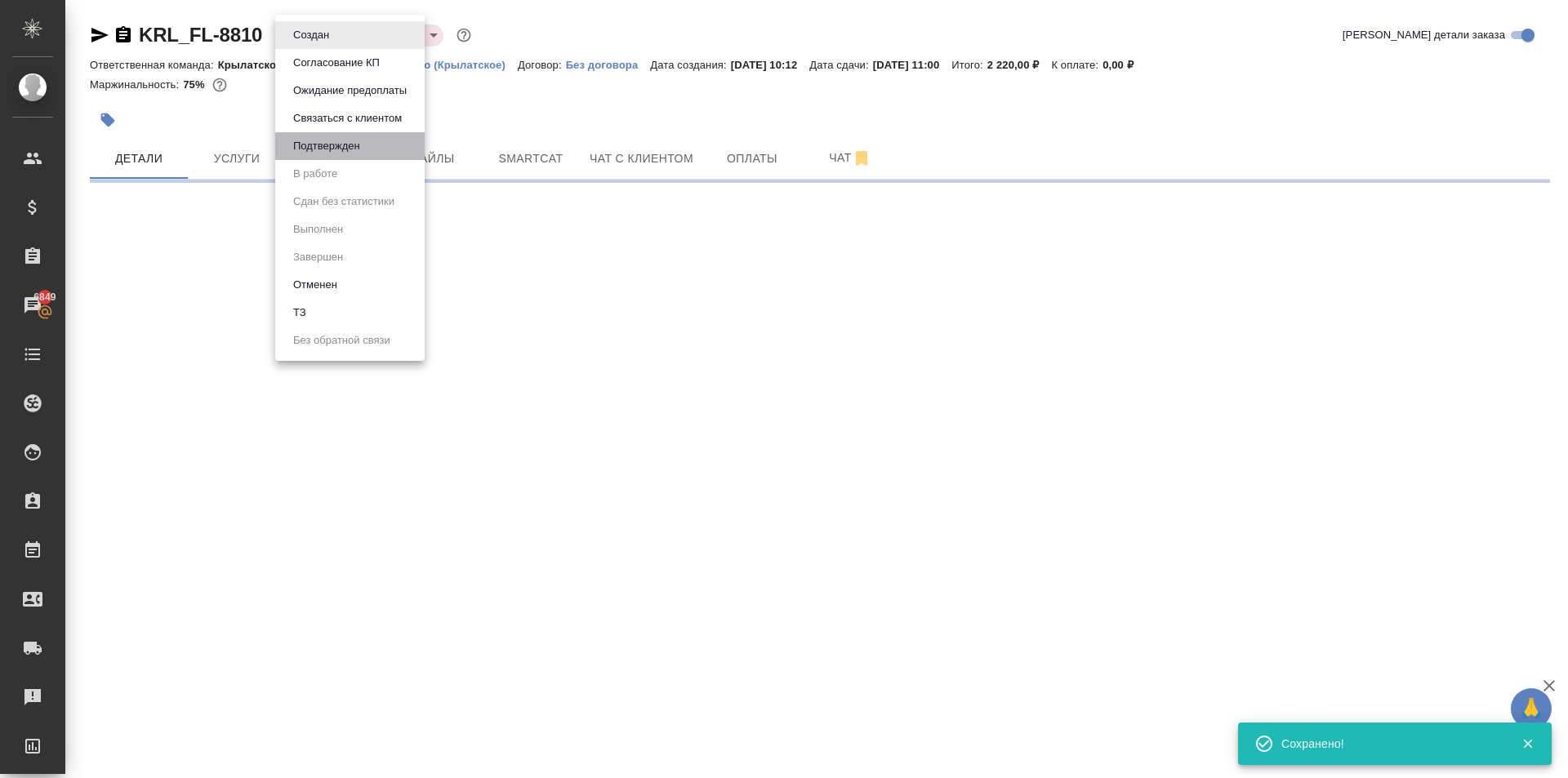
click at [368, 151] on li "Подтвержден" at bounding box center [349, 145] width 149 height 28
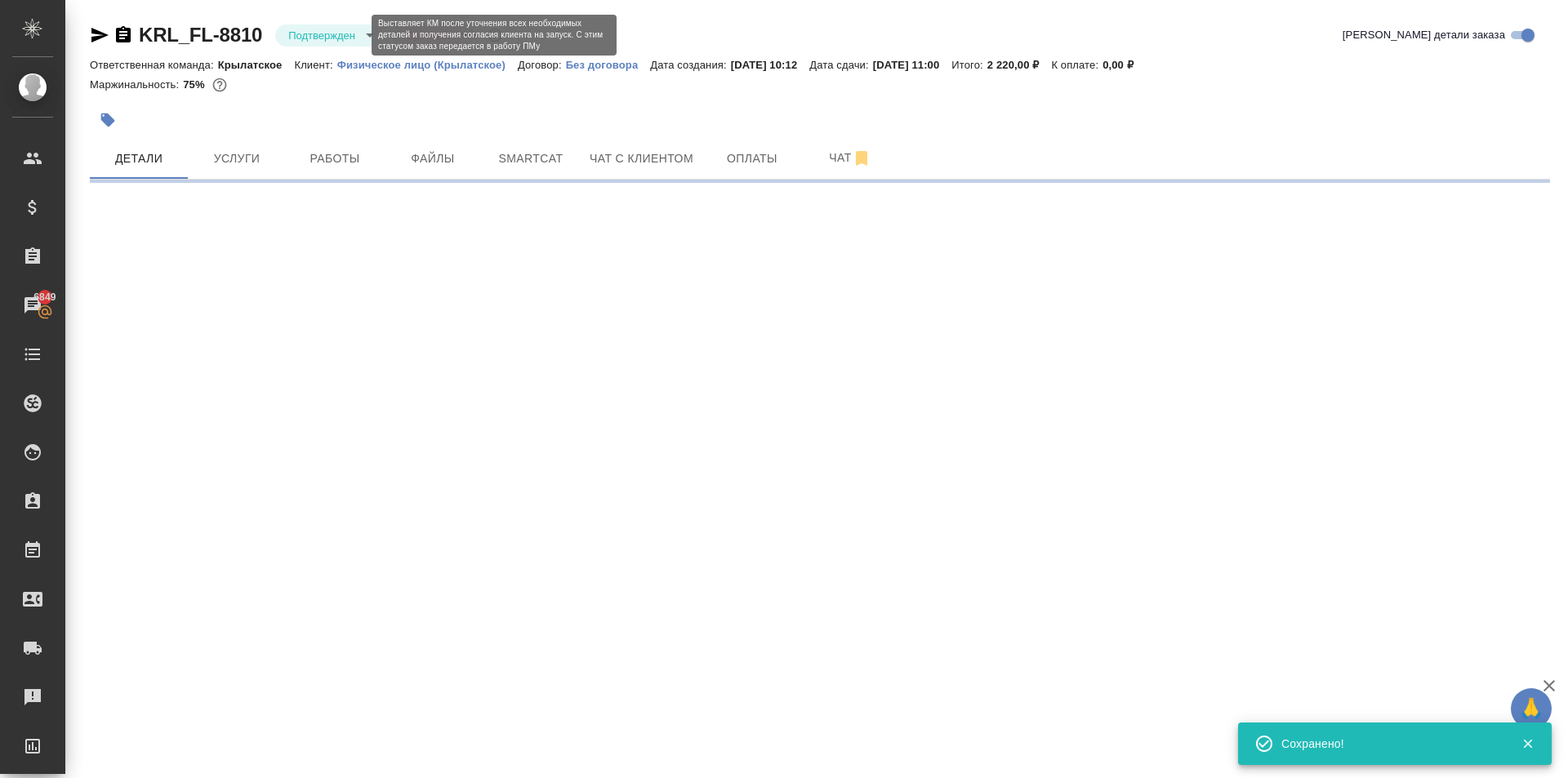
click at [342, 40] on body "🙏 .cls-1 fill:#fff; AWATERA Kasymov Timur Клиенты Спецификации Заказы 6849 Чаты…" at bounding box center [784, 389] width 1568 height 778
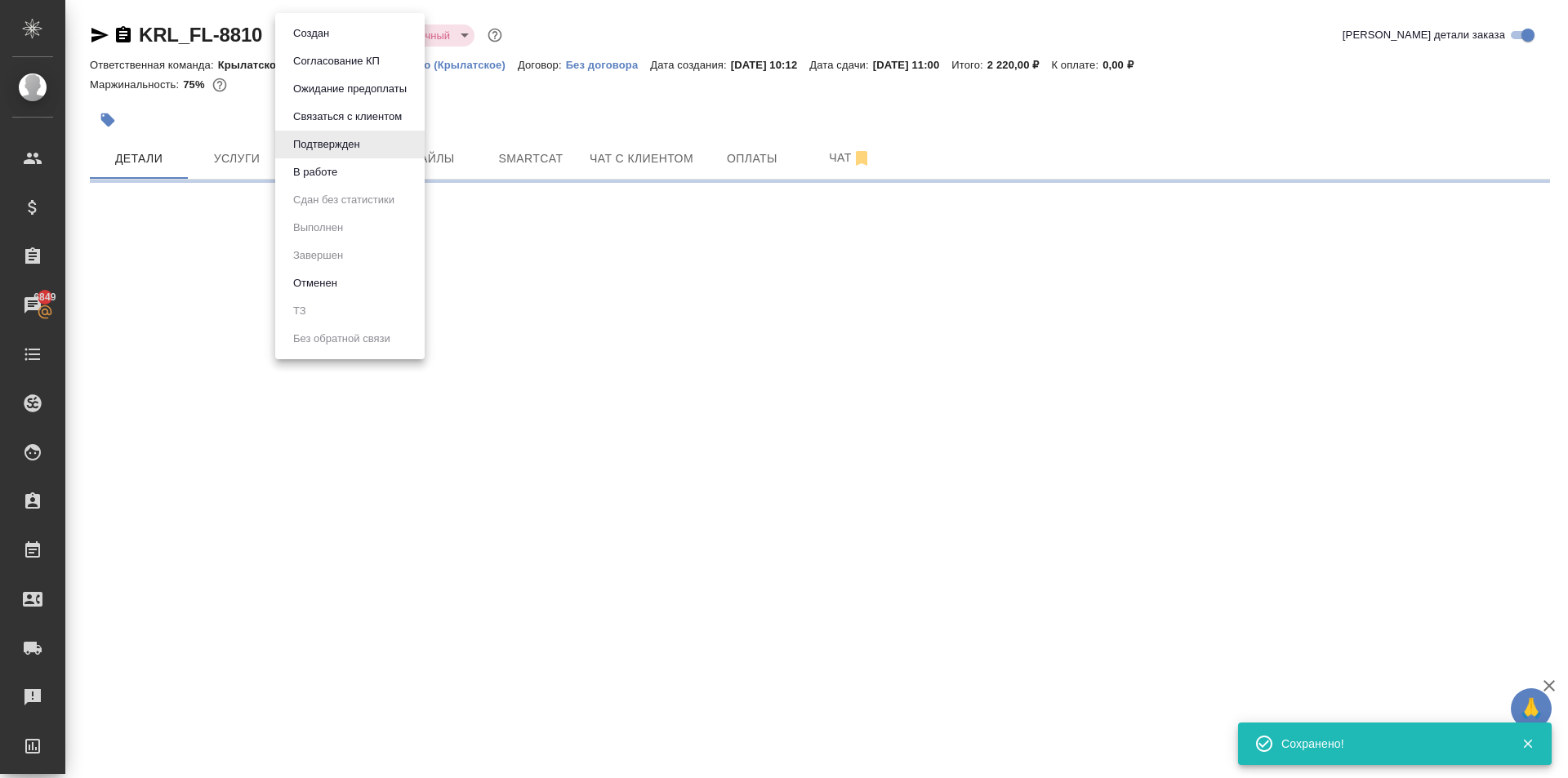
click at [359, 170] on li "В работе" at bounding box center [349, 172] width 149 height 28
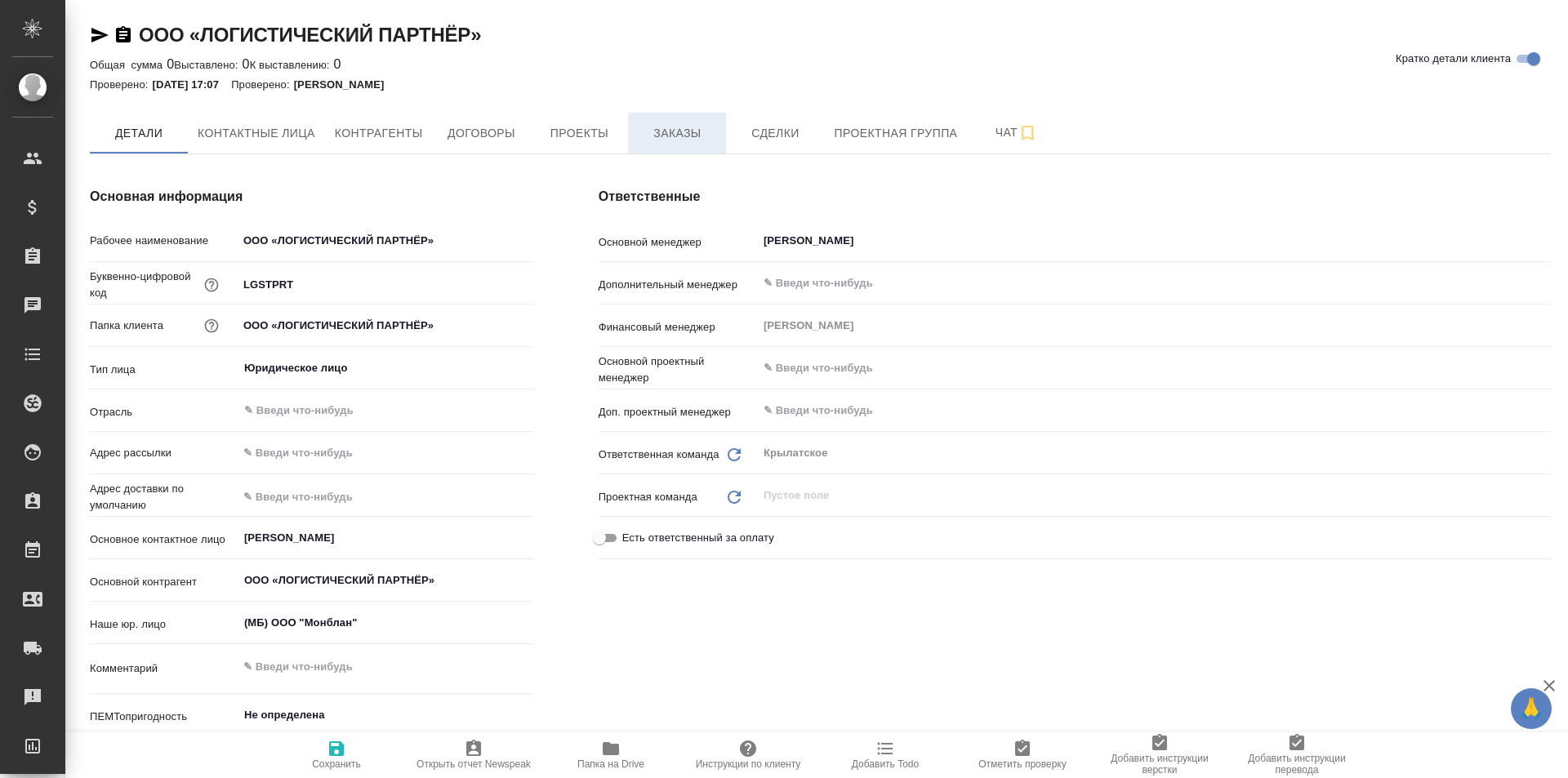
click at [688, 145] on button "Заказы" at bounding box center [677, 133] width 98 height 41
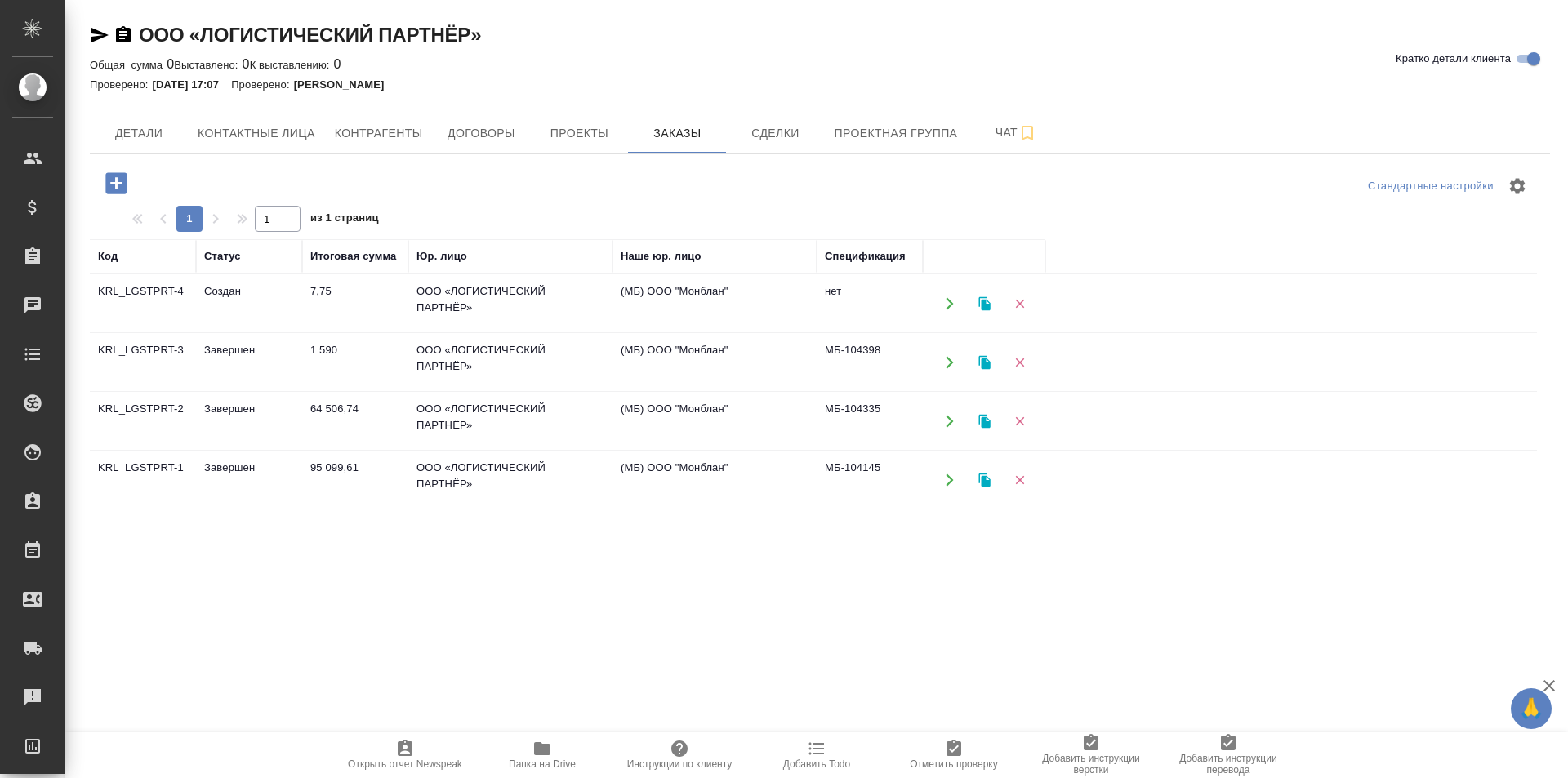
click at [452, 472] on td "ООО «ЛОГИСТИЧЕСКИЙ ПАРТНЁР»" at bounding box center [510, 480] width 204 height 57
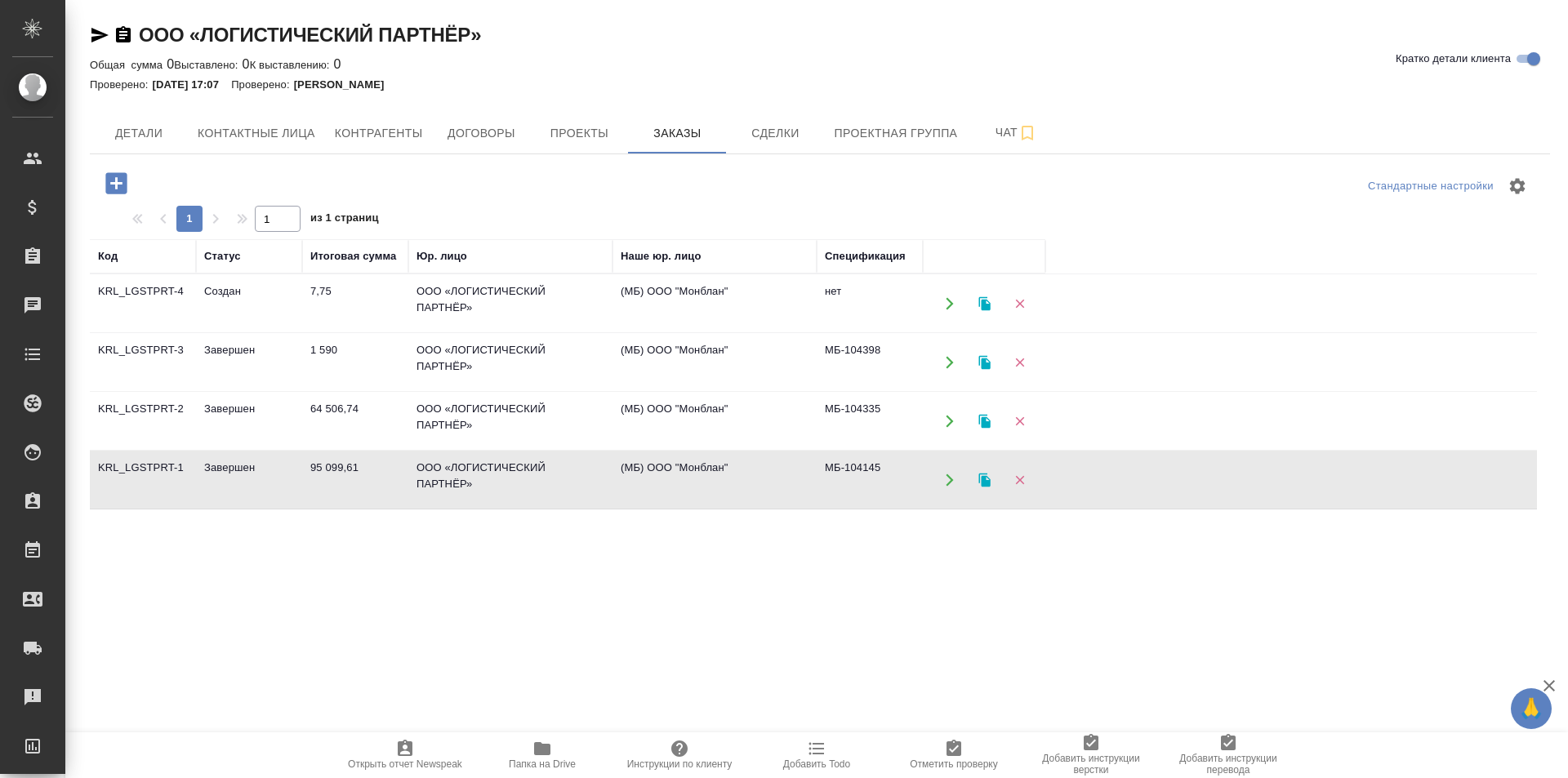
click at [452, 472] on td "ООО «ЛОГИСТИЧЕСКИЙ ПАРТНЁР»" at bounding box center [510, 480] width 204 height 57
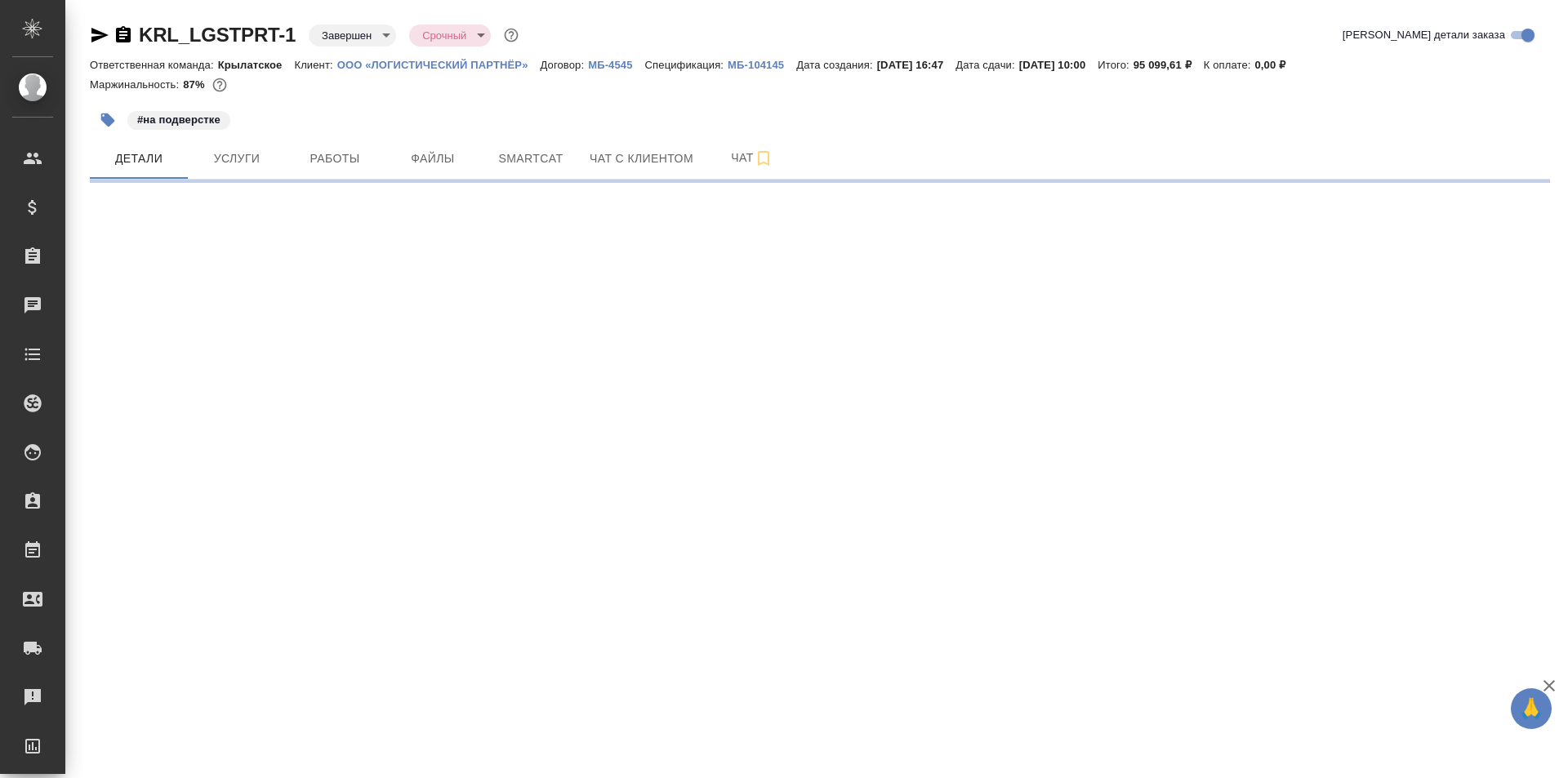
select select "RU"
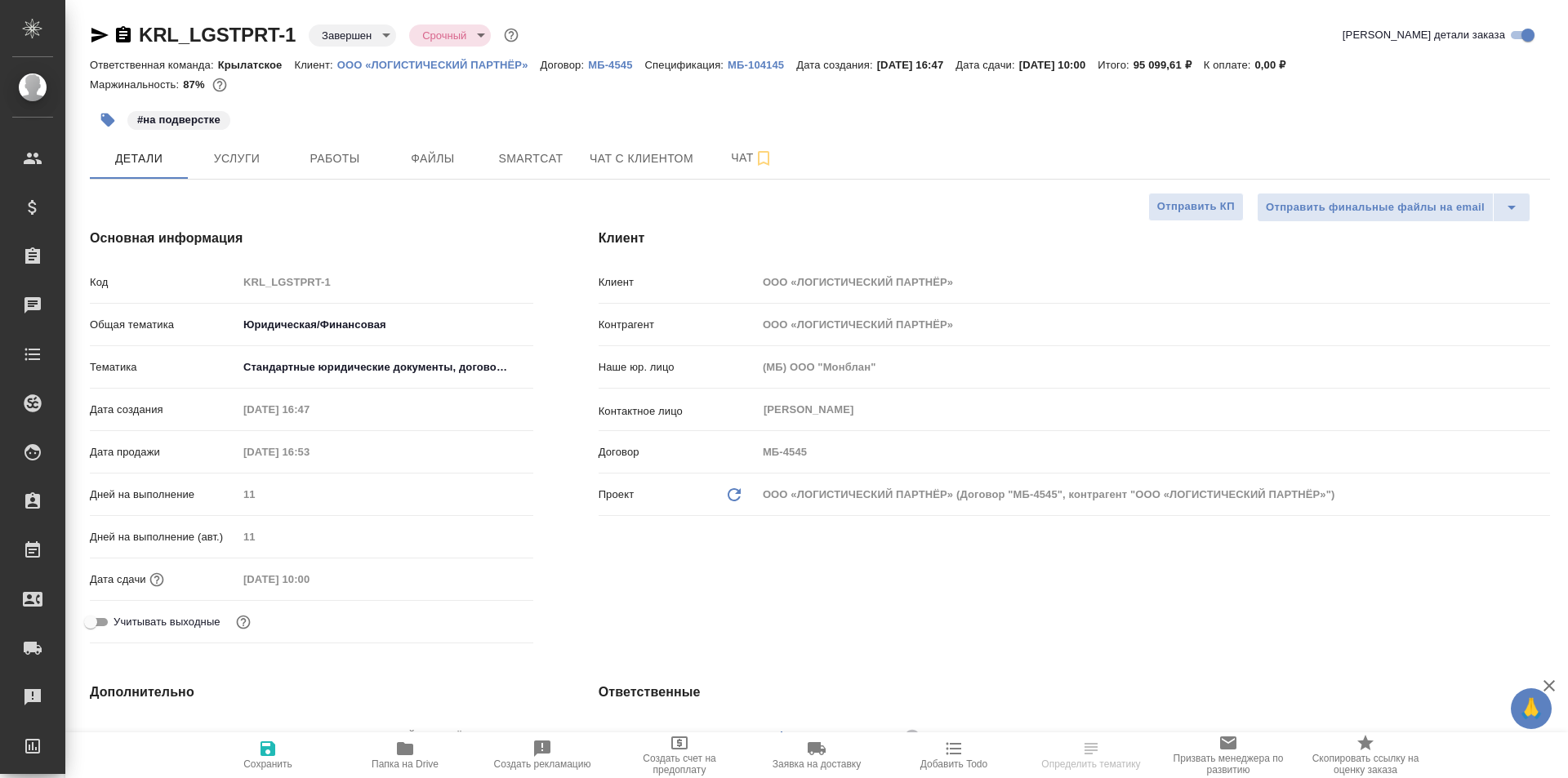
type textarea "x"
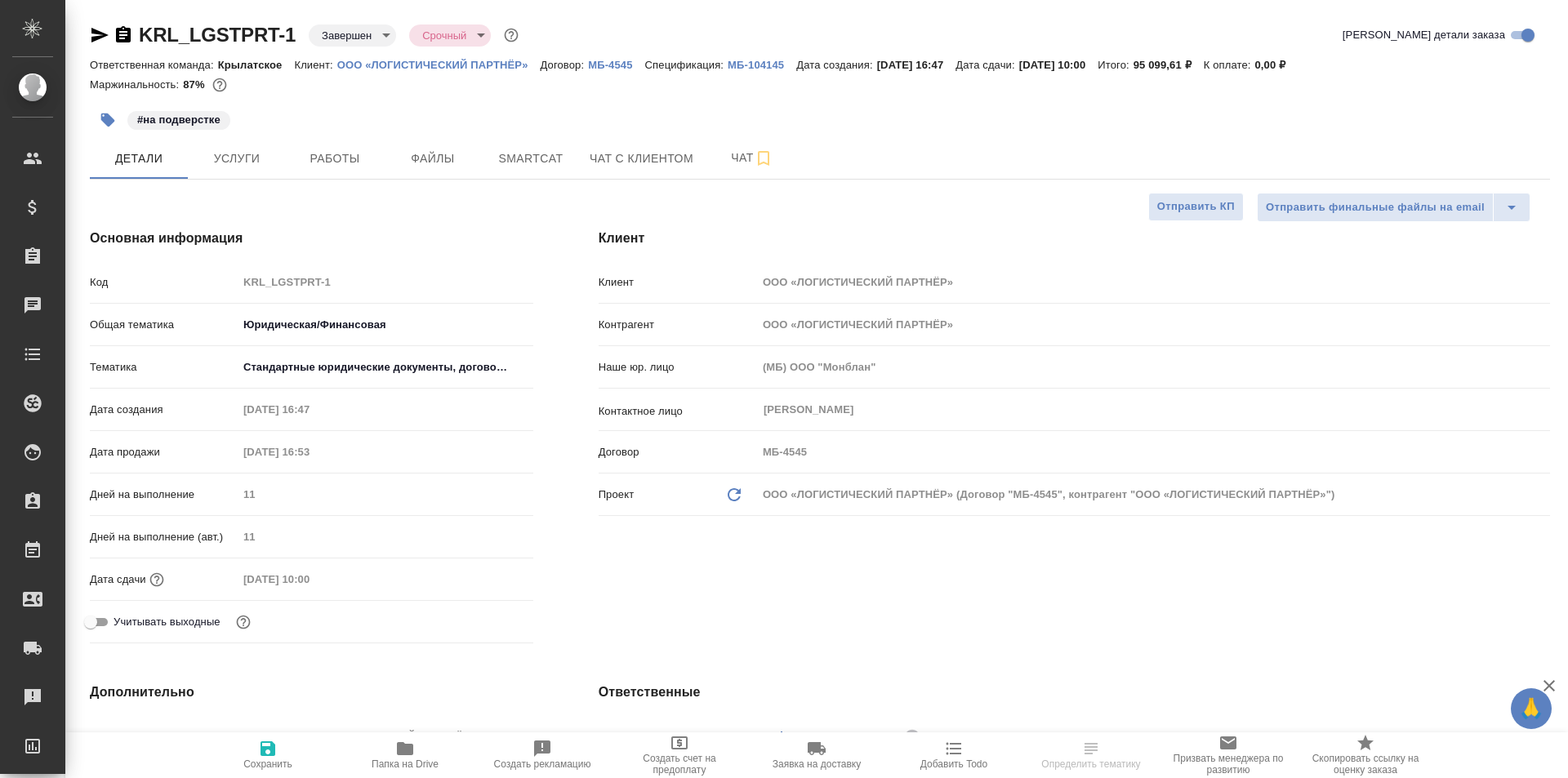
type textarea "x"
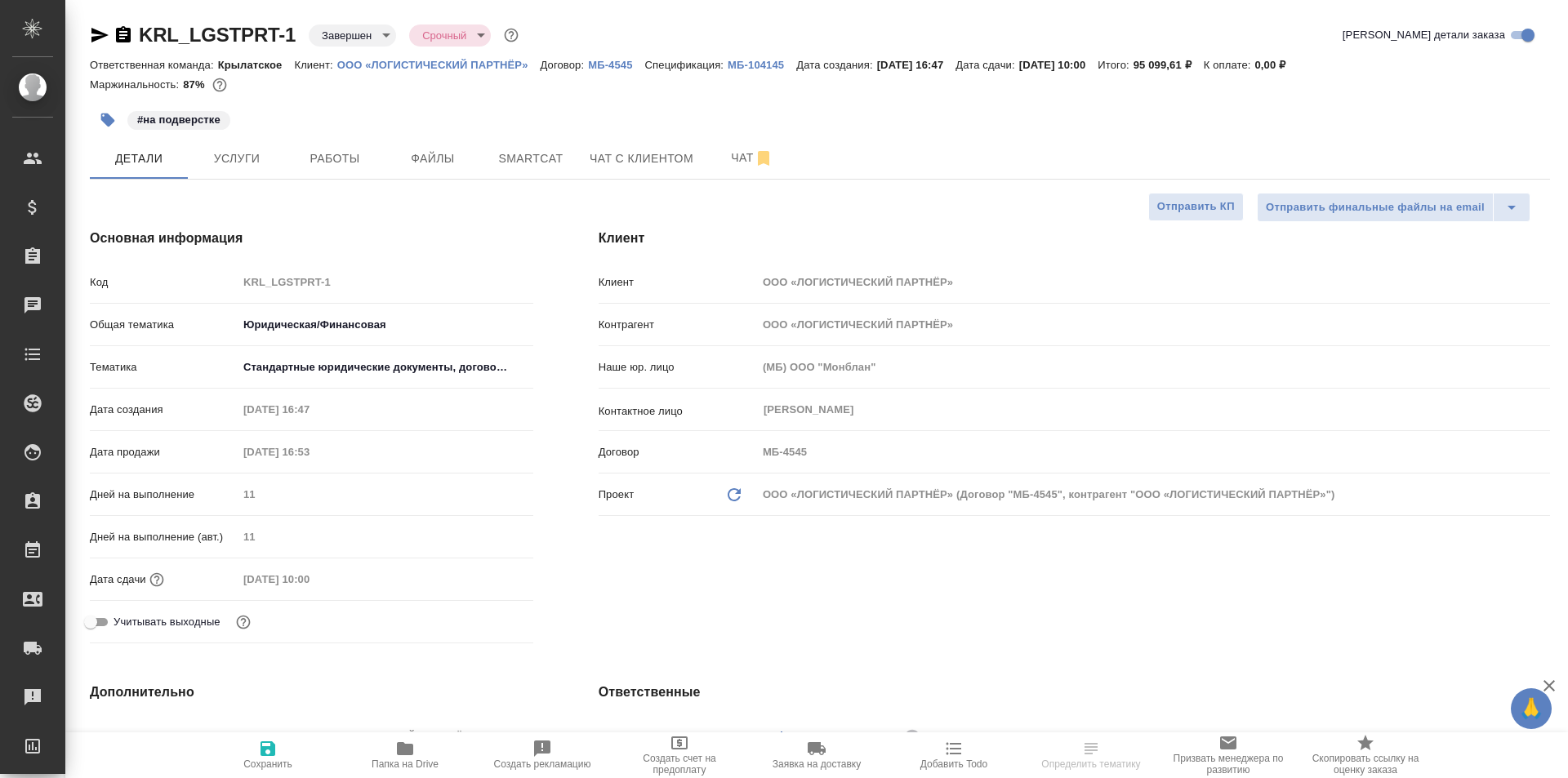
type textarea "x"
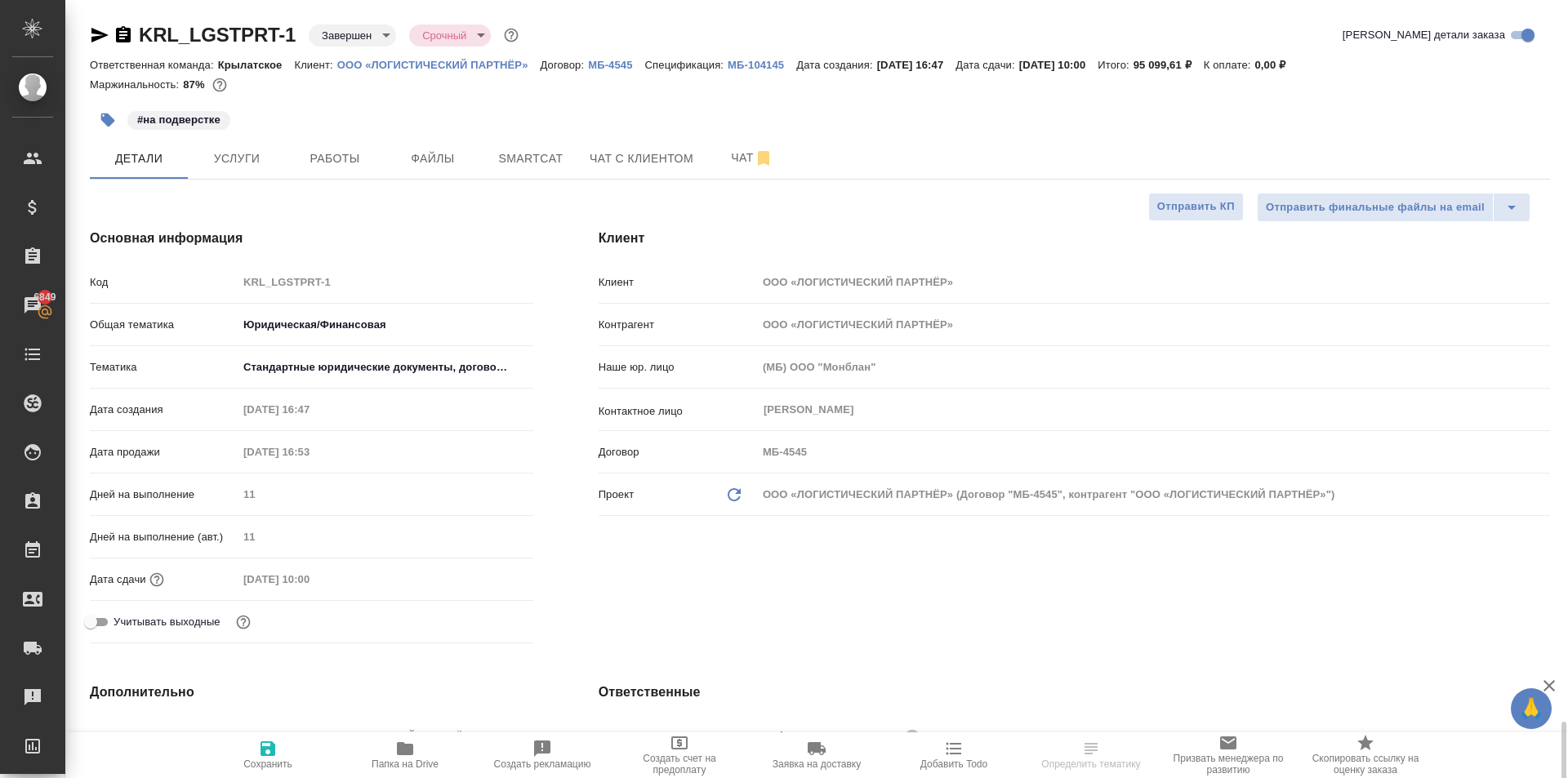
scroll to position [490, 0]
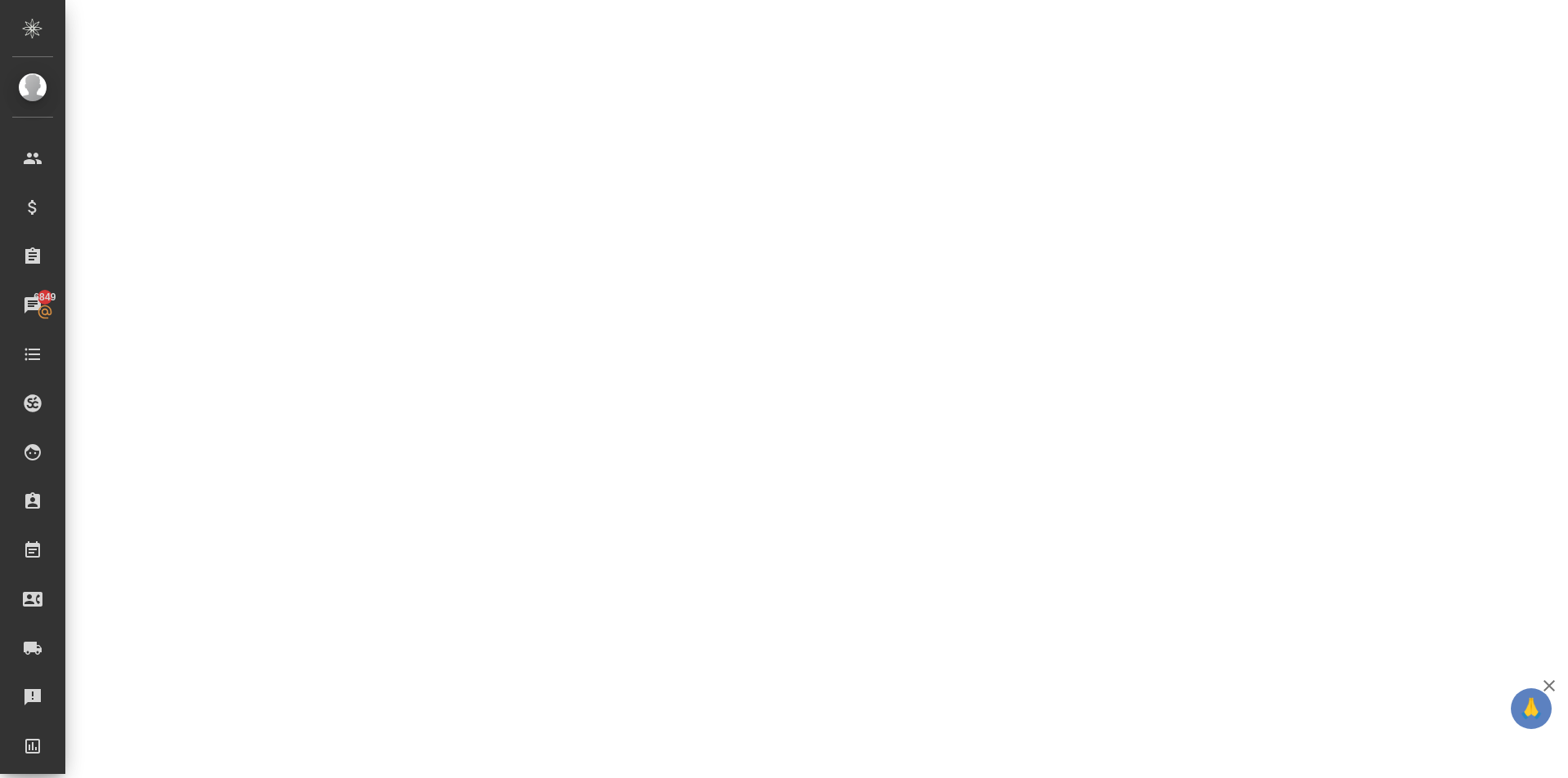
select select "RU"
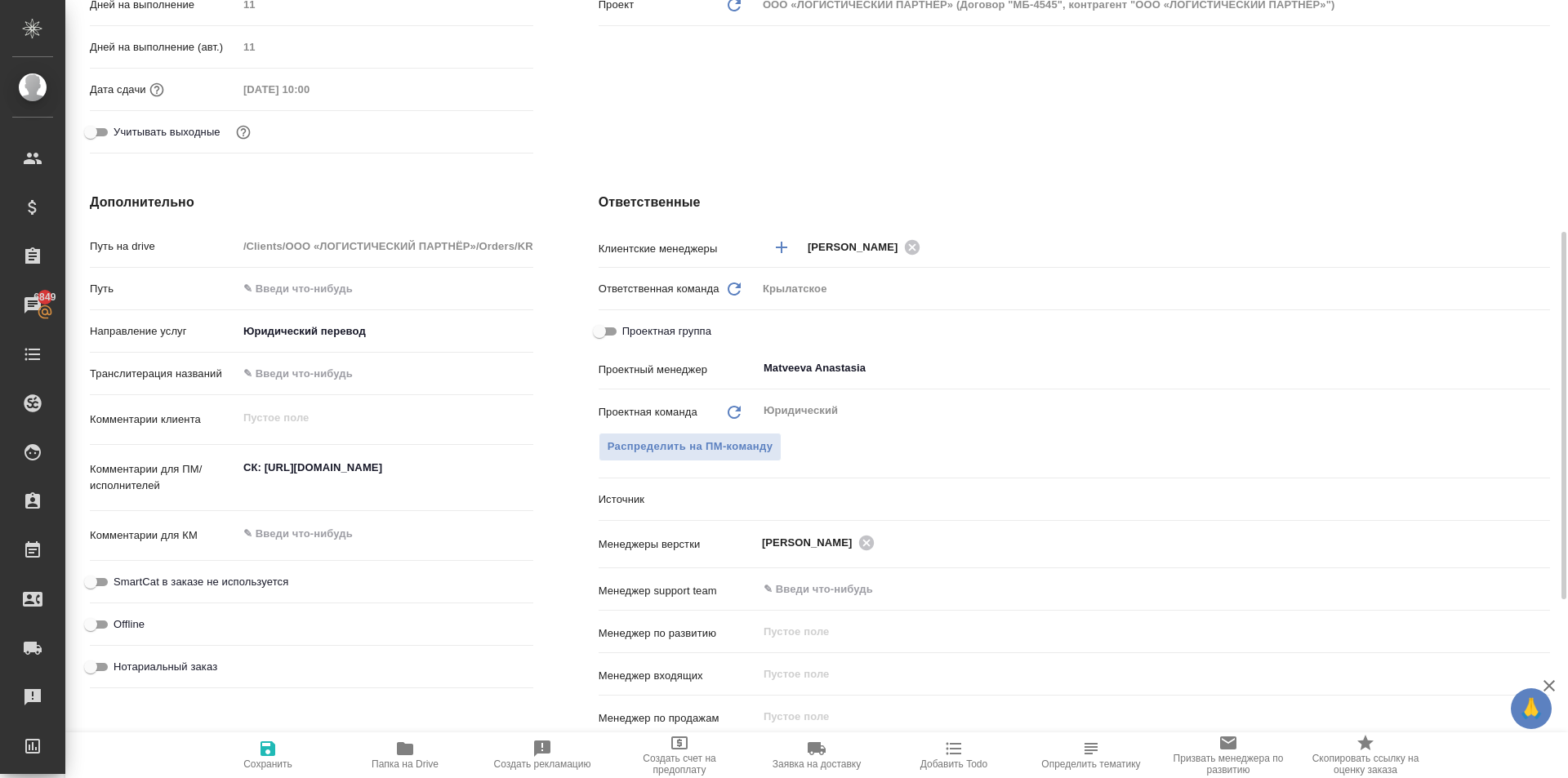
type textarea "x"
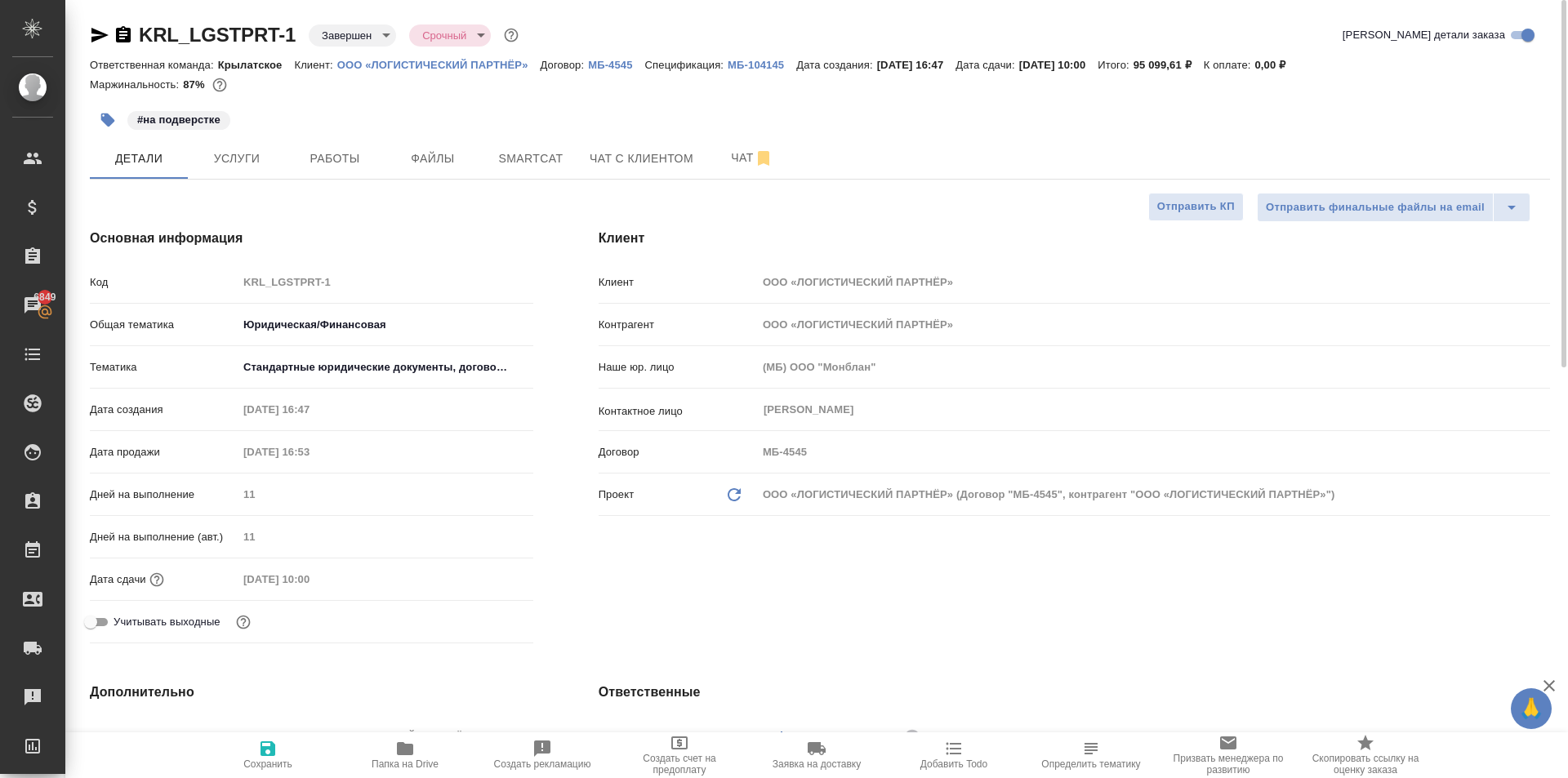
type textarea "x"
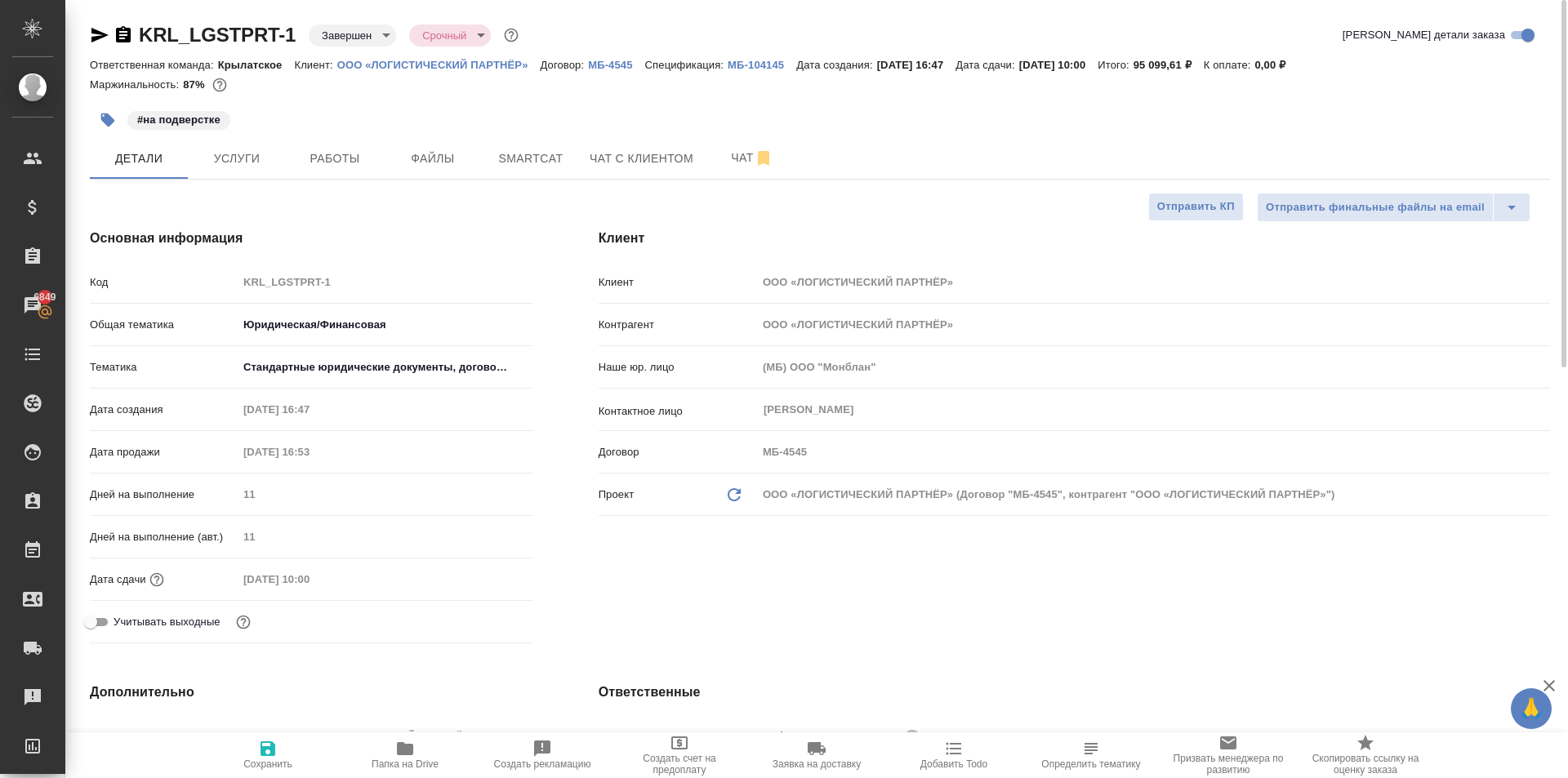
type textarea "x"
click at [124, 26] on icon "button" at bounding box center [123, 35] width 20 height 20
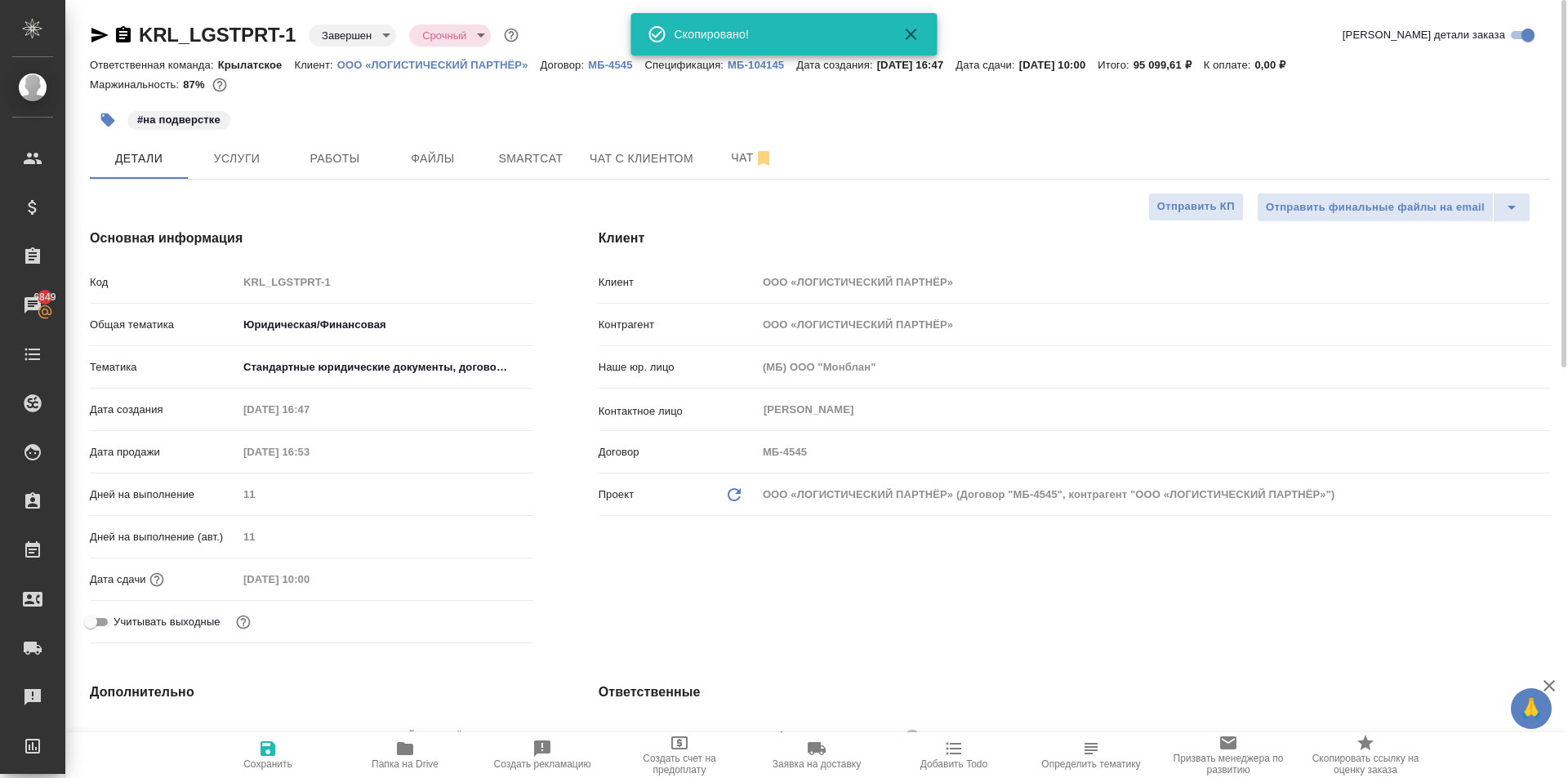
type textarea "x"
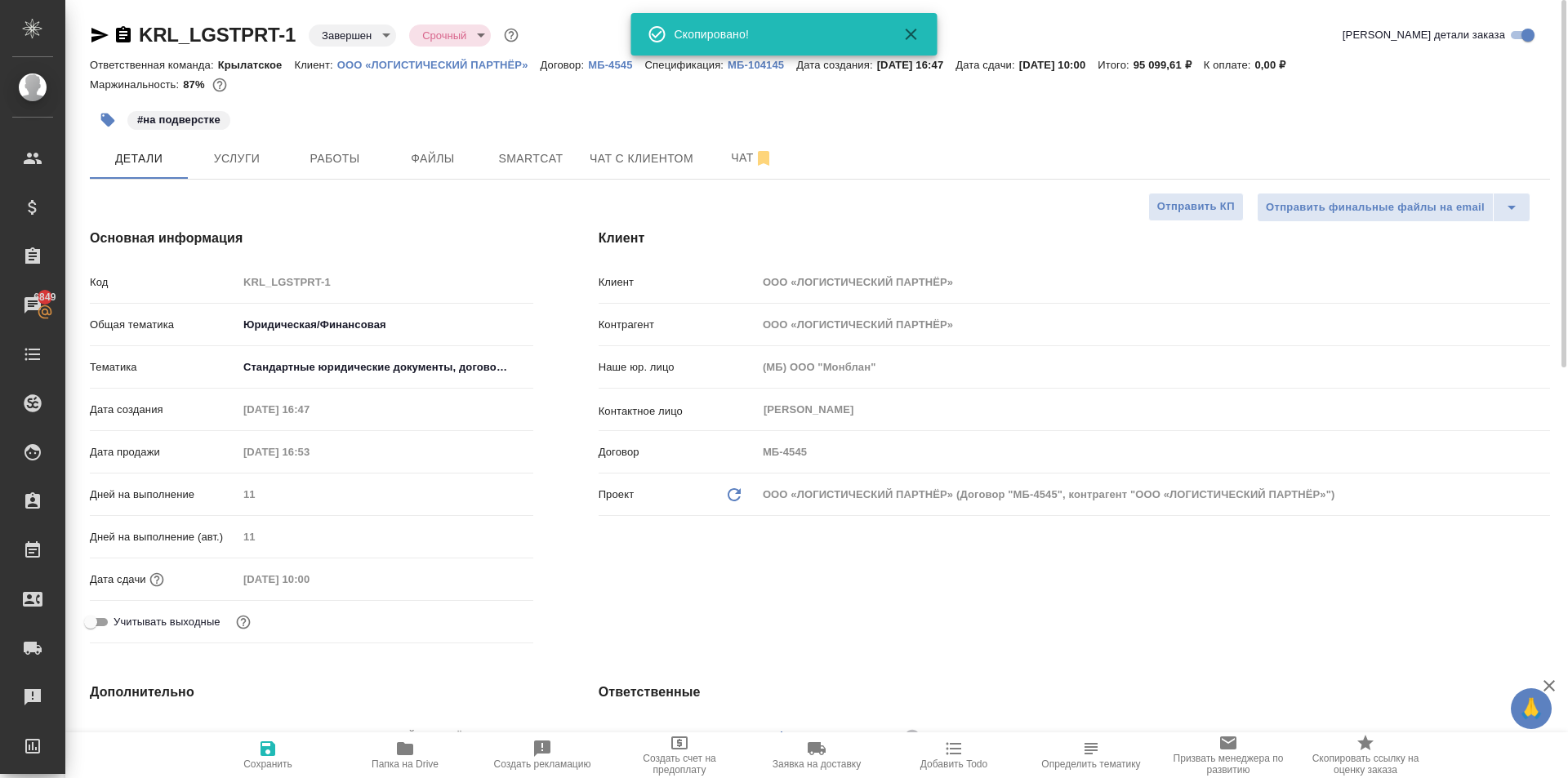
type textarea "x"
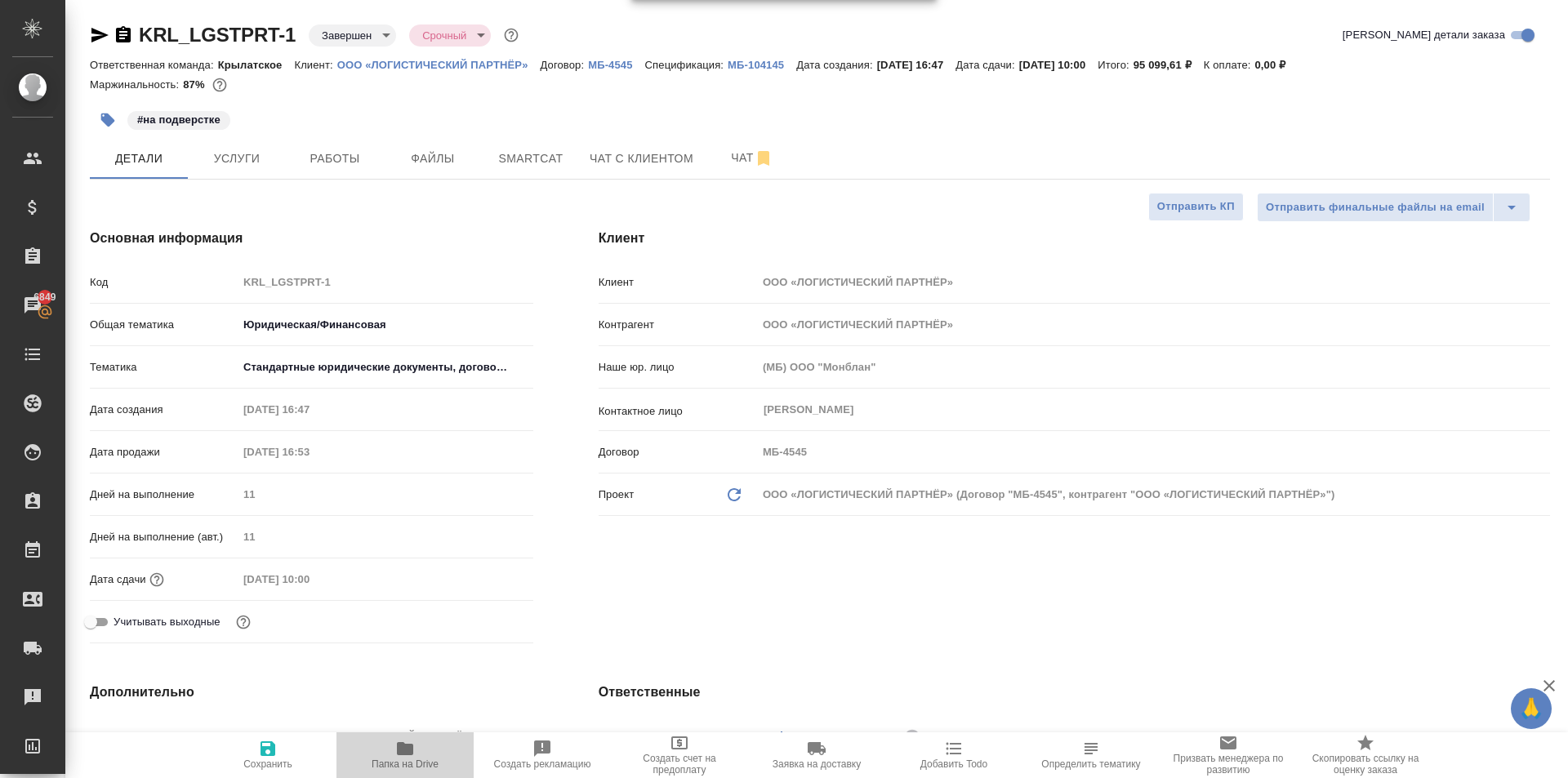
click at [396, 764] on span "Папка на Drive" at bounding box center [404, 764] width 67 height 12
type textarea "x"
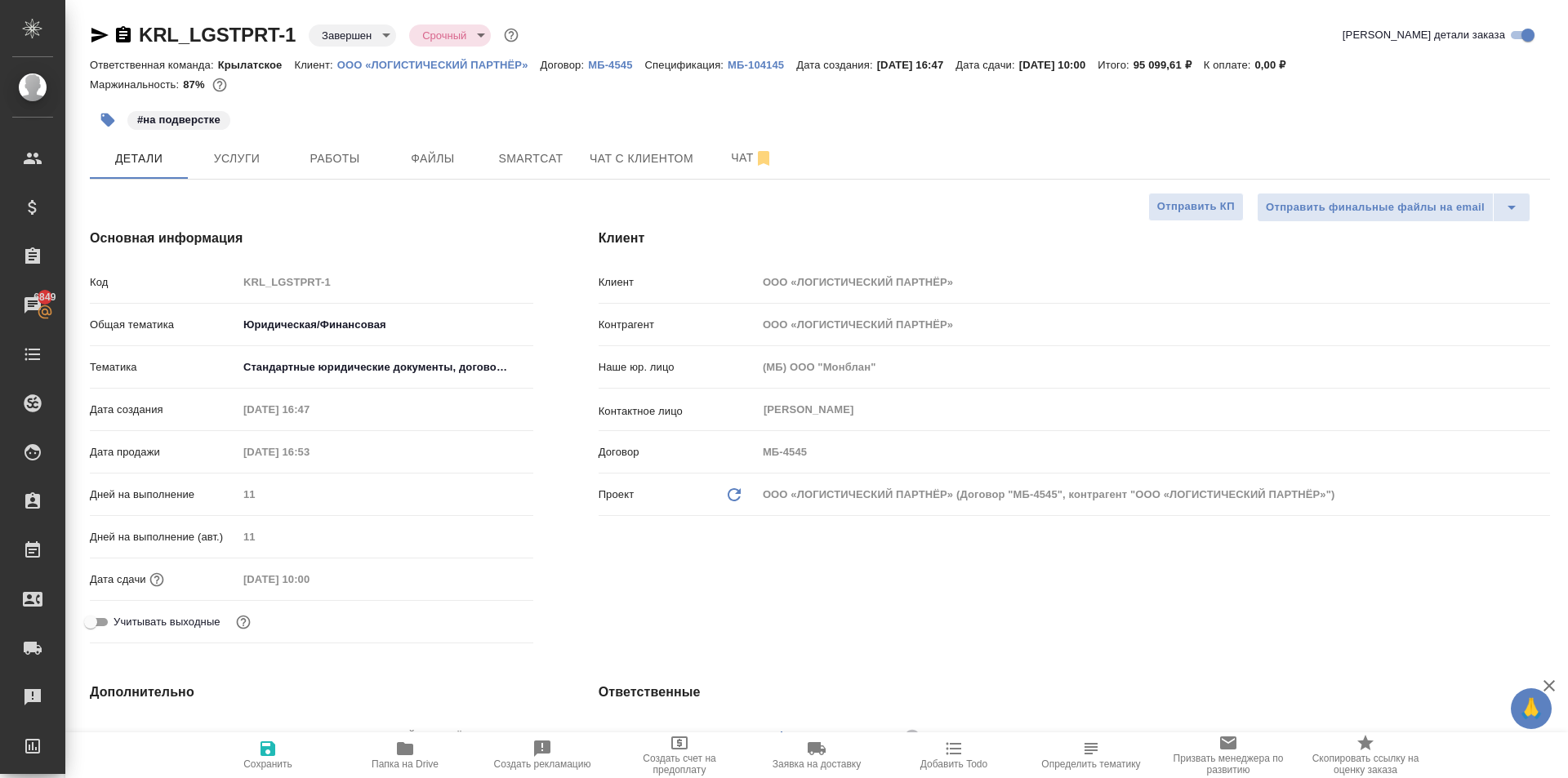
type textarea "x"
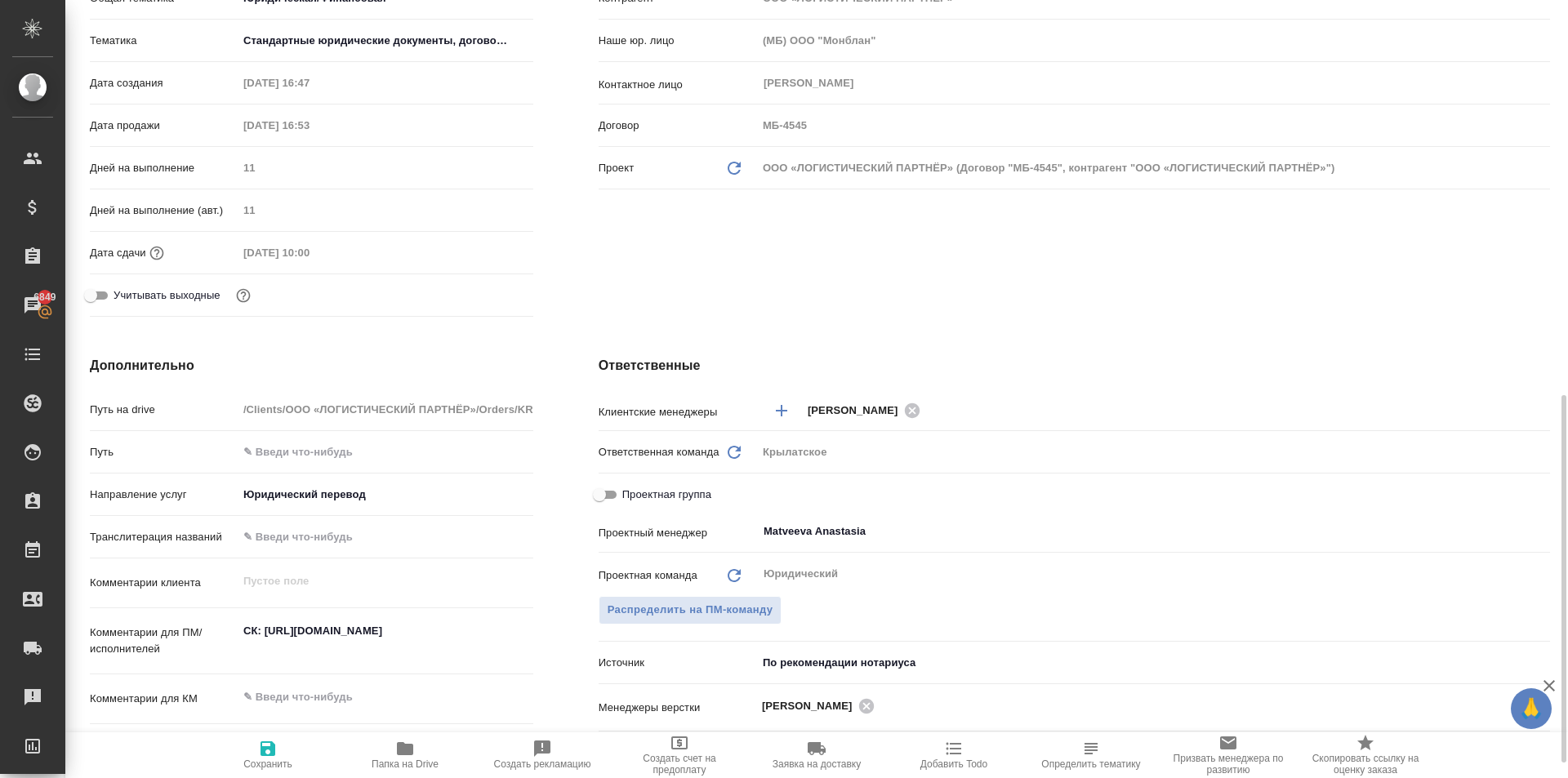
scroll to position [653, 0]
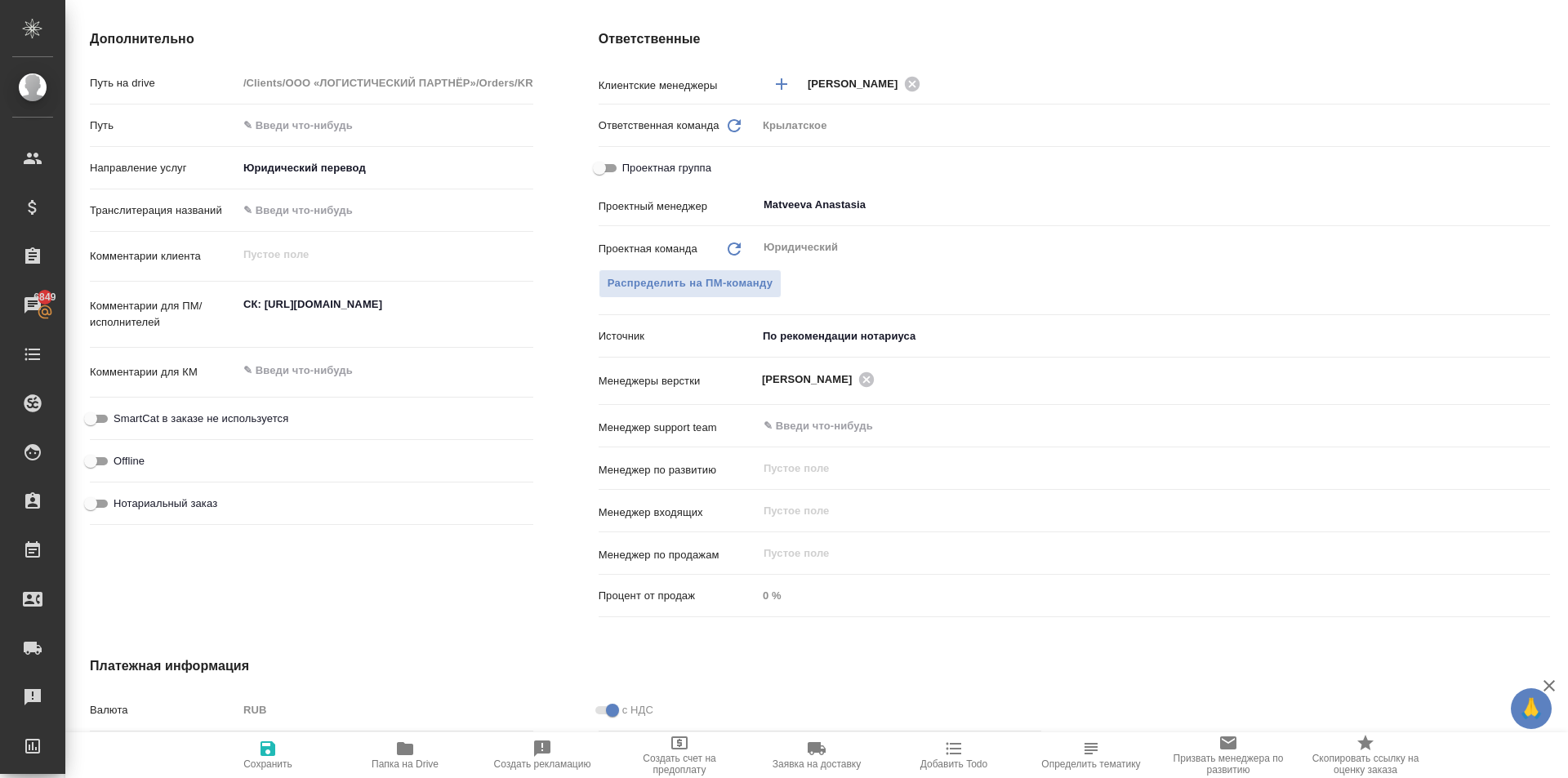
type textarea "x"
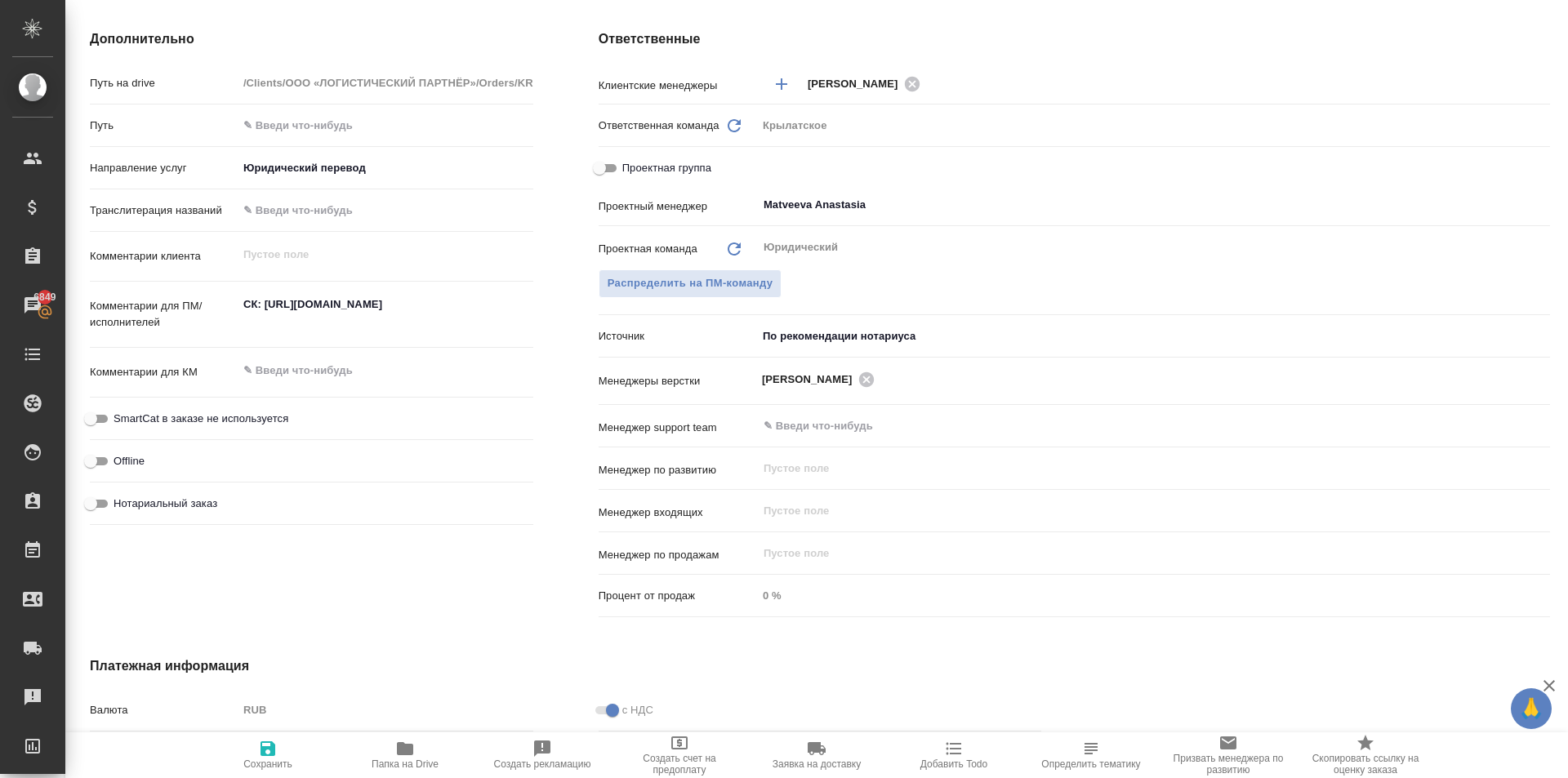
type textarea "x"
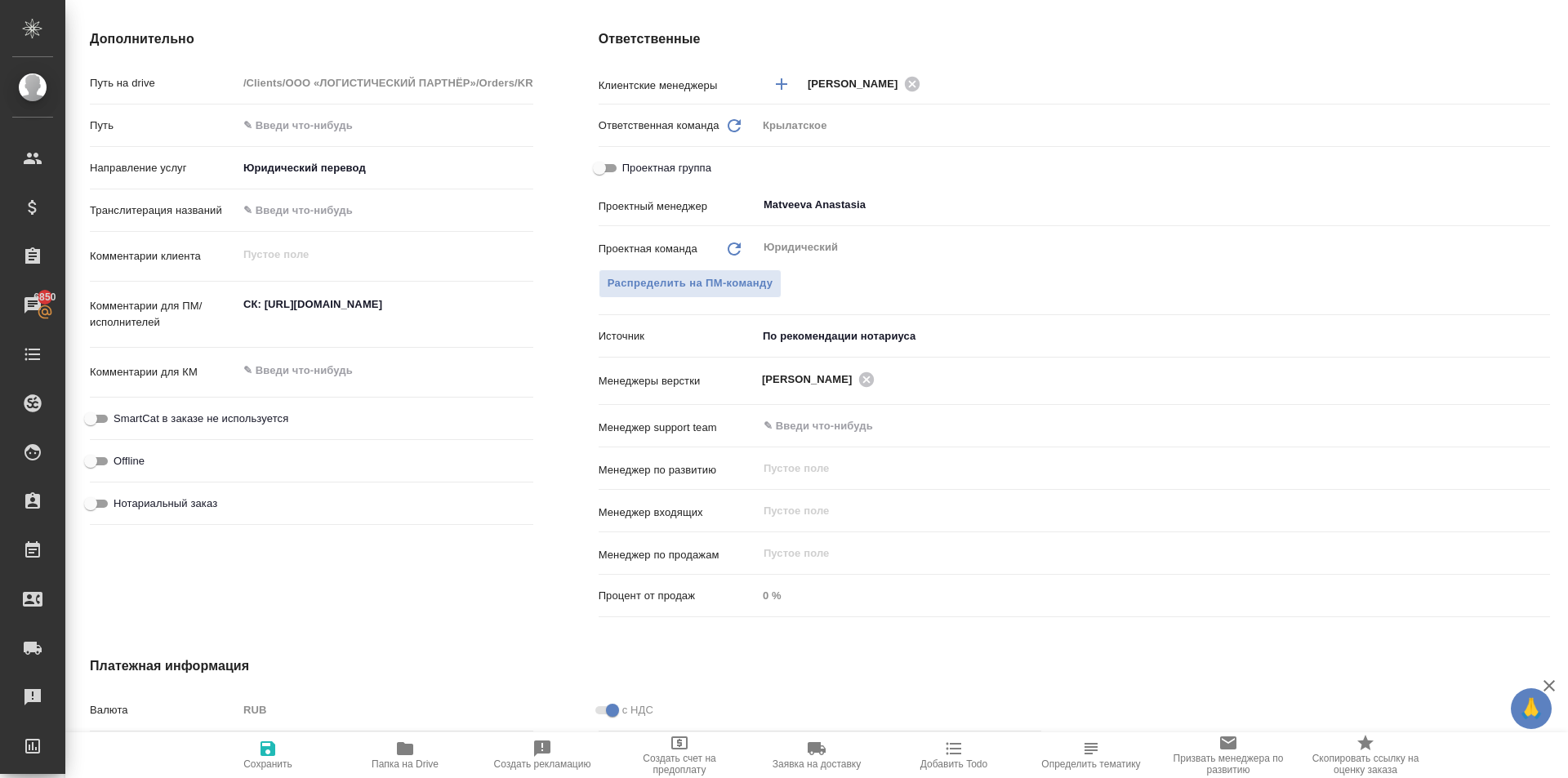
type textarea "x"
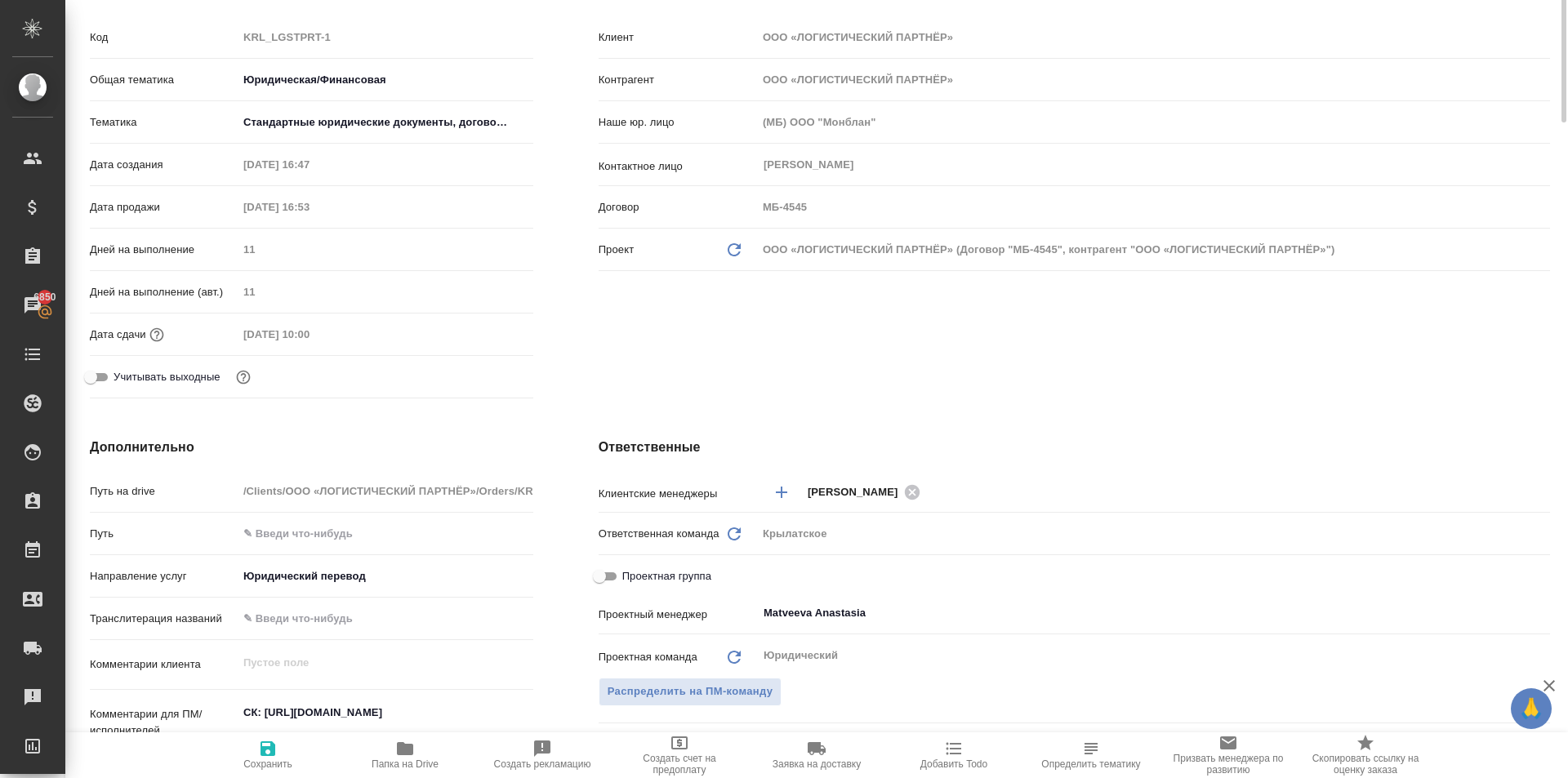
scroll to position [0, 0]
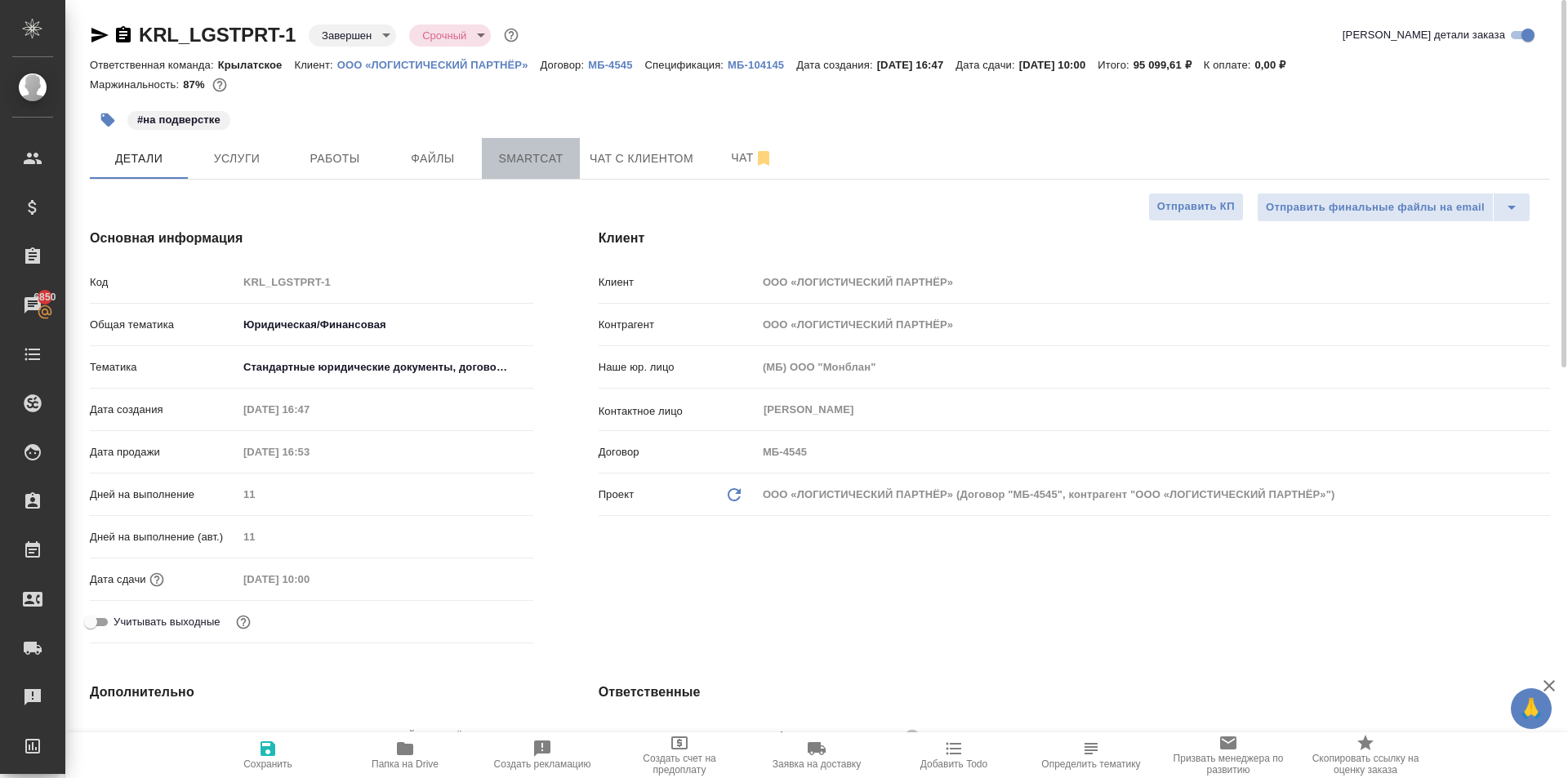
click at [527, 149] on span "Smartcat" at bounding box center [531, 159] width 79 height 21
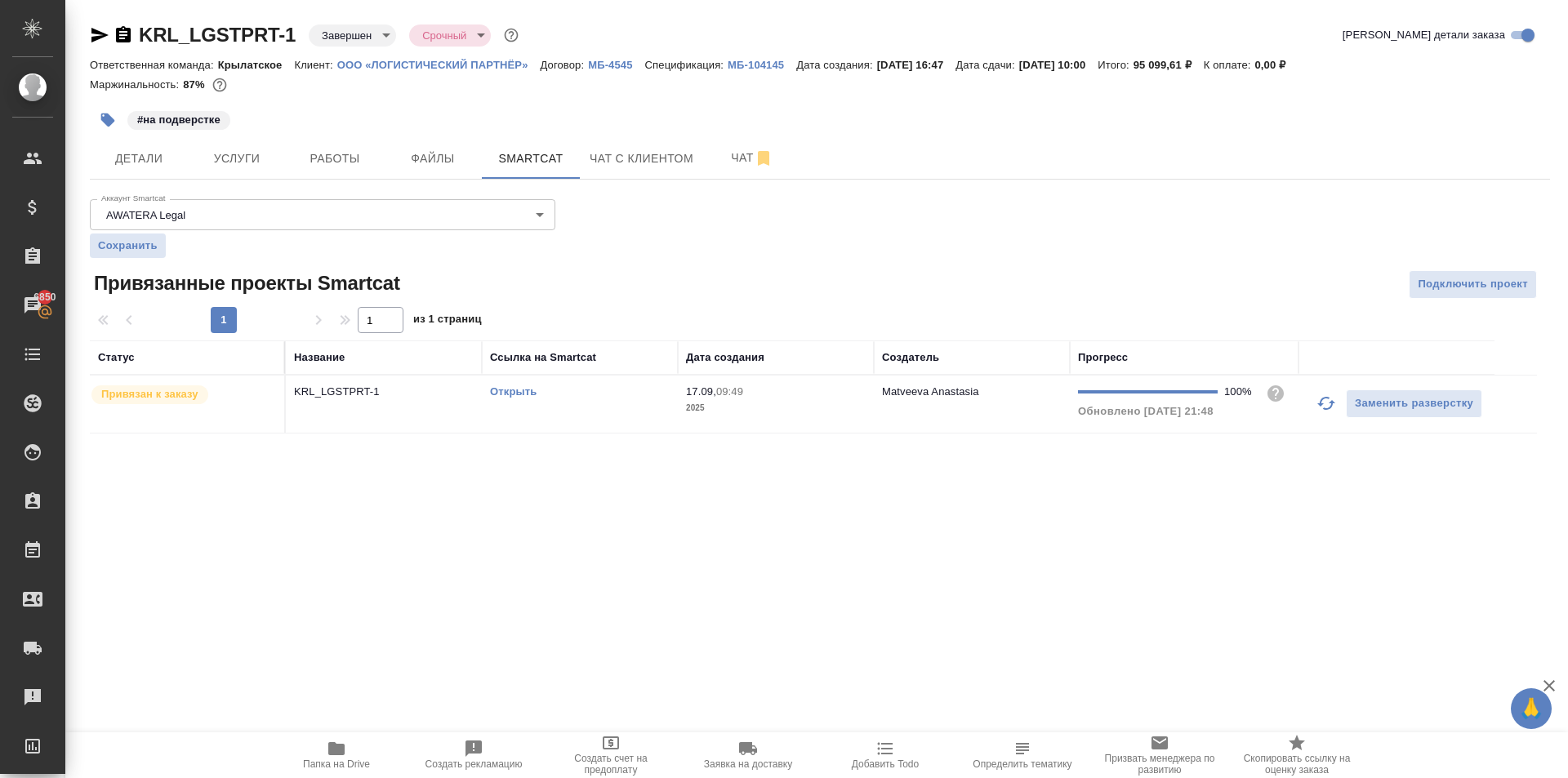
click at [350, 396] on p "KRL_LGSTPRT-1" at bounding box center [383, 392] width 179 height 16
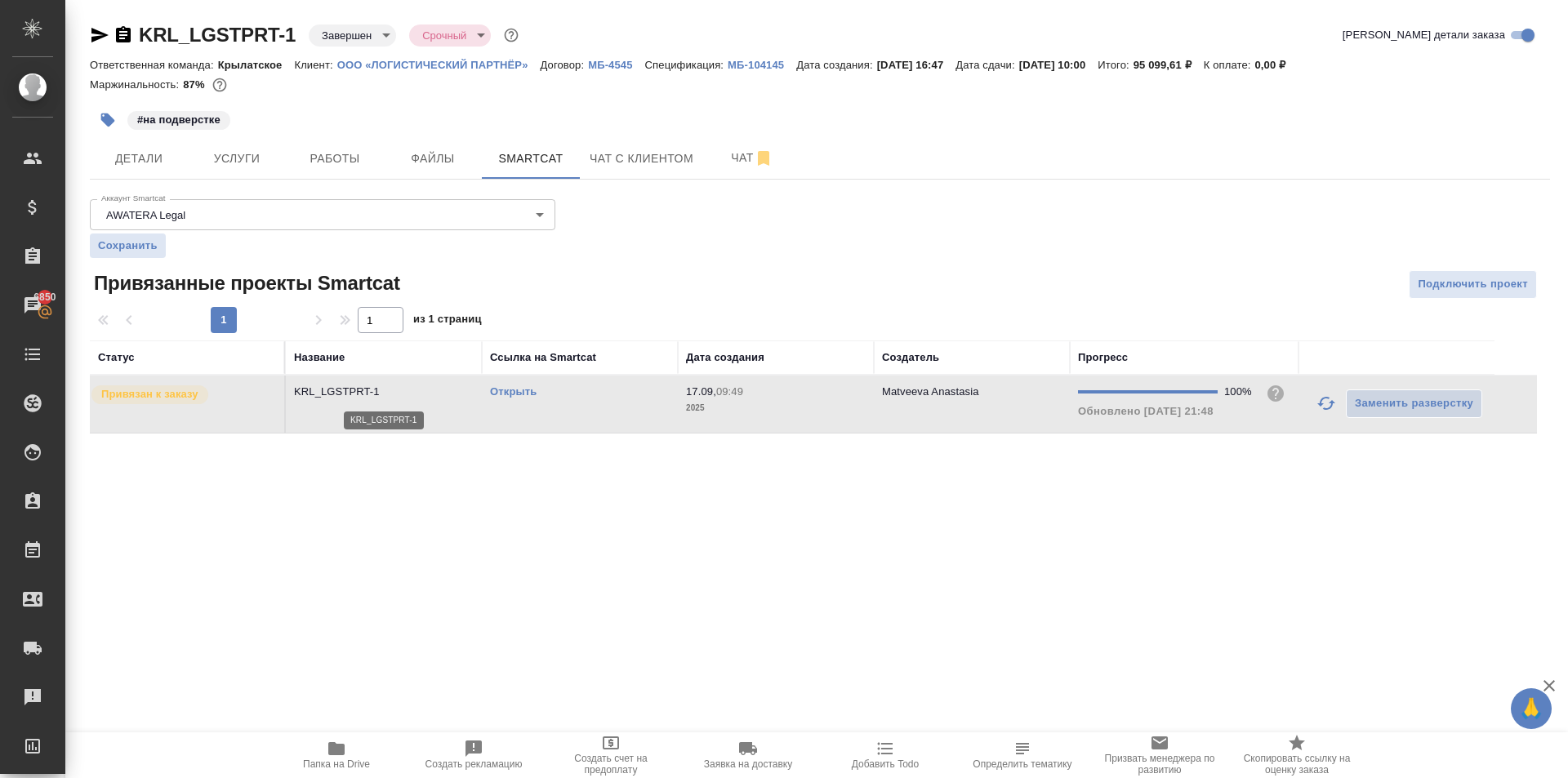
click at [351, 396] on p "KRL_LGSTPRT-1" at bounding box center [383, 392] width 179 height 16
click at [236, 149] on span "Услуги" at bounding box center [236, 159] width 79 height 21
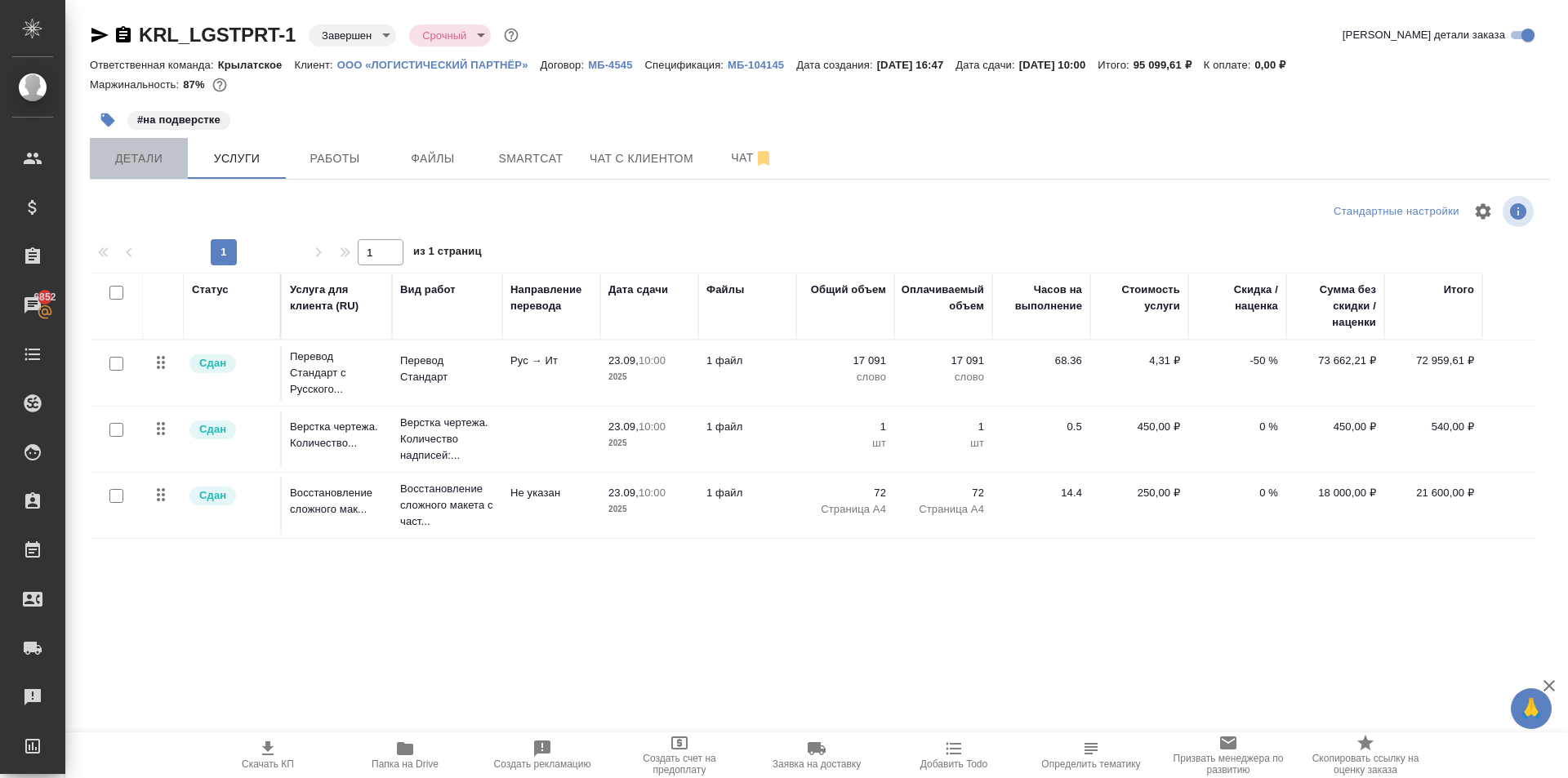
click at [182, 155] on button "Детали" at bounding box center [139, 159] width 98 height 41
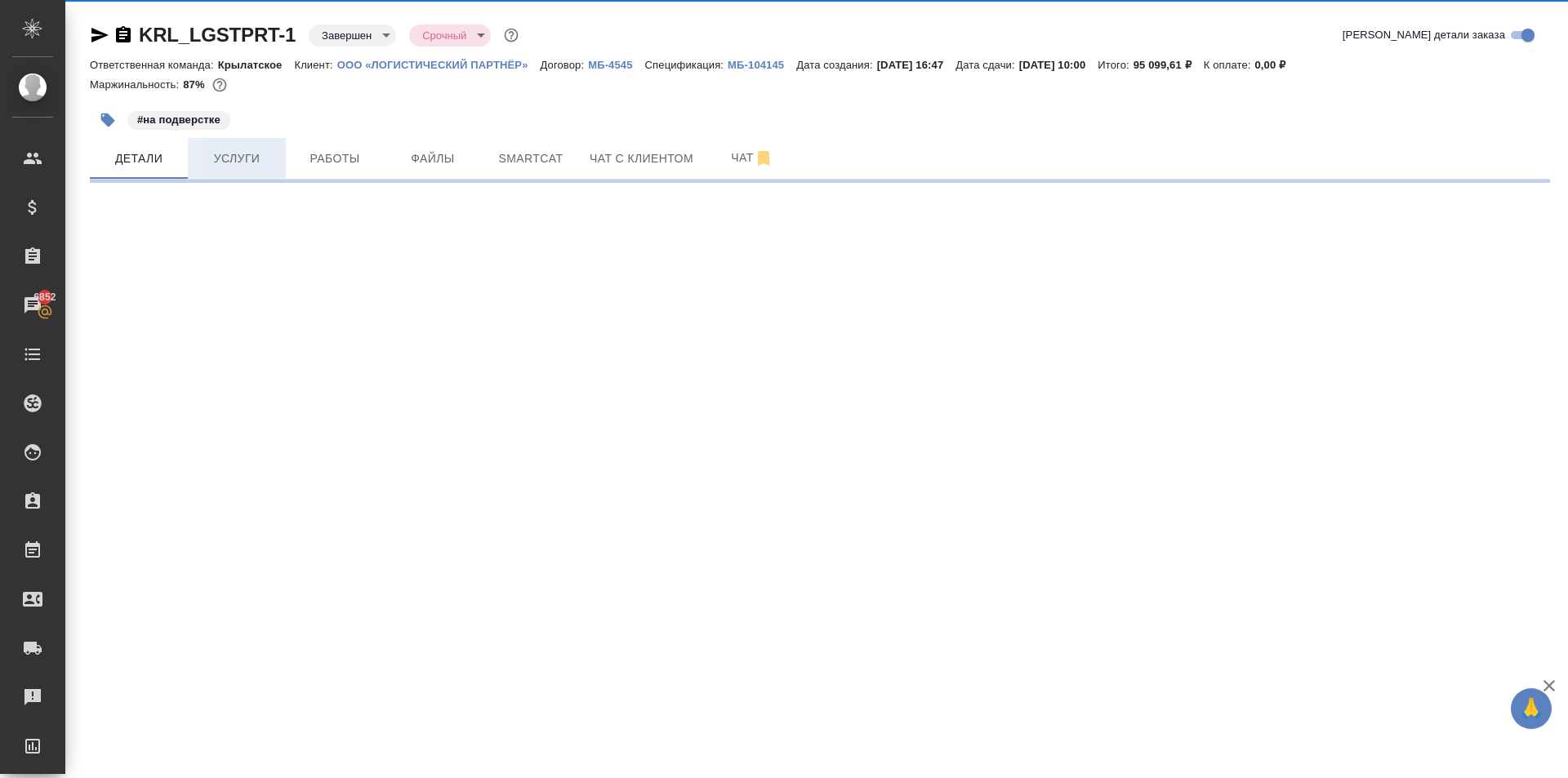
select select "RU"
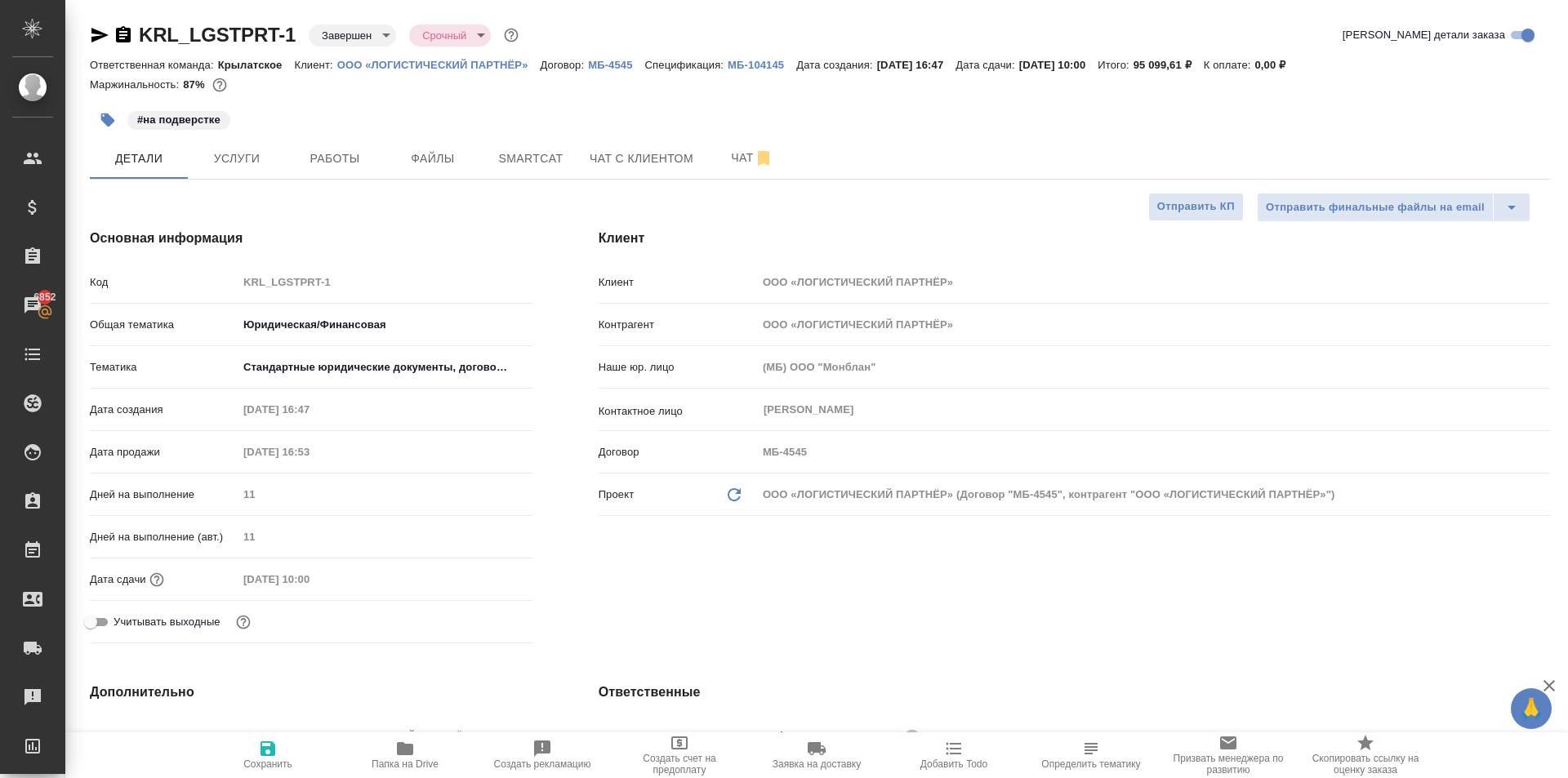
type textarea "x"
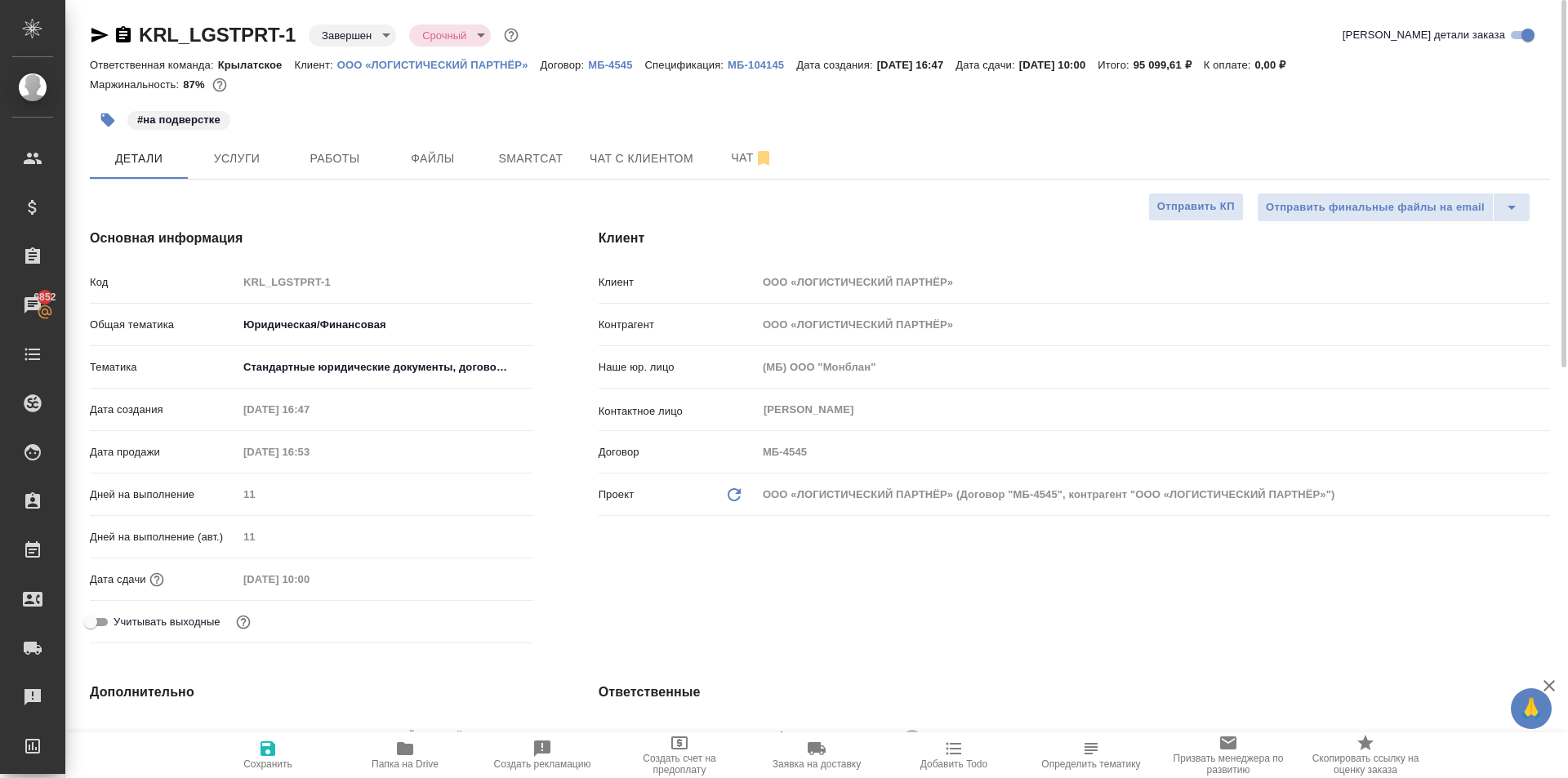
type textarea "x"
click at [556, 230] on div "Основная информация Код KRL_LGSTPRT-1 Общая тематика Юридическая/Финансовая yr-…" at bounding box center [311, 439] width 509 height 486
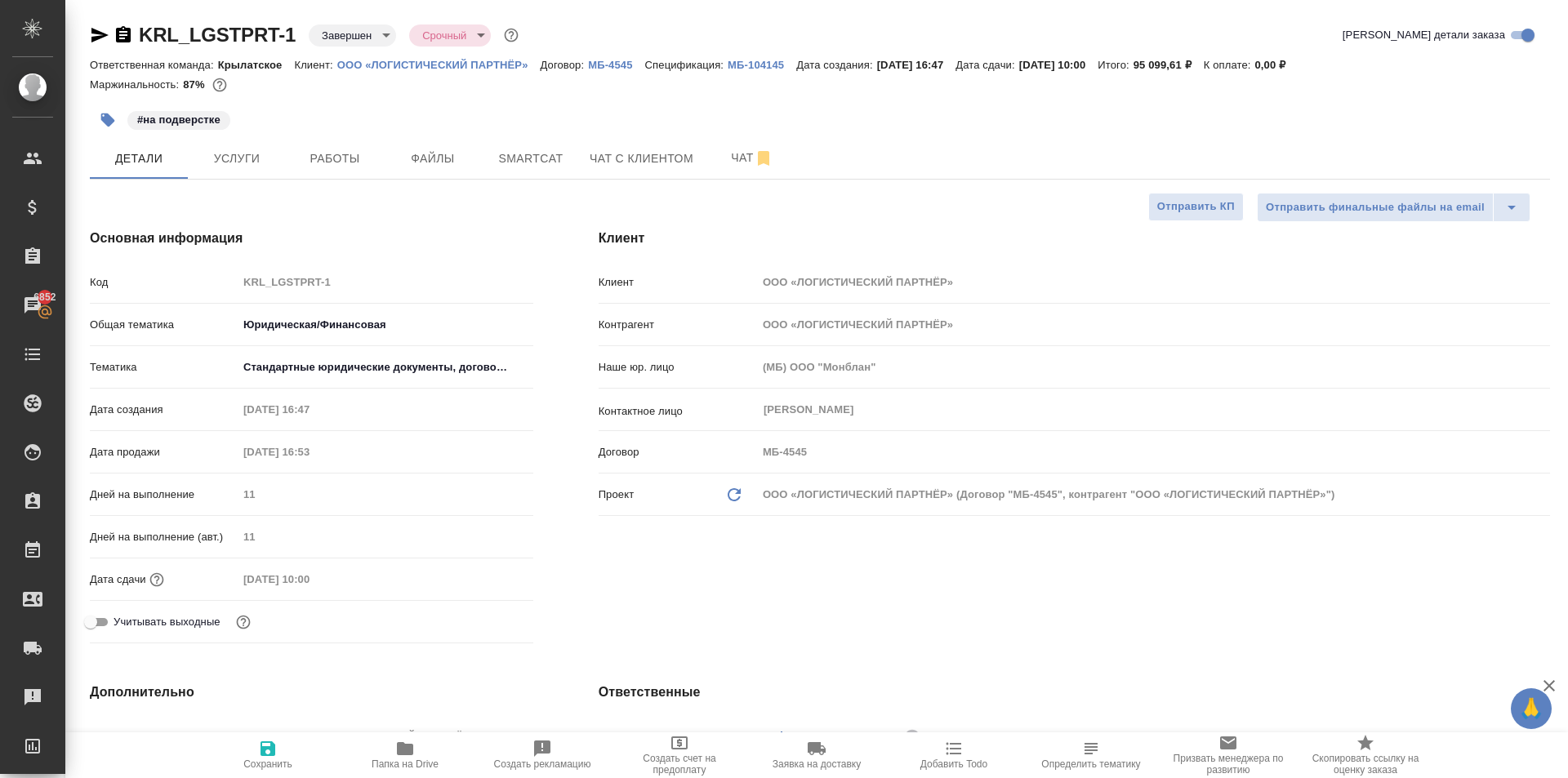
type textarea "x"
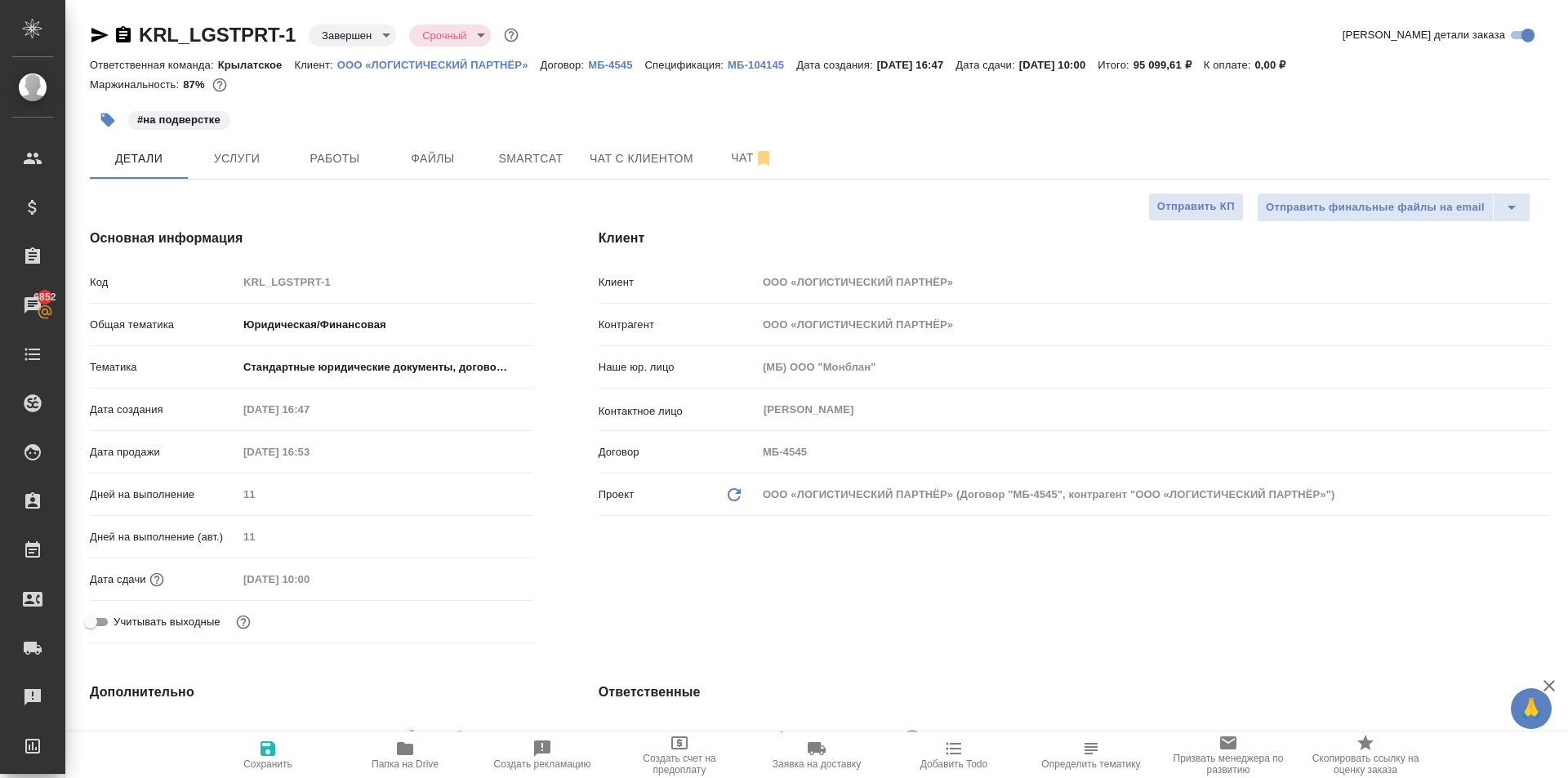
type textarea "x"
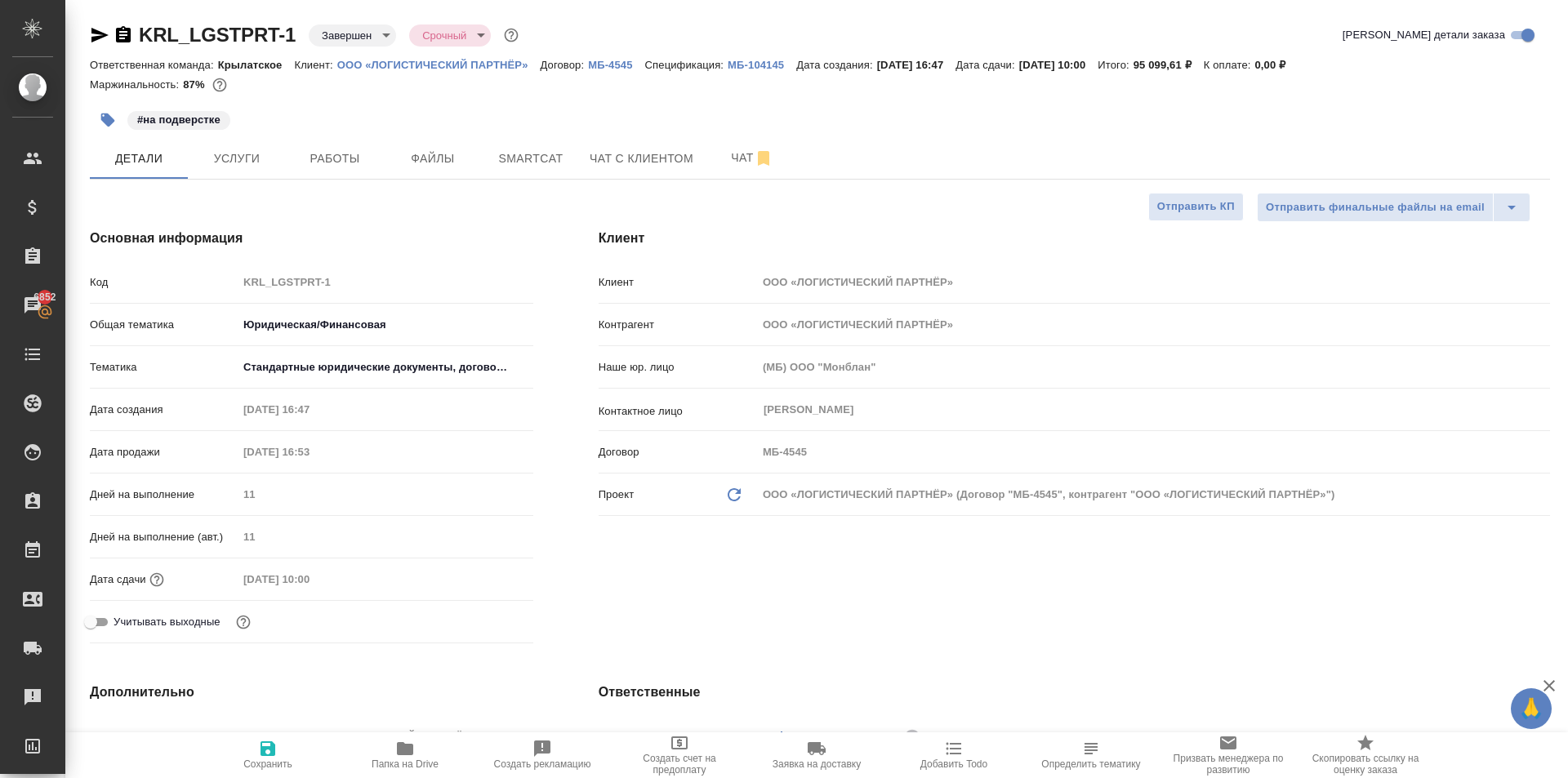
type textarea "x"
click at [101, 30] on icon "button" at bounding box center [100, 35] width 20 height 20
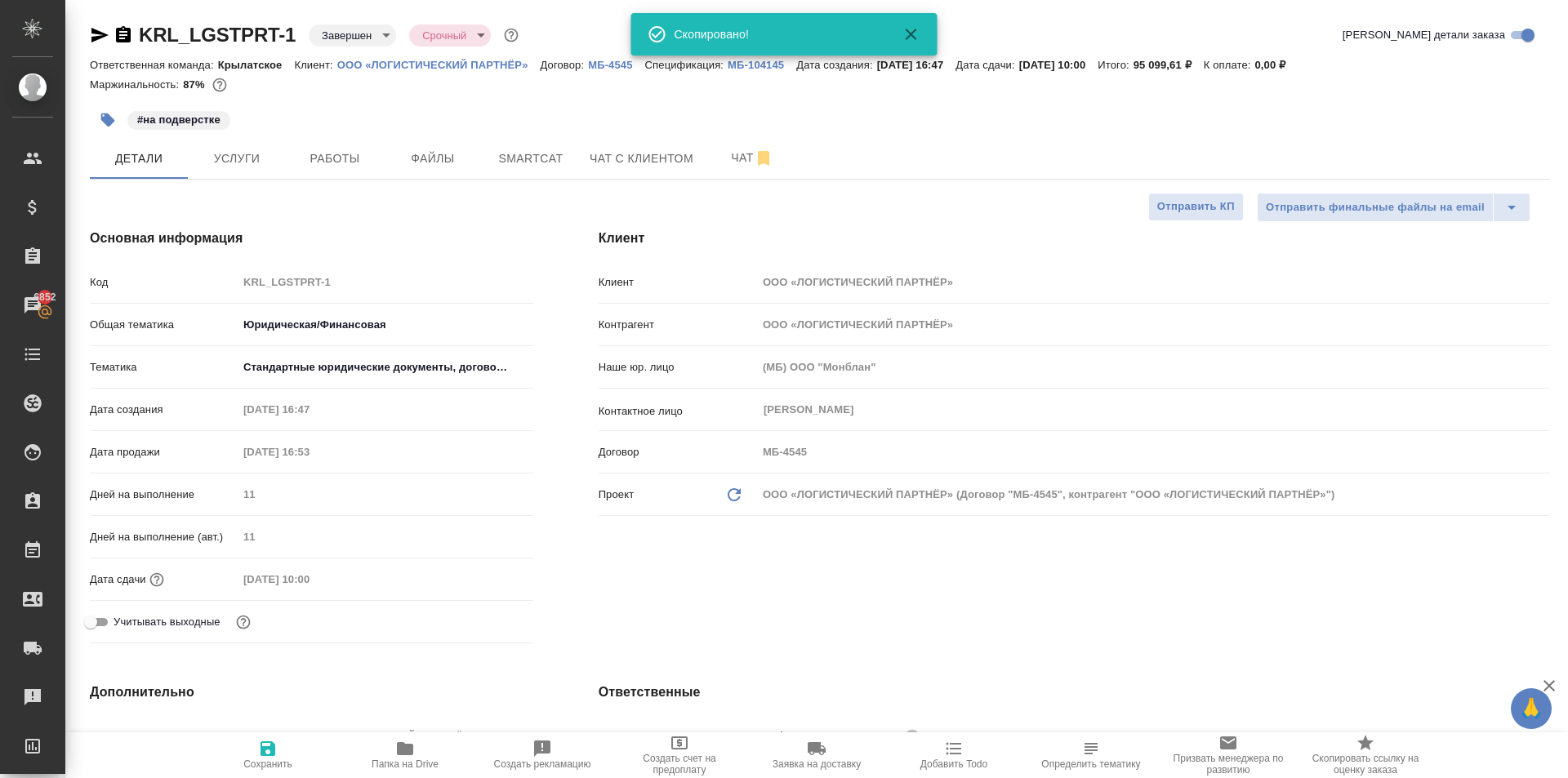
type textarea "x"
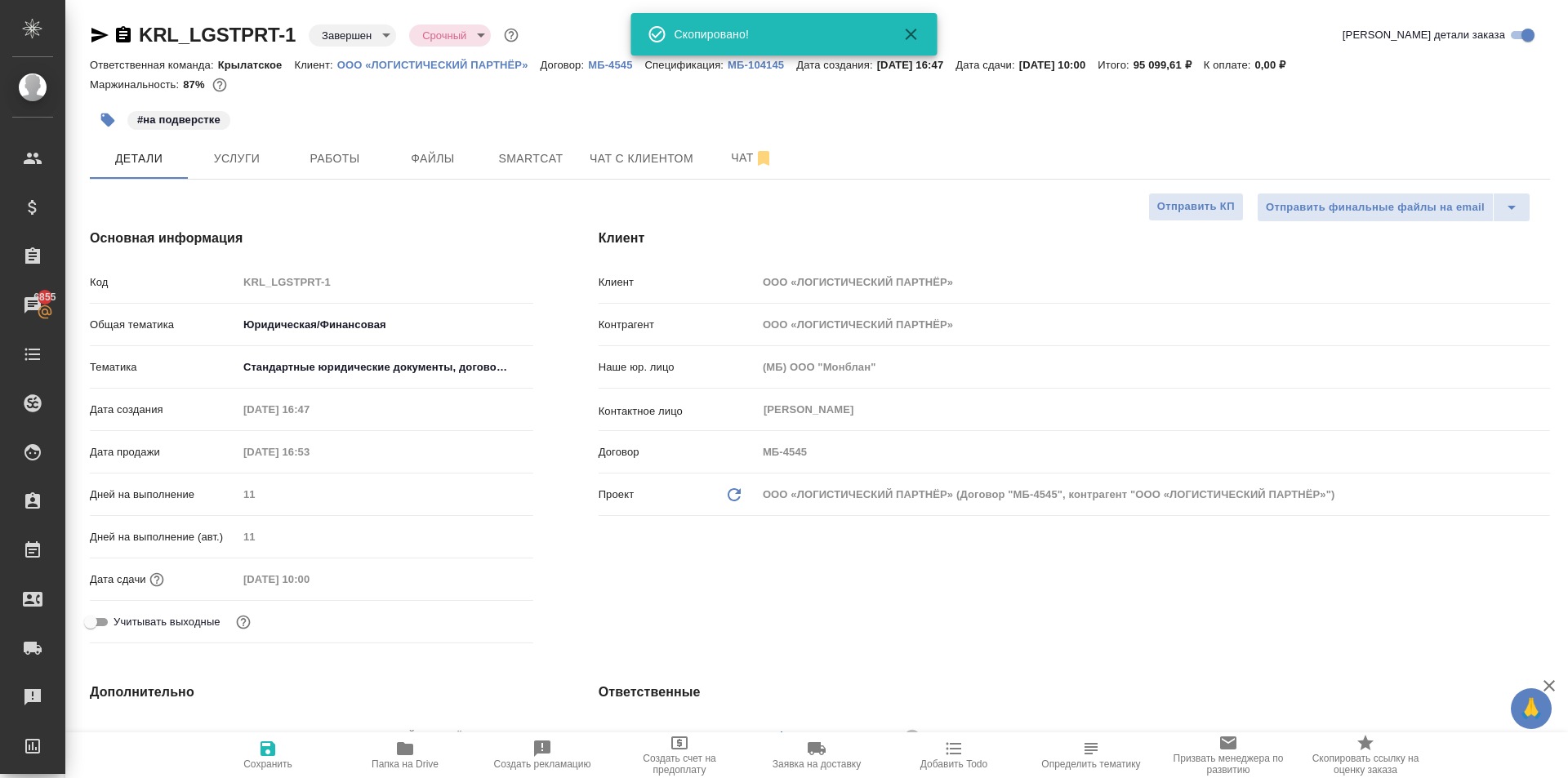
type textarea "x"
click at [718, 170] on button "Чат" at bounding box center [752, 159] width 98 height 41
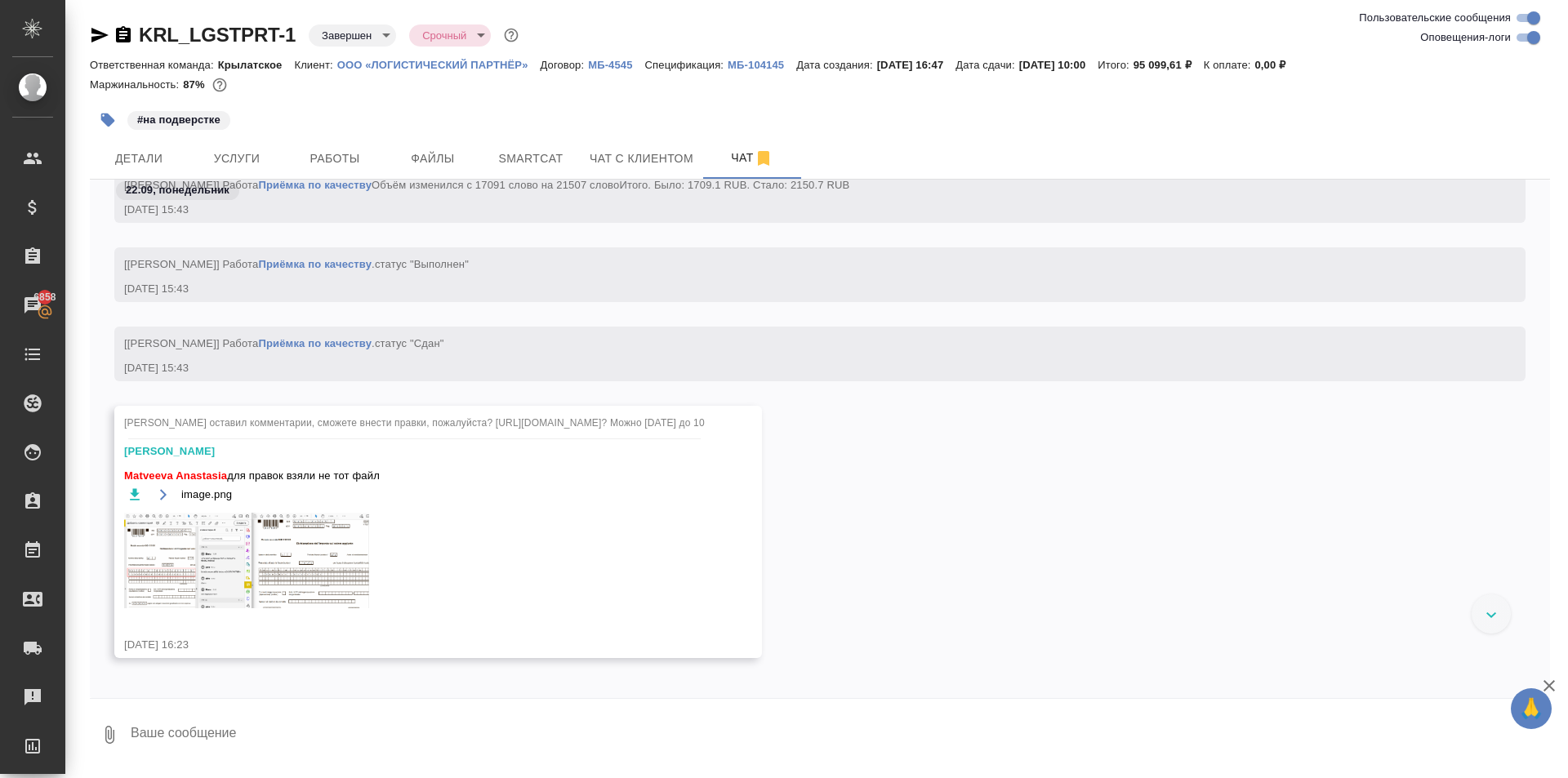
scroll to position [9520, 0]
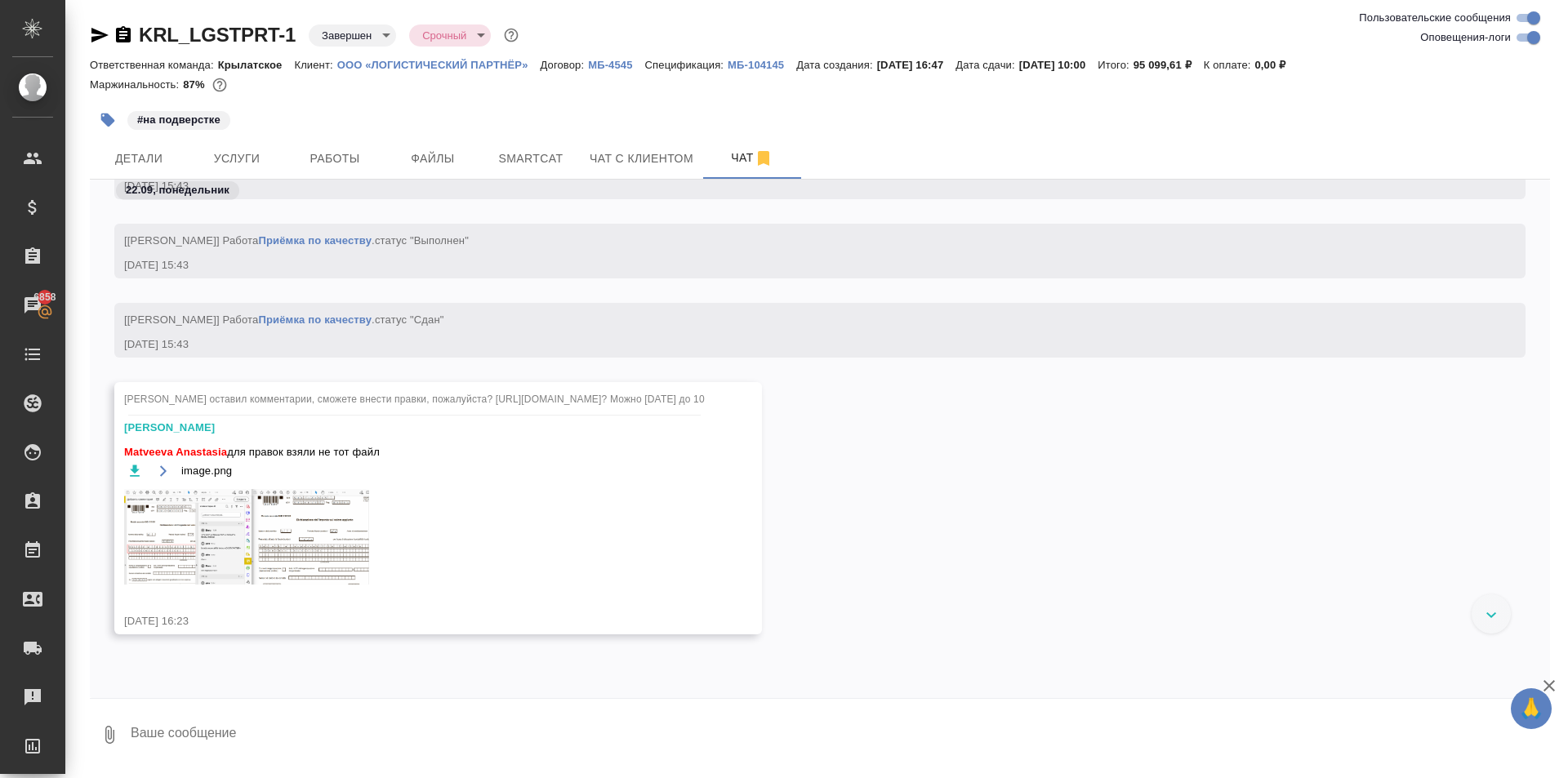
click at [235, 542] on img at bounding box center [246, 536] width 245 height 95
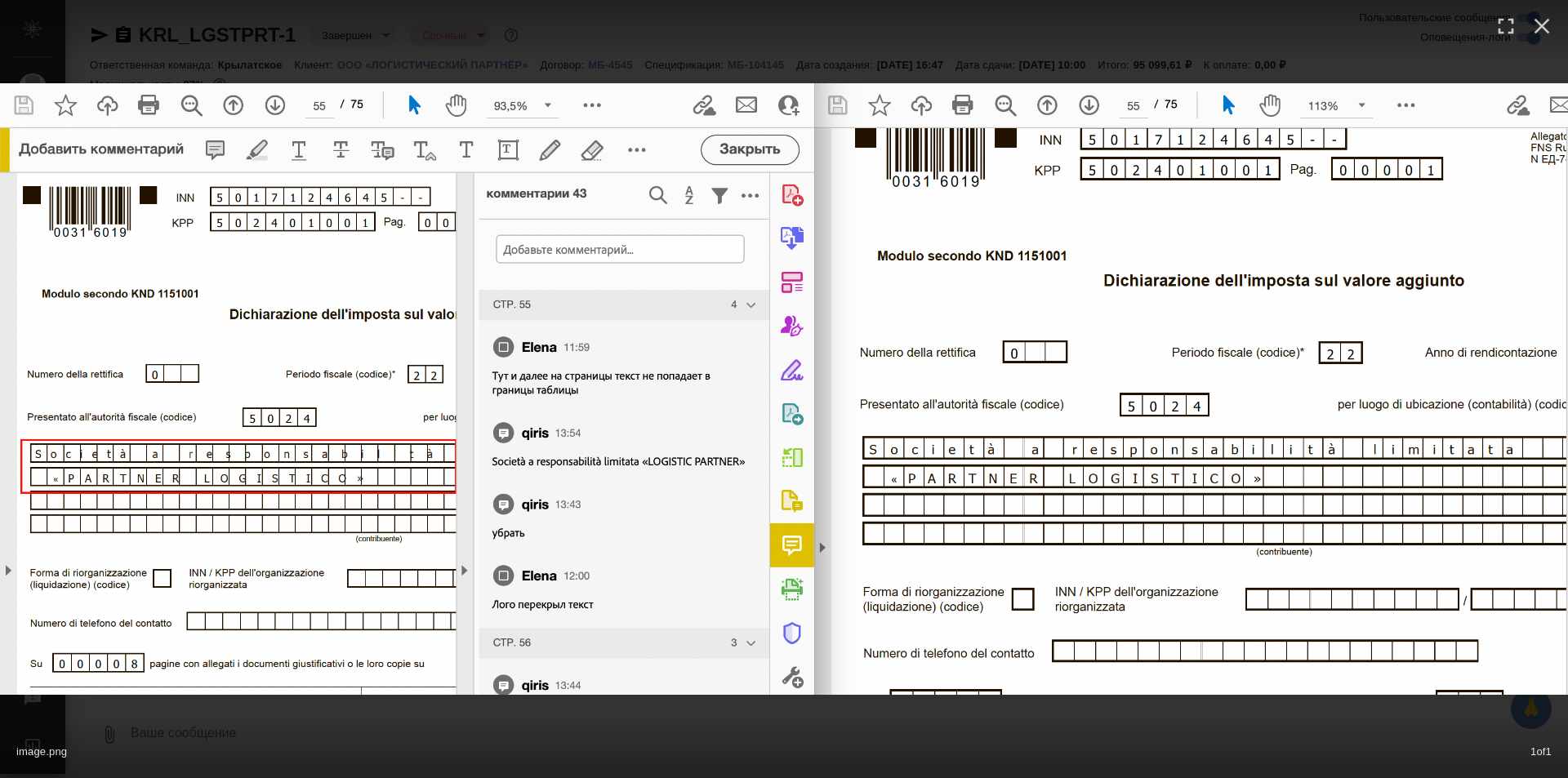
click at [683, 741] on div "image.png 1 of 1" at bounding box center [784, 748] width 1568 height 61
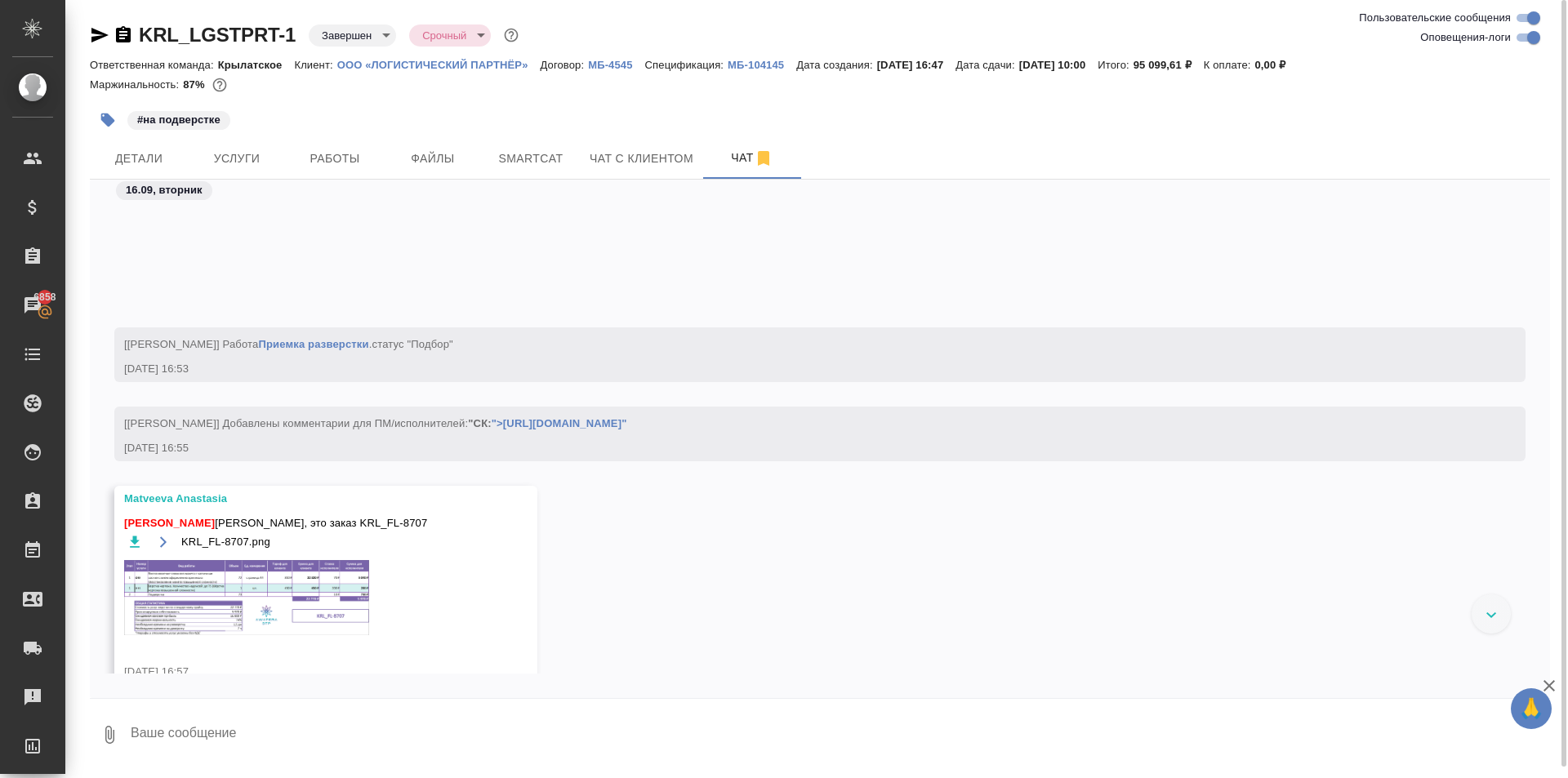
scroll to position [1459, 0]
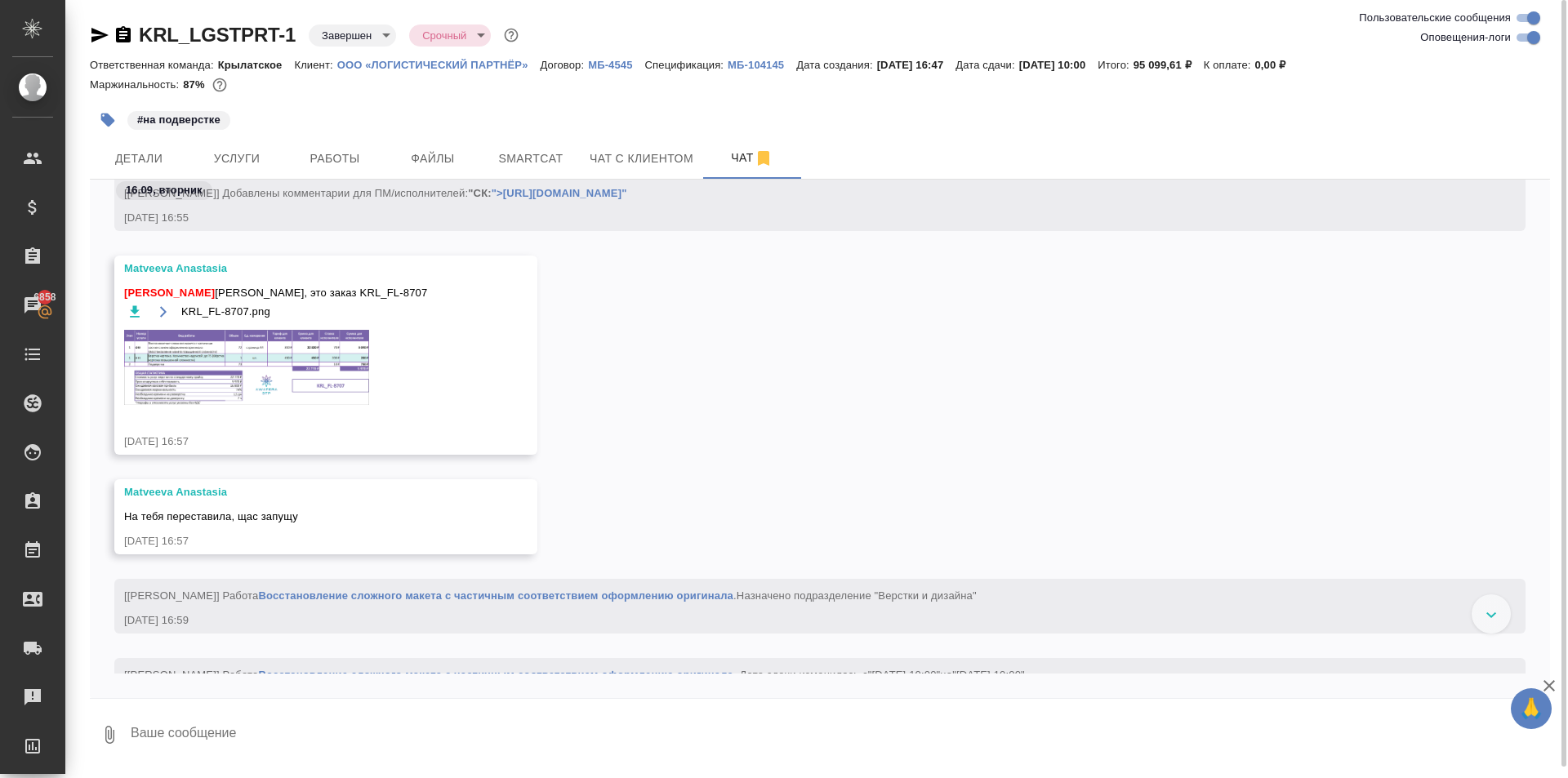
click at [314, 406] on div "KRL_FL-8707.png" at bounding box center [302, 363] width 356 height 124
click at [346, 372] on img at bounding box center [246, 368] width 245 height 75
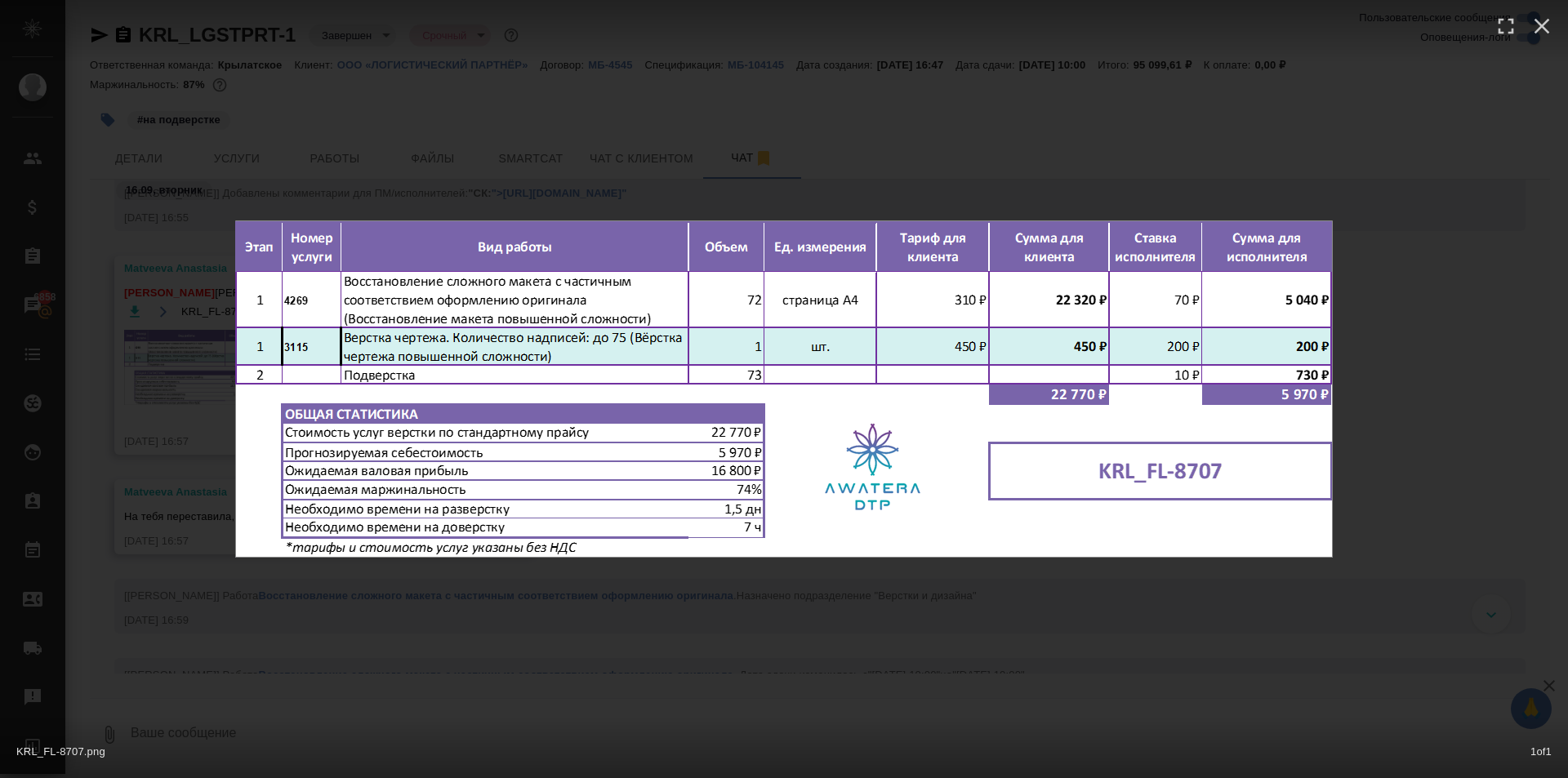
click at [766, 609] on div "KRL_FL-8707.png 1 of 1" at bounding box center [784, 389] width 1568 height 778
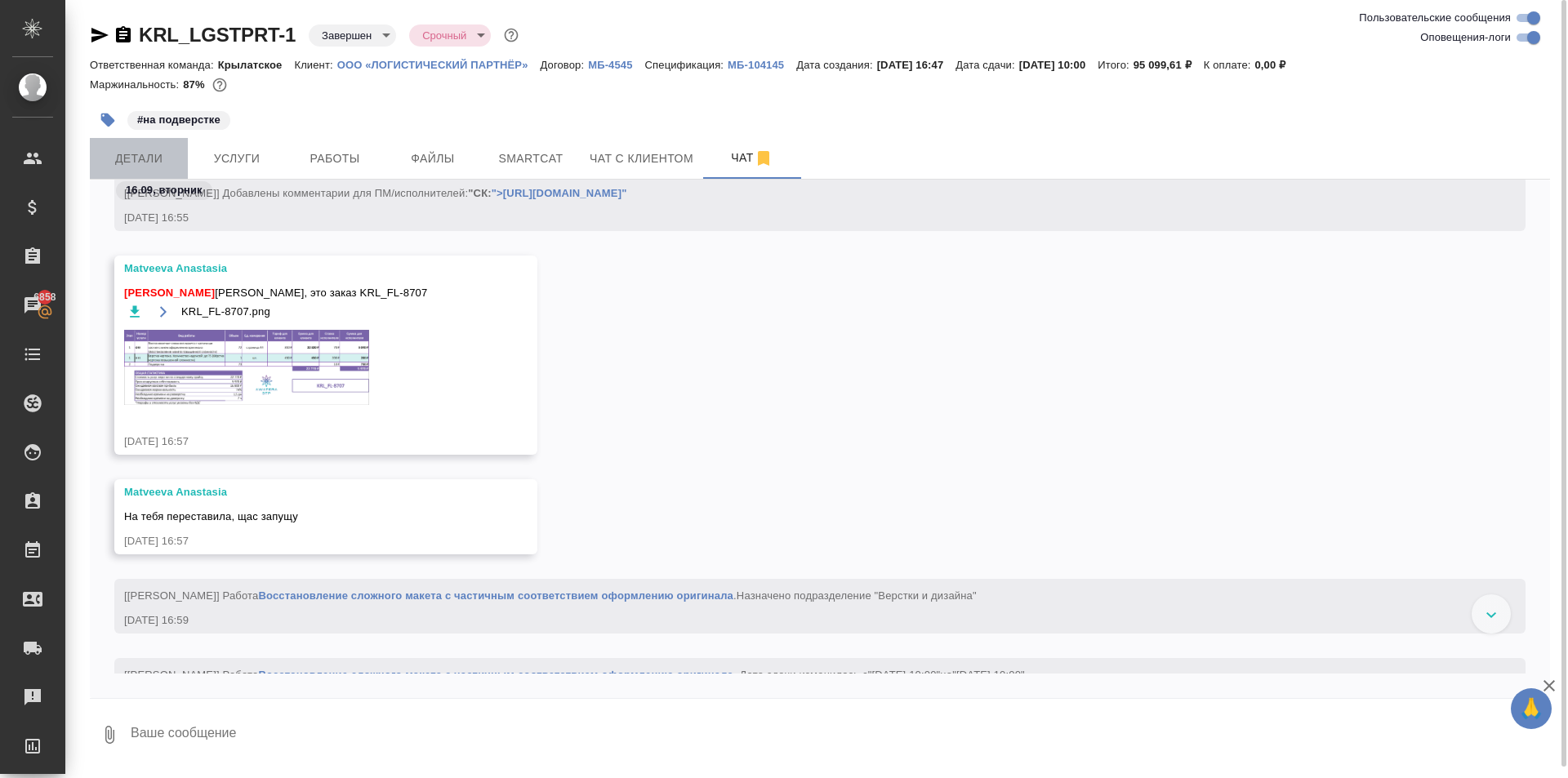
click at [160, 157] on span "Детали" at bounding box center [139, 159] width 79 height 21
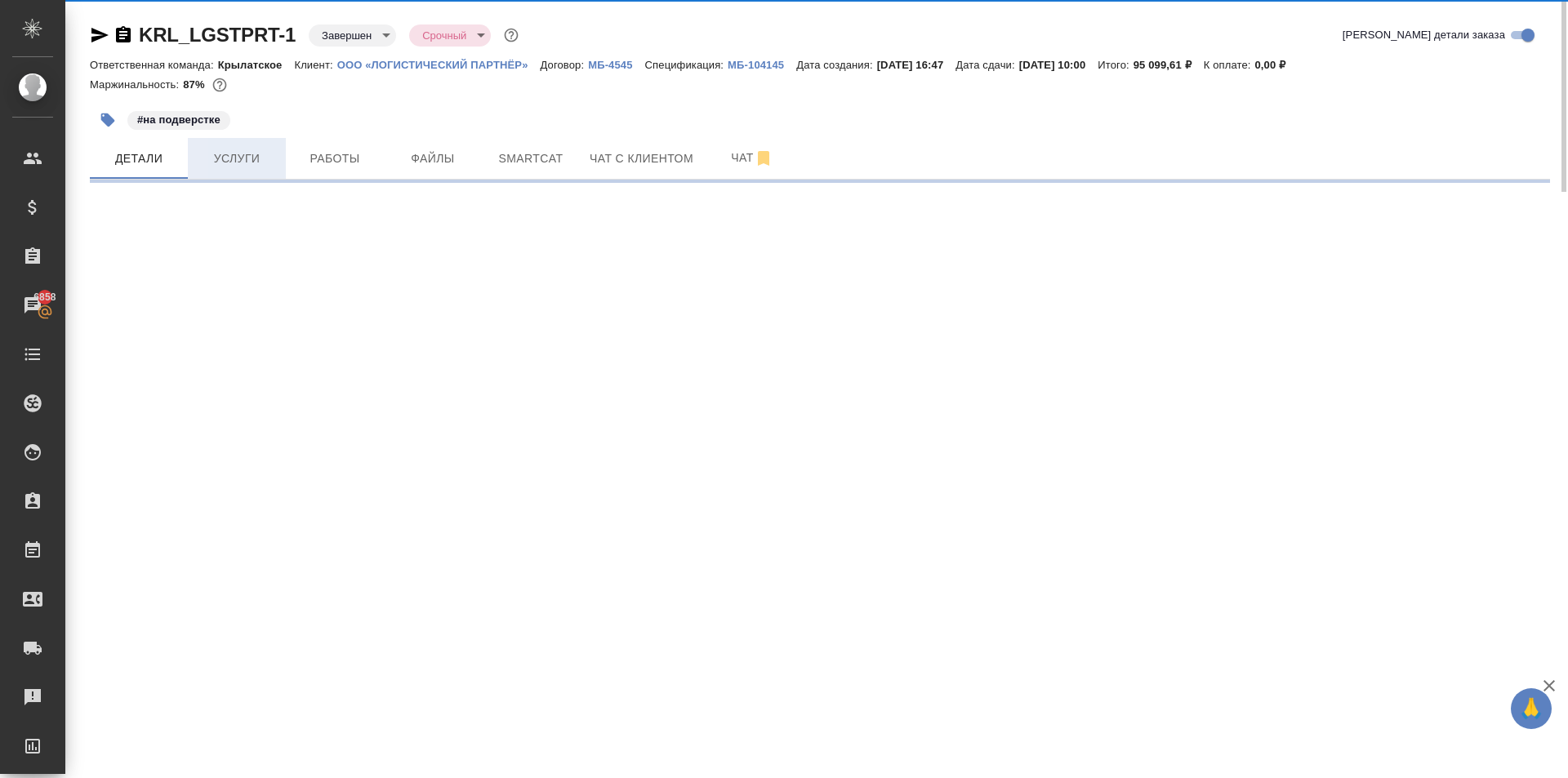
select select "RU"
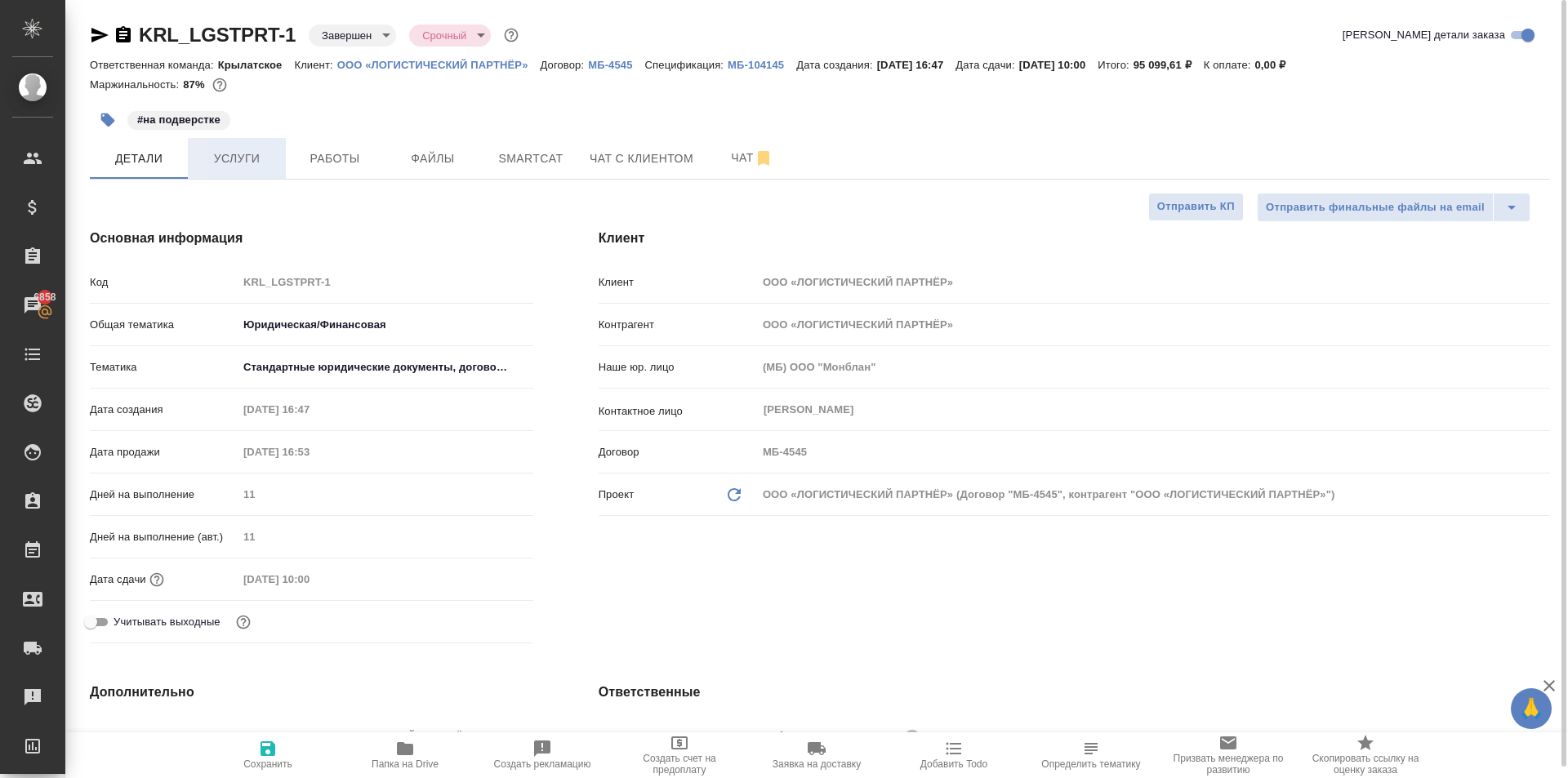
type textarea "x"
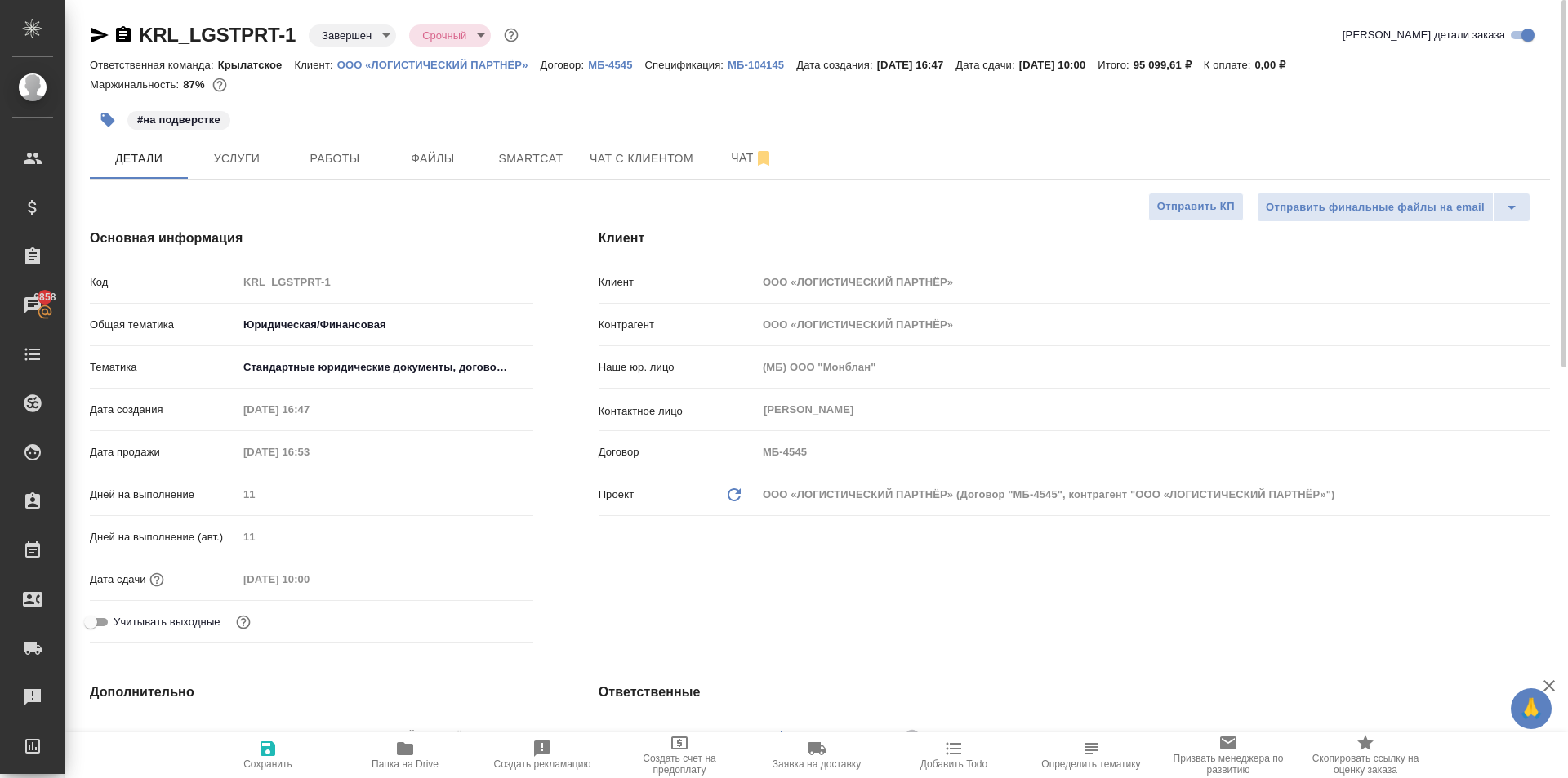
type textarea "x"
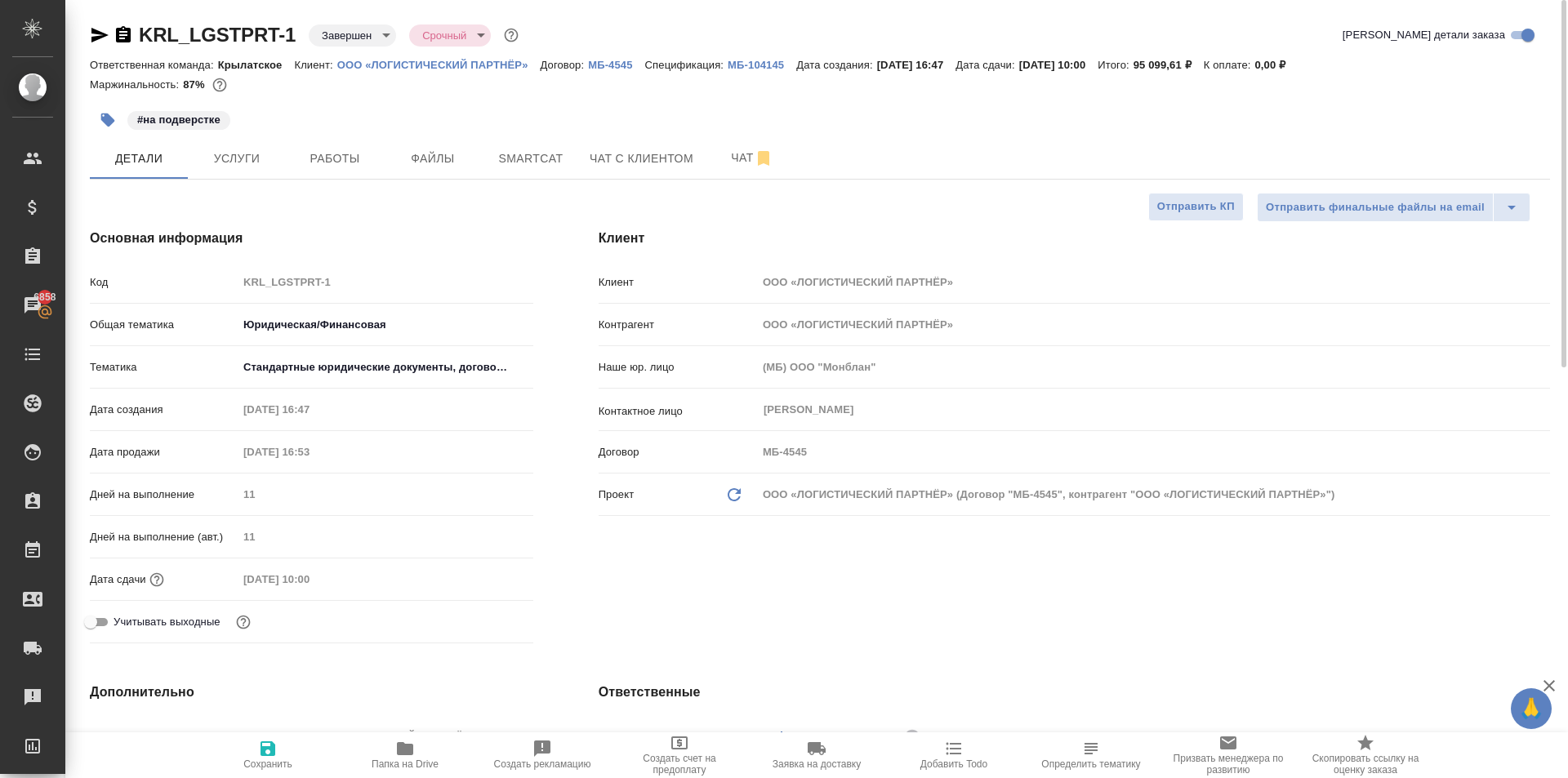
type textarea "x"
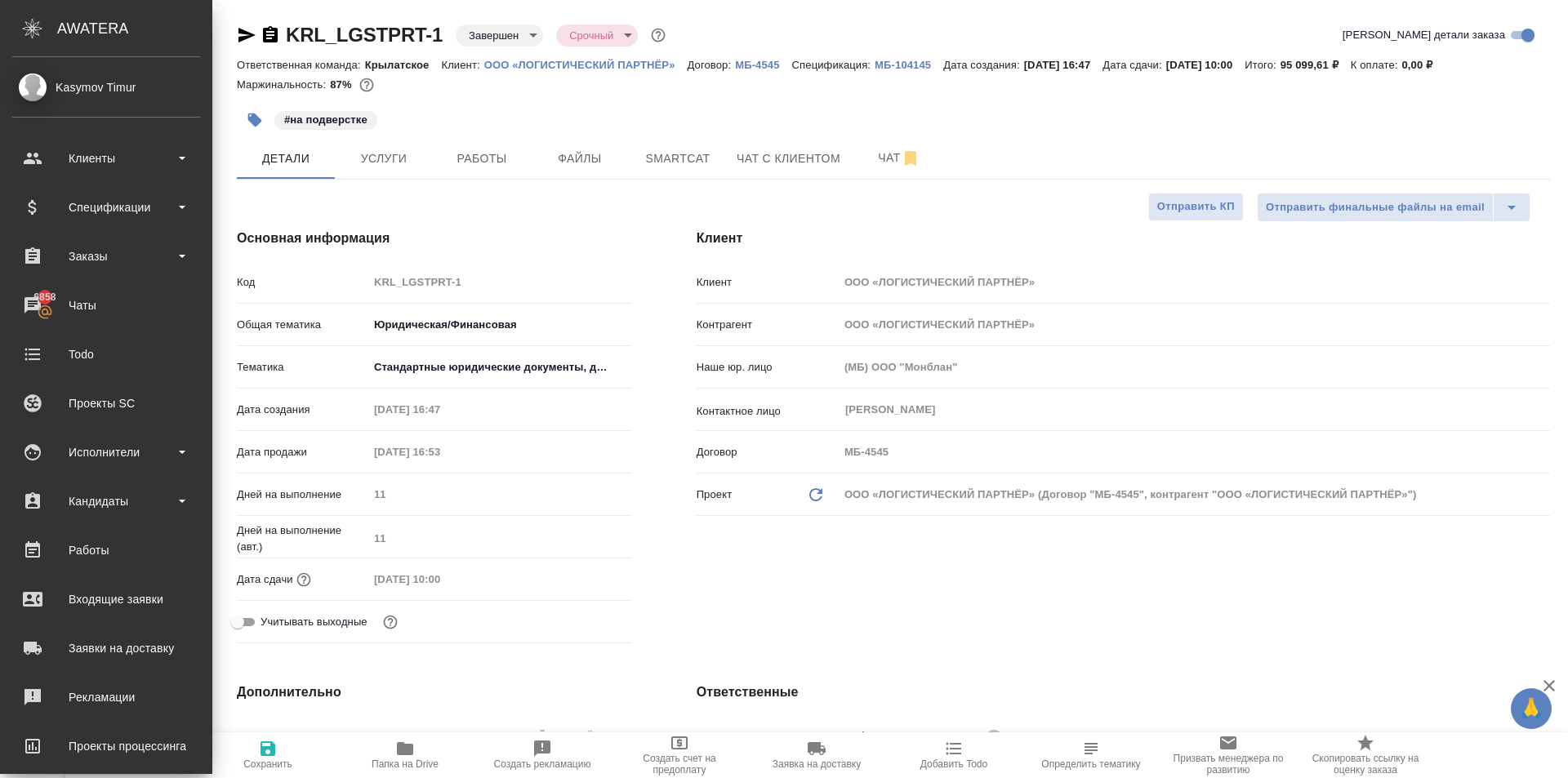
type textarea "x"
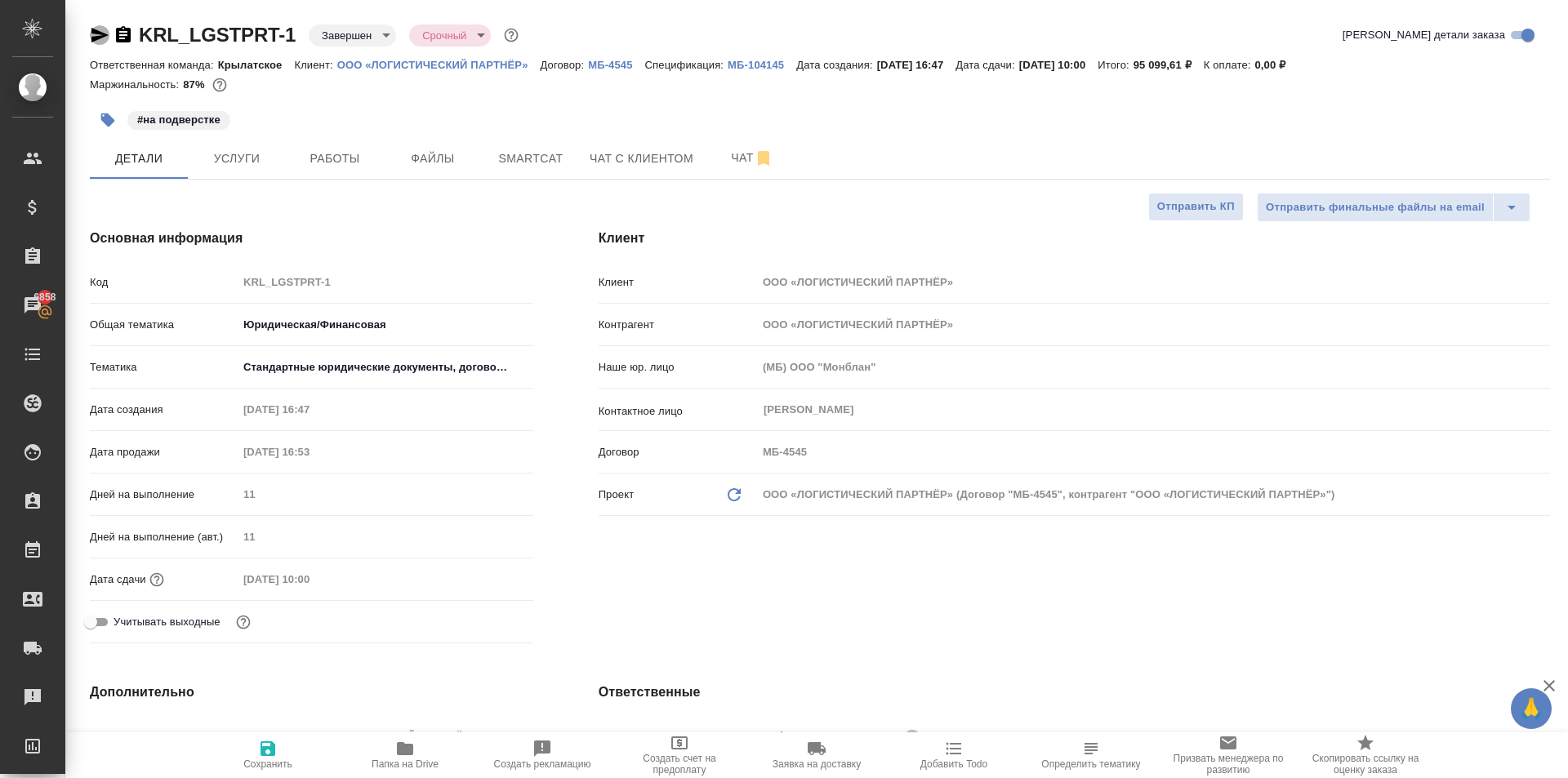
click at [100, 42] on icon "button" at bounding box center [100, 35] width 20 height 20
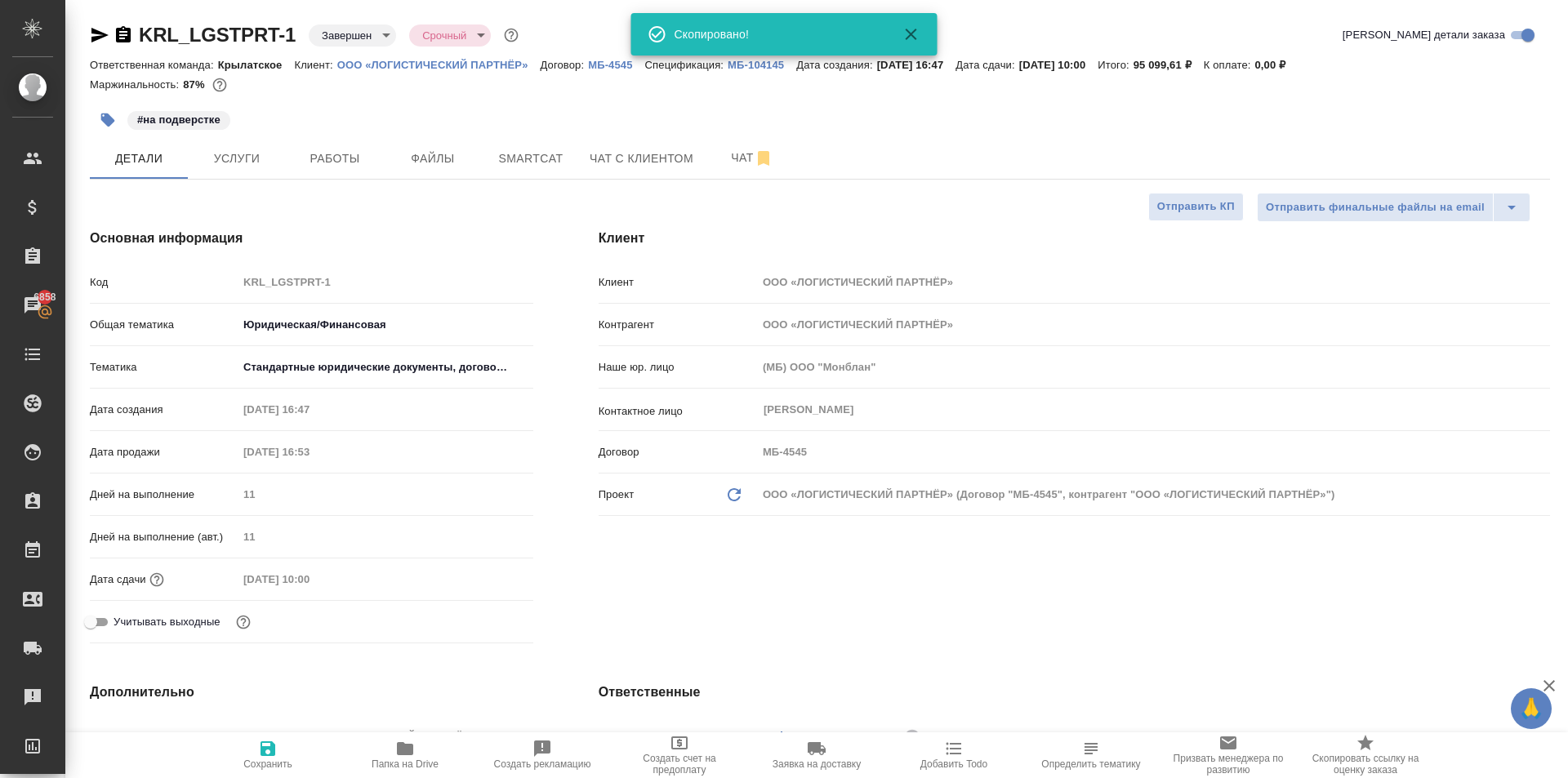
type textarea "x"
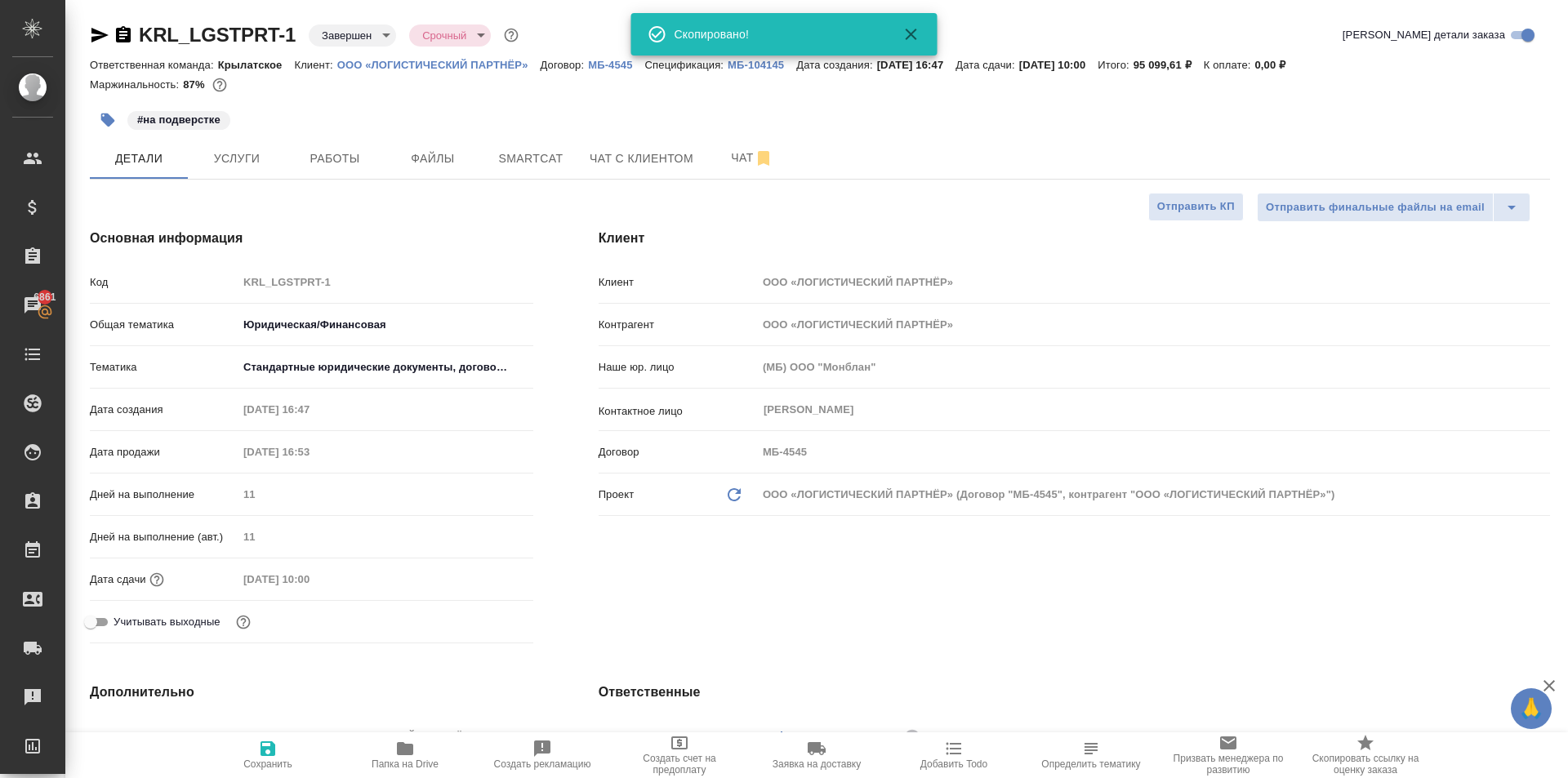
type textarea "x"
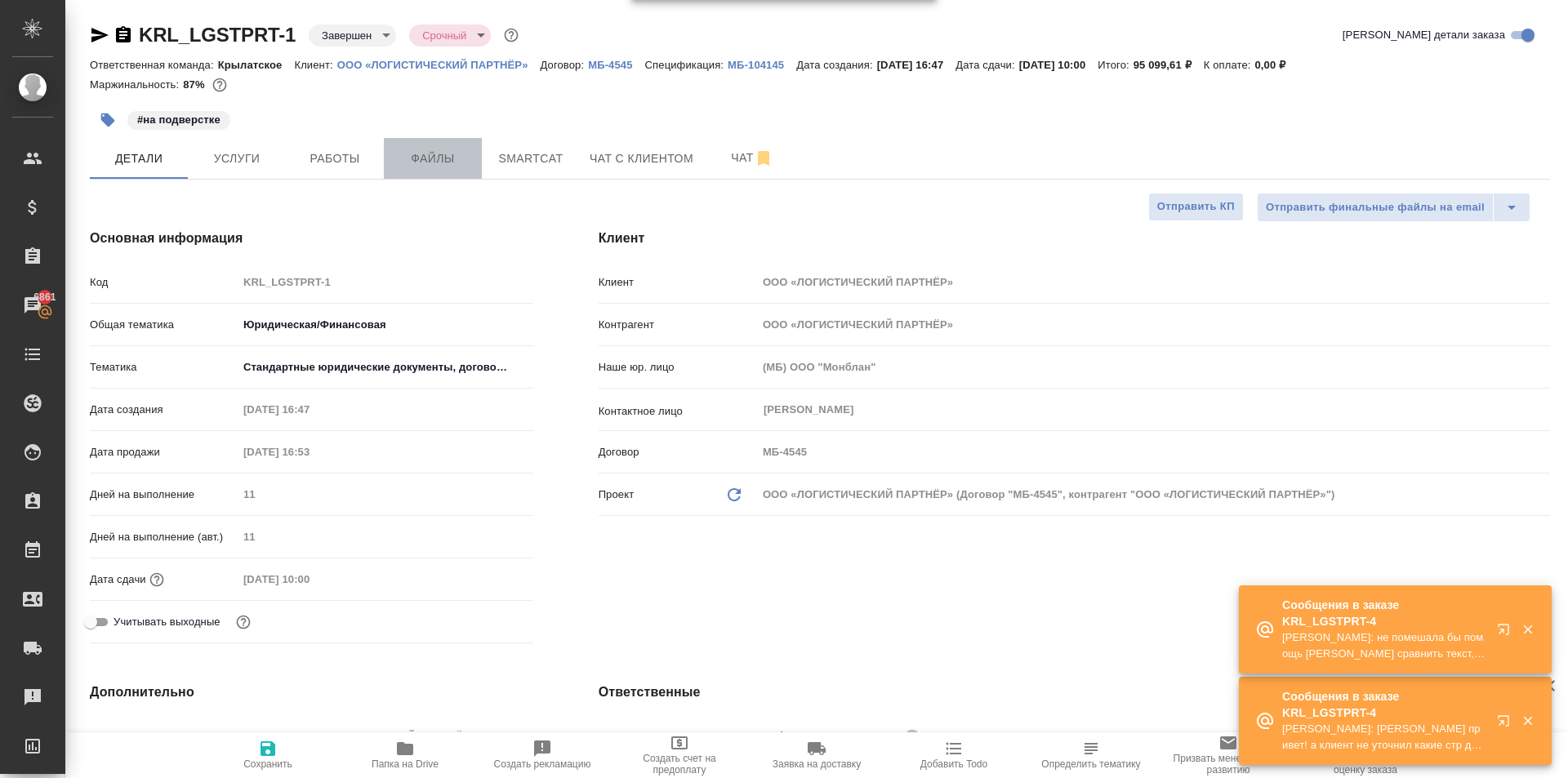
click at [456, 160] on span "Файлы" at bounding box center [433, 159] width 79 height 21
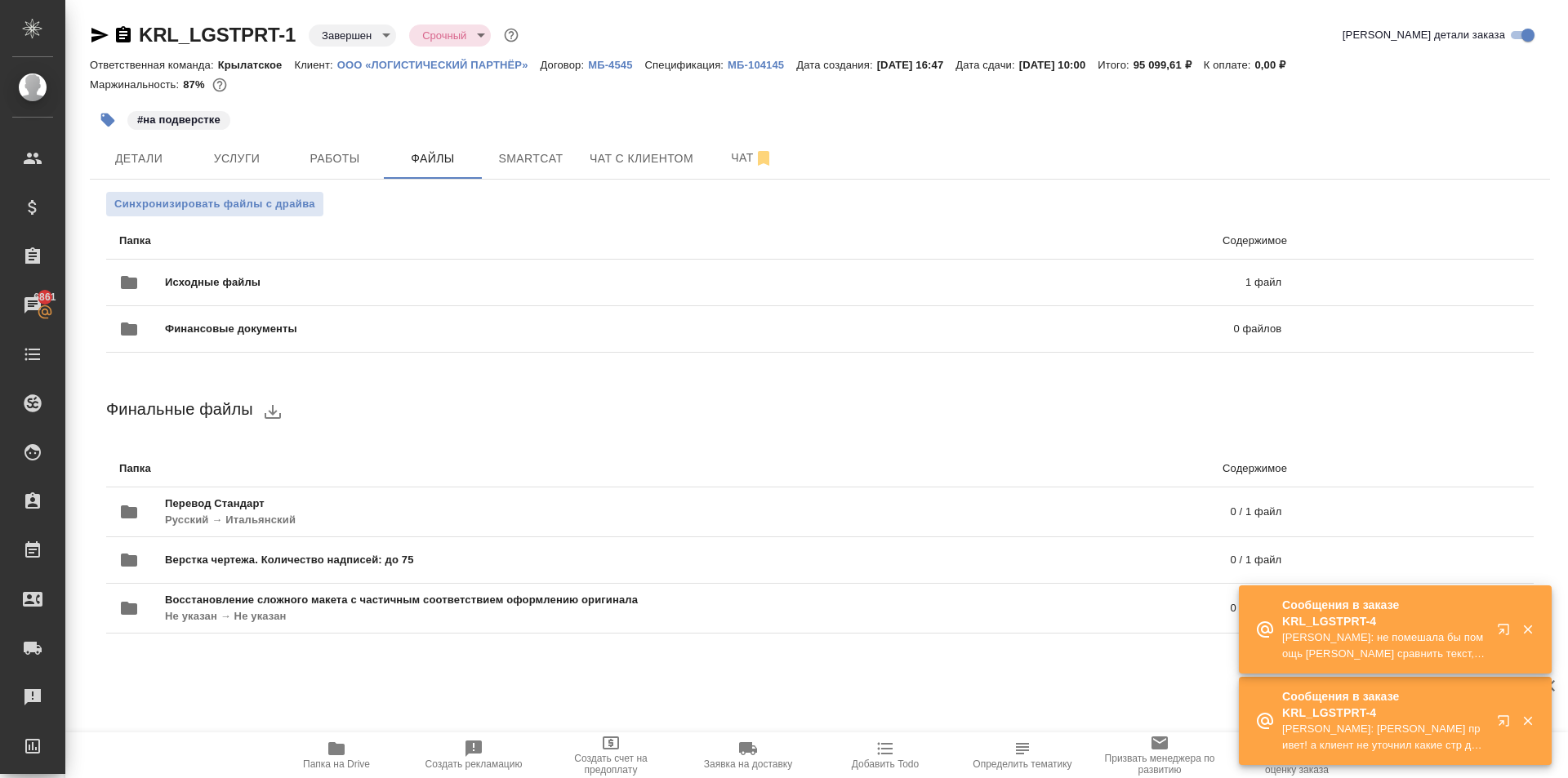
drag, startPoint x: 341, startPoint y: 754, endPoint x: 361, endPoint y: 744, distance: 22.4
click at [340, 754] on icon "button" at bounding box center [336, 749] width 16 height 13
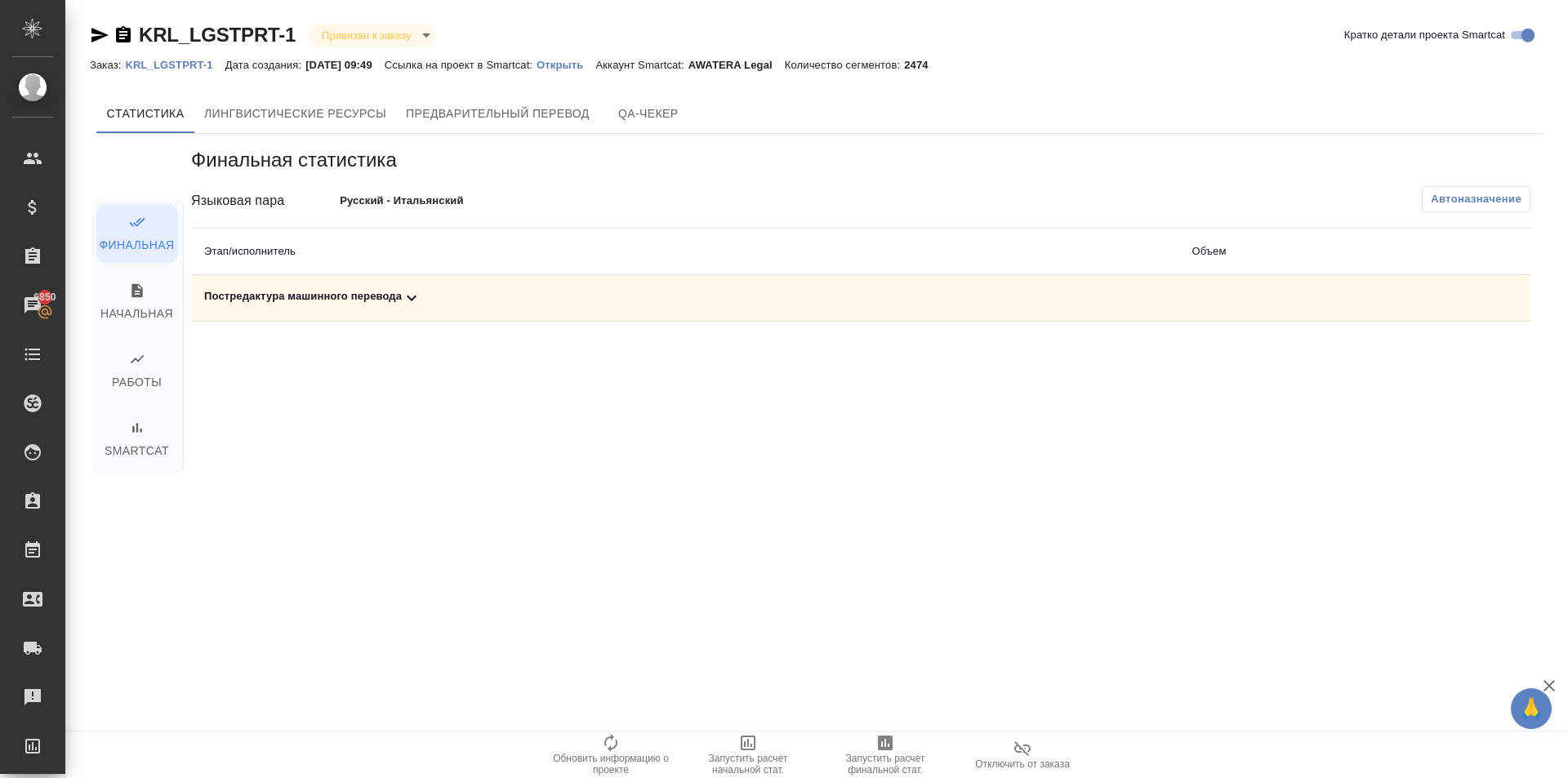
click at [582, 65] on p "Открыть" at bounding box center [566, 65] width 59 height 12
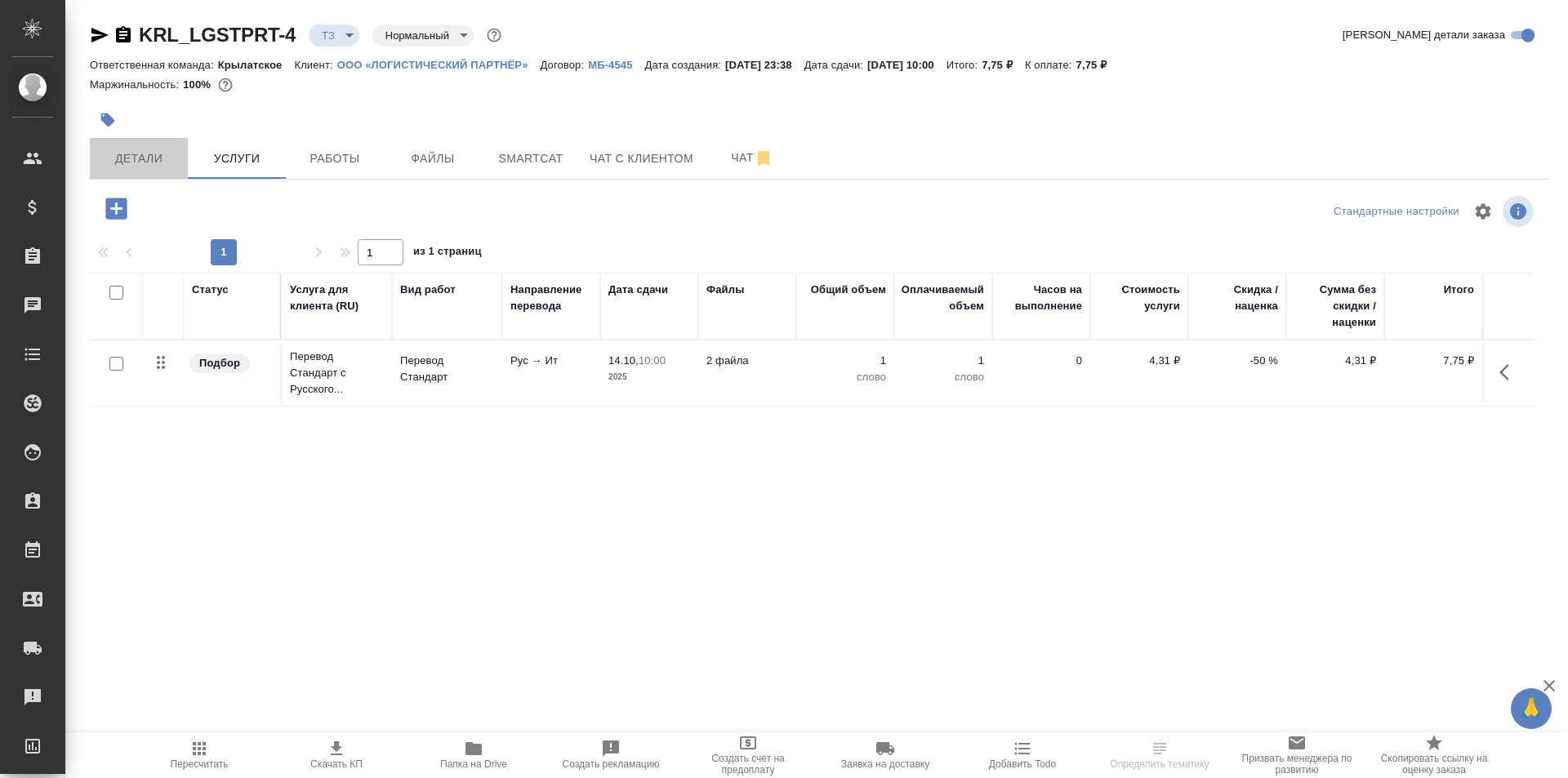
click at [143, 161] on span "Детали" at bounding box center [139, 159] width 79 height 21
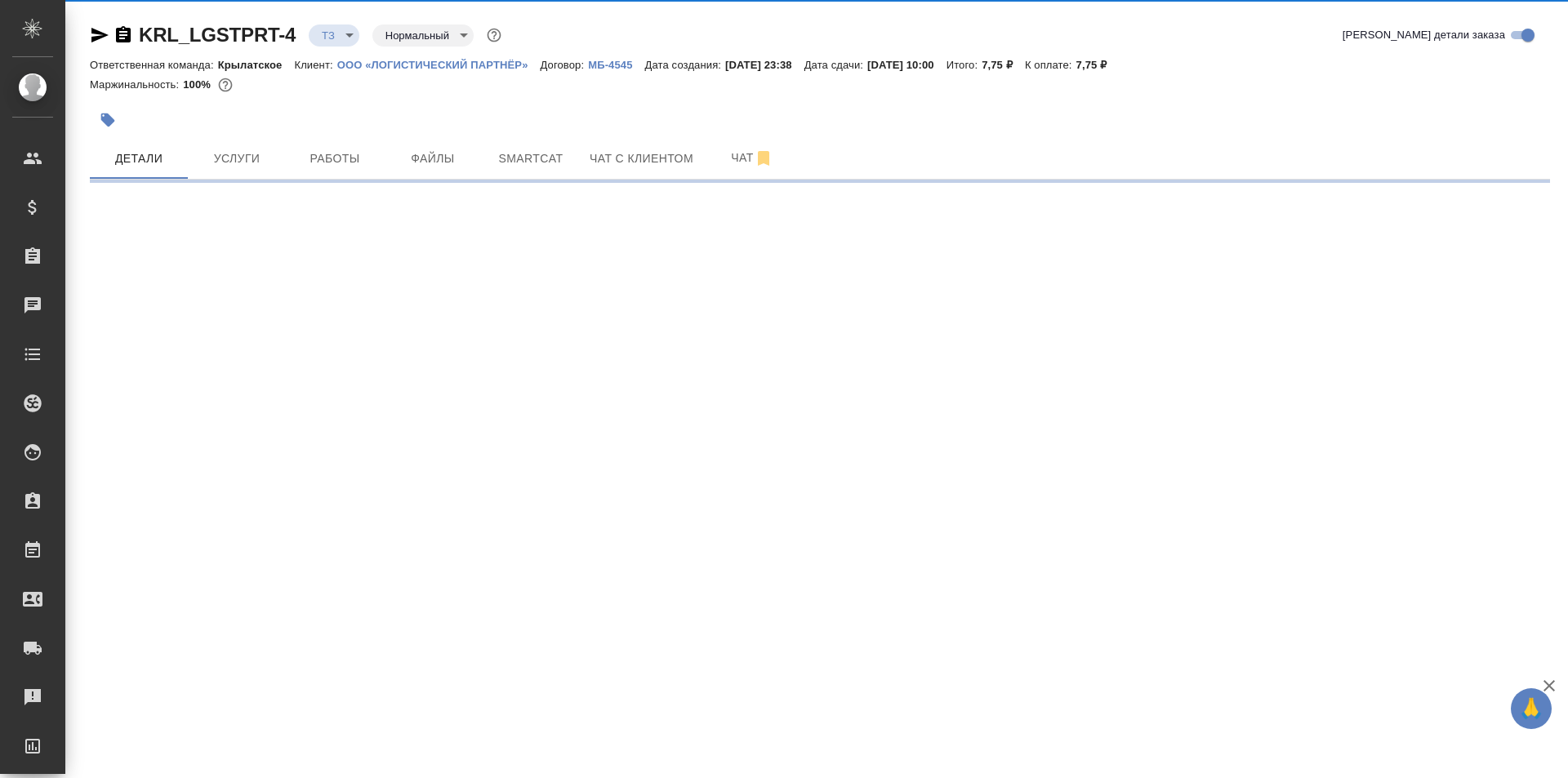
select select "RU"
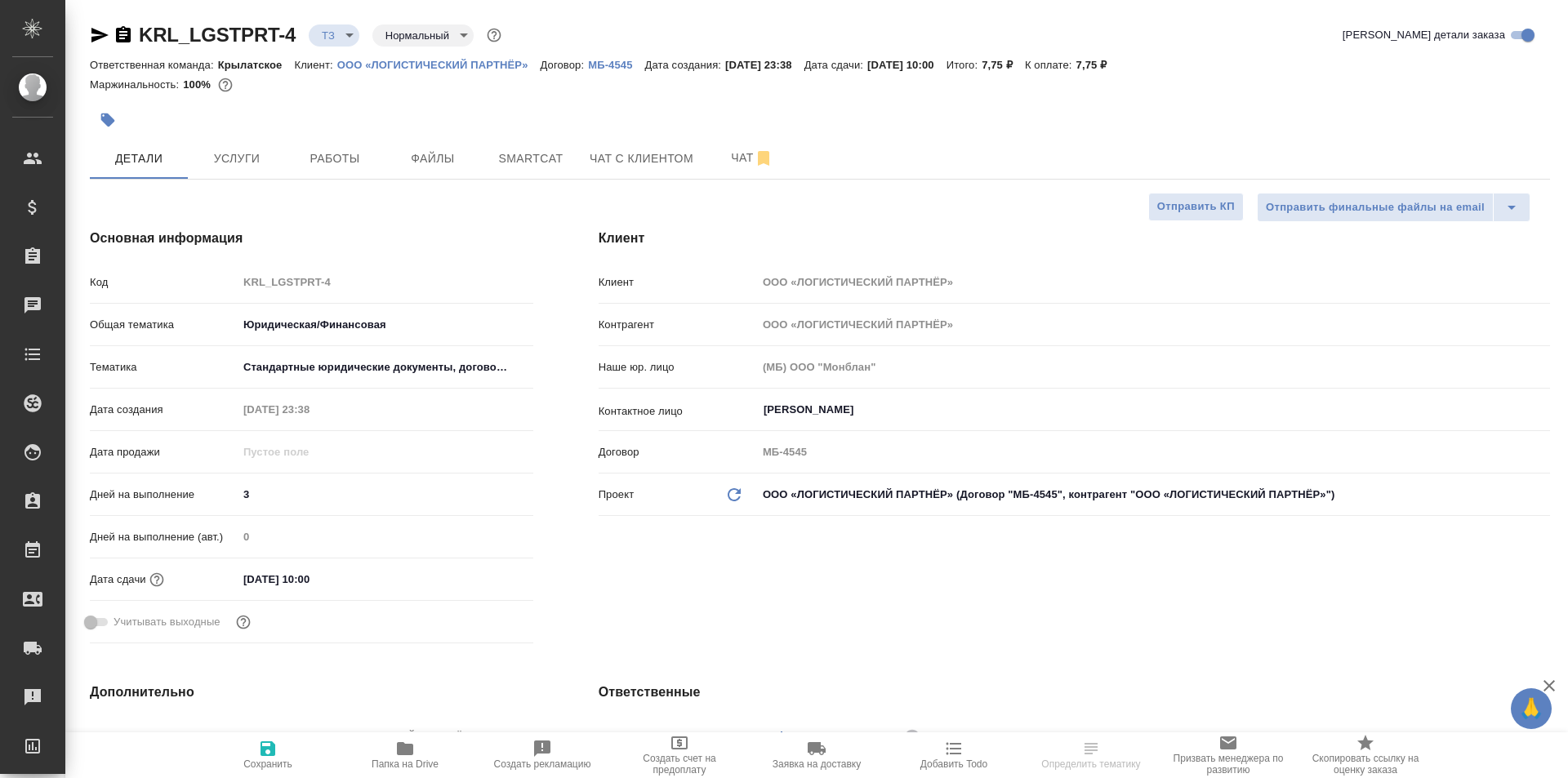
type textarea "x"
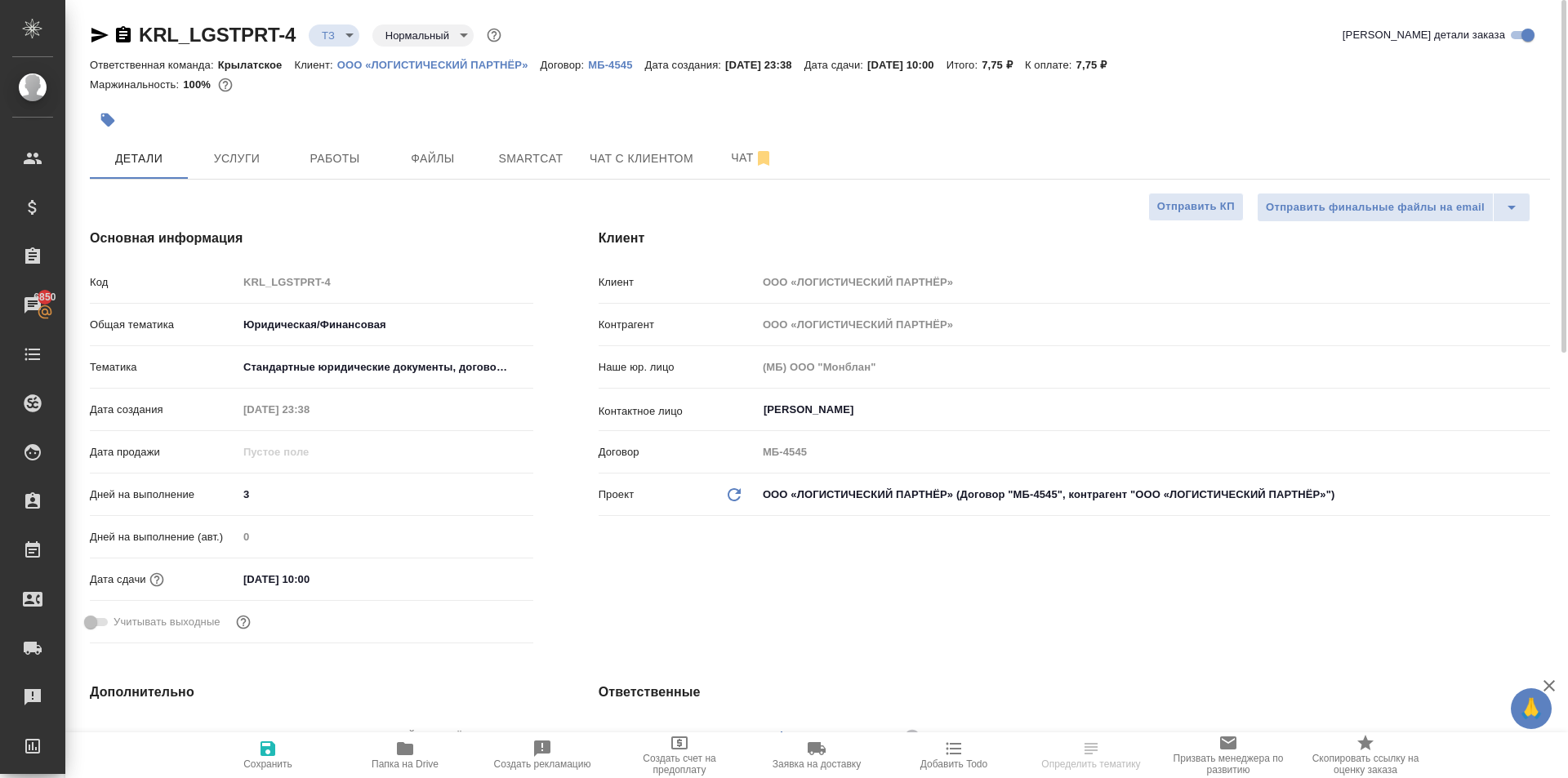
type textarea "x"
select select "RU"
type textarea "x"
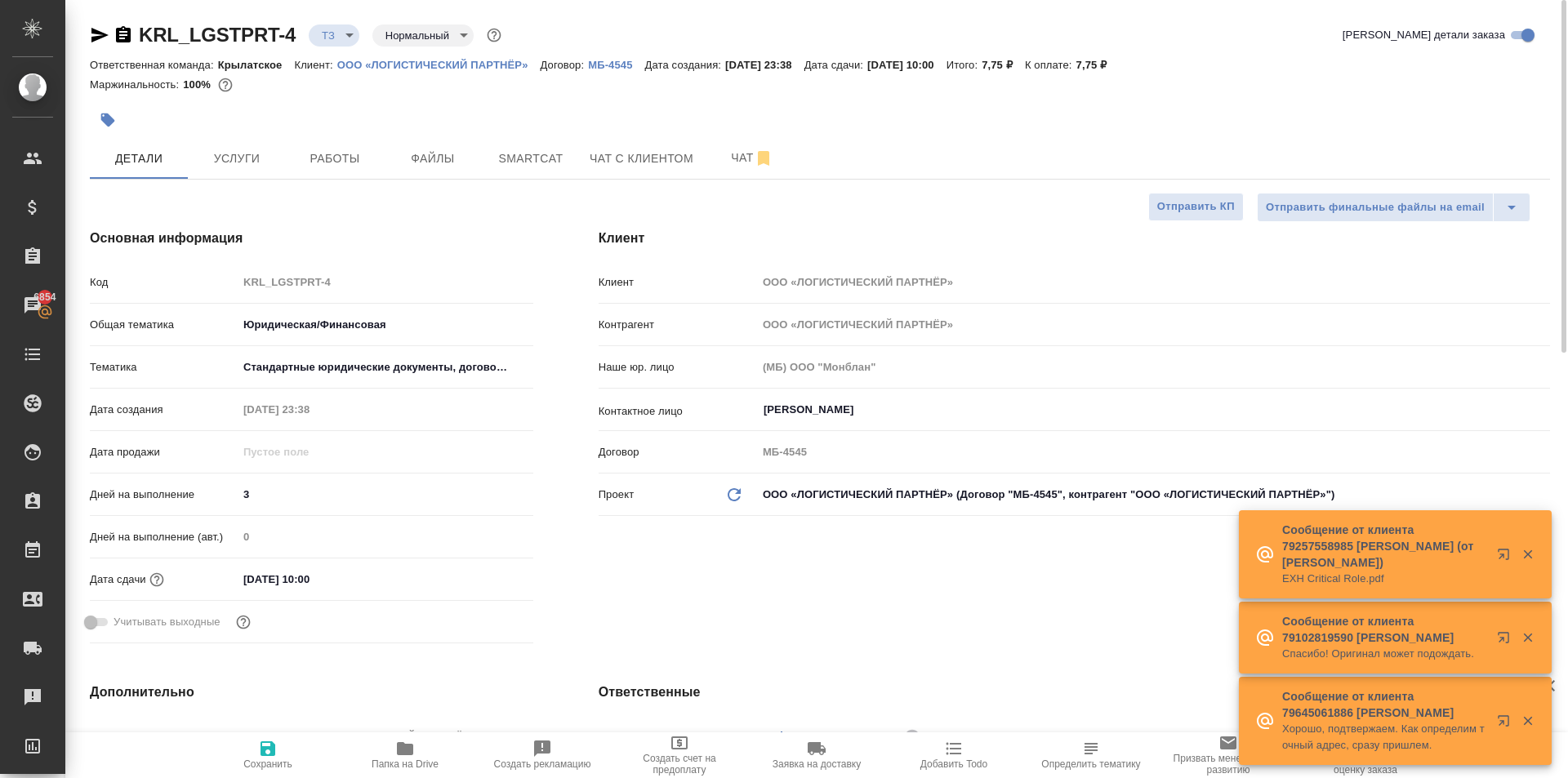
type textarea "x"
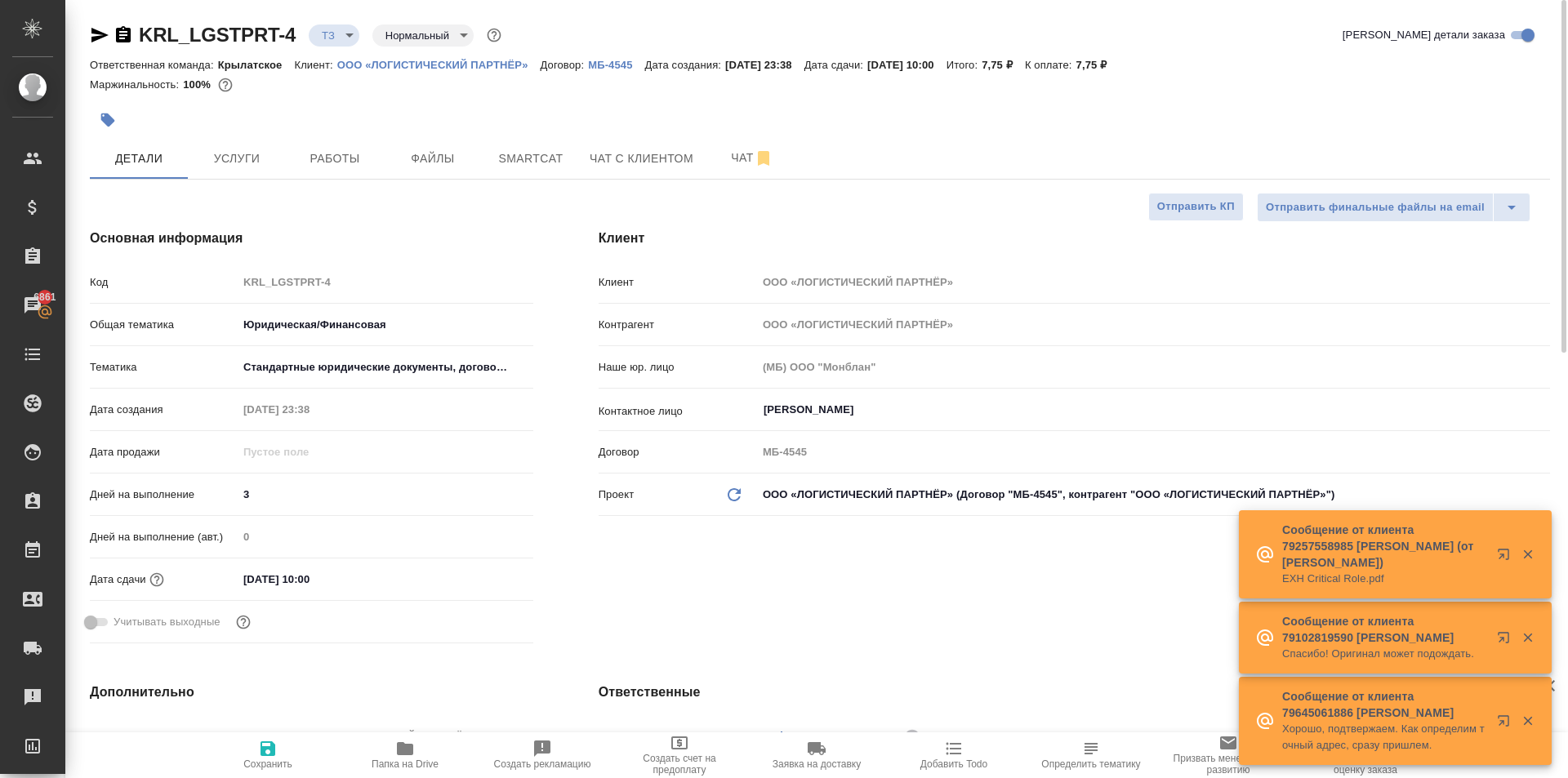
type textarea "x"
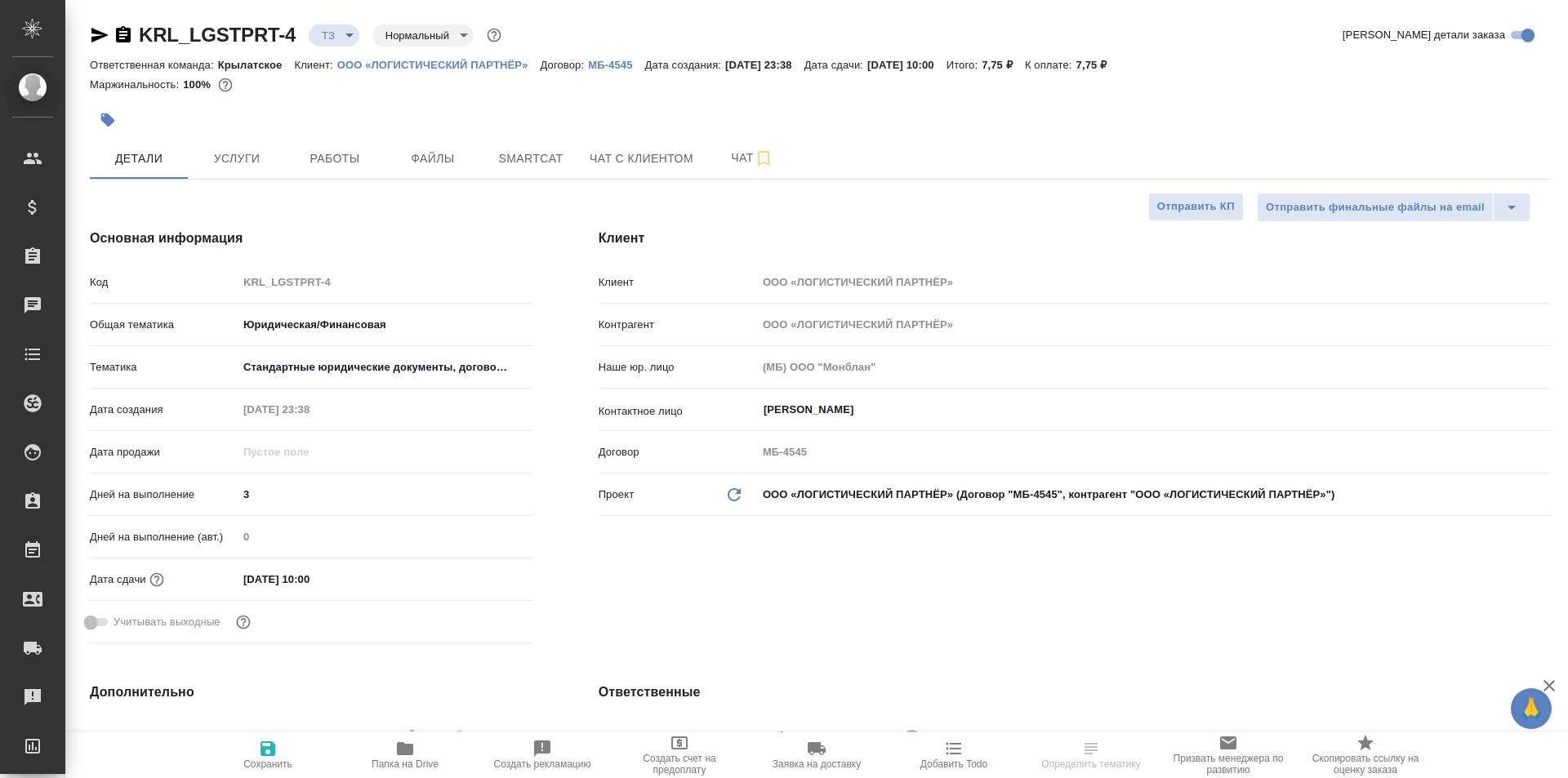
select select "RU"
click at [730, 170] on button "Чат" at bounding box center [752, 159] width 98 height 41
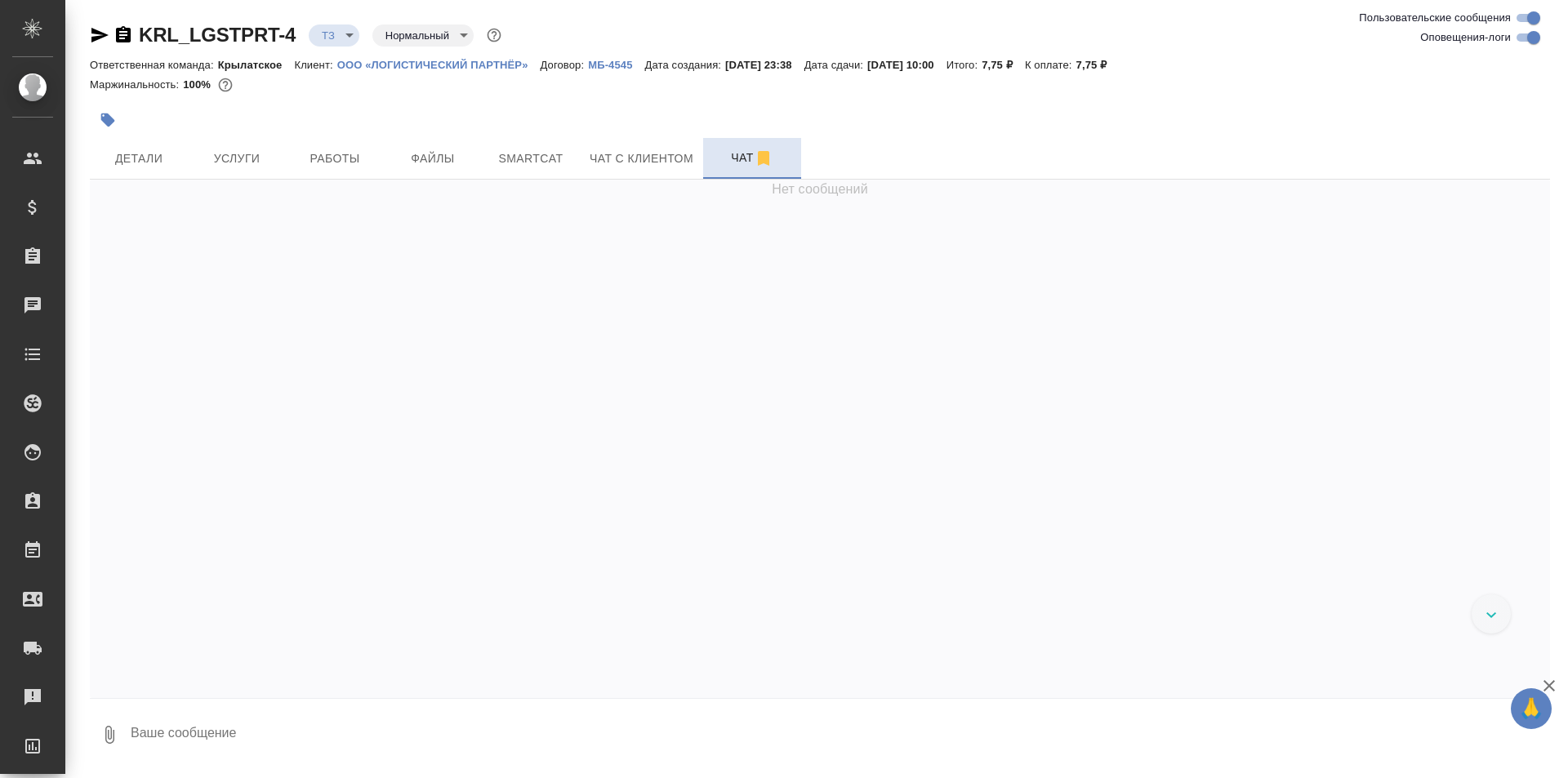
scroll to position [559, 0]
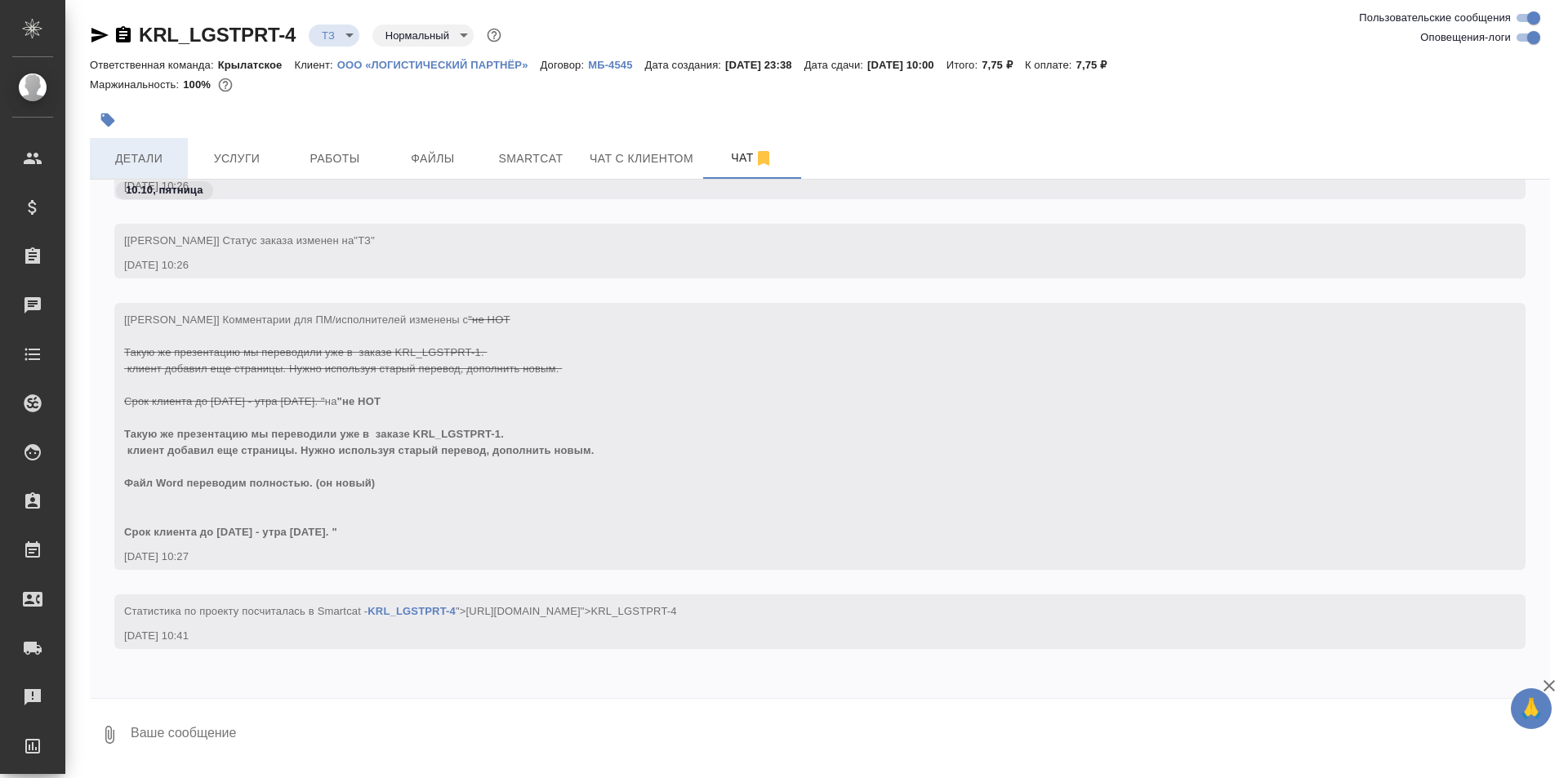
click at [154, 146] on button "Детали" at bounding box center [139, 159] width 98 height 41
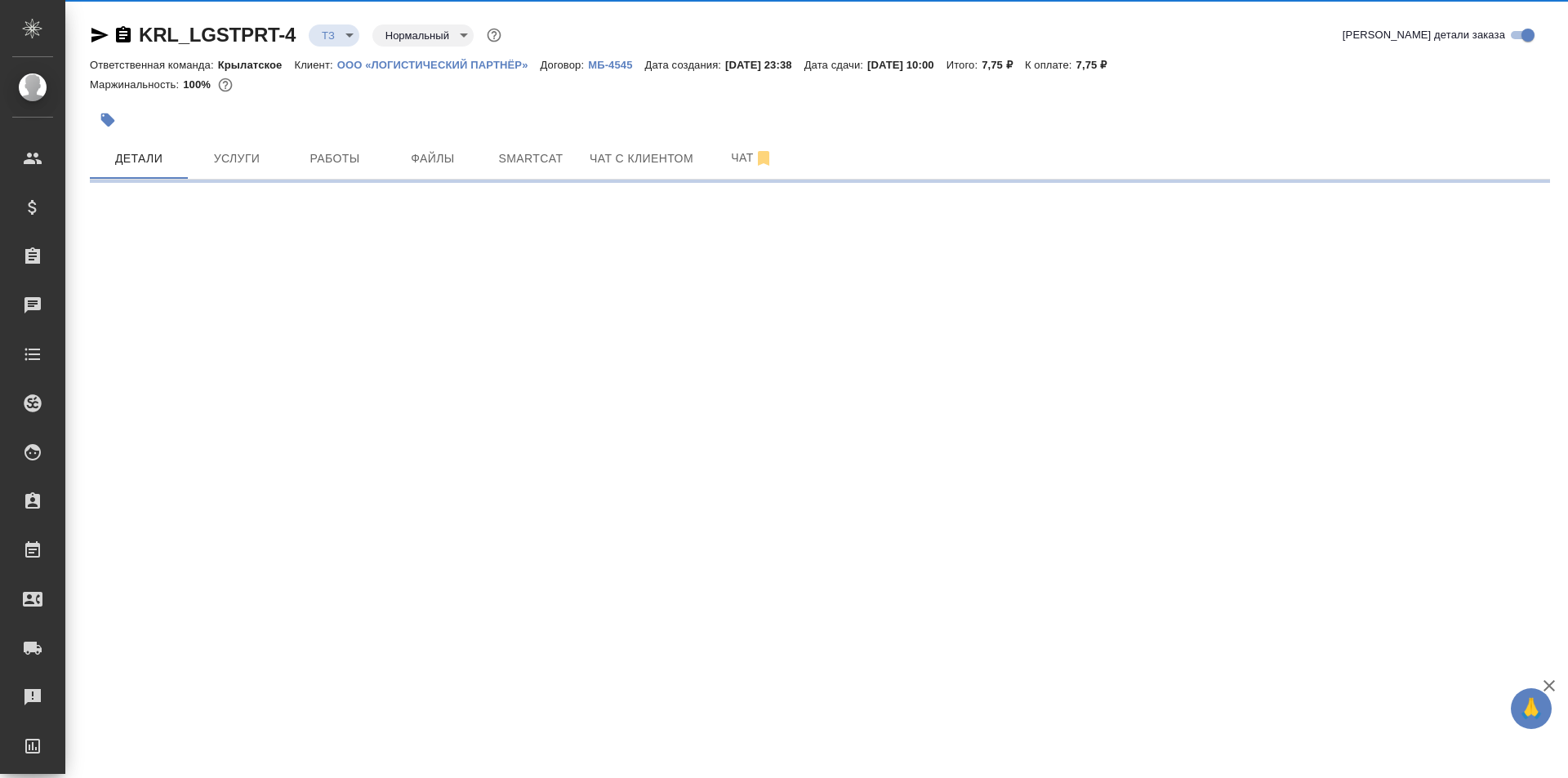
select select "RU"
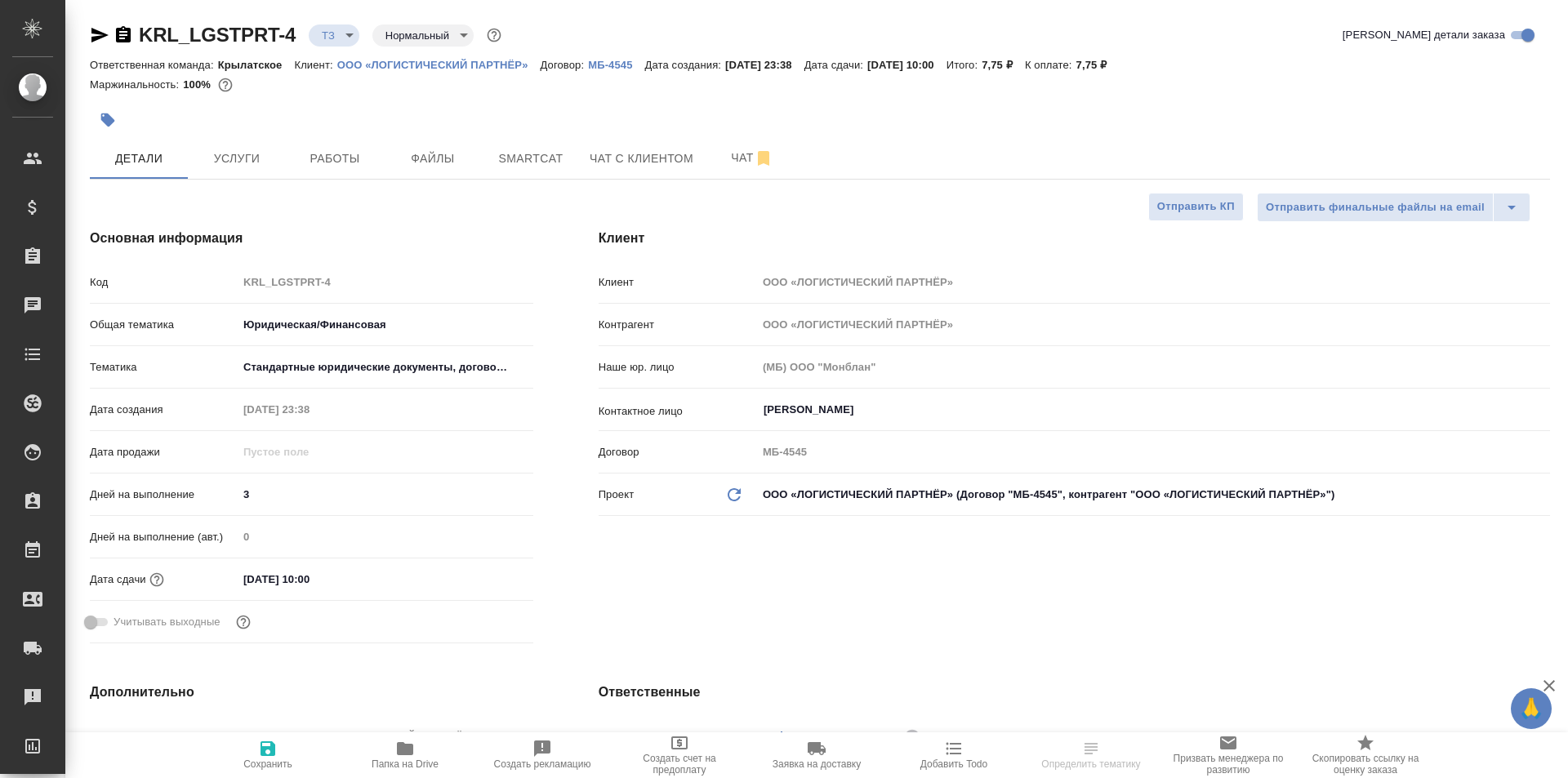
type textarea "x"
click at [270, 166] on span "Услуги" at bounding box center [236, 159] width 79 height 21
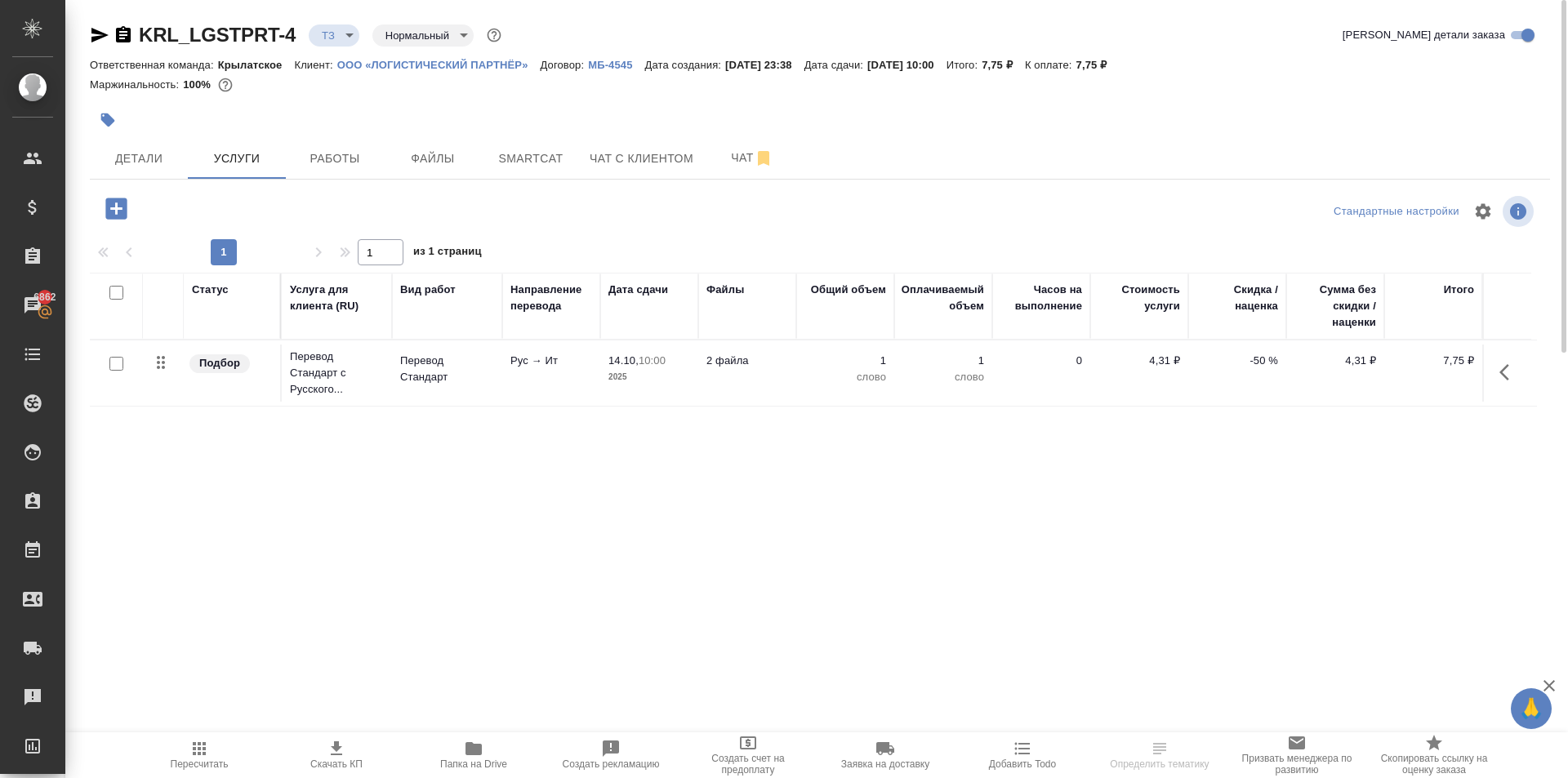
click at [1500, 375] on icon "button" at bounding box center [1509, 372] width 20 height 20
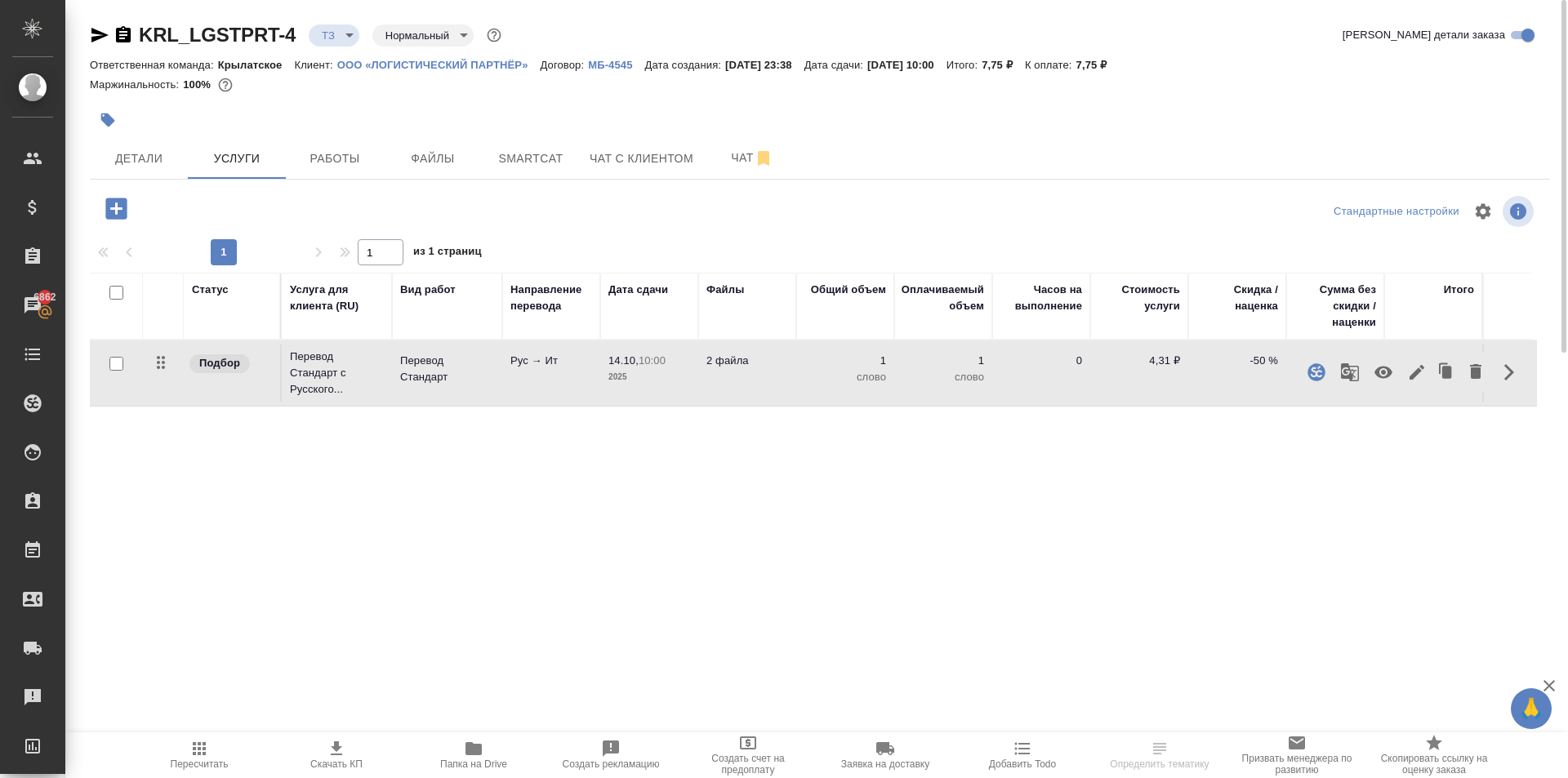
click at [1416, 379] on icon "button" at bounding box center [1416, 372] width 20 height 20
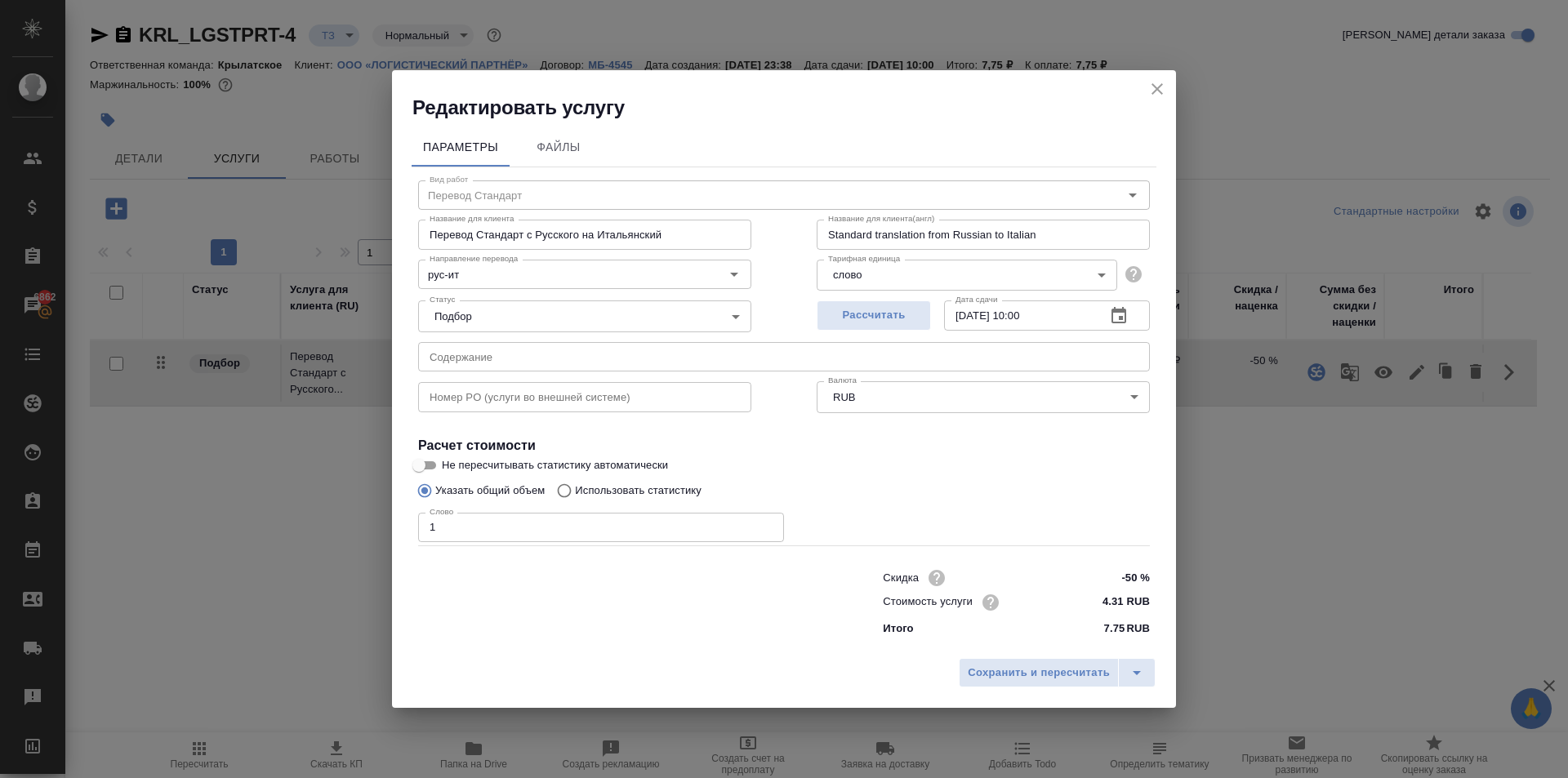
click at [573, 487] on input "Использовать статистику" at bounding box center [561, 491] width 26 height 31
radio input "true"
radio input "false"
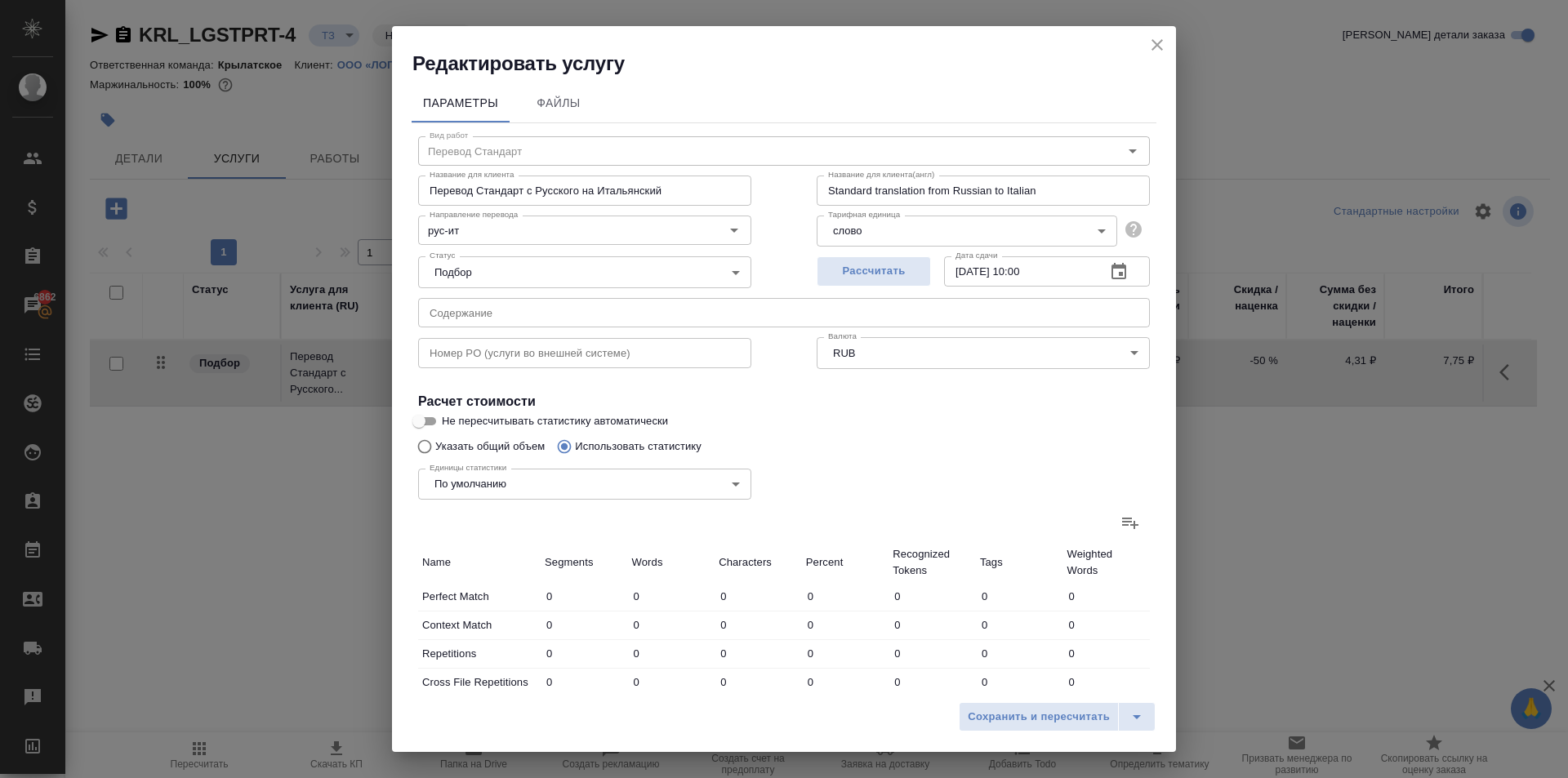
click at [1122, 523] on icon at bounding box center [1130, 523] width 16 height 12
click at [0, 0] on input "file" at bounding box center [0, 0] width 0 height 0
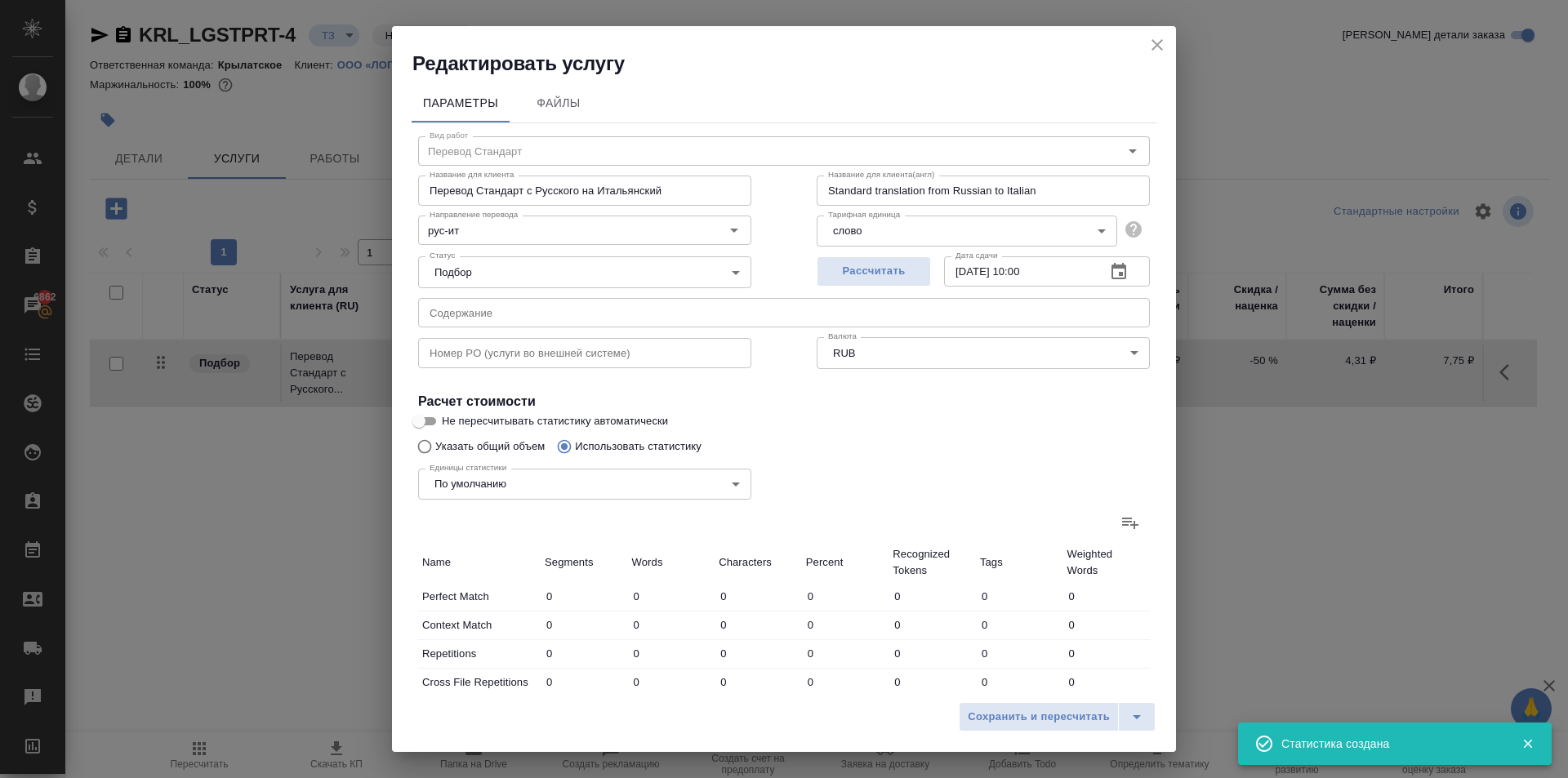
type input "1374"
type input "6272"
type input "50794"
type input "2746"
type input "12943"
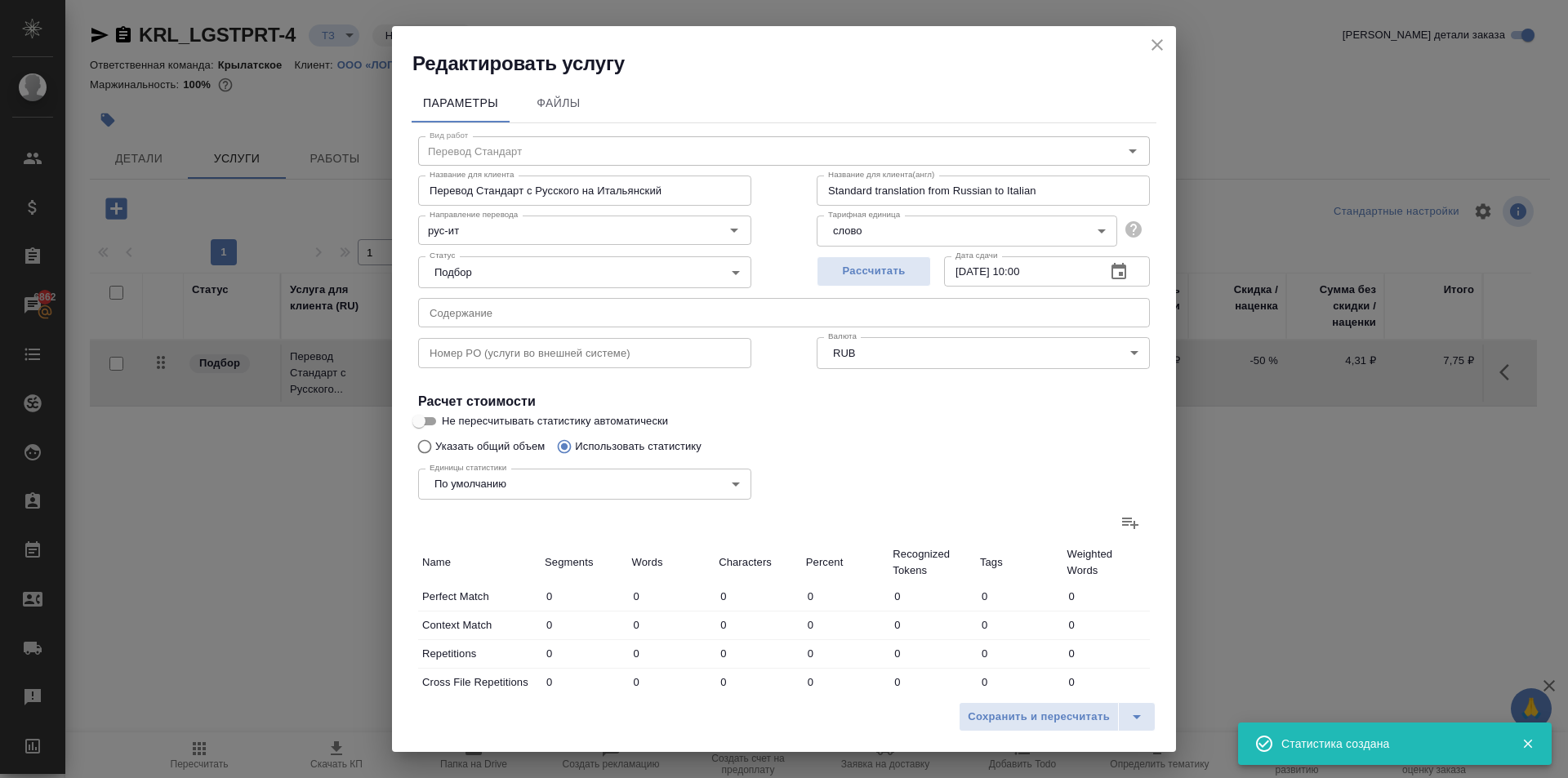
type input "77092"
type input "3"
type input "27"
type input "159"
type input "752"
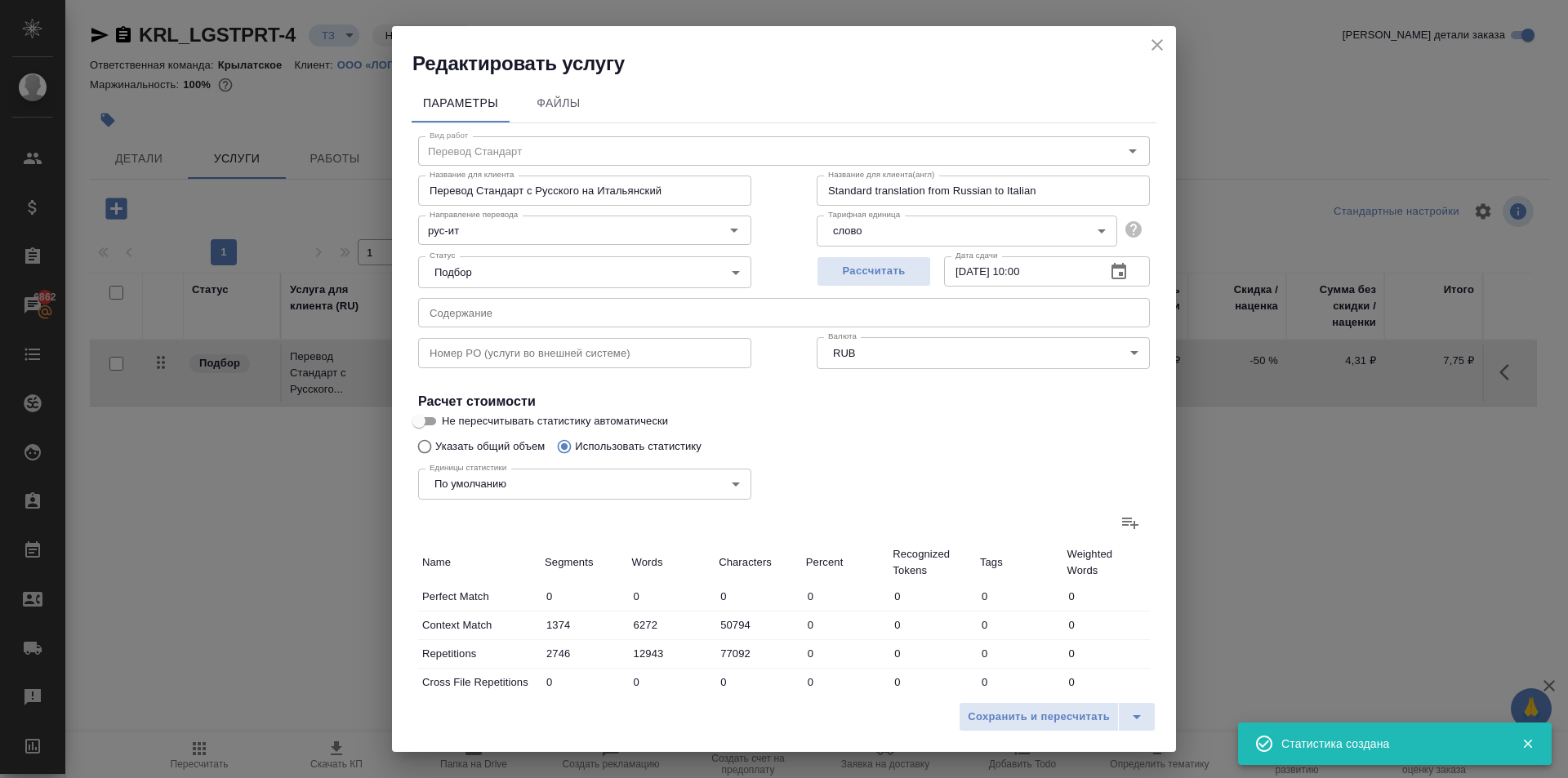
type input "1163"
type input "5031"
type input "24"
type input "70"
type input "547"
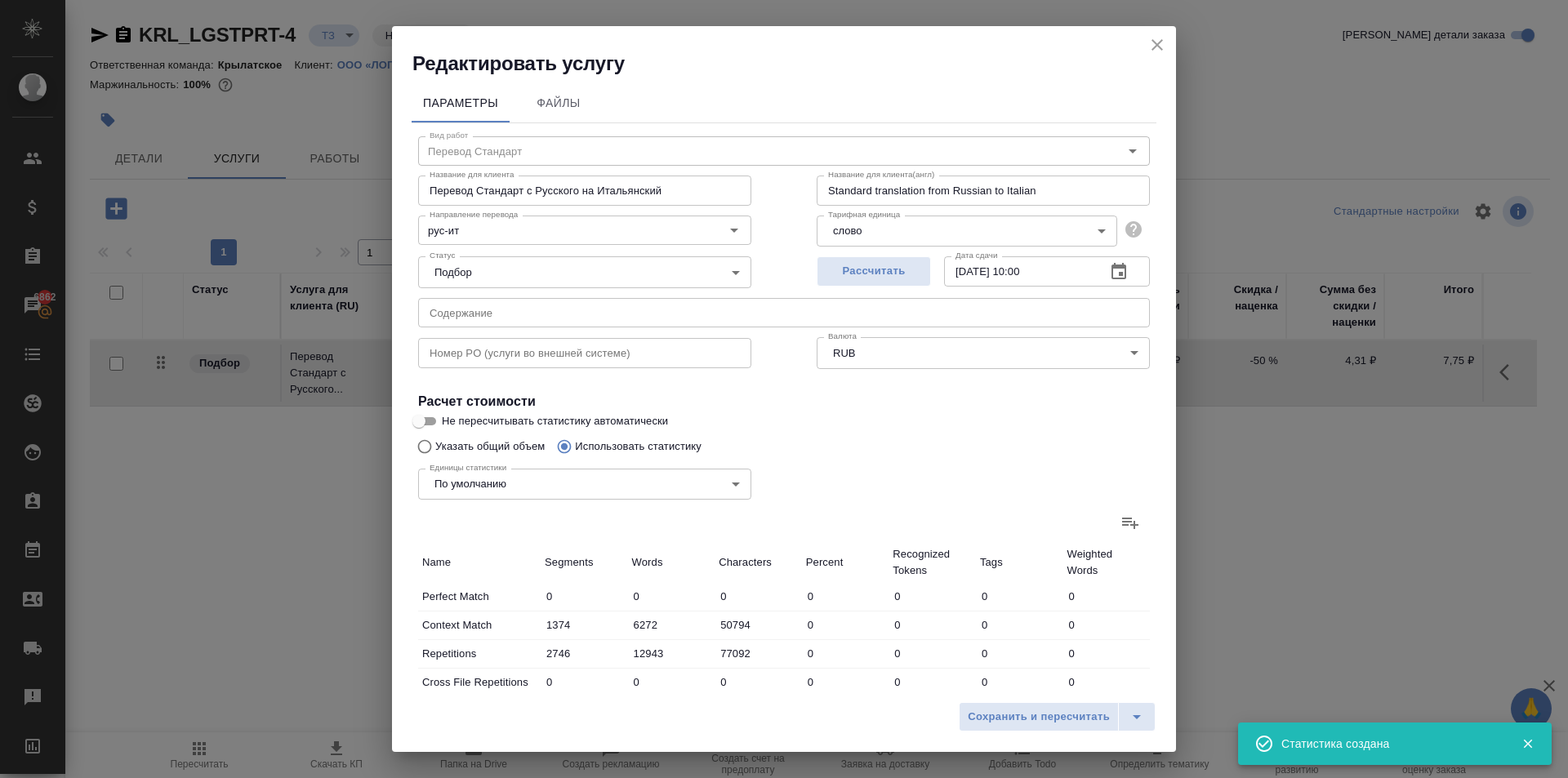
type input "3"
type input "31"
type input "260"
type input "13"
type input "180"
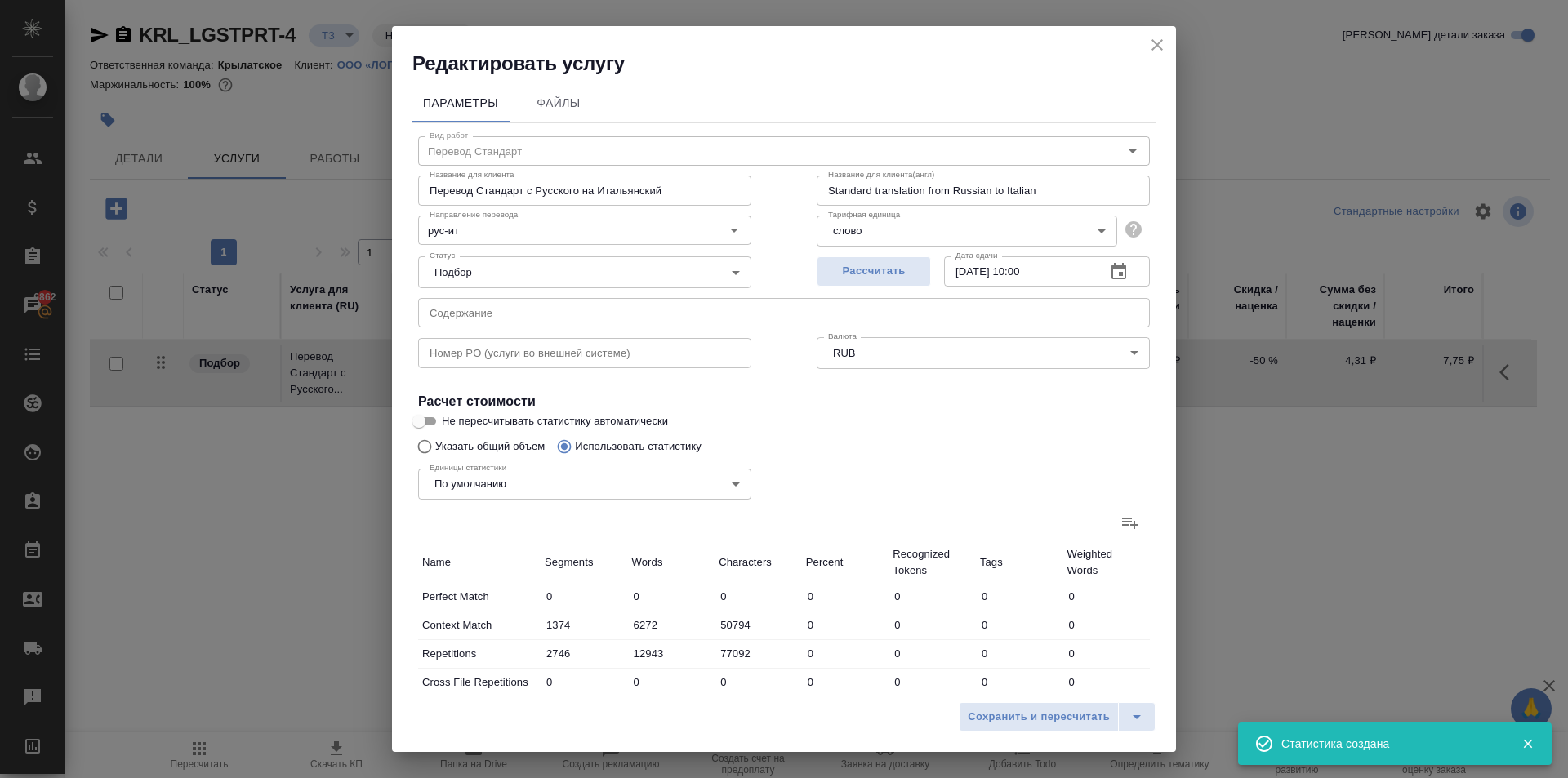
type input "1549"
type input "2294"
type input "18143"
type input "128638"
type input "4460"
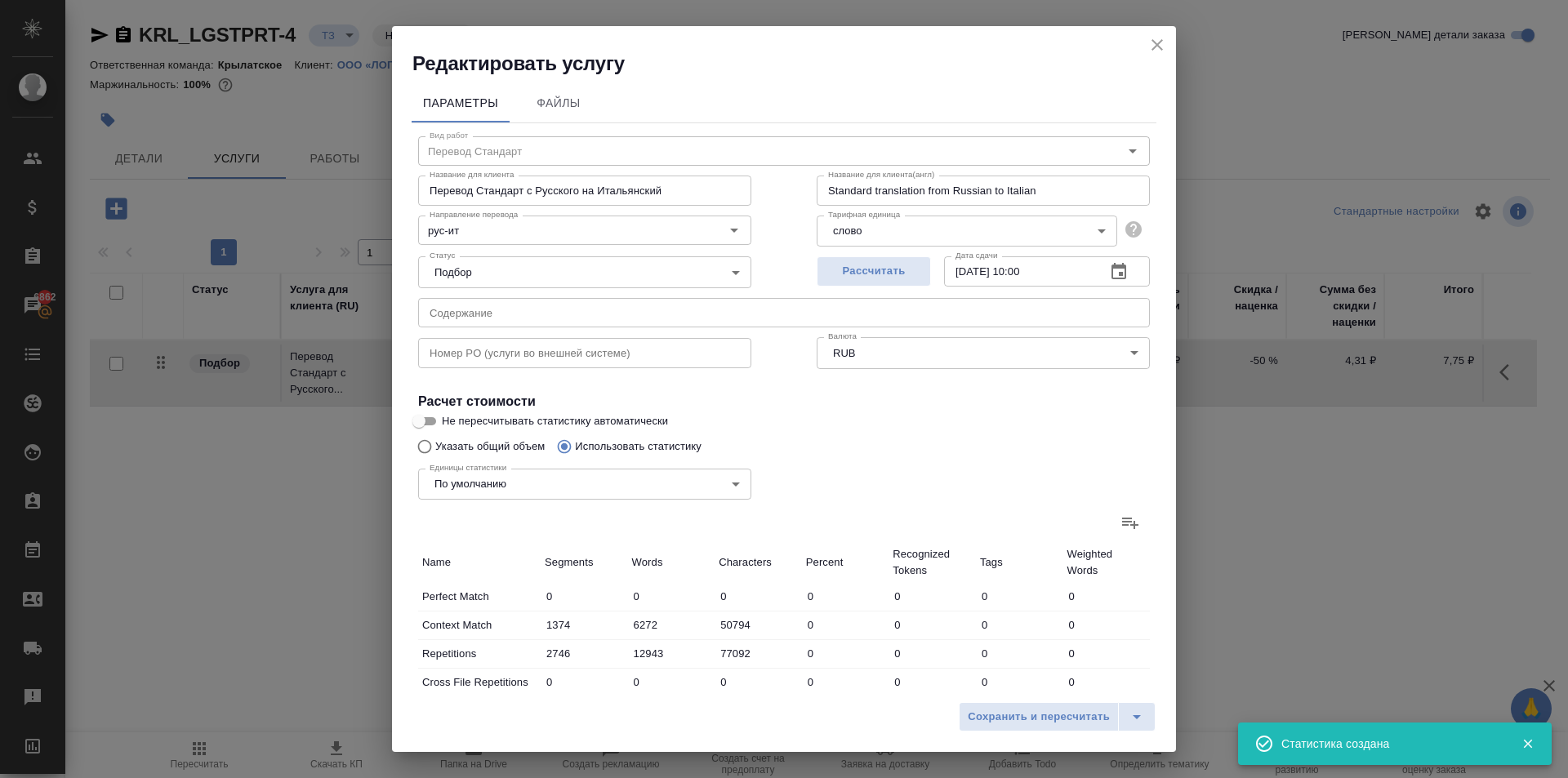
type input "25859"
type input "186819"
type input "7209"
type input "38829"
type input "264070"
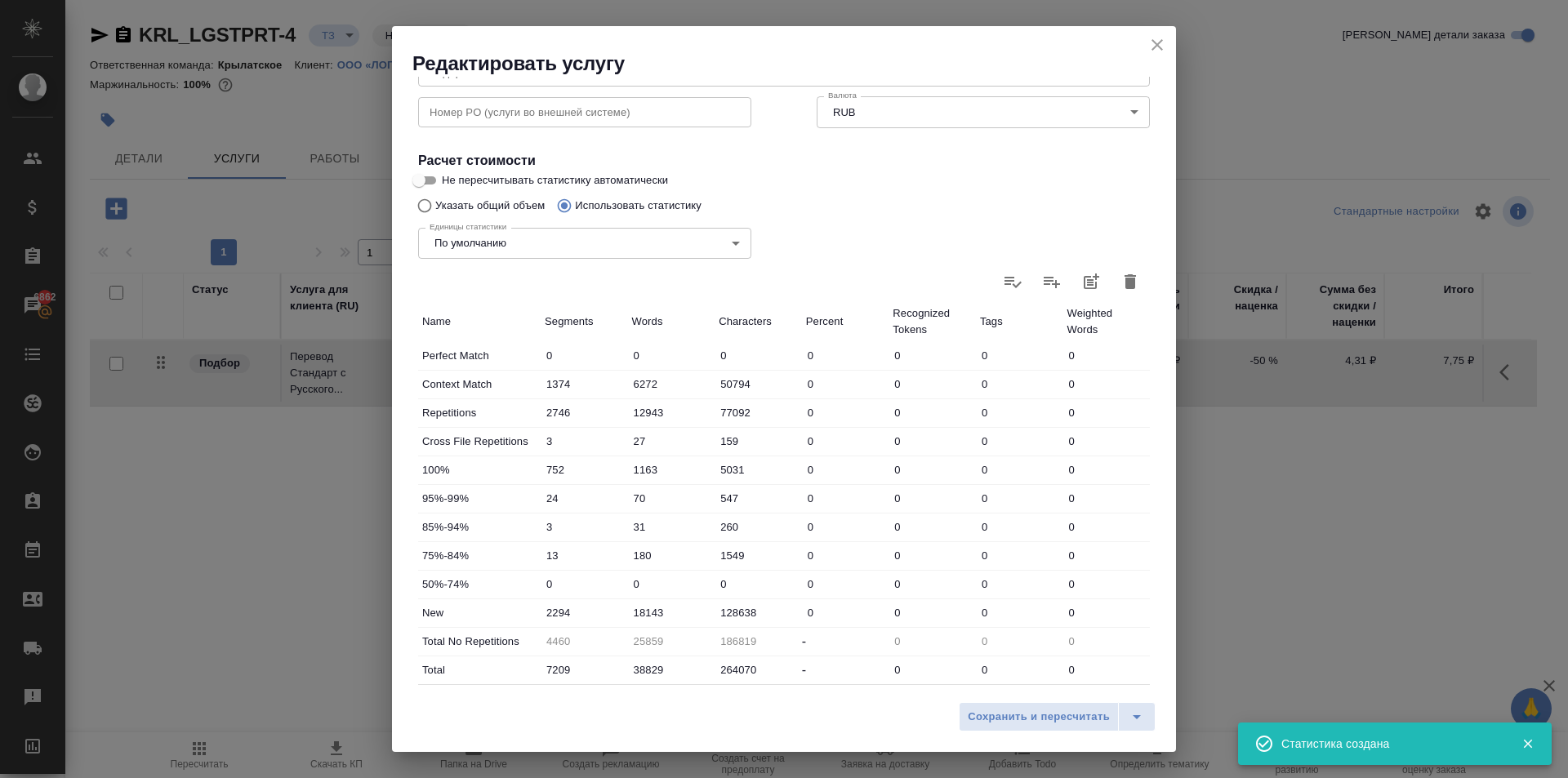
scroll to position [335, 0]
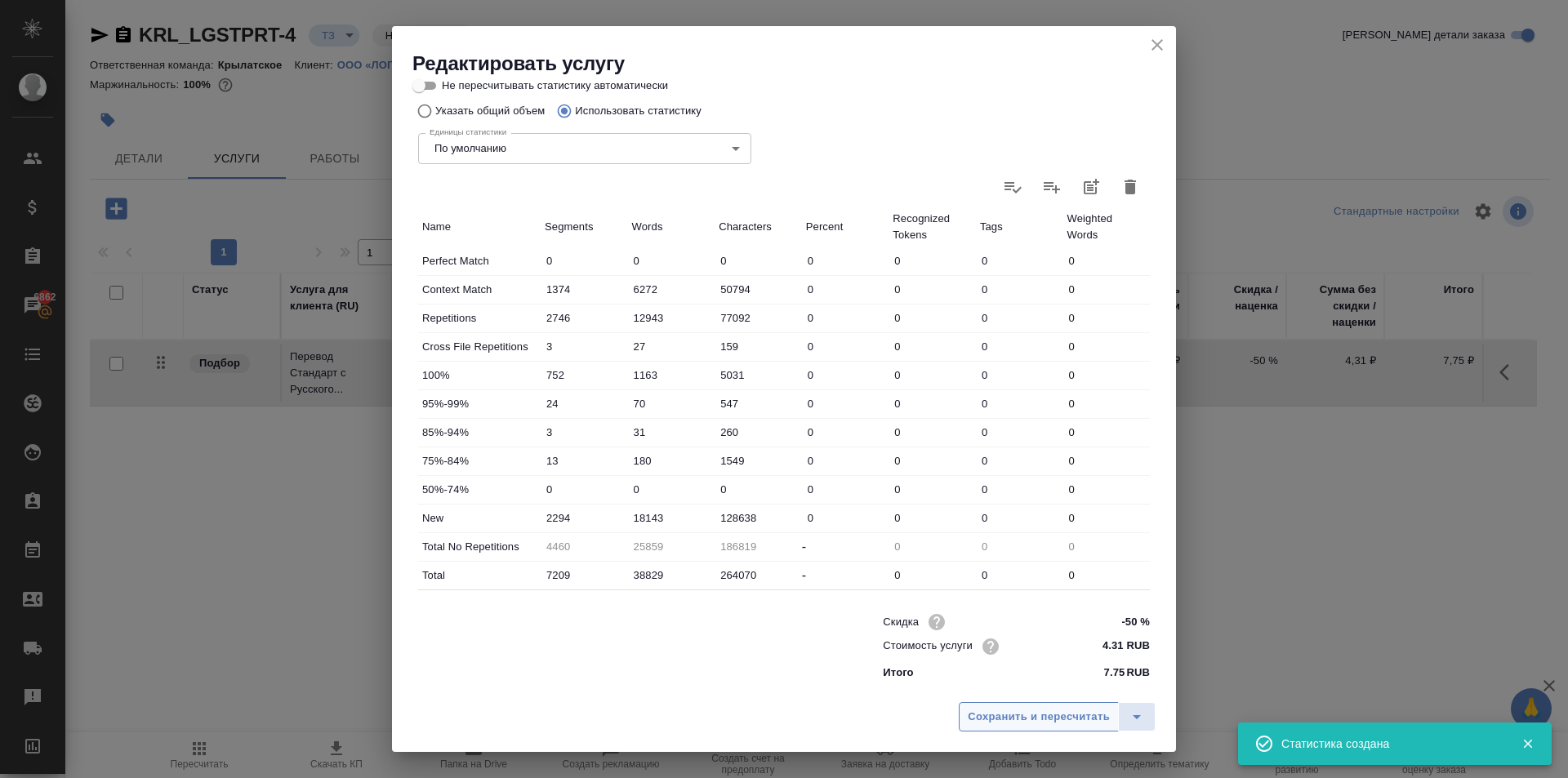
click at [1059, 715] on span "Сохранить и пересчитать" at bounding box center [1038, 716] width 142 height 19
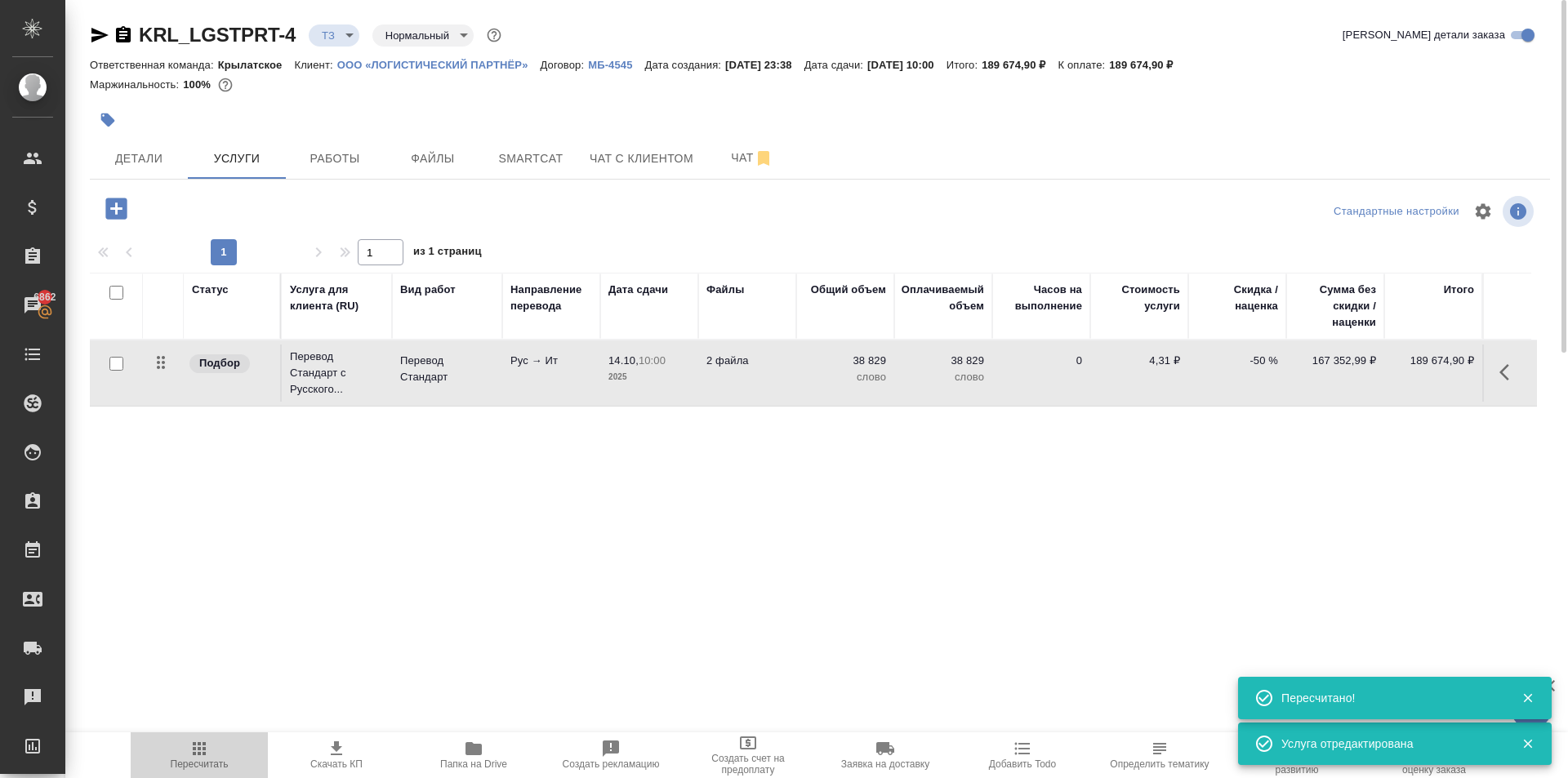
click at [159, 769] on span "Пересчитать" at bounding box center [199, 754] width 118 height 31
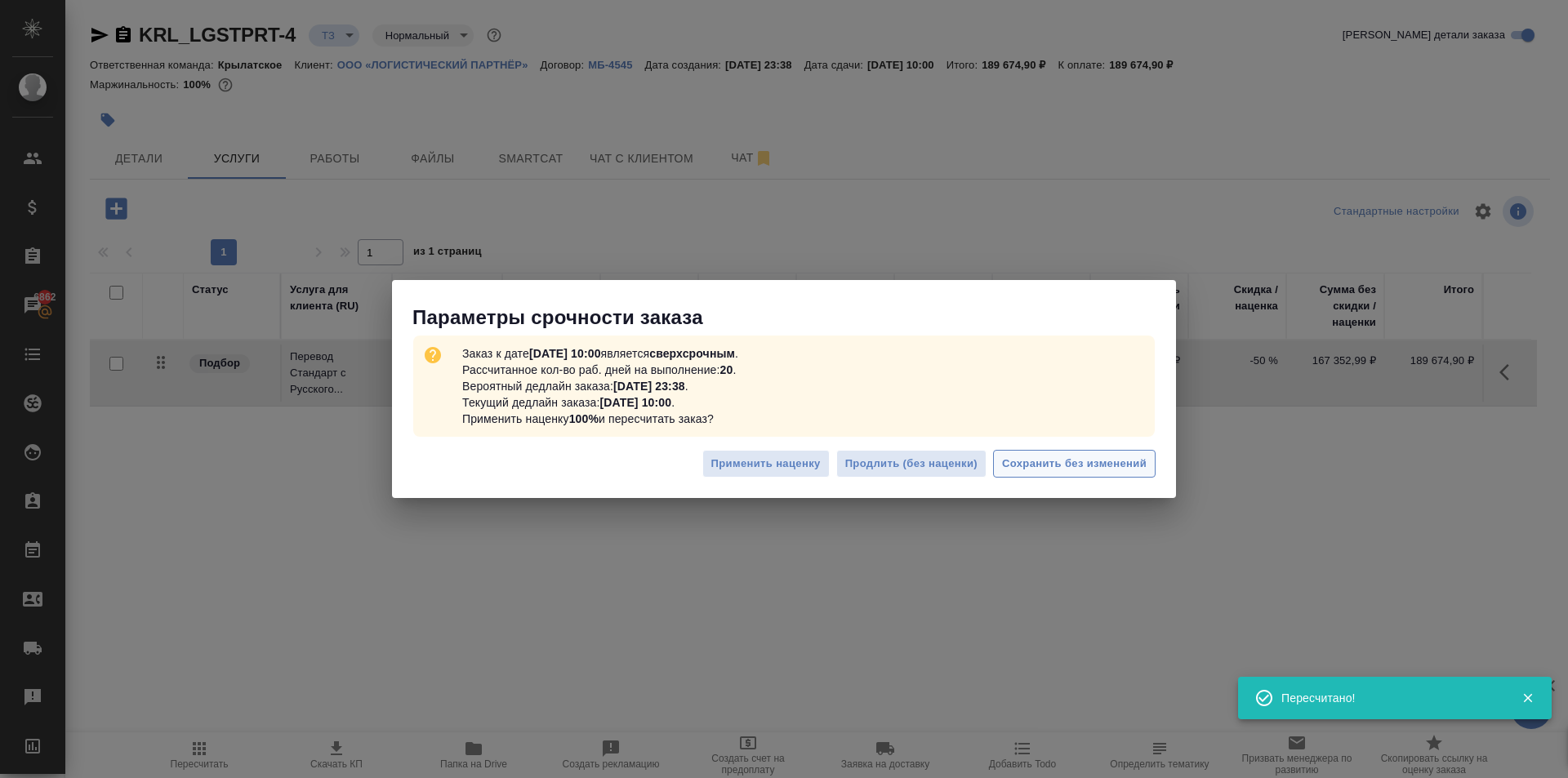
click at [1149, 460] on button "Сохранить без изменений" at bounding box center [1074, 464] width 162 height 29
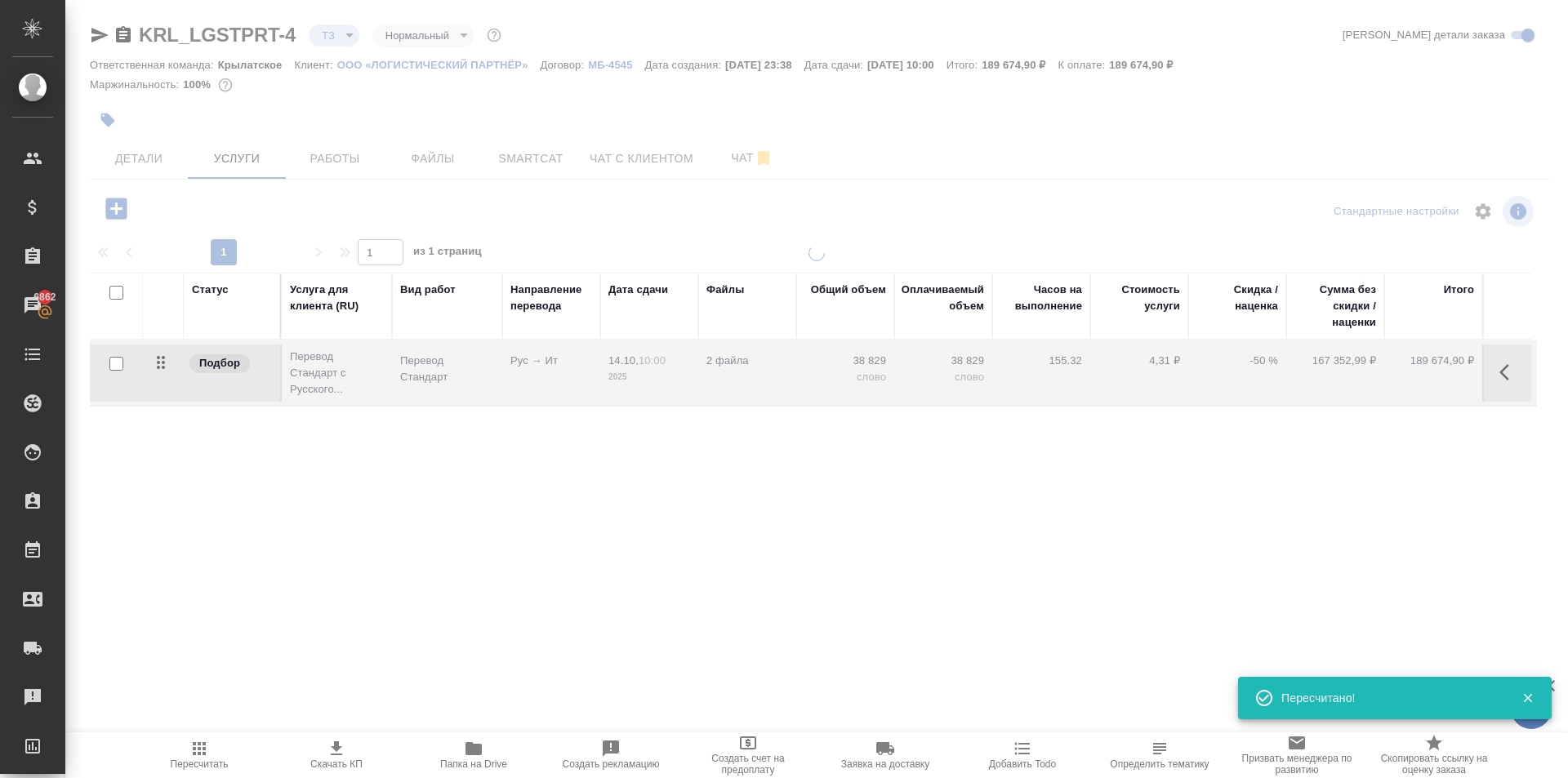
type input "urgent"
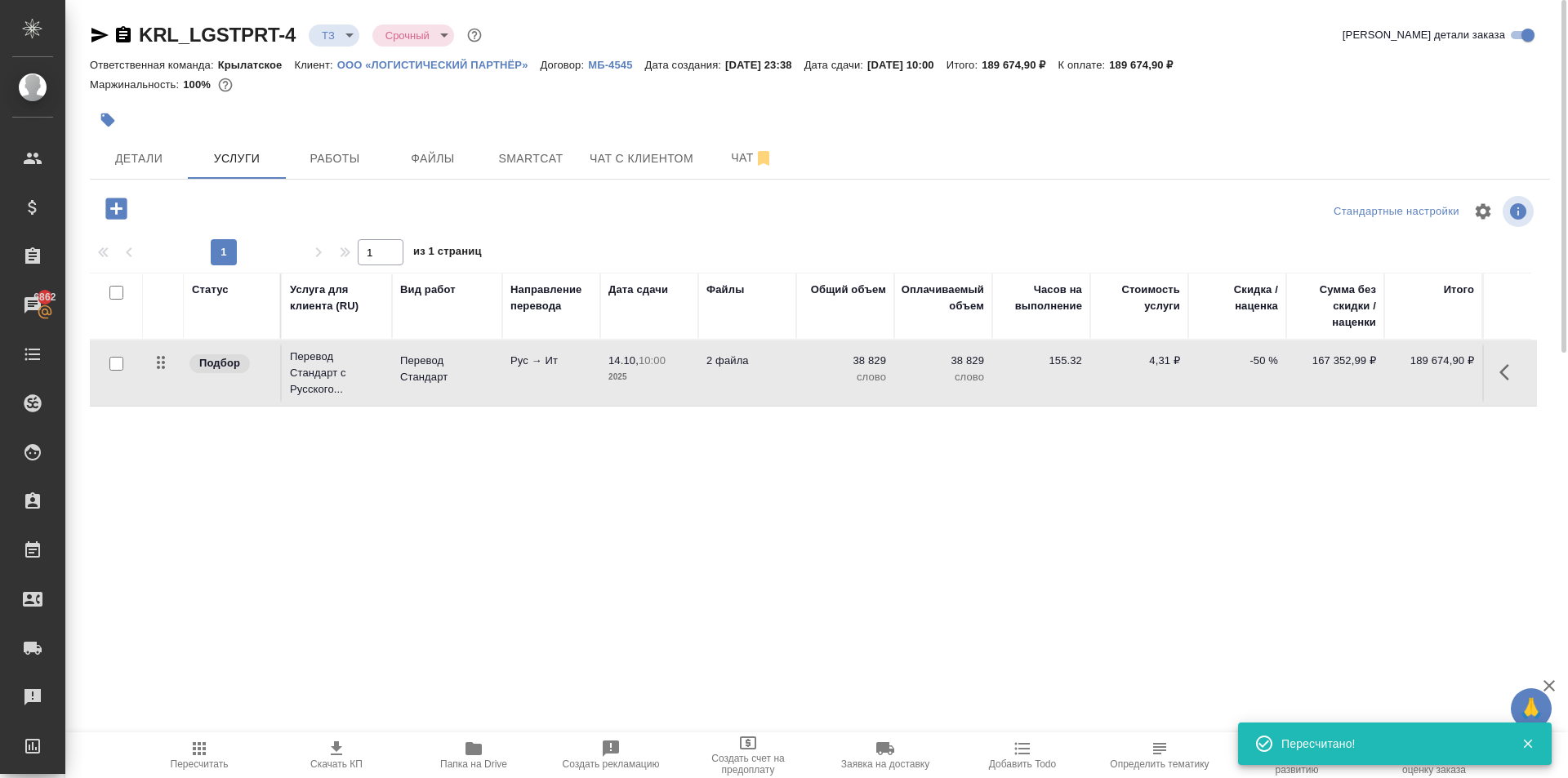
click at [831, 484] on div "Статус Услуга для клиента (RU) Вид работ Направление перевода Дата сдачи Файлы …" at bounding box center [813, 448] width 1447 height 351
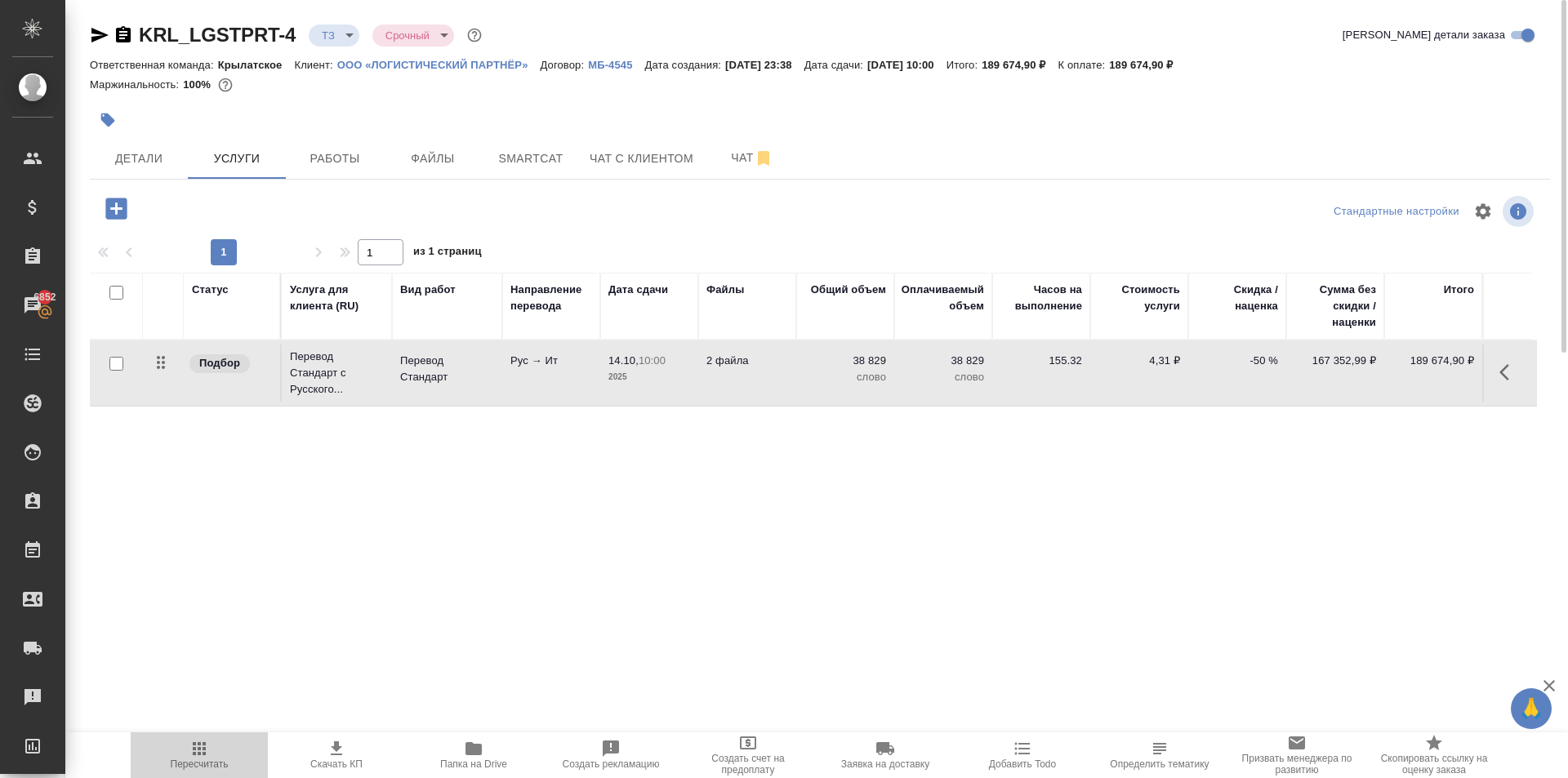
click at [228, 744] on span "Пересчитать" at bounding box center [199, 754] width 118 height 31
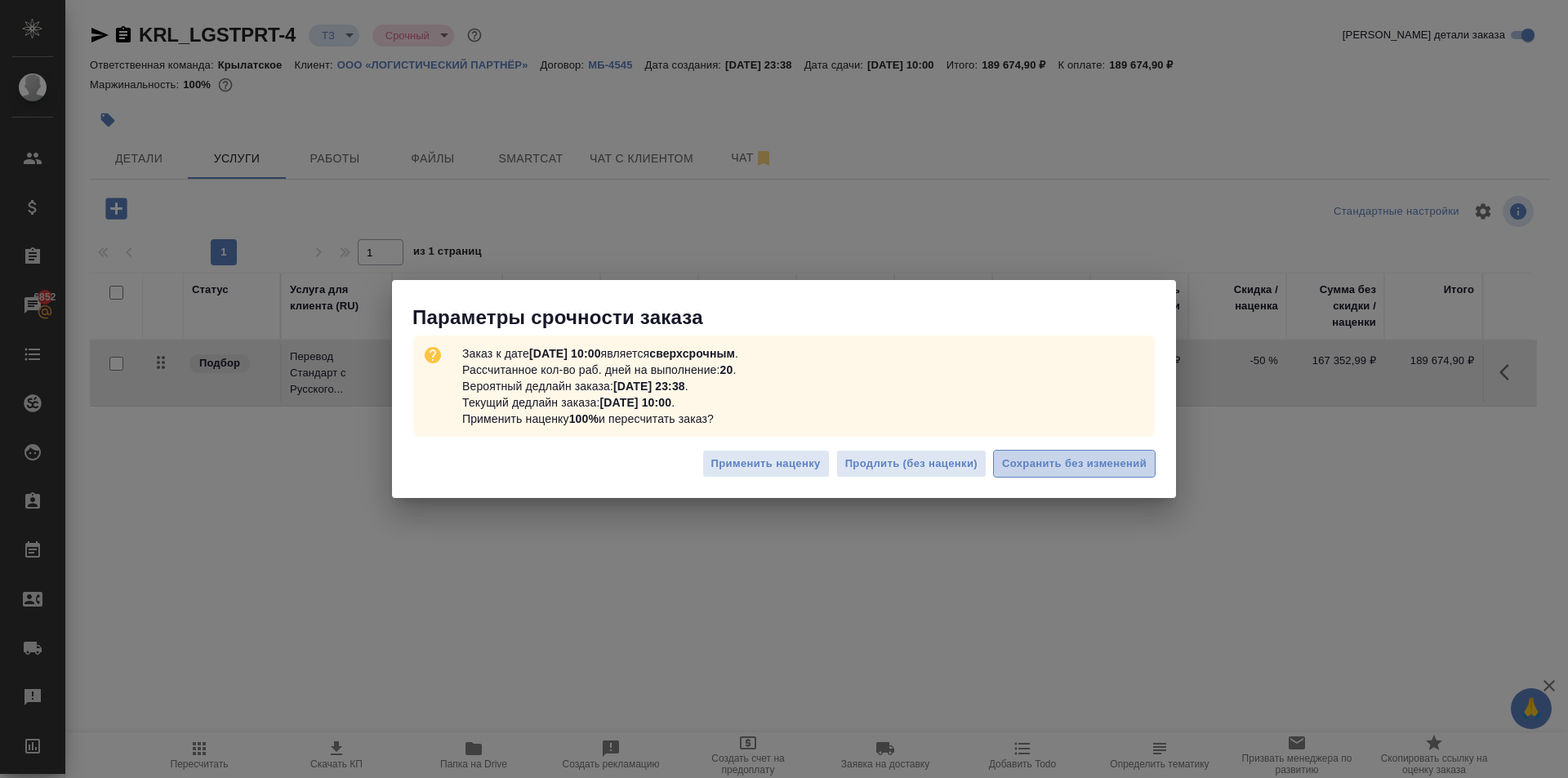
click at [1120, 459] on span "Сохранить без изменений" at bounding box center [1074, 464] width 145 height 19
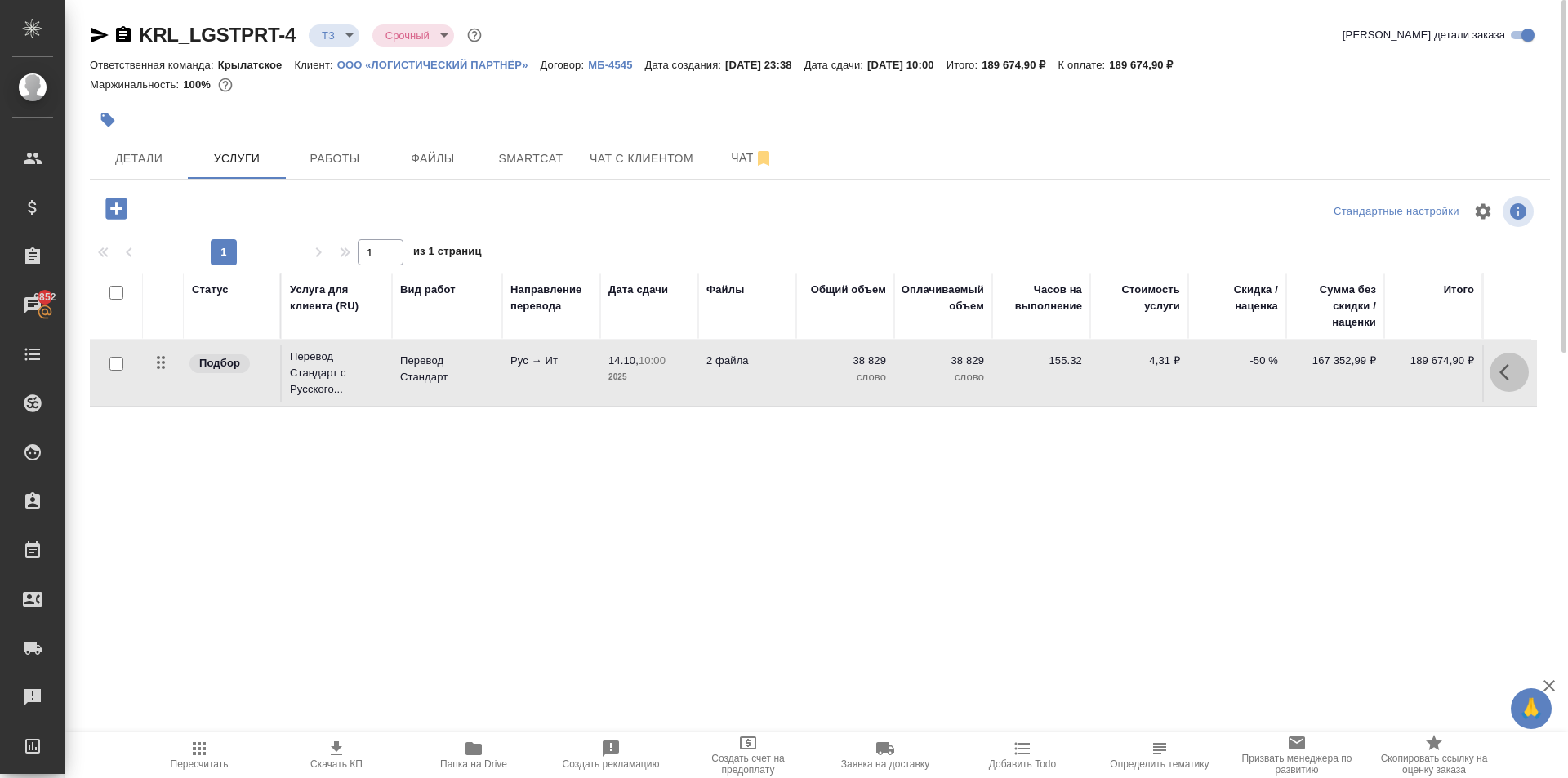
click at [1505, 379] on icon "button" at bounding box center [1509, 372] width 20 height 20
click at [1422, 371] on icon "button" at bounding box center [1416, 372] width 20 height 20
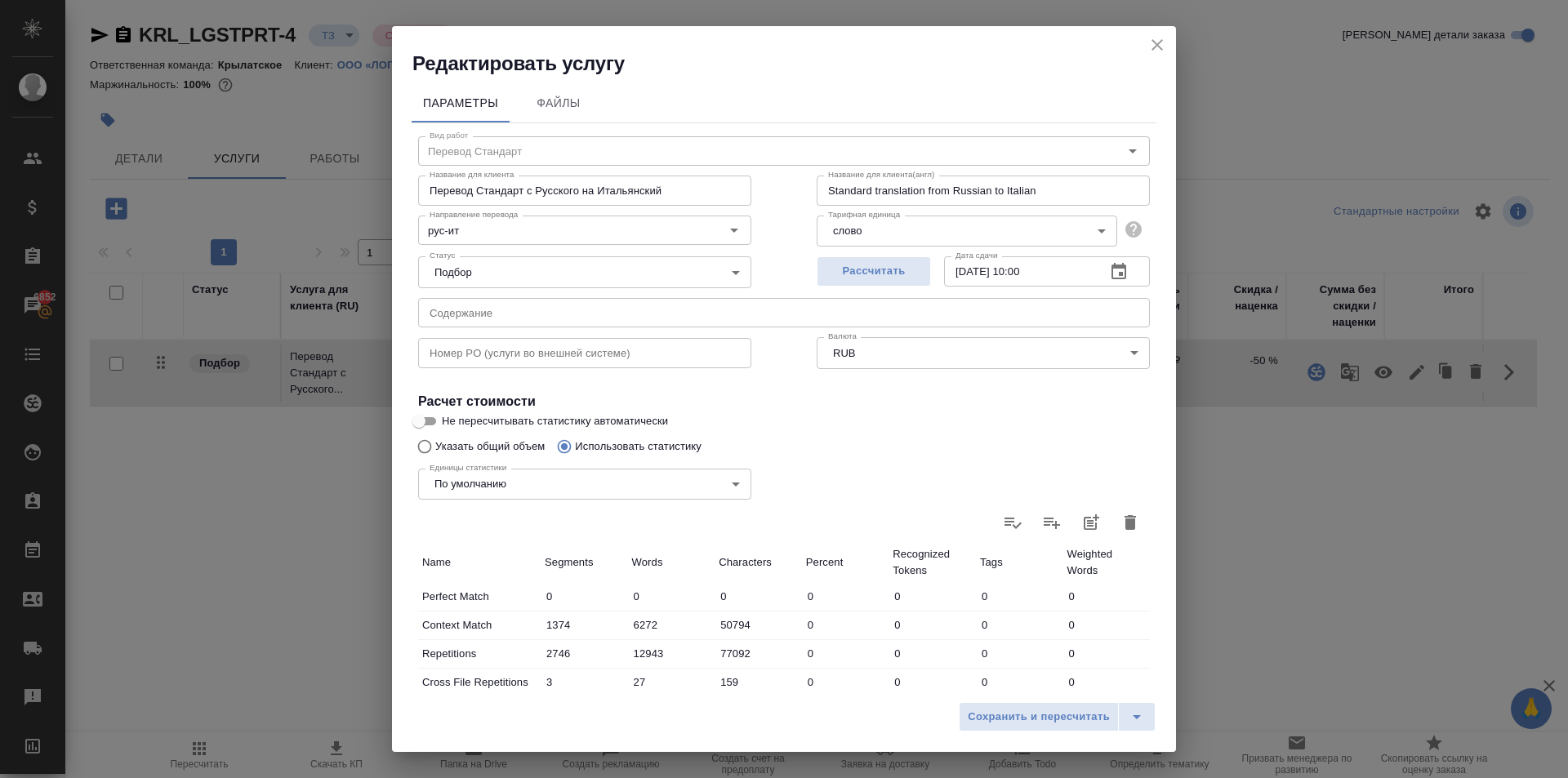
click at [1158, 43] on icon "close" at bounding box center [1157, 45] width 12 height 12
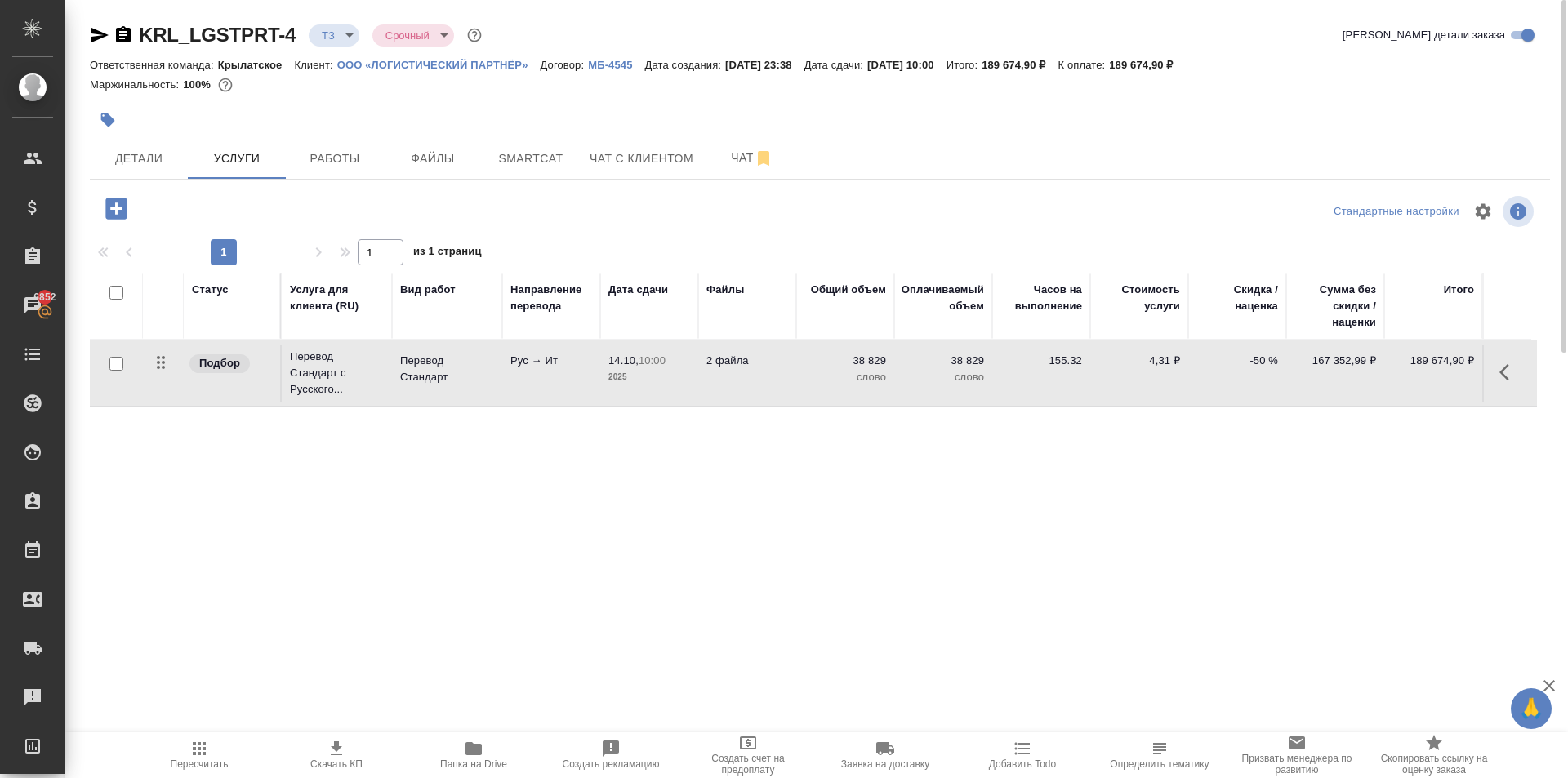
click at [859, 261] on div "1 1 из 1 страниц" at bounding box center [820, 252] width 1460 height 26
click at [93, 39] on div "KRL_LGSTPRT-4 ТЗ tz Срочный urgent Кратко детали заказа Ответственная команда: …" at bounding box center [820, 333] width 1478 height 666
click at [94, 33] on icon "button" at bounding box center [99, 35] width 17 height 14
click at [944, 162] on div "Детали Услуги Работы Файлы Smartcat Чат с клиентом Чат" at bounding box center [820, 159] width 1460 height 41
click at [1053, 173] on div "Детали Услуги Работы Файлы Smartcat Чат с клиентом Чат" at bounding box center [820, 159] width 1460 height 41
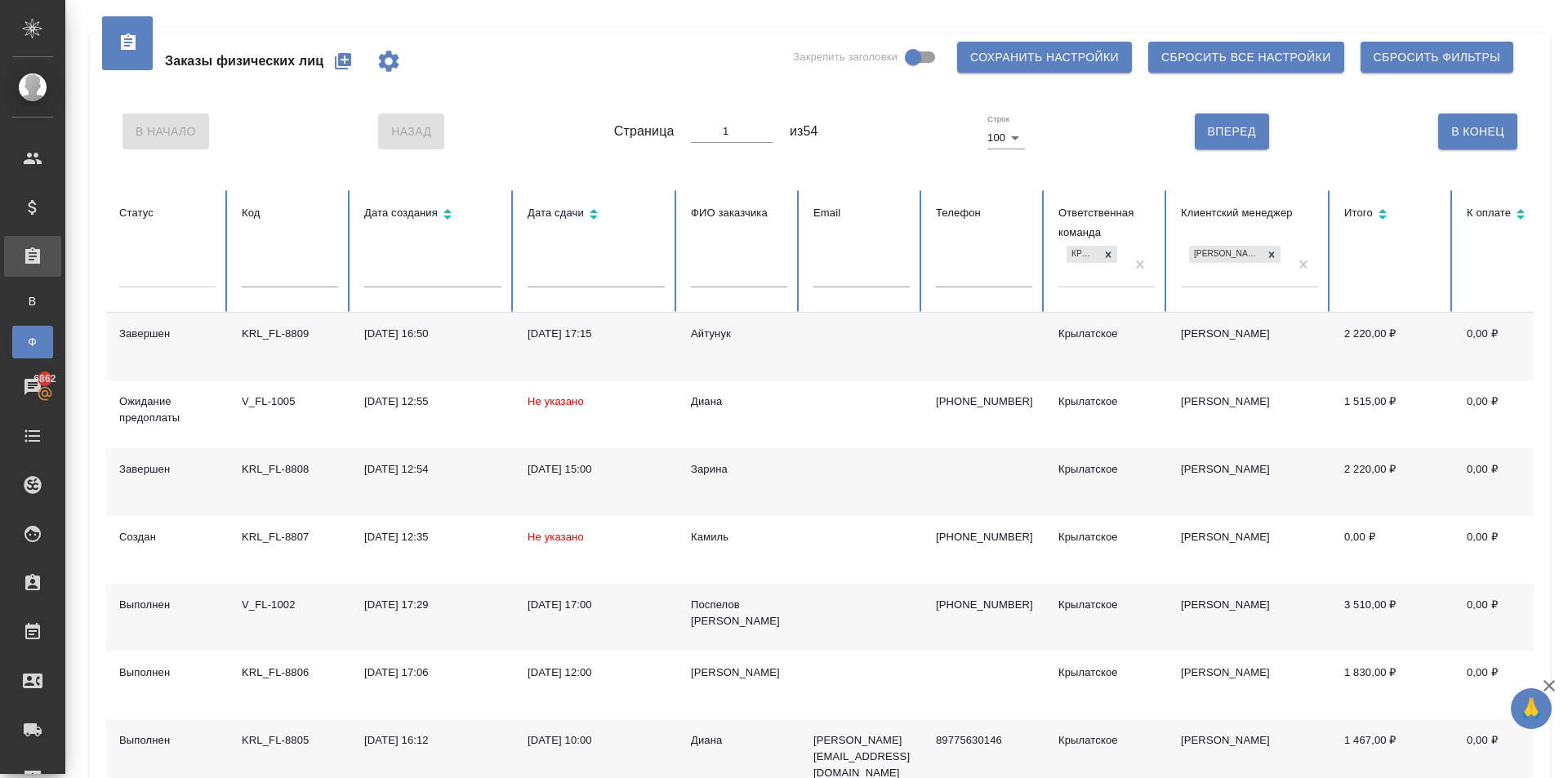
click at [718, 607] on div "Поспелов [PERSON_NAME]" at bounding box center [739, 613] width 96 height 33
click at [718, 607] on div "[PERSON_NAME]" at bounding box center [739, 613] width 96 height 33
click at [767, 605] on div "[PERSON_NAME]" at bounding box center [739, 613] width 96 height 33
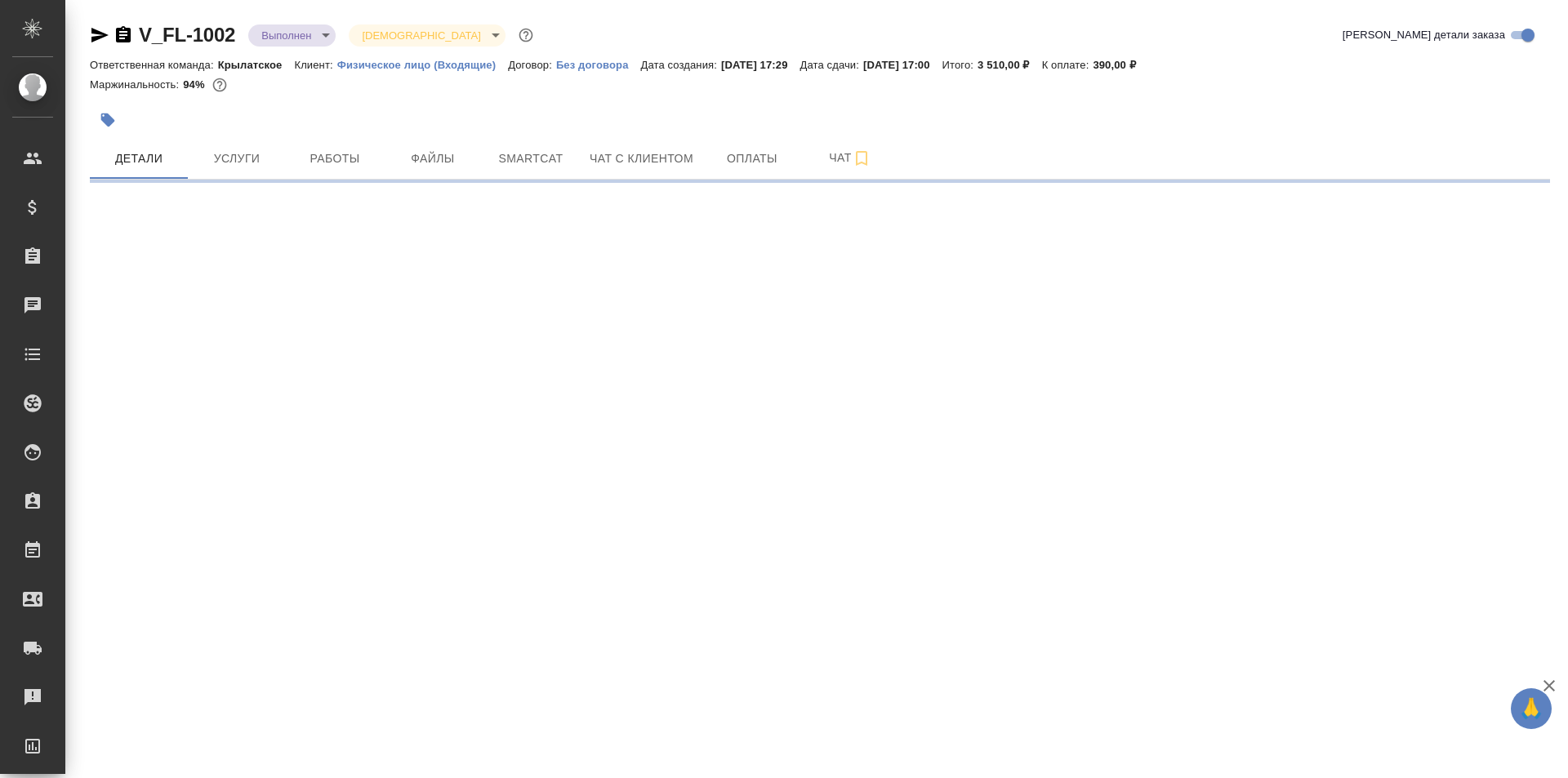
select select "RU"
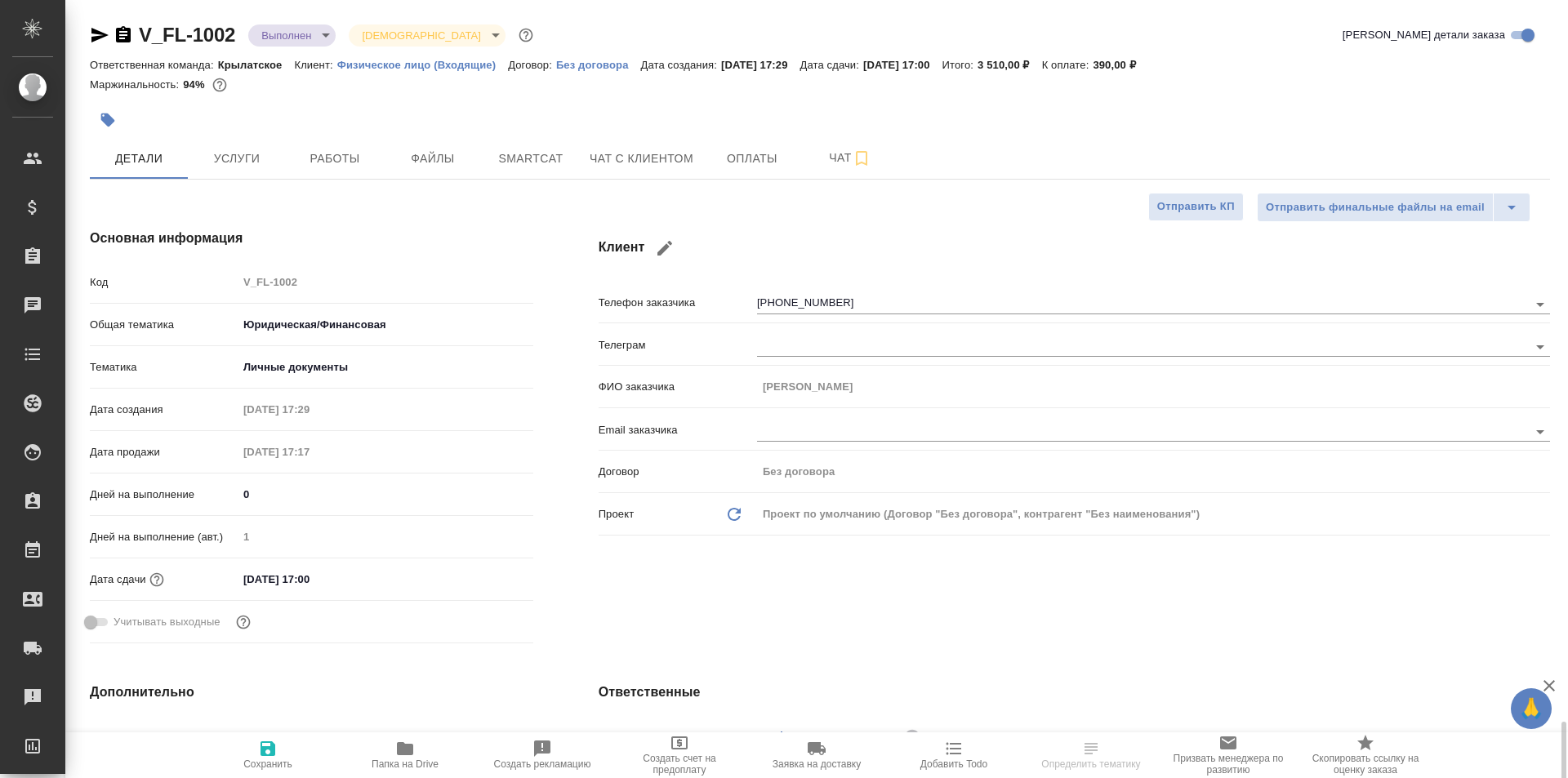
type textarea "x"
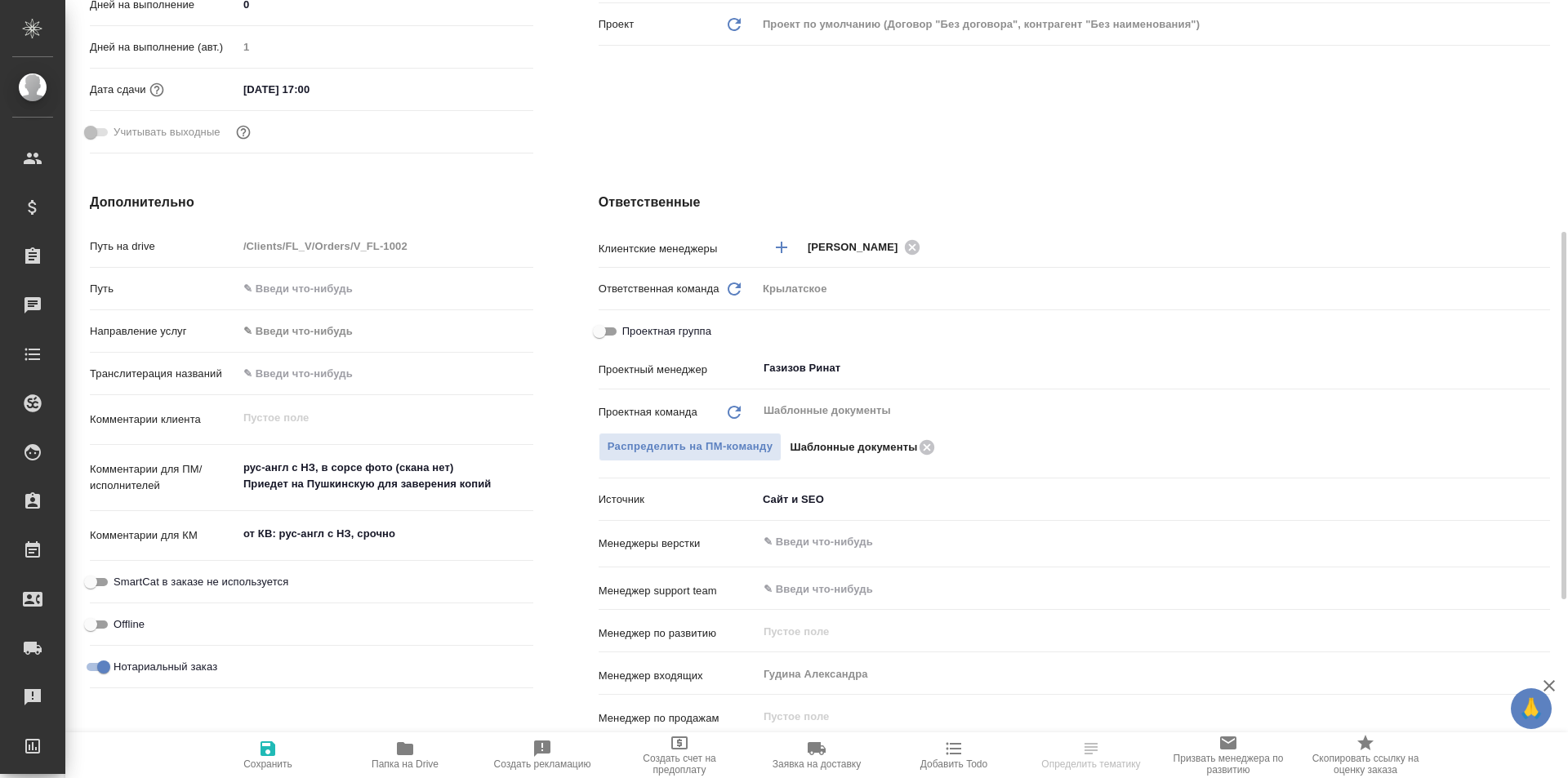
type textarea "x"
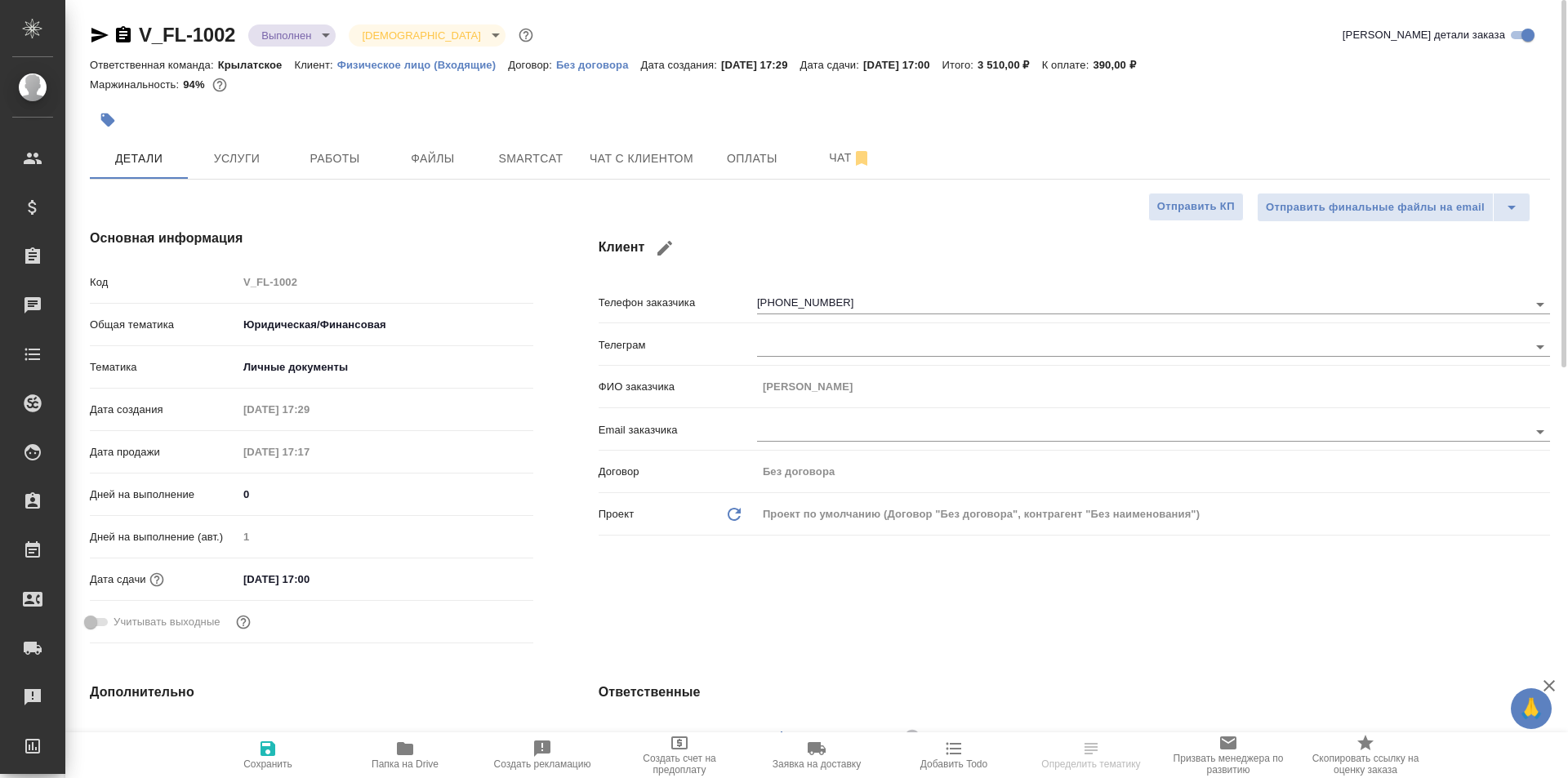
scroll to position [408, 0]
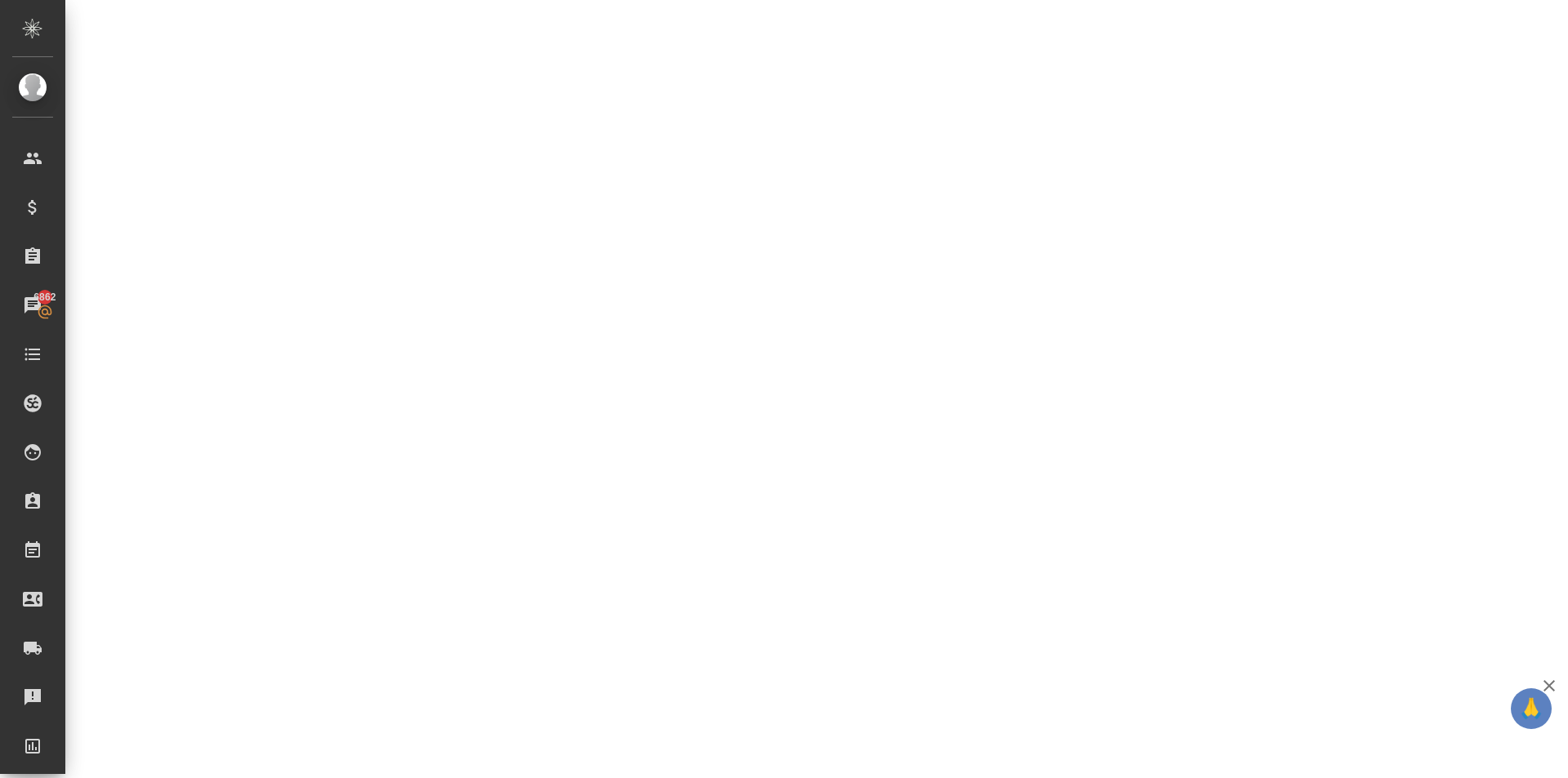
select select "RU"
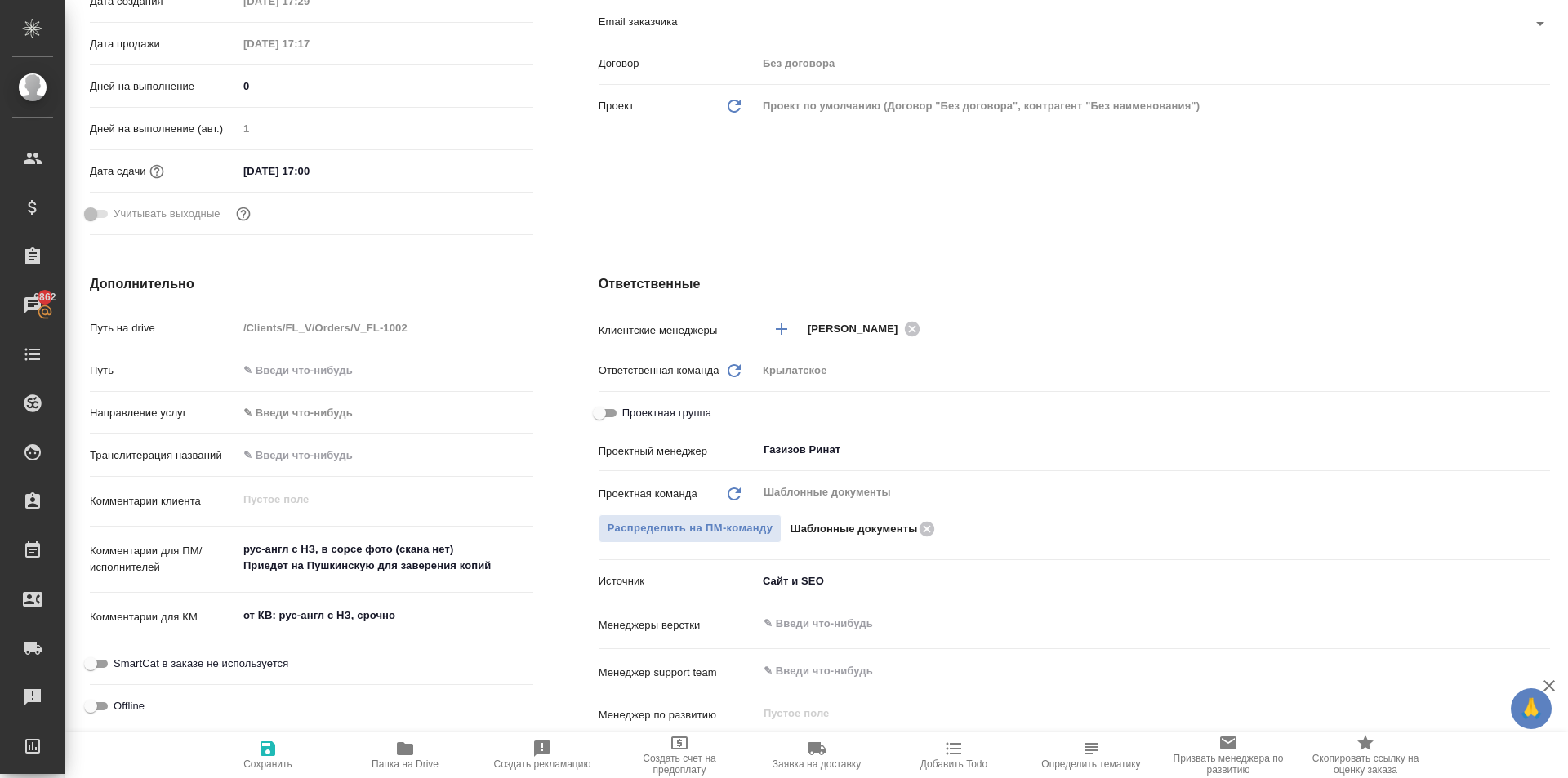
type textarea "x"
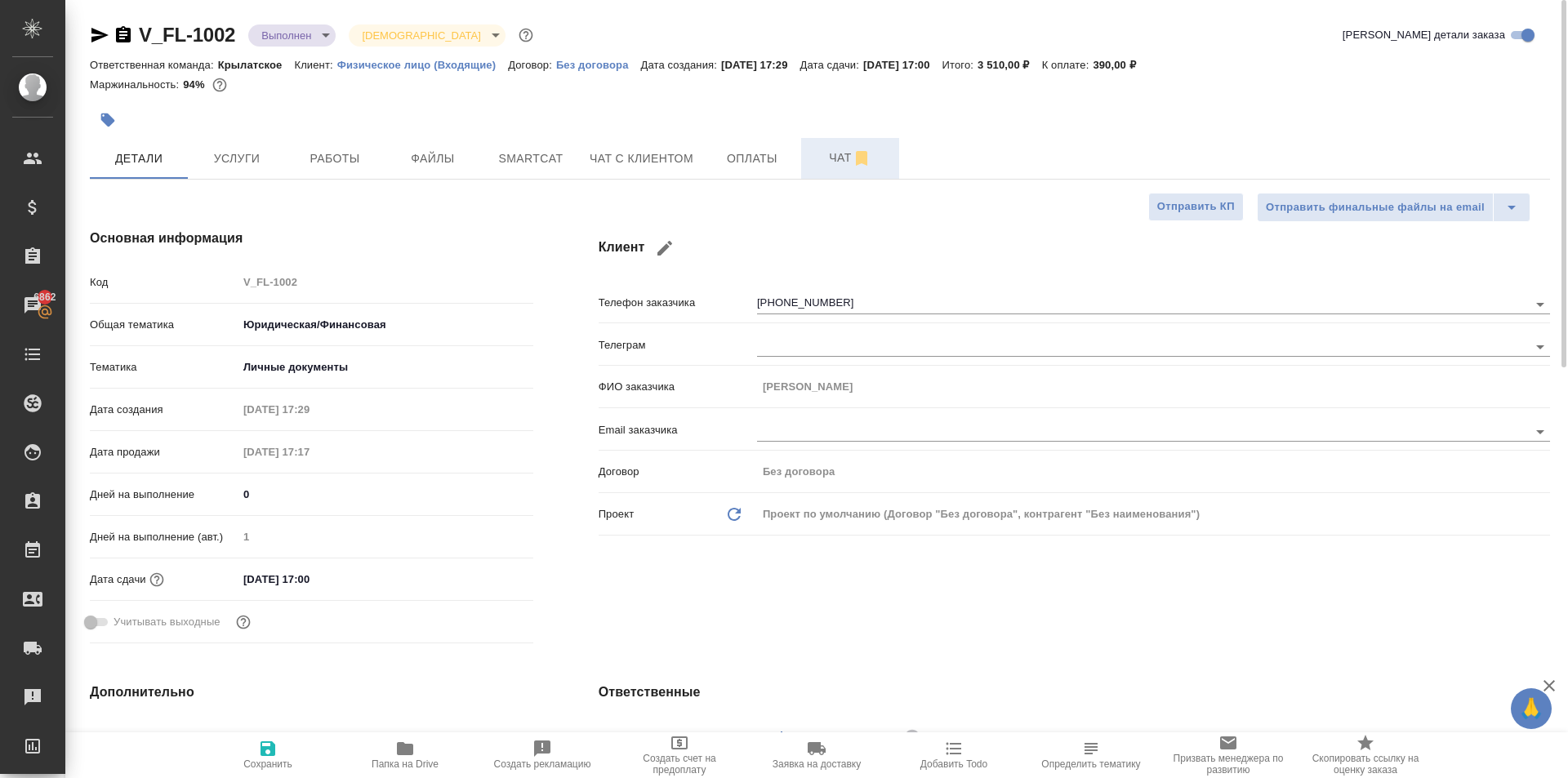
drag, startPoint x: 832, startPoint y: 131, endPoint x: 837, endPoint y: 139, distance: 9.4
click at [838, 145] on button "Чат" at bounding box center [850, 159] width 98 height 41
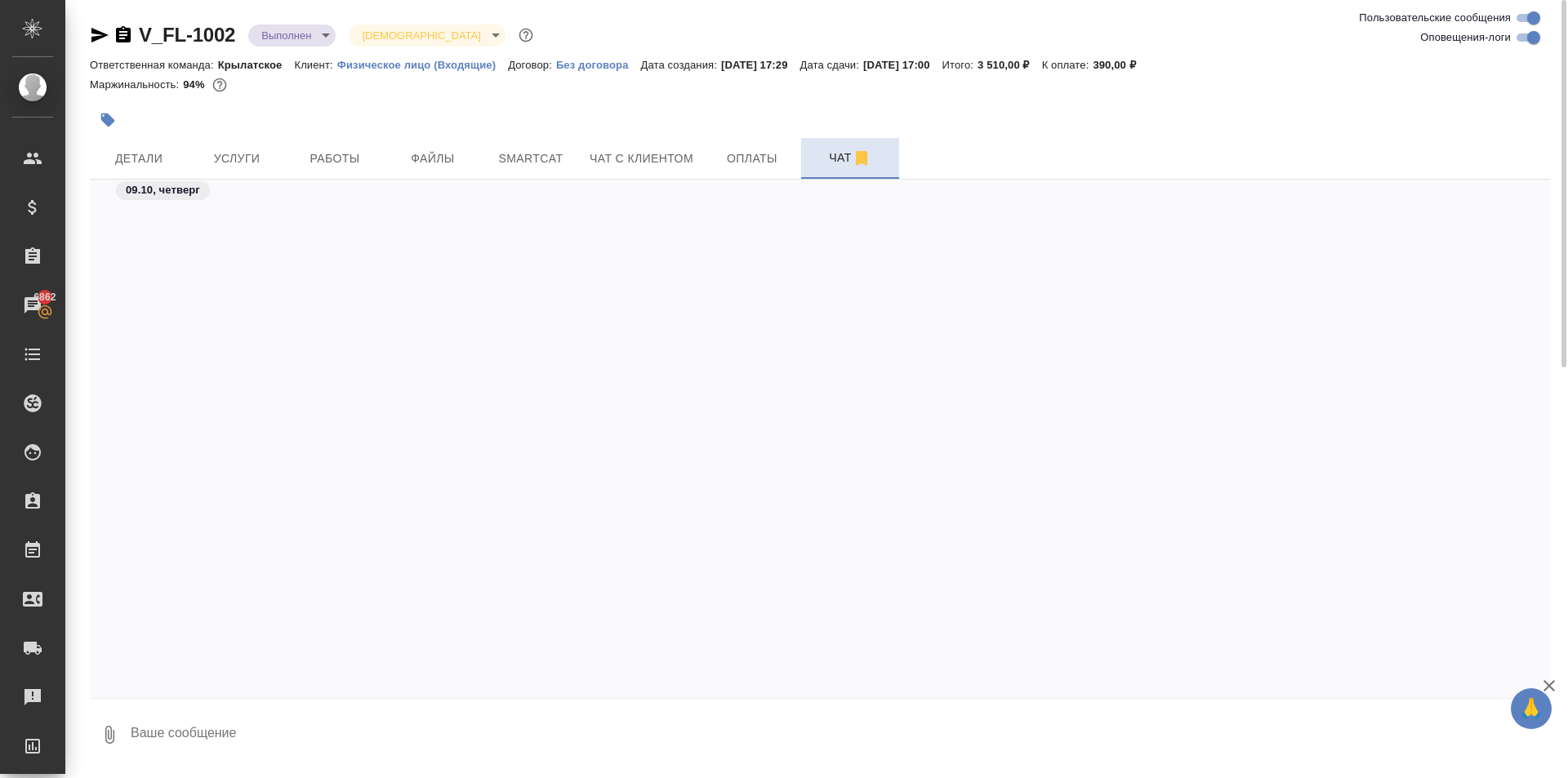
scroll to position [2543, 0]
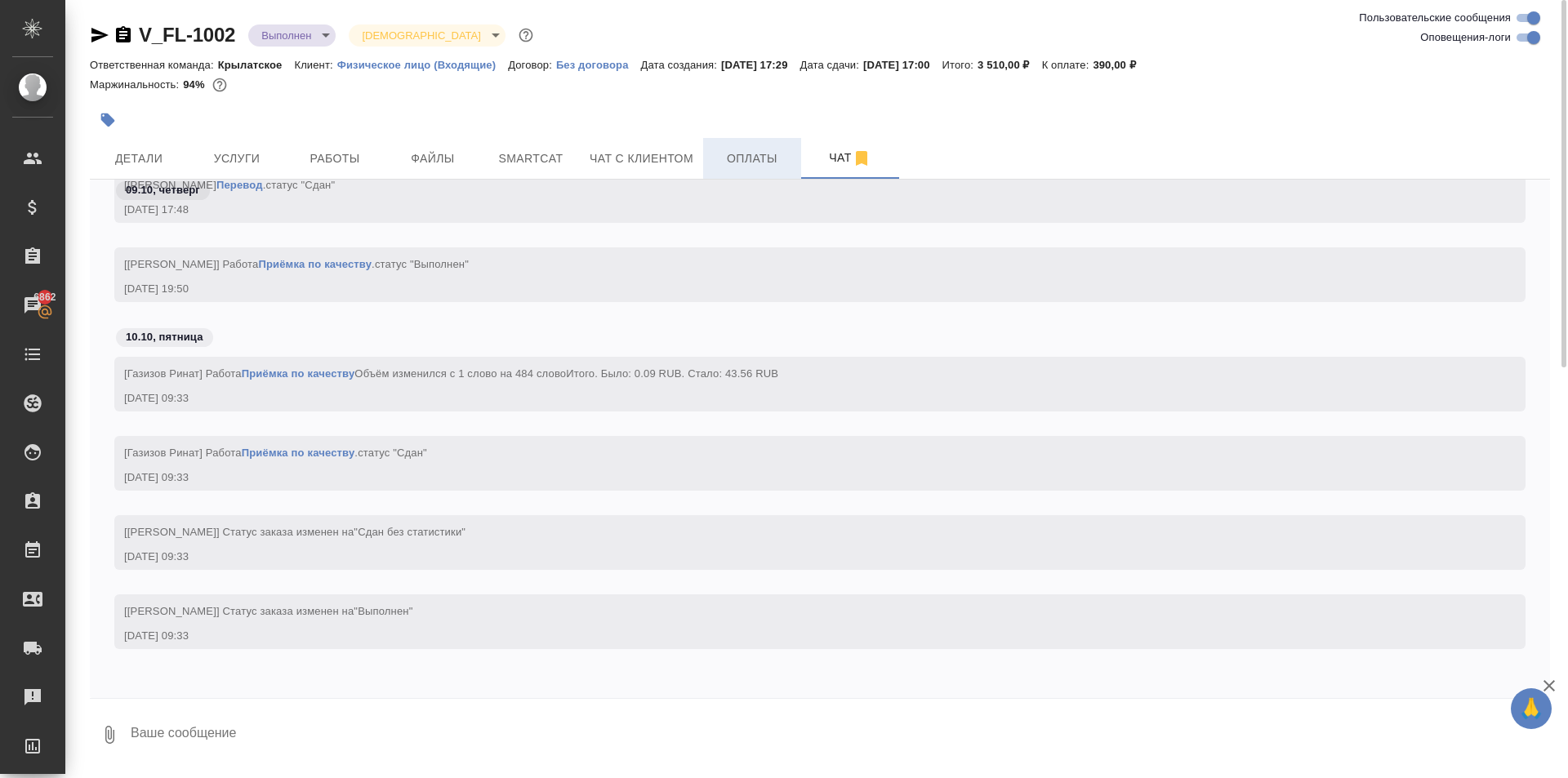
click at [734, 146] on button "Оплаты" at bounding box center [752, 159] width 98 height 41
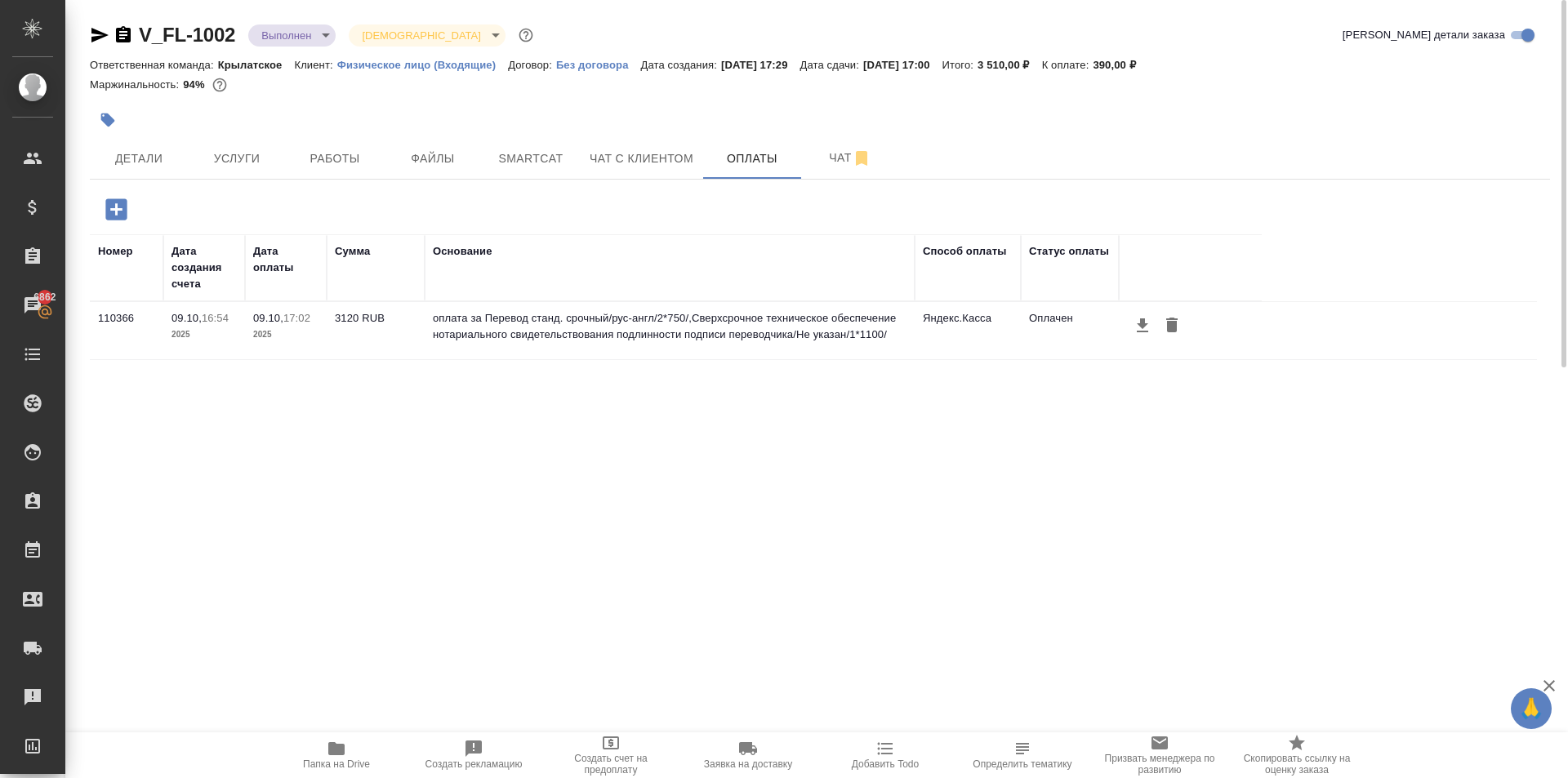
click at [648, 137] on div at bounding box center [577, 120] width 974 height 36
click at [648, 152] on span "Чат с клиентом" at bounding box center [642, 159] width 104 height 21
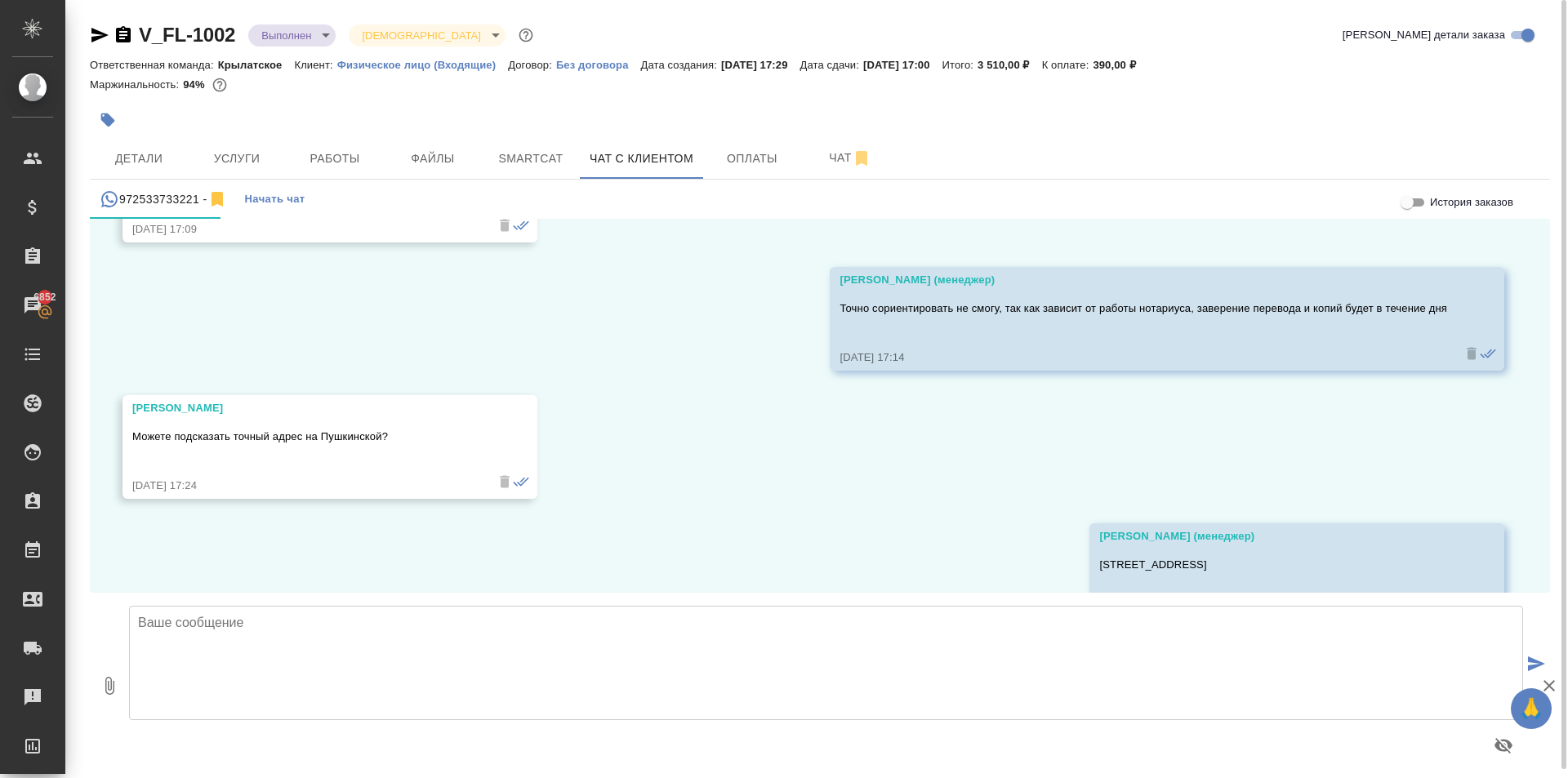
scroll to position [7800, 0]
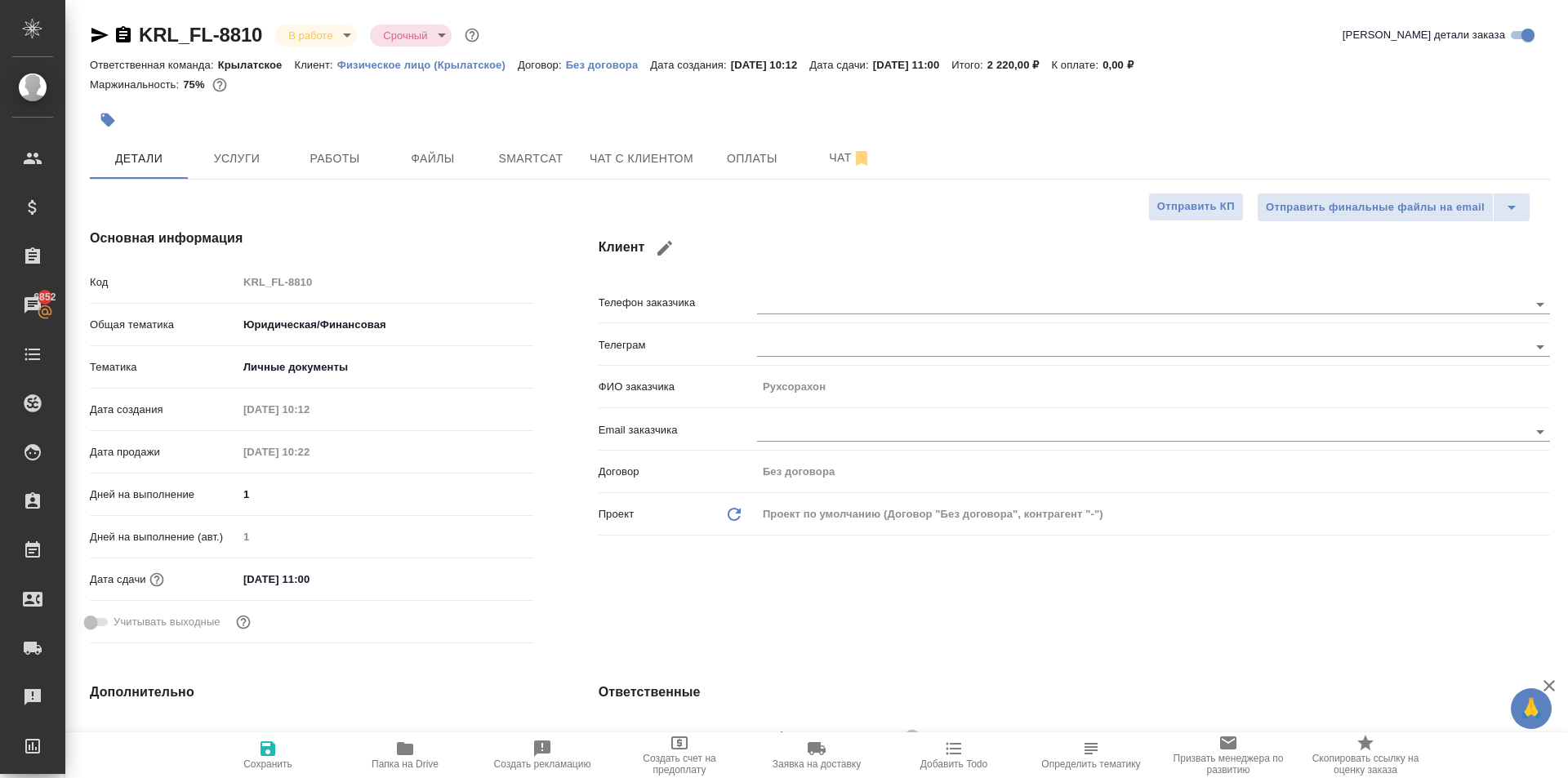
select select "RU"
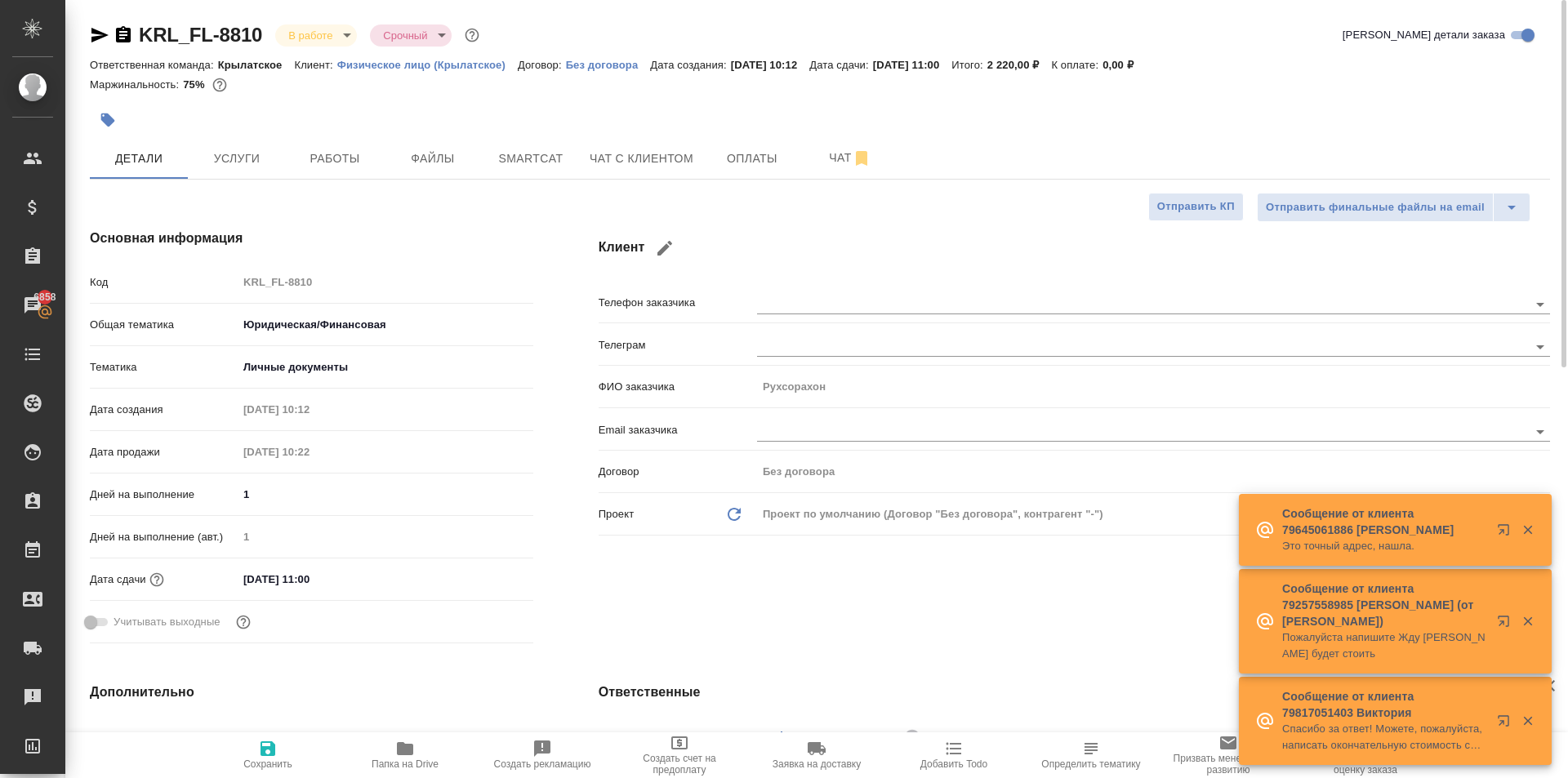
click at [331, 28] on body "🙏 .cls-1 fill:#fff; AWATERA [PERSON_NAME] Спецификации Заказы 6858 Чаты Todo Пр…" at bounding box center [784, 389] width 1568 height 778
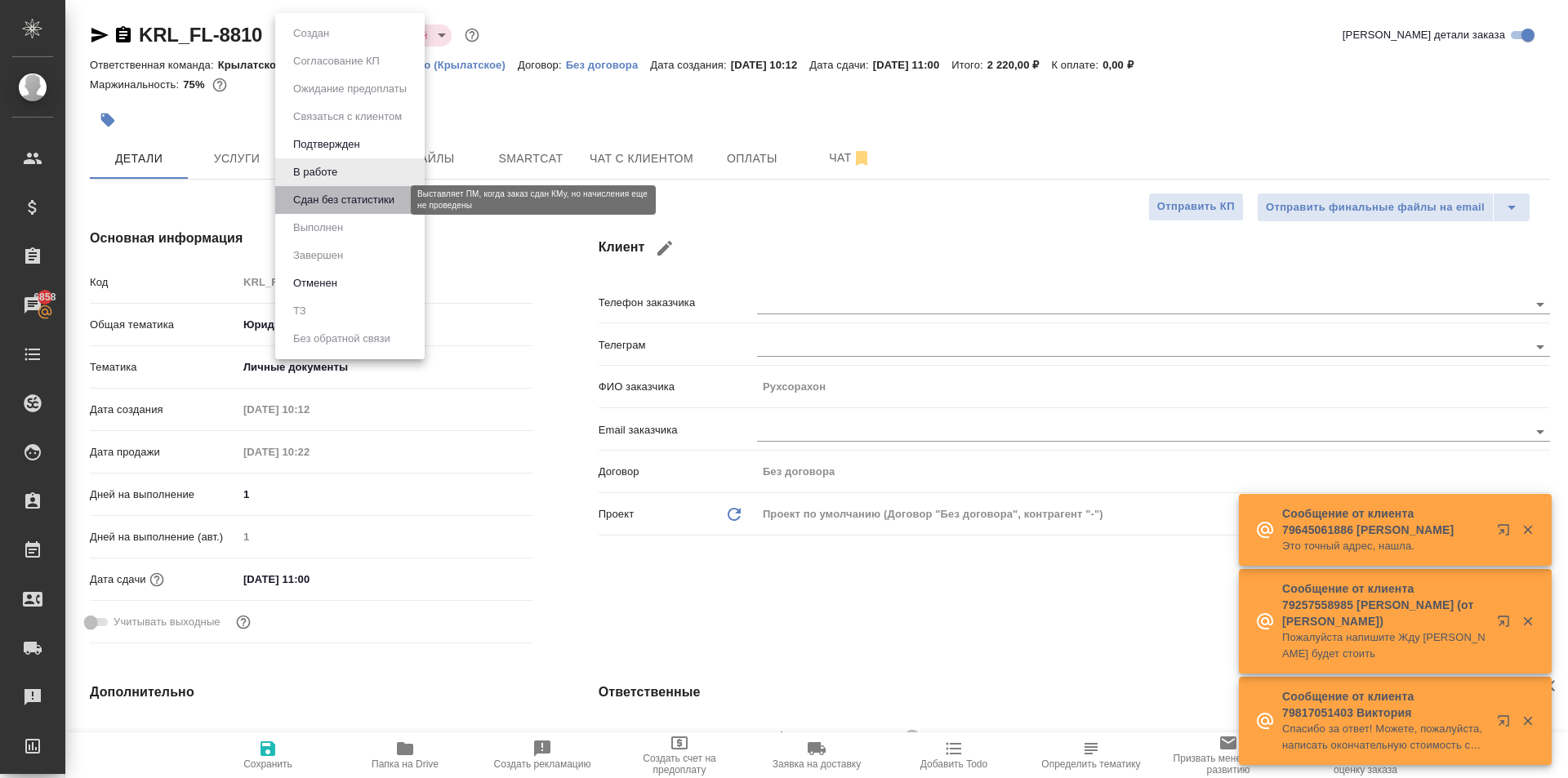
click at [322, 206] on button "Сдан без статистики" at bounding box center [344, 200] width 111 height 18
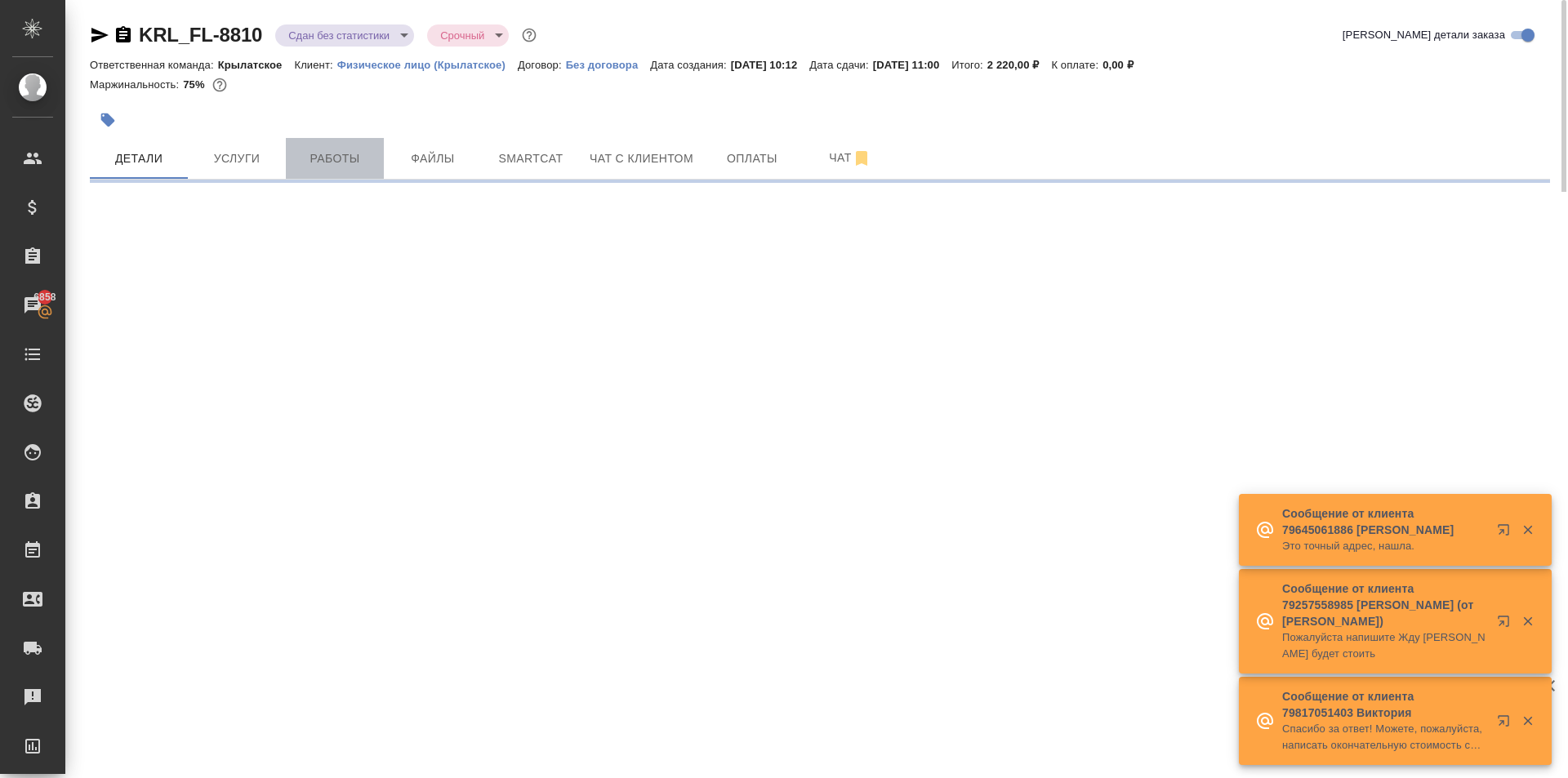
click at [322, 157] on span "Работы" at bounding box center [335, 159] width 79 height 21
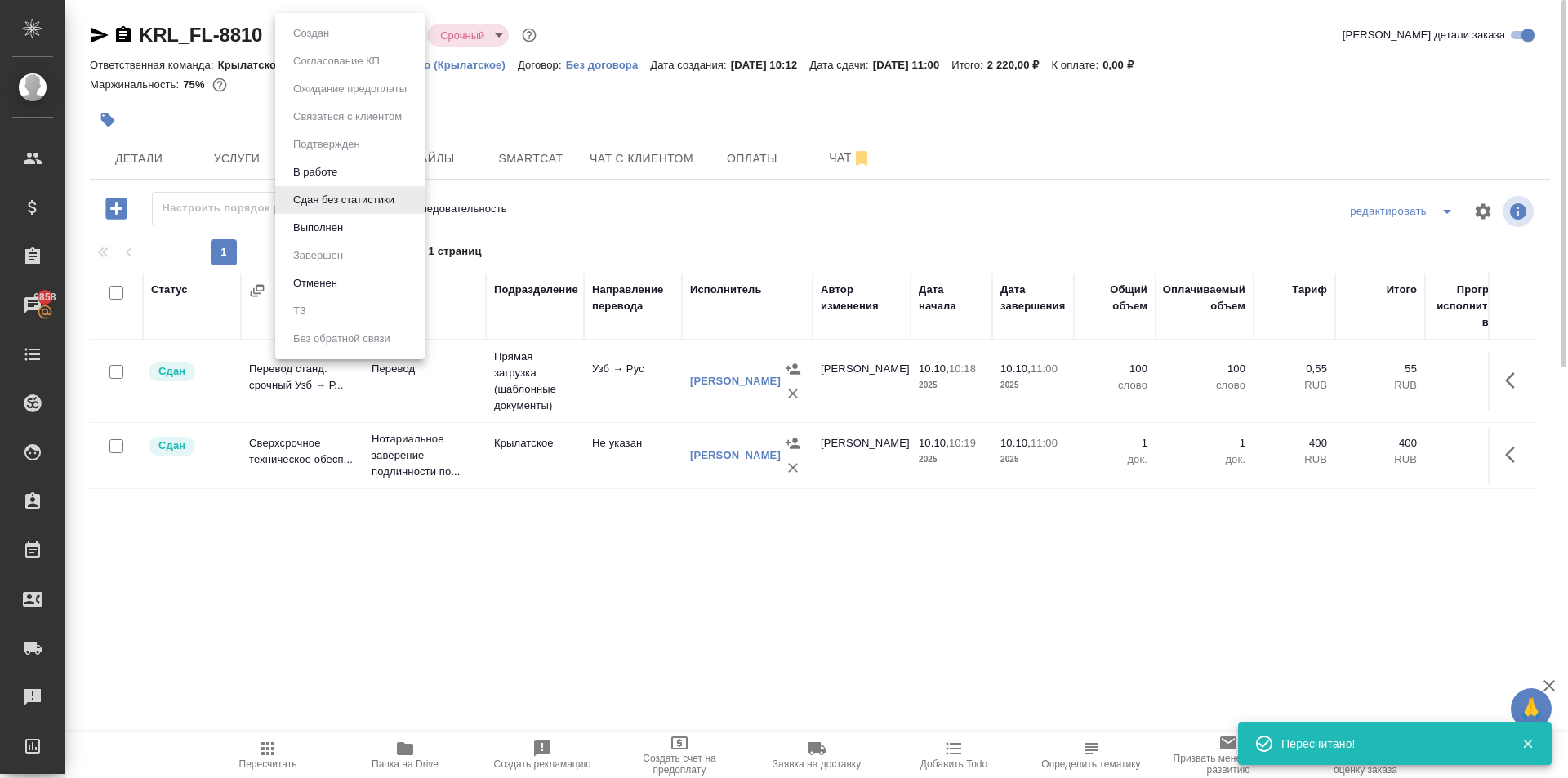
click at [369, 33] on body "🙏 .cls-1 fill:#fff; AWATERA [PERSON_NAME] Спецификации Заказы 6858 Чаты Todo Пр…" at bounding box center [784, 389] width 1568 height 778
click at [328, 225] on button "Выполнен" at bounding box center [318, 228] width 60 height 18
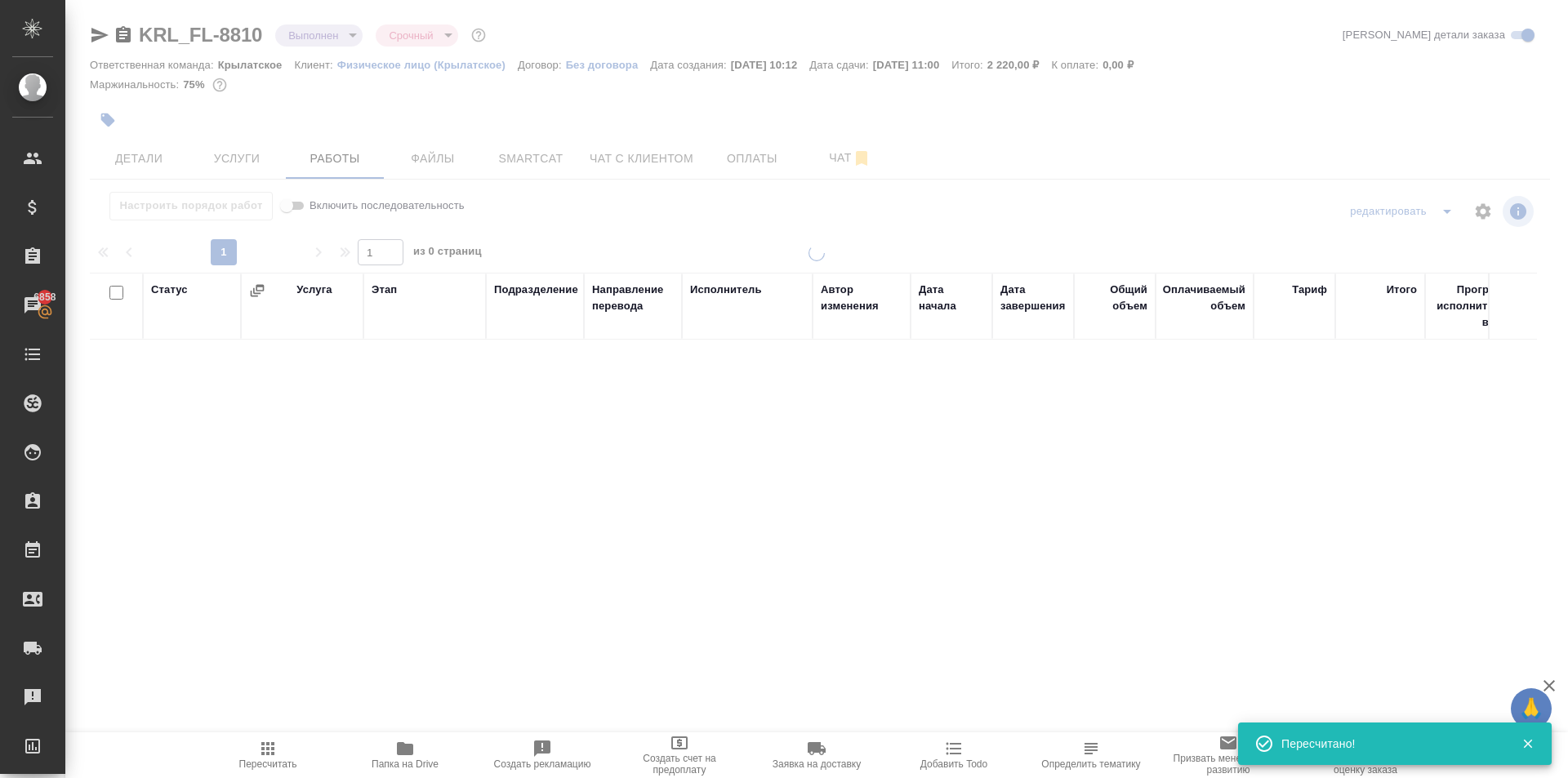
click at [376, 41] on div at bounding box center [817, 341] width 1503 height 682
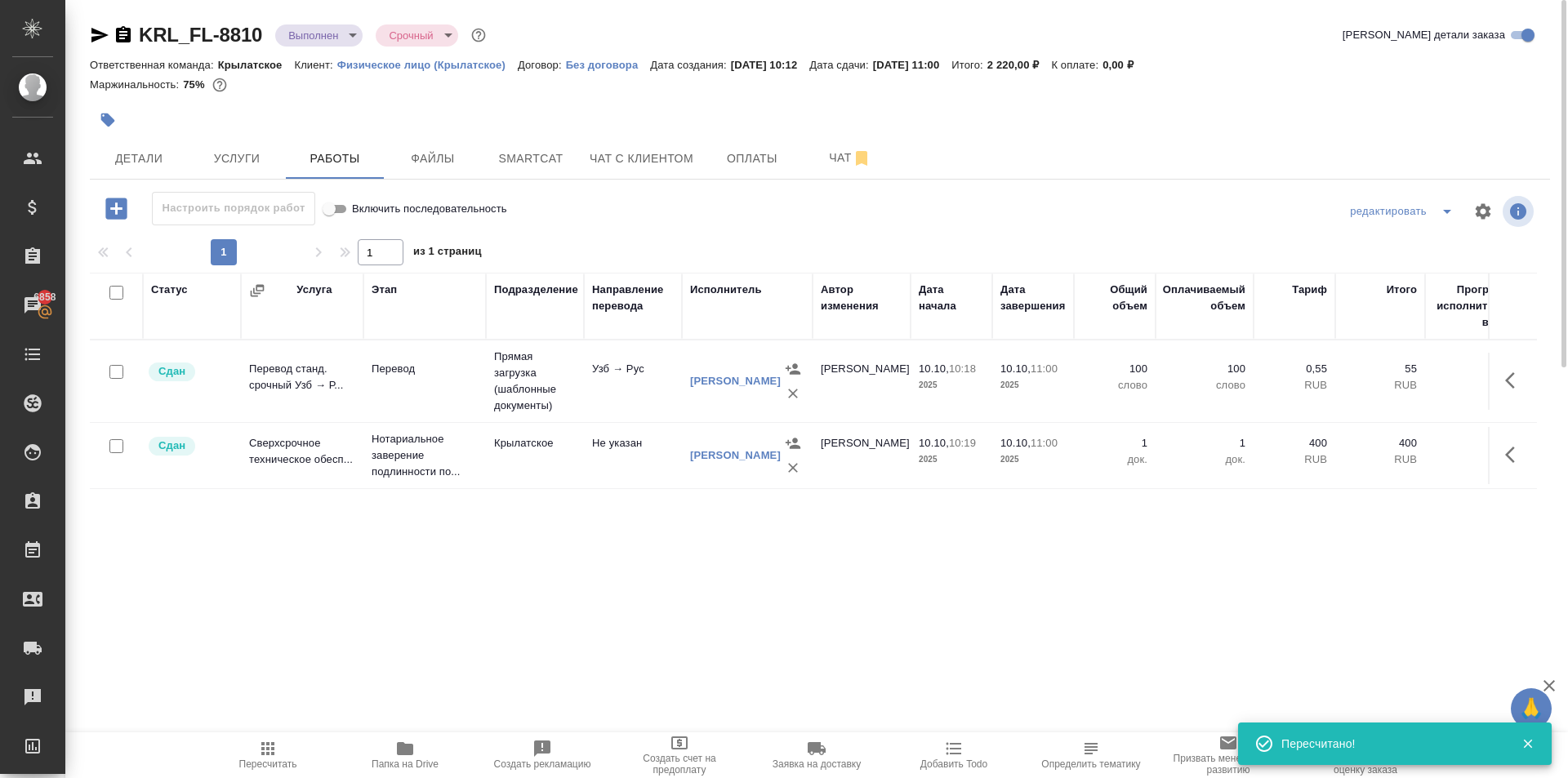
click at [347, 42] on body "🙏 .cls-1 fill:#fff; AWATERA [PERSON_NAME] Спецификации Заказы 6858 Чаты Todo Пр…" at bounding box center [784, 389] width 1568 height 778
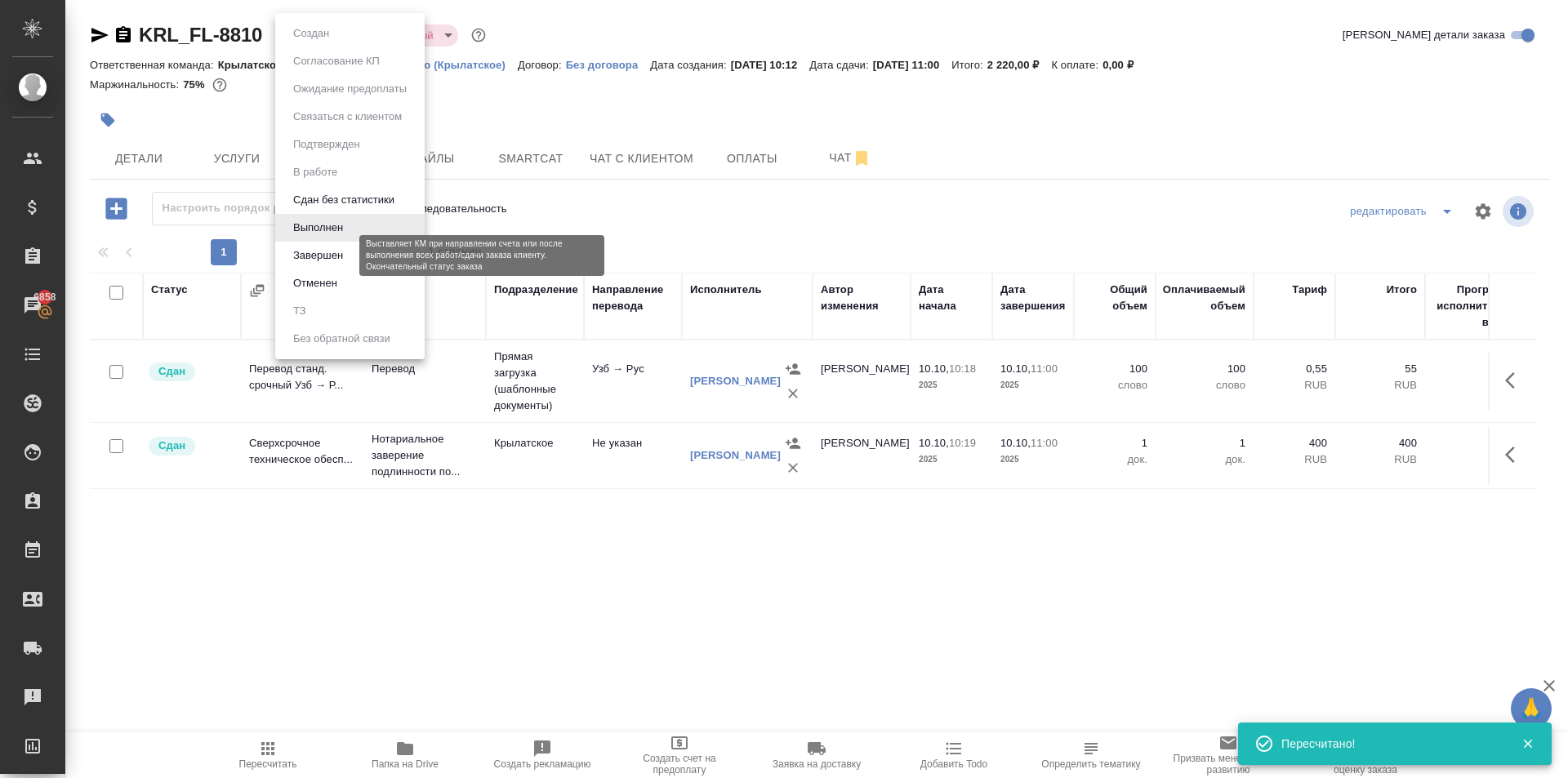
click at [336, 251] on button "Завершен" at bounding box center [318, 255] width 60 height 18
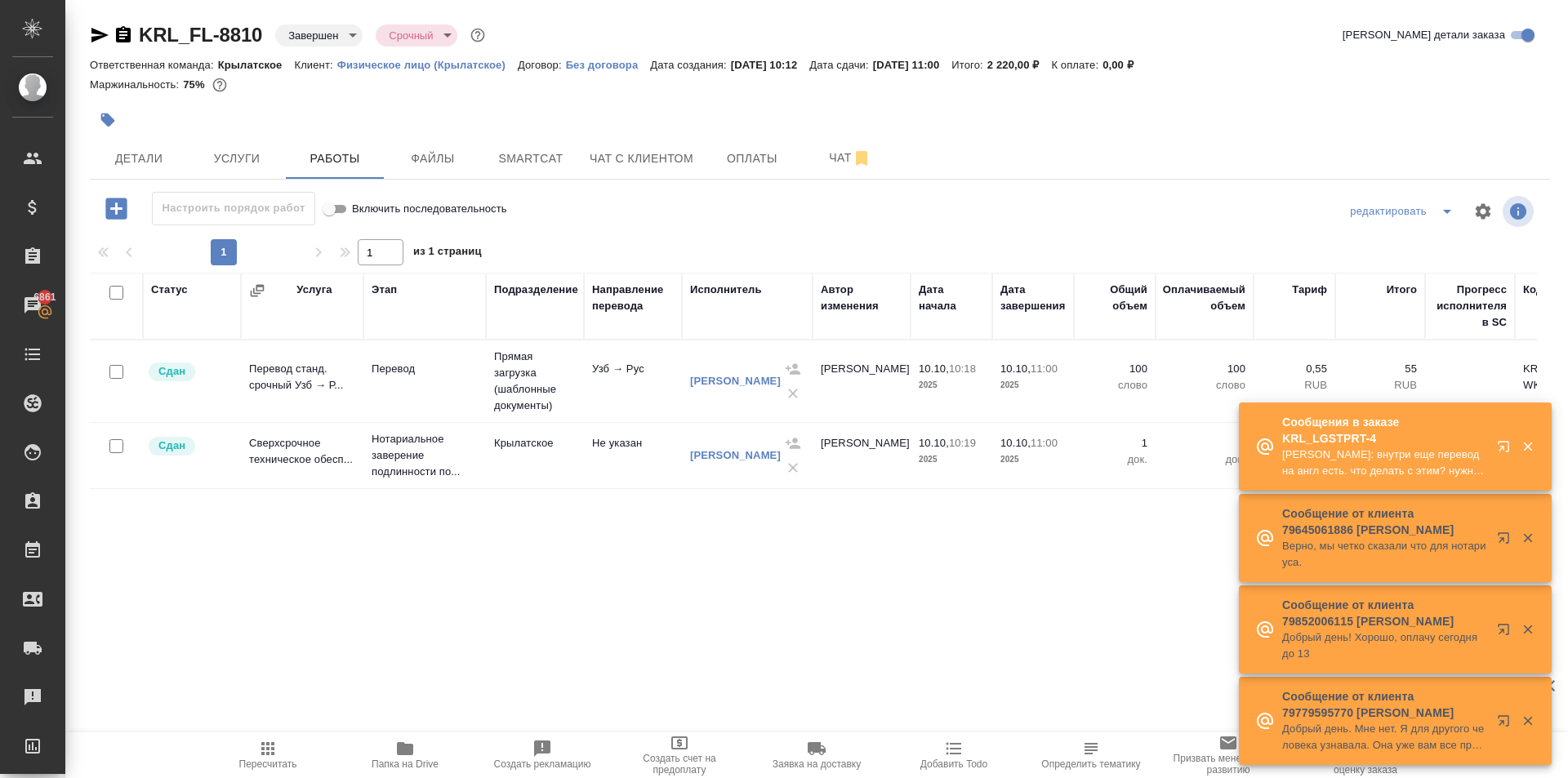
click at [691, 220] on div at bounding box center [819, 211] width 486 height 39
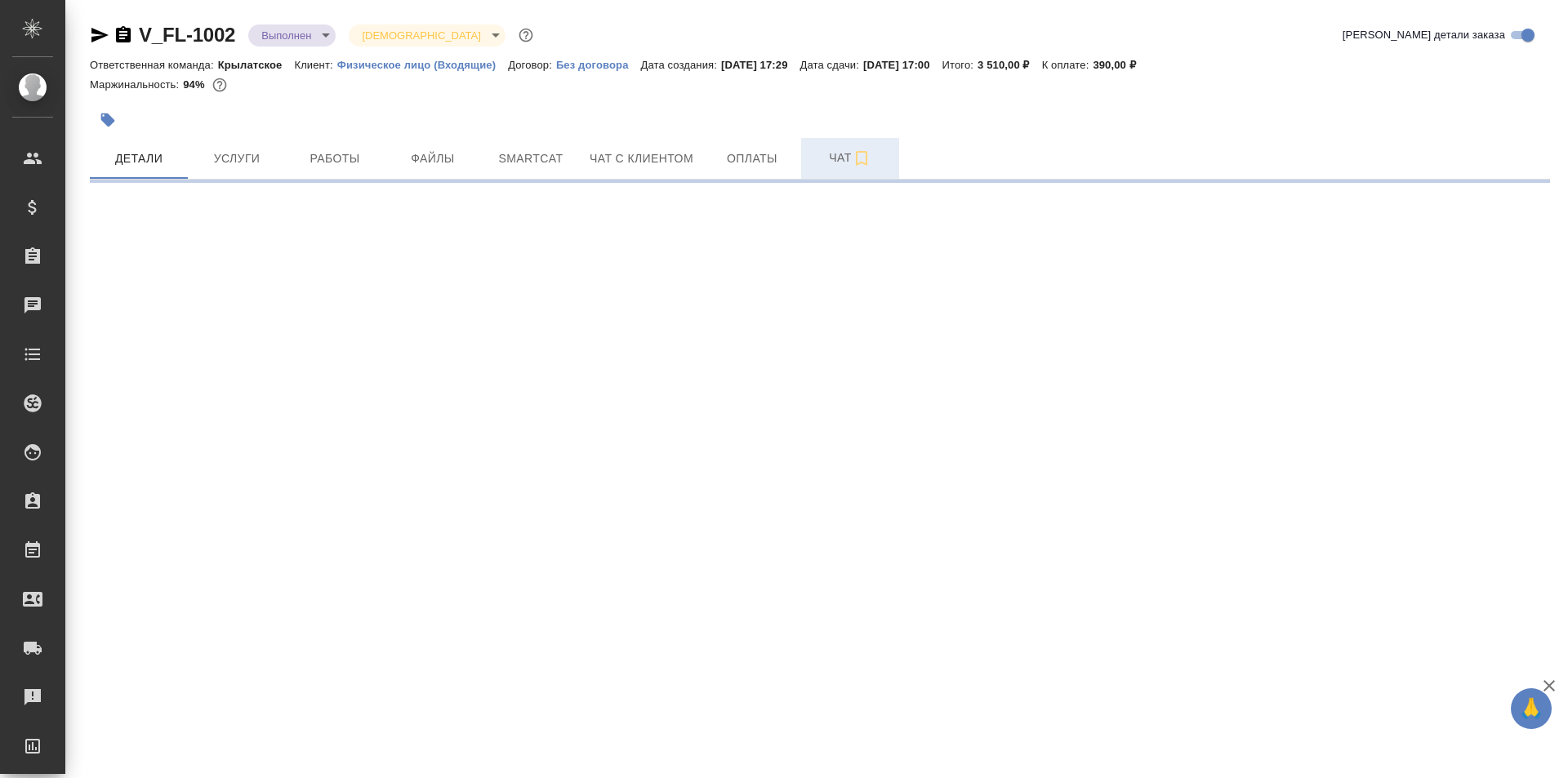
click at [806, 168] on button "Чат" at bounding box center [850, 159] width 98 height 41
select select "RU"
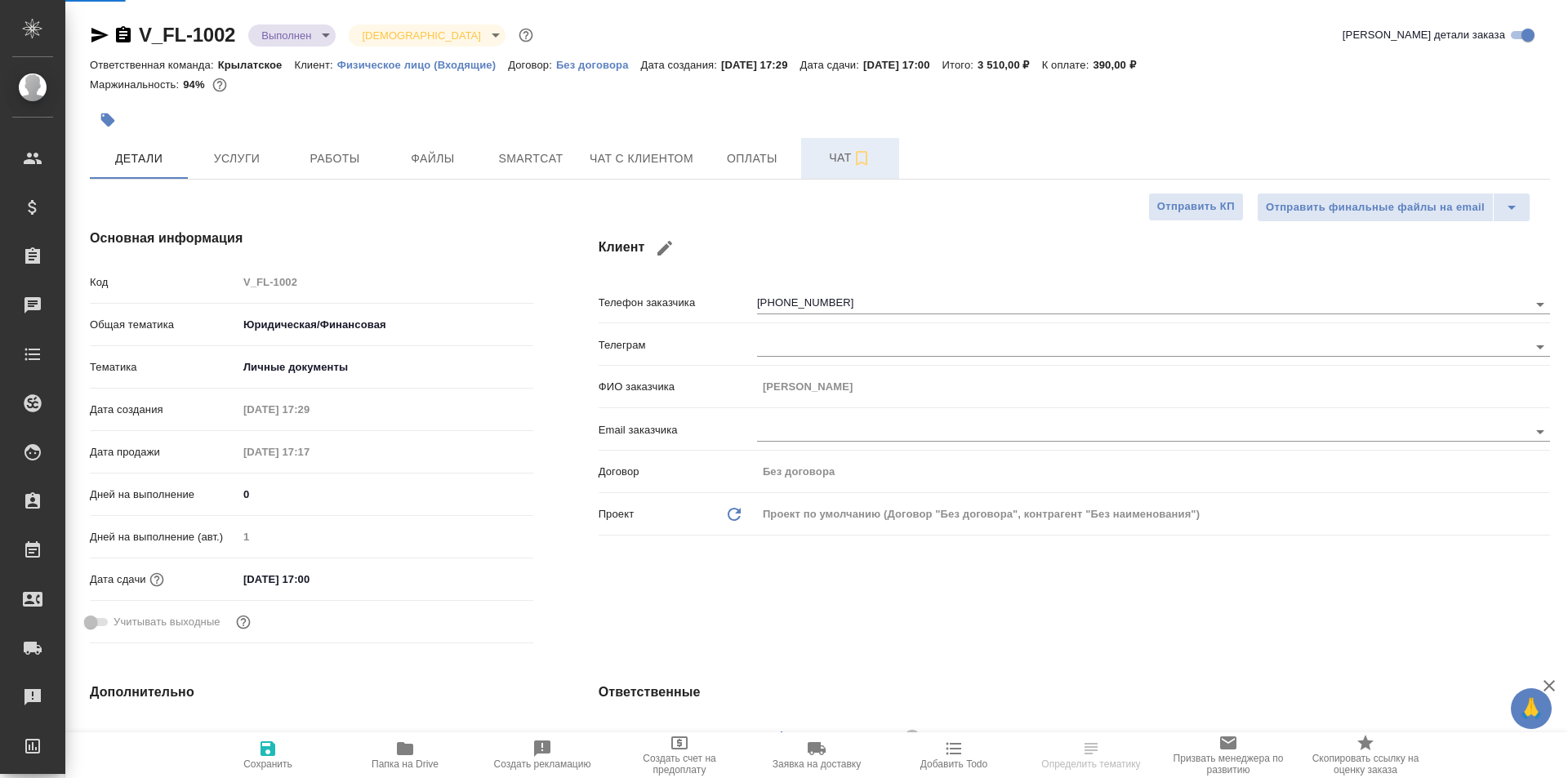
type textarea "x"
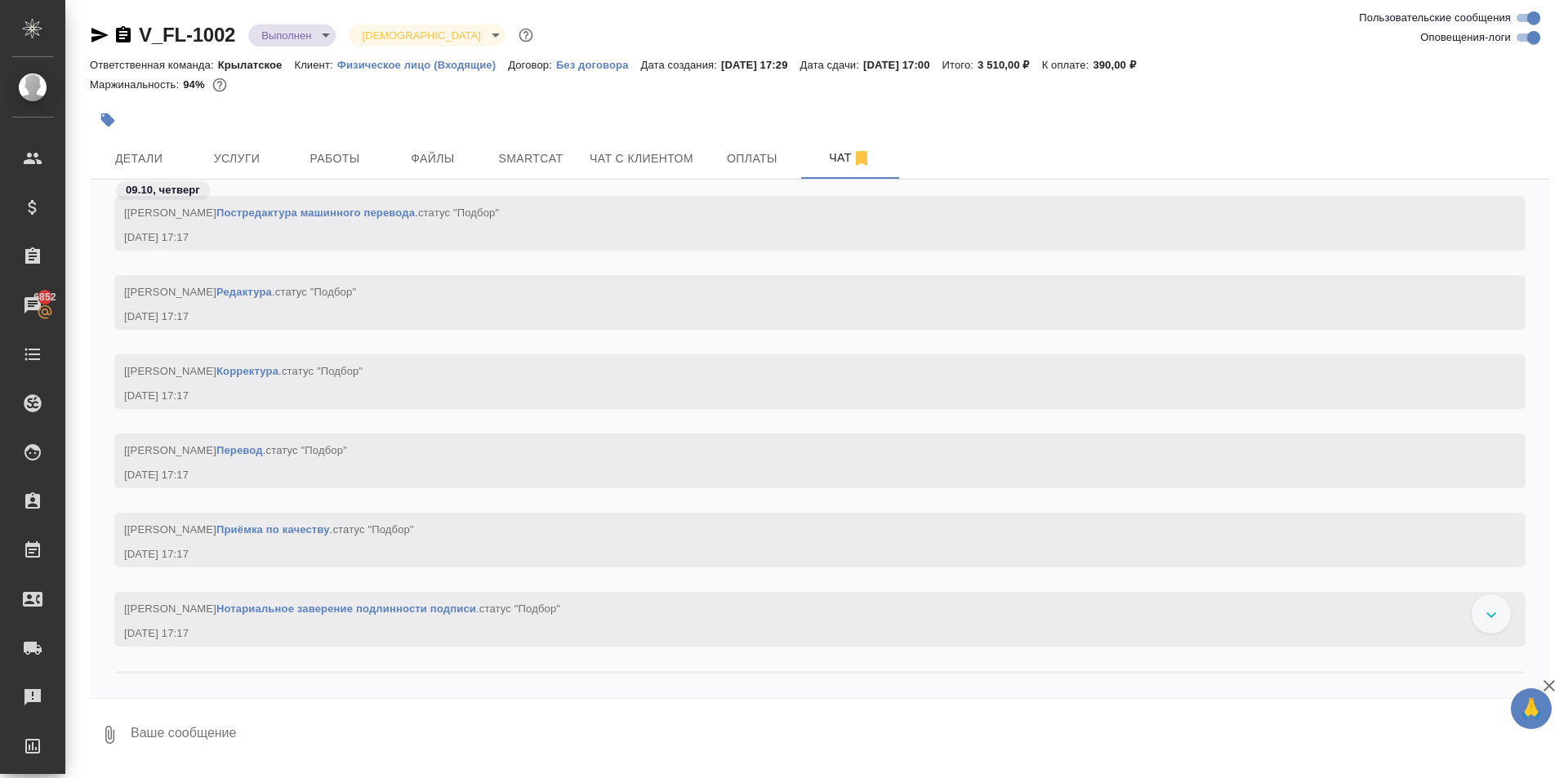
scroll to position [571, 0]
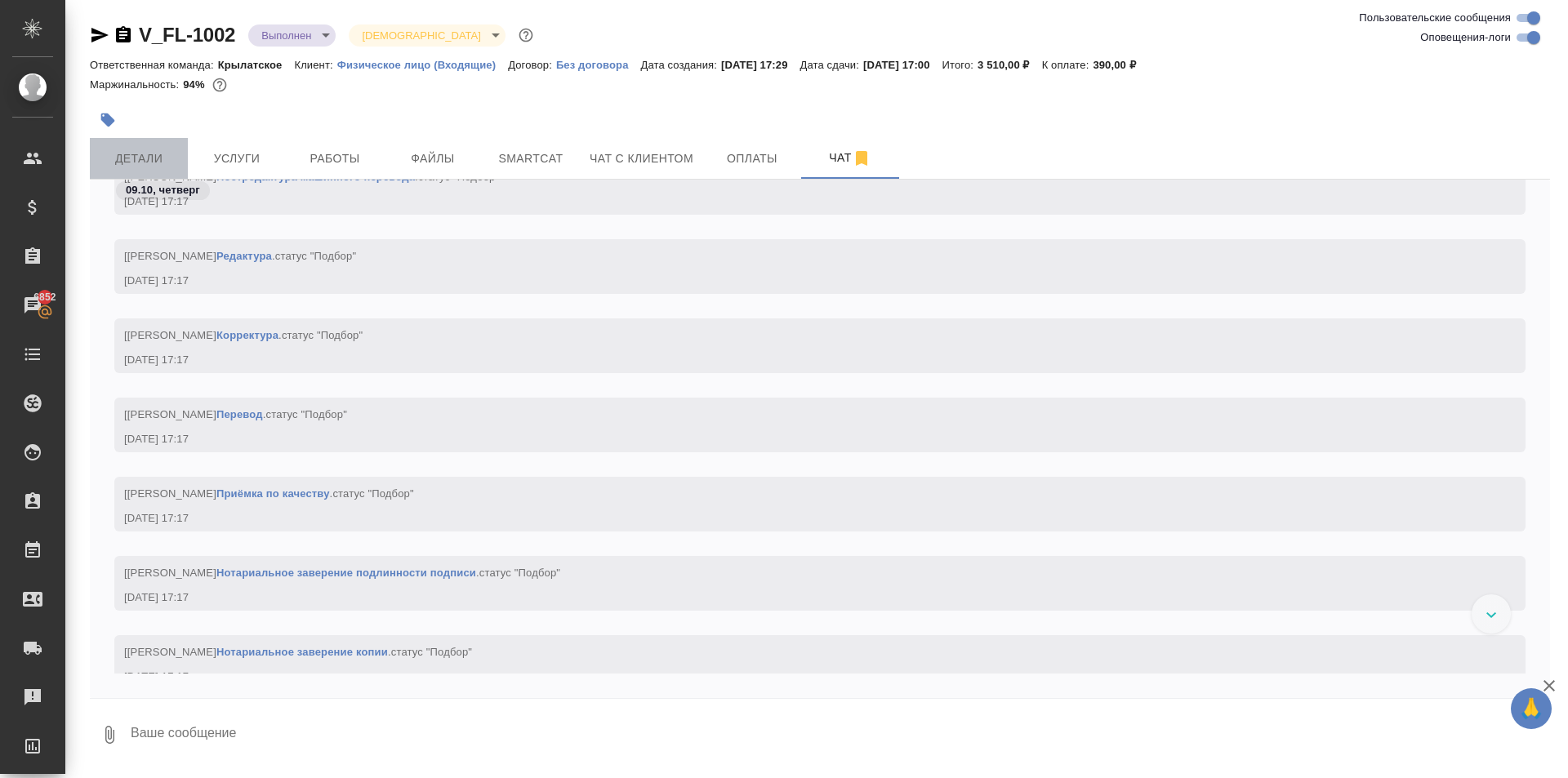
click at [173, 153] on span "Детали" at bounding box center [139, 159] width 79 height 21
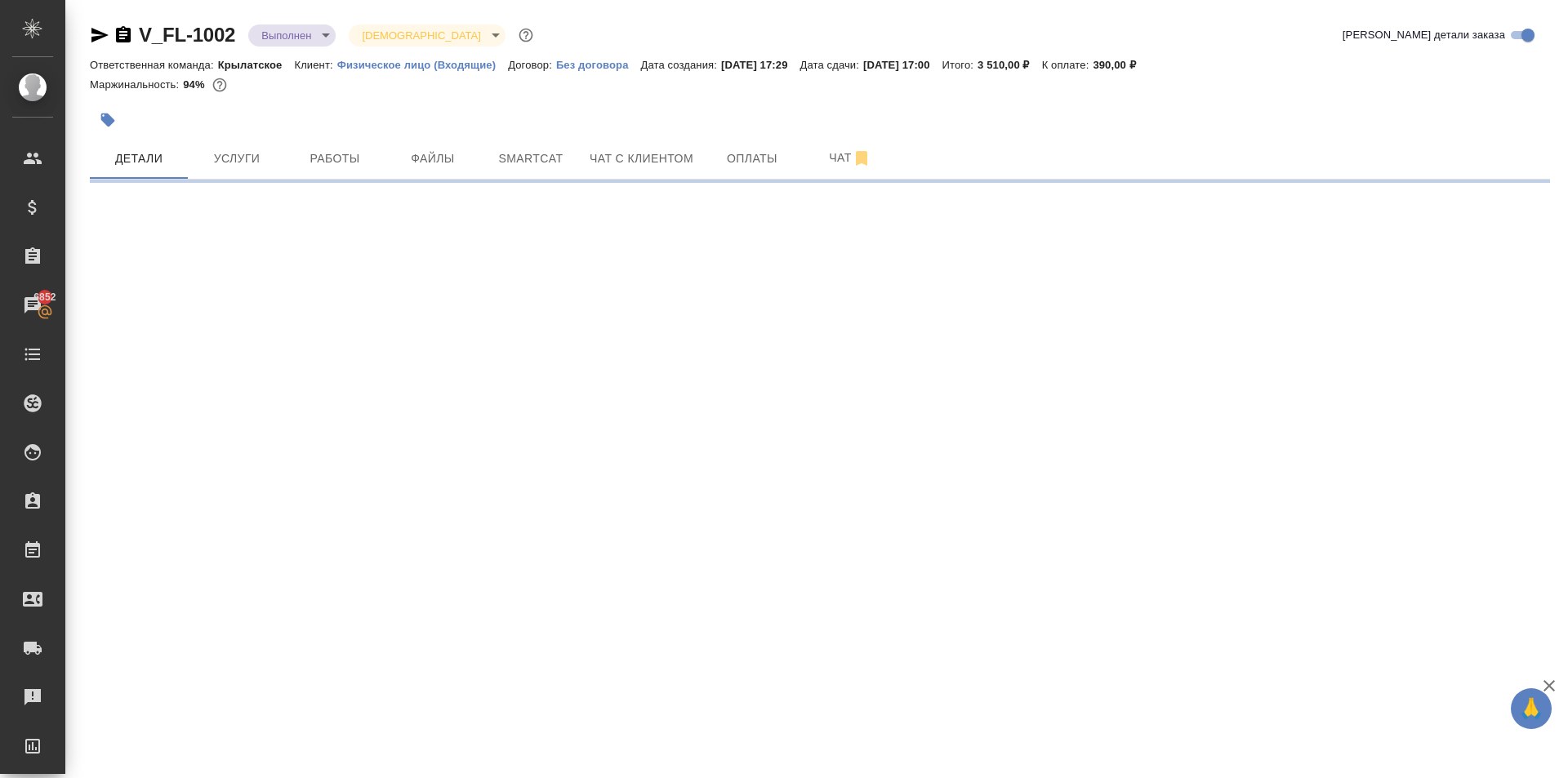
select select "RU"
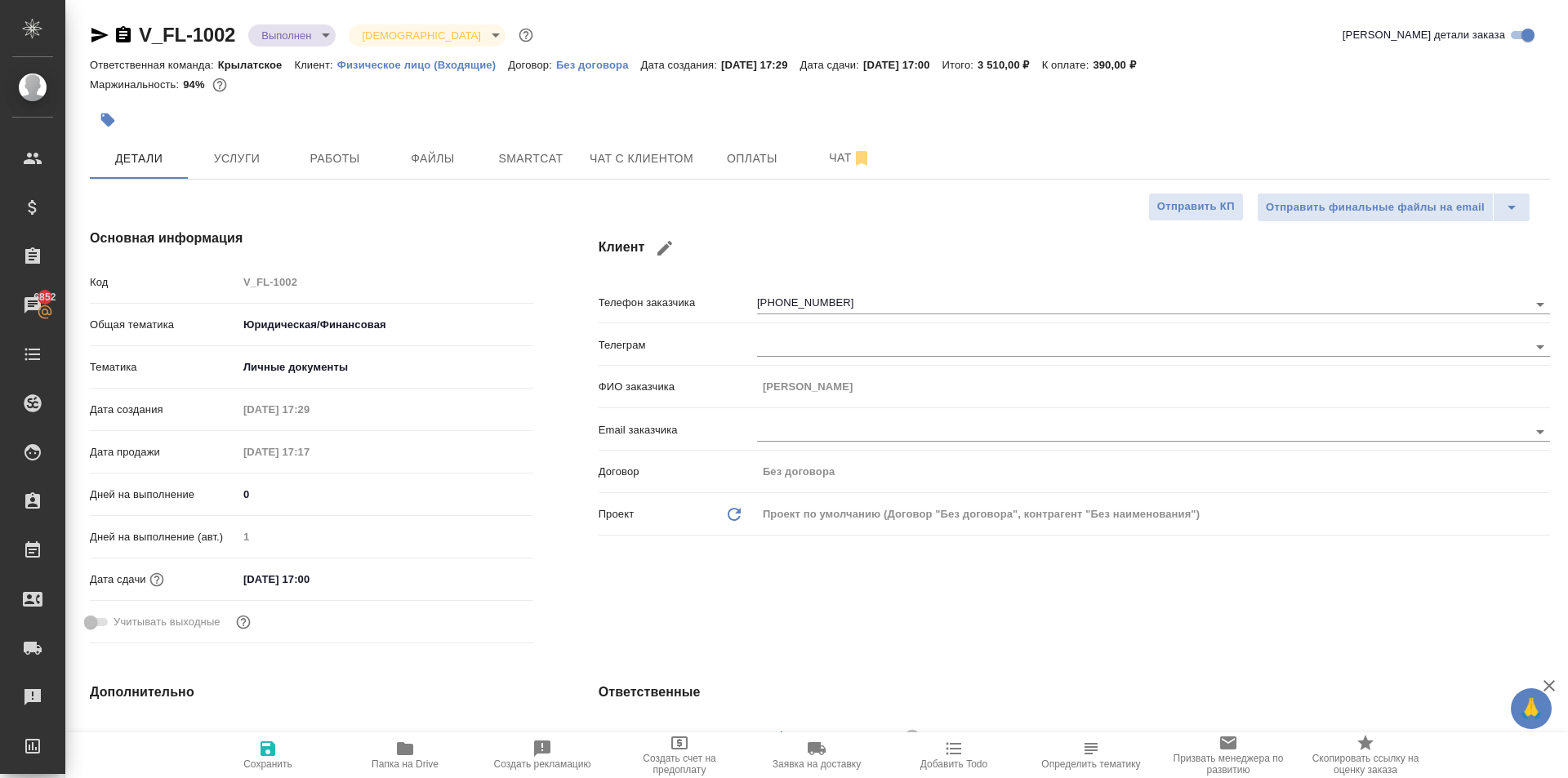
type textarea "x"
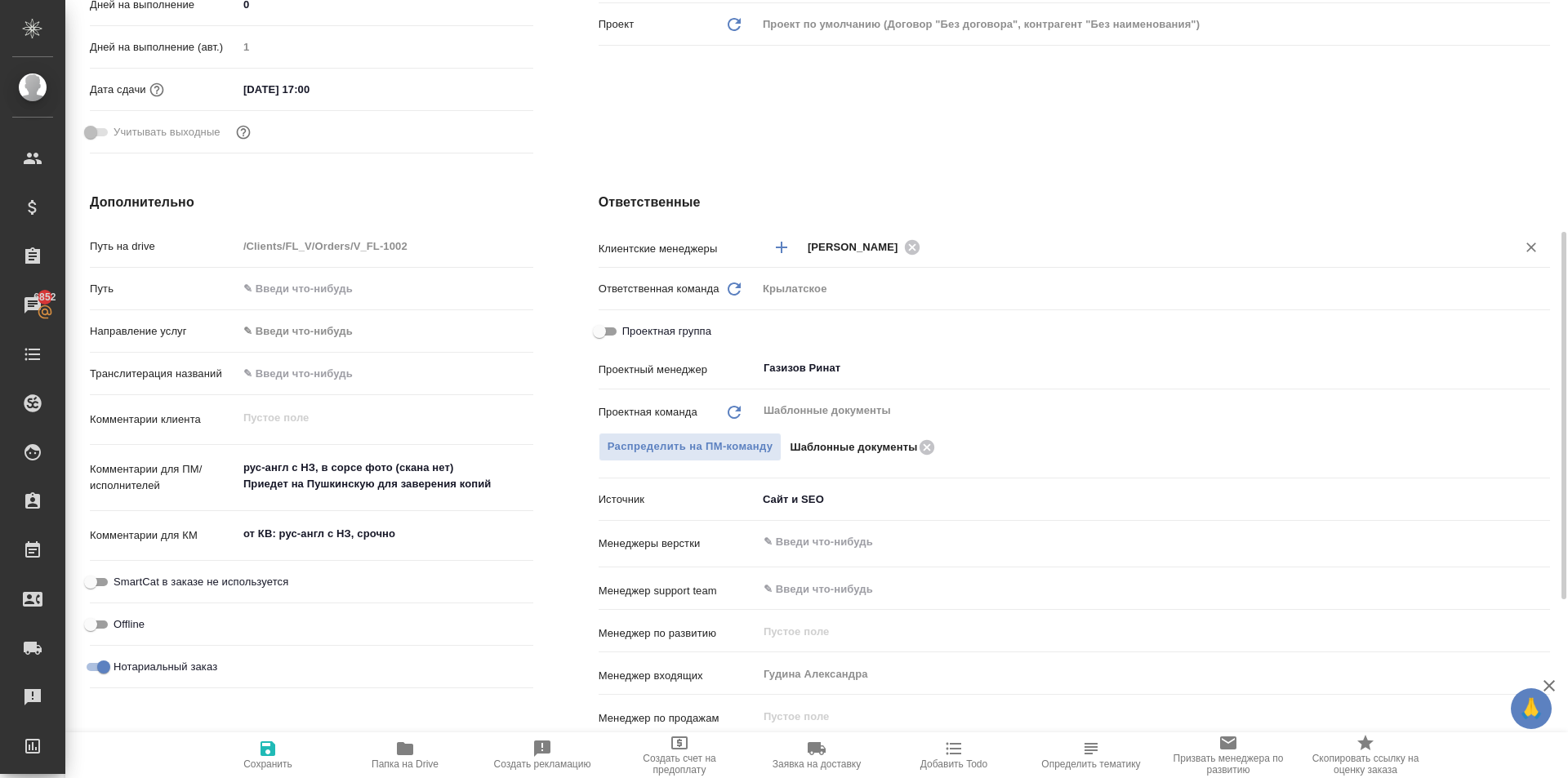
click at [824, 260] on div "Касымов Тимур ​" at bounding box center [1153, 247] width 792 height 30
click at [908, 254] on icon at bounding box center [912, 247] width 18 height 18
type textarea "x"
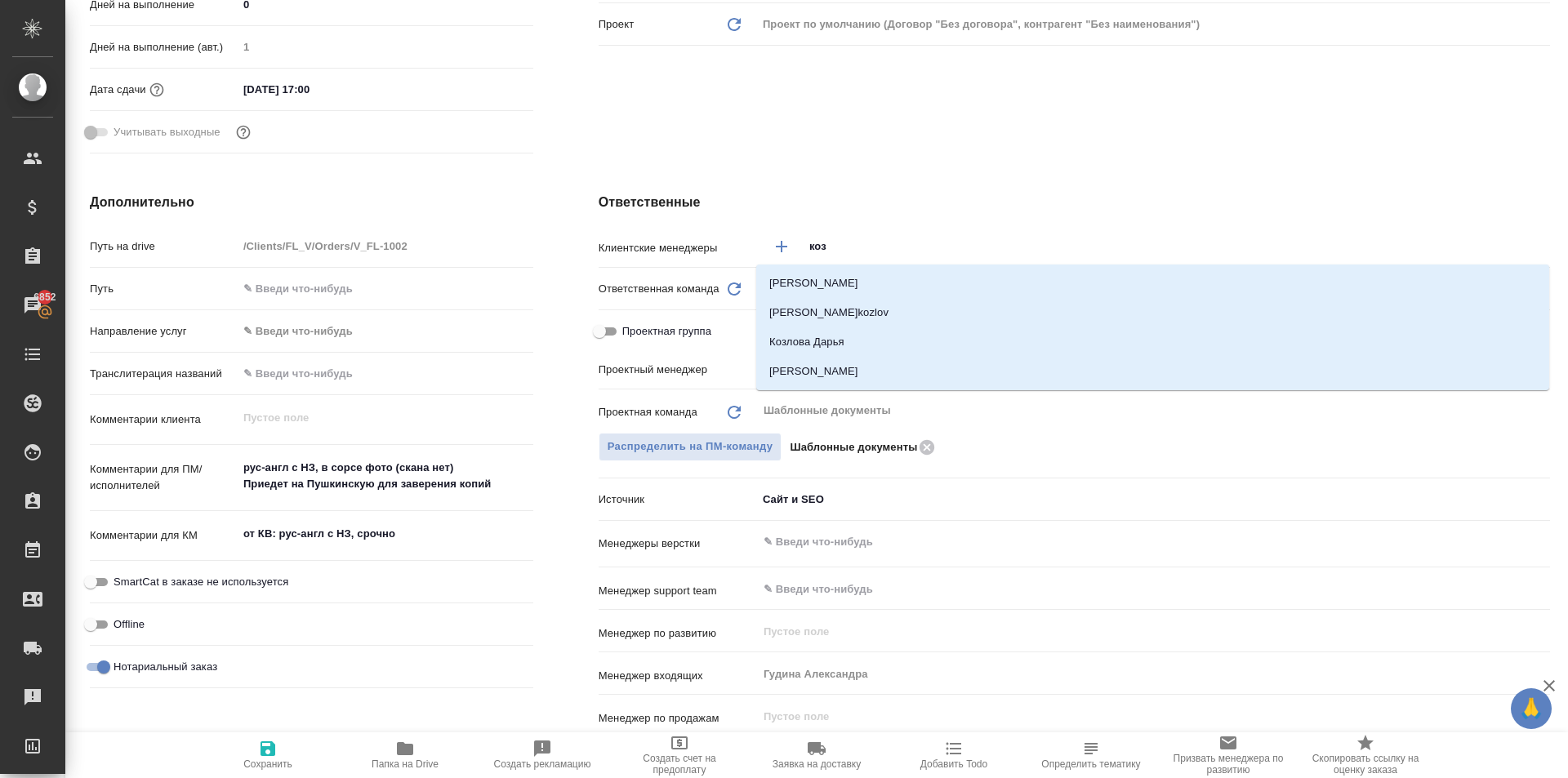
type input "козл"
click at [870, 368] on li "Козлова Мария" at bounding box center [1152, 371] width 792 height 29
type textarea "x"
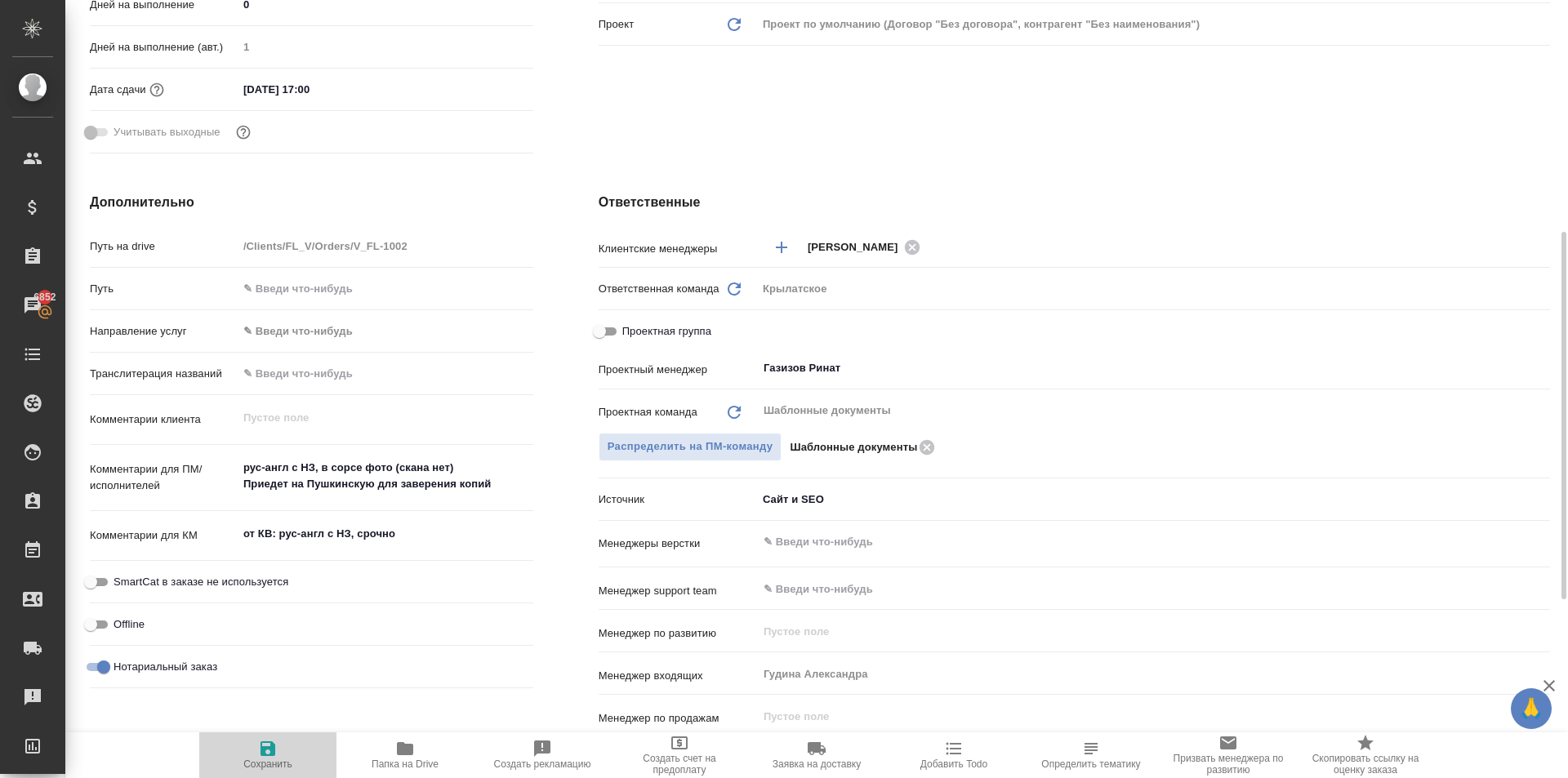
click at [258, 758] on span "Сохранить" at bounding box center [268, 764] width 49 height 12
type textarea "x"
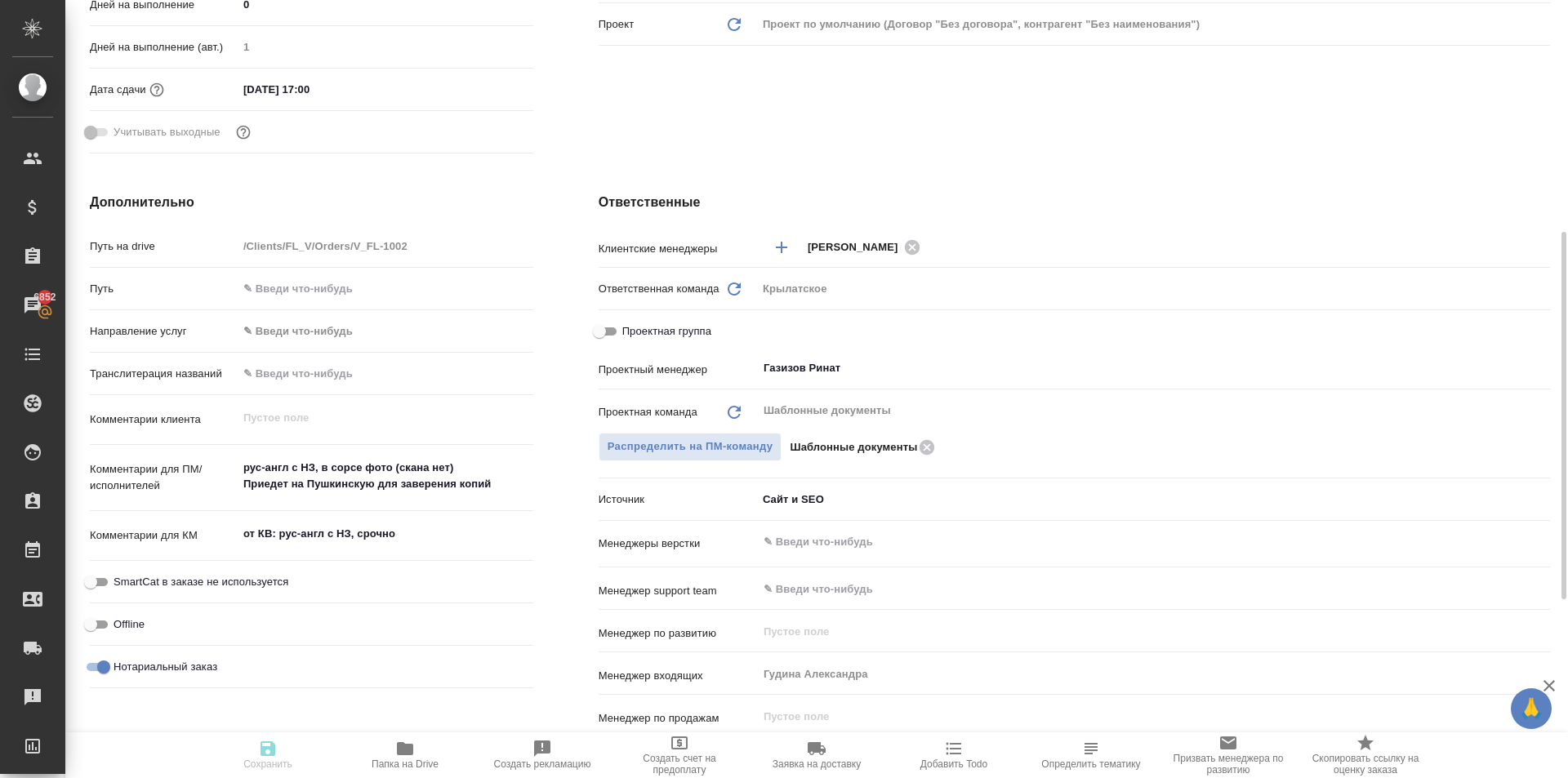
type textarea "x"
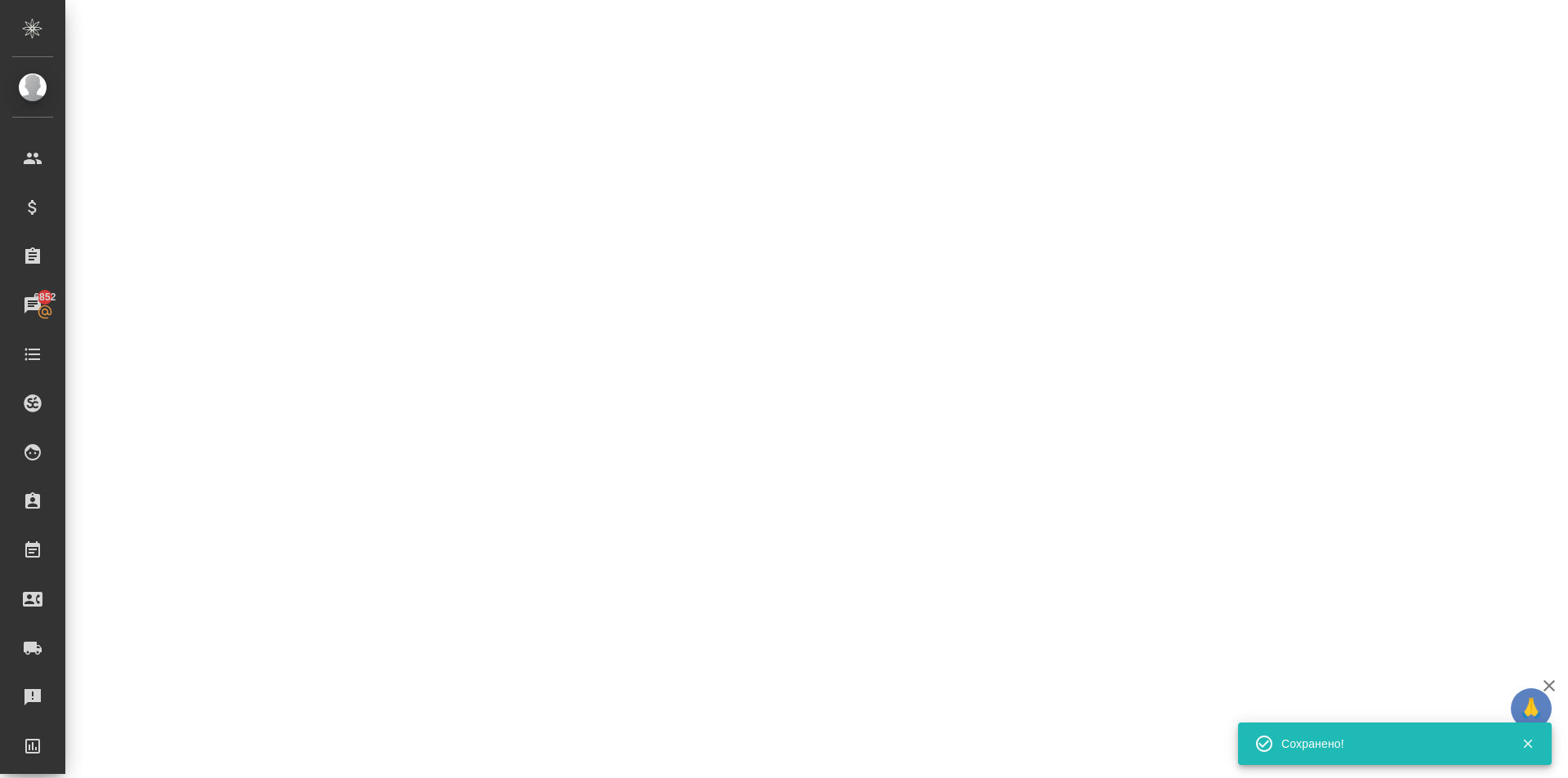
select select "RU"
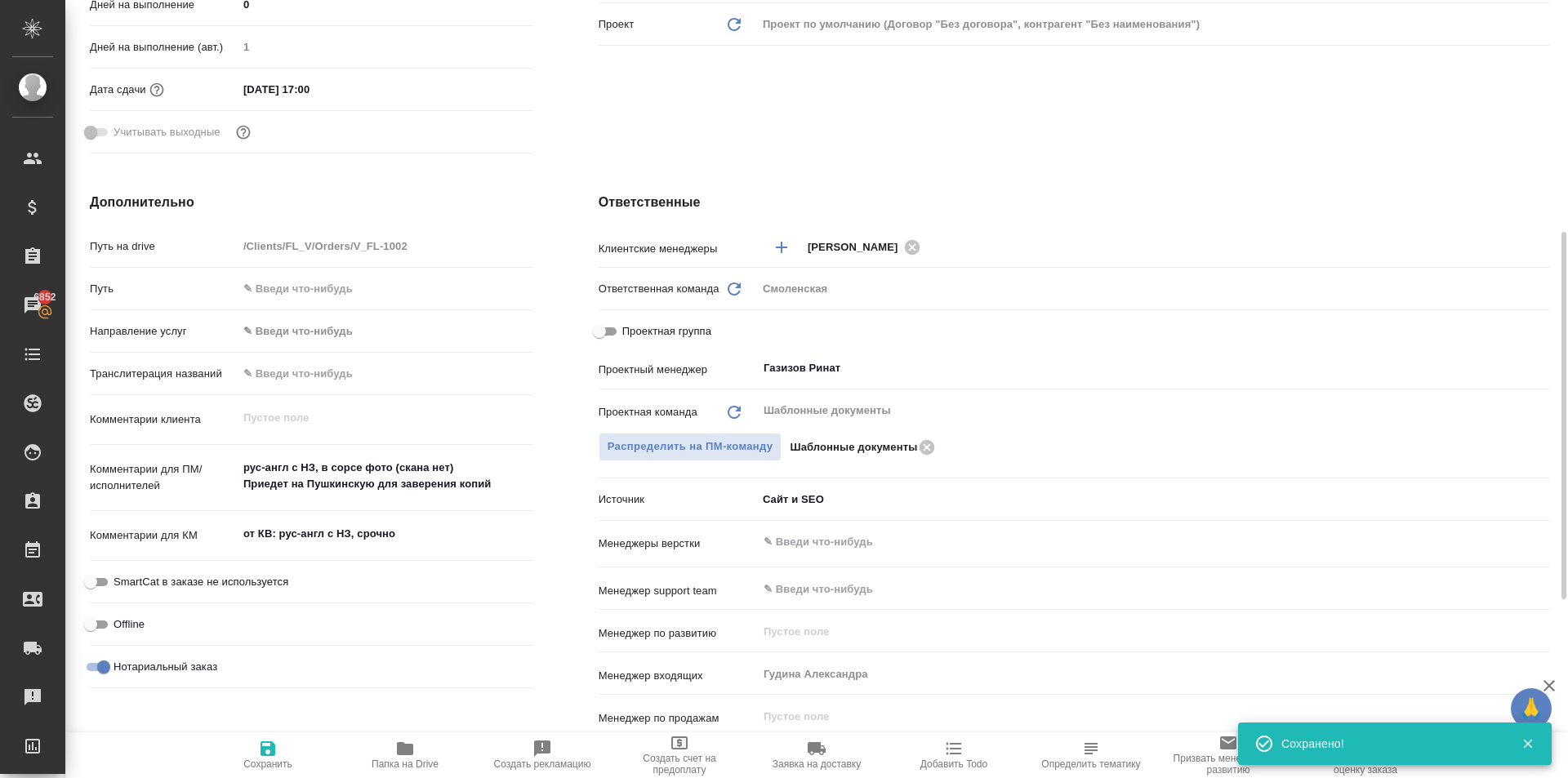
type textarea "x"
click at [243, 766] on span "Сохранить" at bounding box center [268, 754] width 118 height 31
type textarea "x"
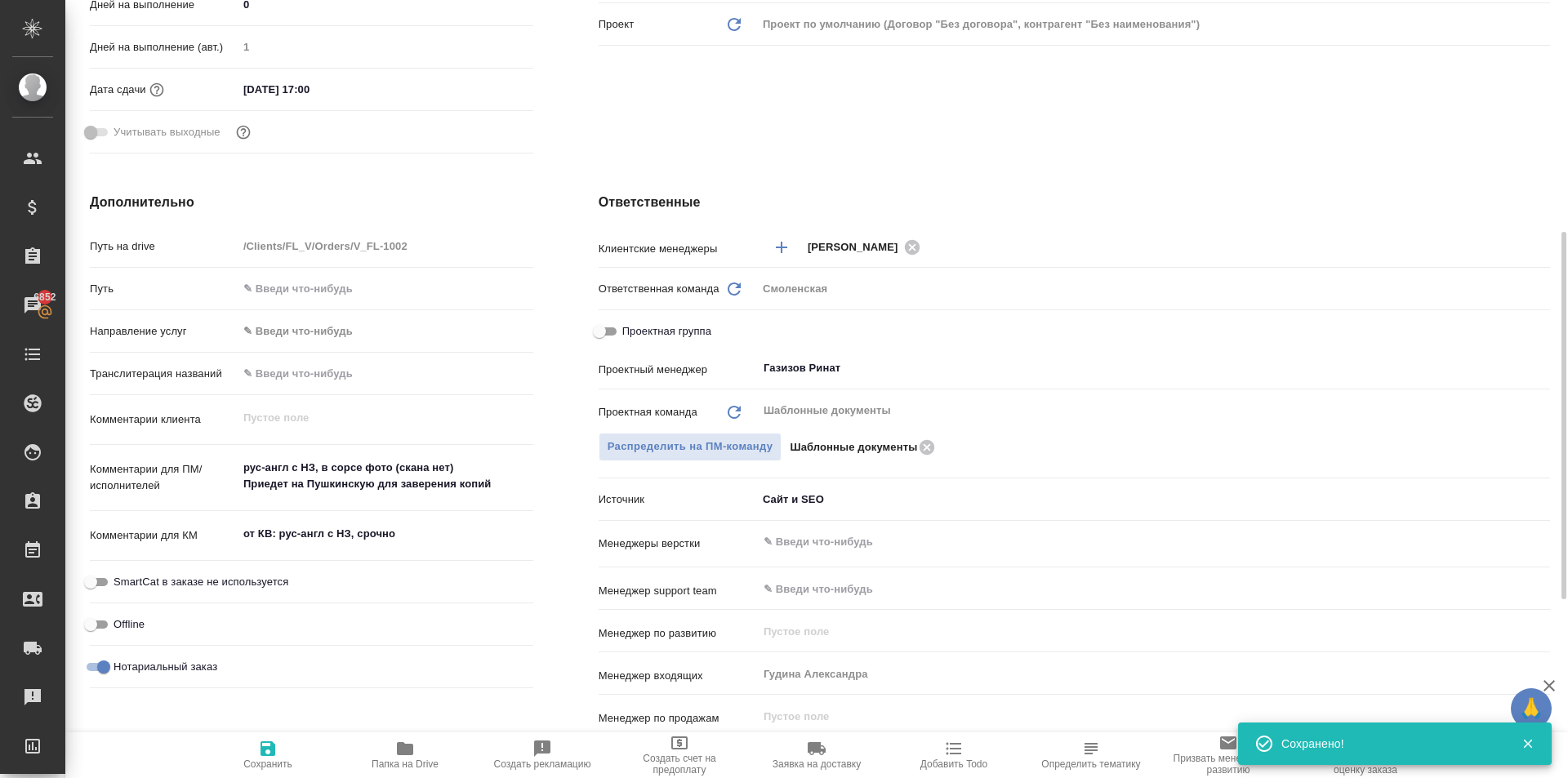
type textarea "x"
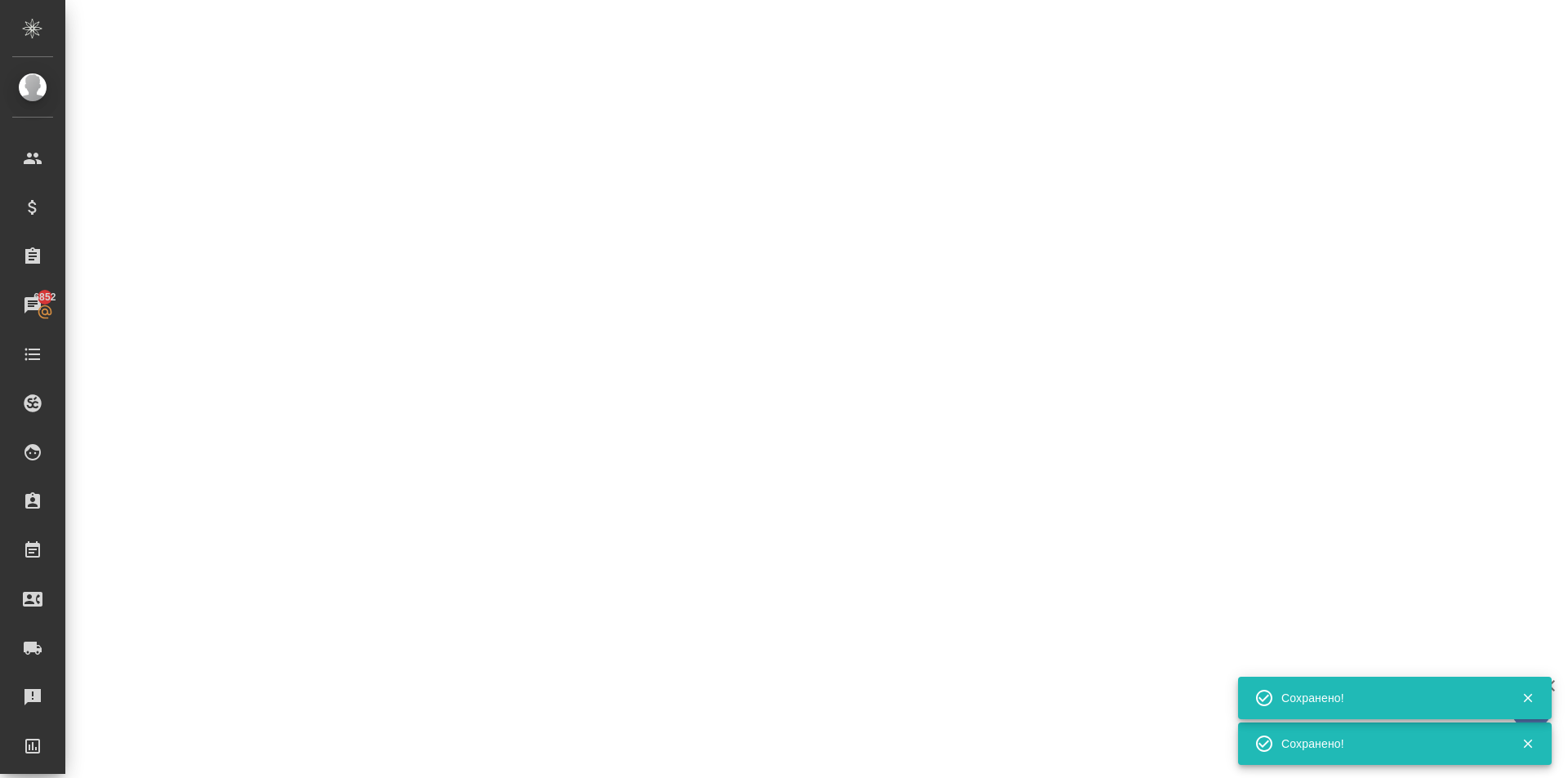
select select "RU"
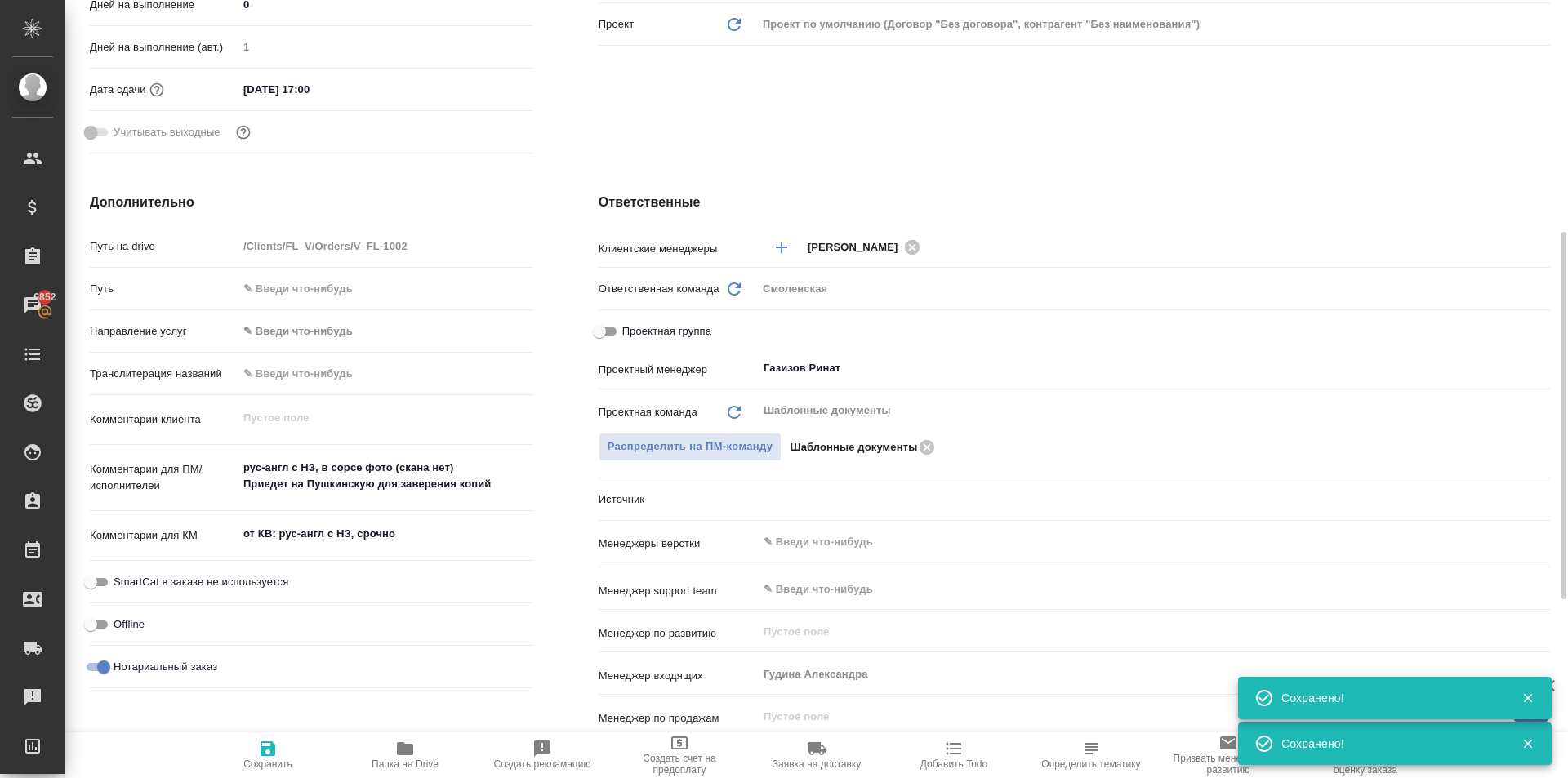
type textarea "x"
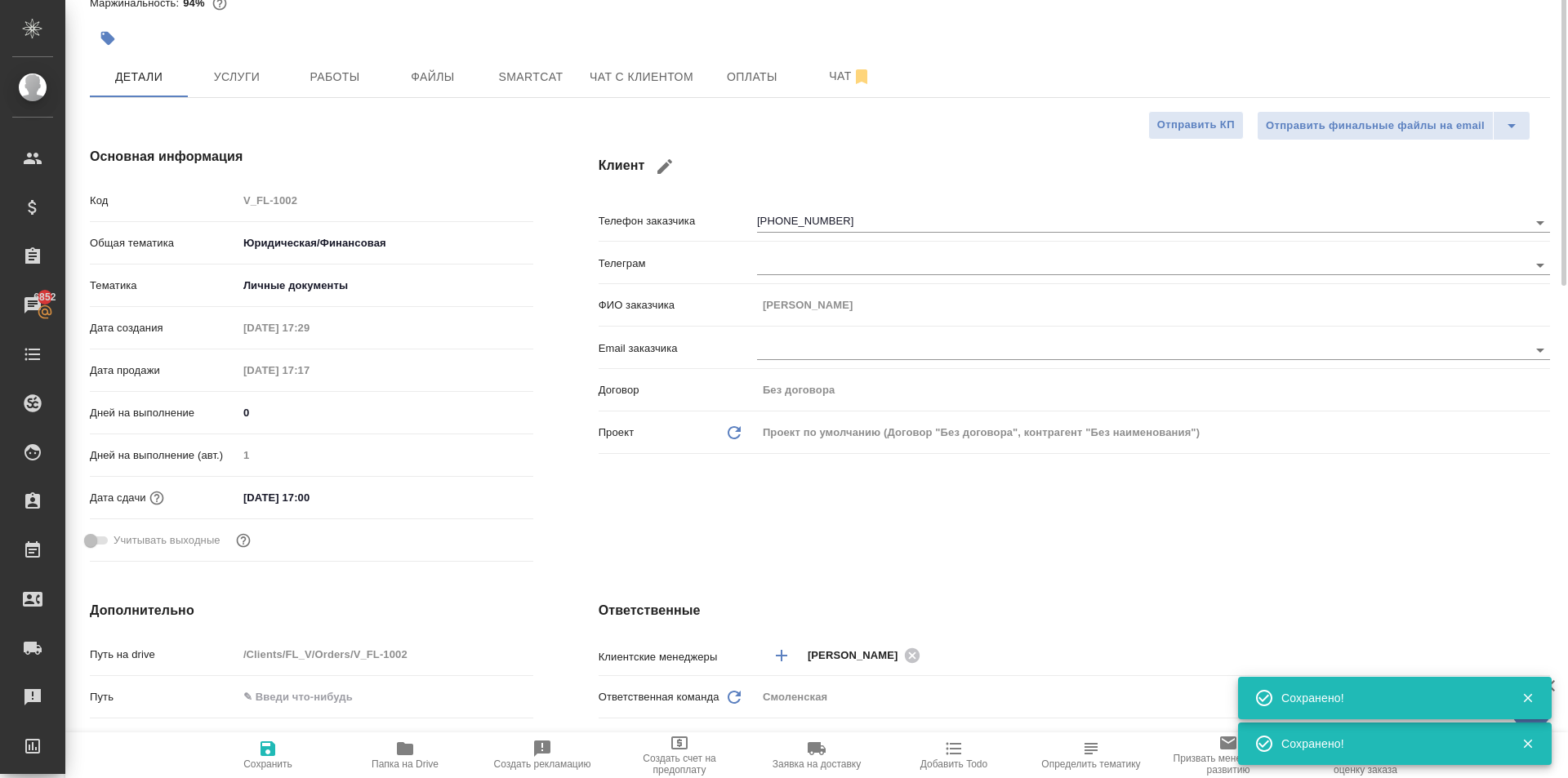
scroll to position [0, 0]
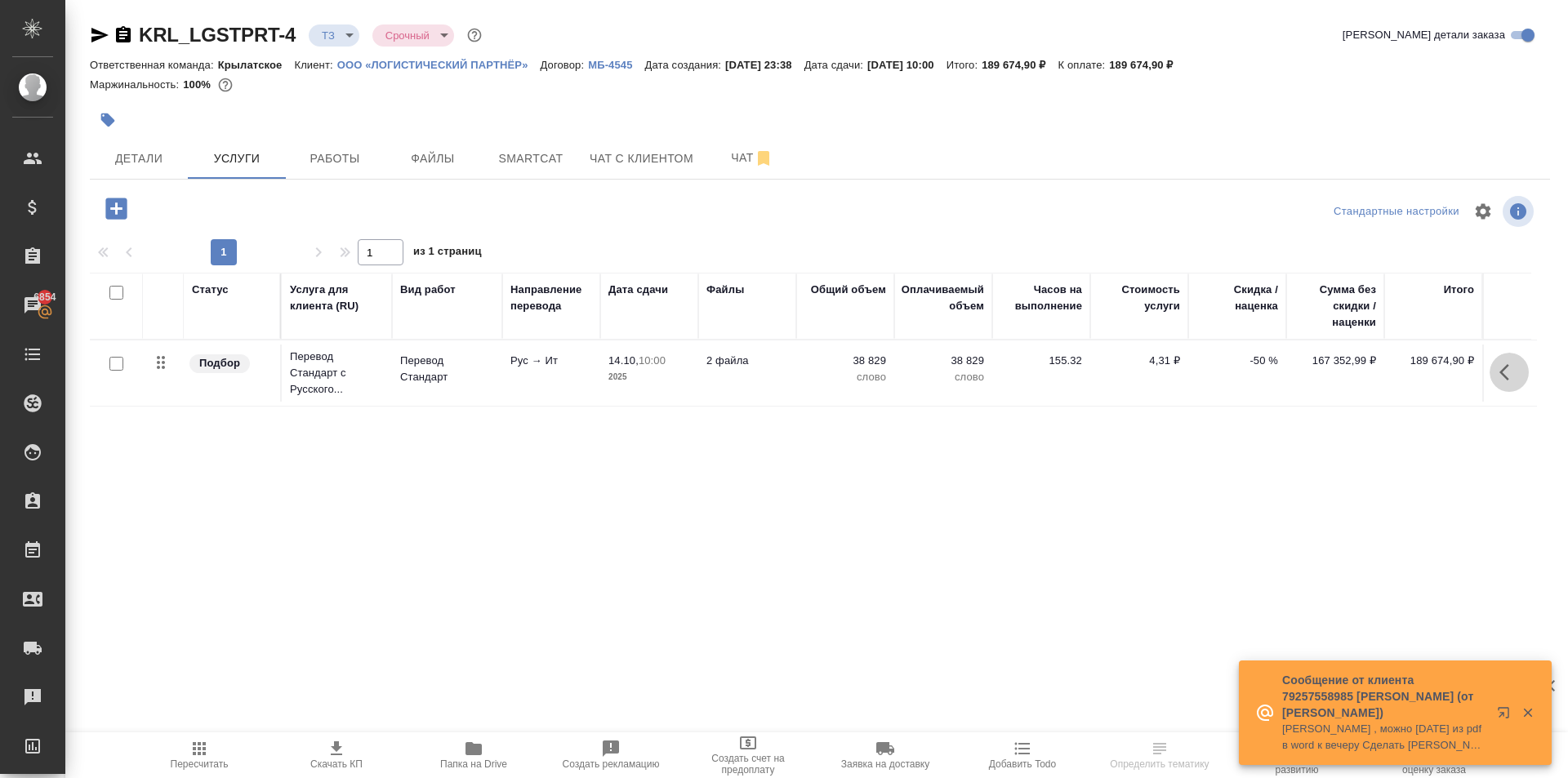
click at [1505, 368] on icon "button" at bounding box center [1504, 372] width 10 height 16
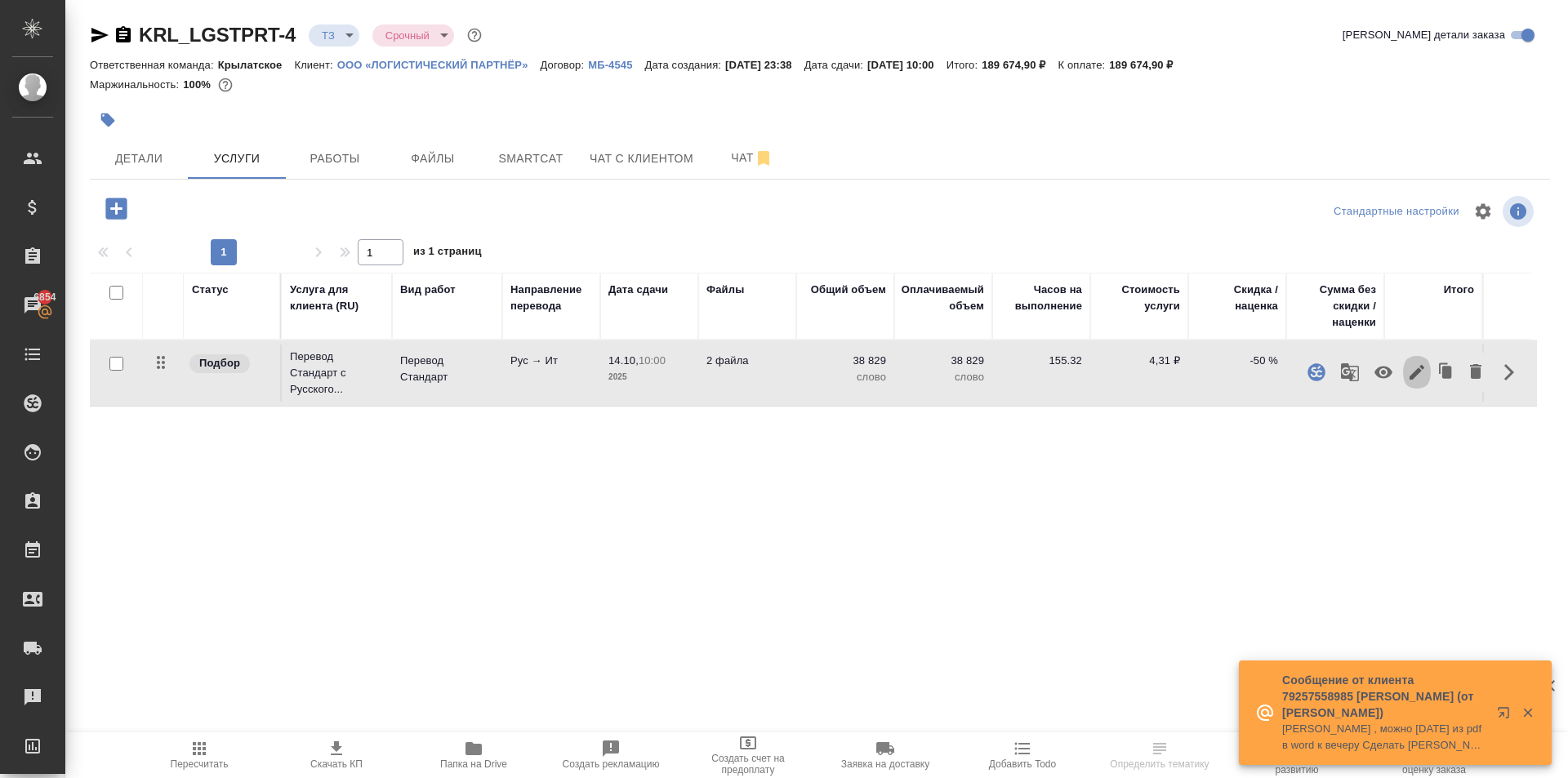
click at [1414, 369] on icon "button" at bounding box center [1416, 372] width 20 height 20
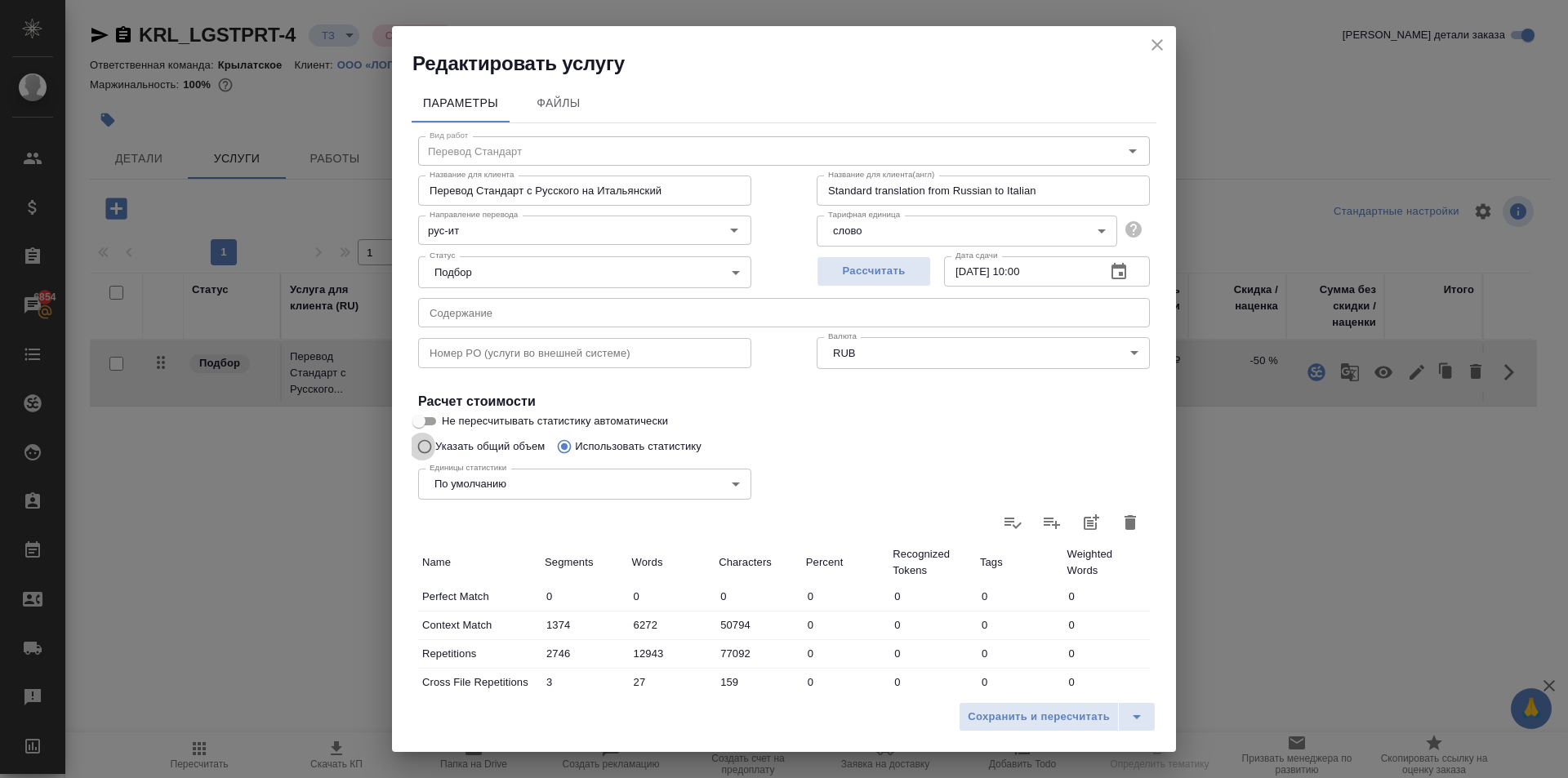
click at [424, 442] on input "Указать общий объем" at bounding box center [421, 446] width 26 height 31
radio input "true"
radio input "false"
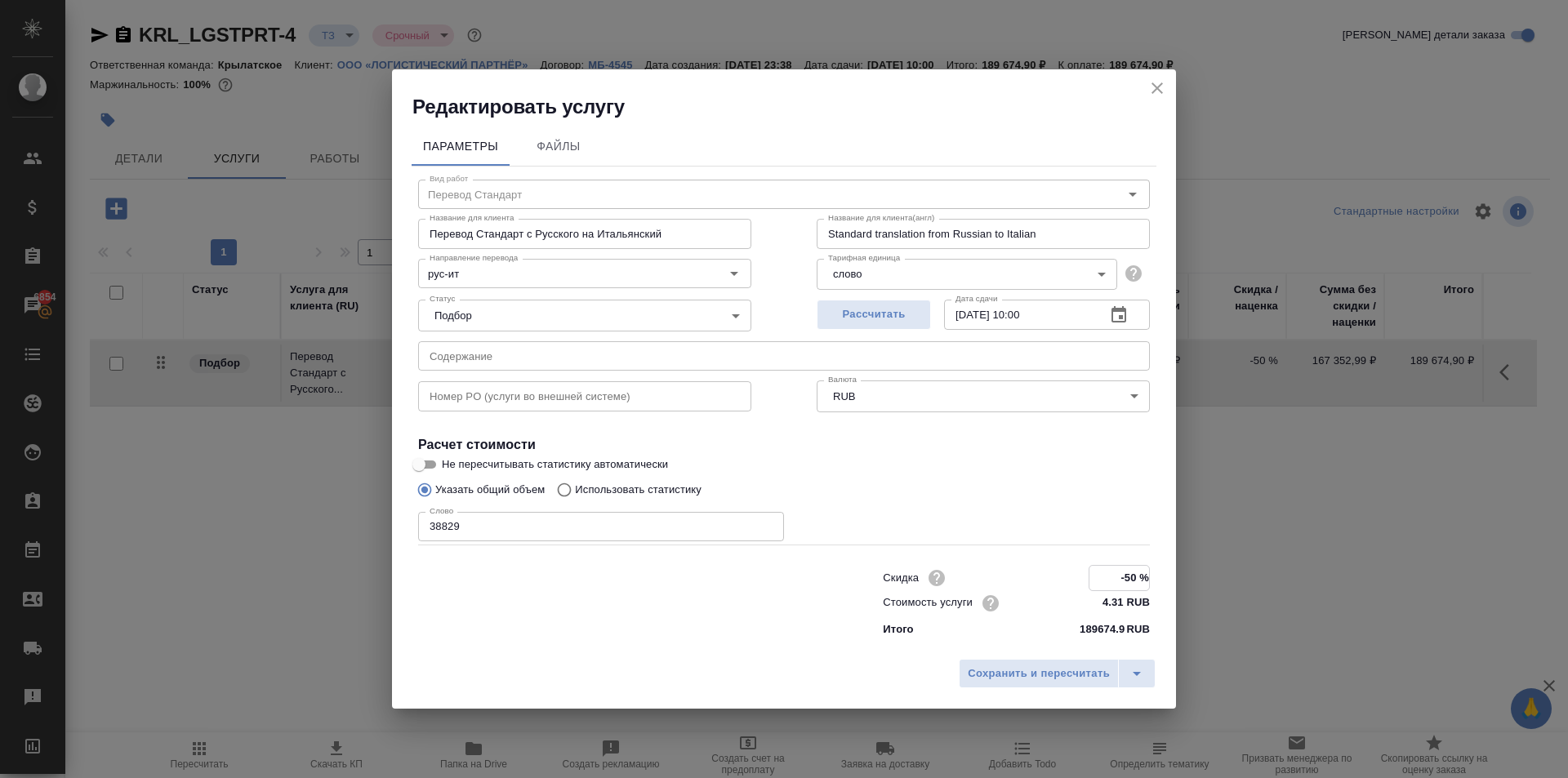
drag, startPoint x: 1119, startPoint y: 575, endPoint x: 1172, endPoint y: 574, distance: 53.0
click at [1172, 574] on div "Параметры Файлы Вид работ Перевод Стандарт Вид работ Название для клиента Перев…" at bounding box center [784, 385] width 784 height 531
click at [1126, 577] on input "-50 %" at bounding box center [1119, 577] width 60 height 24
click at [1126, 578] on input "-50 %" at bounding box center [1119, 577] width 60 height 24
type input "-"
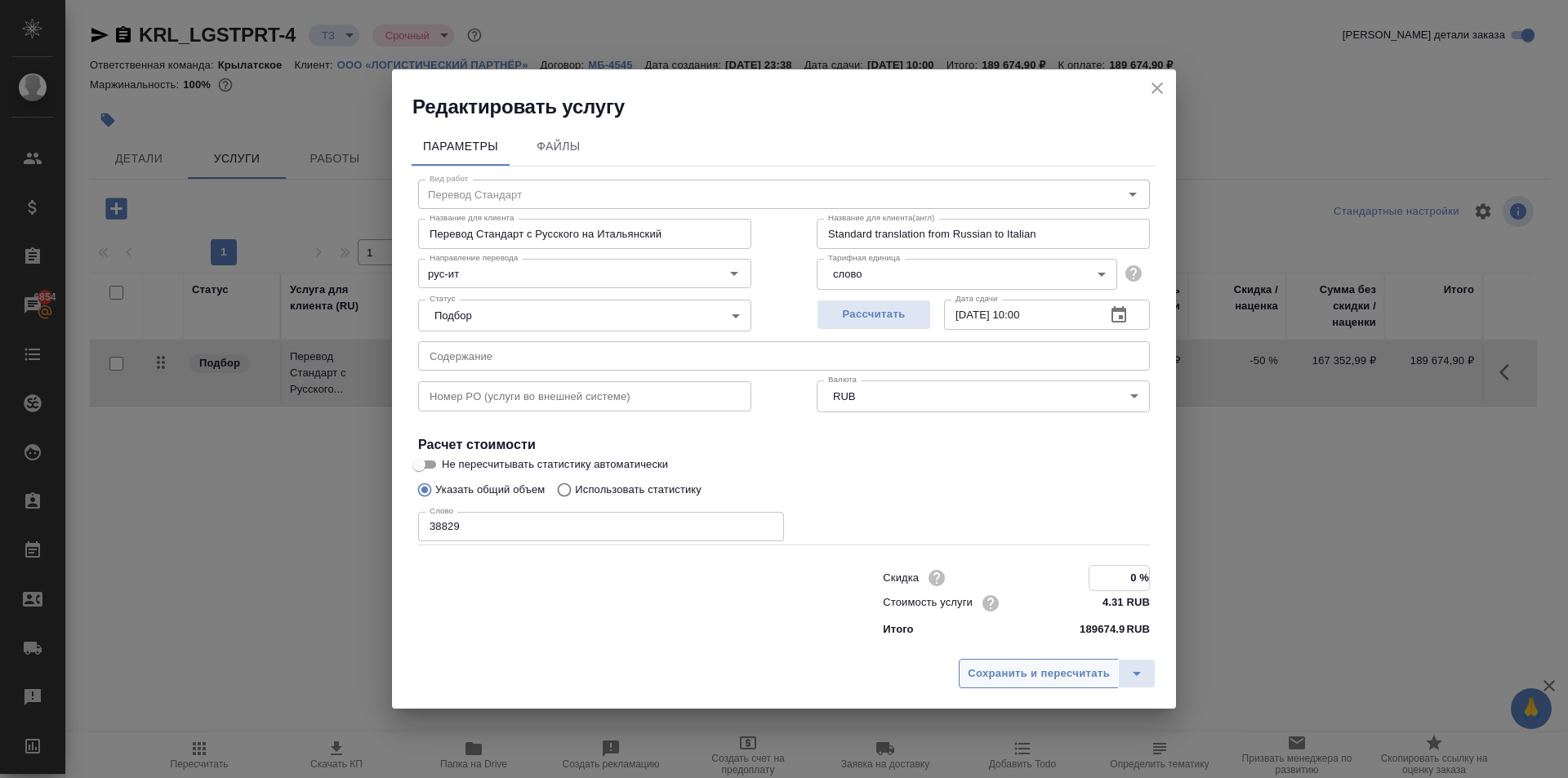
type input "0 %"
click at [1057, 670] on span "Сохранить и пересчитать" at bounding box center [1038, 674] width 142 height 19
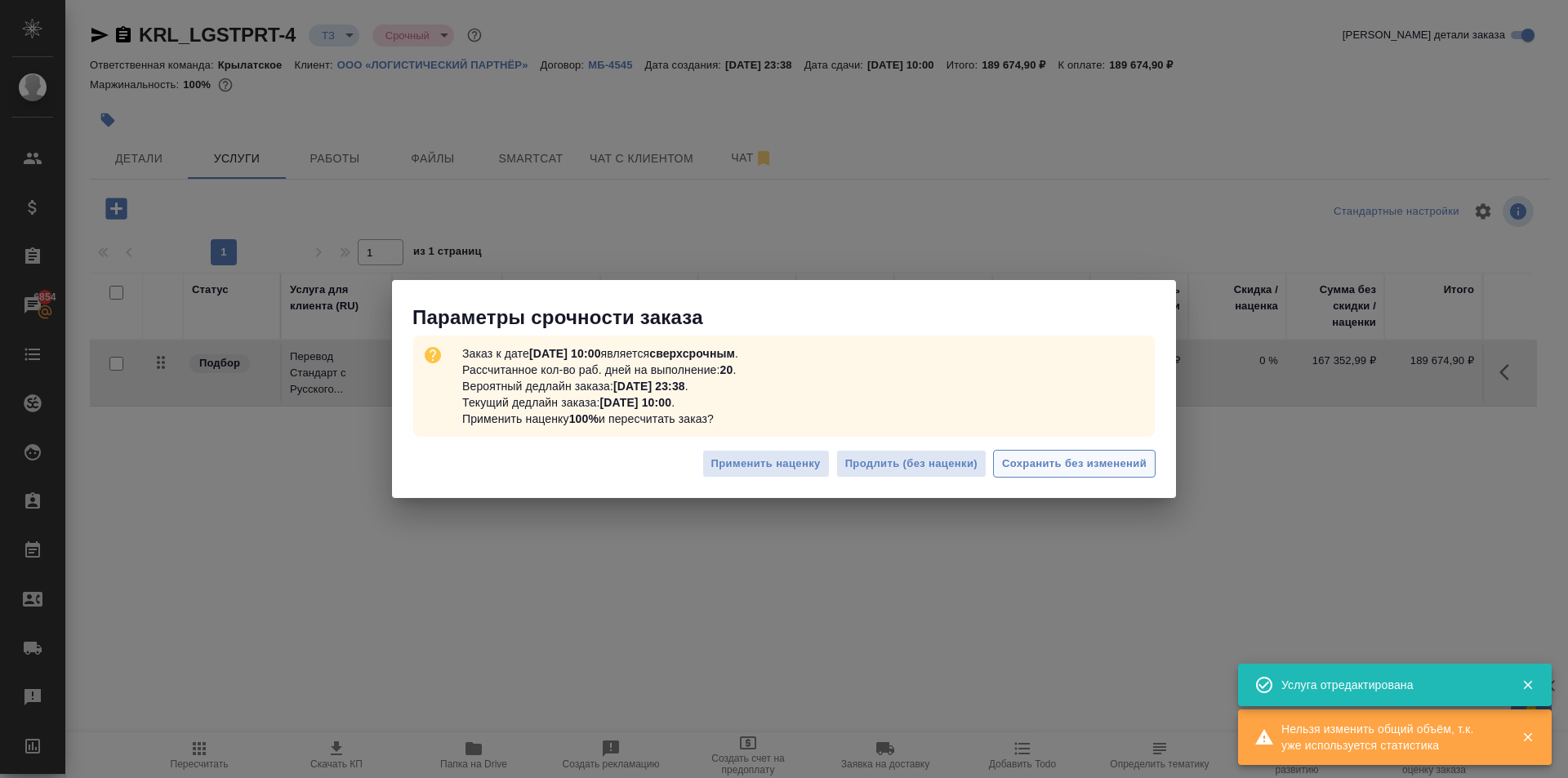
click at [1107, 464] on span "Сохранить без изменений" at bounding box center [1074, 464] width 145 height 19
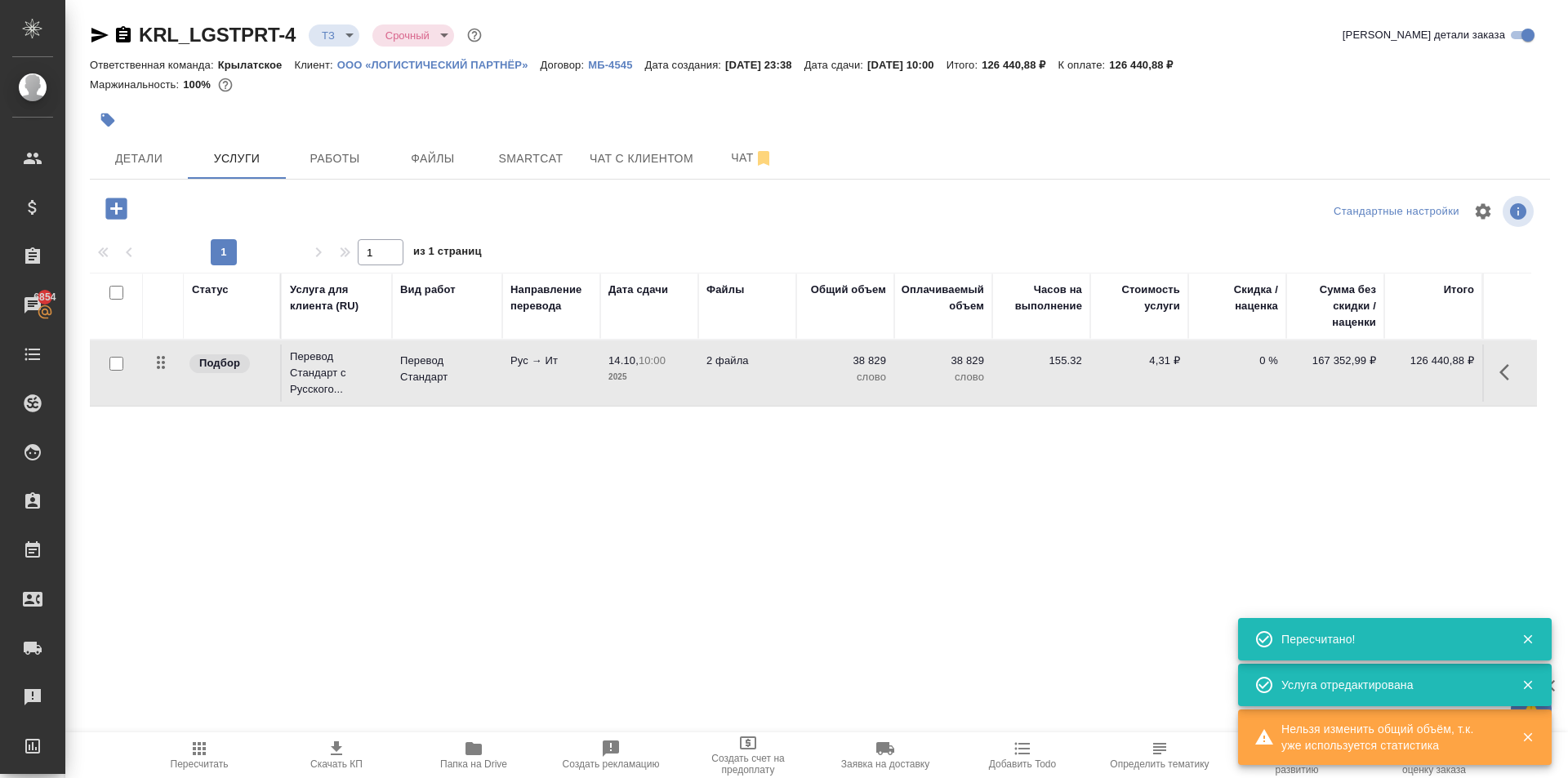
click at [220, 750] on span "Пересчитать" at bounding box center [199, 754] width 118 height 31
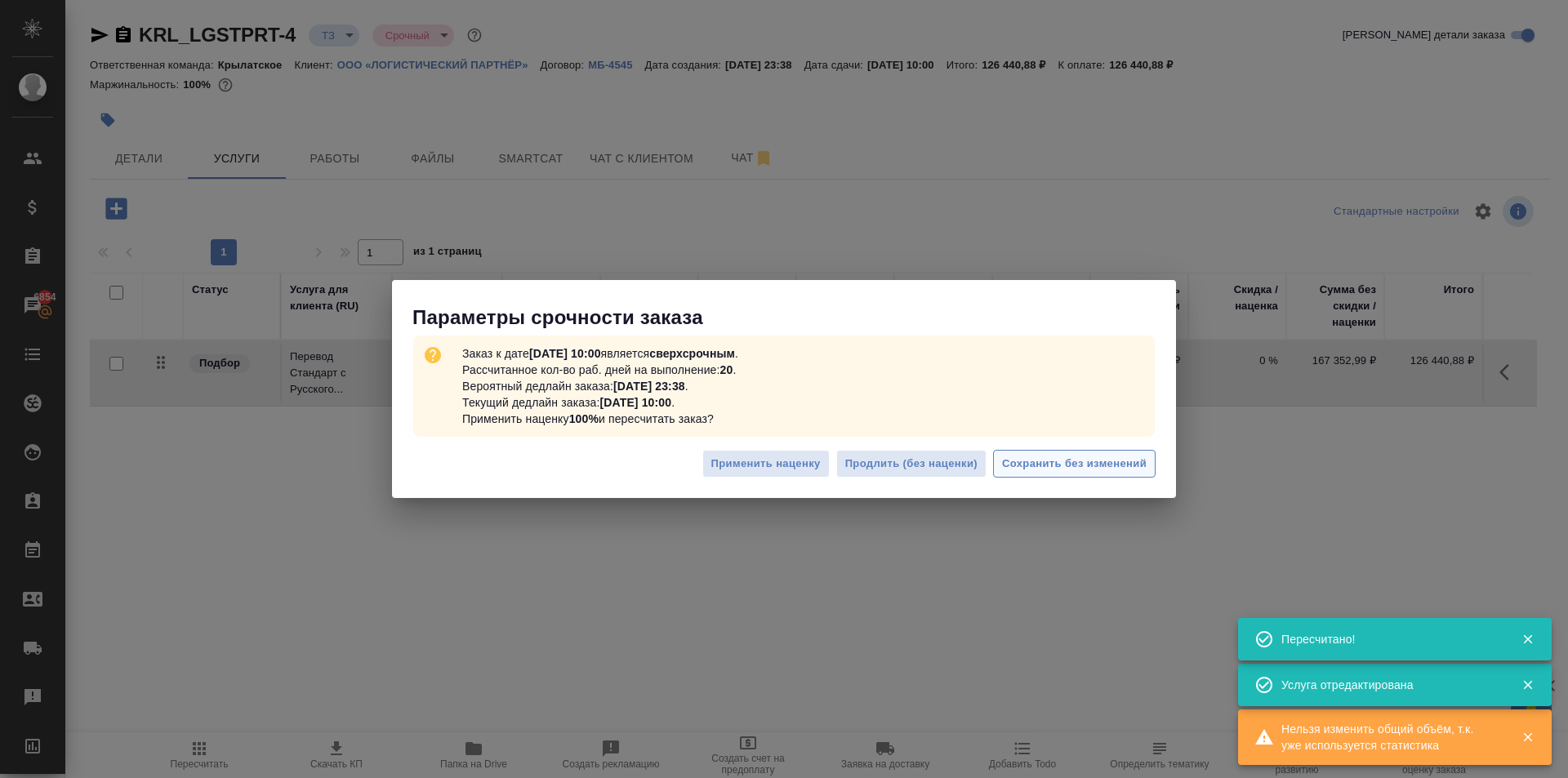
click at [1083, 456] on span "Сохранить без изменений" at bounding box center [1074, 464] width 145 height 19
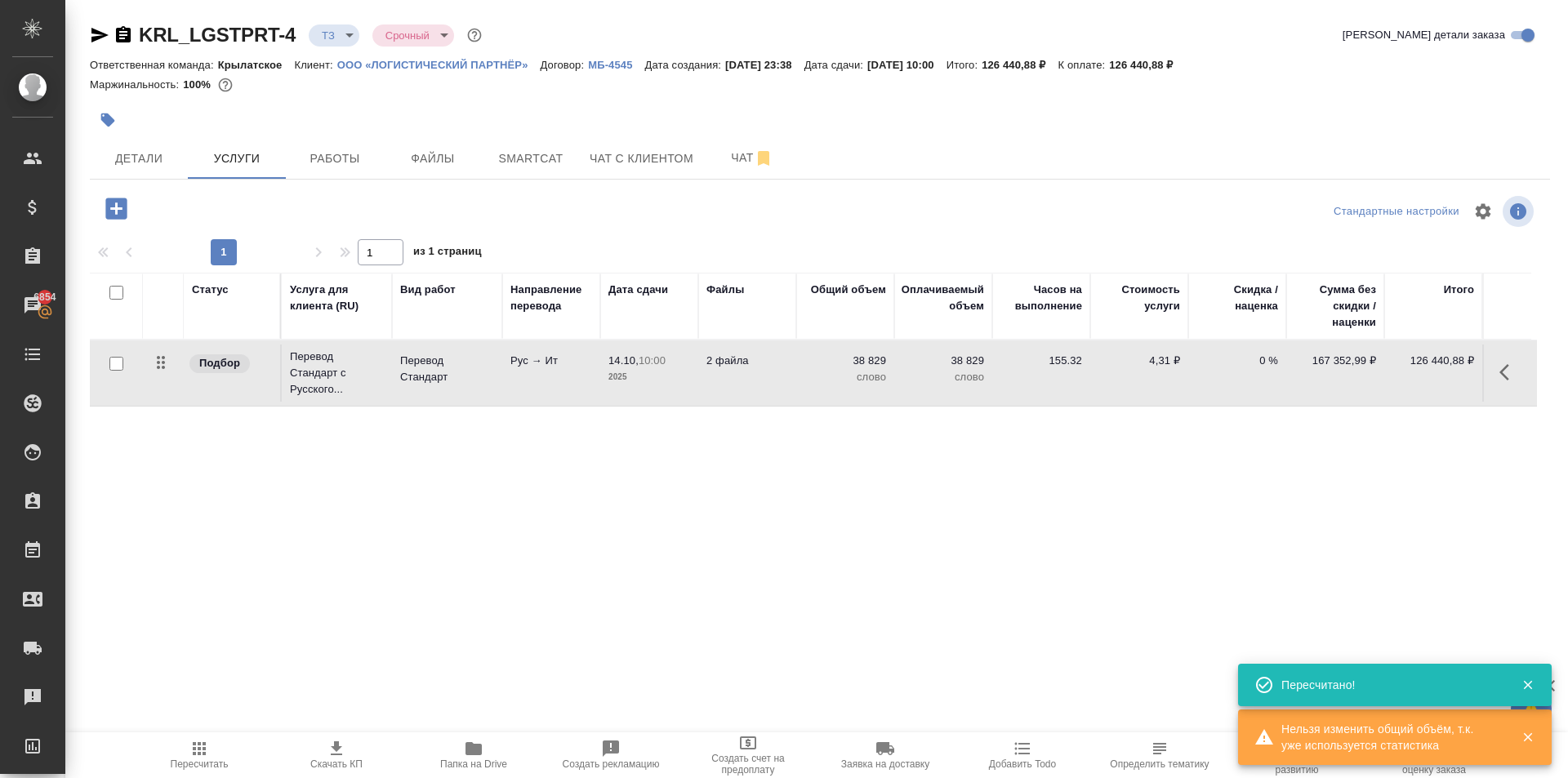
click at [1154, 153] on div "Детали Услуги Работы Файлы Smartcat Чат с клиентом Чат" at bounding box center [820, 159] width 1460 height 41
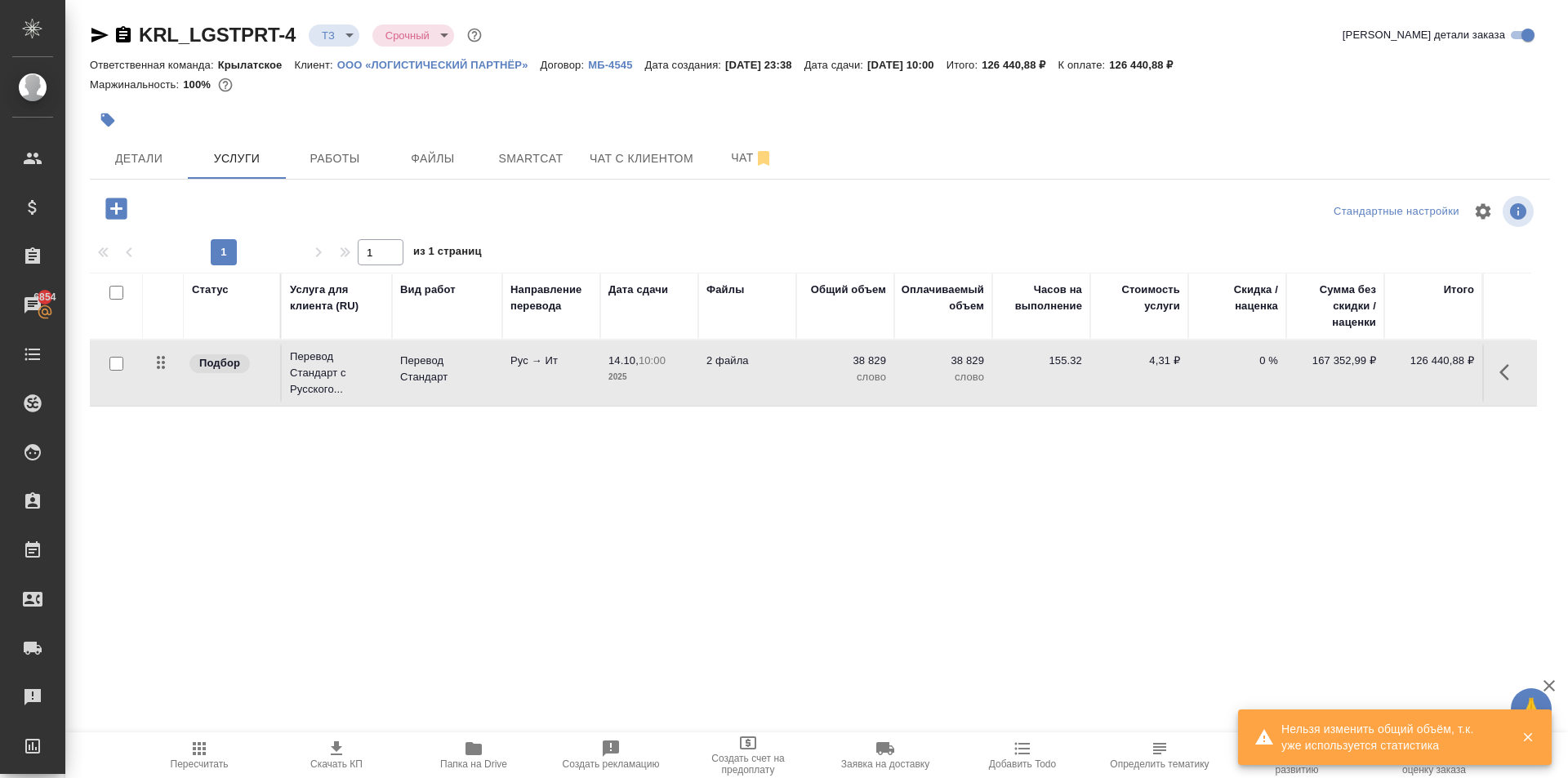
drag, startPoint x: 684, startPoint y: 168, endPoint x: 695, endPoint y: 190, distance: 24.6
click at [695, 190] on div "KRL_LGSTPRT-4 ТЗ tz Срочный urgent Кратко детали заказа Ответственная команда: …" at bounding box center [820, 333] width 1478 height 666
click at [176, 141] on button "Детали" at bounding box center [139, 159] width 98 height 41
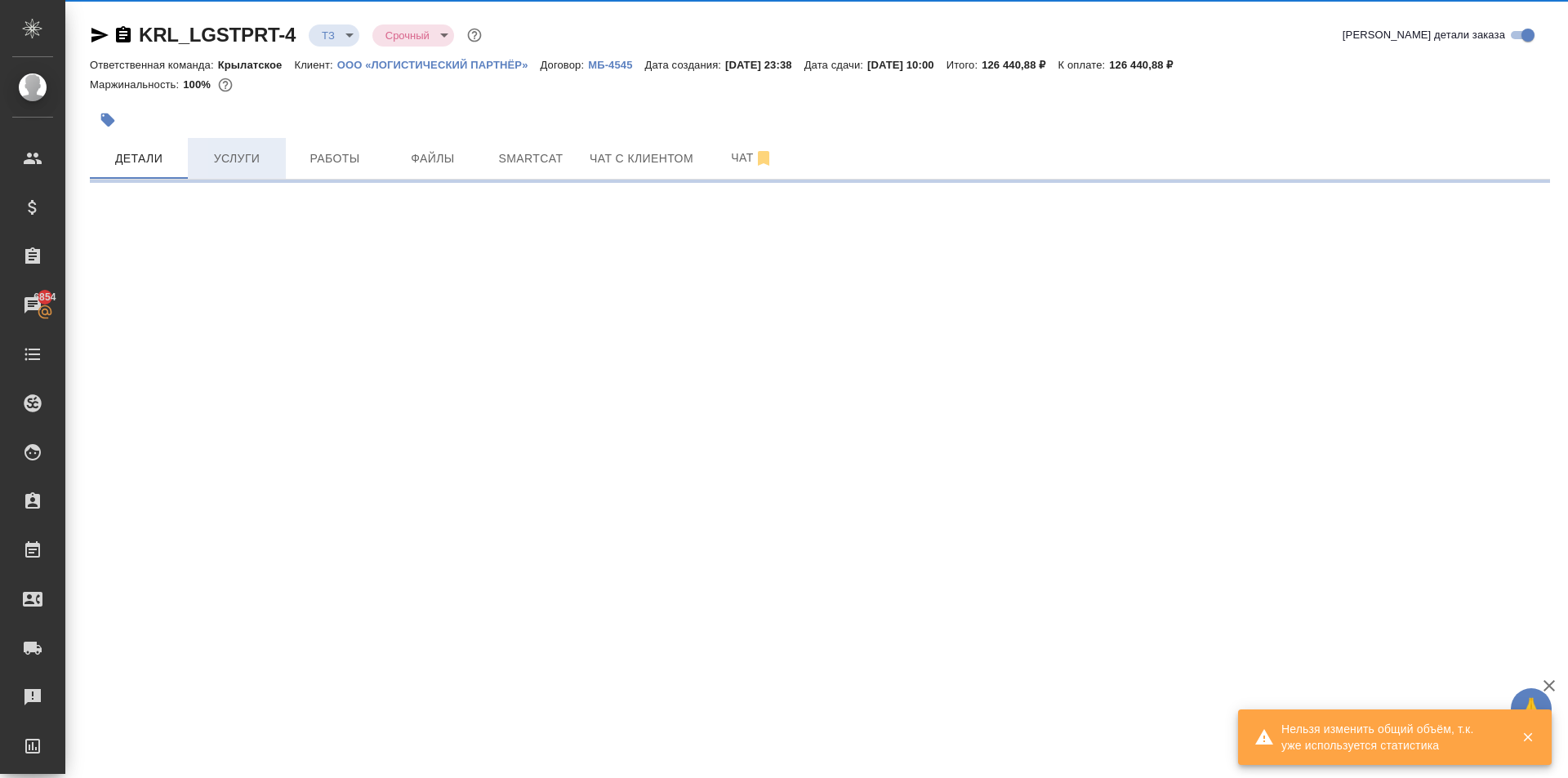
select select "RU"
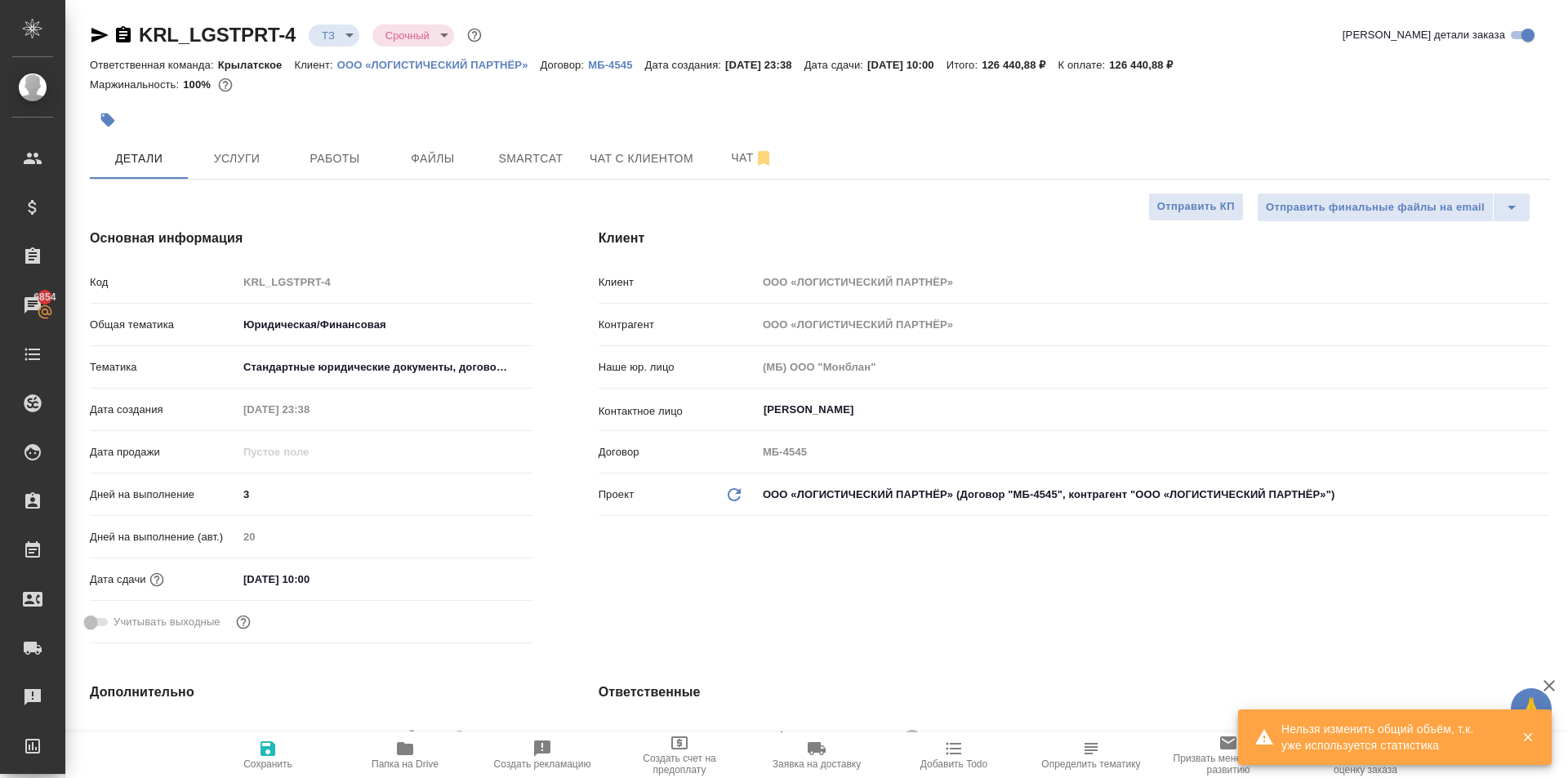
type textarea "x"
click at [286, 216] on div "Основная информация Код KRL_LGSTPRT-4 Общая тематика Юридическая/Финансовая yr-…" at bounding box center [311, 439] width 509 height 486
type textarea "x"
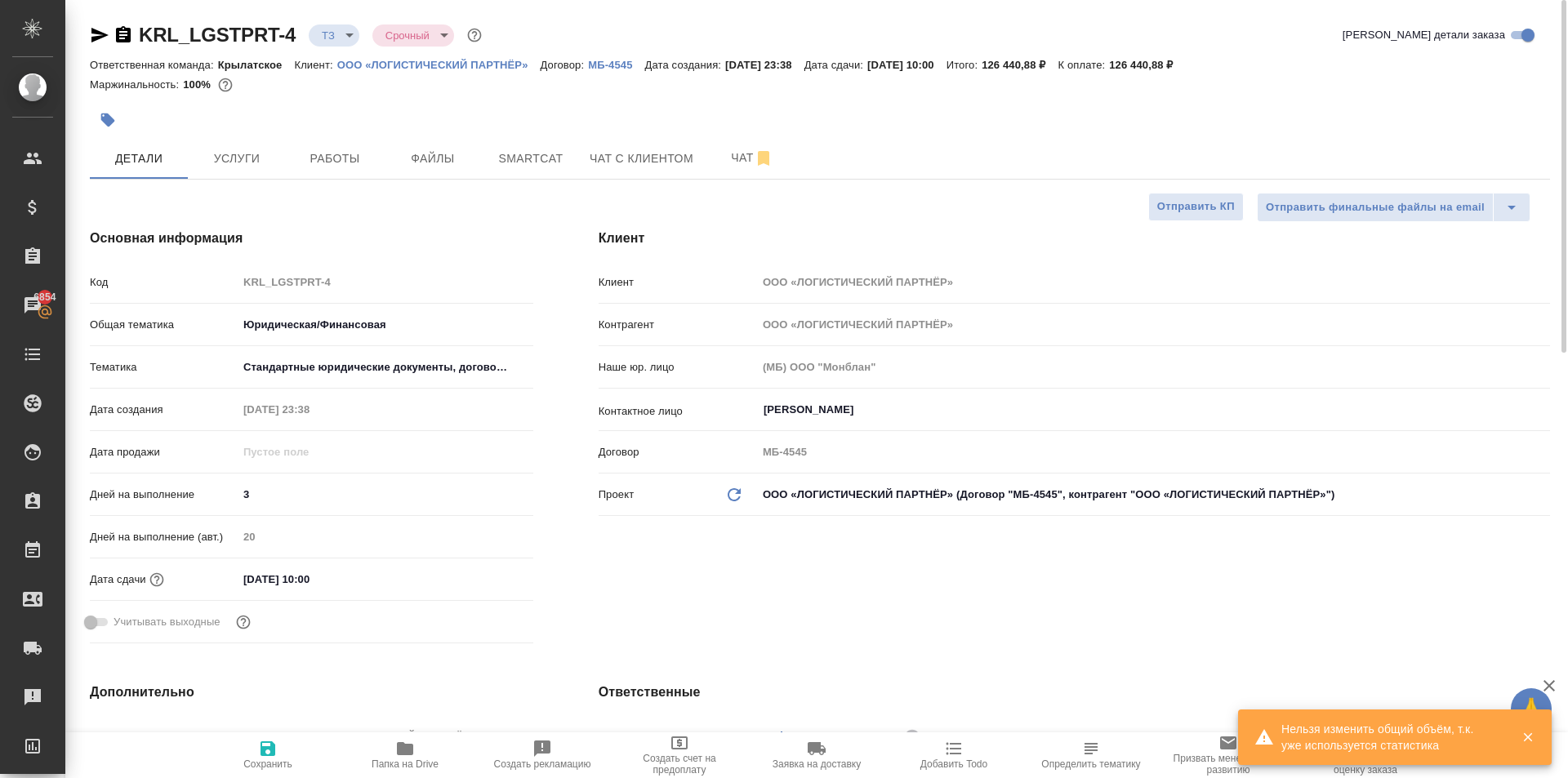
type textarea "x"
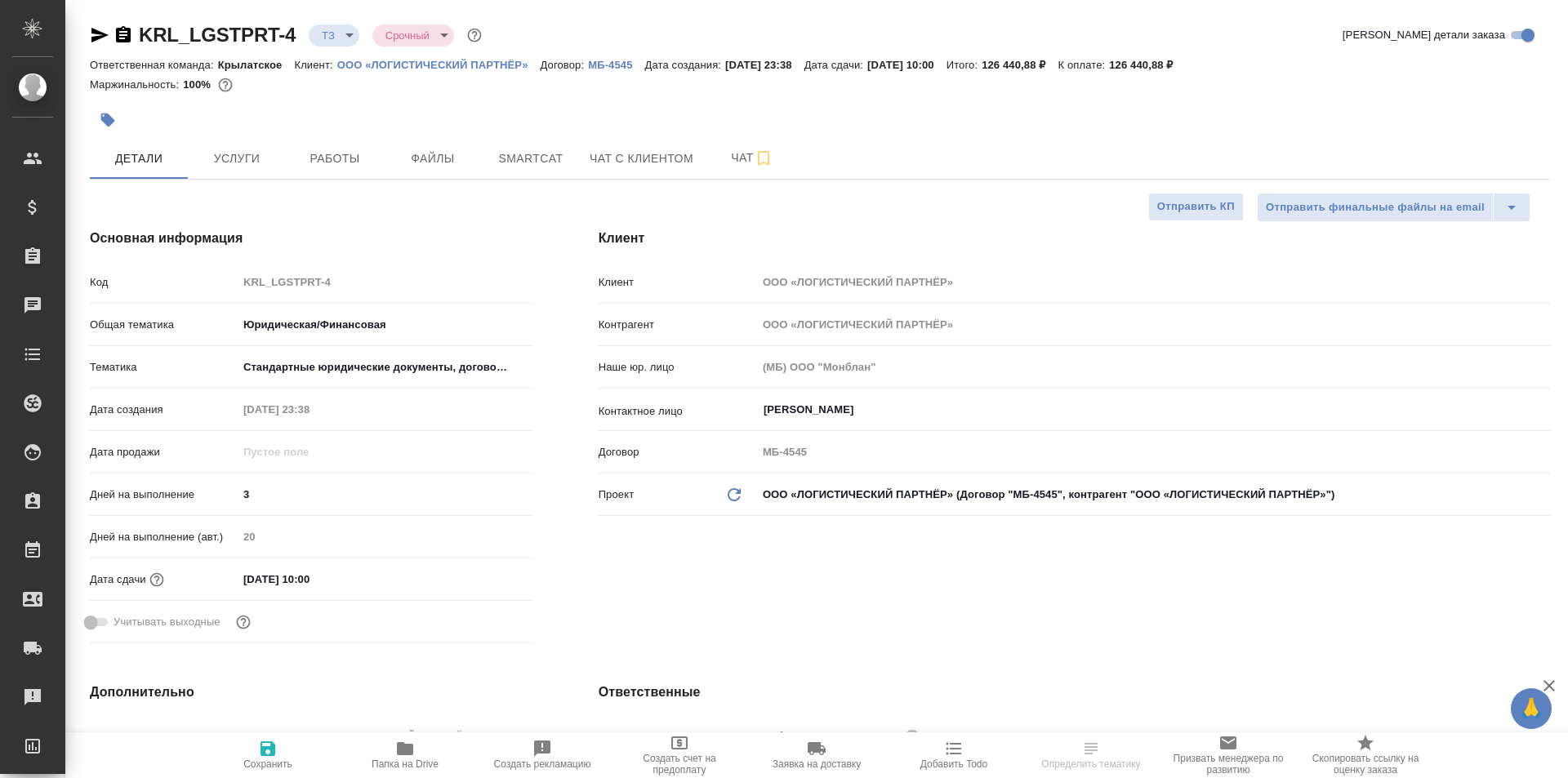
select select "RU"
click at [227, 159] on span "Услуги" at bounding box center [236, 159] width 79 height 21
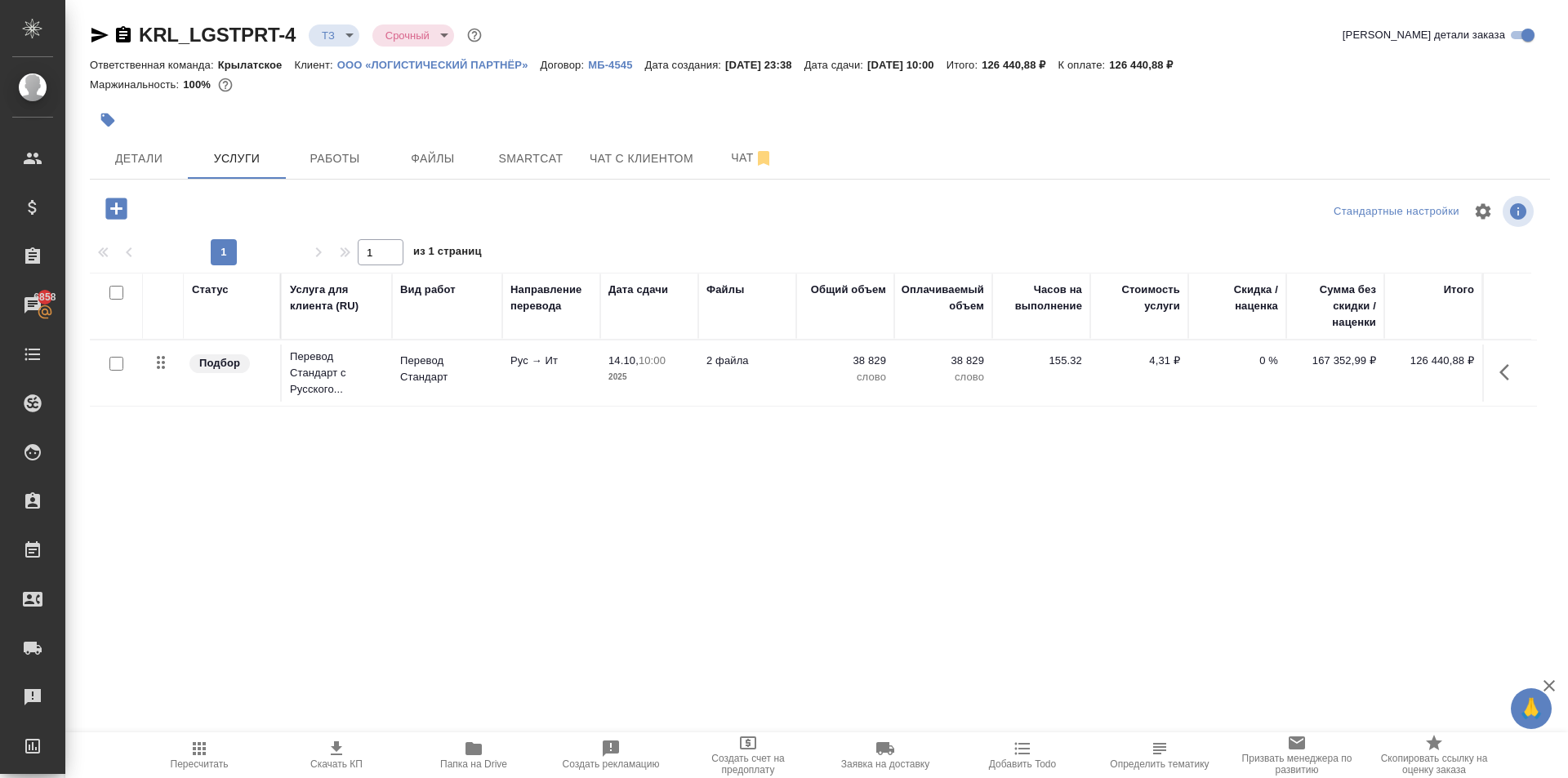
click at [102, 35] on icon "button" at bounding box center [100, 35] width 20 height 20
click at [203, 753] on icon "button" at bounding box center [199, 749] width 13 height 13
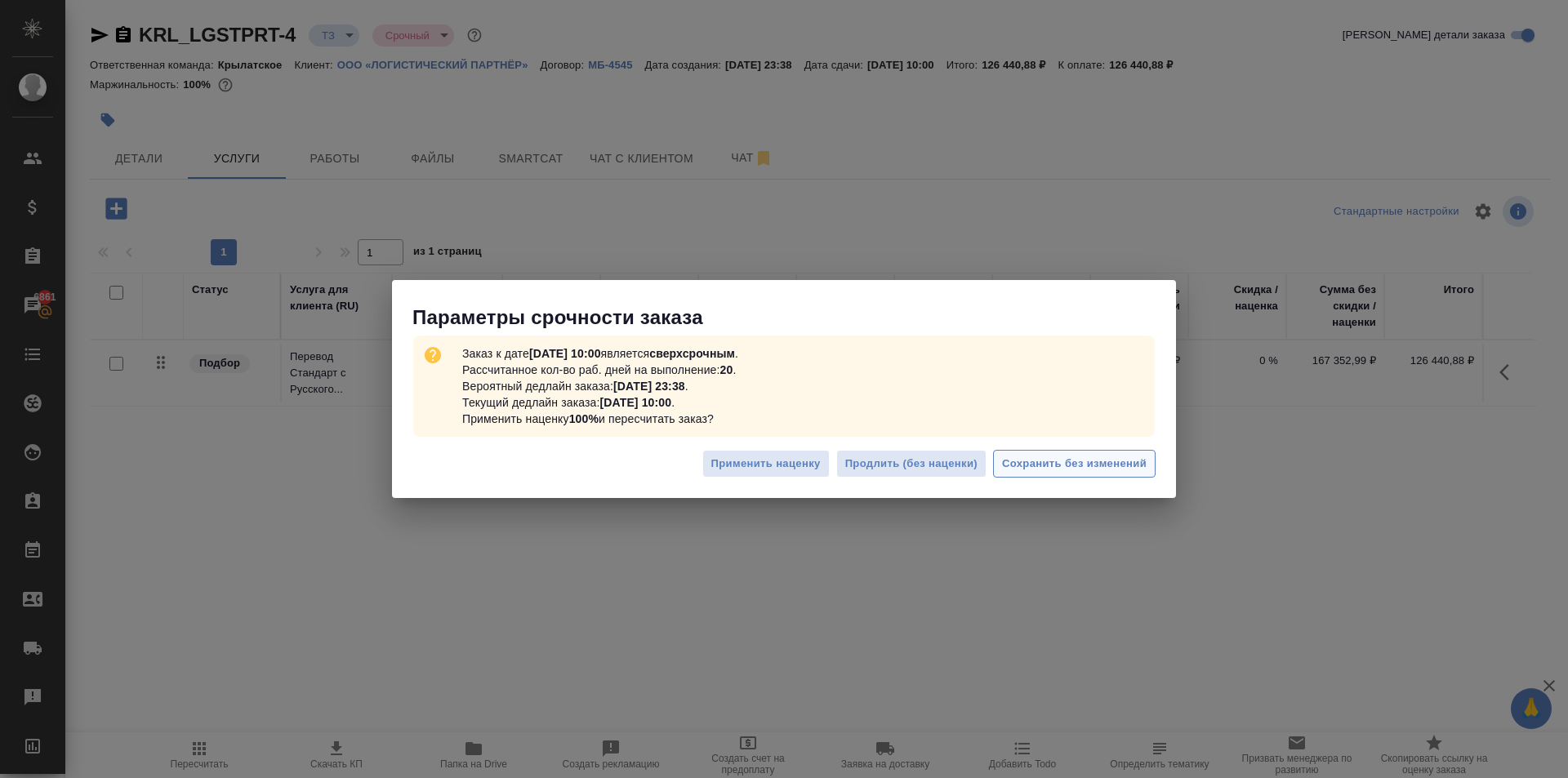
click at [1113, 460] on span "Сохранить без изменений" at bounding box center [1074, 464] width 145 height 19
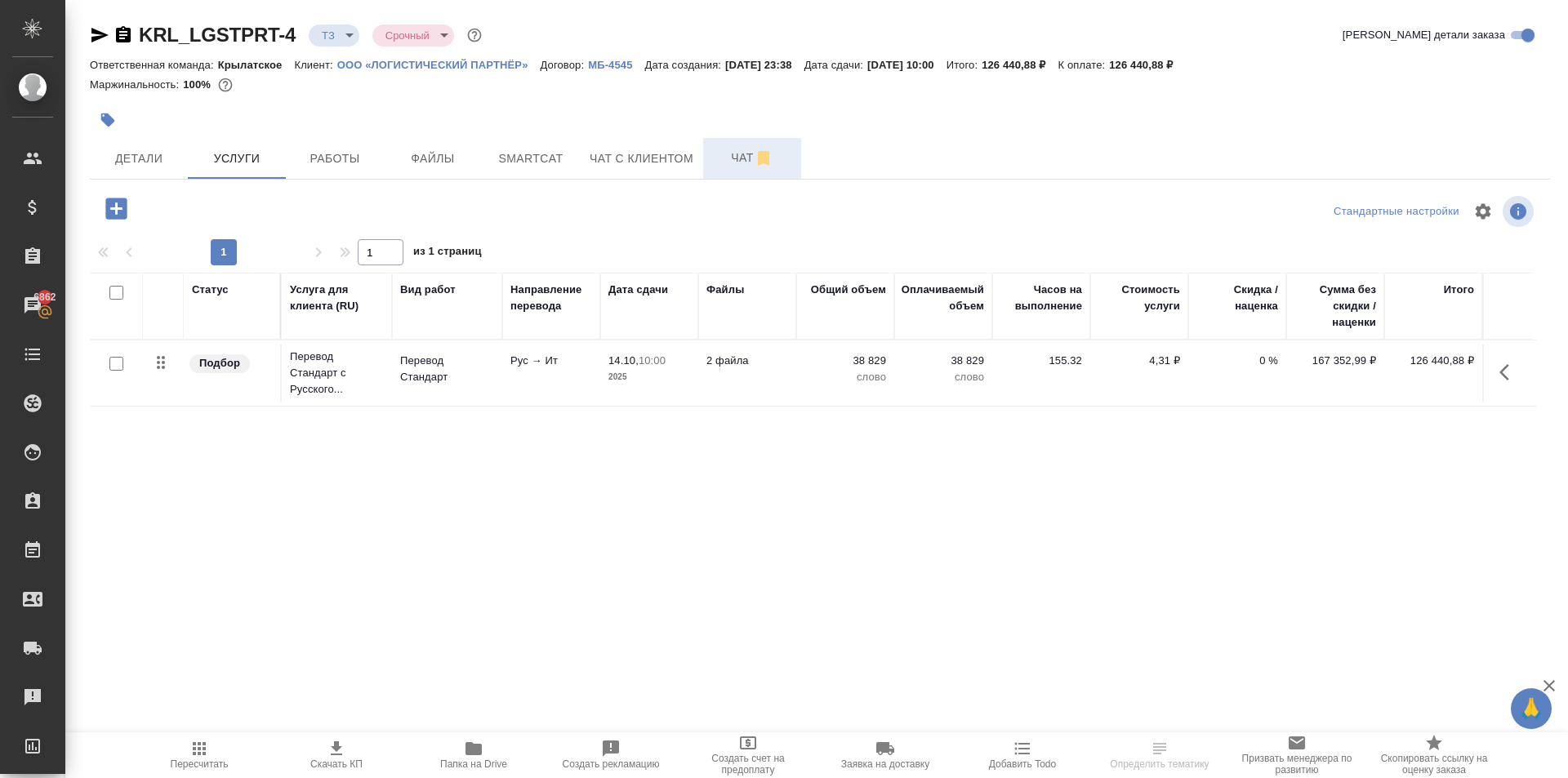
click at [737, 170] on button "Чат" at bounding box center [752, 159] width 98 height 41
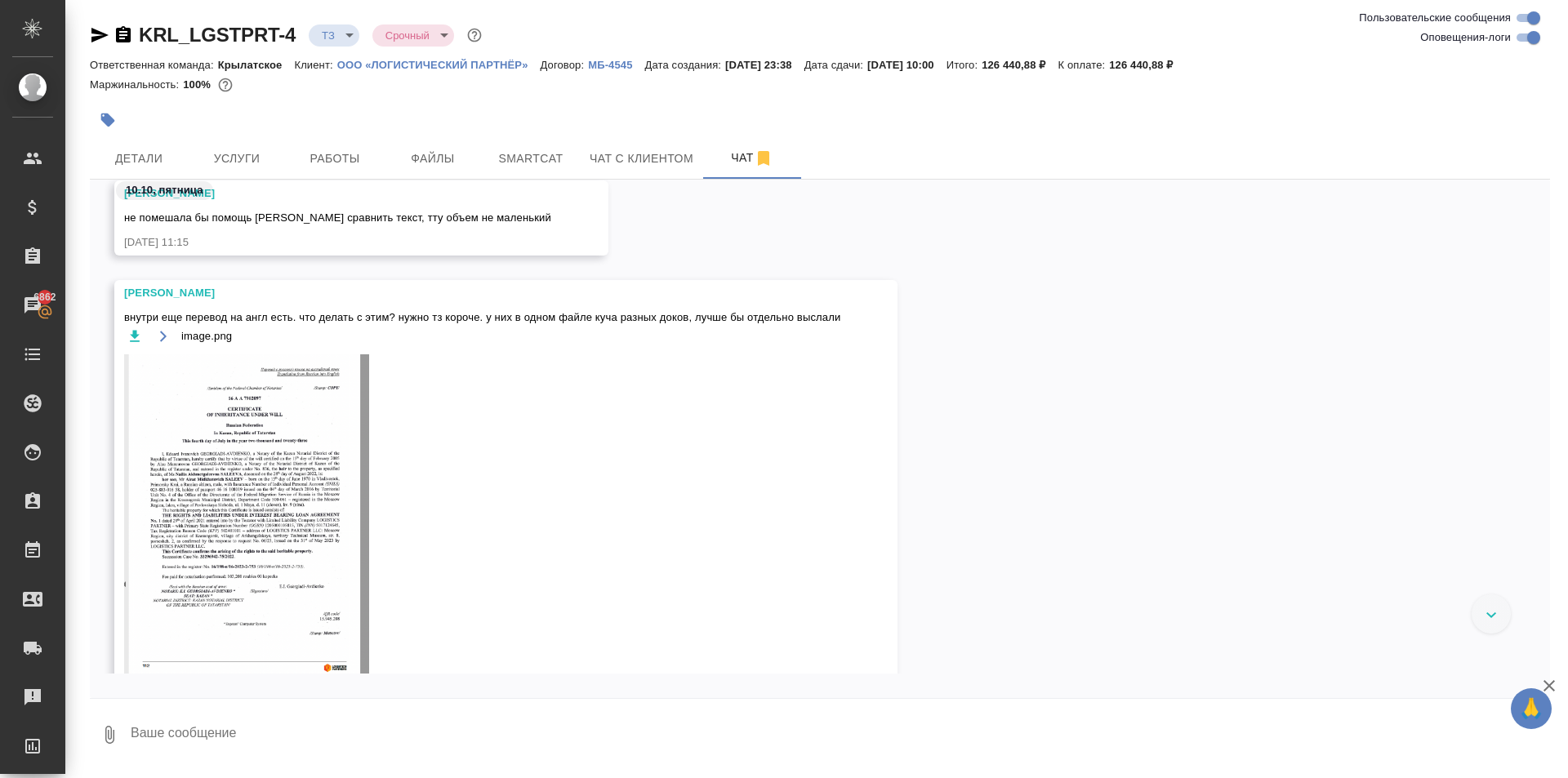
scroll to position [1090, 0]
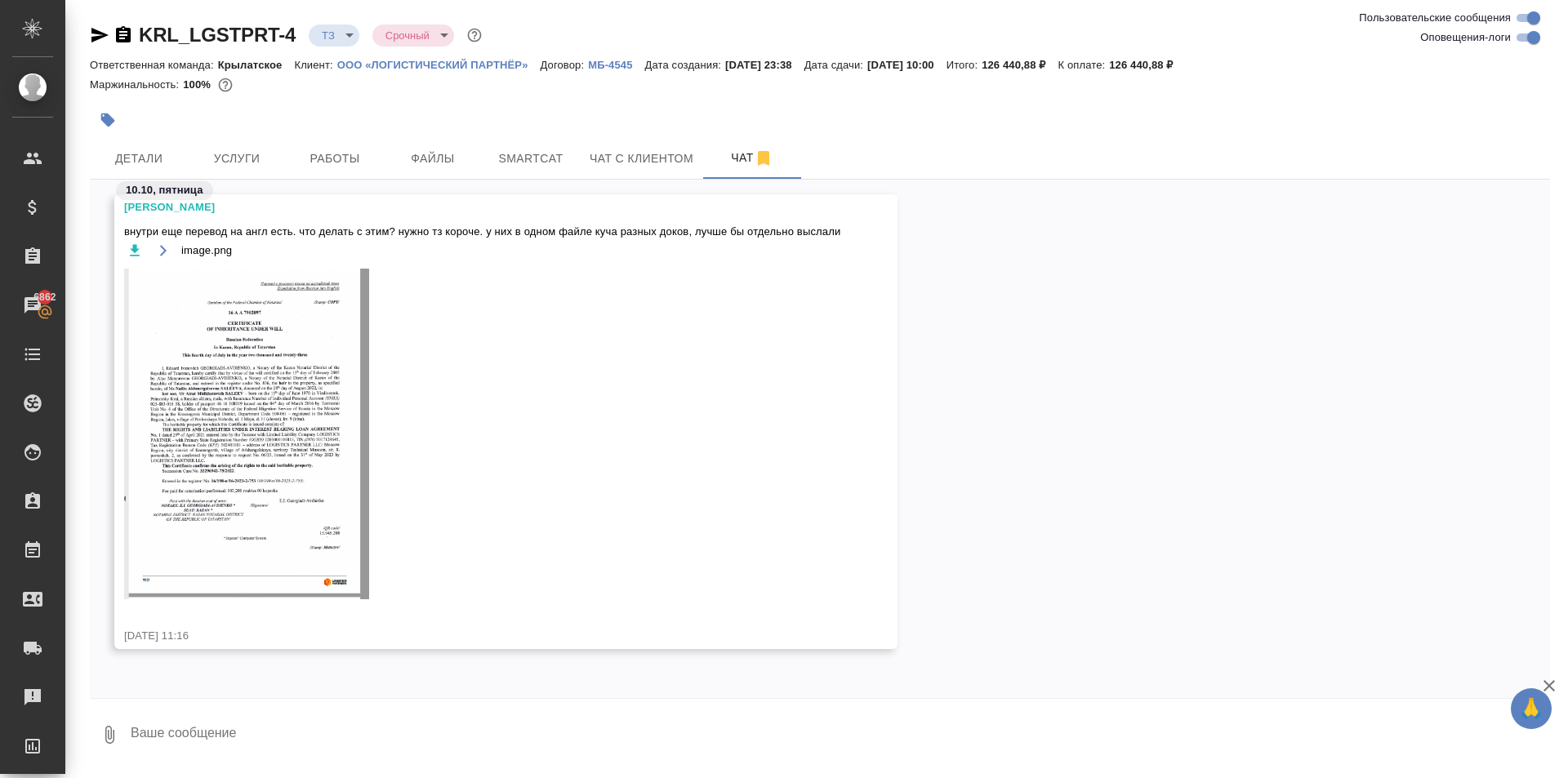
click at [366, 438] on img at bounding box center [246, 434] width 245 height 331
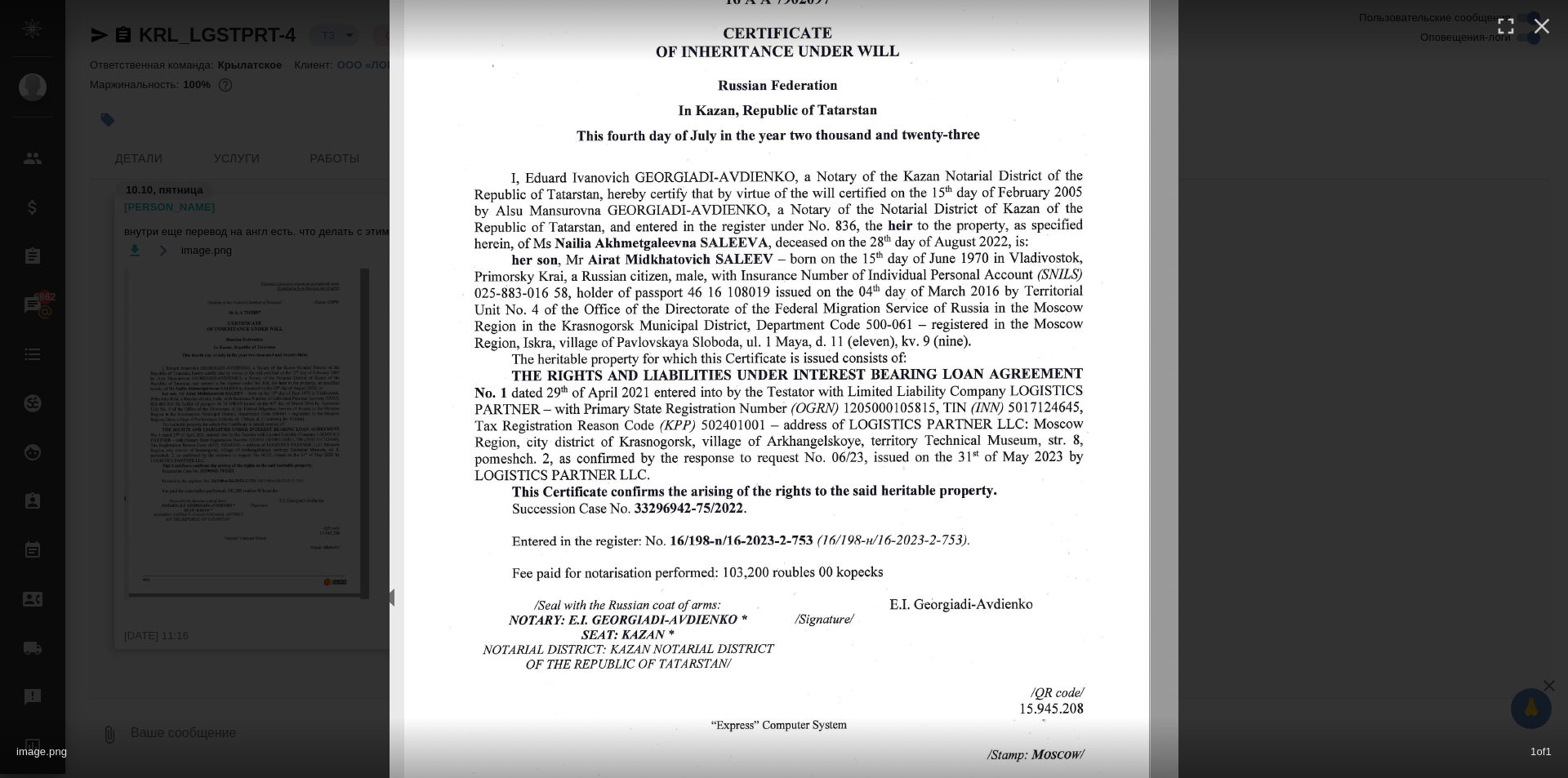
click at [1311, 412] on div "image.png 1 of 1" at bounding box center [784, 389] width 1568 height 778
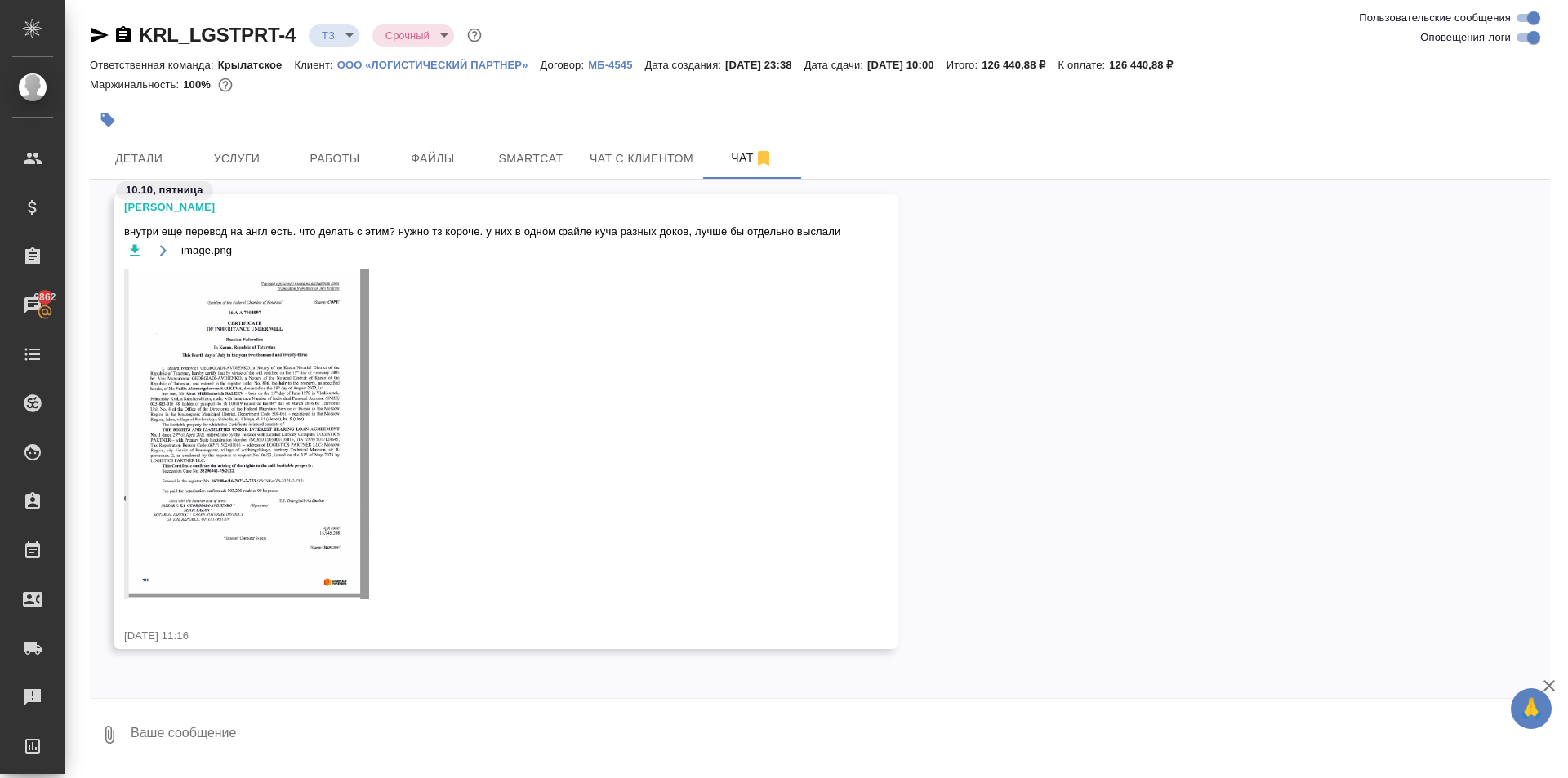
click at [258, 393] on img at bounding box center [246, 434] width 245 height 331
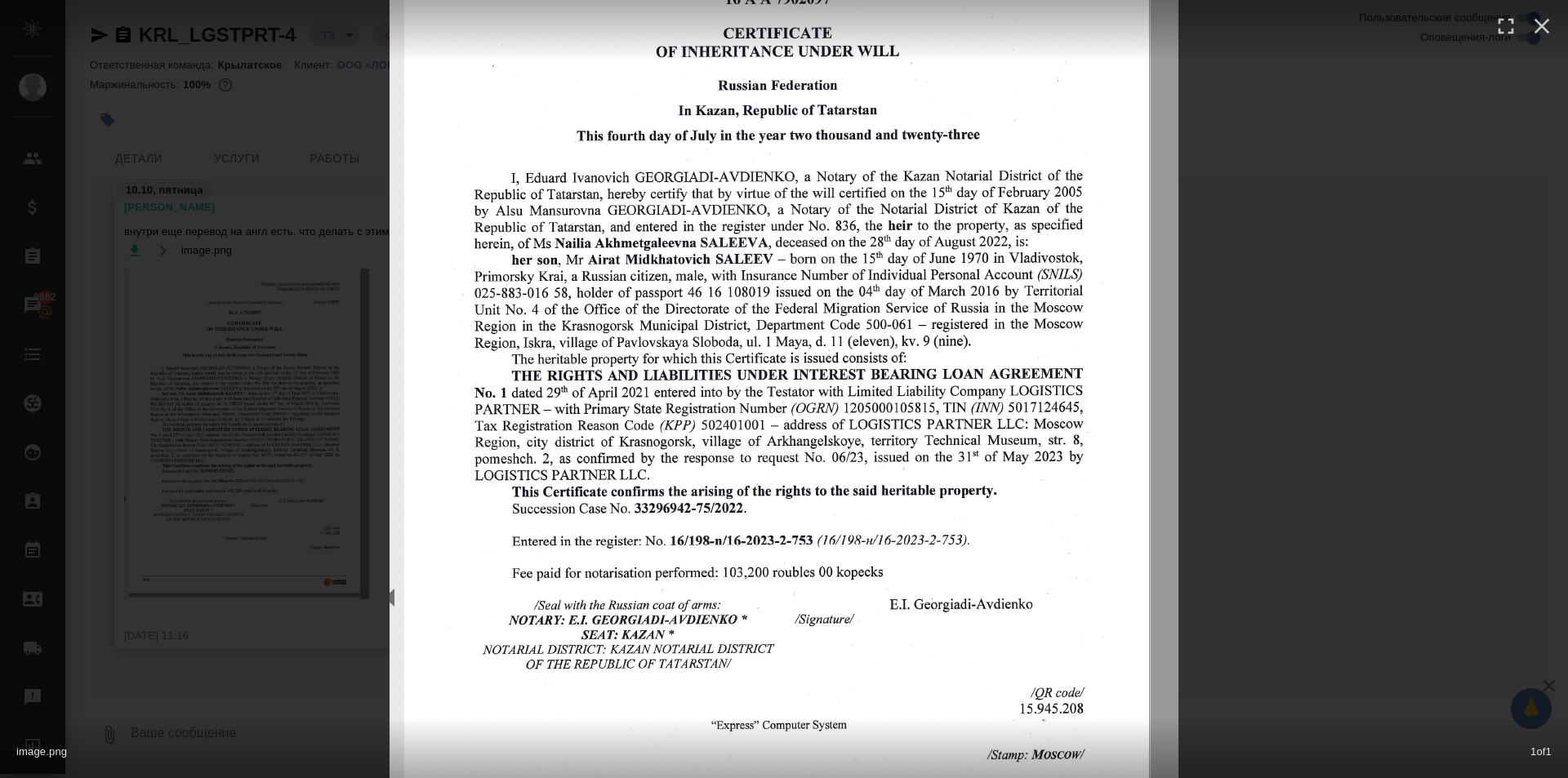
click at [1240, 429] on div "image.png 1 of 1" at bounding box center [784, 389] width 1568 height 778
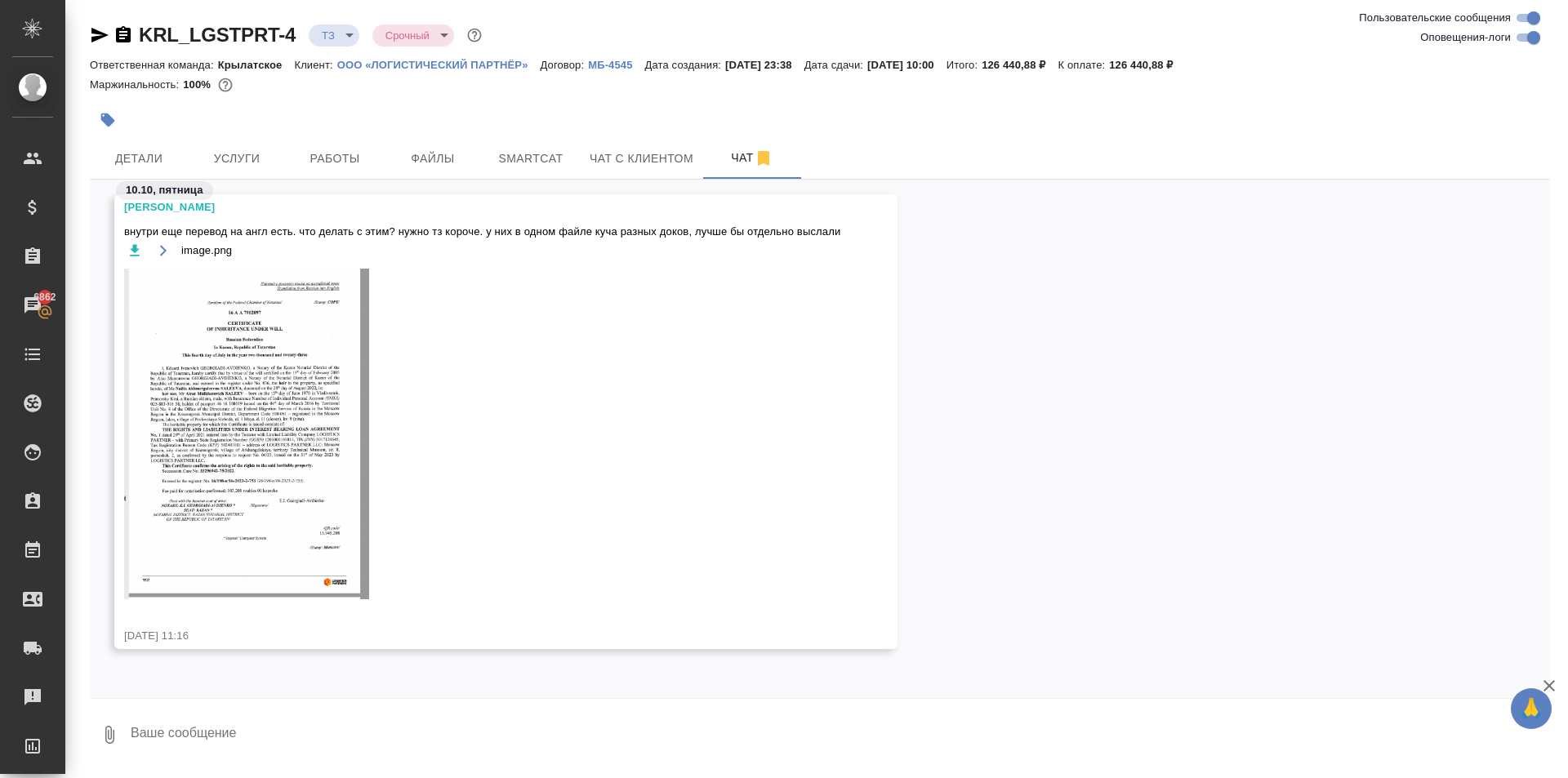
click at [365, 368] on img at bounding box center [246, 434] width 245 height 331
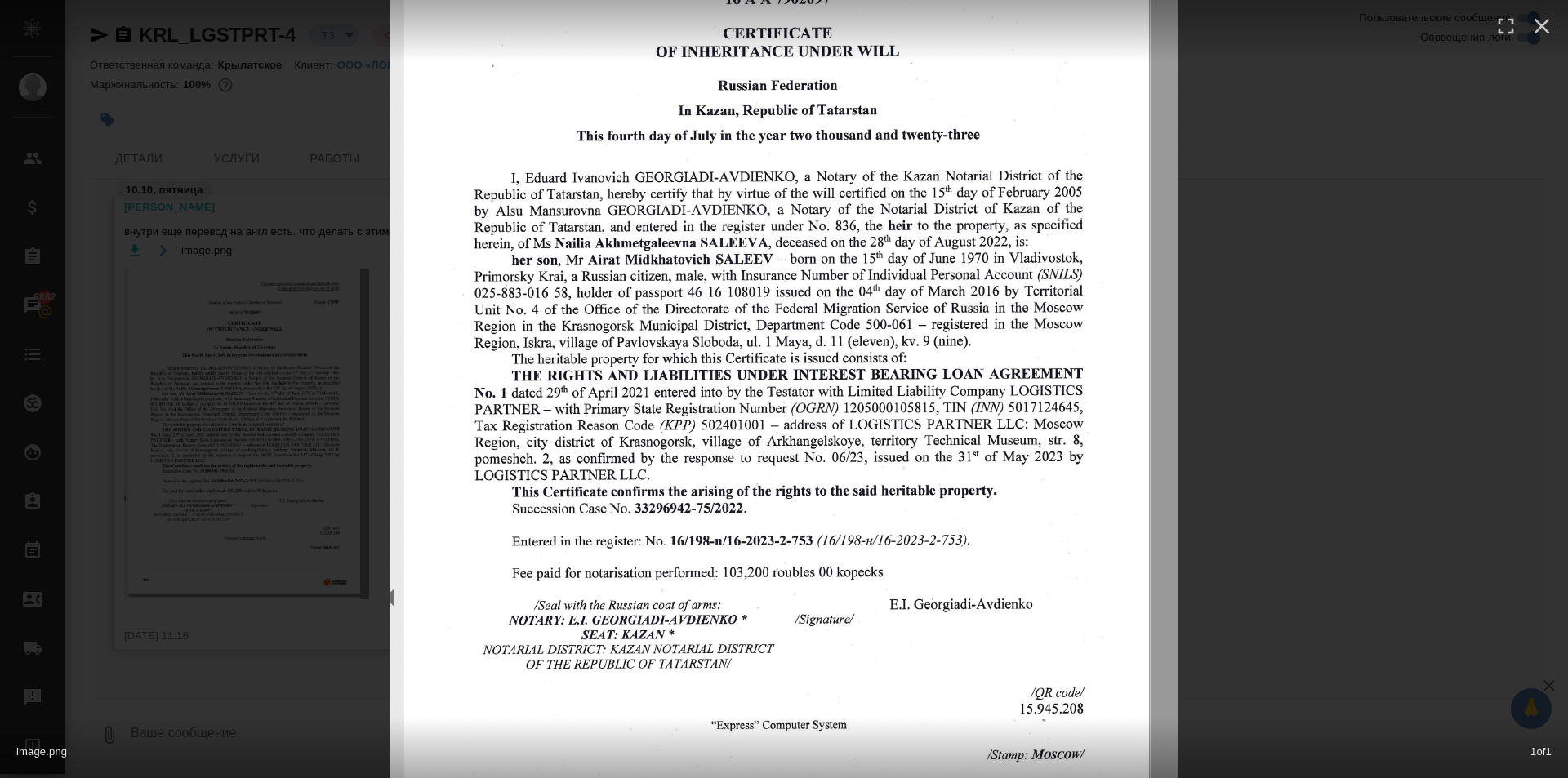
click at [1208, 390] on div "image.png 1 of 1" at bounding box center [784, 389] width 1568 height 778
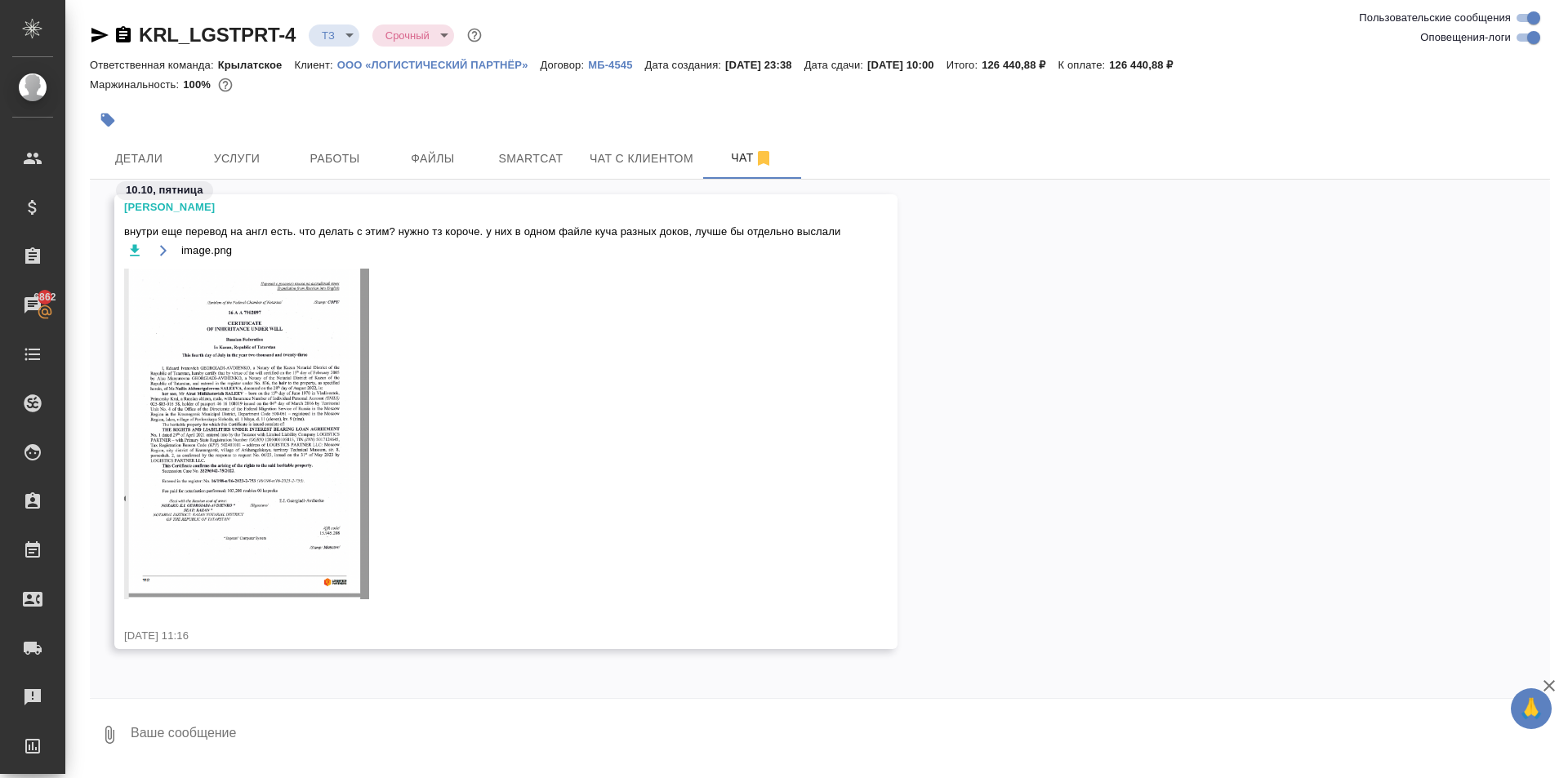
click at [245, 472] on img at bounding box center [246, 434] width 245 height 331
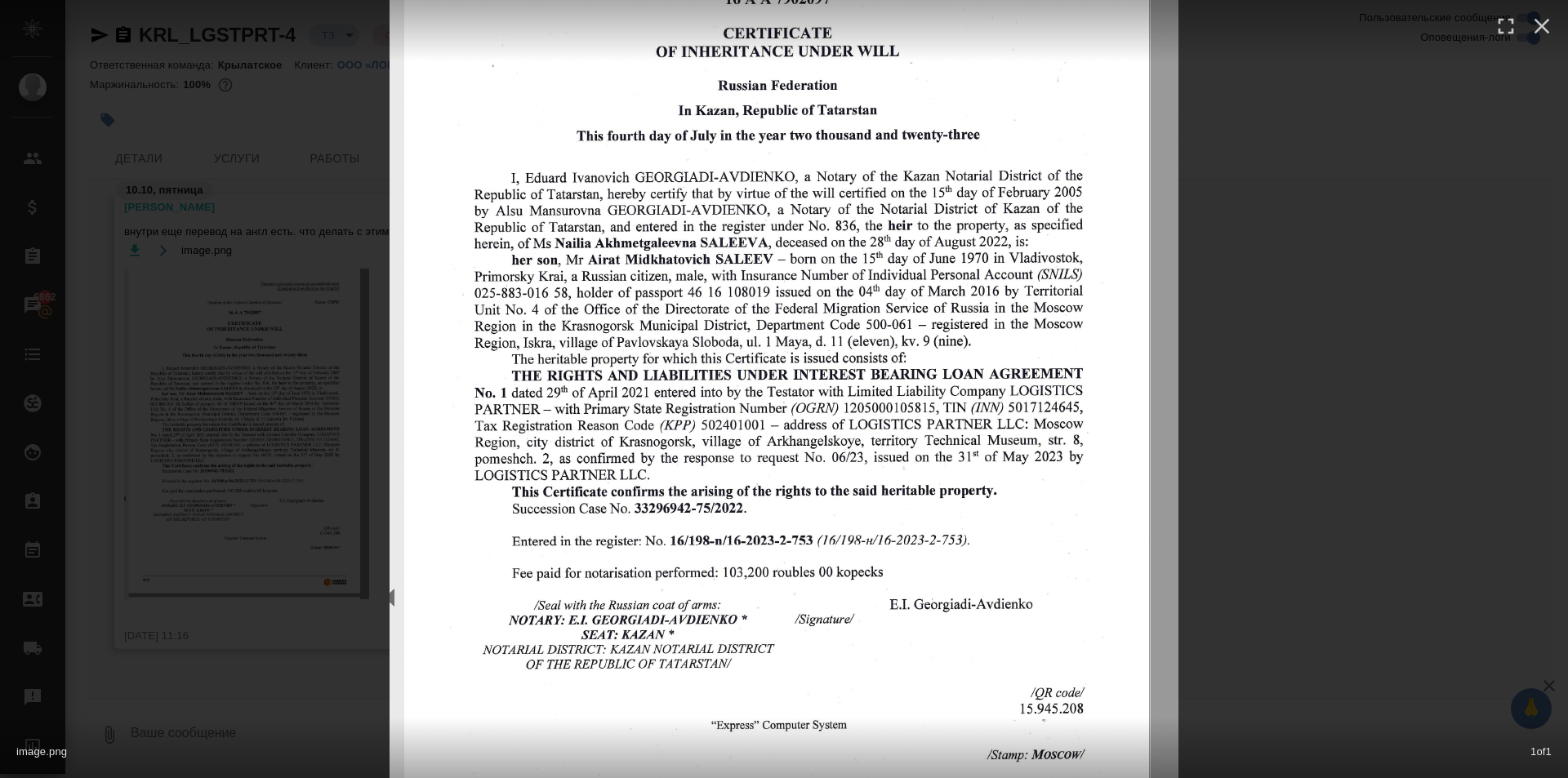
click at [1257, 485] on div "image.png 1 of 1" at bounding box center [784, 389] width 1568 height 778
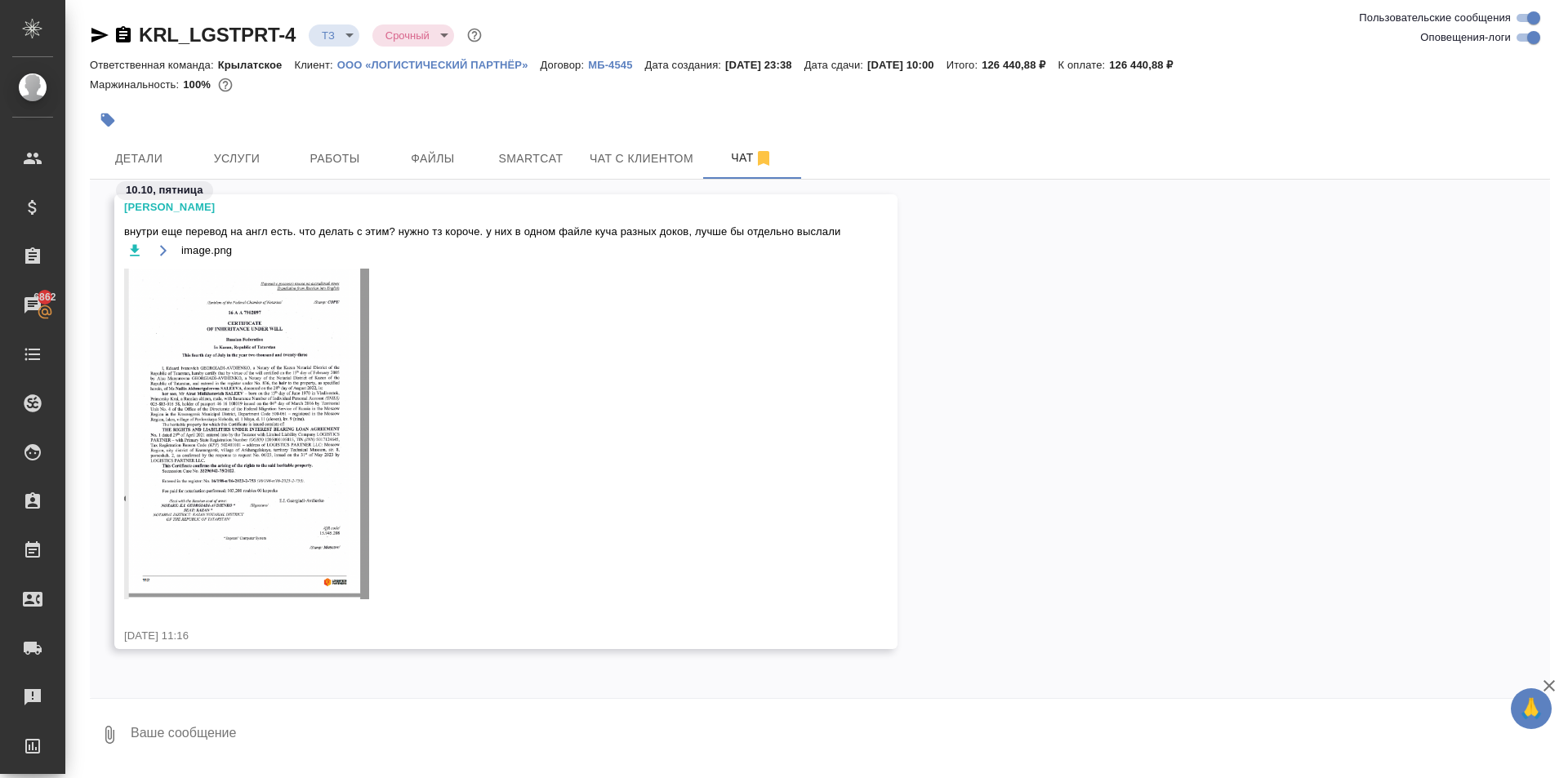
click at [135, 351] on img at bounding box center [246, 434] width 245 height 331
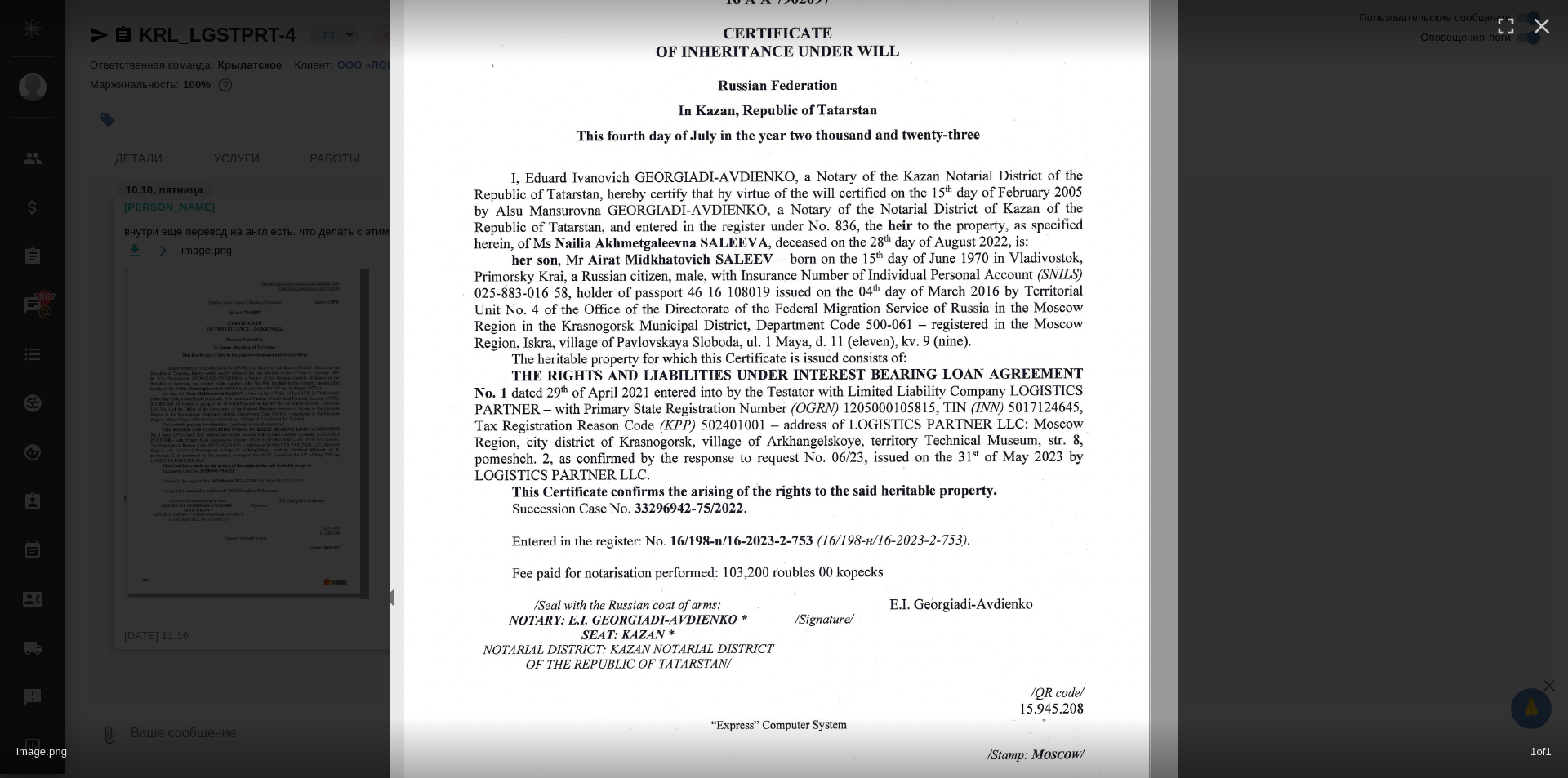
click at [1307, 528] on div "image.png 1 of 1" at bounding box center [784, 389] width 1568 height 778
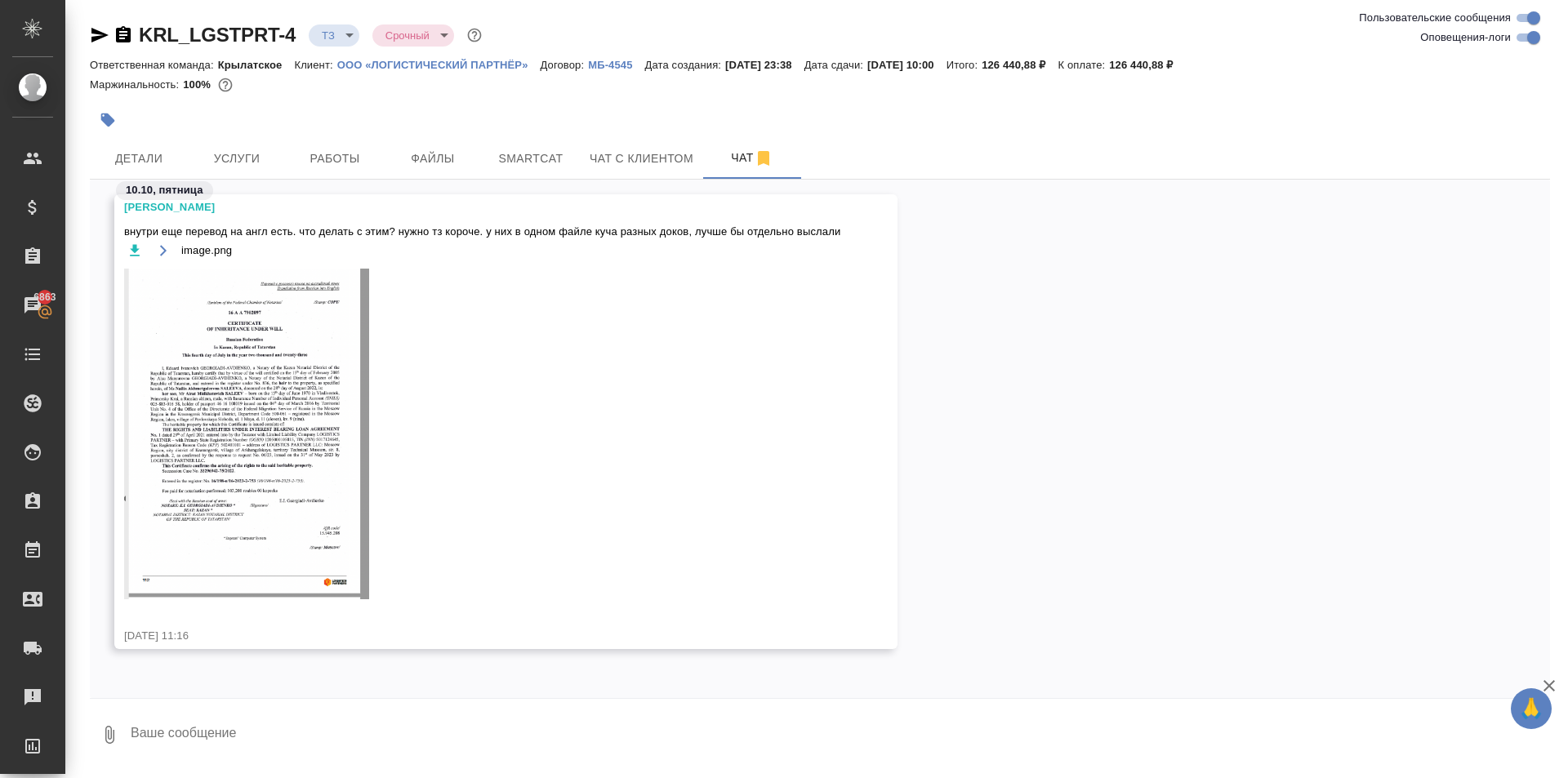
click at [230, 728] on textarea at bounding box center [840, 734] width 1421 height 55
type textarea "Учтоняю у клиента"
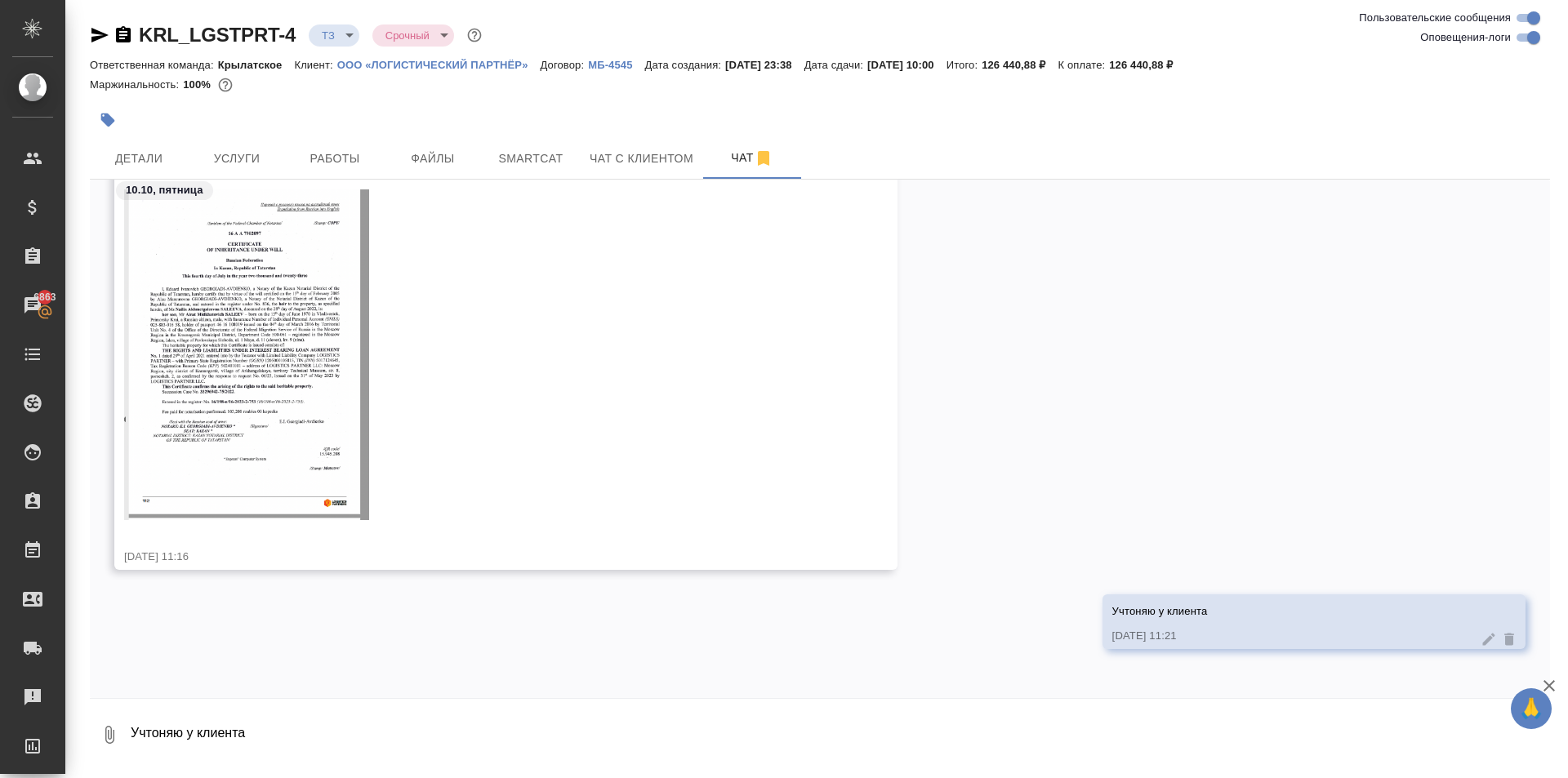
click at [1473, 629] on div "Учтоняю у клиента 10.10.25, 11:21" at bounding box center [1314, 621] width 423 height 54
click at [1481, 636] on icon at bounding box center [1489, 639] width 16 height 16
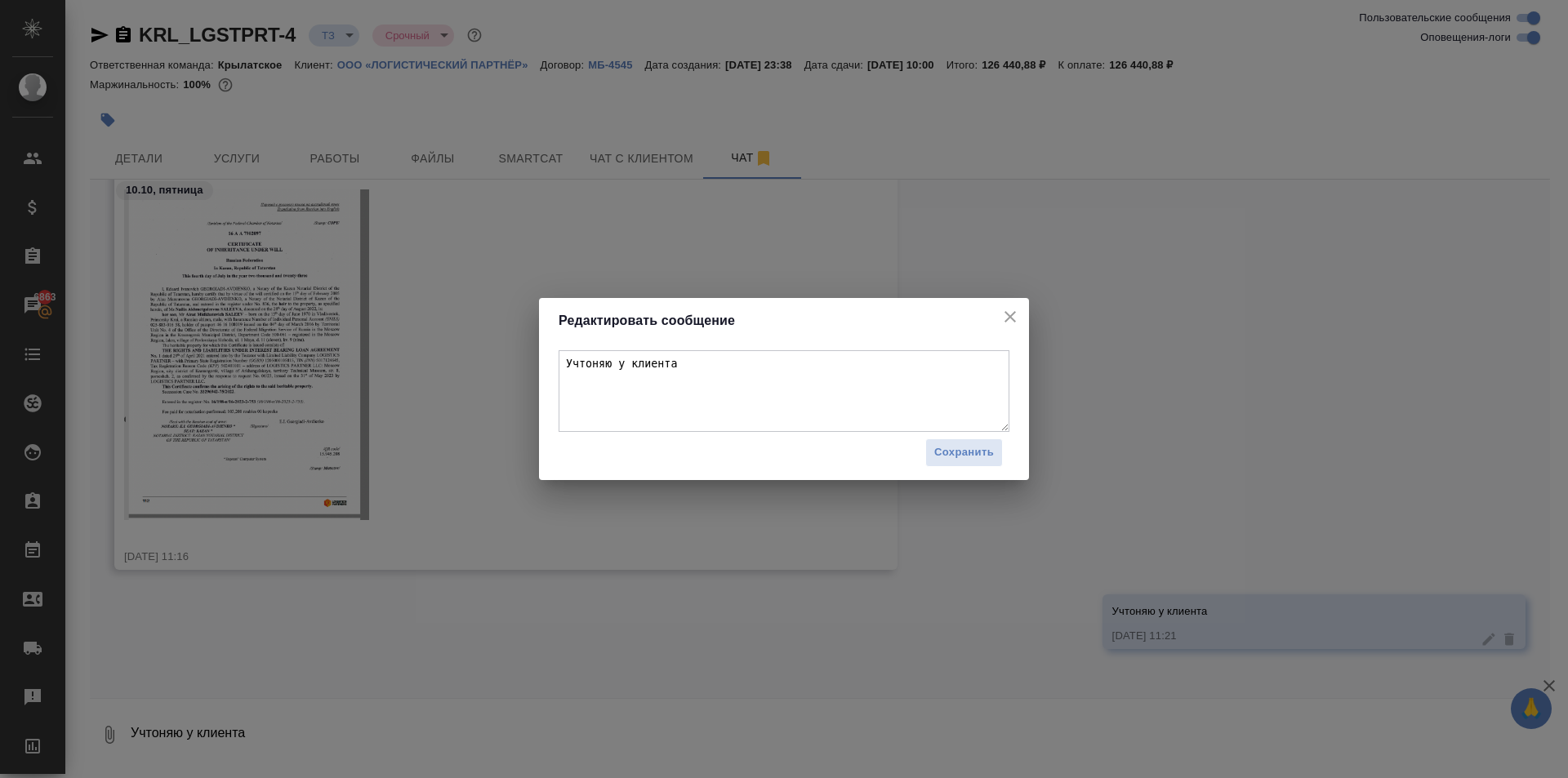
drag, startPoint x: 610, startPoint y: 365, endPoint x: 479, endPoint y: 355, distance: 131.4
click at [479, 355] on div "Редактировать сообщение Учтоняю у клиента Сохранить" at bounding box center [784, 389] width 1568 height 778
type textarea "Уточняю у клиента"
drag, startPoint x: 1002, startPoint y: 449, endPoint x: 984, endPoint y: 446, distance: 18.2
click at [984, 446] on div "Сохранить" at bounding box center [784, 452] width 451 height 42
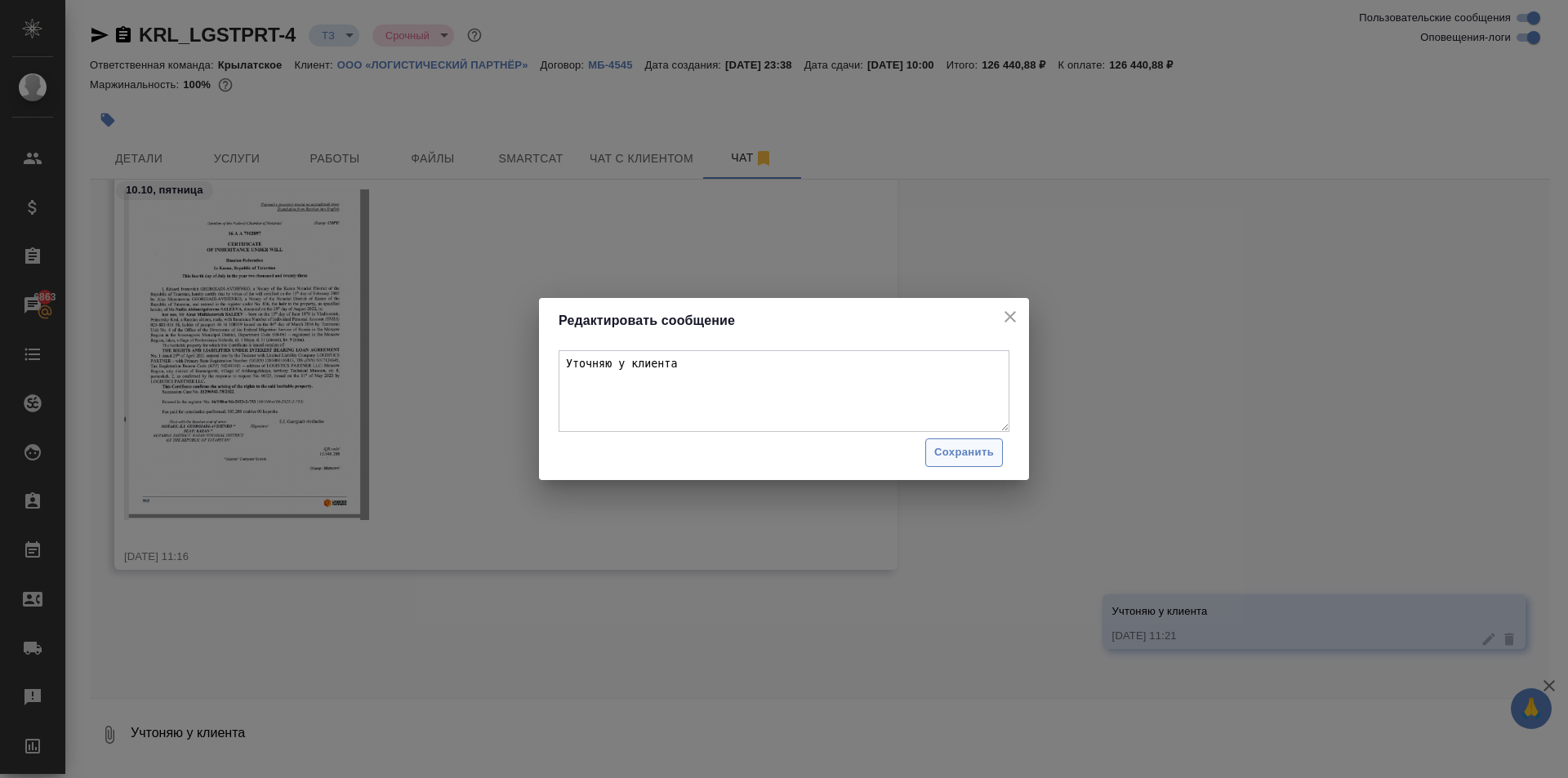
click at [984, 446] on span "Сохранить" at bounding box center [964, 452] width 60 height 19
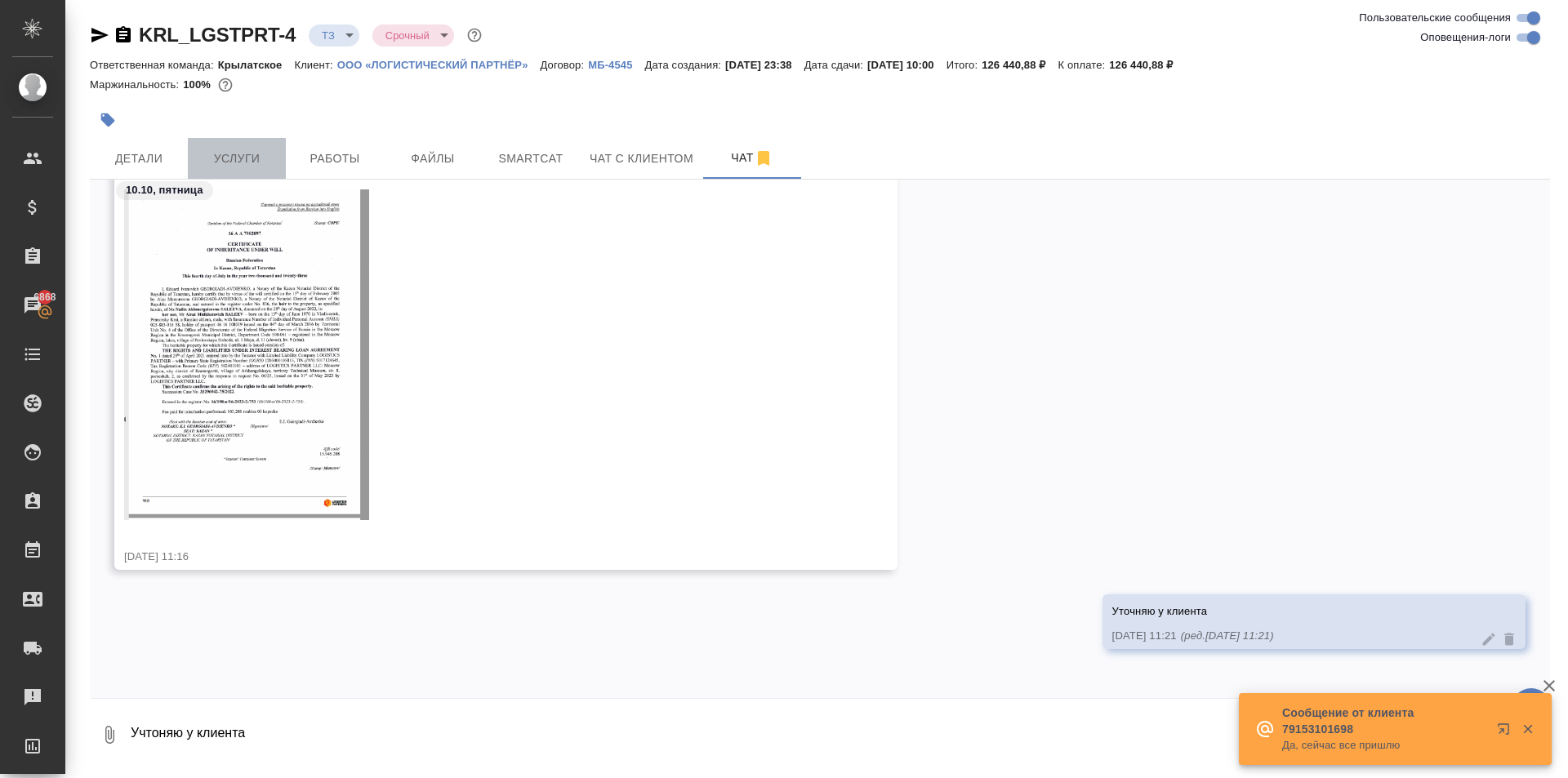
click at [265, 146] on button "Услуги" at bounding box center [236, 159] width 98 height 41
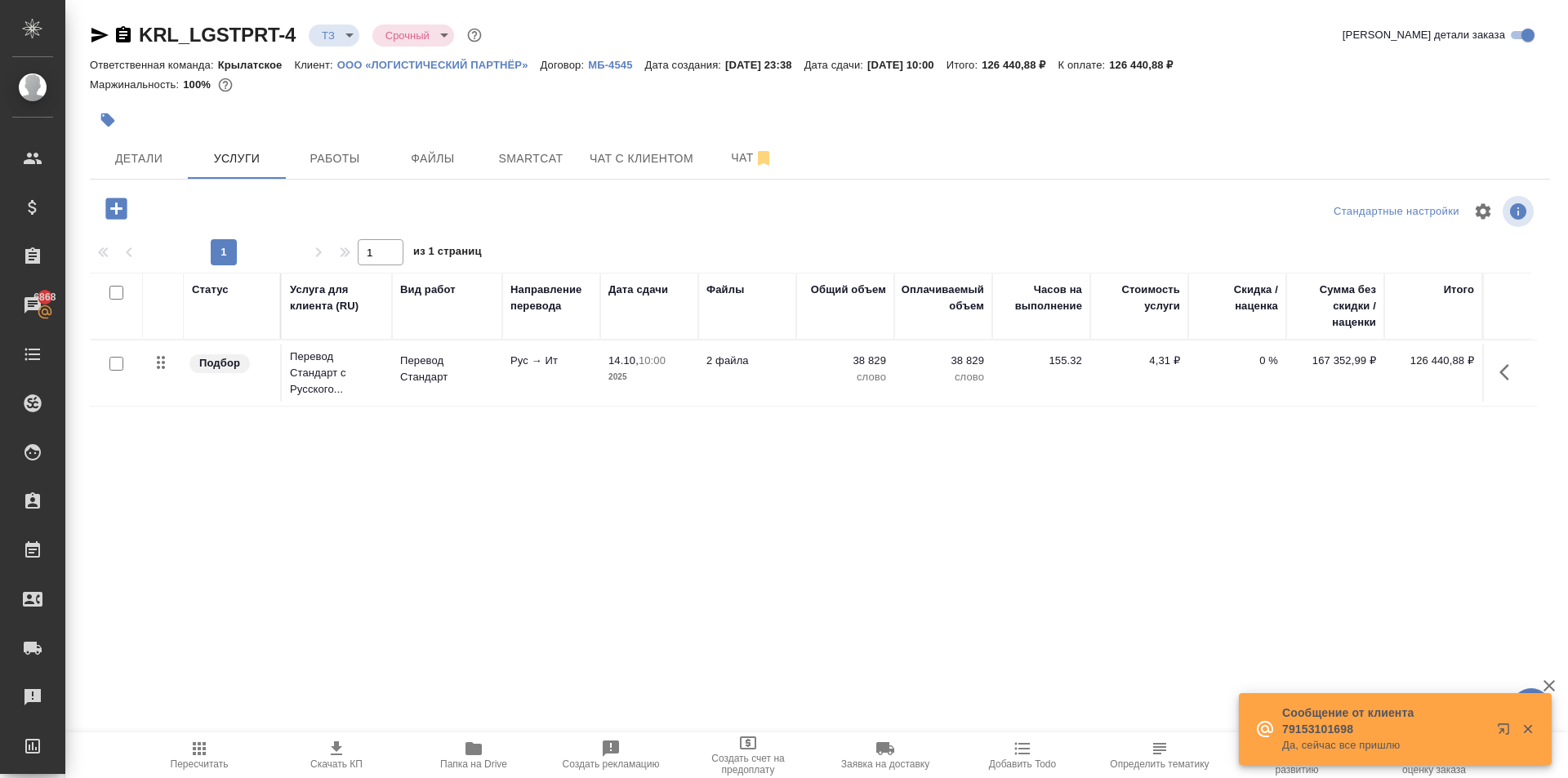
click at [340, 749] on icon "button" at bounding box center [336, 749] width 20 height 20
click at [632, 705] on div ".cls-1 fill:#fff; AWATERA Kasymov Timur Клиенты Спецификации Заказы 6868 Чаты T…" at bounding box center [784, 389] width 1568 height 778
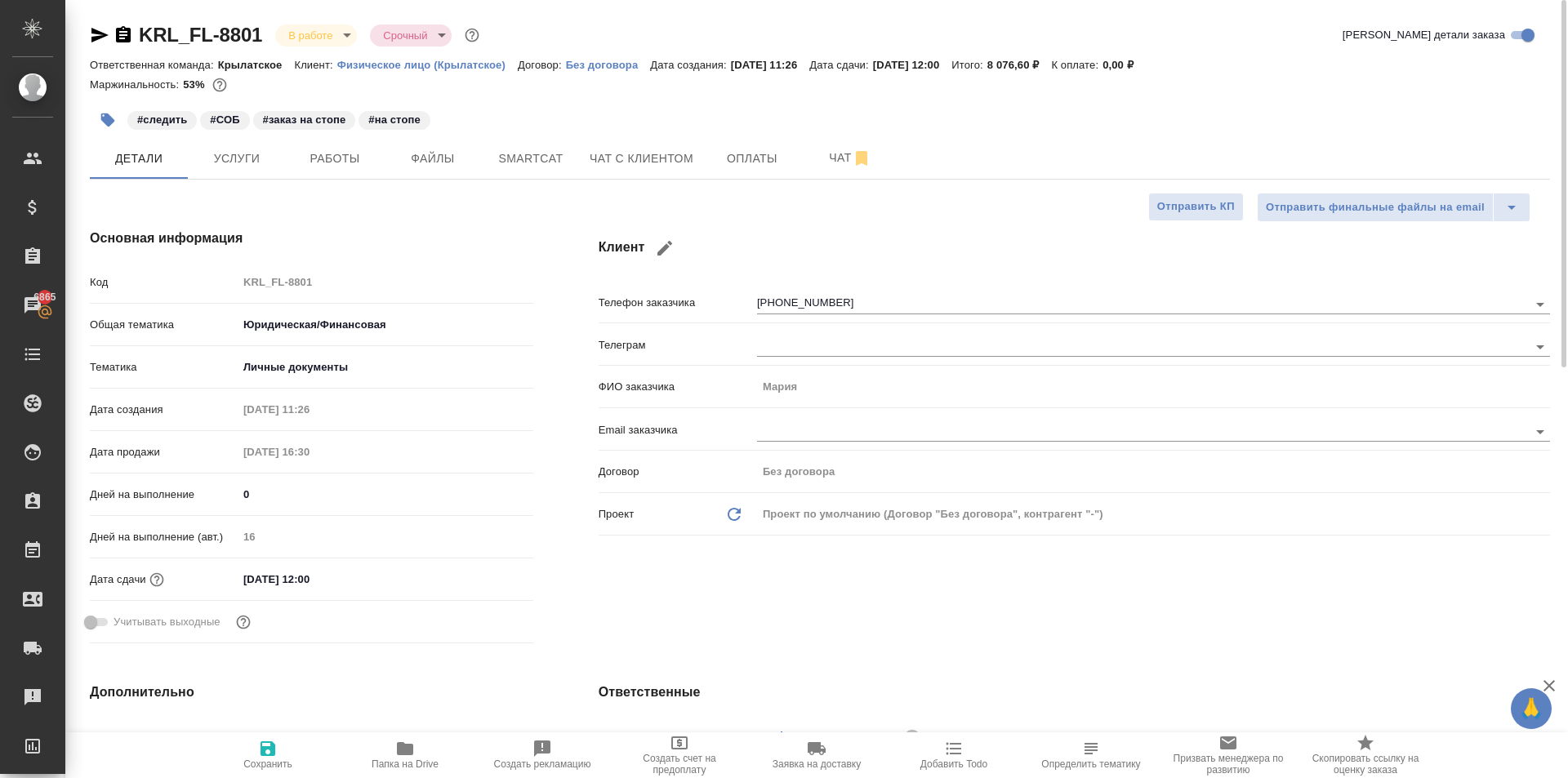
select select "RU"
click at [660, 156] on span "Чат с клиентом" at bounding box center [642, 159] width 104 height 21
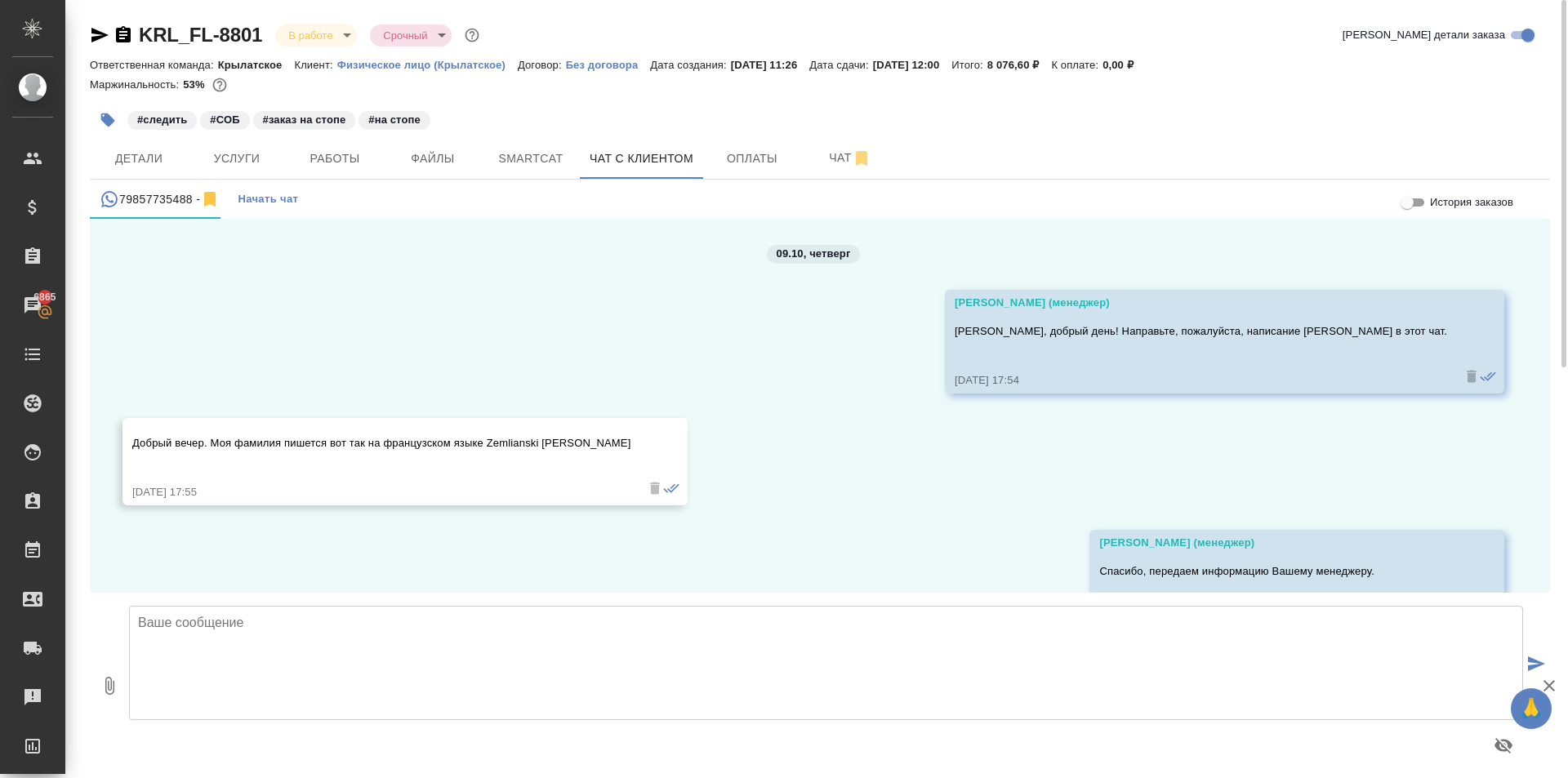
scroll to position [65, 0]
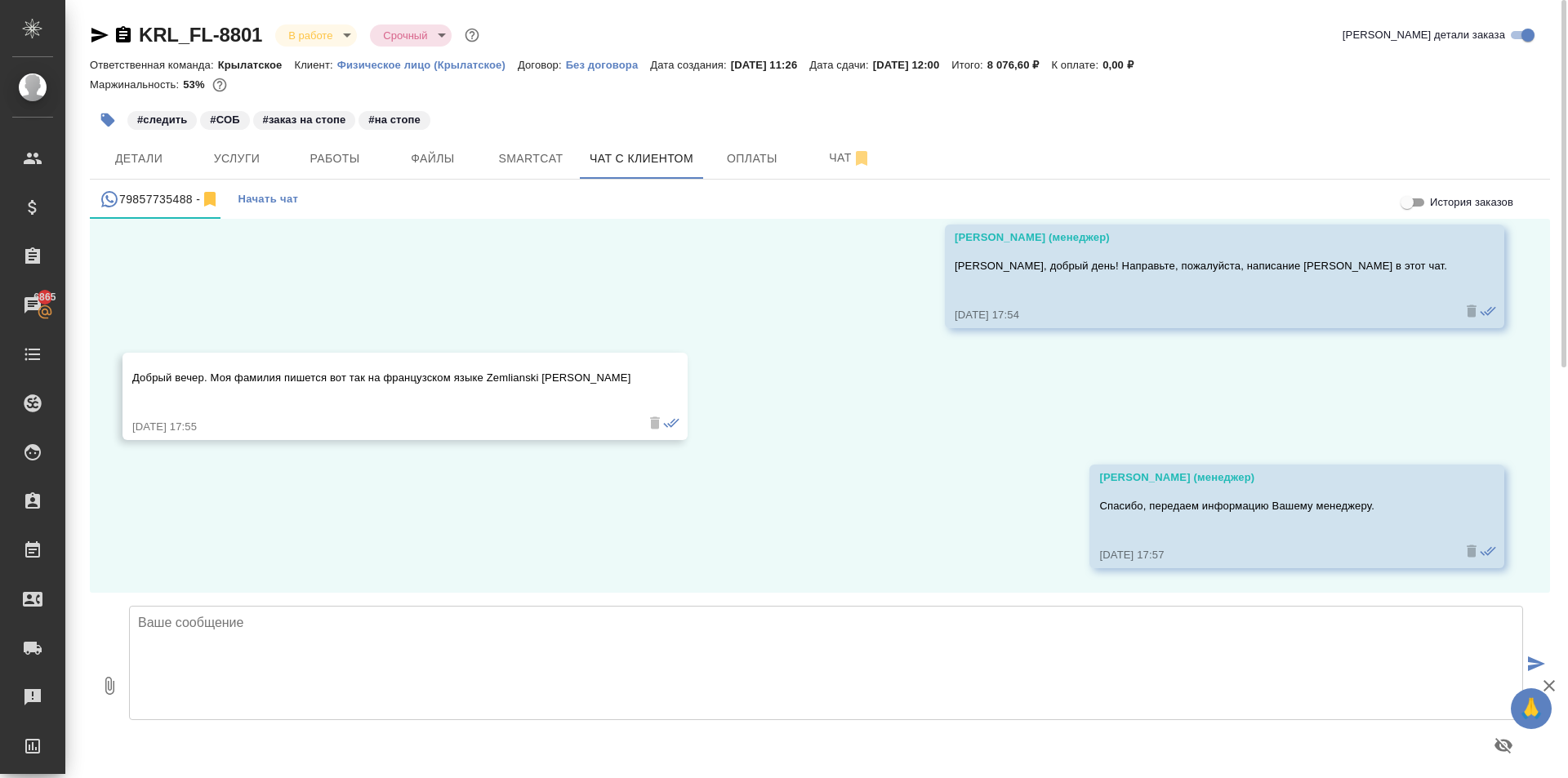
click at [339, 763] on div at bounding box center [826, 745] width 1394 height 39
click at [451, 152] on span "Файлы" at bounding box center [433, 159] width 79 height 21
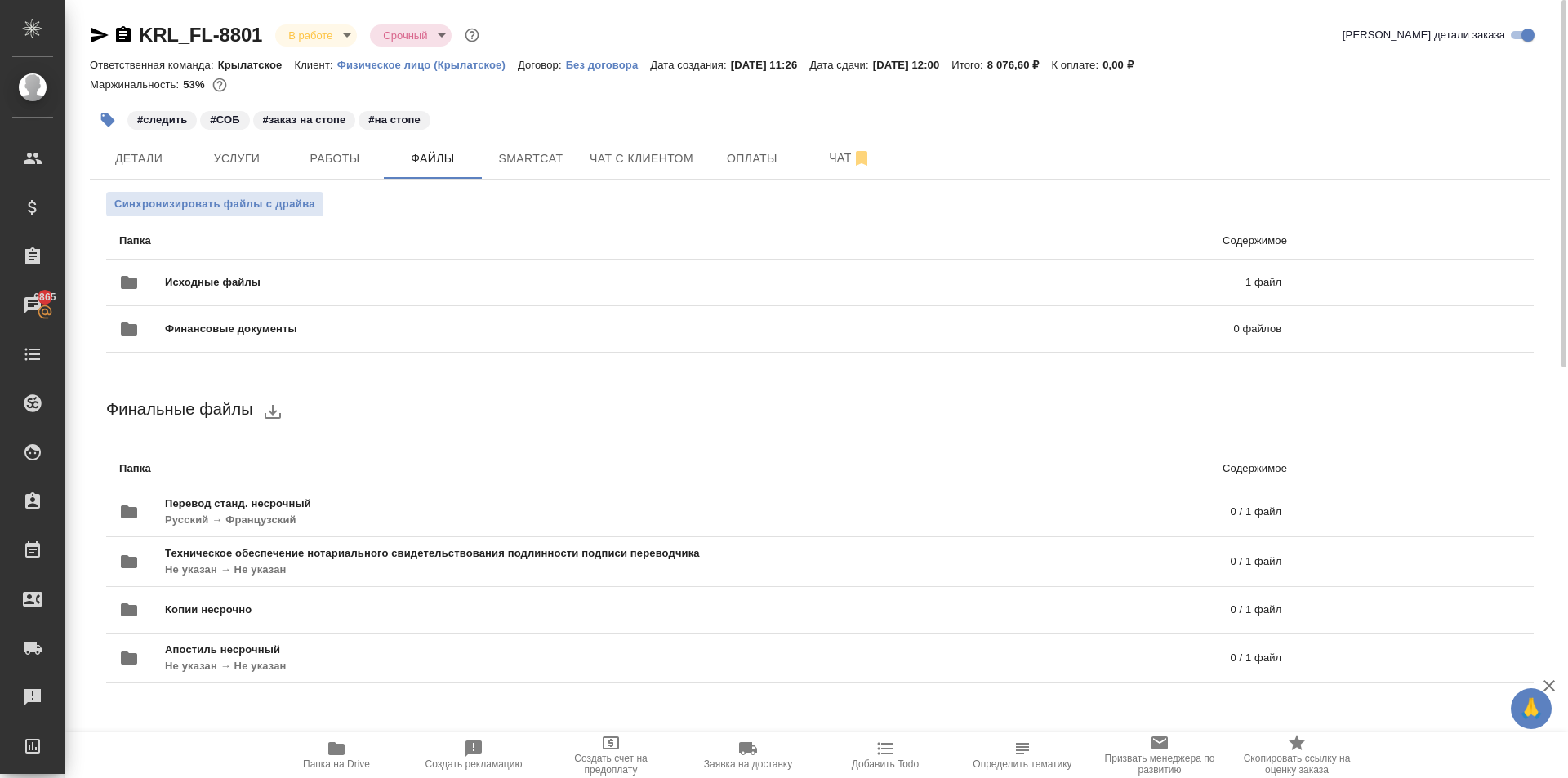
click at [347, 755] on span "Папка на Drive" at bounding box center [336, 754] width 118 height 31
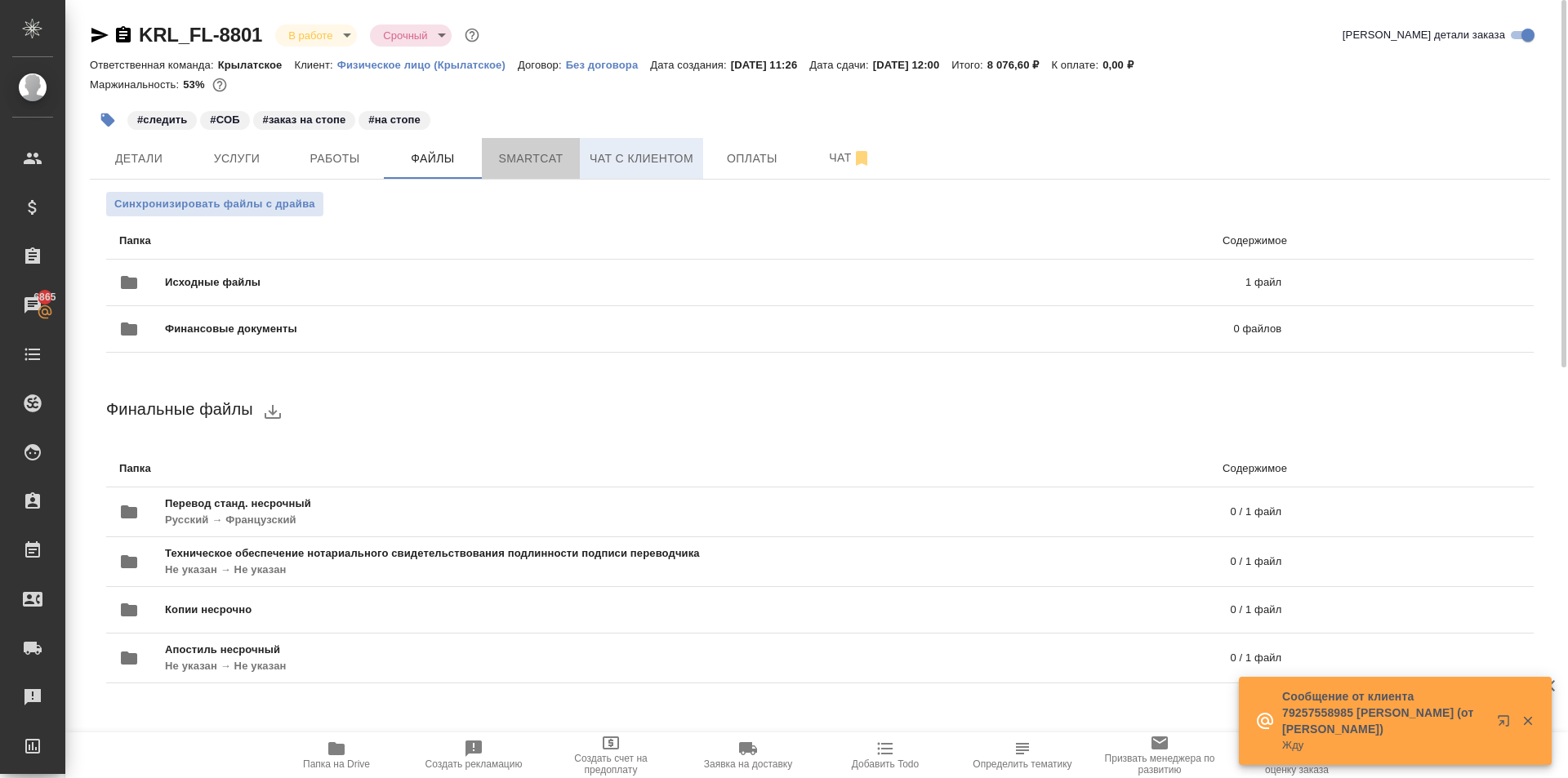
drag, startPoint x: 573, startPoint y: 171, endPoint x: 607, endPoint y: 169, distance: 34.1
click at [607, 169] on div "Детали Услуги Работы Файлы Smartcat Чат с клиентом Оплаты Чат" at bounding box center [820, 159] width 1460 height 41
click at [607, 169] on button "Чат с клиентом" at bounding box center [642, 159] width 123 height 41
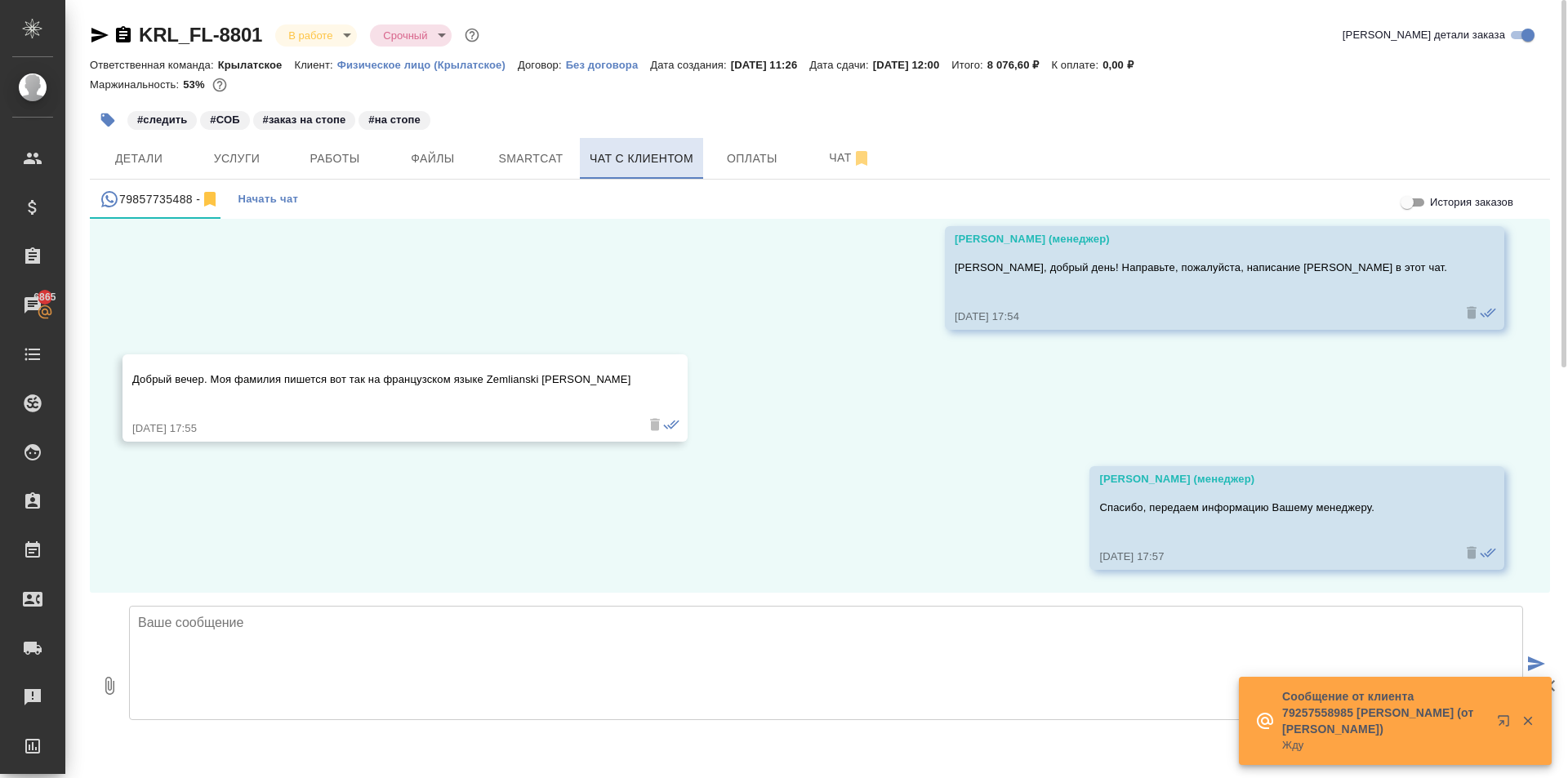
scroll to position [65, 0]
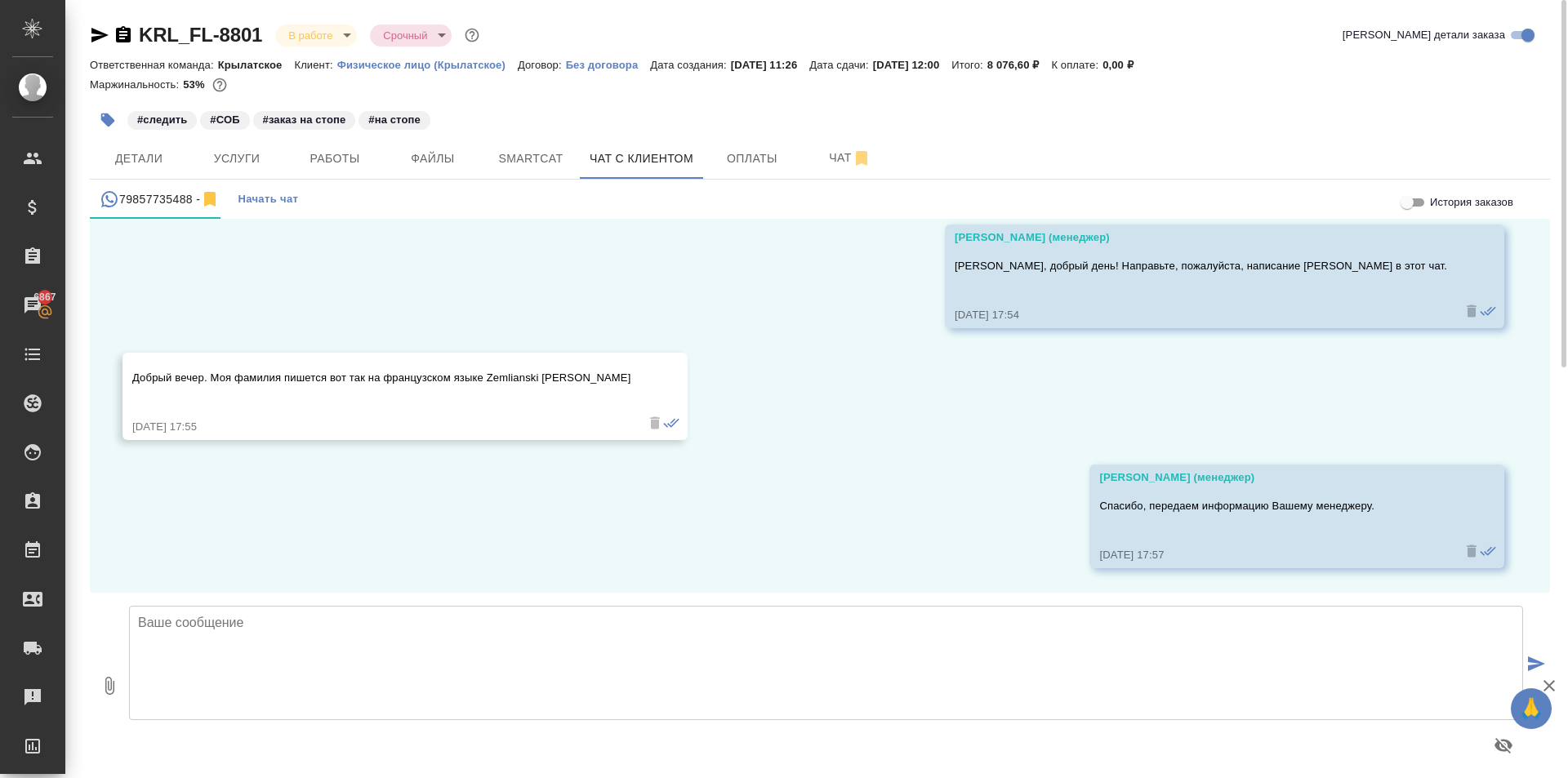
click at [111, 676] on icon "button" at bounding box center [110, 686] width 20 height 20
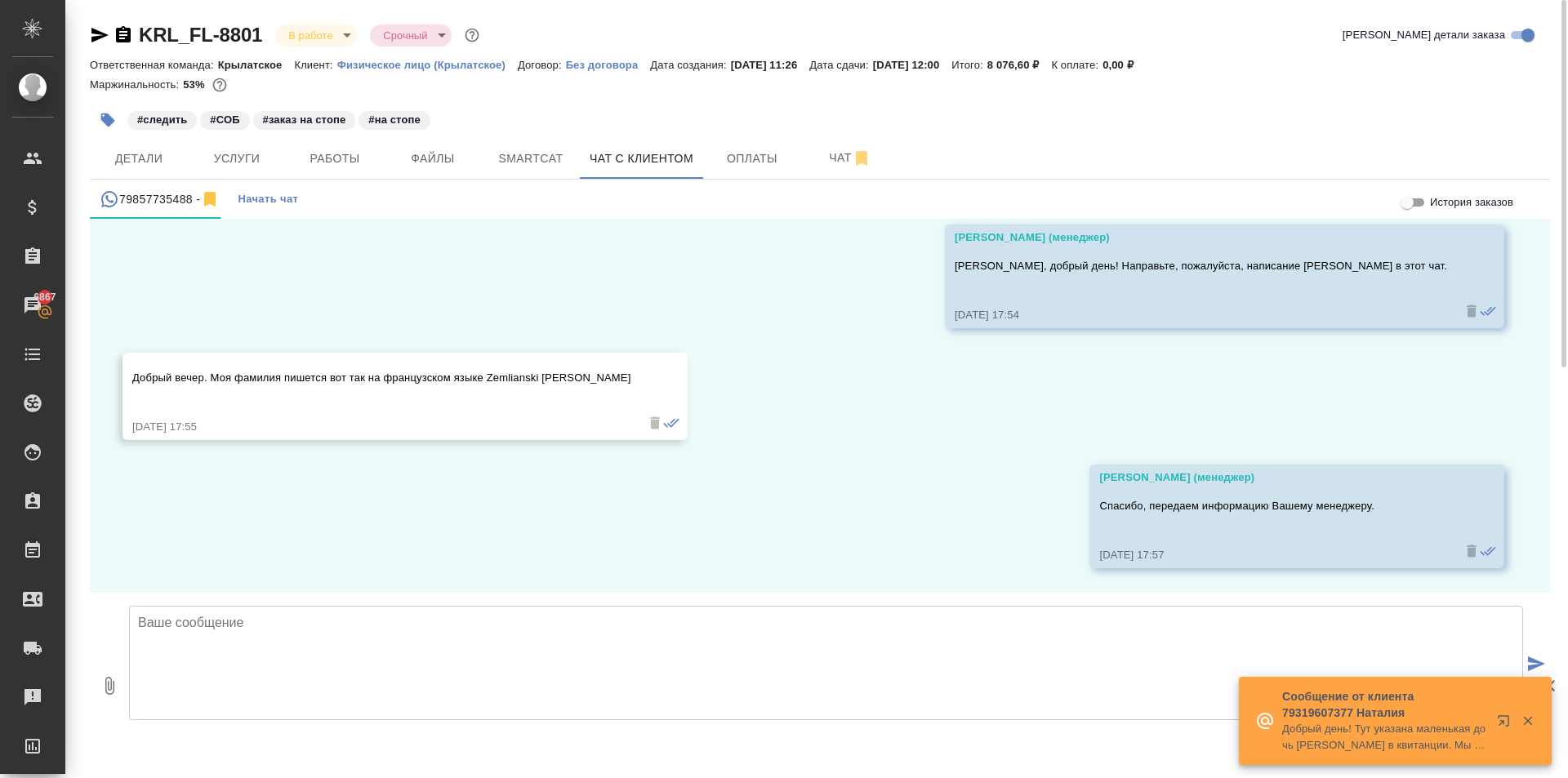
type input "C:\fakepath\СОБ КОПИЯ [PERSON_NAME] Мария_FR_.pdf"
click at [652, 680] on textarea at bounding box center [826, 663] width 1394 height 114
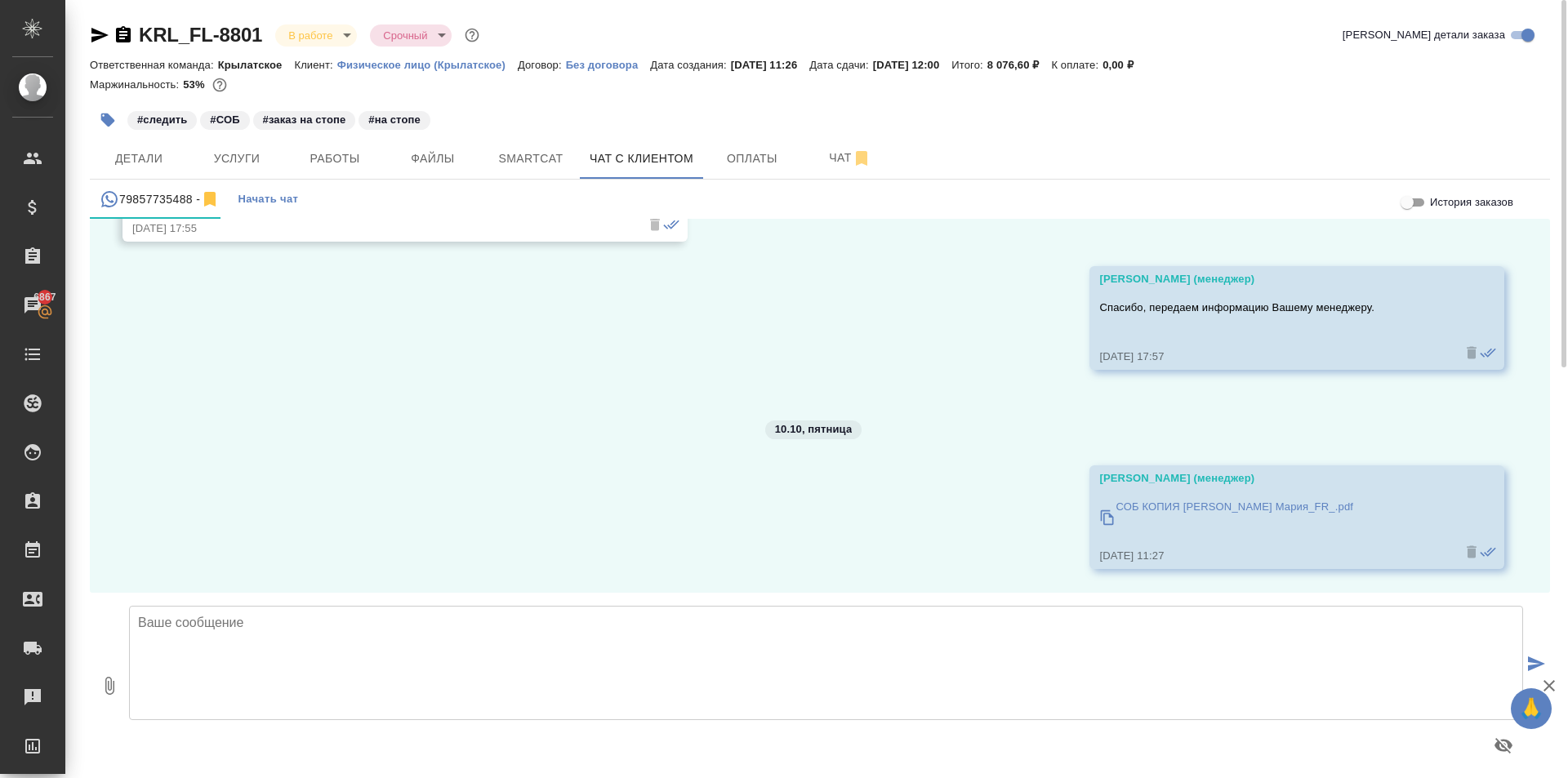
scroll to position [264, 0]
click at [114, 129] on button "button" at bounding box center [108, 120] width 36 height 36
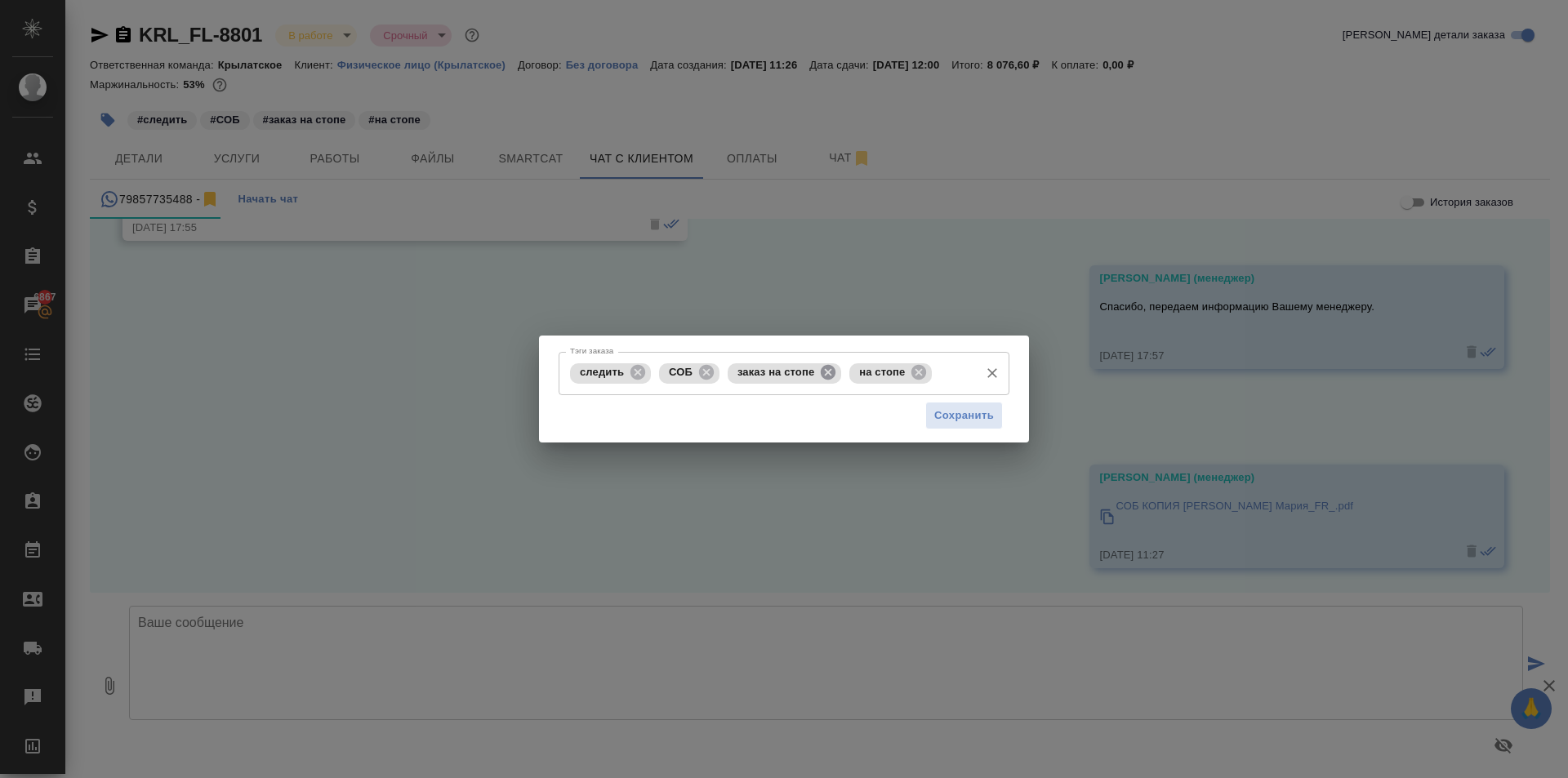
click at [825, 372] on icon at bounding box center [828, 372] width 14 height 14
click at [805, 375] on icon at bounding box center [797, 372] width 18 height 18
click at [970, 418] on span "Сохранить" at bounding box center [964, 416] width 60 height 19
